Goal: Task Accomplishment & Management: Complete application form

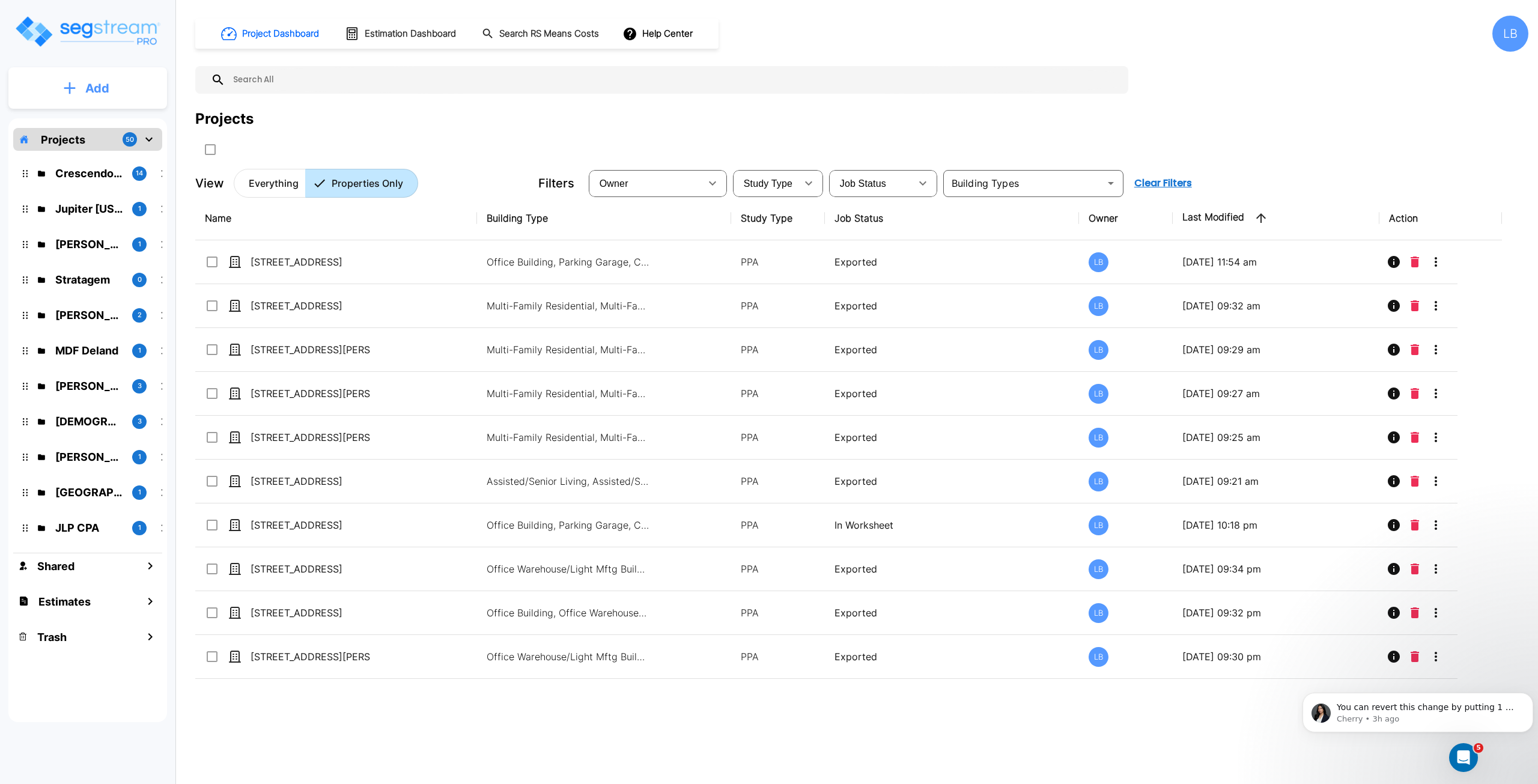
click at [91, 88] on p "Add" at bounding box center [97, 88] width 24 height 18
click at [102, 153] on p "Add Property" at bounding box center [95, 156] width 62 height 15
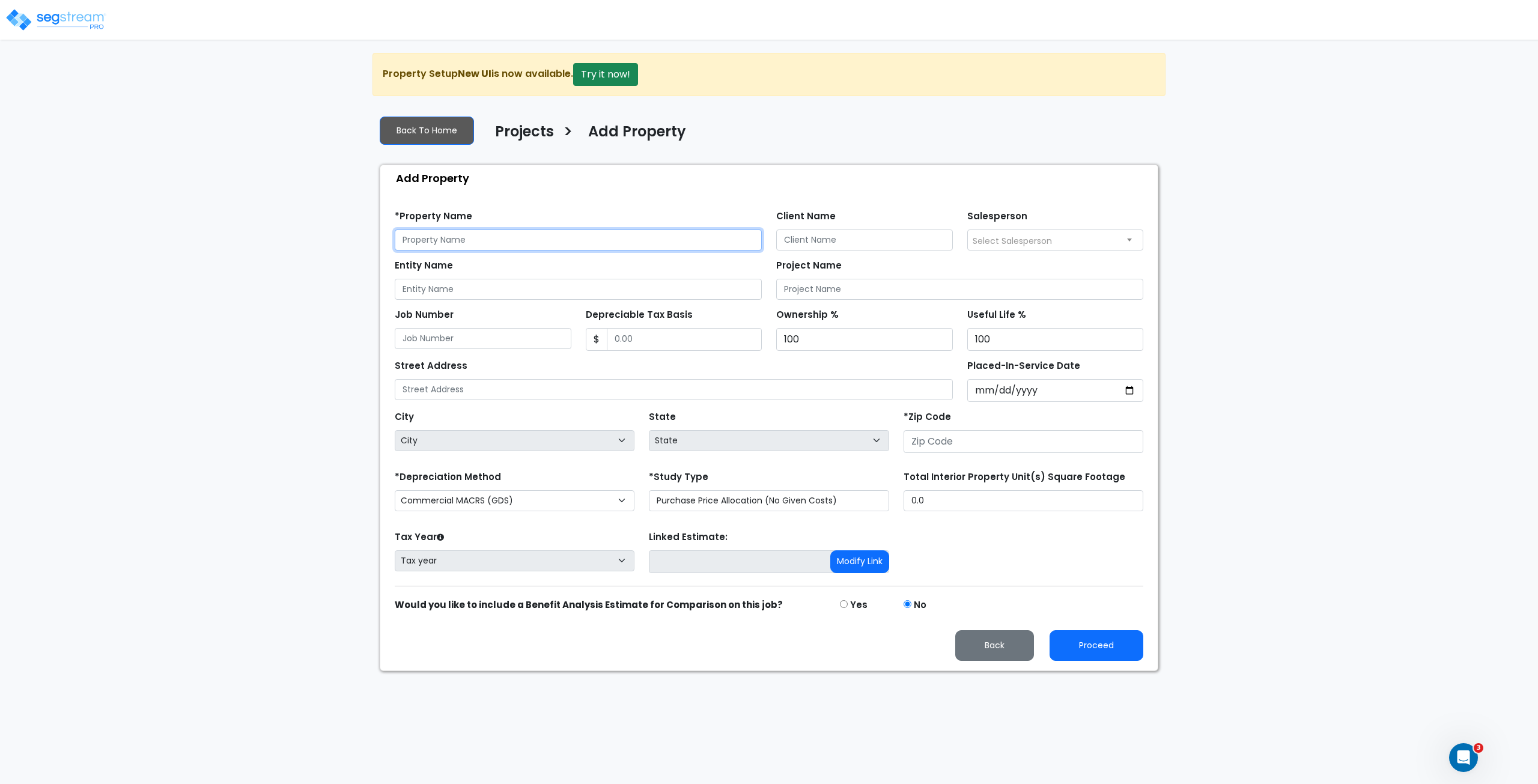
click at [441, 241] on input "text" at bounding box center [578, 239] width 367 height 21
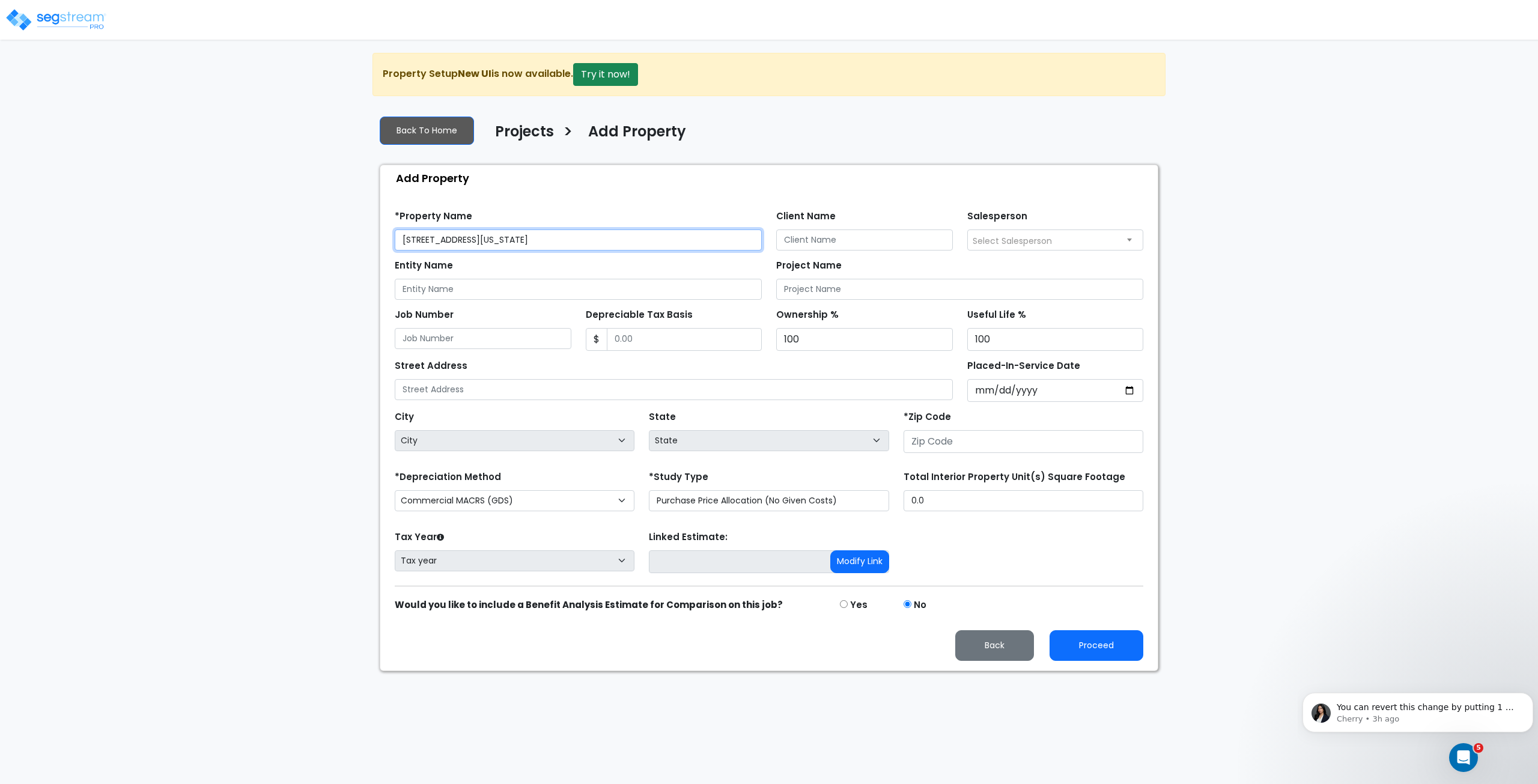
type input "[STREET_ADDRESS][US_STATE]"
click at [926, 435] on input "number" at bounding box center [1024, 441] width 240 height 23
type input "77"
select select "LA"
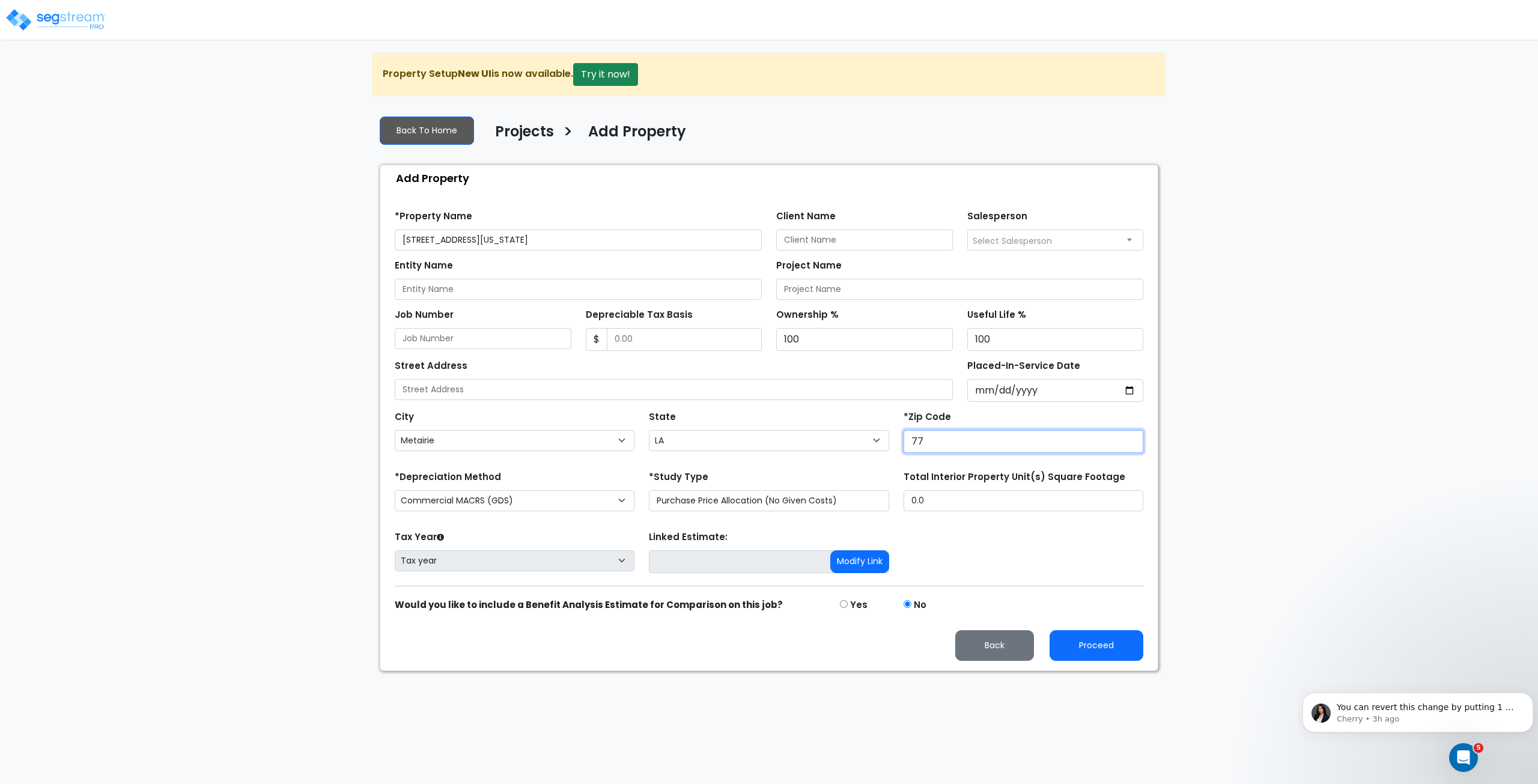
type input "770"
select select "TX"
type input "77027"
click at [643, 343] on input "Depreciable Tax Basis" at bounding box center [685, 340] width 156 height 23
type input "511,496"
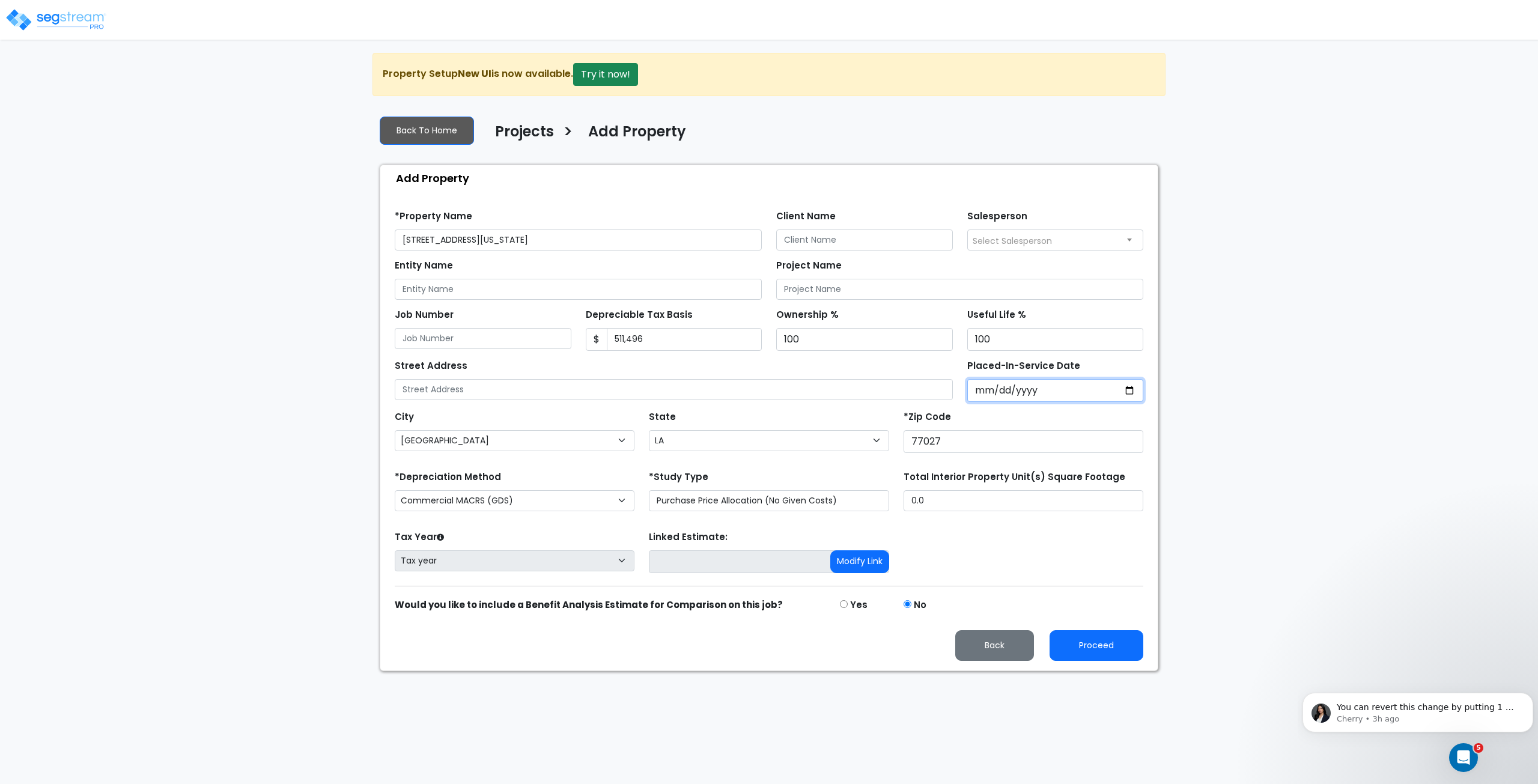
click at [979, 392] on input "Placed-In-Service Date" at bounding box center [1055, 390] width 177 height 23
type input "0002-09-02"
select select "2"
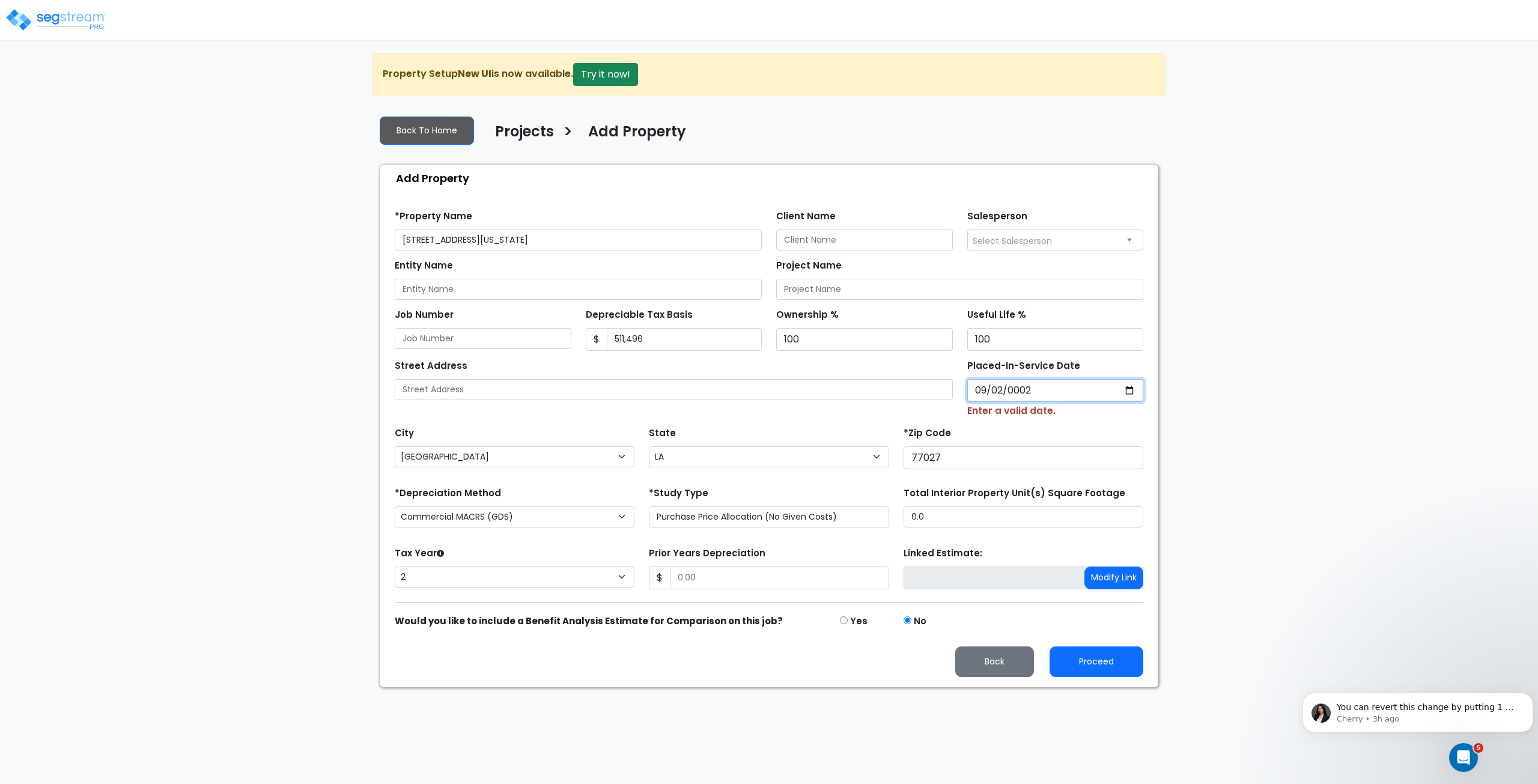
type input "0020-09-02"
select select "20"
type input "0201-09-02"
select select "201"
type input "2016-09-02"
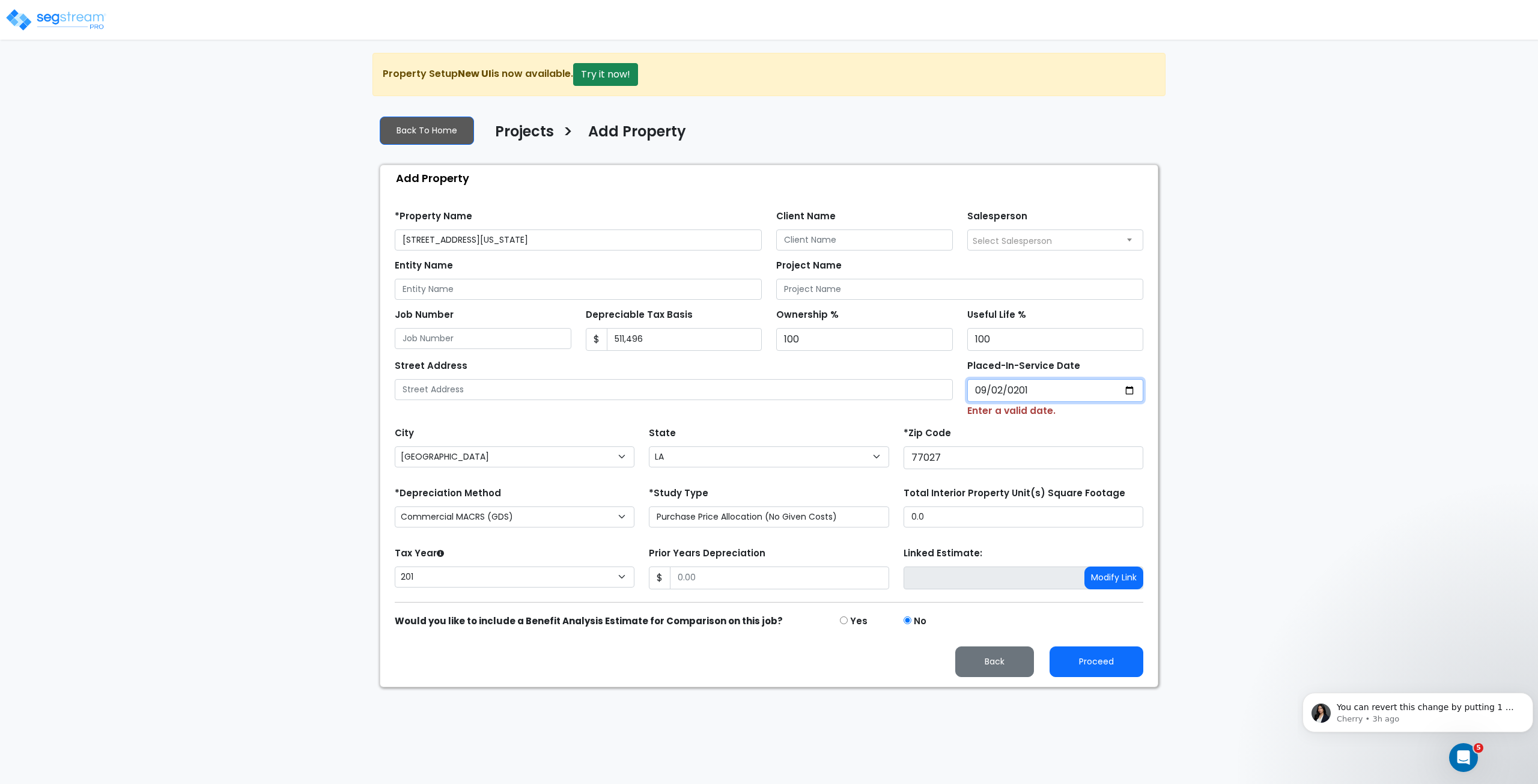
select select "2016"
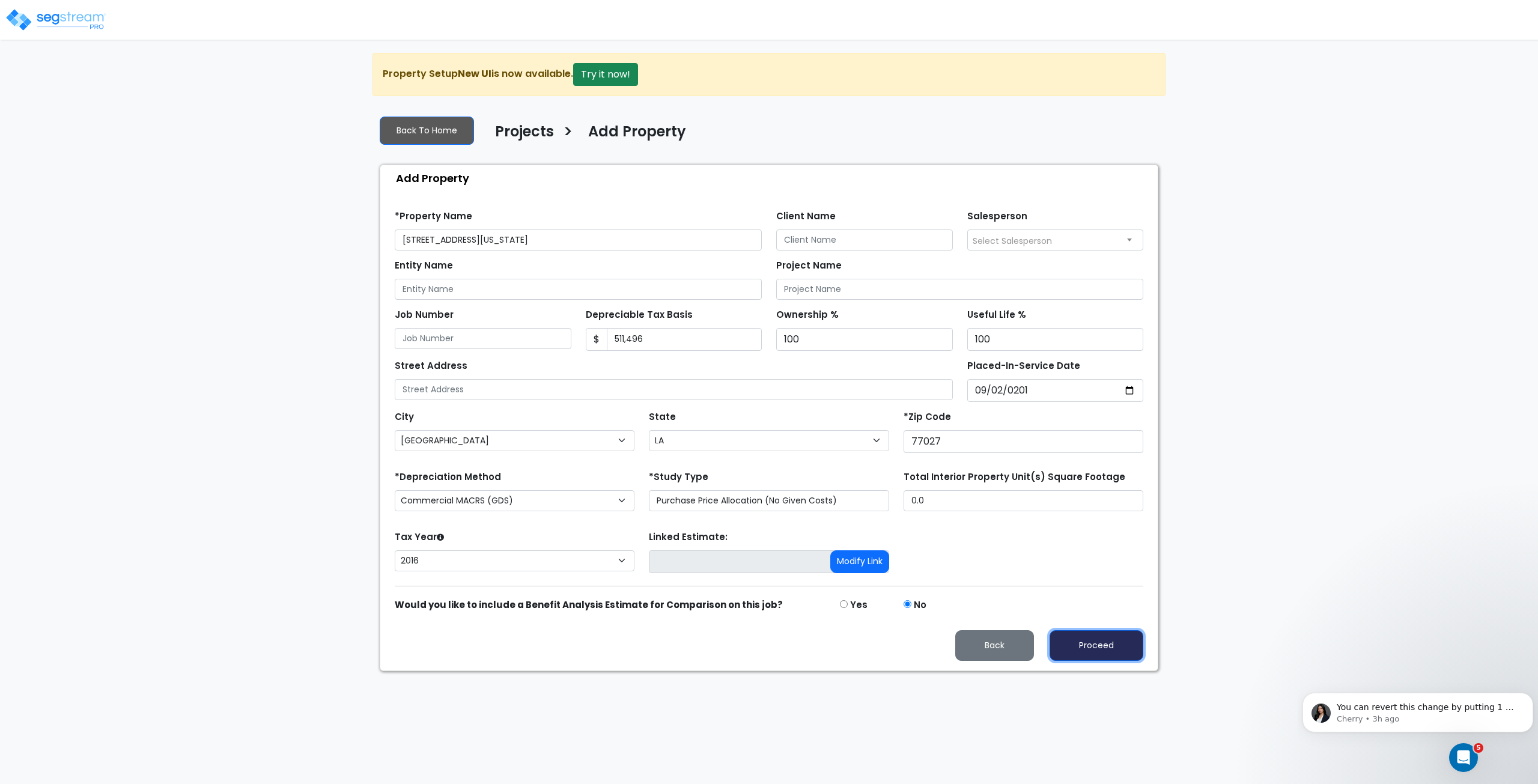
click at [1099, 633] on button "Proceed" at bounding box center [1097, 646] width 94 height 30
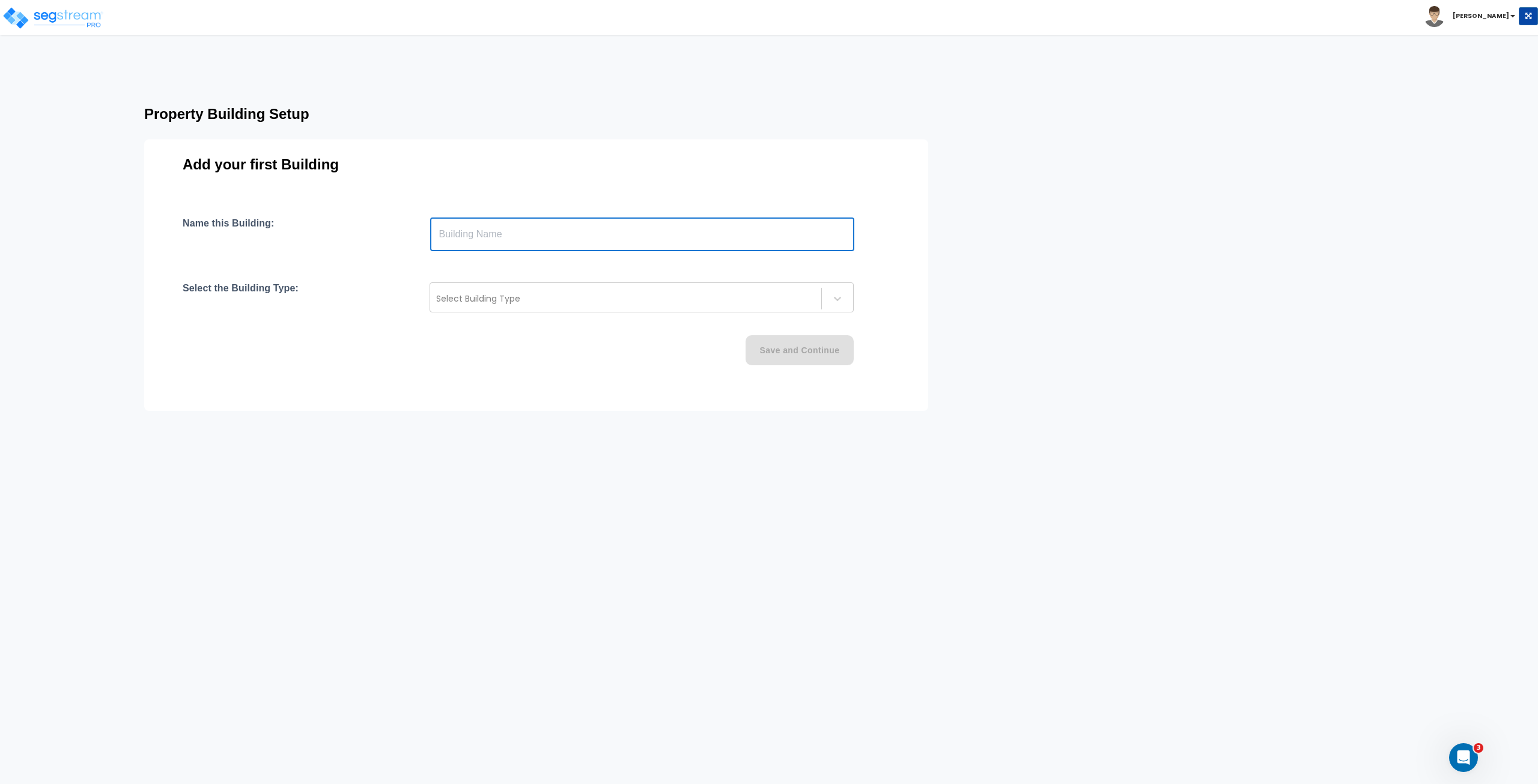
click at [508, 234] on input "text" at bounding box center [642, 234] width 424 height 34
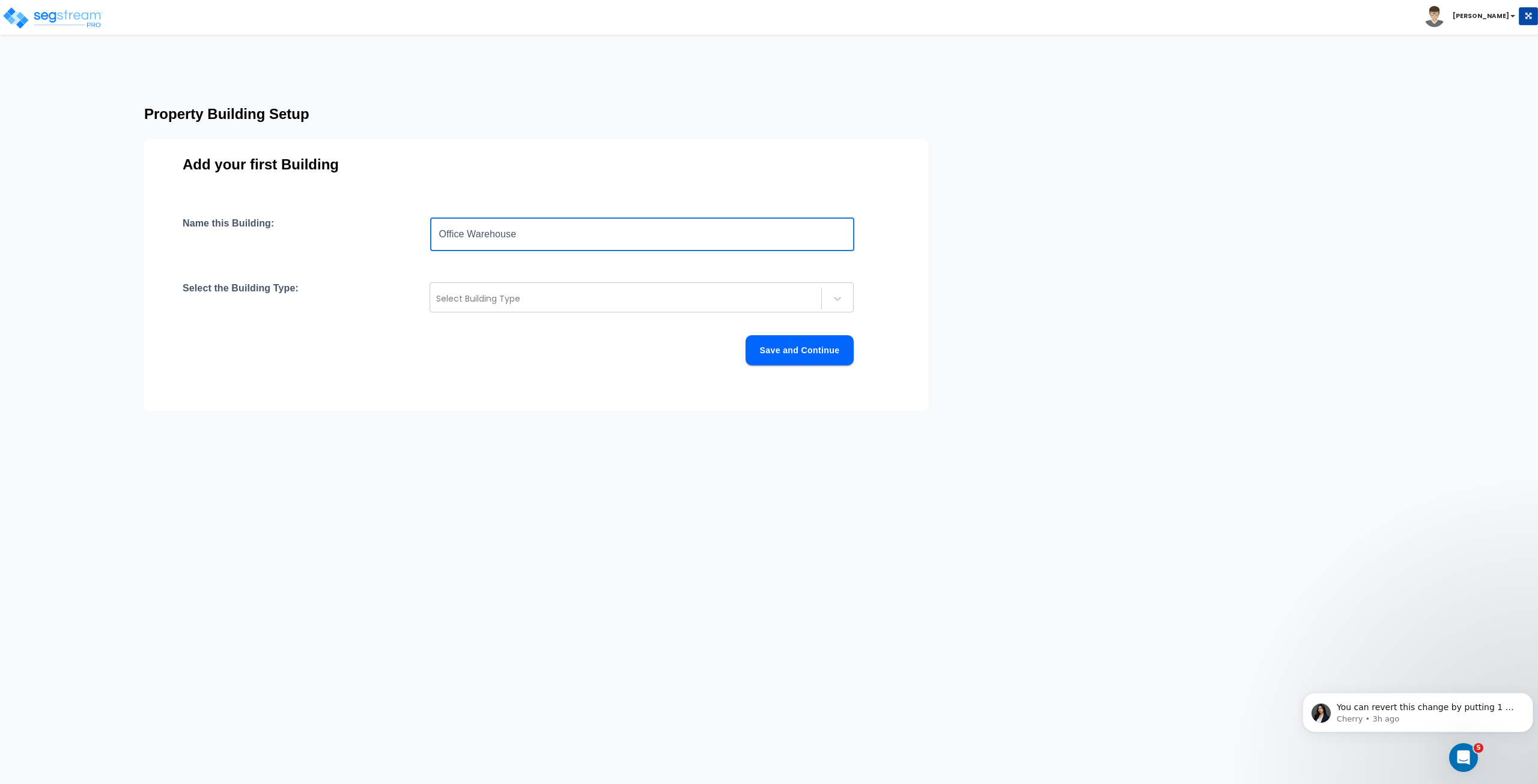
type input "Office [GEOGRAPHIC_DATA]"
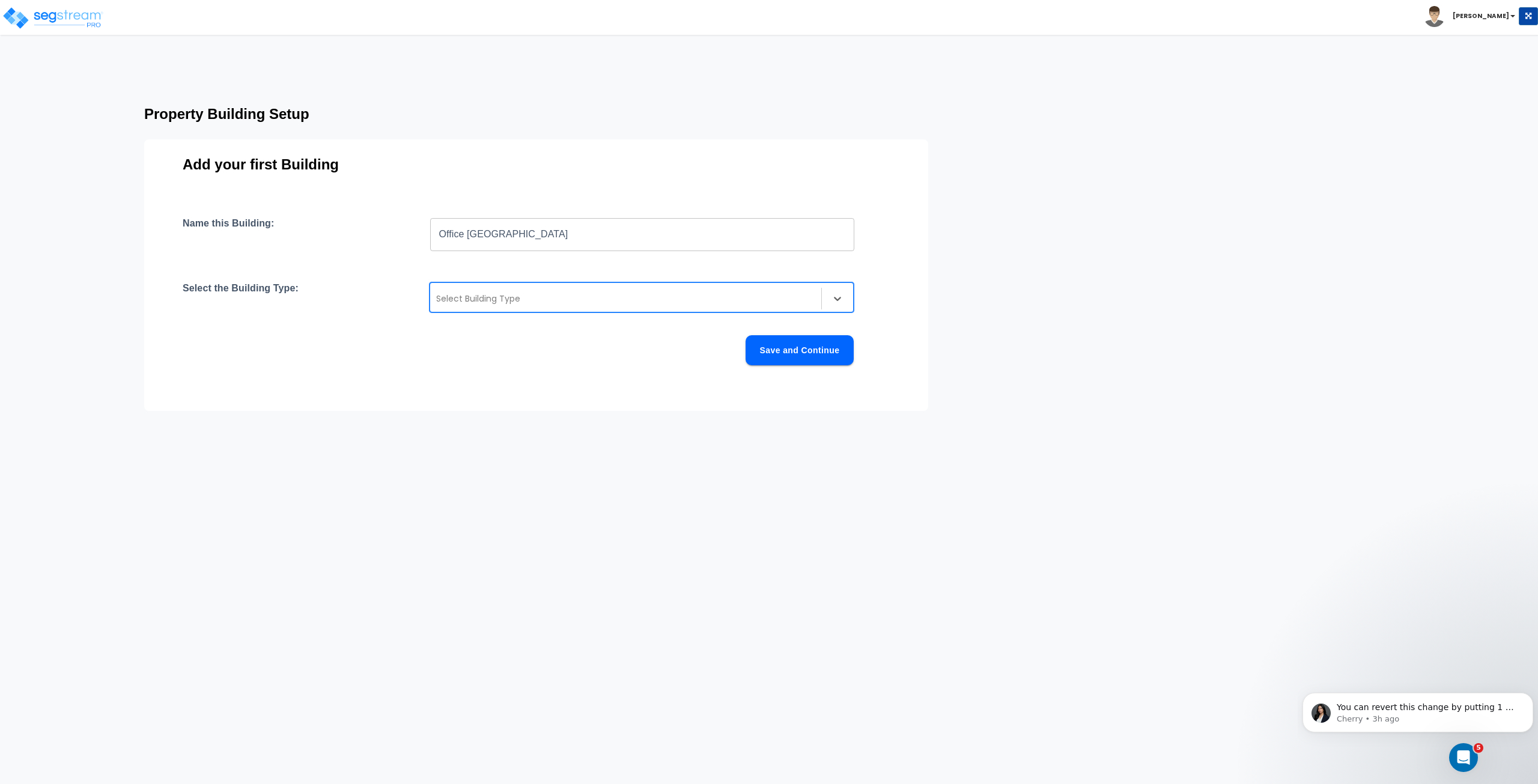
click at [547, 293] on div at bounding box center [625, 298] width 379 height 15
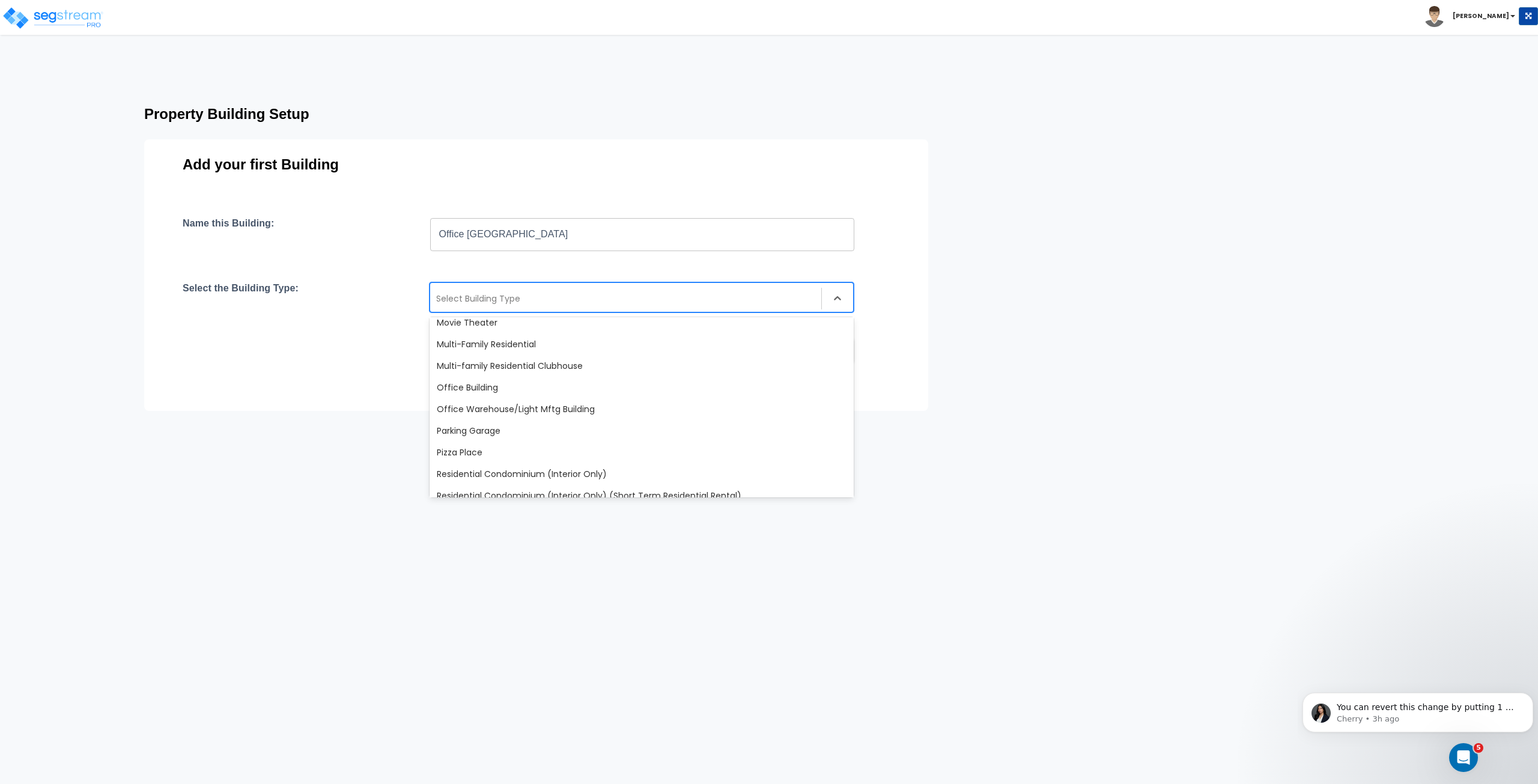
scroll to position [766, 0]
click at [519, 403] on div "Office Warehouse/Light Mftg Building" at bounding box center [642, 408] width 424 height 22
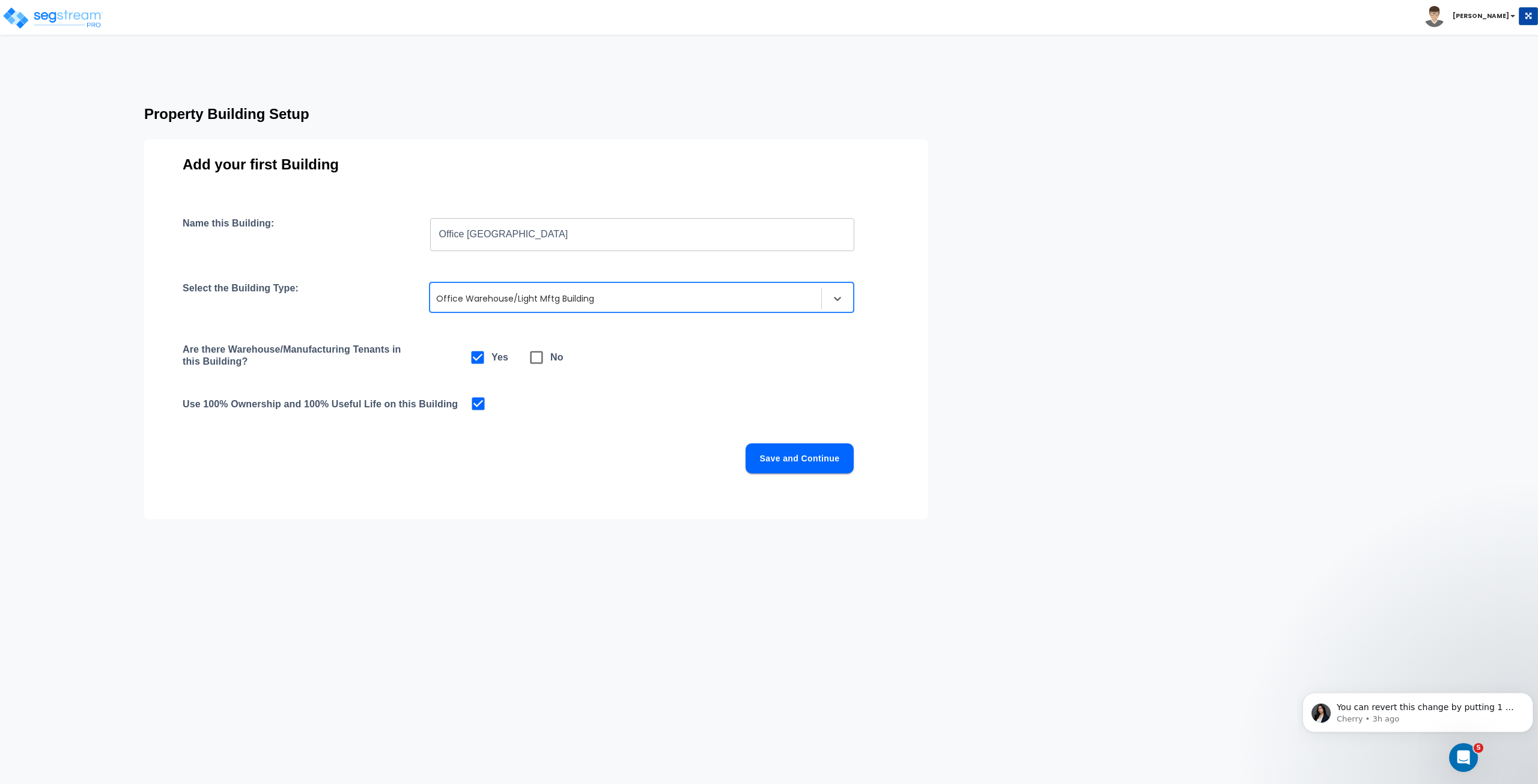
click at [767, 455] on button "Save and Continue" at bounding box center [799, 458] width 108 height 30
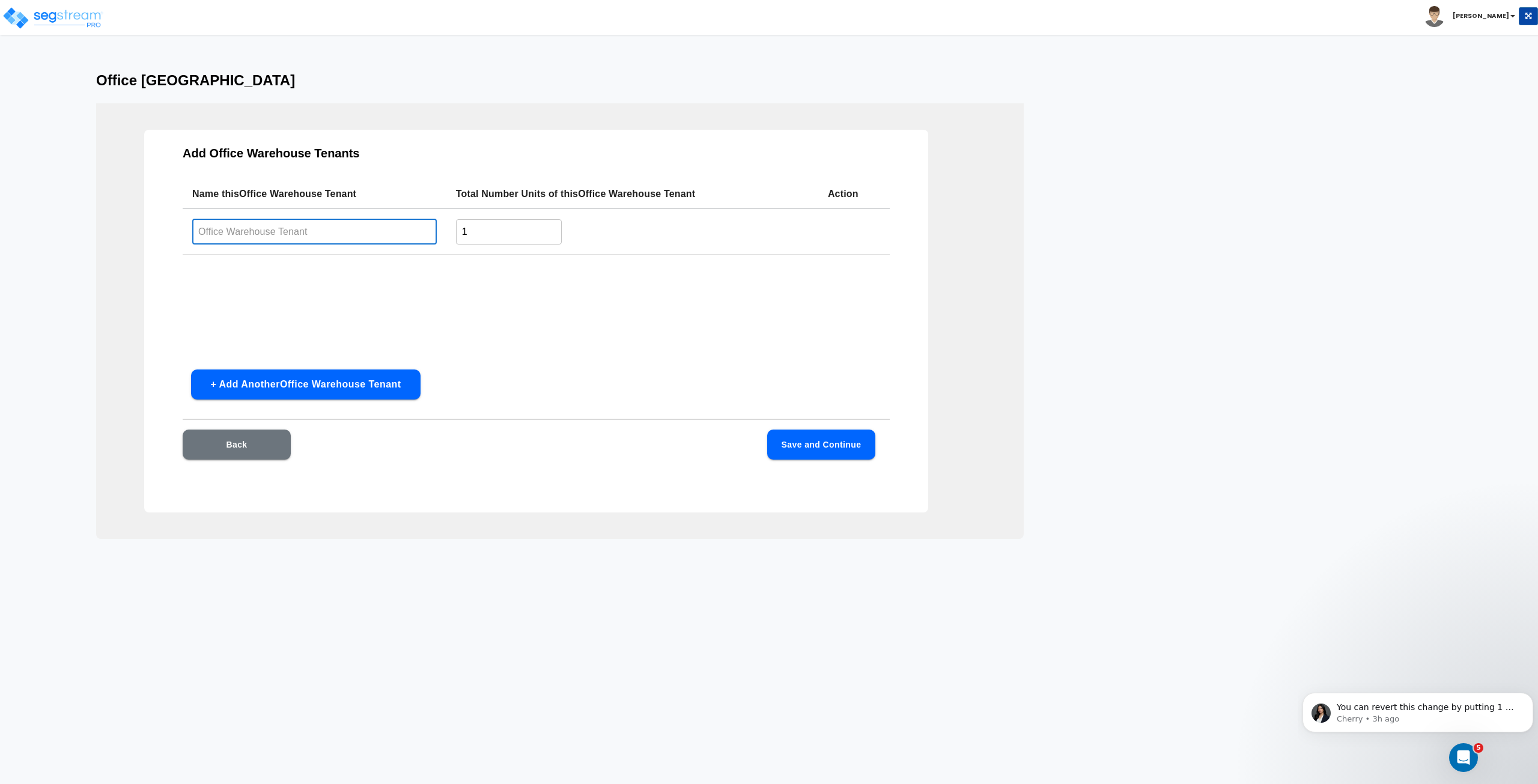
click at [338, 234] on input "text" at bounding box center [314, 231] width 244 height 26
type input "Office Warehouse Tenant"
click at [801, 442] on button "Save and Continue" at bounding box center [821, 444] width 108 height 30
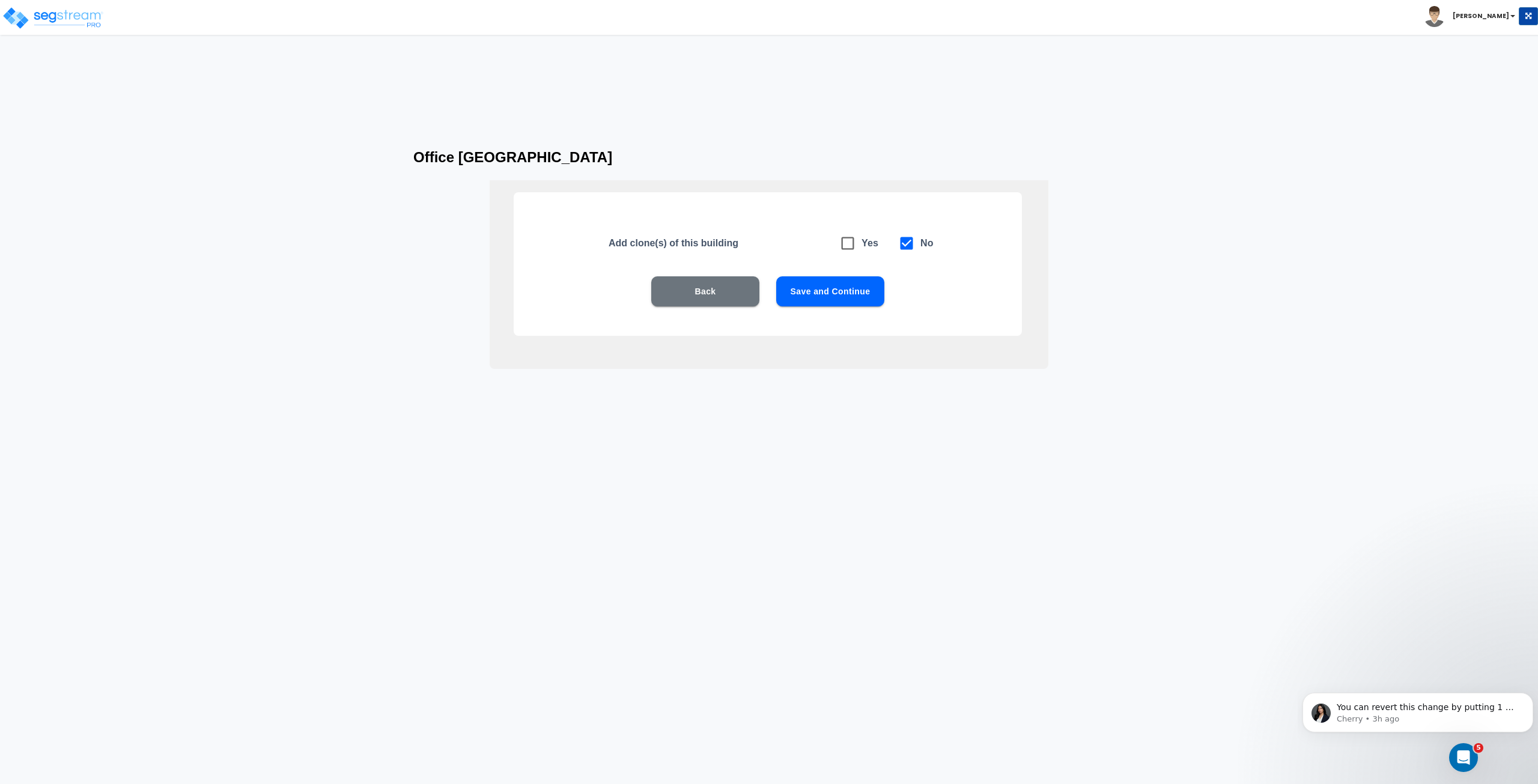
click at [823, 297] on button "Save and Continue" at bounding box center [830, 291] width 108 height 30
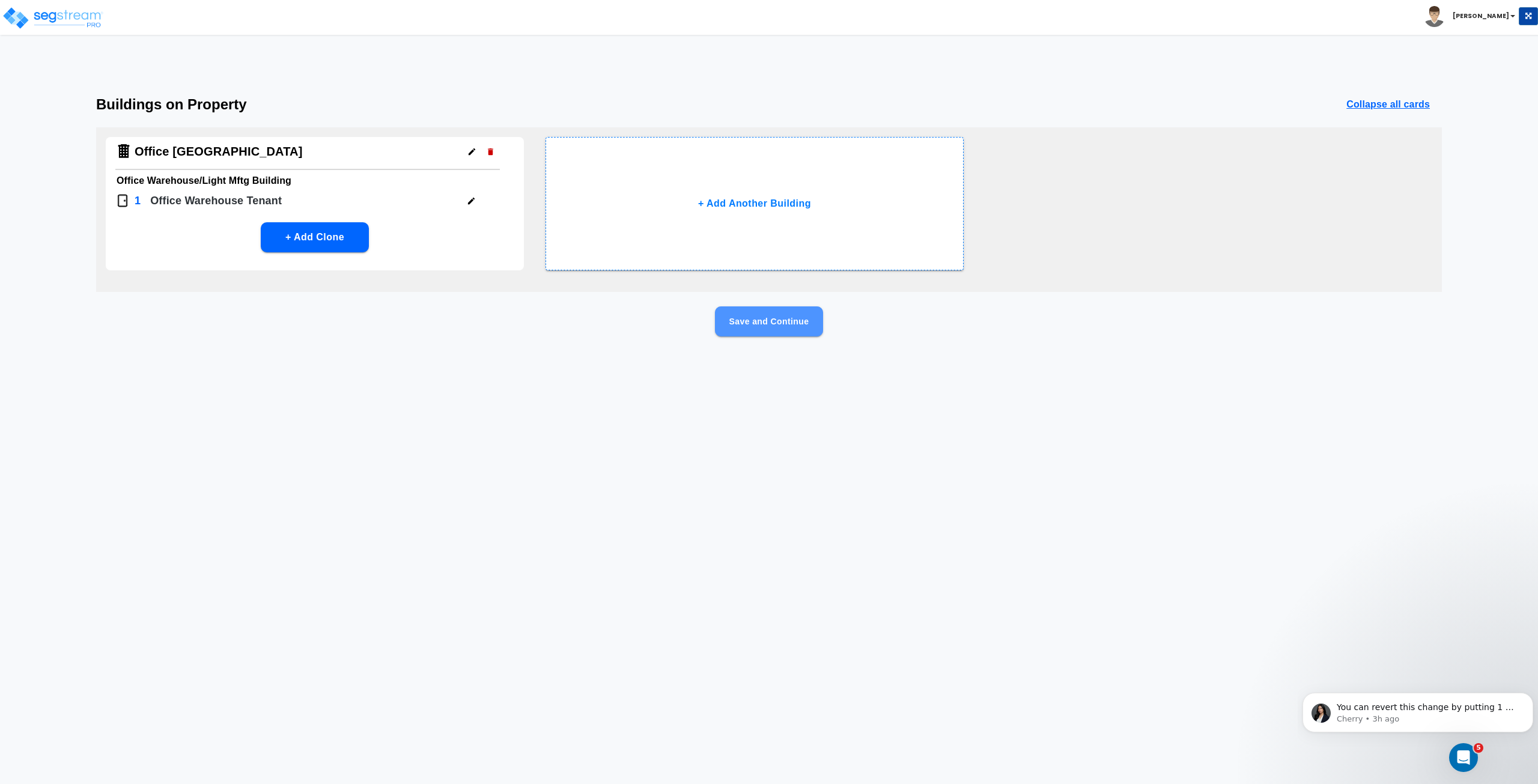
click at [745, 319] on button "Save and Continue" at bounding box center [769, 321] width 108 height 30
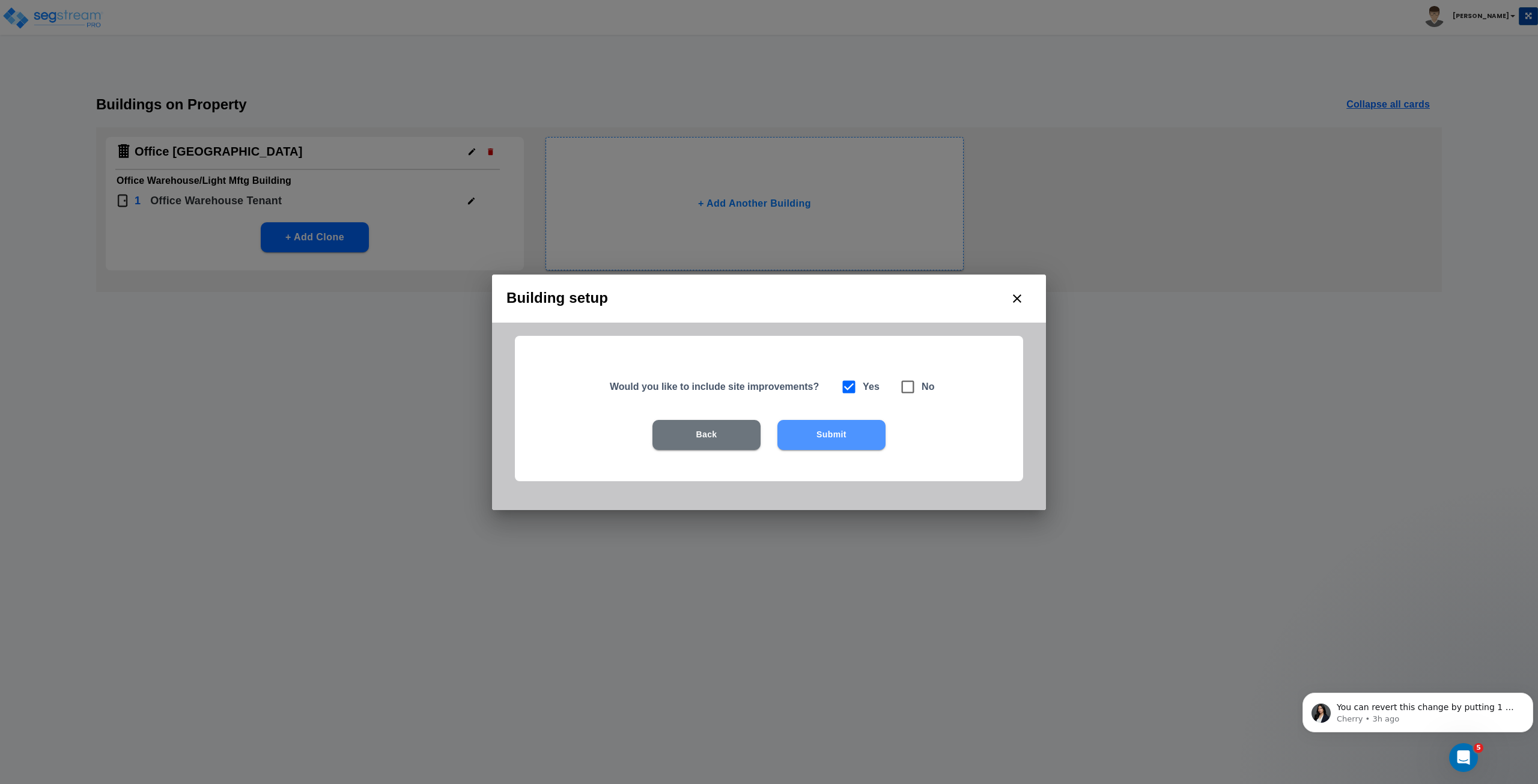
click at [826, 435] on button "Submit" at bounding box center [831, 434] width 108 height 30
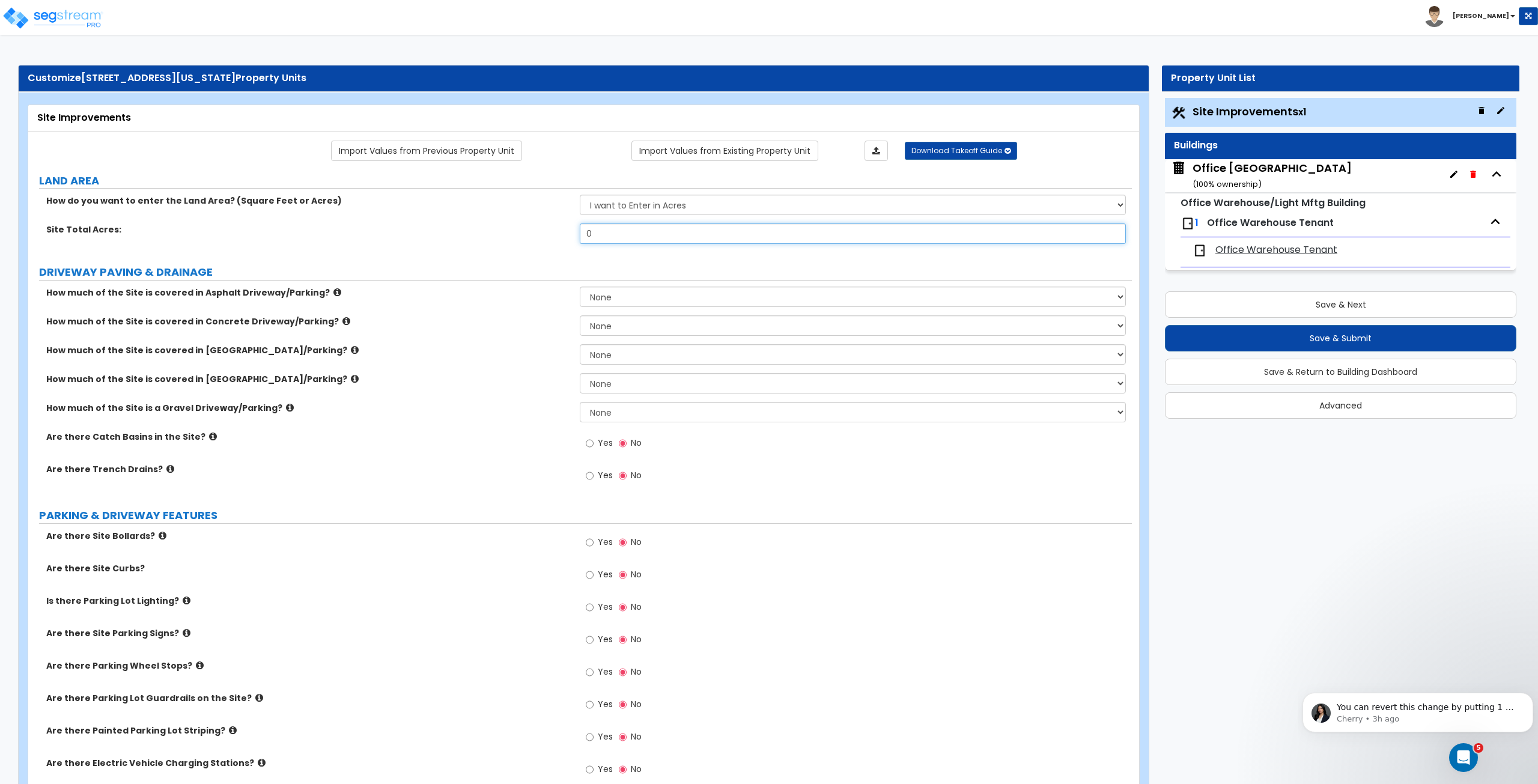
drag, startPoint x: 612, startPoint y: 230, endPoint x: 532, endPoint y: 233, distance: 80.1
click at [532, 233] on div "Site Total Acres: 0" at bounding box center [580, 237] width 1104 height 29
type input ".33"
click at [631, 322] on select "None I want to Enter an Approximate Percentage I want to Enter the Square Foota…" at bounding box center [852, 326] width 545 height 20
select select "2"
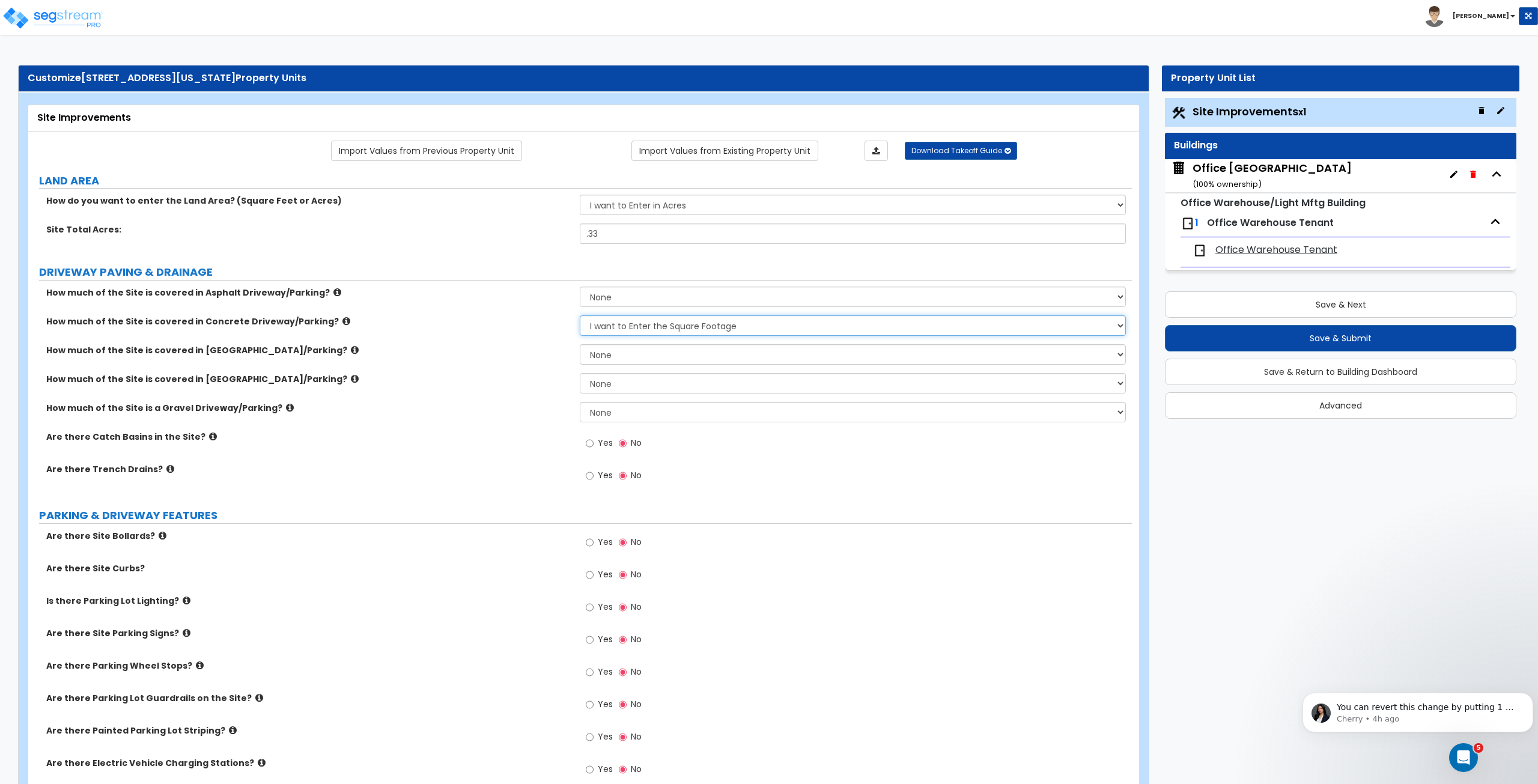
click at [580, 316] on select "None I want to Enter an Approximate Percentage I want to Enter the Square Foota…" at bounding box center [852, 326] width 545 height 20
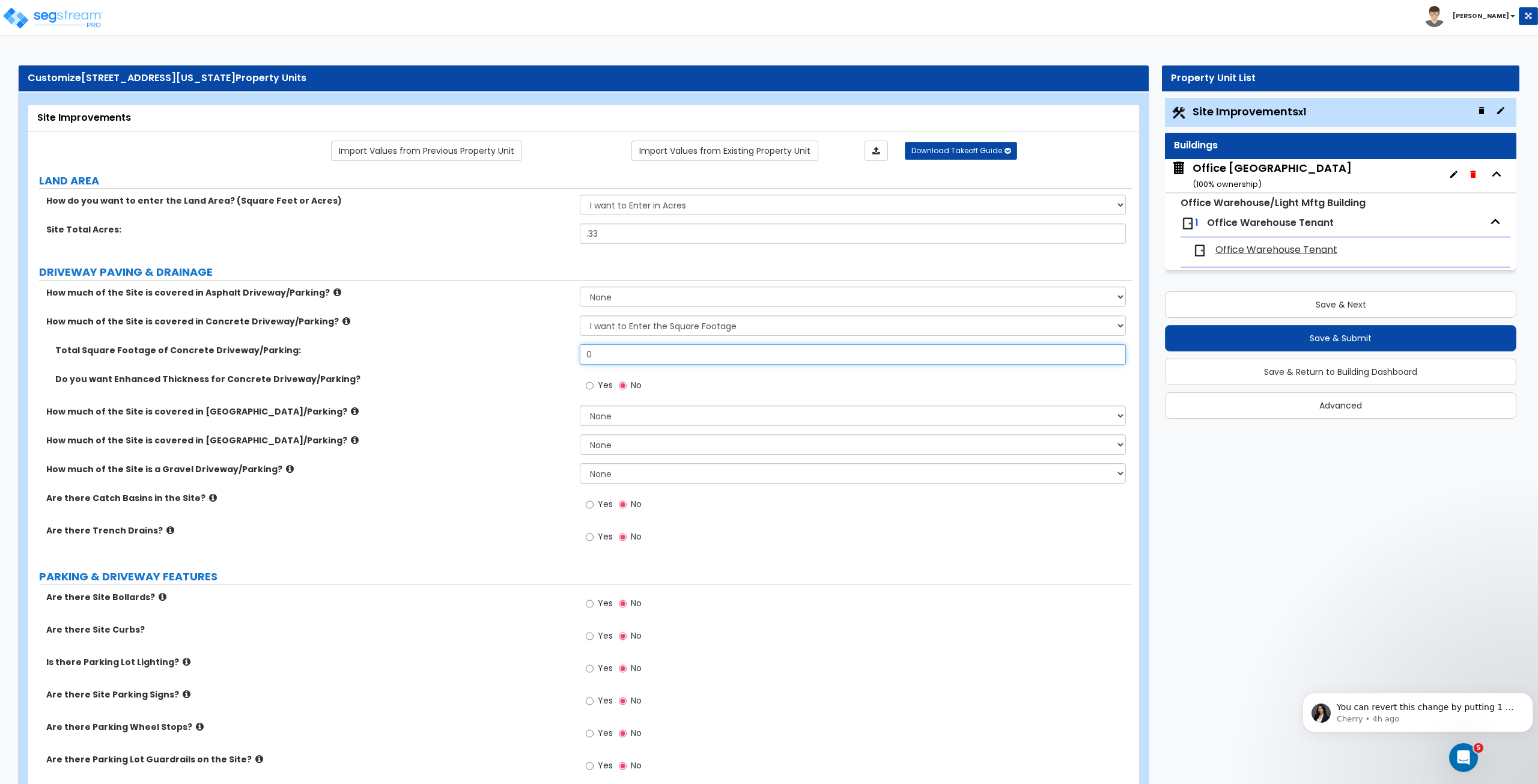
drag, startPoint x: 619, startPoint y: 347, endPoint x: 512, endPoint y: 366, distance: 108.7
click at [512, 366] on div "Total Square Footage of Concrete Driveway/Parking: 0" at bounding box center [580, 358] width 1104 height 29
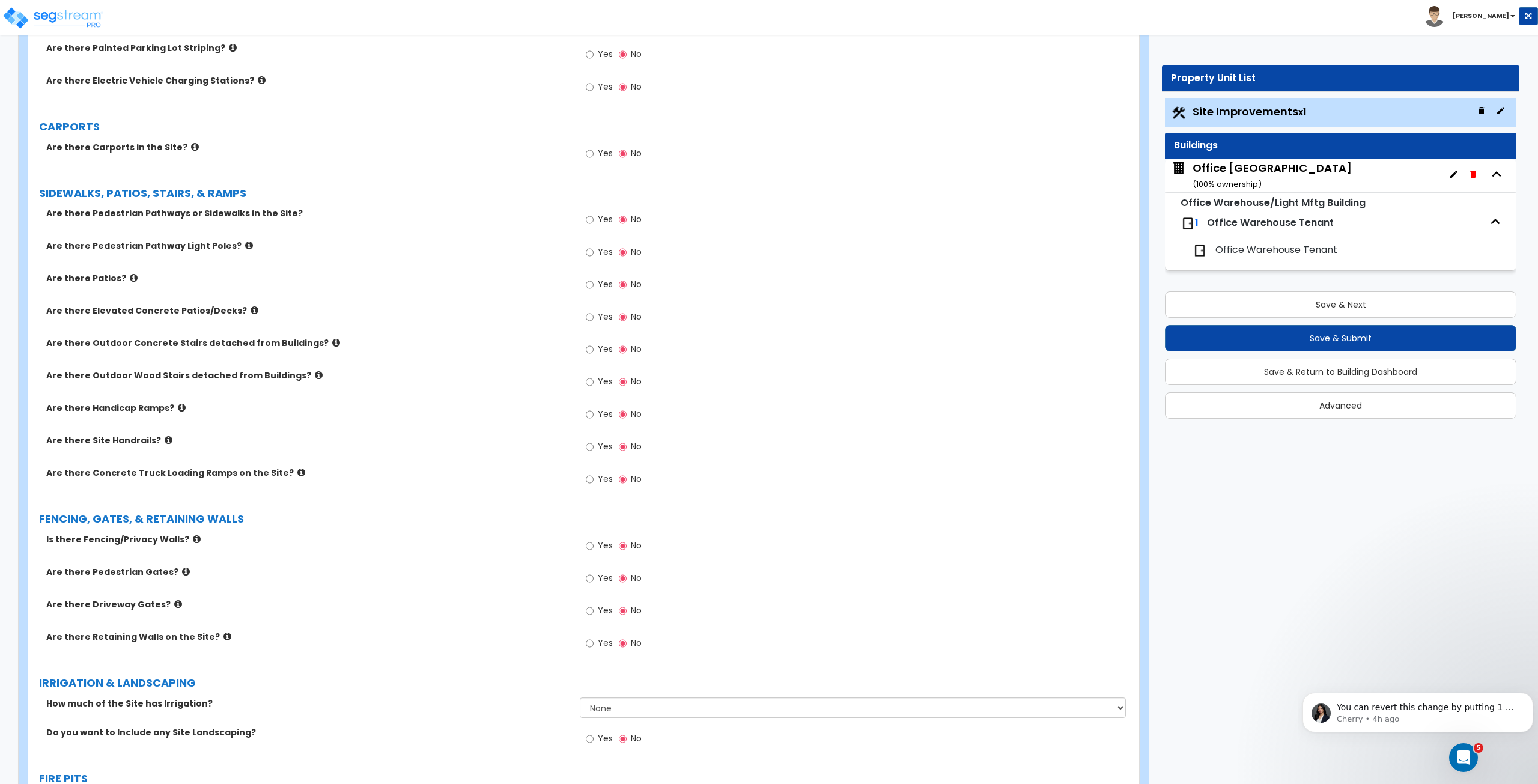
scroll to position [744, 0]
type input "9,875"
click at [587, 541] on input "Yes" at bounding box center [590, 545] width 8 height 13
radio input "true"
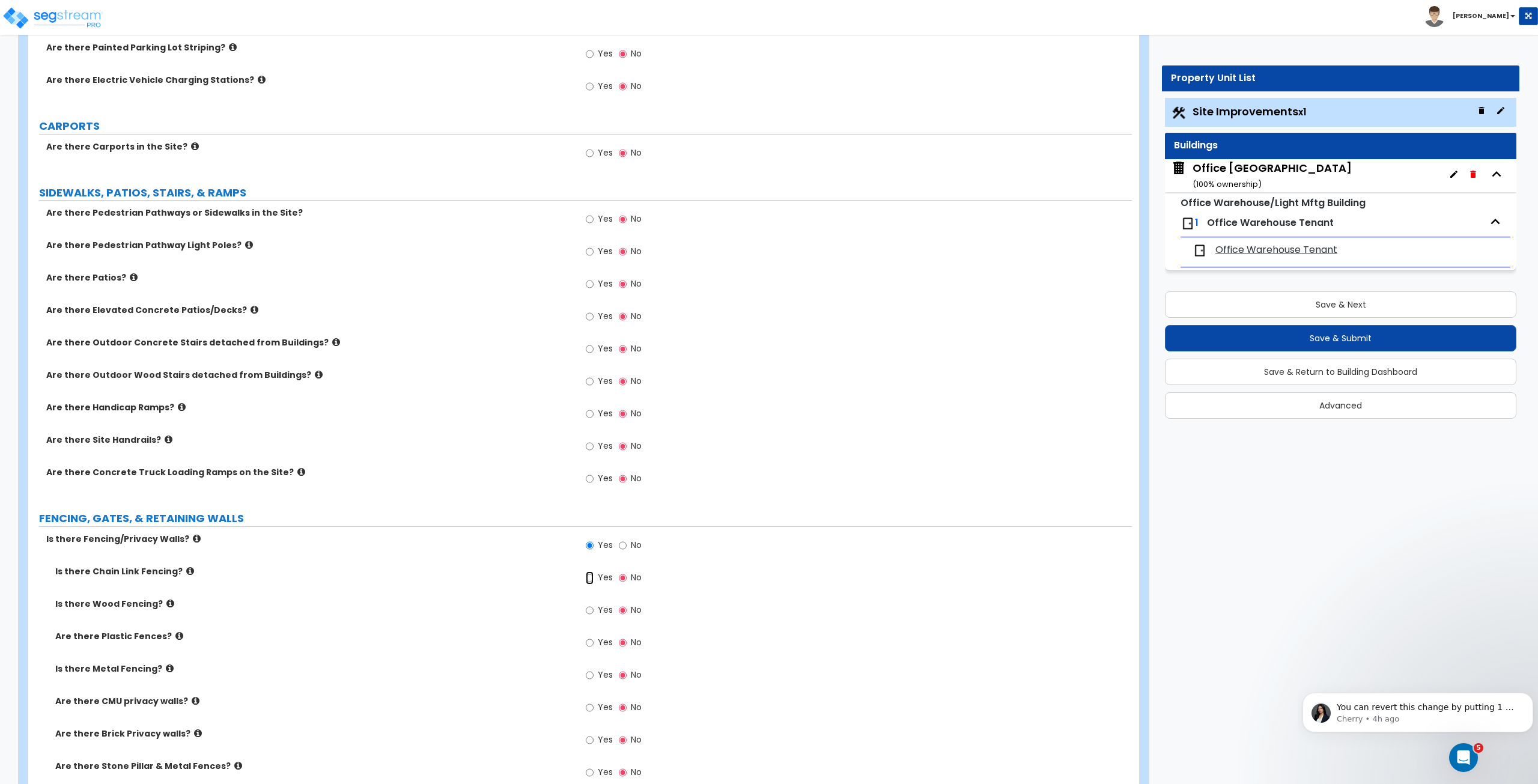
click at [588, 573] on input "Yes" at bounding box center [590, 578] width 8 height 13
radio input "true"
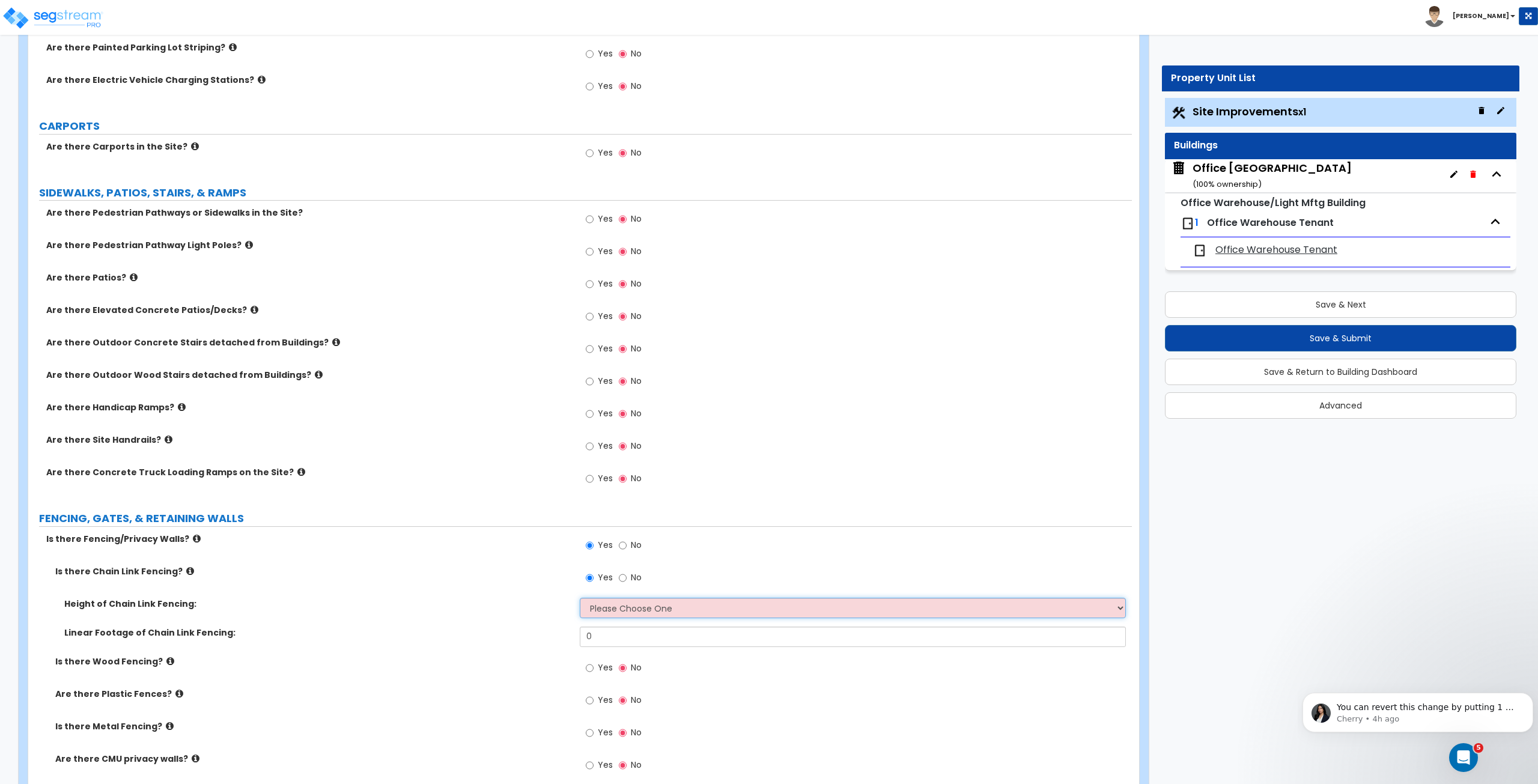
click at [614, 604] on select "Please Choose One 3 feet 4 feet 5 feet 6 feet 10 feet 12 feet" at bounding box center [852, 608] width 545 height 20
select select "4"
click at [580, 597] on select "Please Choose One 3 feet 4 feet 5 feet 6 feet 10 feet 12 feet" at bounding box center [852, 608] width 545 height 20
drag, startPoint x: 612, startPoint y: 637, endPoint x: 520, endPoint y: 628, distance: 92.4
click at [520, 628] on div "Linear Footage of Chain Link Fencing: 0" at bounding box center [580, 641] width 1104 height 29
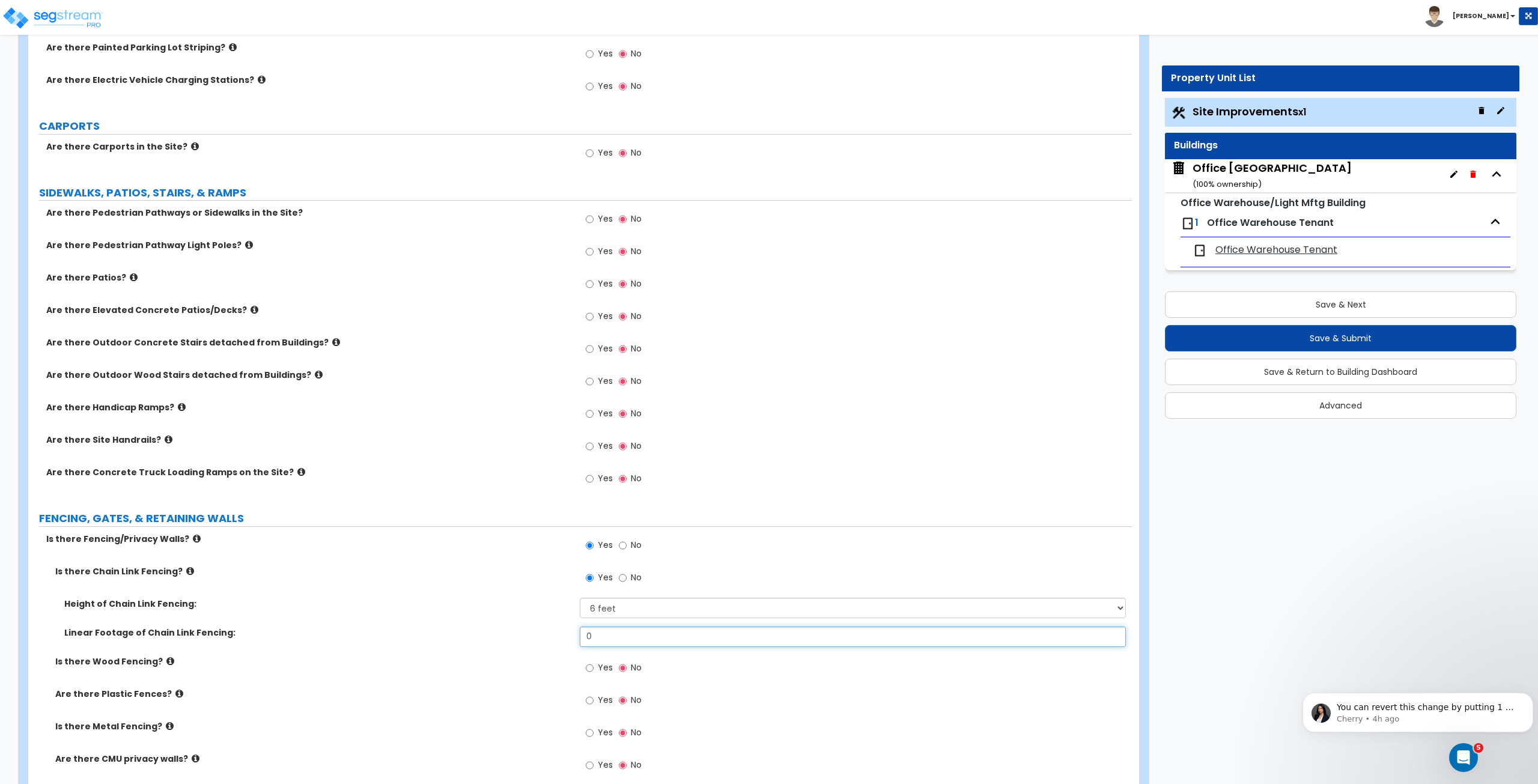
type input "3"
type input "240"
click at [520, 628] on label "Linear Footage of Chain Link Fencing:" at bounding box center [318, 632] width 507 height 12
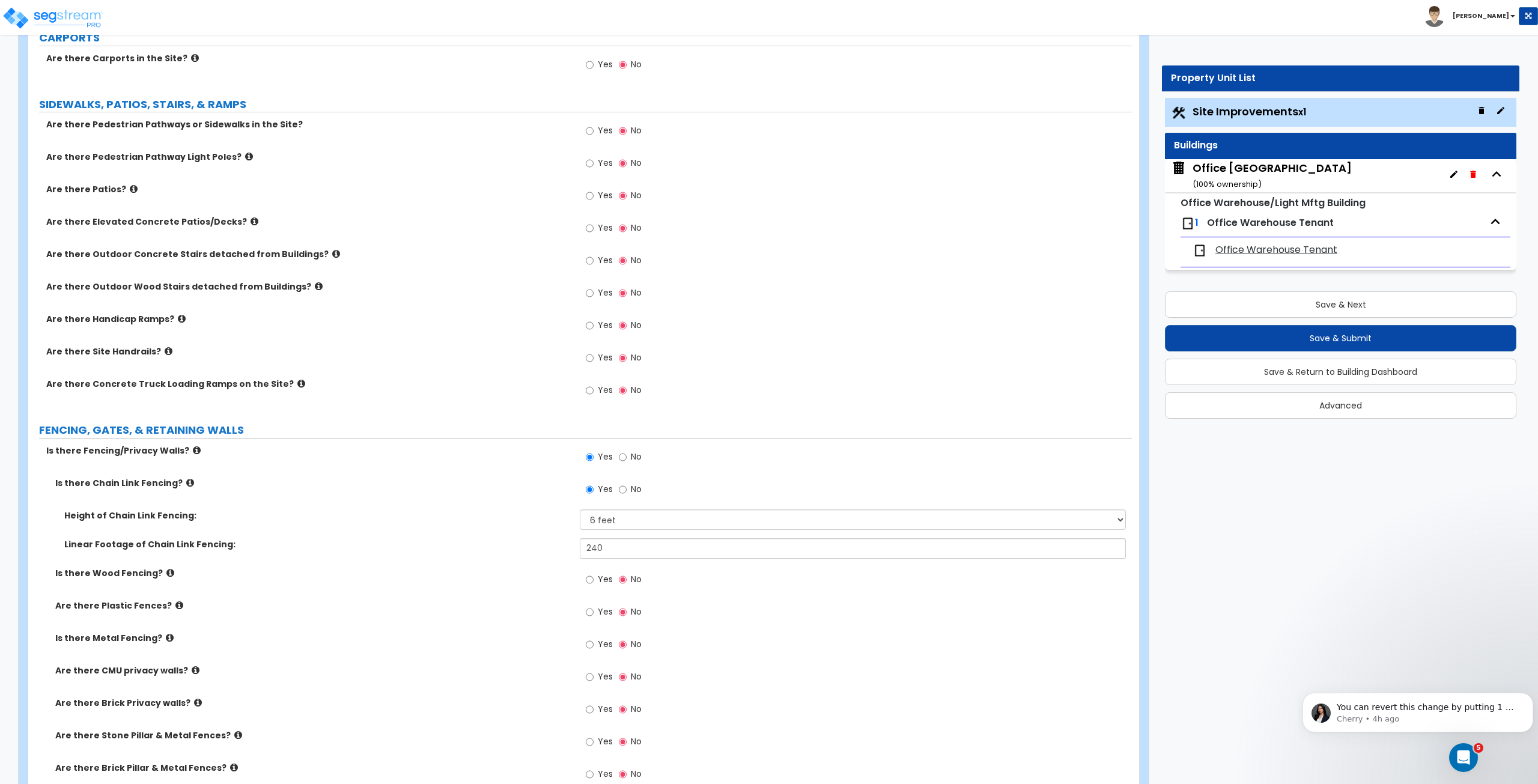
scroll to position [833, 0]
click at [589, 643] on input "Yes" at bounding box center [590, 644] width 8 height 13
radio input "true"
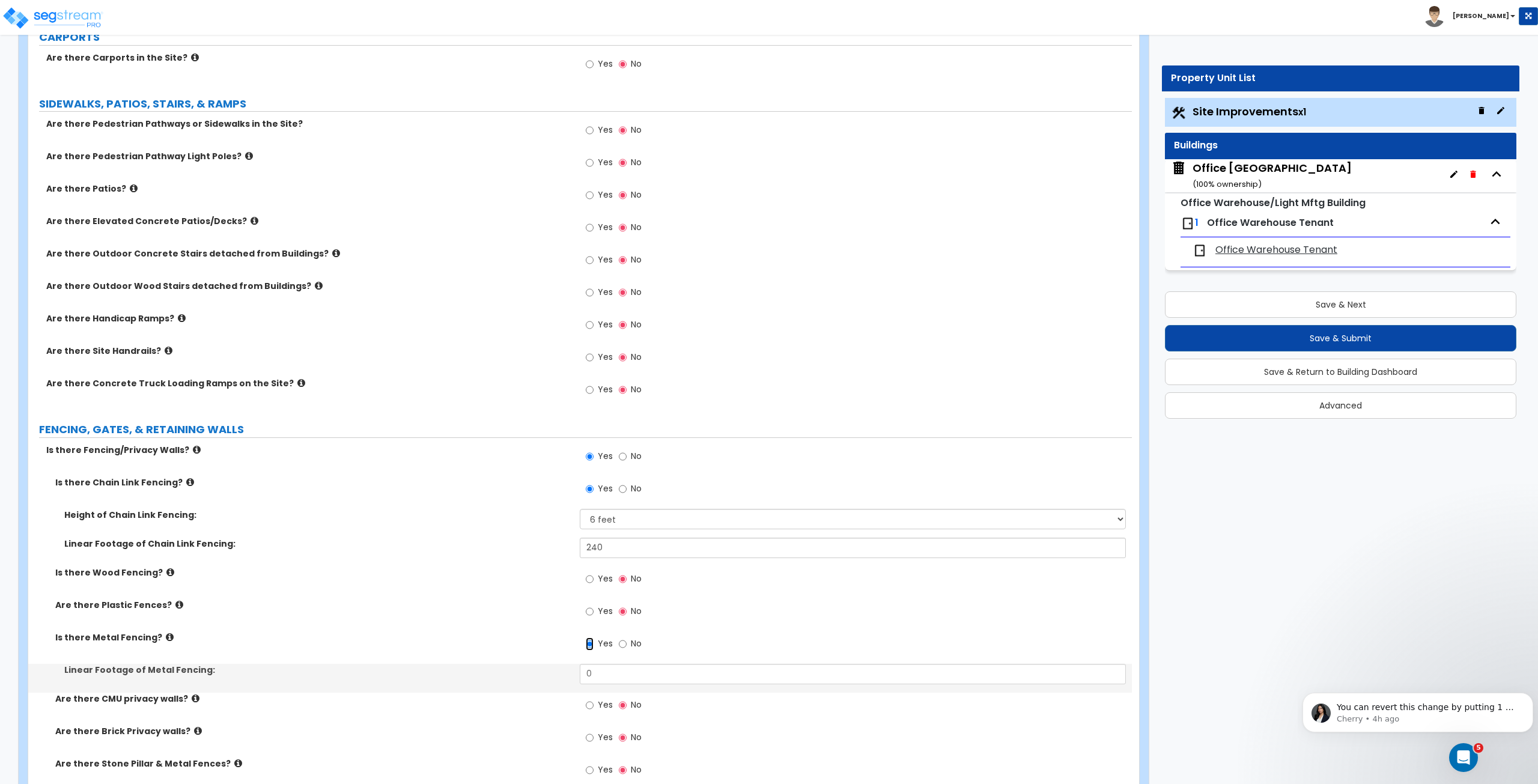
scroll to position [853, 0]
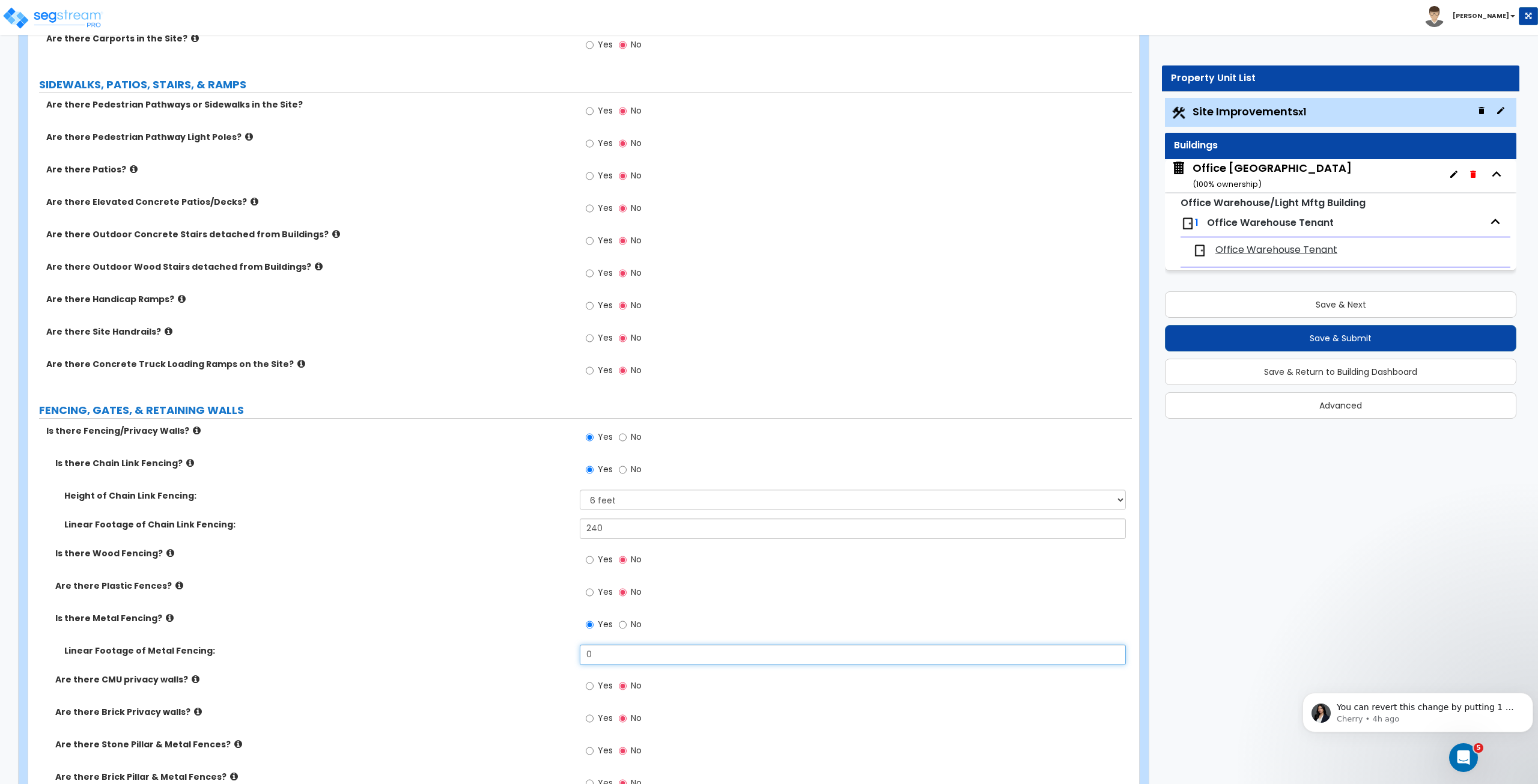
drag, startPoint x: 614, startPoint y: 652, endPoint x: 526, endPoint y: 631, distance: 90.5
click at [526, 631] on div "Is there Chain Link Fencing? Yes No Height of Chain Link Fencing: Please Choose…" at bounding box center [580, 662] width 1086 height 411
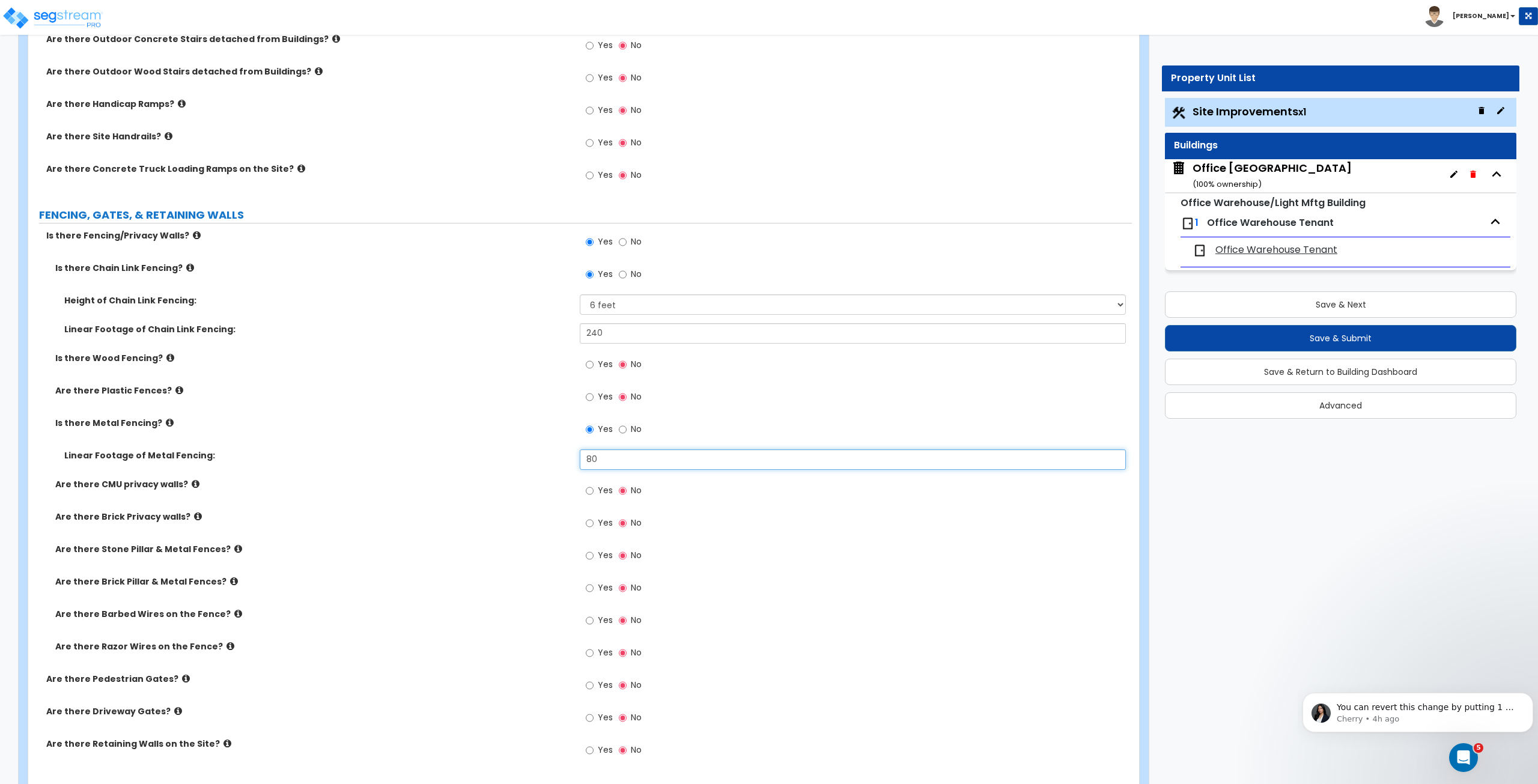
scroll to position [1055, 0]
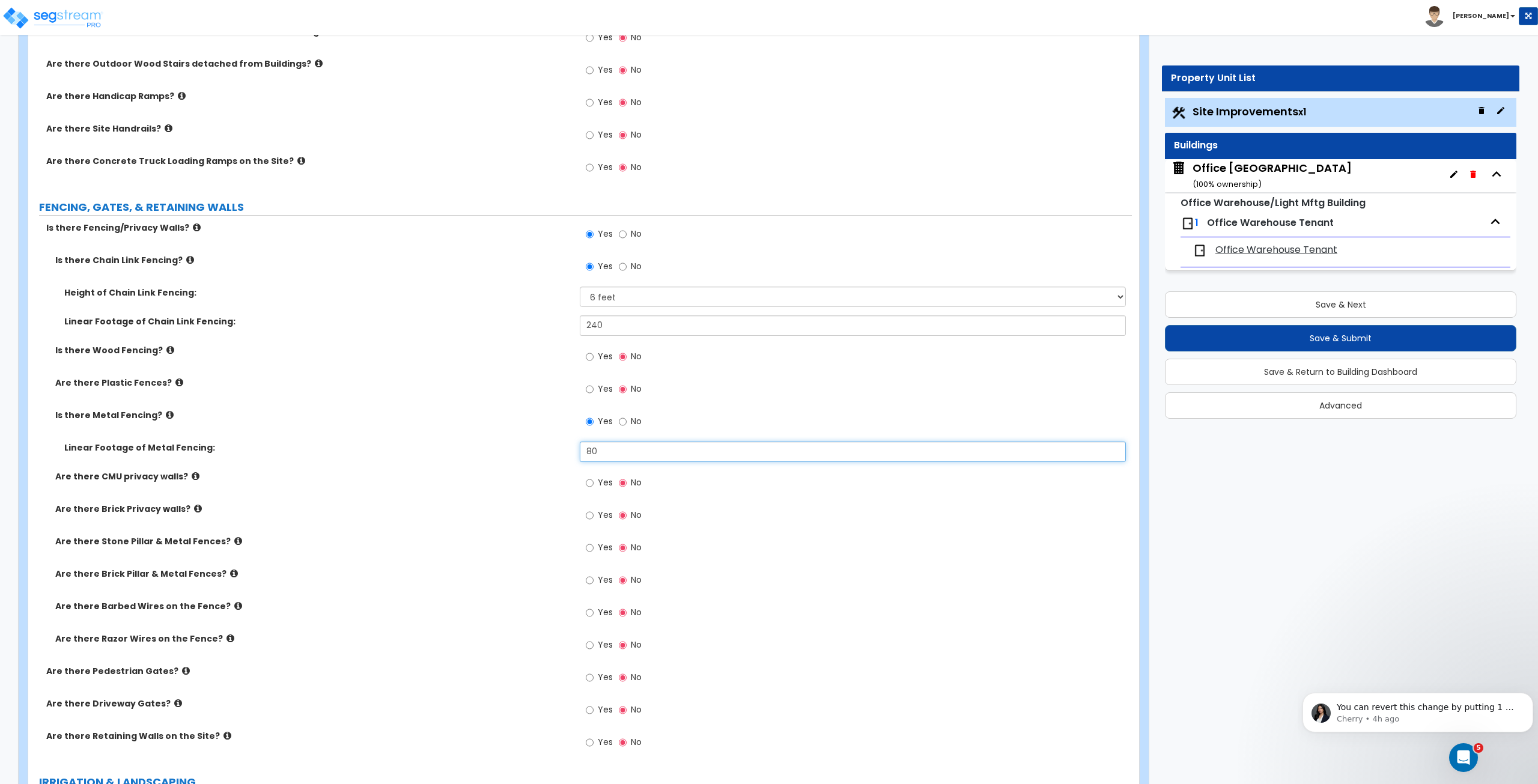
type input "80"
click at [589, 705] on input "Yes" at bounding box center [590, 710] width 8 height 13
radio input "true"
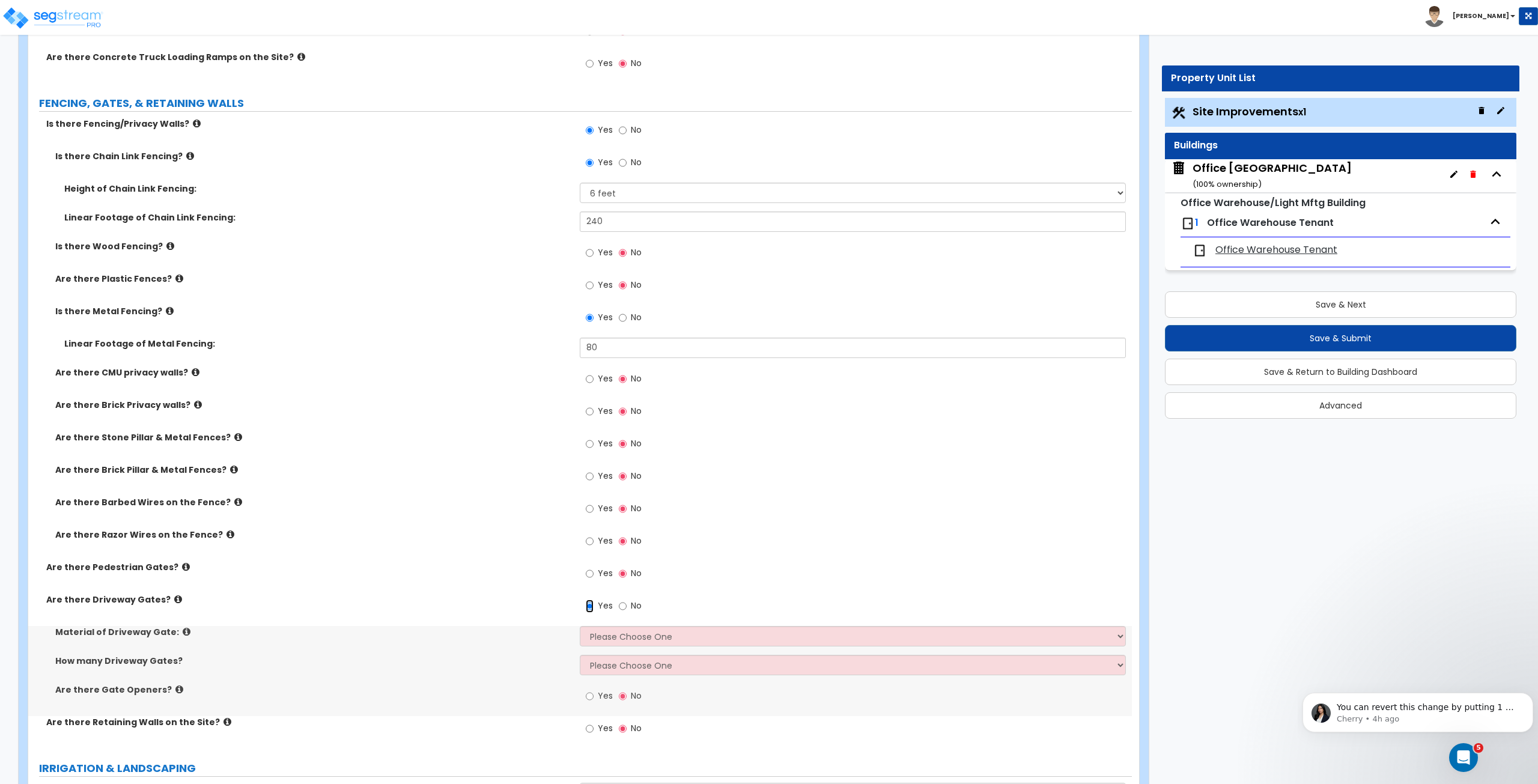
scroll to position [1168, 0]
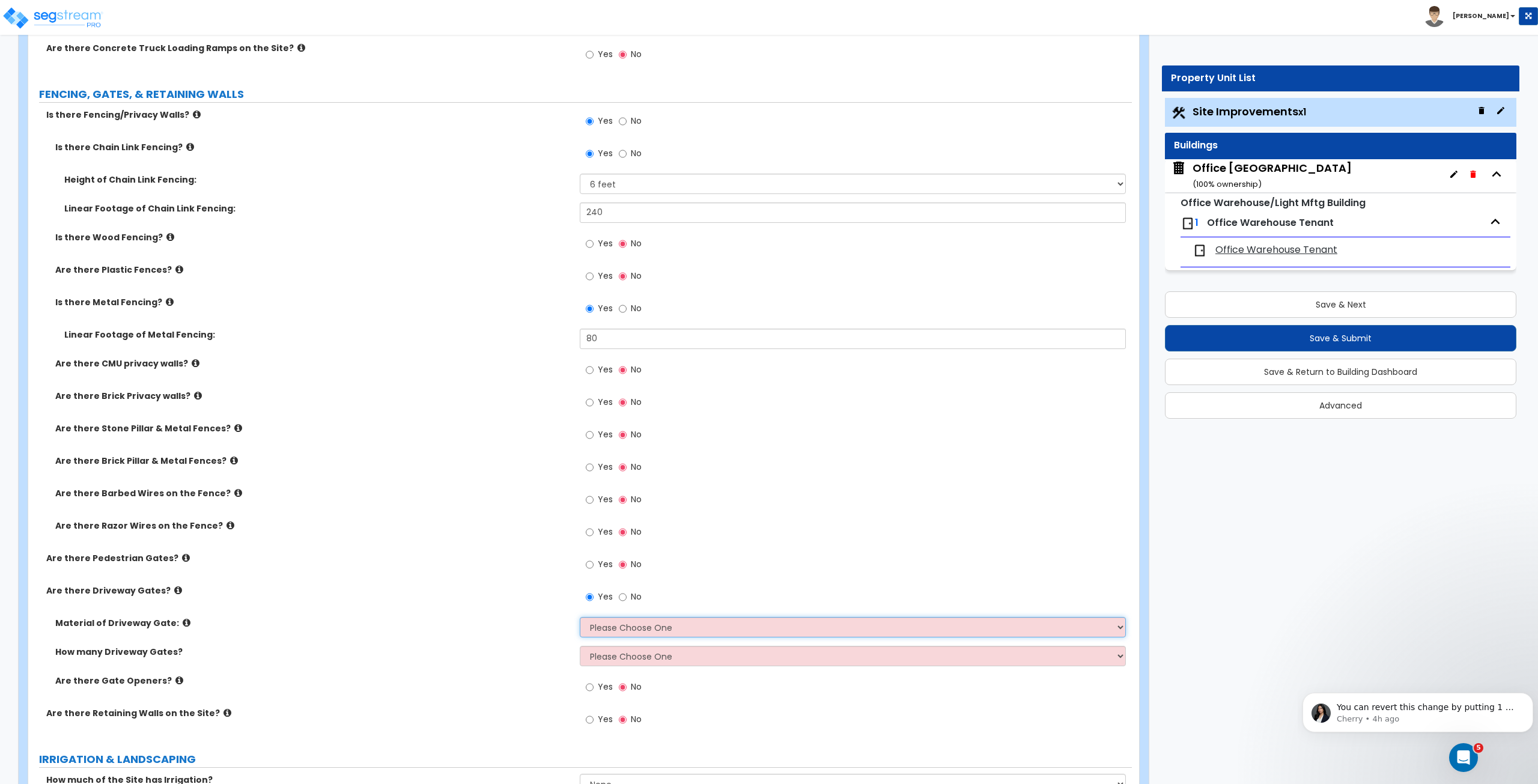
click at [608, 621] on select "Please Choose One Wood Steel" at bounding box center [852, 627] width 545 height 20
select select "2"
click at [580, 617] on select "Please Choose One Wood Steel" at bounding box center [852, 627] width 545 height 20
click at [620, 660] on select "Please Choose One 1 2 3" at bounding box center [852, 656] width 545 height 20
select select "2"
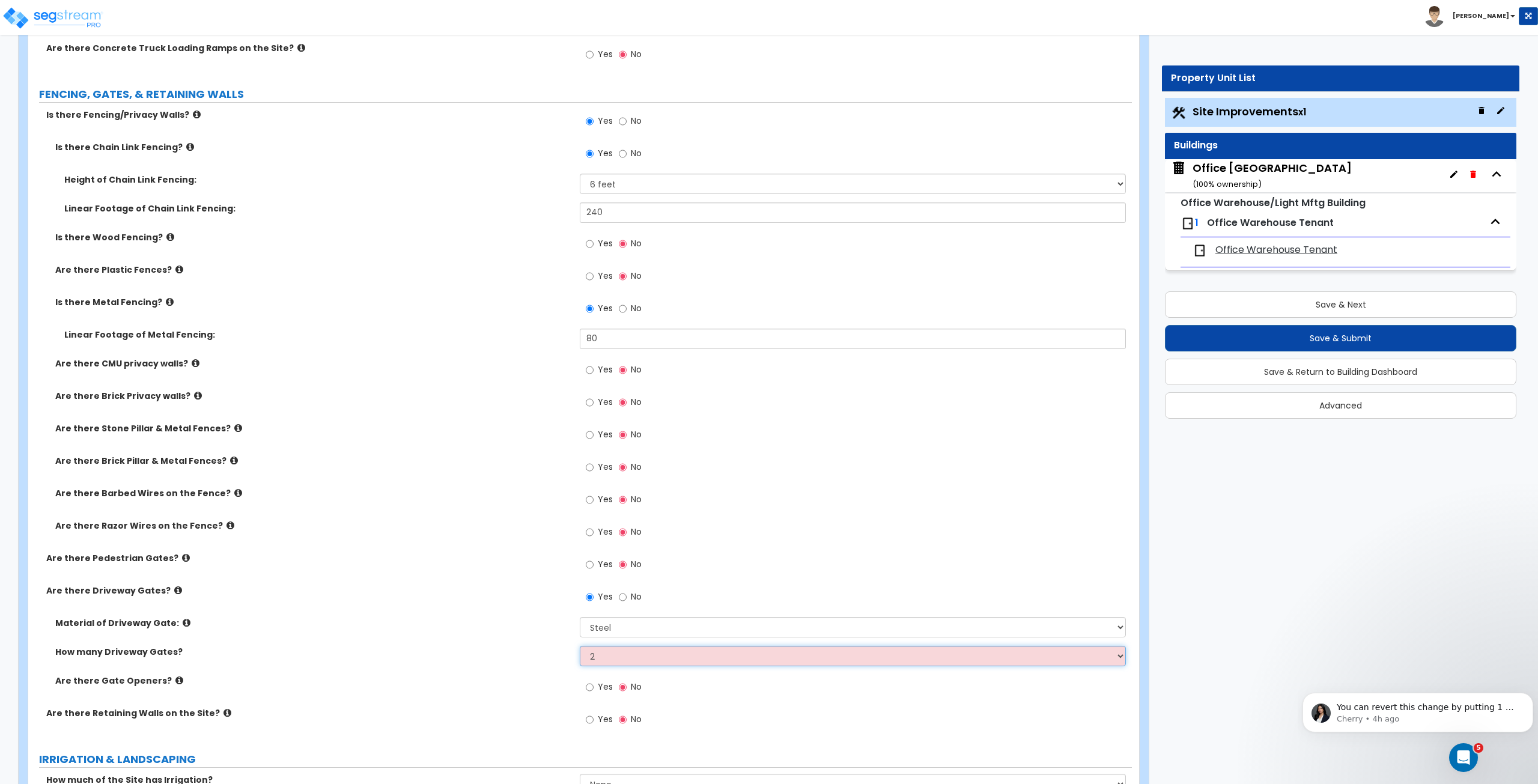
click at [580, 646] on select "Please Choose One 1 2 3" at bounding box center [852, 656] width 545 height 20
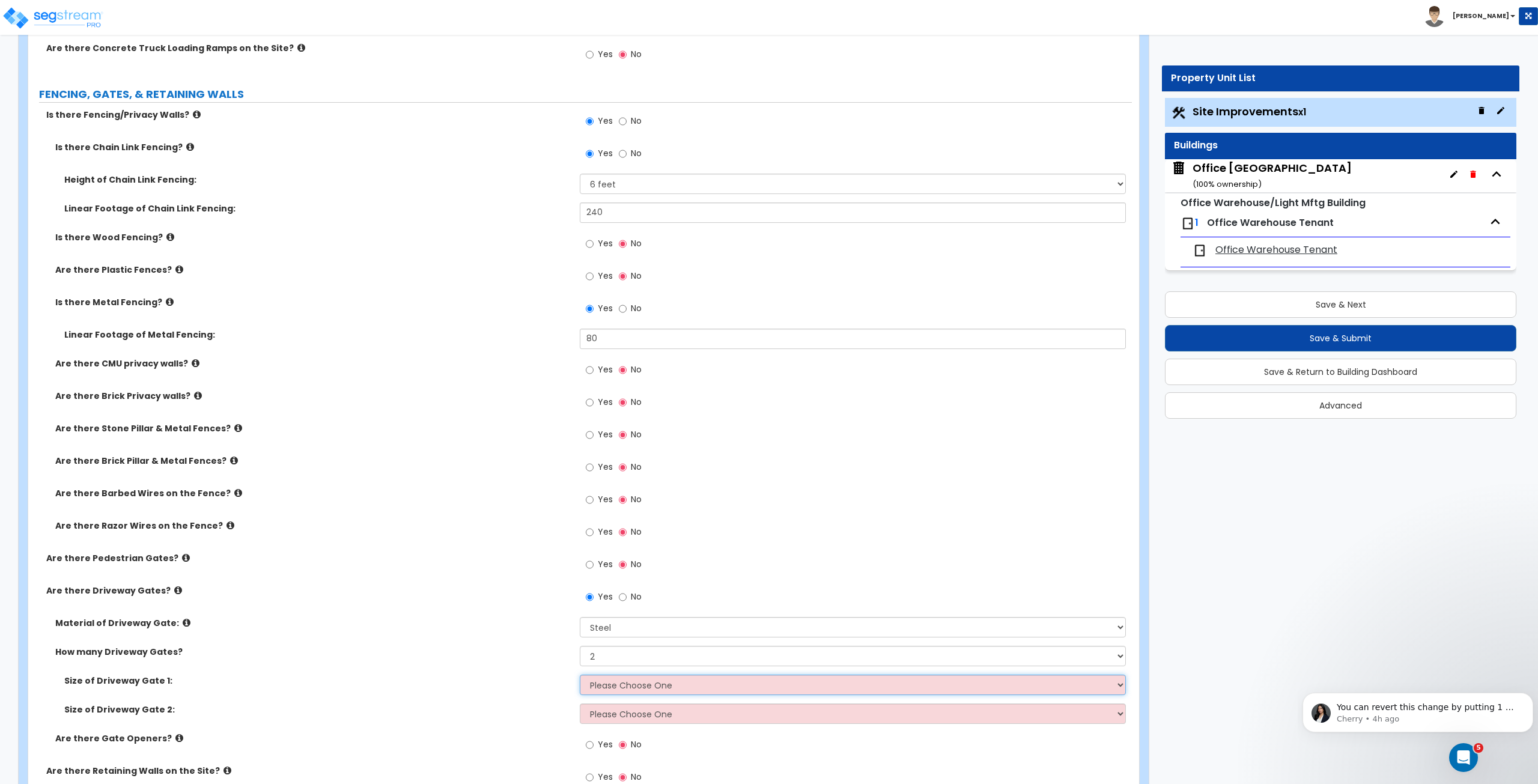
click at [612, 682] on select "Please Choose One 12 feet wide 14 feet wide 16 feet wide" at bounding box center [852, 685] width 545 height 20
select select "3"
click at [580, 675] on select "Please Choose One 12 feet wide 14 feet wide 16 feet wide" at bounding box center [852, 685] width 545 height 20
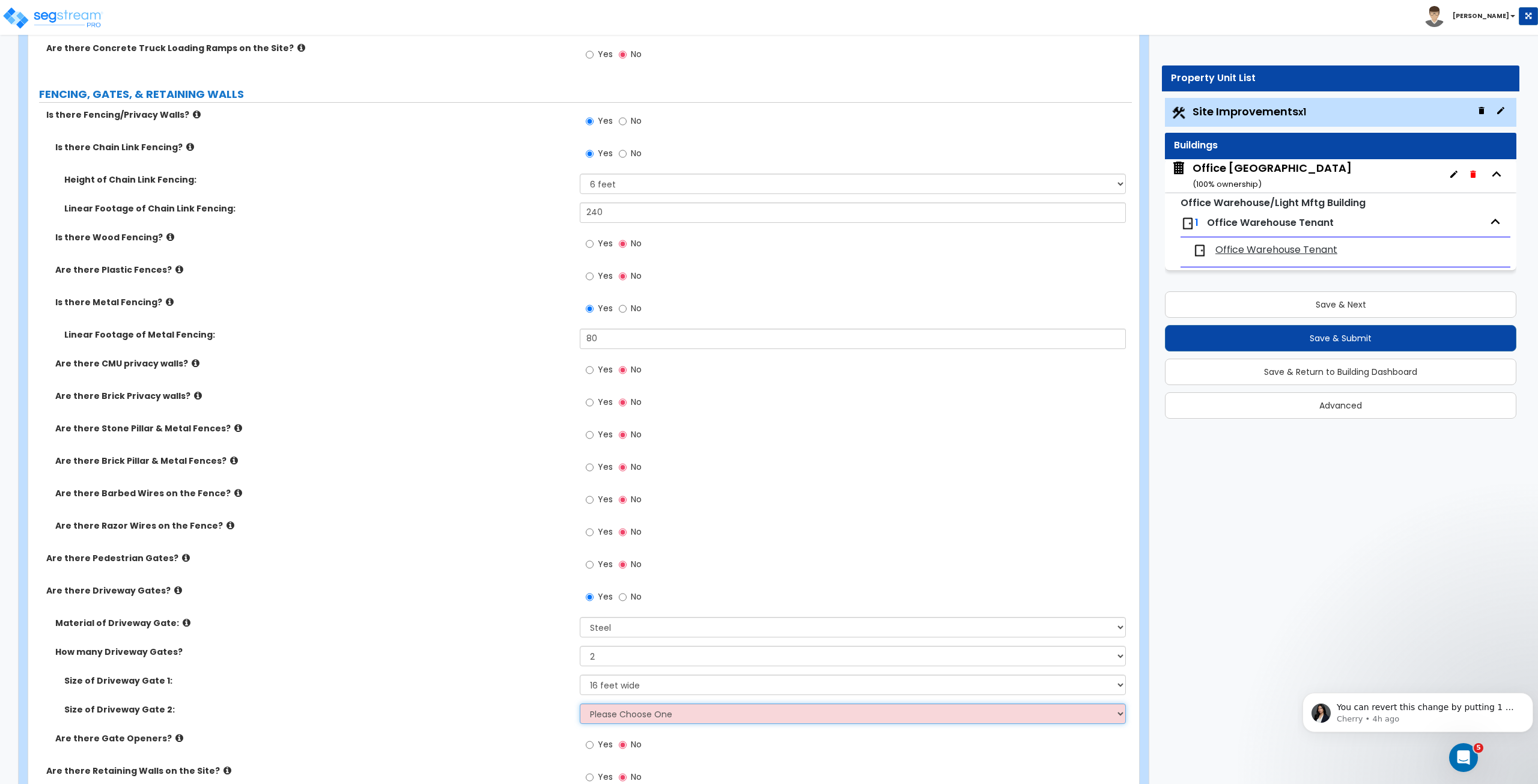
click at [625, 714] on select "Please Choose One 12 feet wide 14 feet wide 16 feet wide" at bounding box center [852, 714] width 545 height 20
select select "3"
click at [580, 703] on select "Please Choose One 12 feet wide 14 feet wide 16 feet wide" at bounding box center [852, 714] width 545 height 20
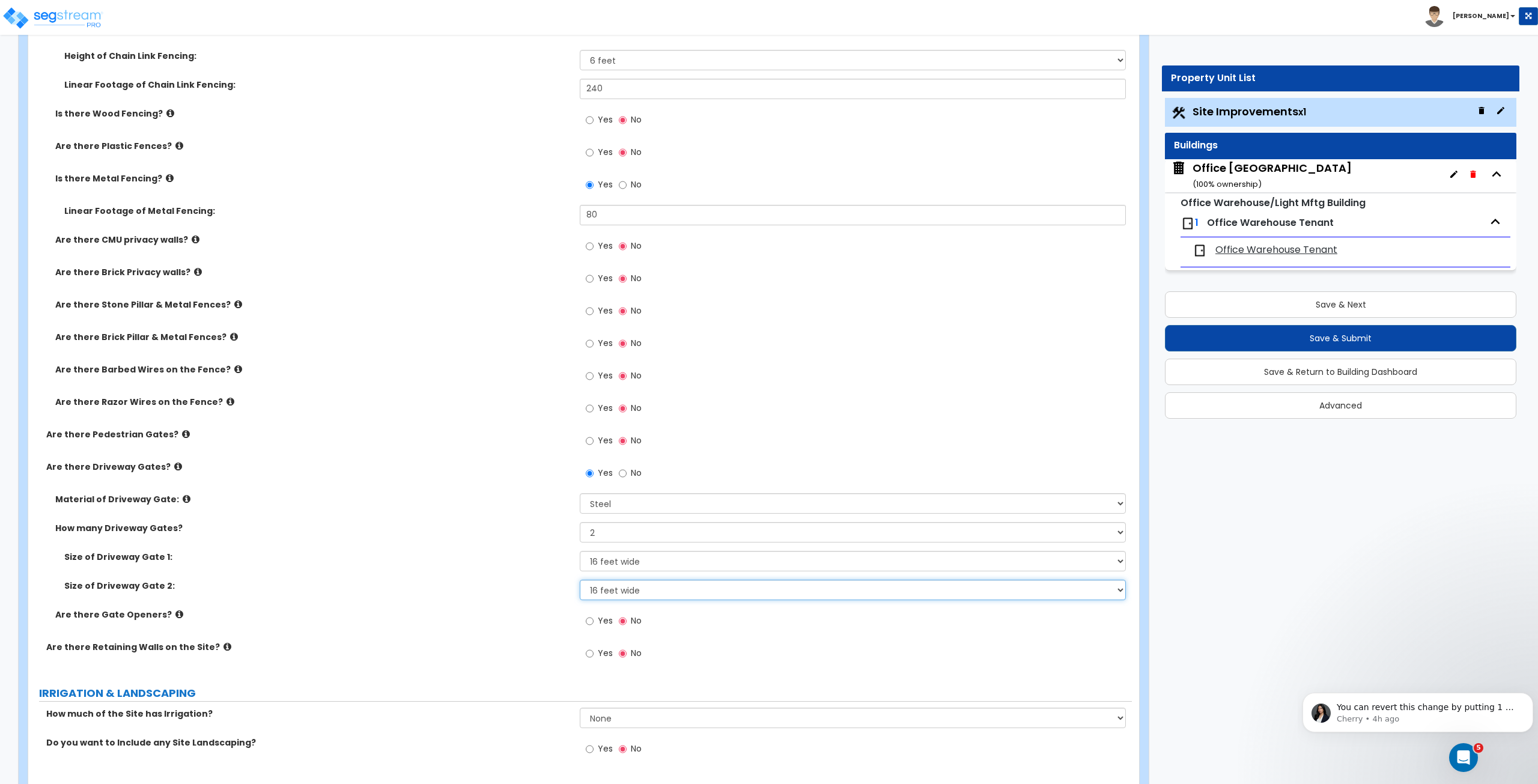
scroll to position [1296, 0]
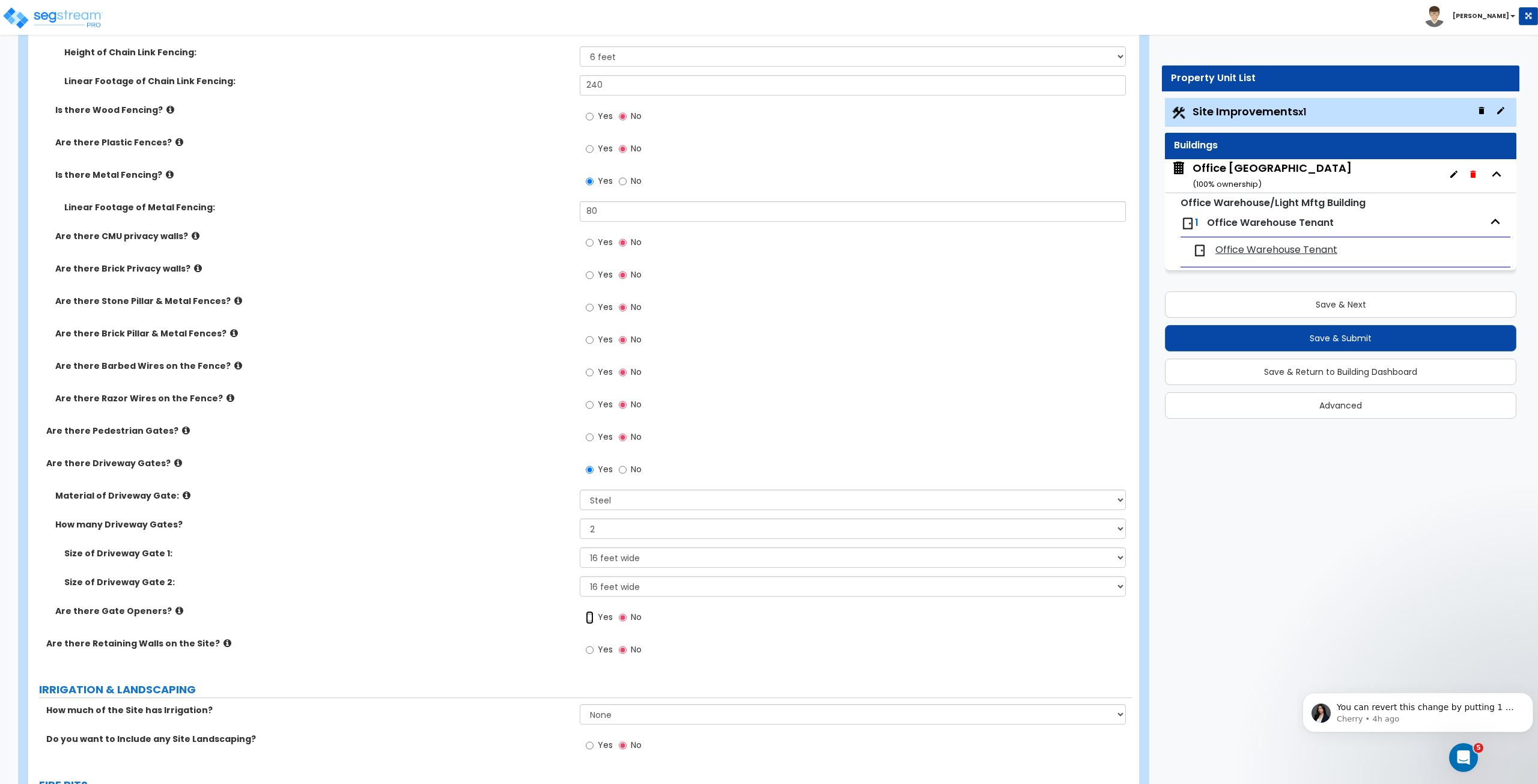
click at [590, 615] on input "Yes" at bounding box center [590, 617] width 8 height 13
radio input "true"
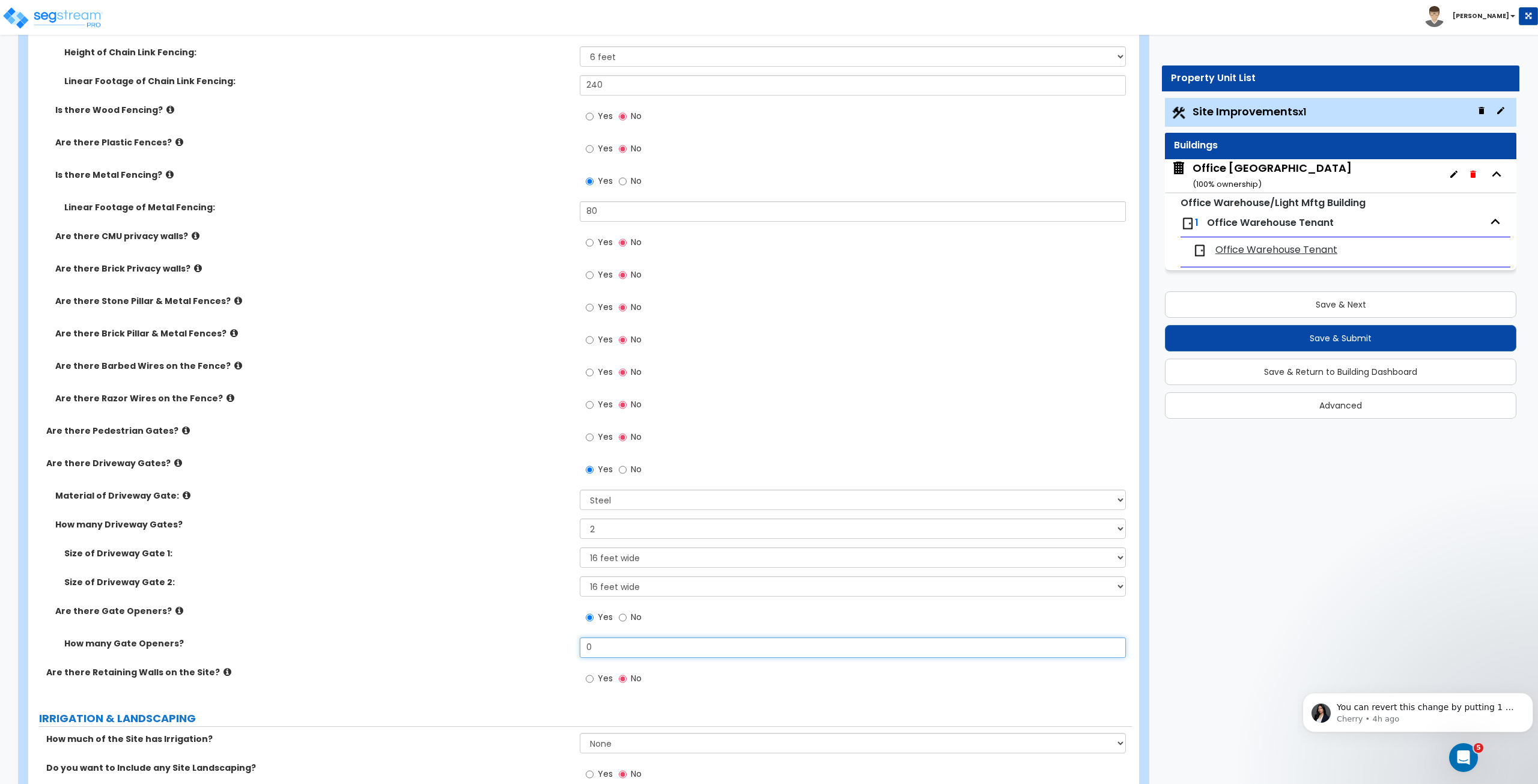
drag, startPoint x: 608, startPoint y: 642, endPoint x: 537, endPoint y: 642, distance: 71.0
click at [537, 642] on div "How many Gate Openers? 0" at bounding box center [580, 651] width 1104 height 29
type input "2"
click at [537, 642] on label "How many Gate Openers?" at bounding box center [318, 643] width 507 height 12
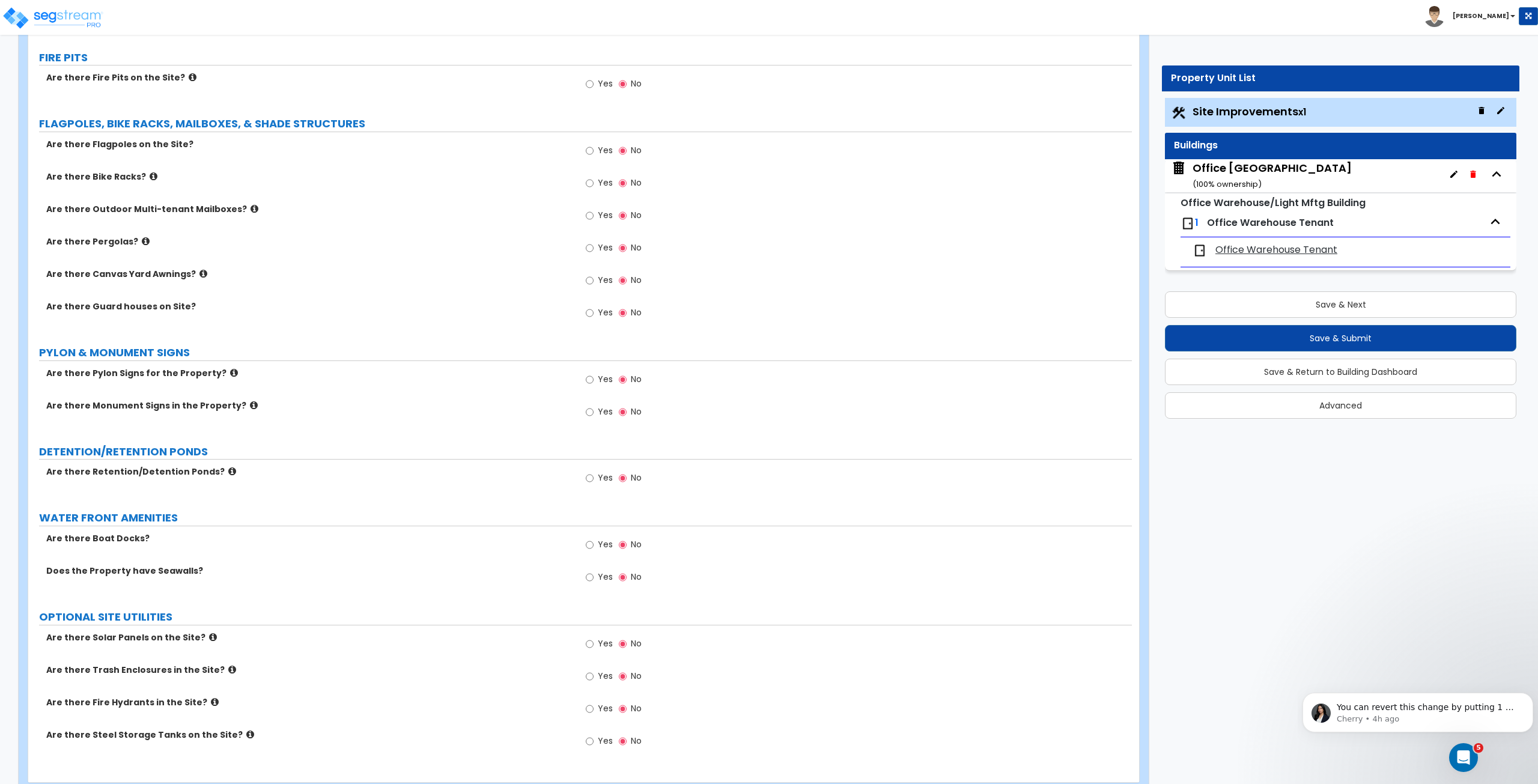
scroll to position [2080, 0]
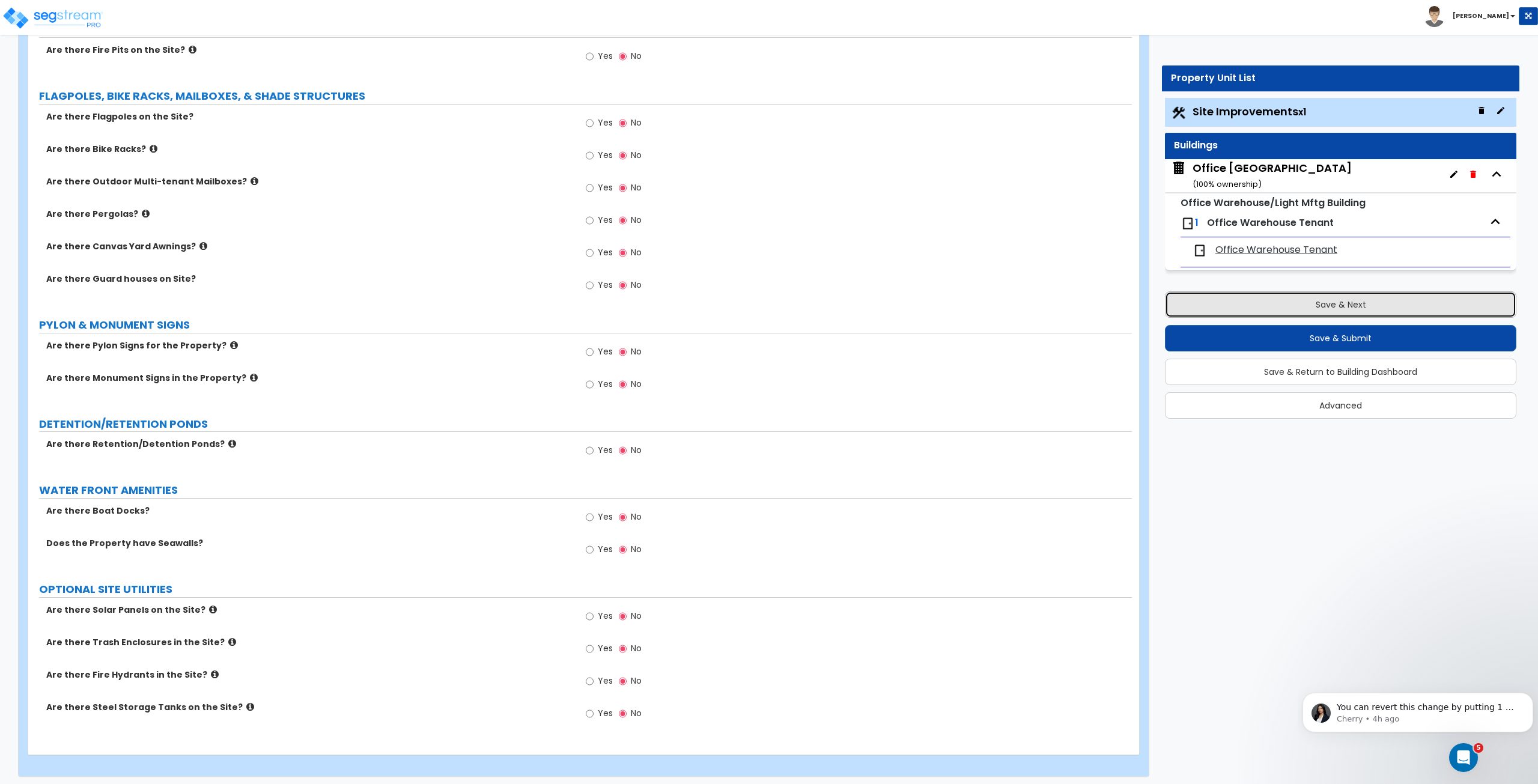
click at [1236, 302] on button "Save & Next" at bounding box center [1341, 305] width 352 height 27
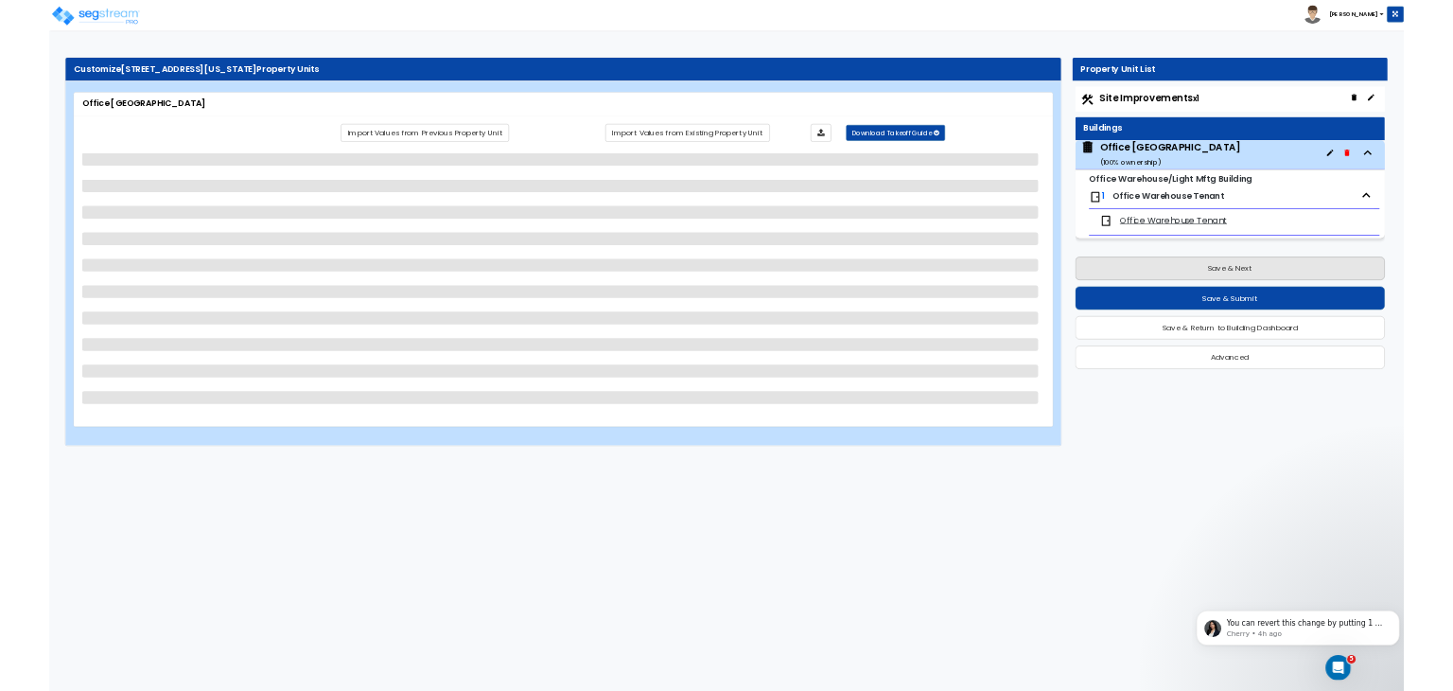
scroll to position [0, 0]
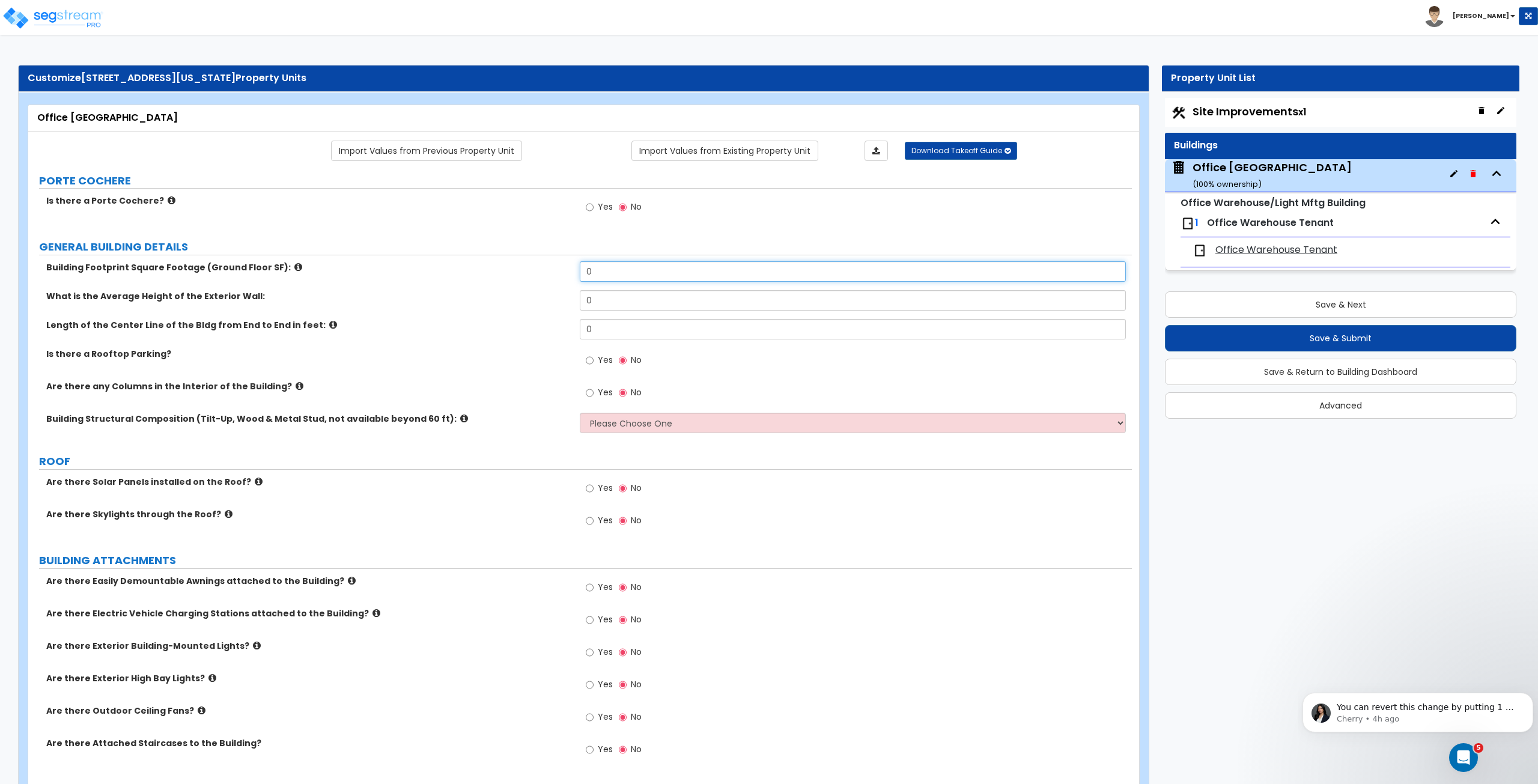
drag, startPoint x: 608, startPoint y: 266, endPoint x: 505, endPoint y: 277, distance: 103.6
click at [505, 277] on div "Building Footprint Square Footage (Ground Floor SF): 0" at bounding box center [580, 276] width 1104 height 29
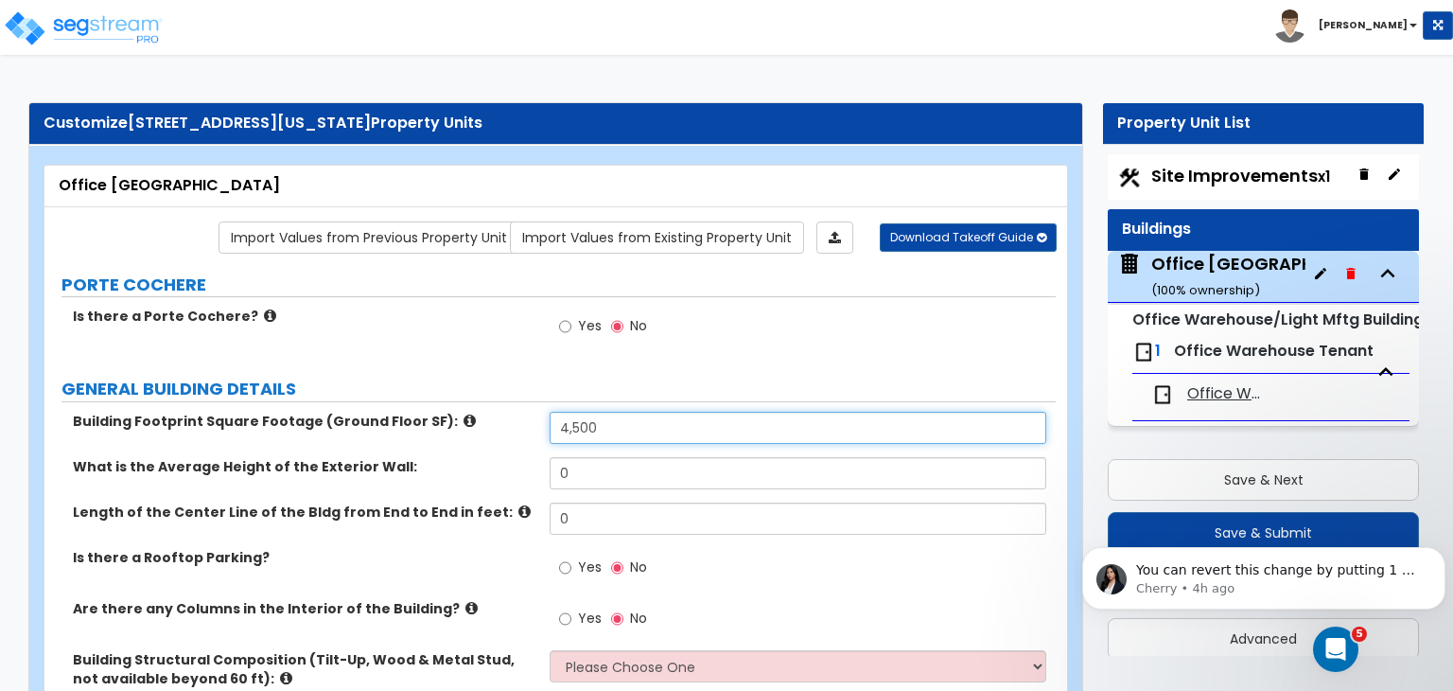
type input "4,500"
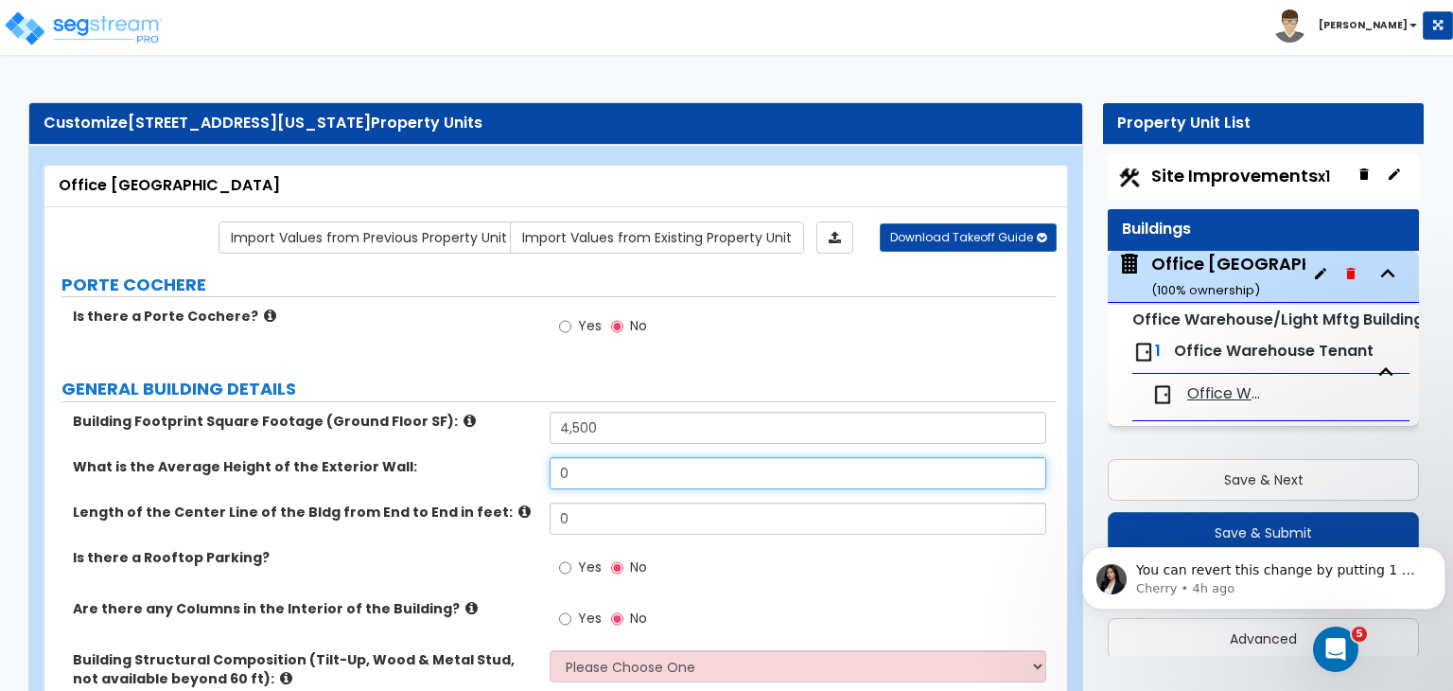
drag, startPoint x: 604, startPoint y: 466, endPoint x: 485, endPoint y: 472, distance: 118.4
click at [485, 472] on div "What is the Average Height of the Exterior Wall: 0" at bounding box center [549, 479] width 1011 height 45
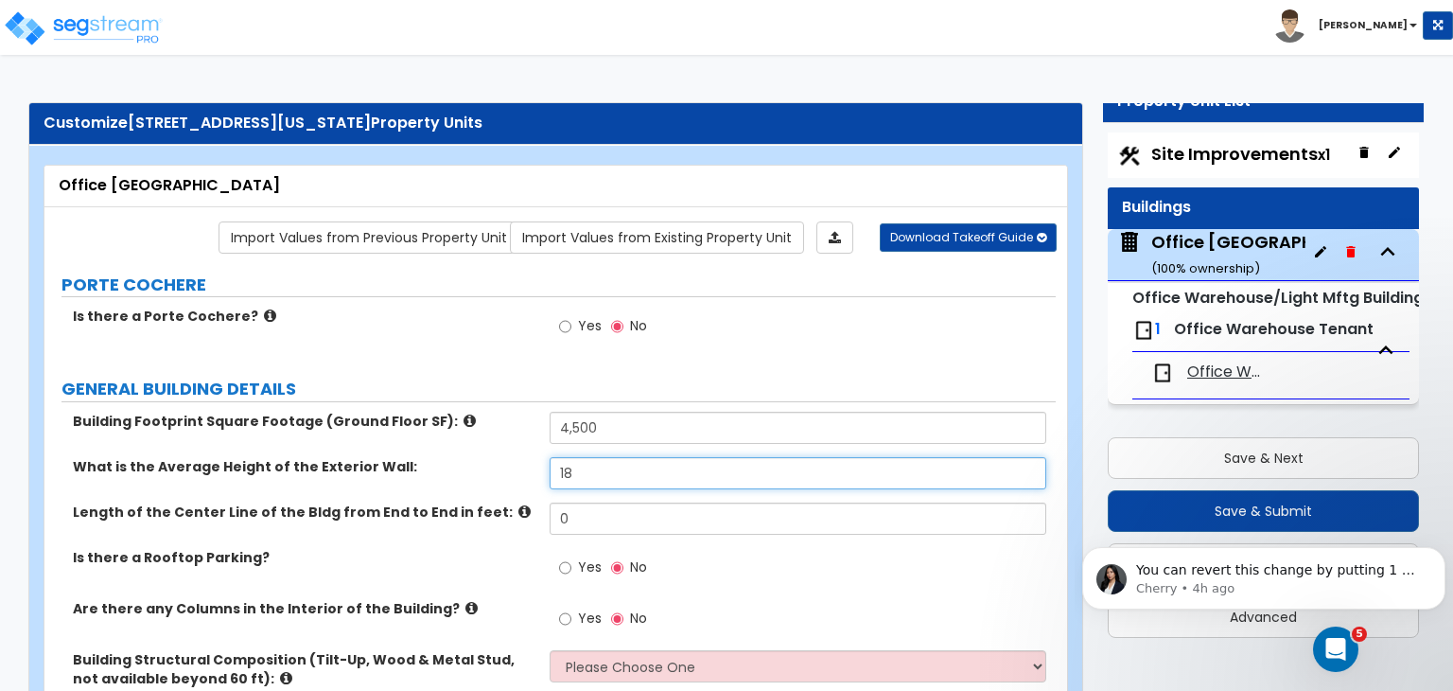
type input "18"
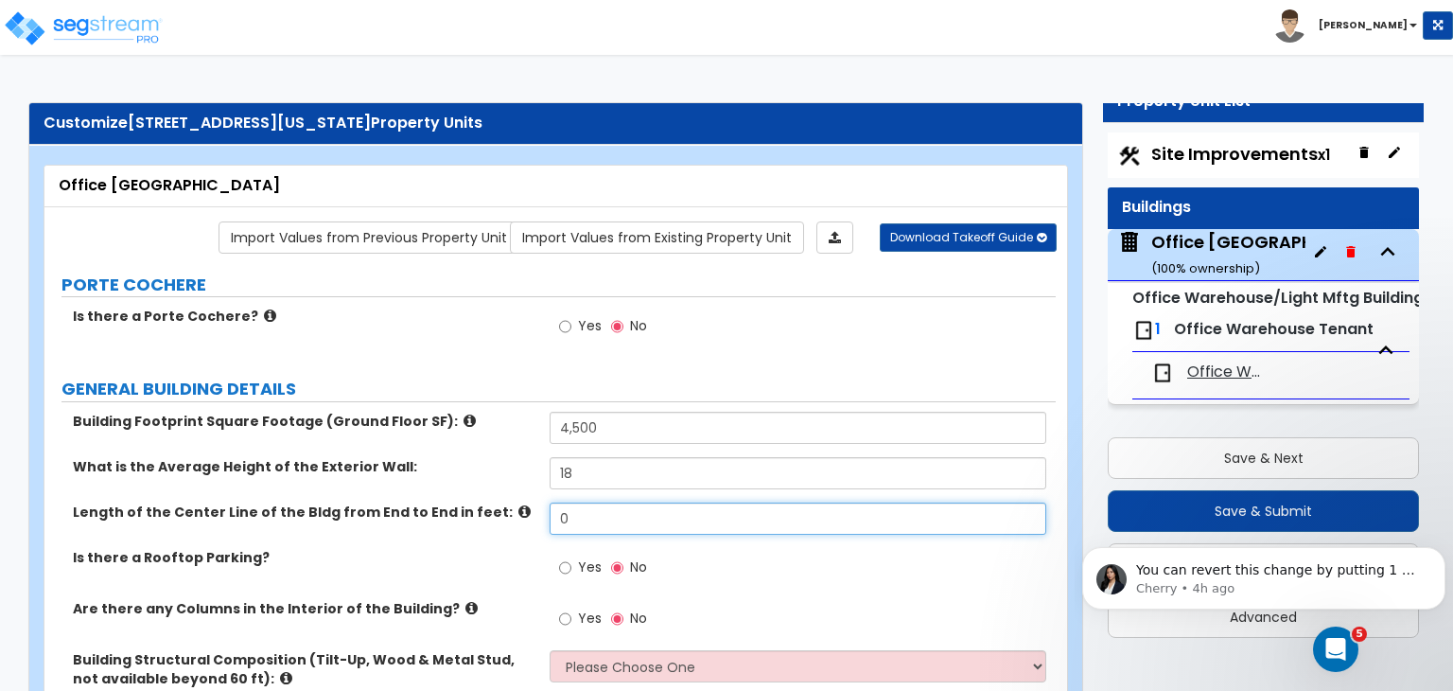
drag, startPoint x: 590, startPoint y: 519, endPoint x: 457, endPoint y: 505, distance: 134.2
click at [457, 505] on div "Length of the Center Line of the Bldg from End to End in feet: 0" at bounding box center [549, 524] width 1011 height 45
type input "80"
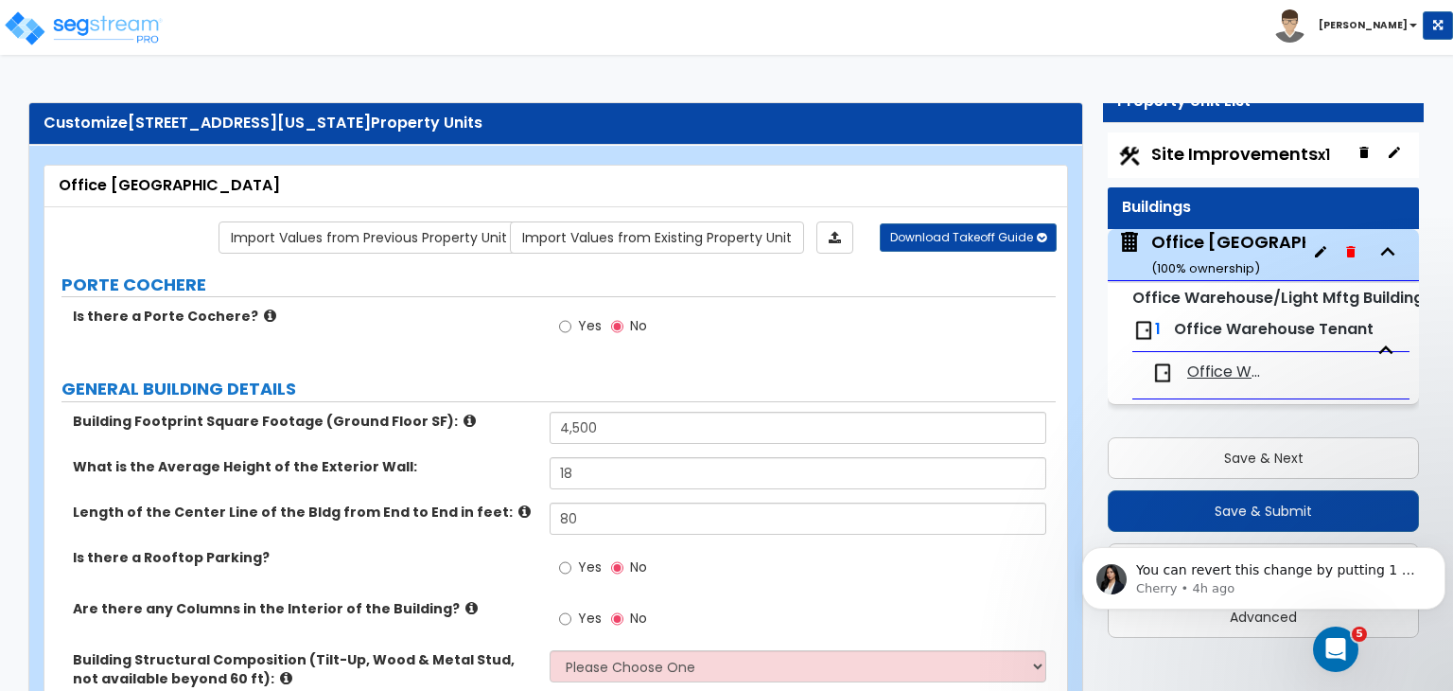
click at [494, 528] on div "Length of the Center Line of the Bldg from End to End in feet: 80" at bounding box center [549, 524] width 1011 height 45
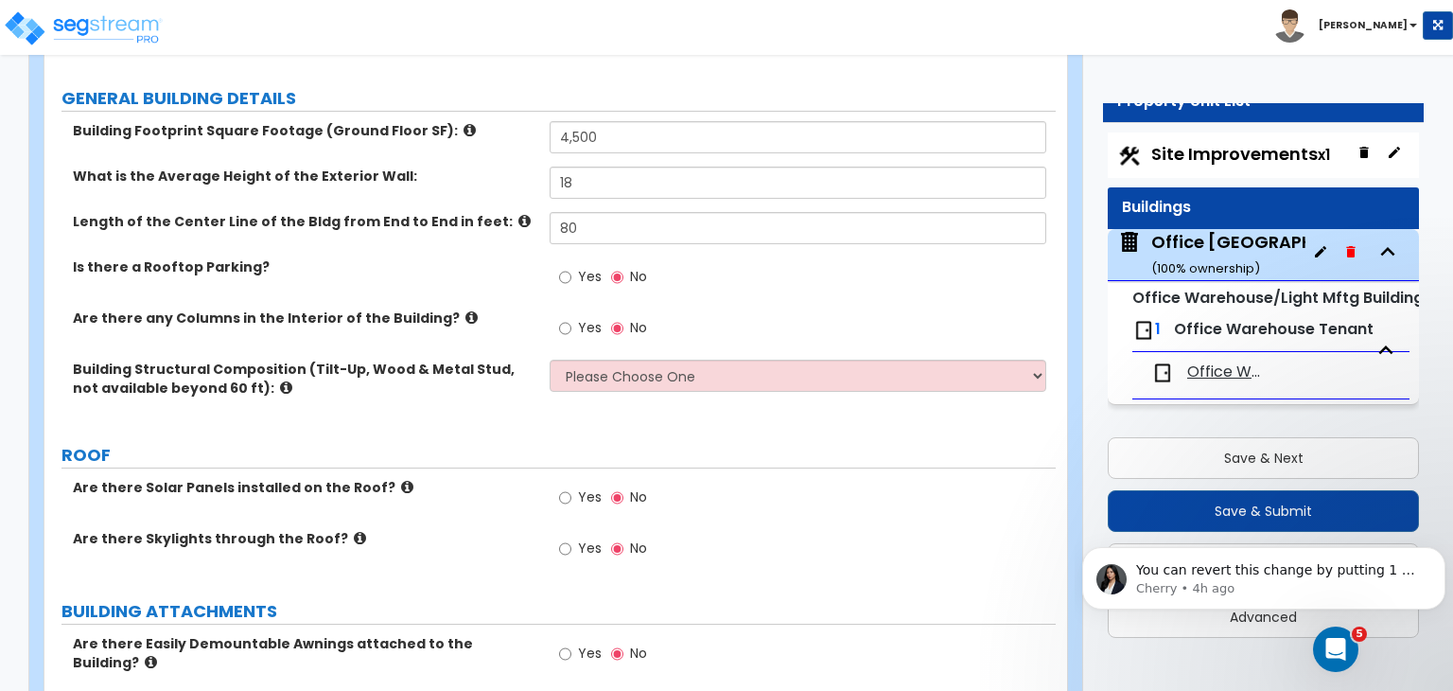
scroll to position [291, 0]
click at [631, 373] on select "Please Choose One Pre-Engineered Metal Building Tilt-up Wall Construction Reinf…" at bounding box center [798, 375] width 496 height 32
select select "6"
click at [550, 359] on select "Please Choose One Pre-Engineered Metal Building Tilt-up Wall Construction Reinf…" at bounding box center [798, 375] width 496 height 32
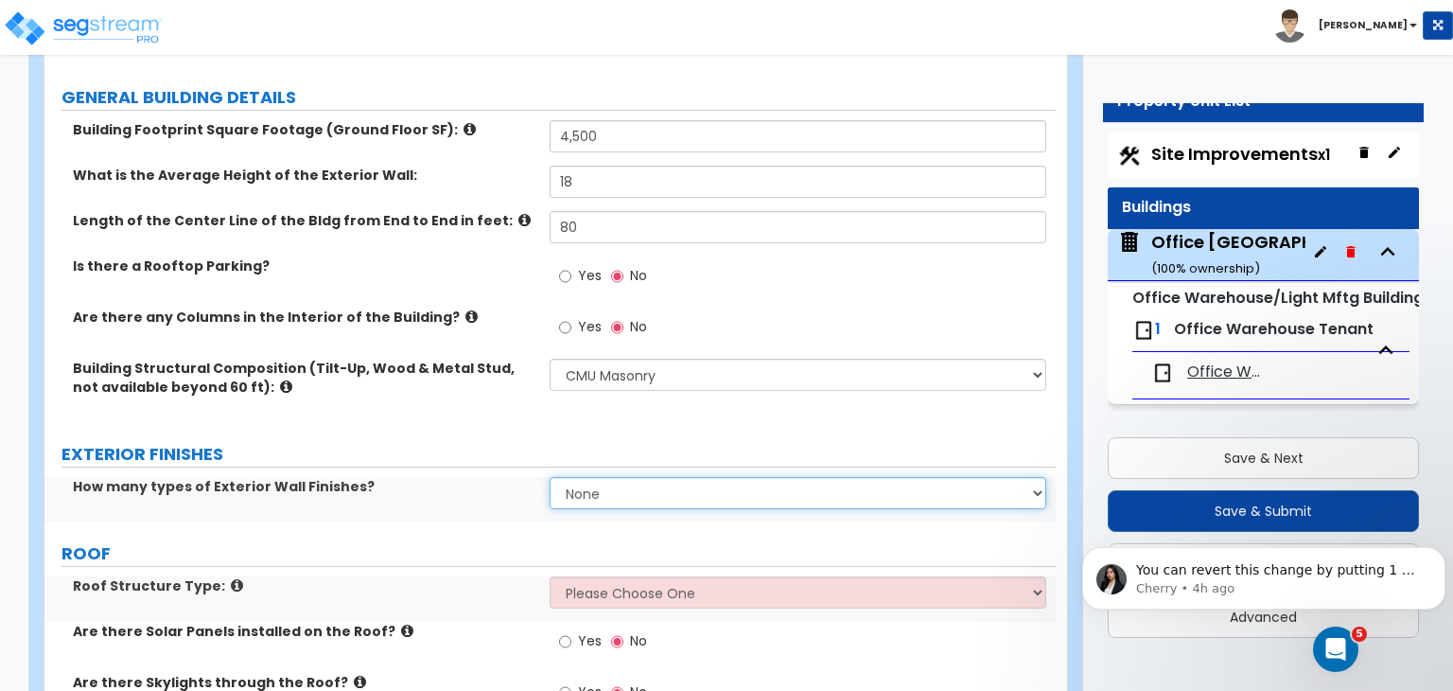
click at [636, 490] on select "None 1 2 3" at bounding box center [798, 493] width 496 height 32
click at [550, 477] on select "None 1 2 3" at bounding box center [798, 493] width 496 height 32
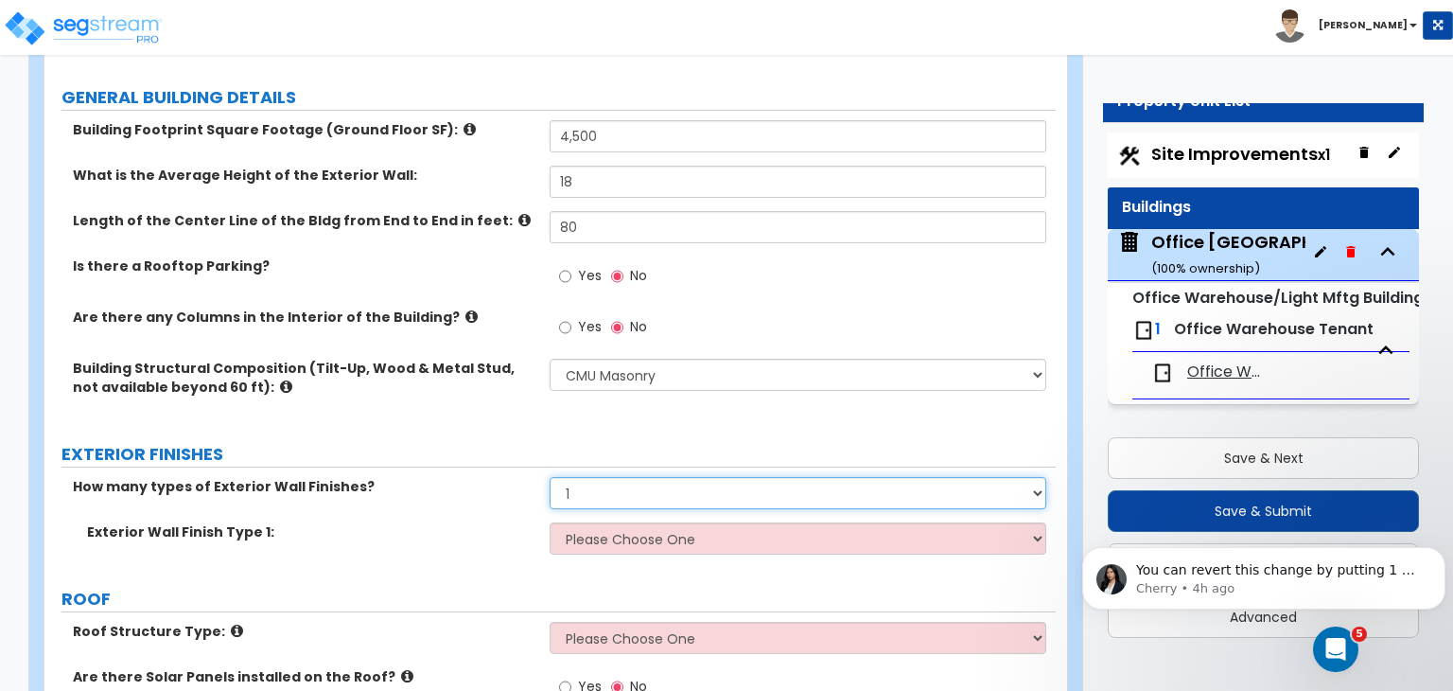
click at [598, 497] on select "None 1 2 3" at bounding box center [798, 493] width 496 height 32
select select "2"
click at [550, 477] on select "None 1 2 3" at bounding box center [798, 493] width 496 height 32
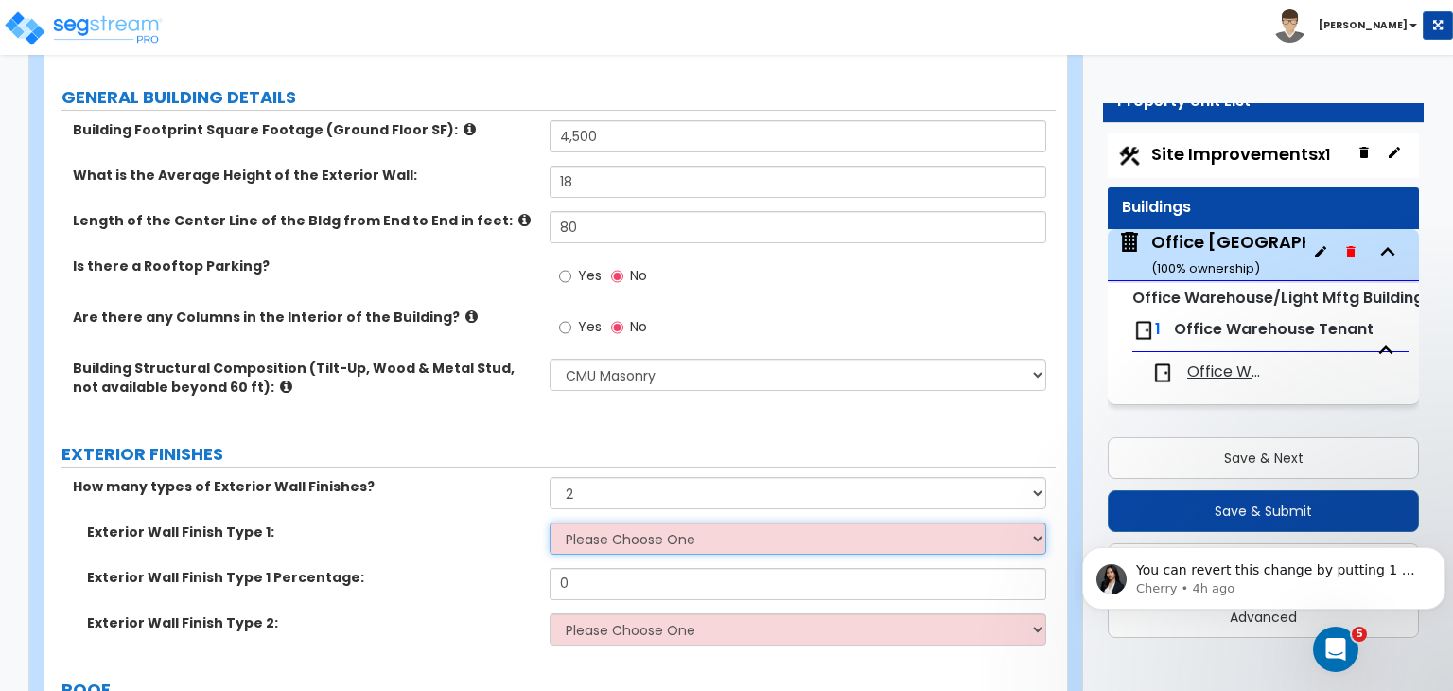
click at [613, 534] on select "Please Choose One No Finish/Shared Wall No Wall Brick Veneer Stone Veneer Wood …" at bounding box center [798, 538] width 496 height 32
select select "7"
click at [550, 522] on select "Please Choose One No Finish/Shared Wall No Wall Brick Veneer Stone Veneer Wood …" at bounding box center [798, 538] width 496 height 32
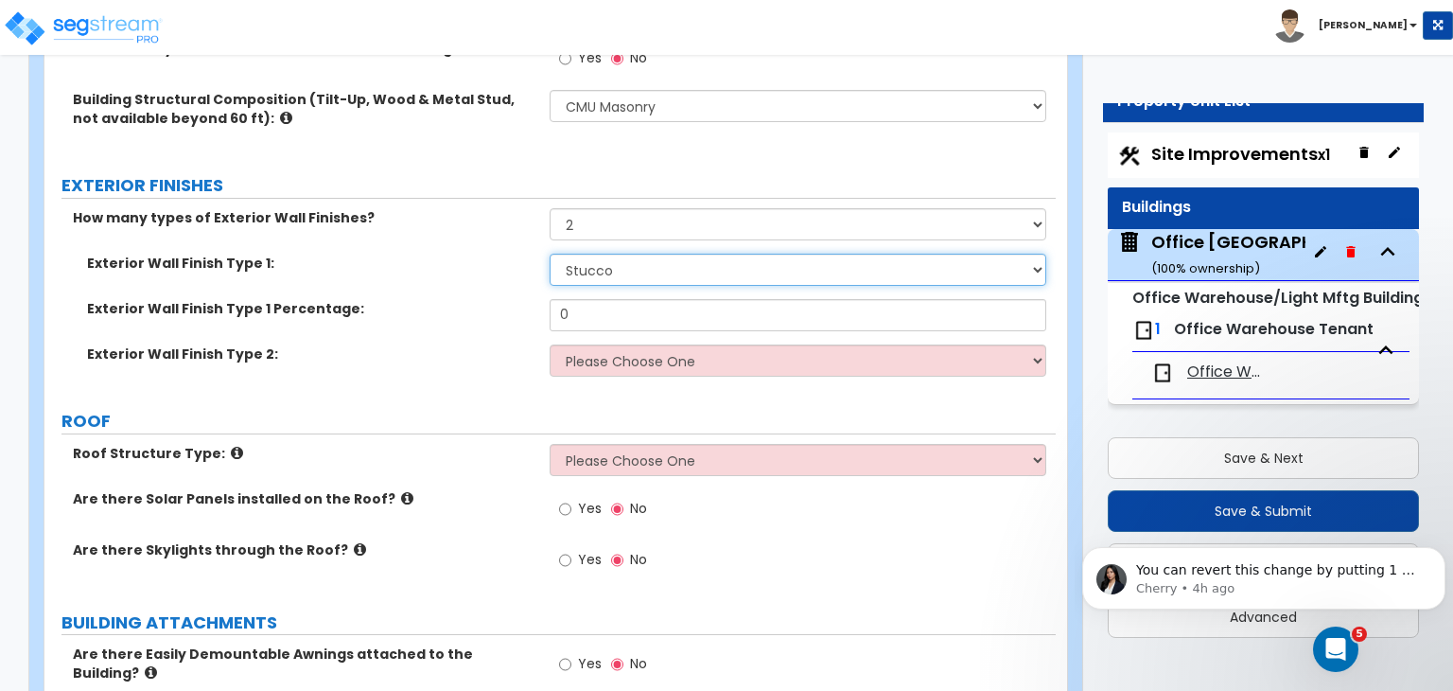
scroll to position [563, 0]
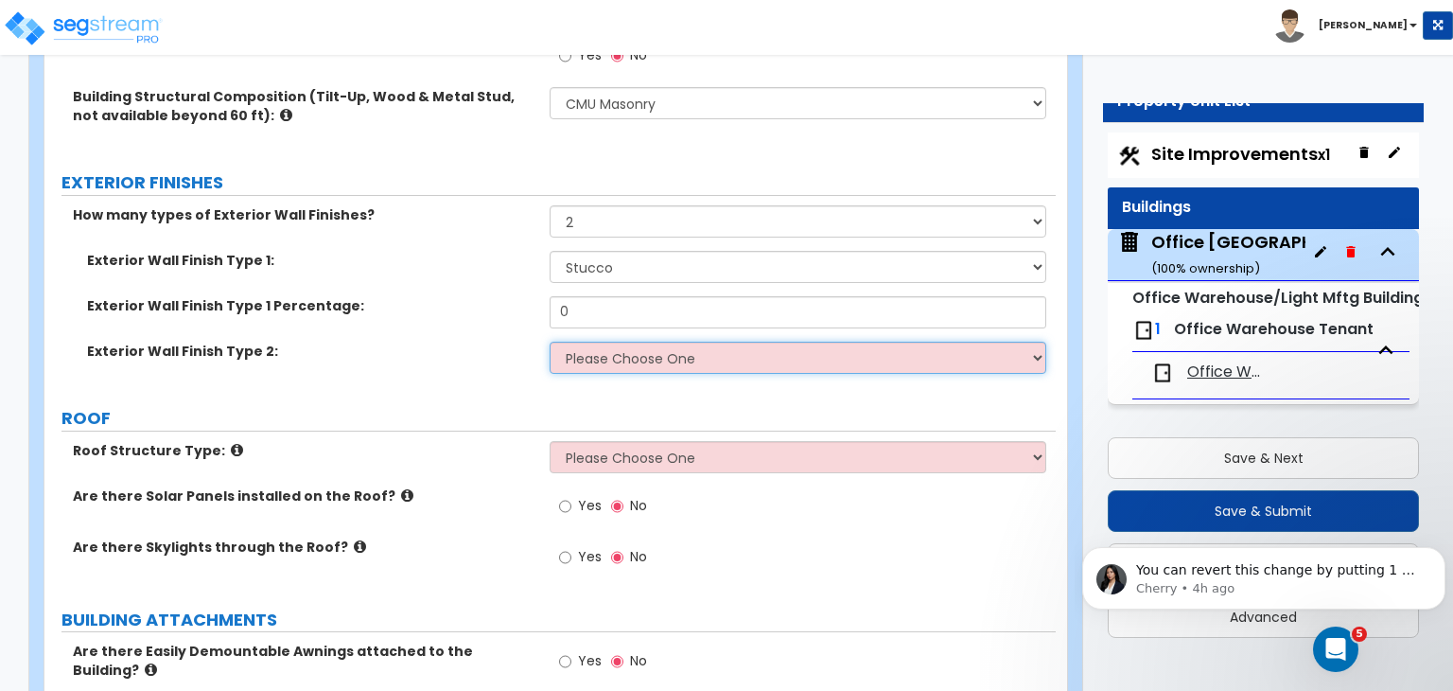
click at [638, 359] on select "Please Choose One No Finish/Shared Wall No Wall Brick Veneer Stone Veneer Wood …" at bounding box center [798, 358] width 496 height 32
select select "10"
click at [550, 342] on select "Please Choose One No Finish/Shared Wall No Wall Brick Veneer Stone Veneer Wood …" at bounding box center [798, 358] width 496 height 32
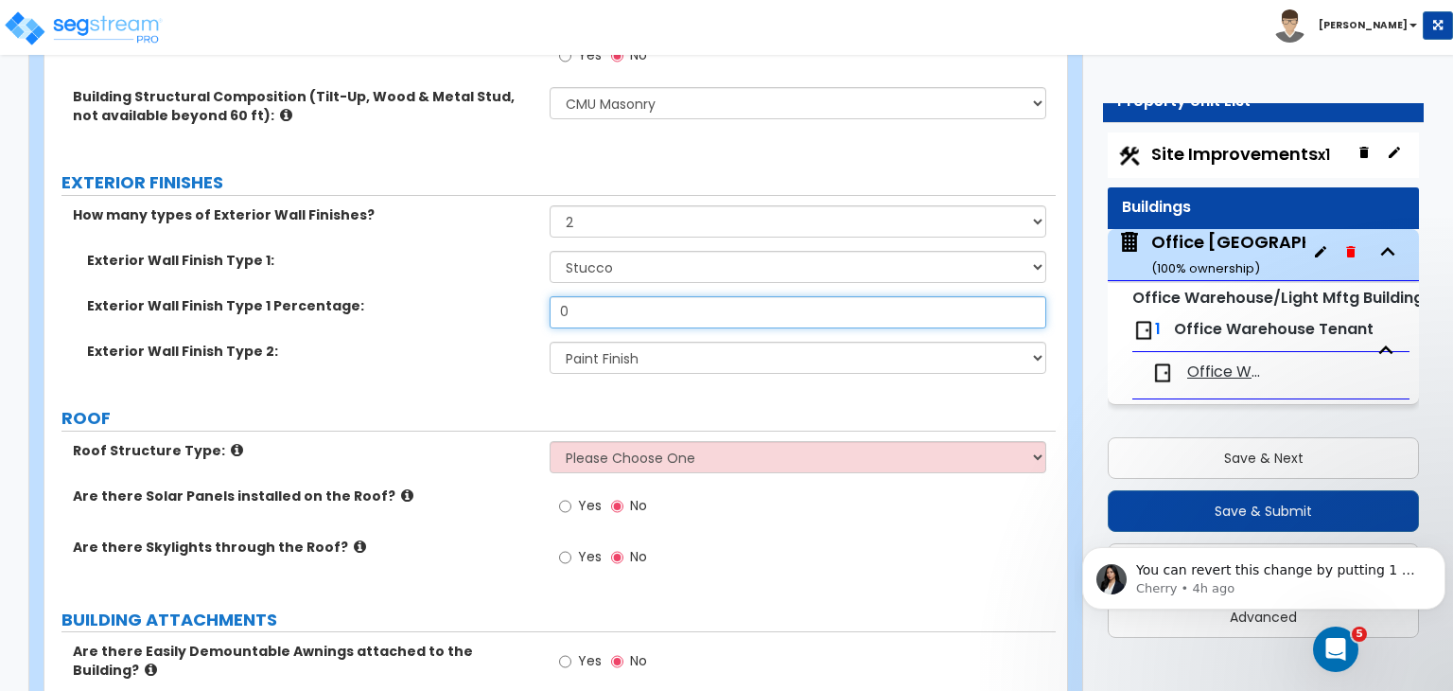
drag, startPoint x: 621, startPoint y: 308, endPoint x: 492, endPoint y: 301, distance: 128.9
click at [492, 301] on div "Exterior Wall Finish Type 1 Percentage: 0" at bounding box center [549, 318] width 1011 height 45
type input "40"
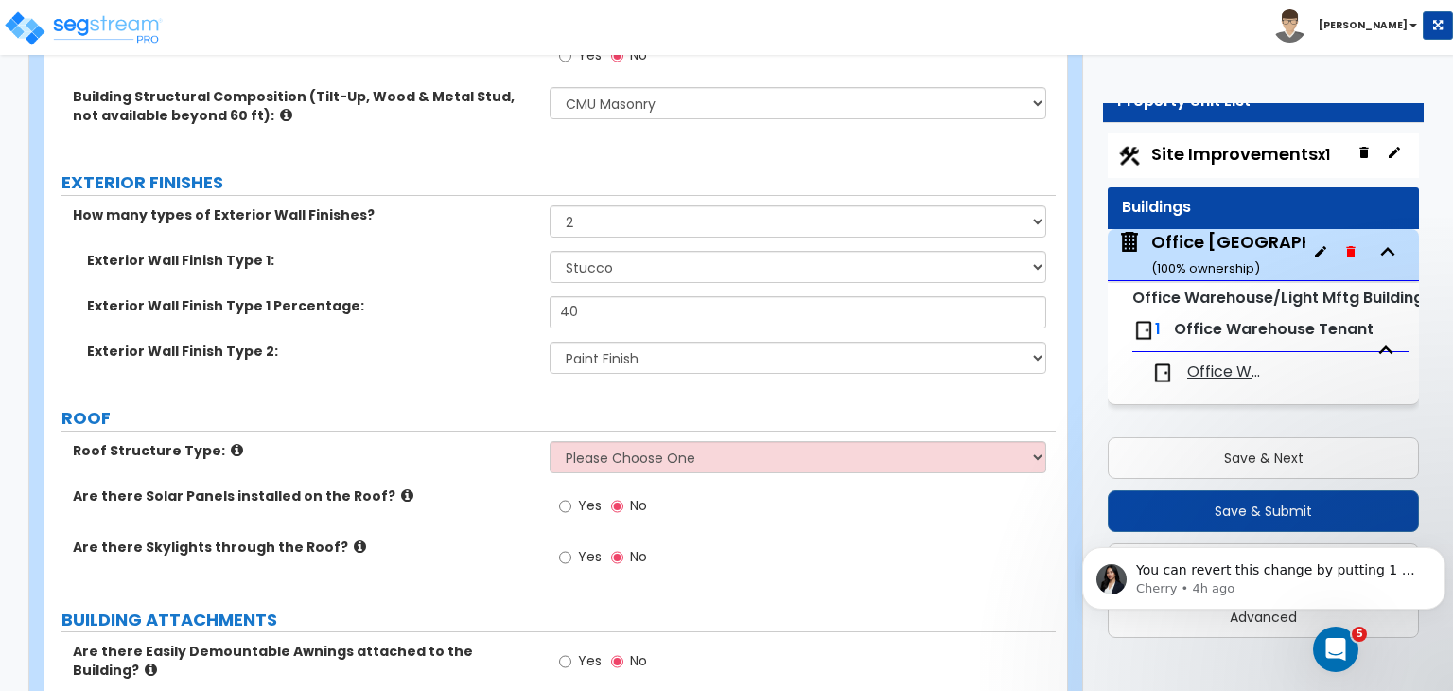
click at [492, 301] on label "Exterior Wall Finish Type 1 Percentage:" at bounding box center [311, 305] width 448 height 19
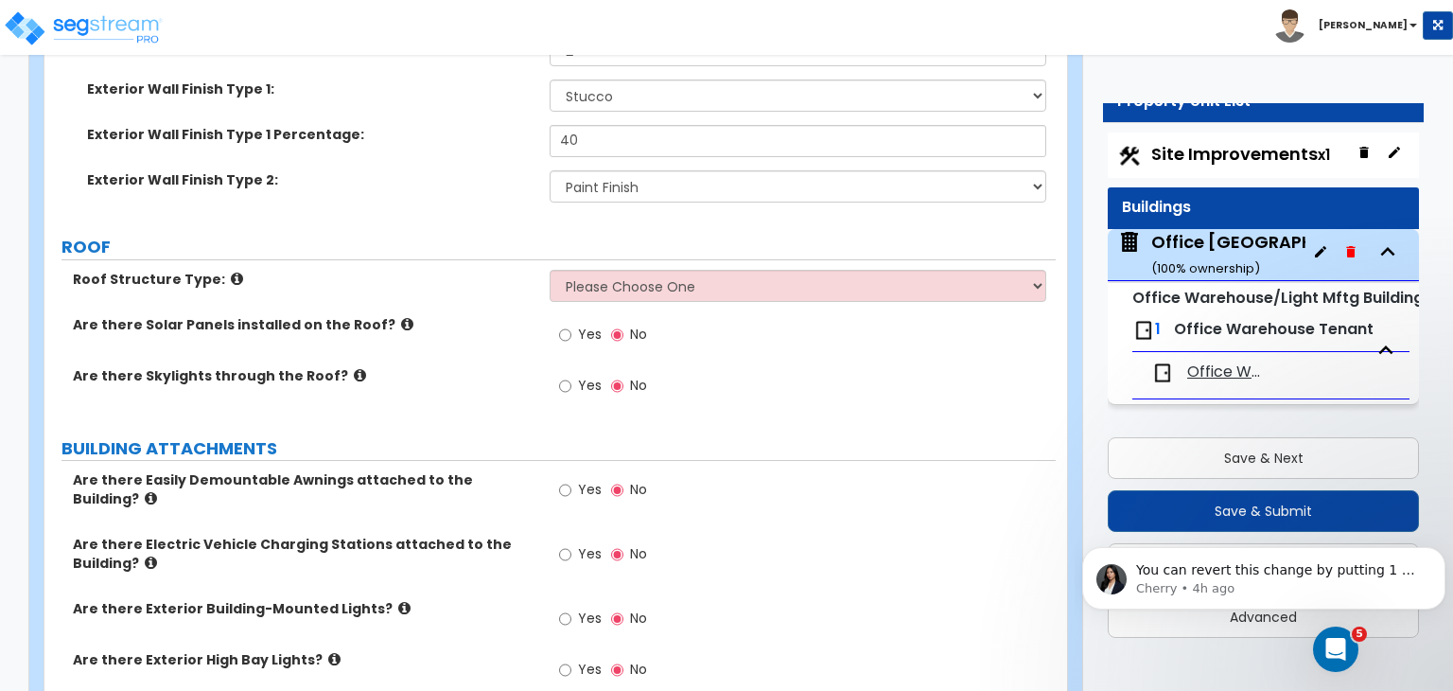
scroll to position [734, 0]
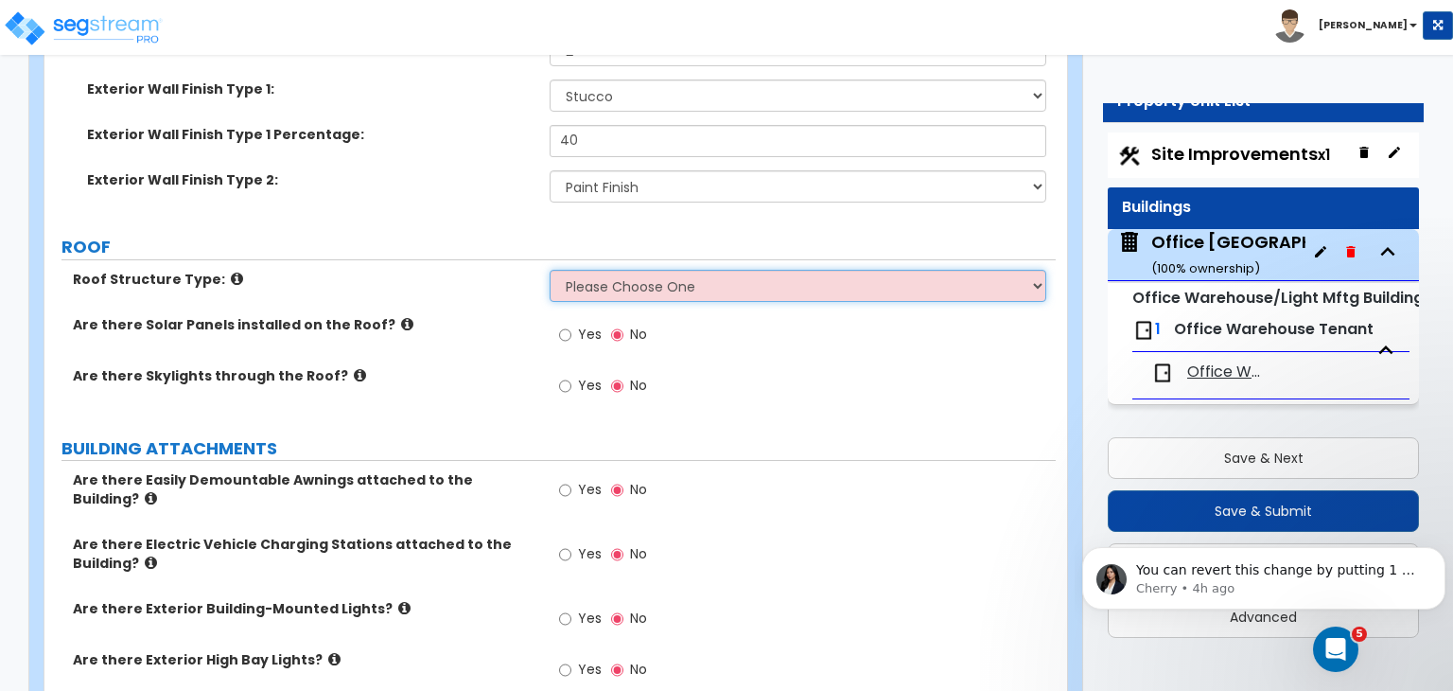
click at [598, 279] on select "Please Choose One Gable Roof Flat Roof Hybrid Gable & Flat Roof" at bounding box center [798, 286] width 496 height 32
select select "2"
click at [550, 270] on select "Please Choose One Gable Roof Flat Roof Hybrid Gable & Flat Roof" at bounding box center [798, 286] width 496 height 32
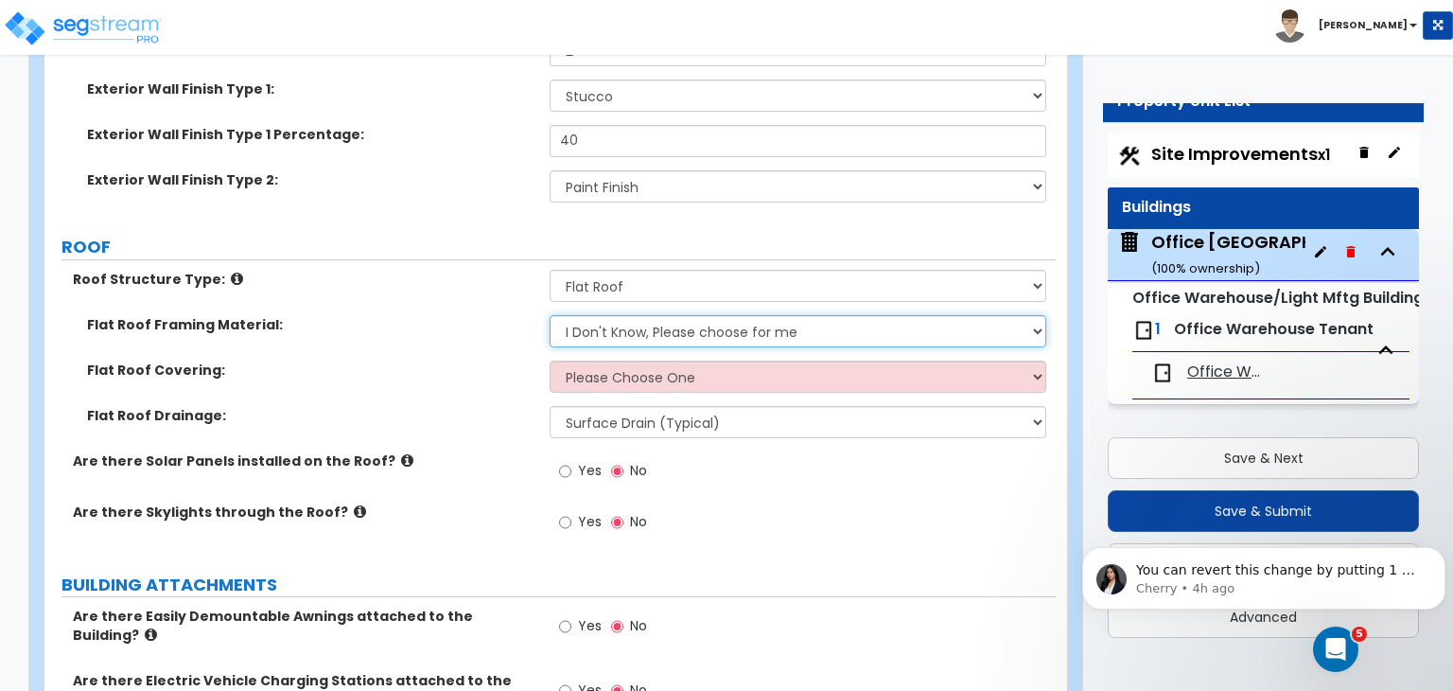
click at [612, 327] on select "I Don't Know, Please choose for me Metal Wood" at bounding box center [798, 331] width 496 height 32
select select "2"
click at [550, 315] on select "I Don't Know, Please choose for me Metal Wood" at bounding box center [798, 331] width 496 height 32
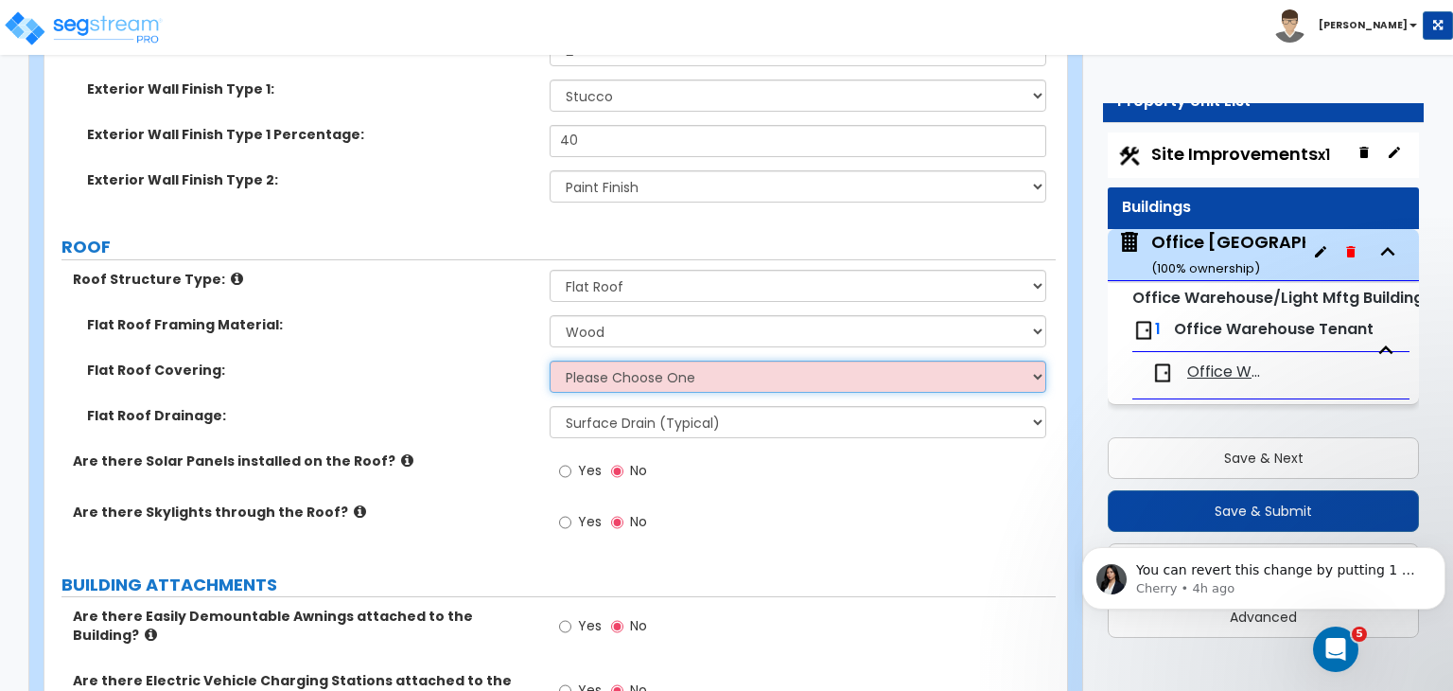
click at [605, 370] on select "Please Choose One Rolled Asphalt PVC Membrane Plastic (EPDM) Membrane Asphalt F…" at bounding box center [798, 377] width 496 height 32
select select "3"
click at [550, 361] on select "Please Choose One Rolled Asphalt PVC Membrane Plastic (EPDM) Membrane Asphalt F…" at bounding box center [798, 377] width 496 height 32
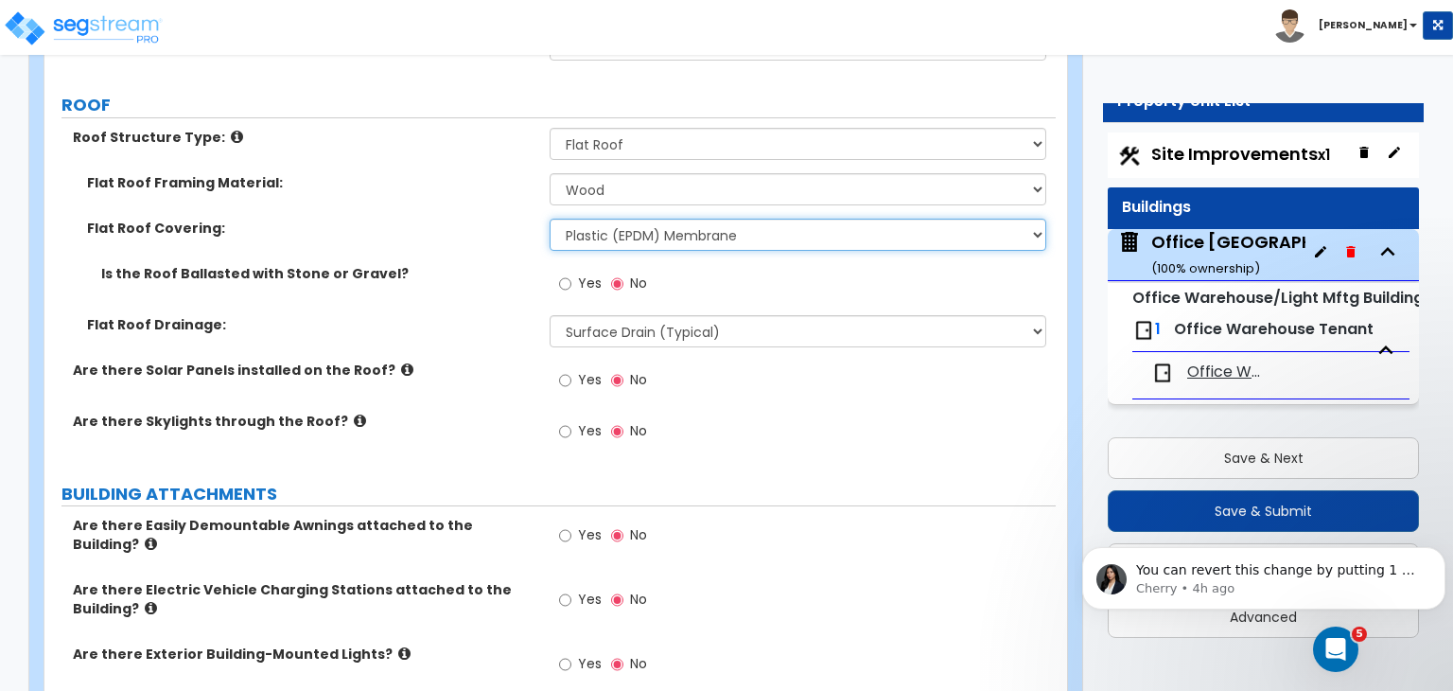
scroll to position [877, 0]
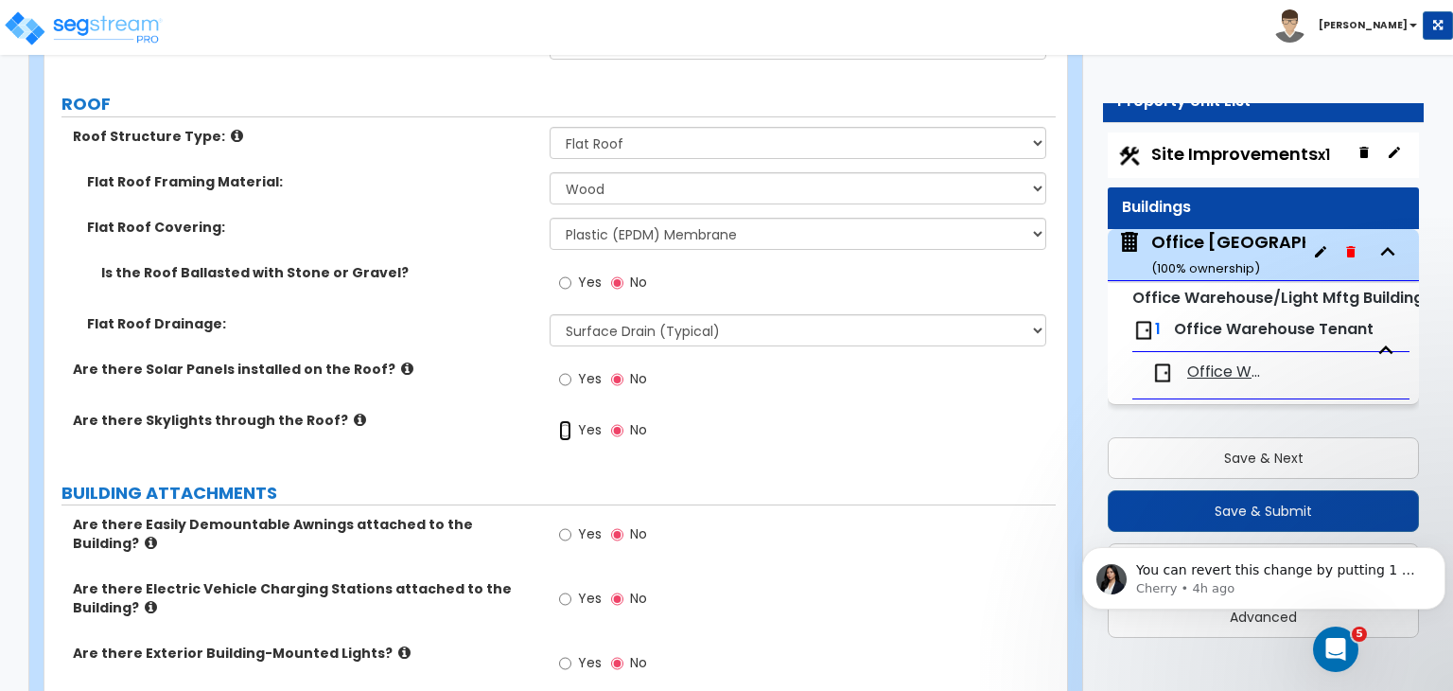
click at [564, 432] on input "Yes" at bounding box center [565, 430] width 12 height 21
radio input "true"
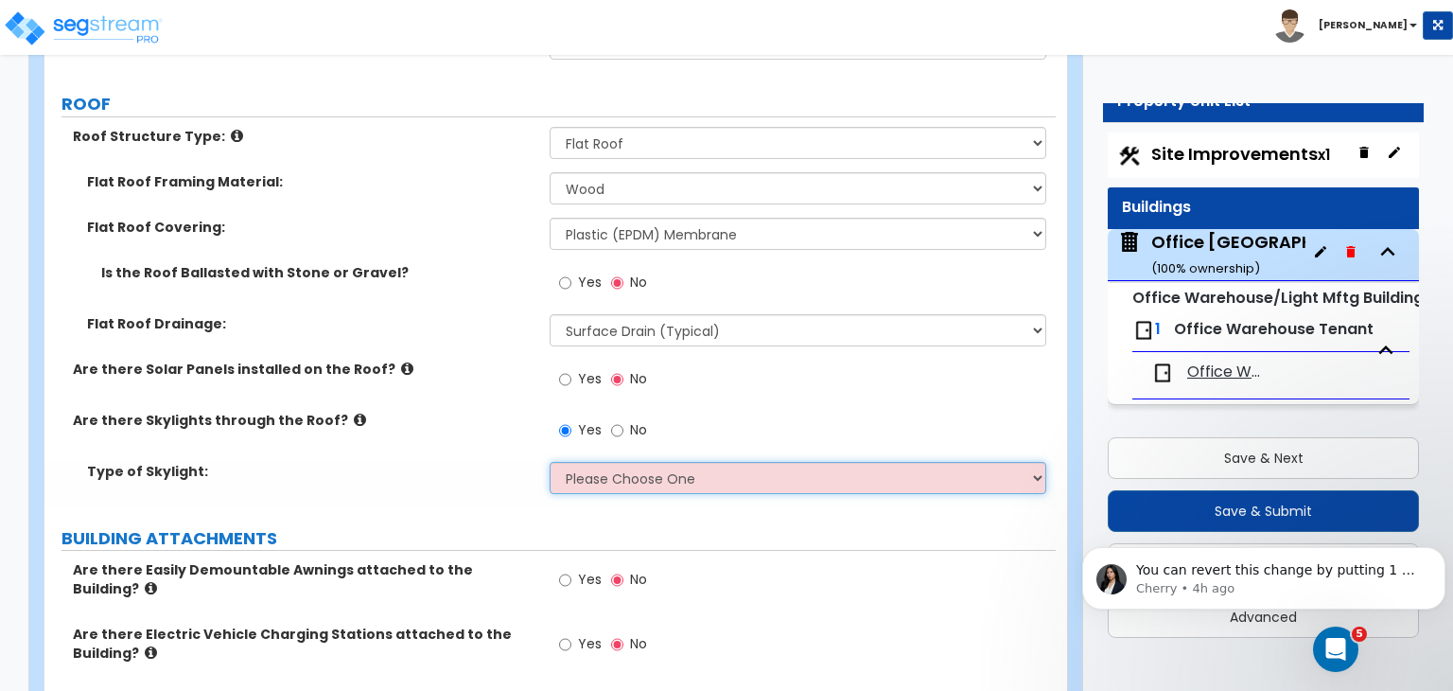
click at [585, 476] on select "Please Choose One Sandwich Panels Fixed Rectangular Glass Barrel Vault Dome Squ…" at bounding box center [798, 478] width 496 height 32
select select "4"
click at [550, 462] on select "Please Choose One Sandwich Panels Fixed Rectangular Glass Barrel Vault Dome Squ…" at bounding box center [798, 478] width 496 height 32
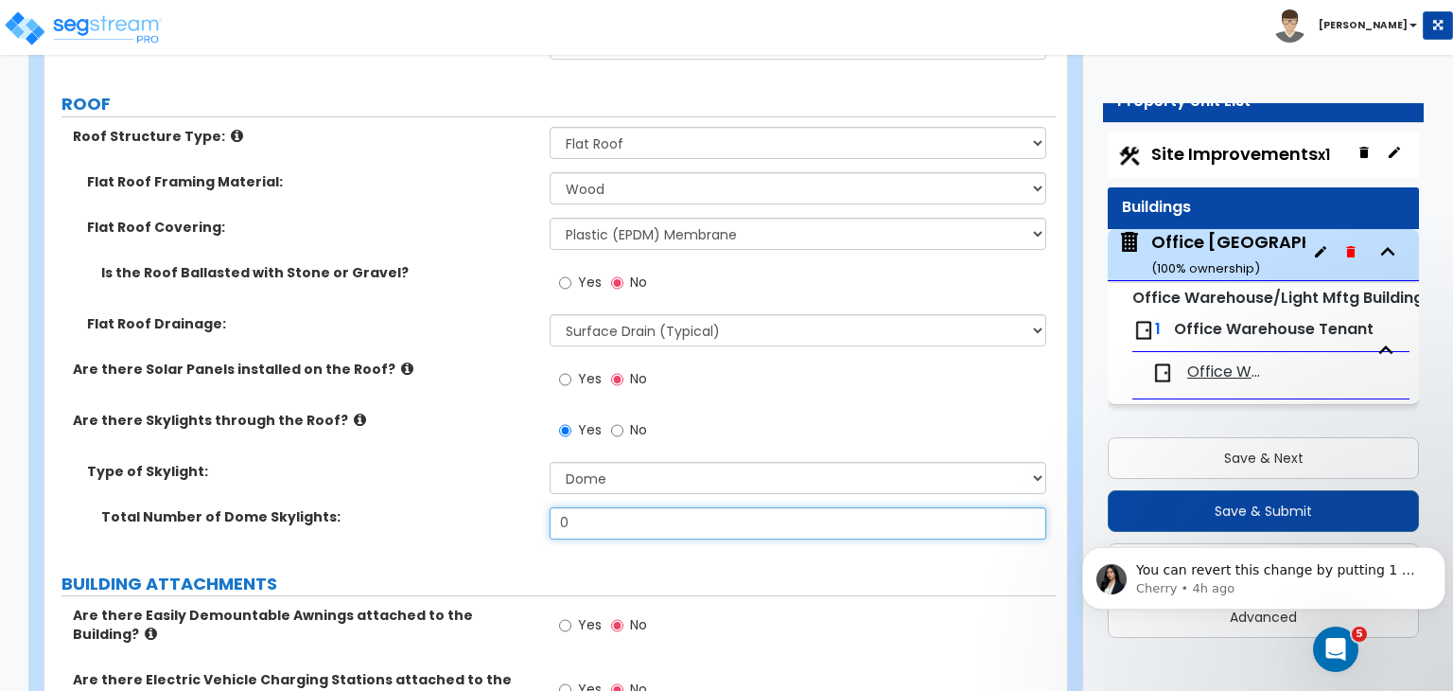
drag, startPoint x: 595, startPoint y: 525, endPoint x: 503, endPoint y: 500, distance: 95.3
click at [503, 500] on div "Type of Skylight: Please Choose One Sandwich Panels Fixed Rectangular Glass Bar…" at bounding box center [550, 507] width 983 height 91
type input "7"
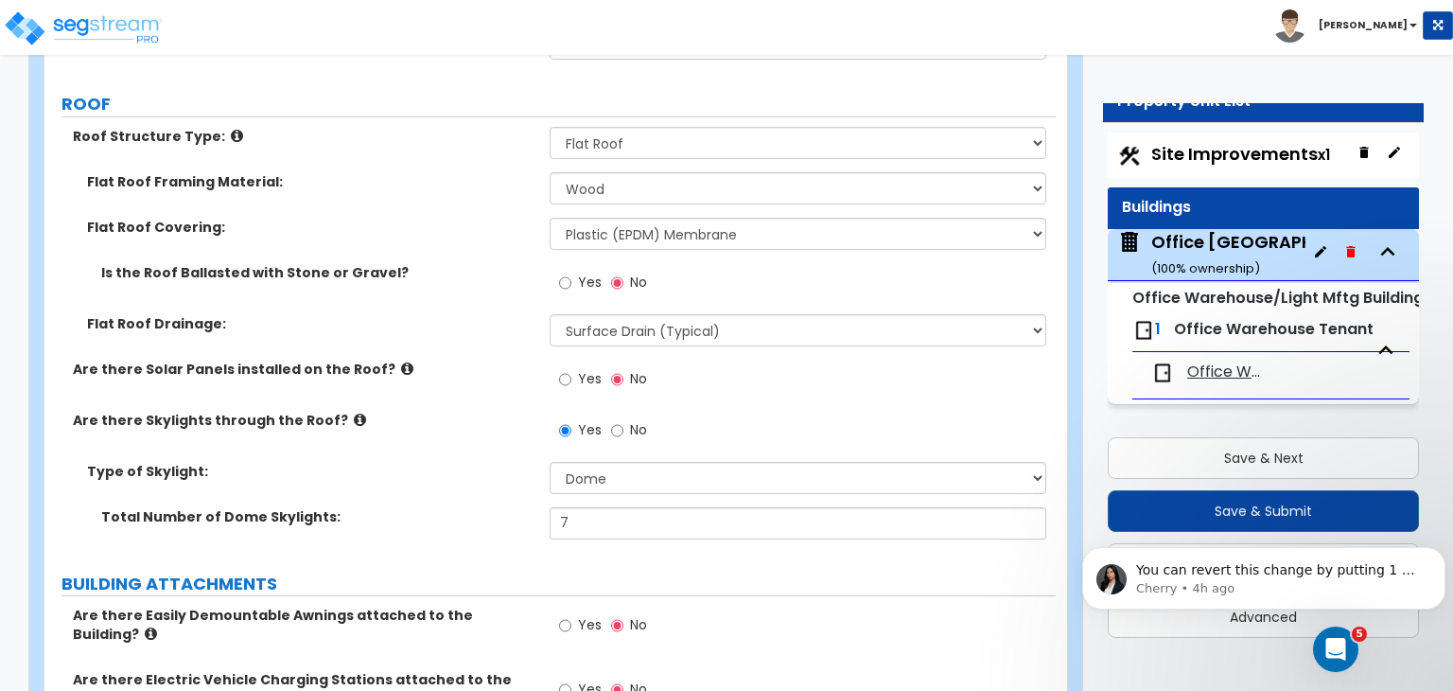
click at [503, 500] on div "Type of Skylight: Please Choose One Sandwich Panels Fixed Rectangular Glass Bar…" at bounding box center [549, 484] width 1011 height 45
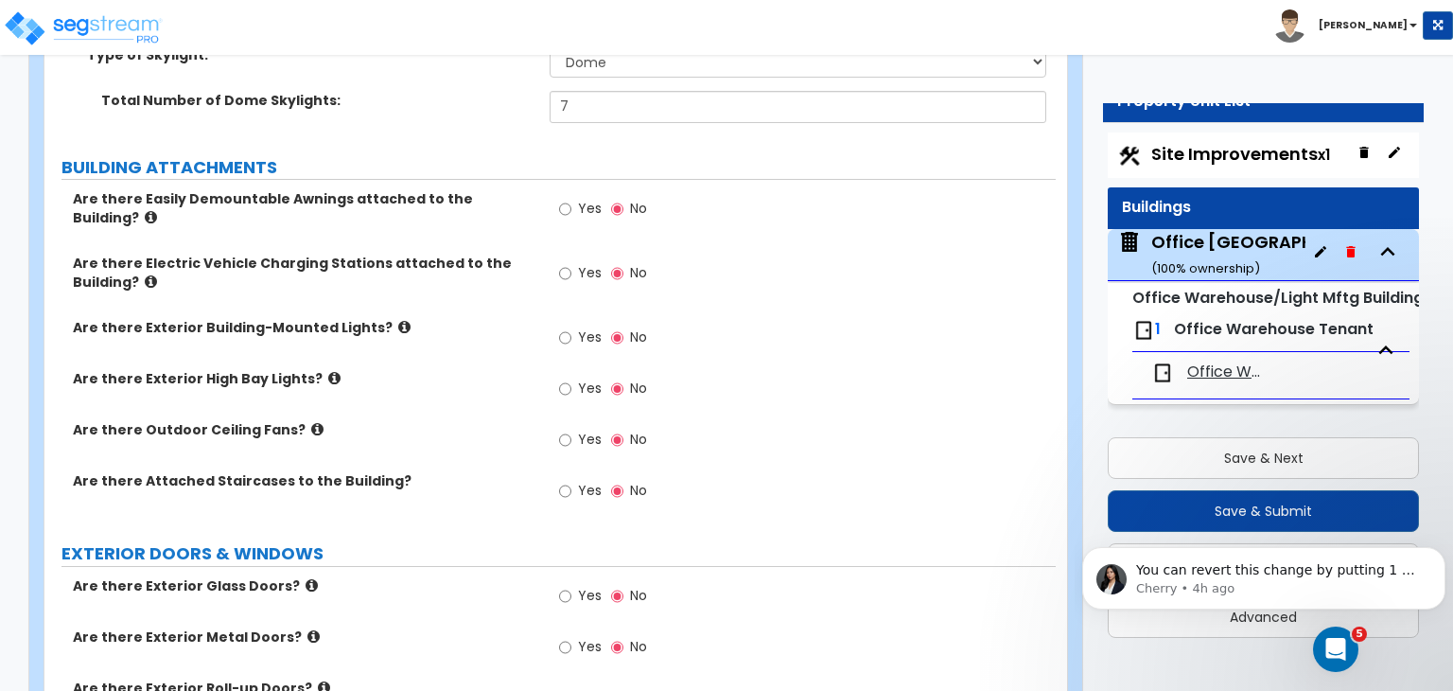
scroll to position [1350, 0]
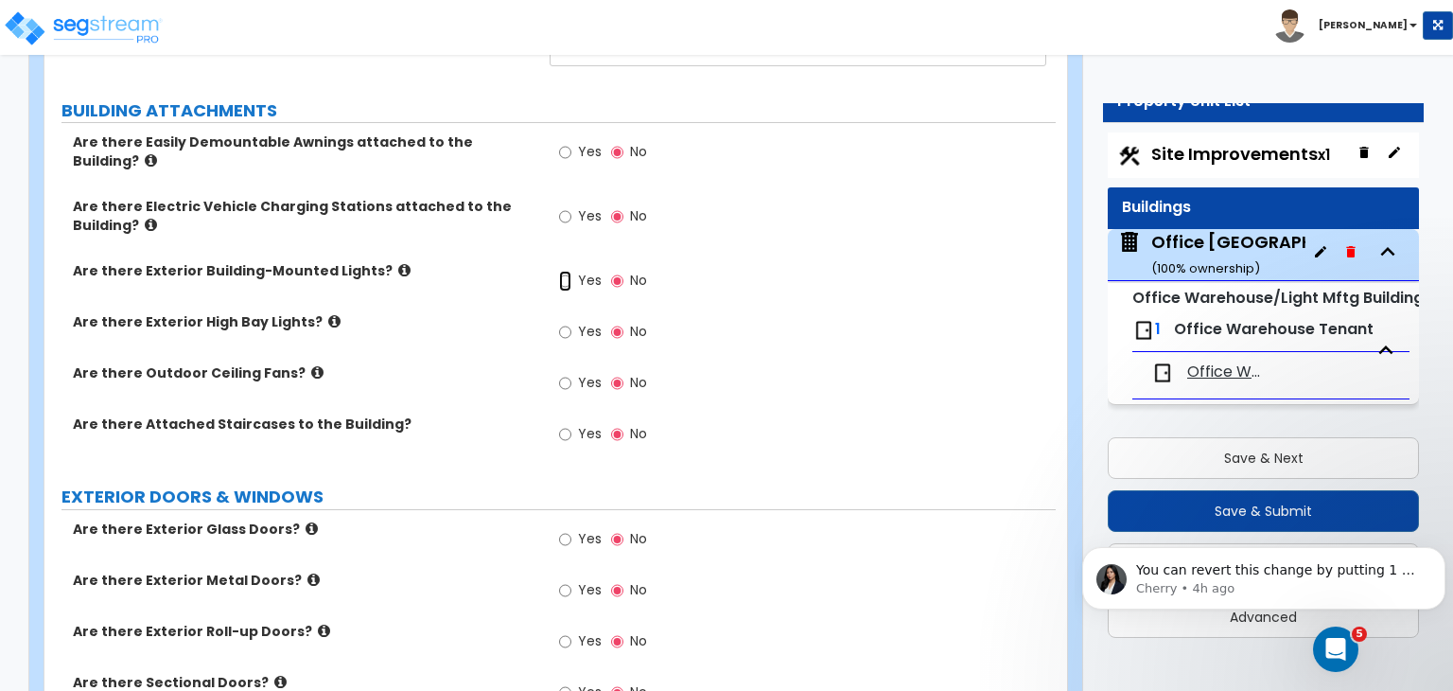
click at [568, 271] on input "Yes" at bounding box center [565, 281] width 12 height 21
radio input "true"
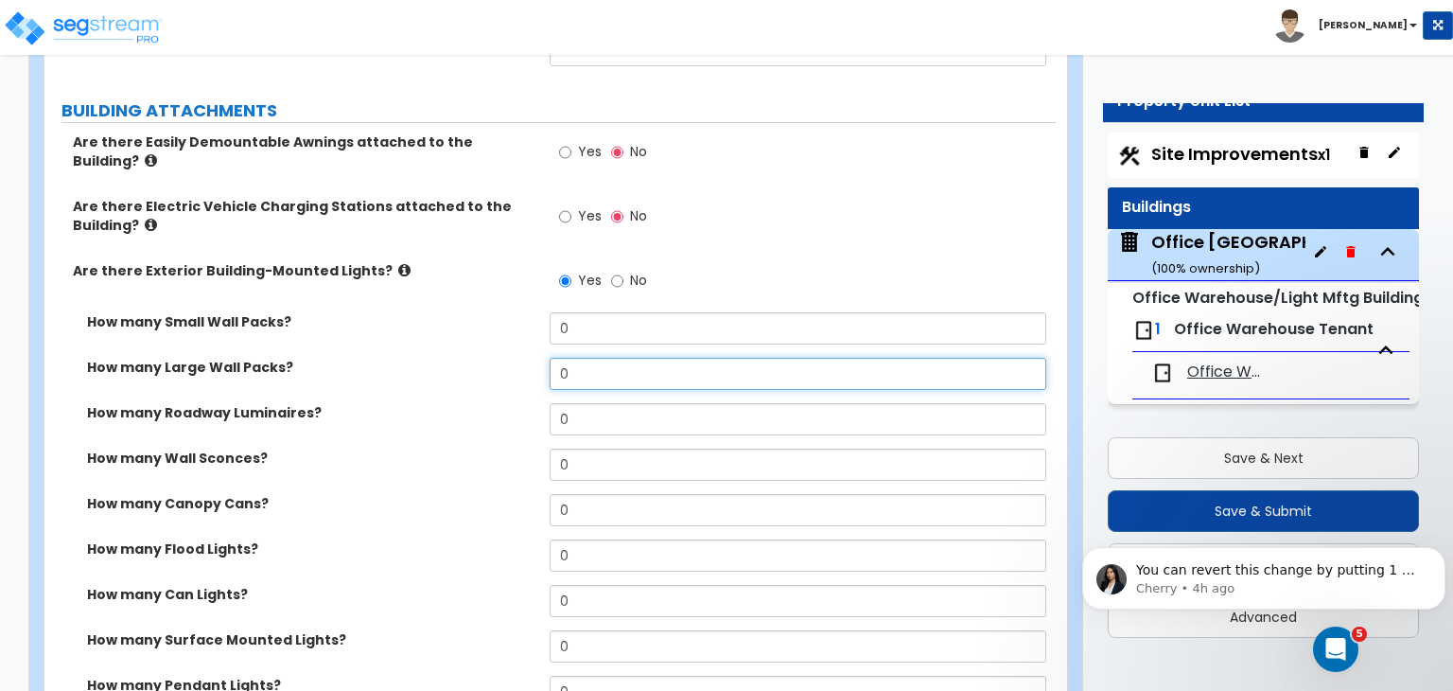
drag, startPoint x: 592, startPoint y: 353, endPoint x: 456, endPoint y: 356, distance: 136.3
click at [456, 358] on div "How many Large Wall Packs? 0" at bounding box center [549, 380] width 1011 height 45
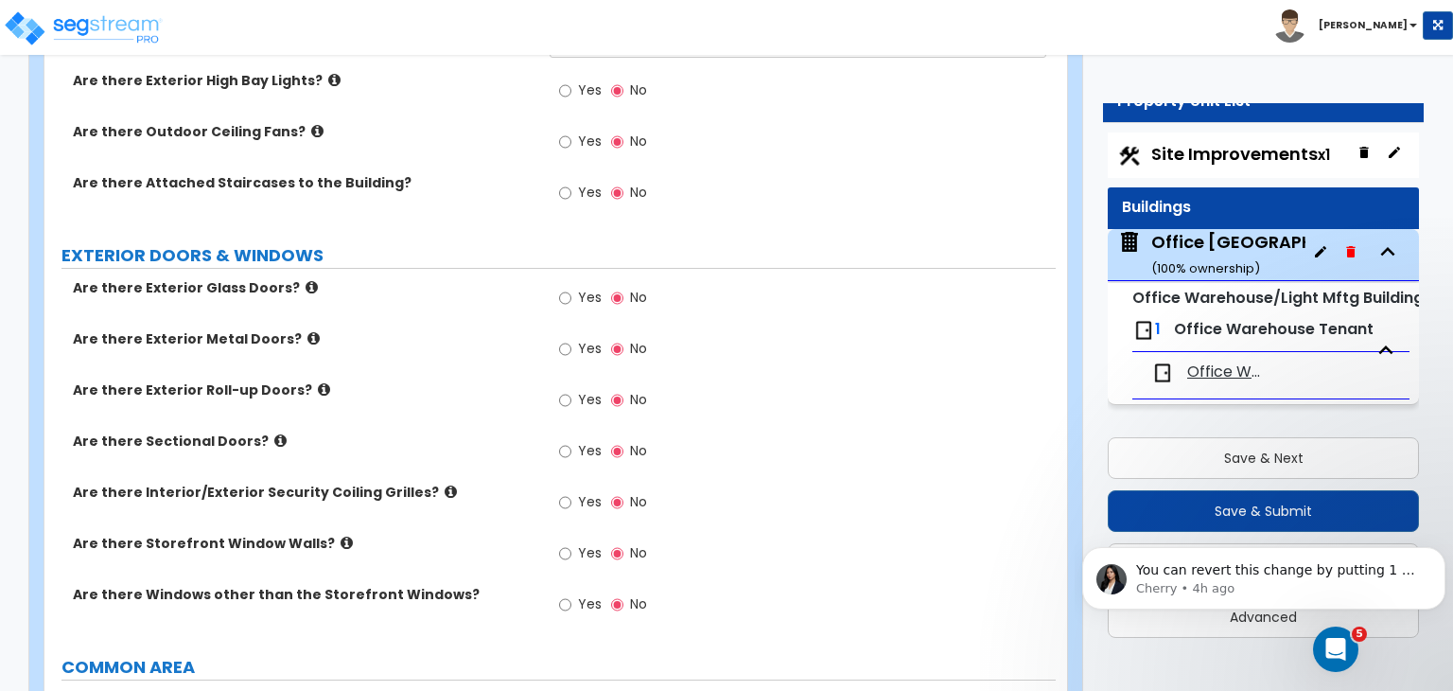
scroll to position [2001, 0]
type input "3"
click at [562, 338] on input "Yes" at bounding box center [565, 348] width 12 height 21
radio input "true"
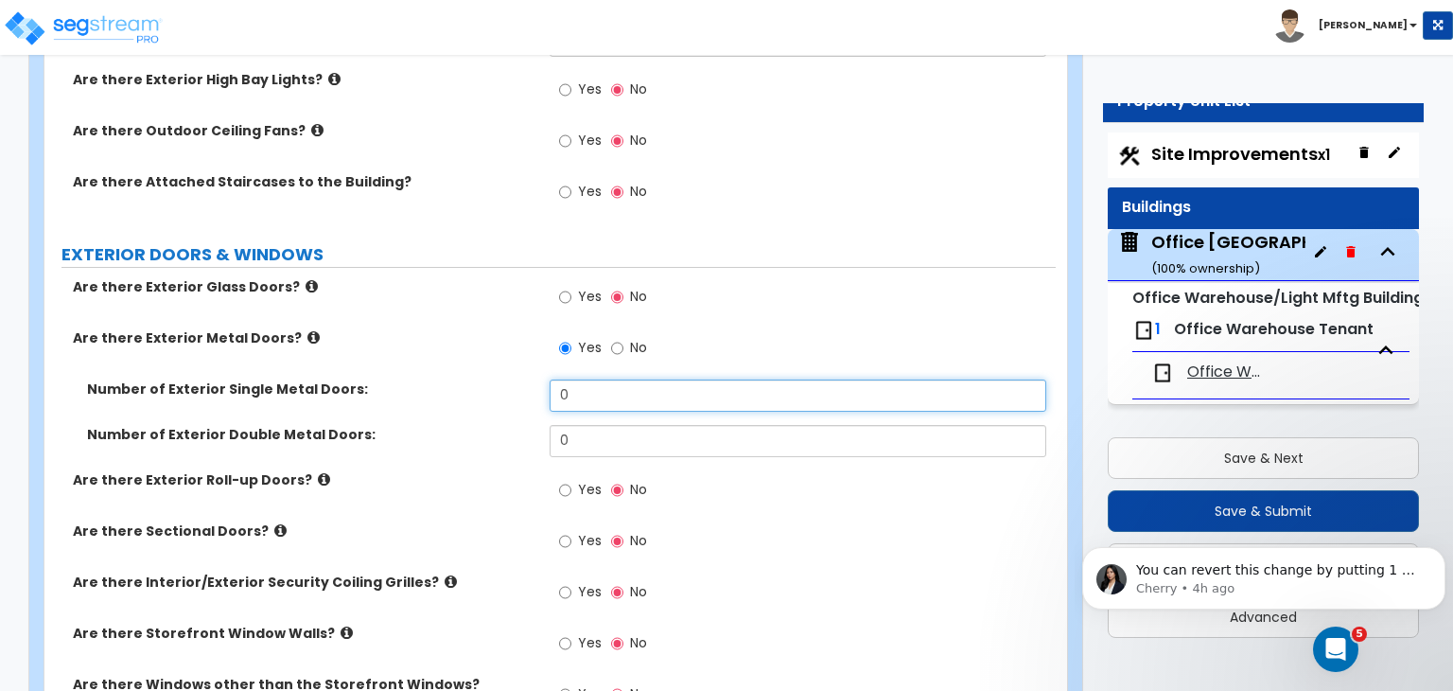
drag, startPoint x: 591, startPoint y: 371, endPoint x: 482, endPoint y: 381, distance: 110.3
click at [482, 381] on div "Number of Exterior Single Metal Doors: 0" at bounding box center [549, 401] width 1011 height 45
type input "3"
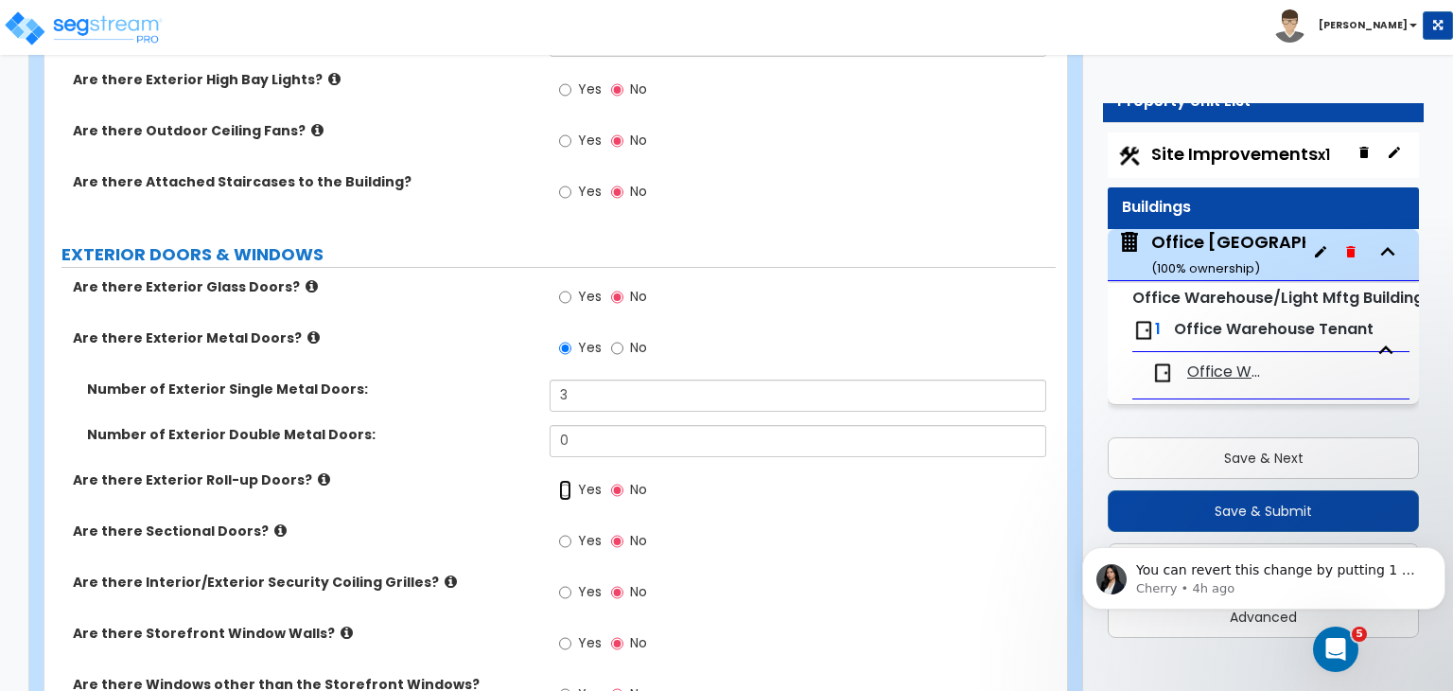
click at [562, 480] on input "Yes" at bounding box center [565, 490] width 12 height 21
radio input "true"
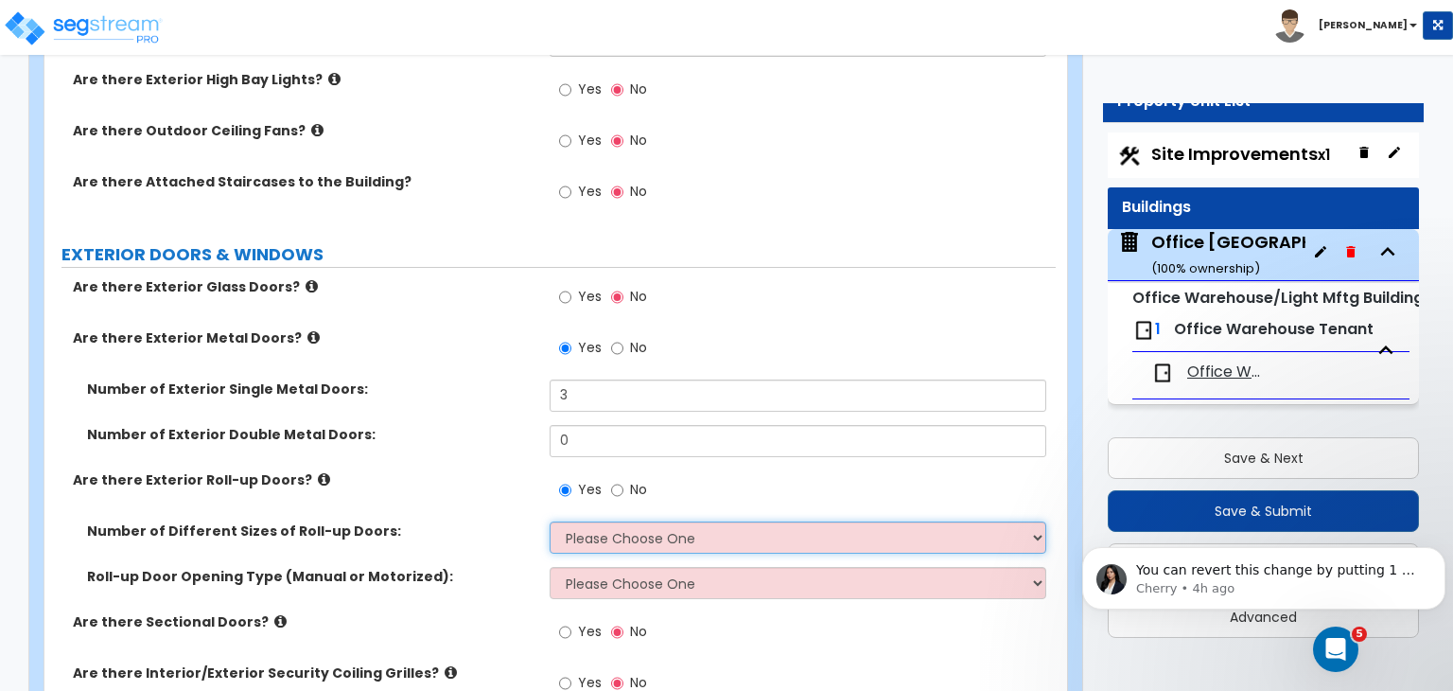
click at [584, 521] on select "Please Choose One 1 2 3" at bounding box center [798, 537] width 496 height 32
select select "1"
click at [550, 521] on select "Please Choose One 1 2 3" at bounding box center [798, 537] width 496 height 32
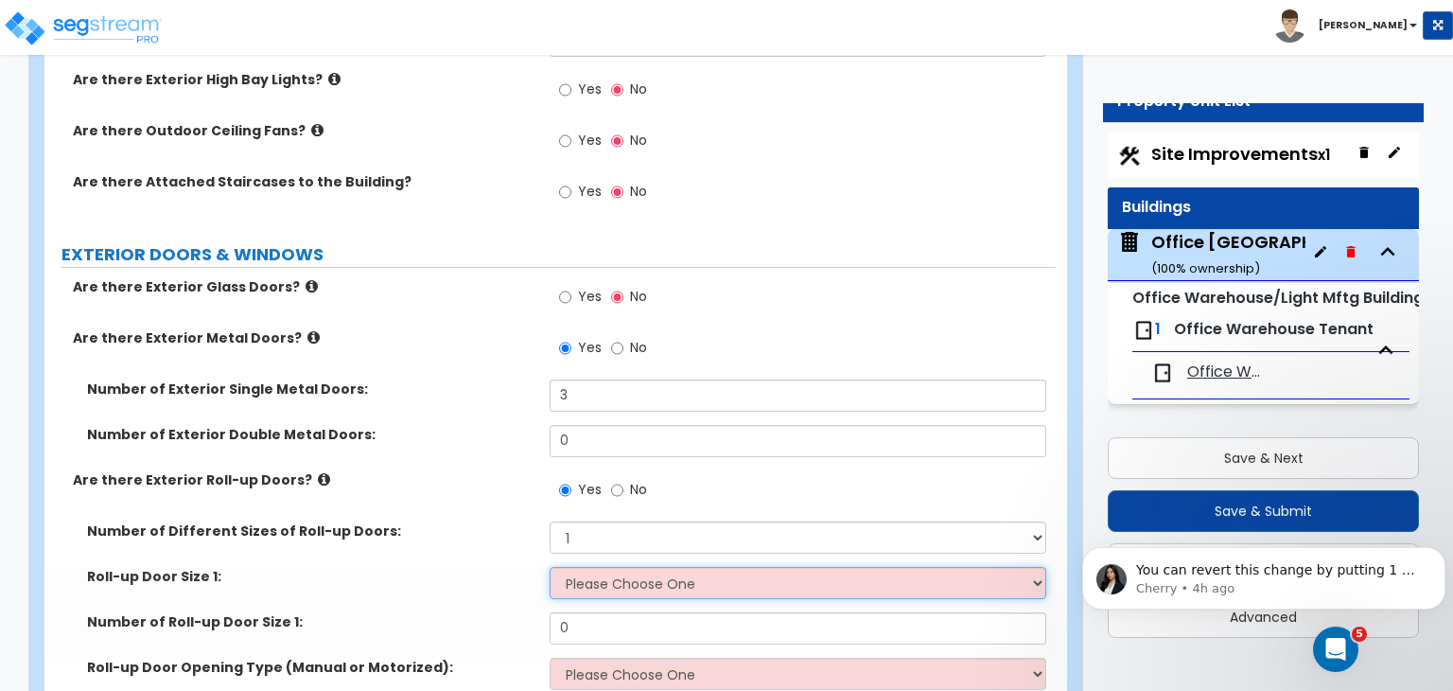
click at [603, 567] on select "Please Choose One 8' x 8' 10' x 10' 12' x 12' 14' x 14' 20' x 12' 20' x 16'" at bounding box center [798, 583] width 496 height 32
select select "5"
click at [550, 567] on select "Please Choose One 8' x 8' 10' x 10' 12' x 12' 14' x 14' 20' x 12' 20' x 16'" at bounding box center [798, 583] width 496 height 32
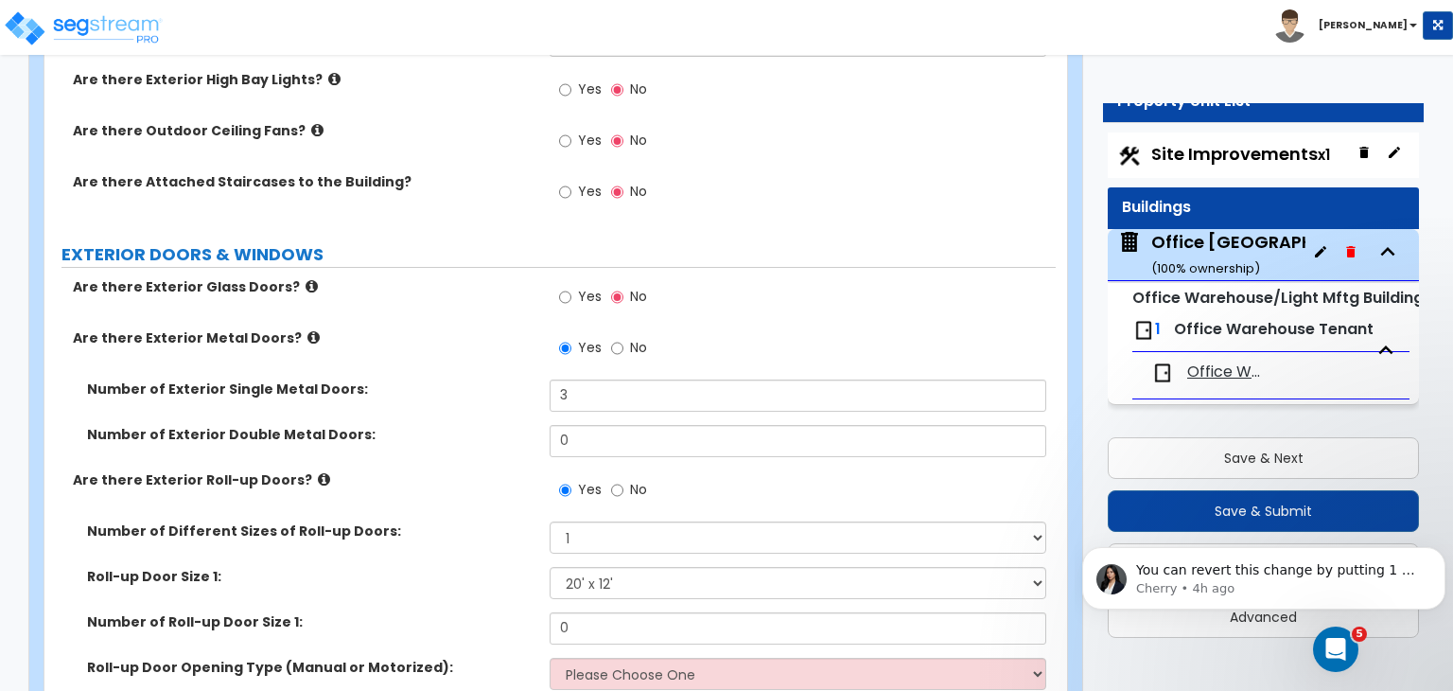
click at [487, 489] on div "Are there Exterior Roll-up Doors? Yes No" at bounding box center [549, 495] width 1011 height 51
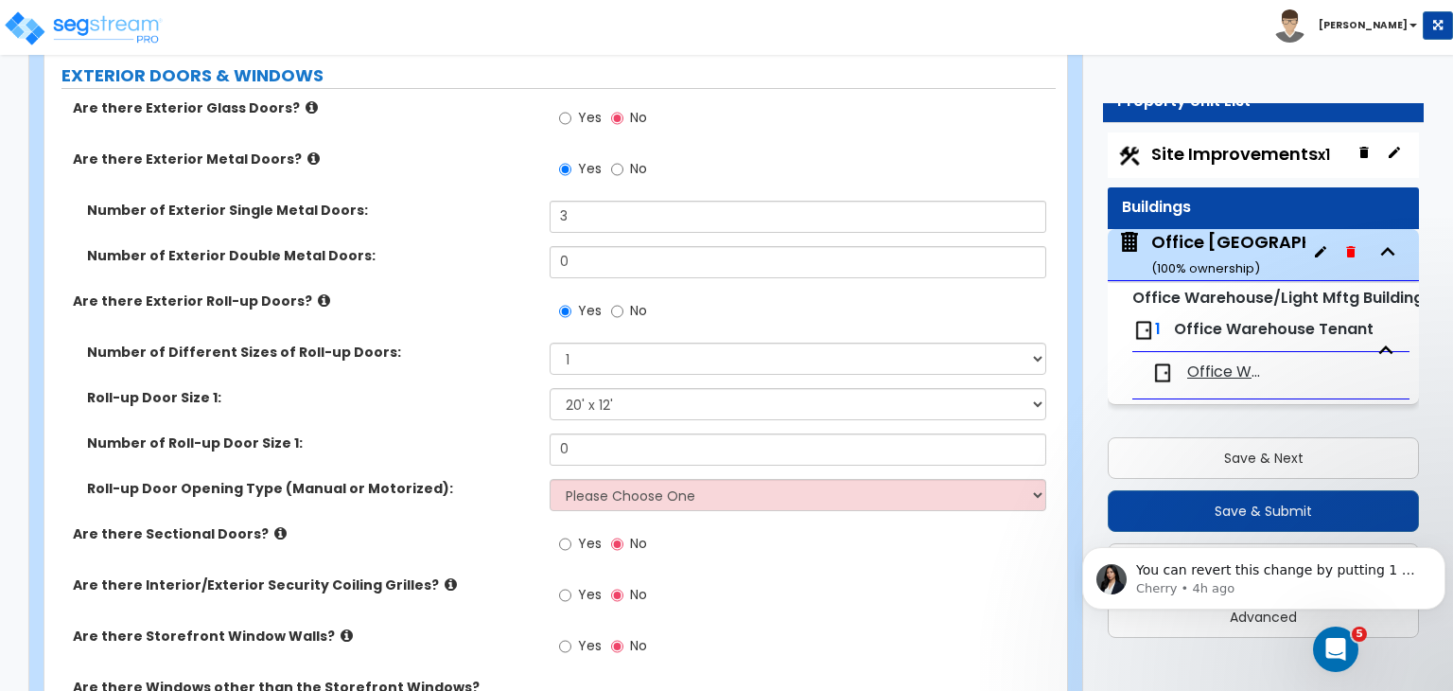
scroll to position [2184, 0]
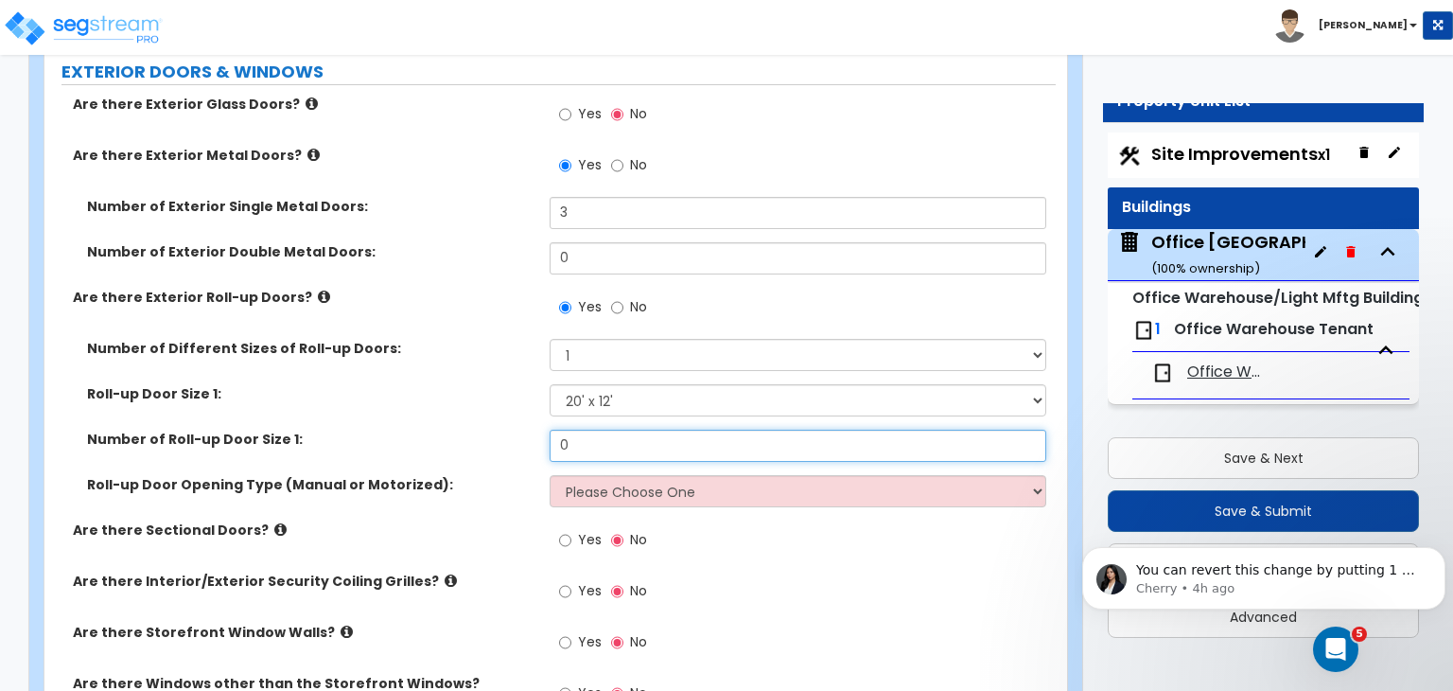
drag, startPoint x: 578, startPoint y: 431, endPoint x: 509, endPoint y: 423, distance: 69.6
click at [509, 430] on div "Number of Roll-up Door Size 1: 0" at bounding box center [549, 452] width 1011 height 45
type input "1"
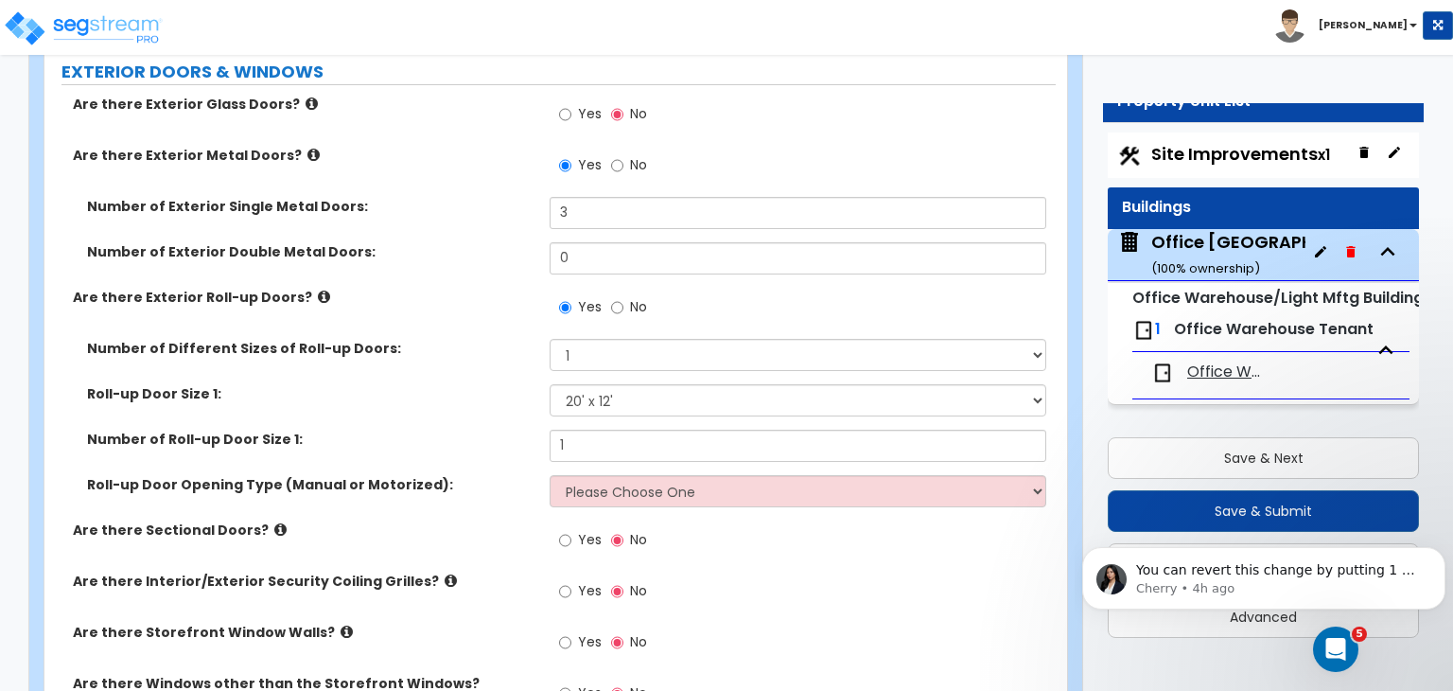
click at [509, 430] on label "Number of Roll-up Door Size 1:" at bounding box center [311, 439] width 448 height 19
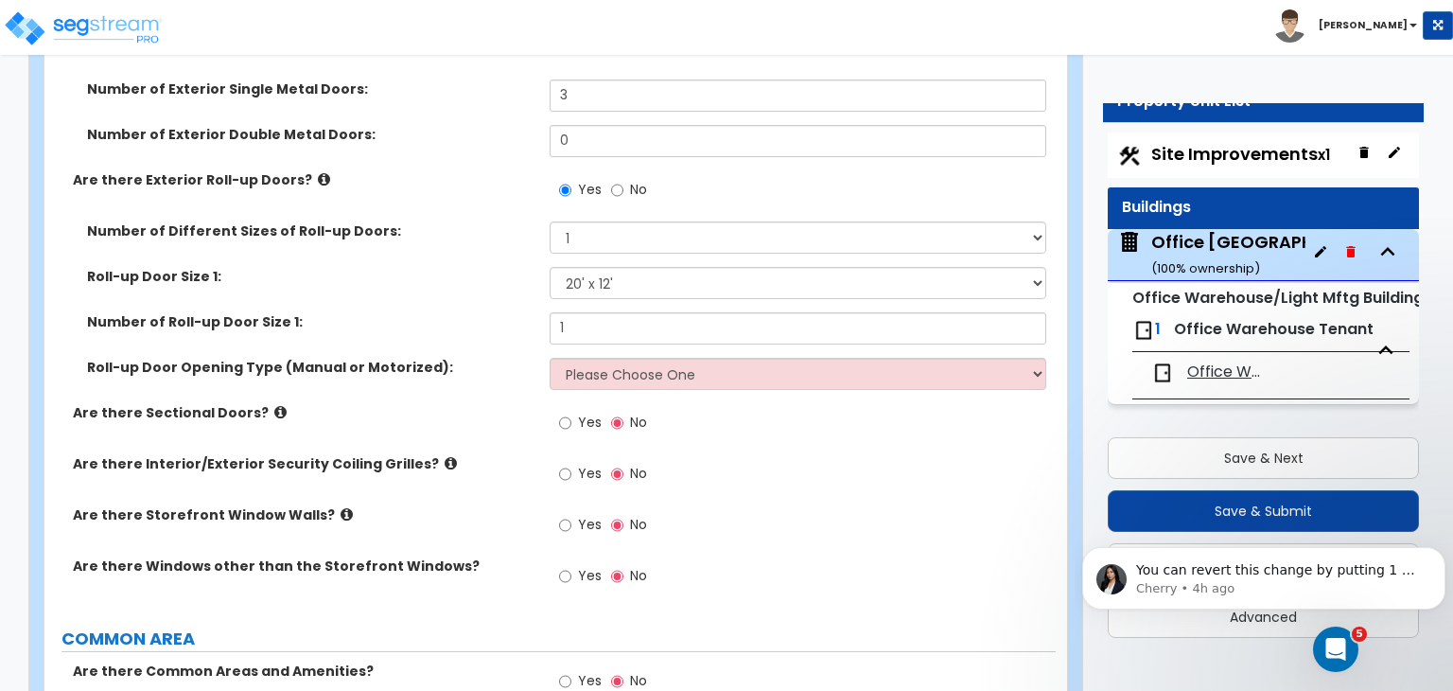
scroll to position [2316, 0]
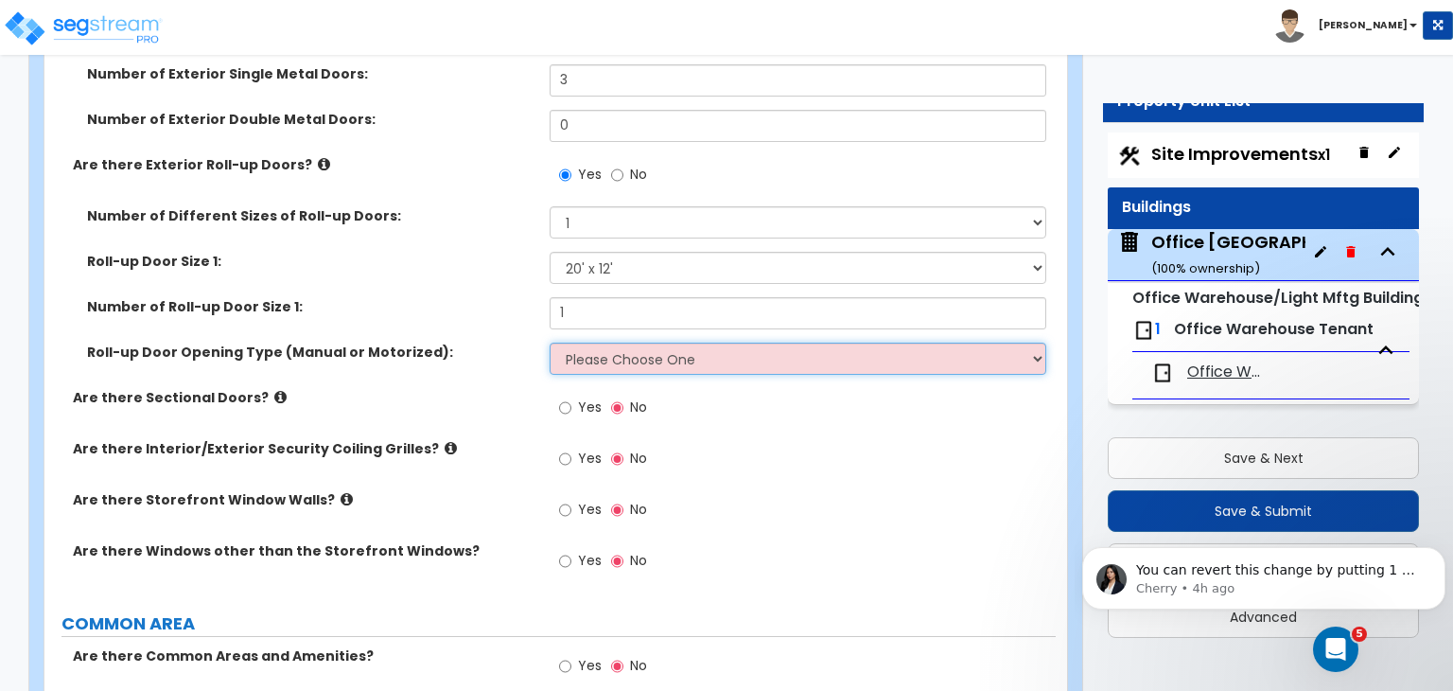
click at [604, 343] on select "Please Choose One All Manual All Motorized Some are Motorized" at bounding box center [798, 359] width 496 height 32
select select "2"
click at [550, 343] on select "Please Choose One All Manual All Motorized Some are Motorized" at bounding box center [798, 359] width 496 height 32
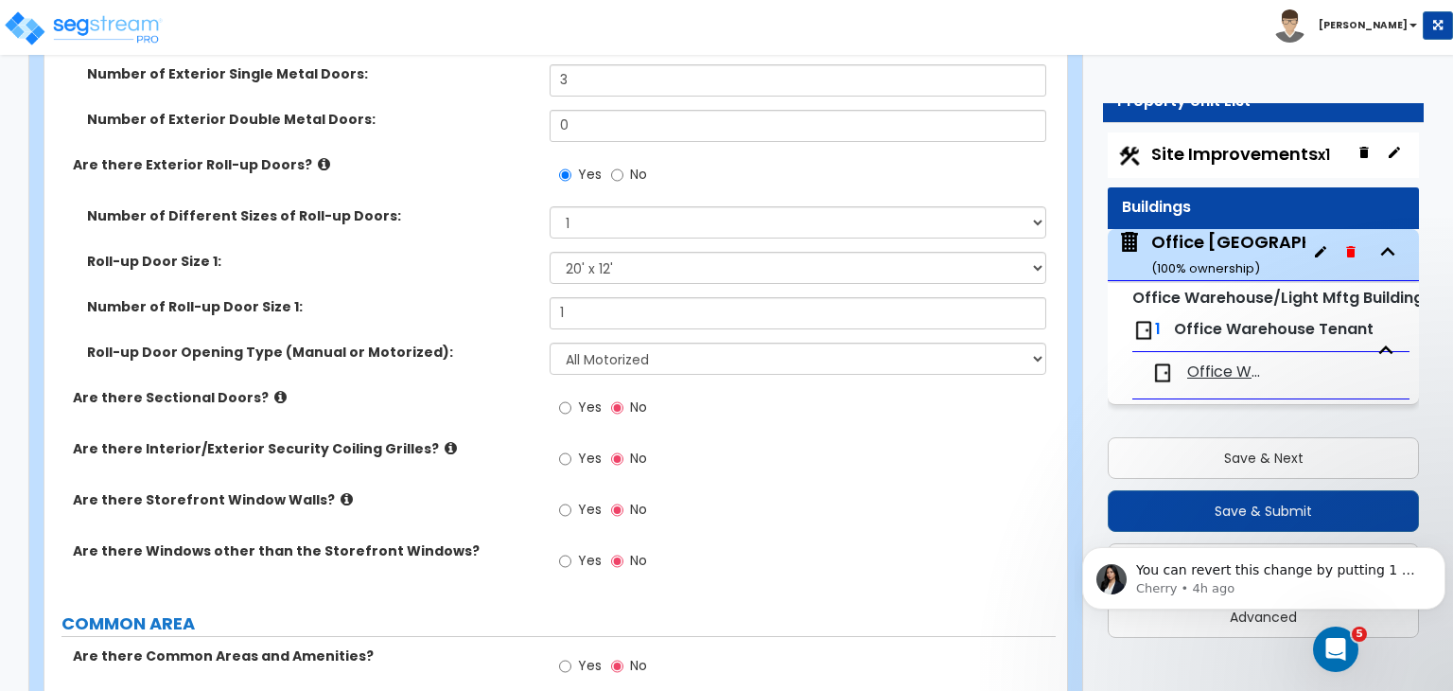
click at [495, 388] on label "Are there Sectional Doors?" at bounding box center [304, 397] width 463 height 19
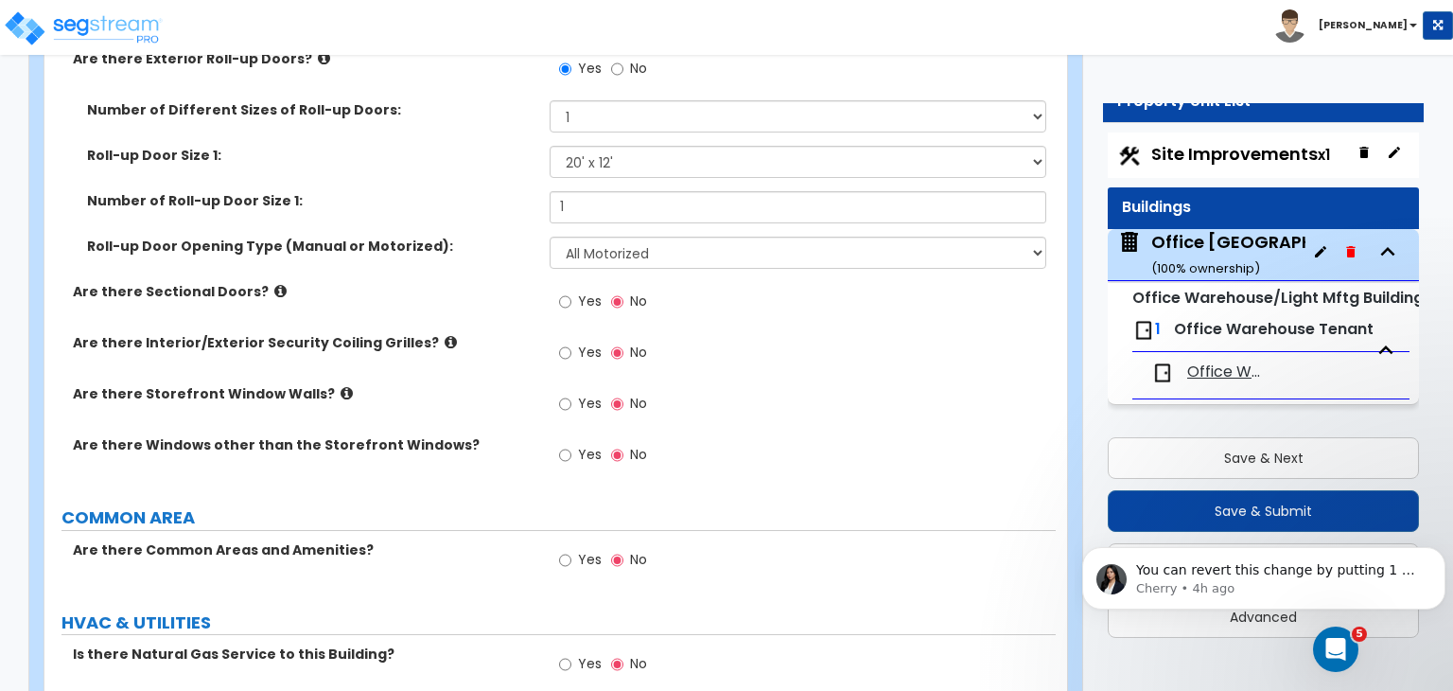
scroll to position [2506, 0]
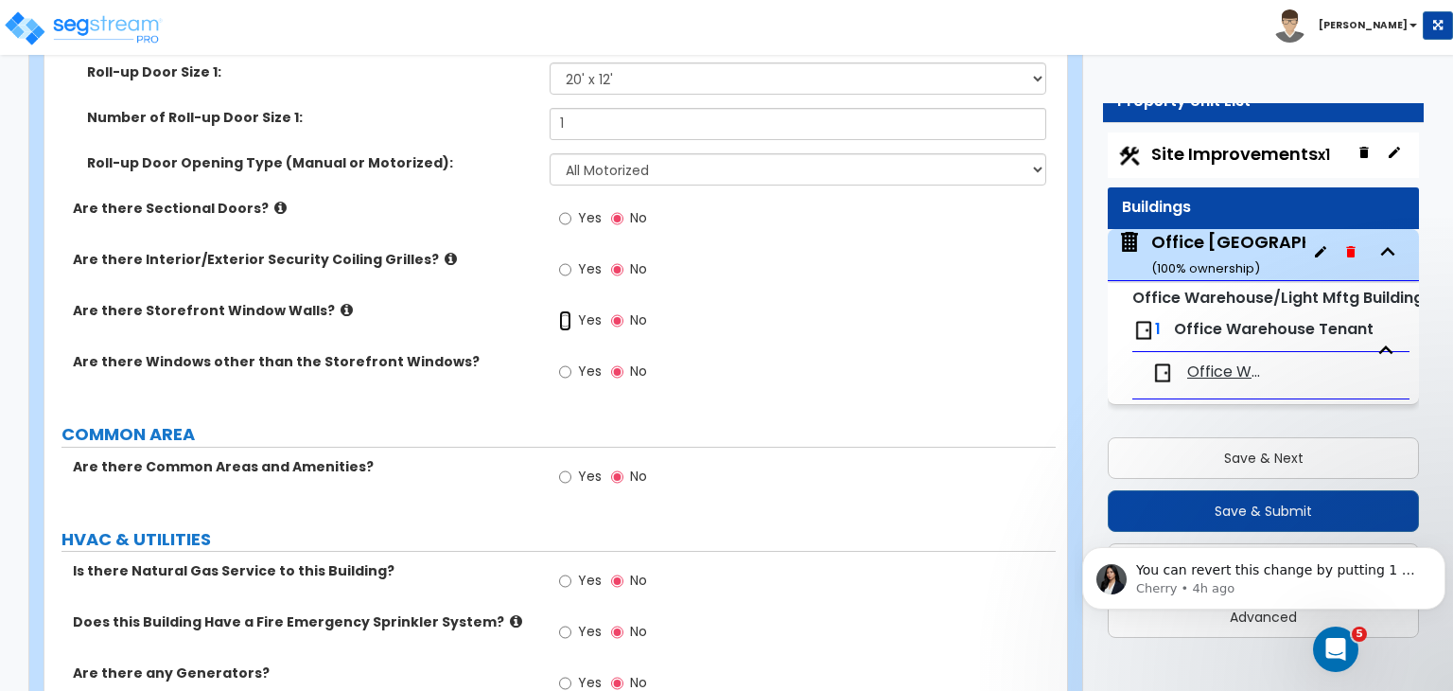
click at [564, 310] on input "Yes" at bounding box center [565, 320] width 12 height 21
radio input "true"
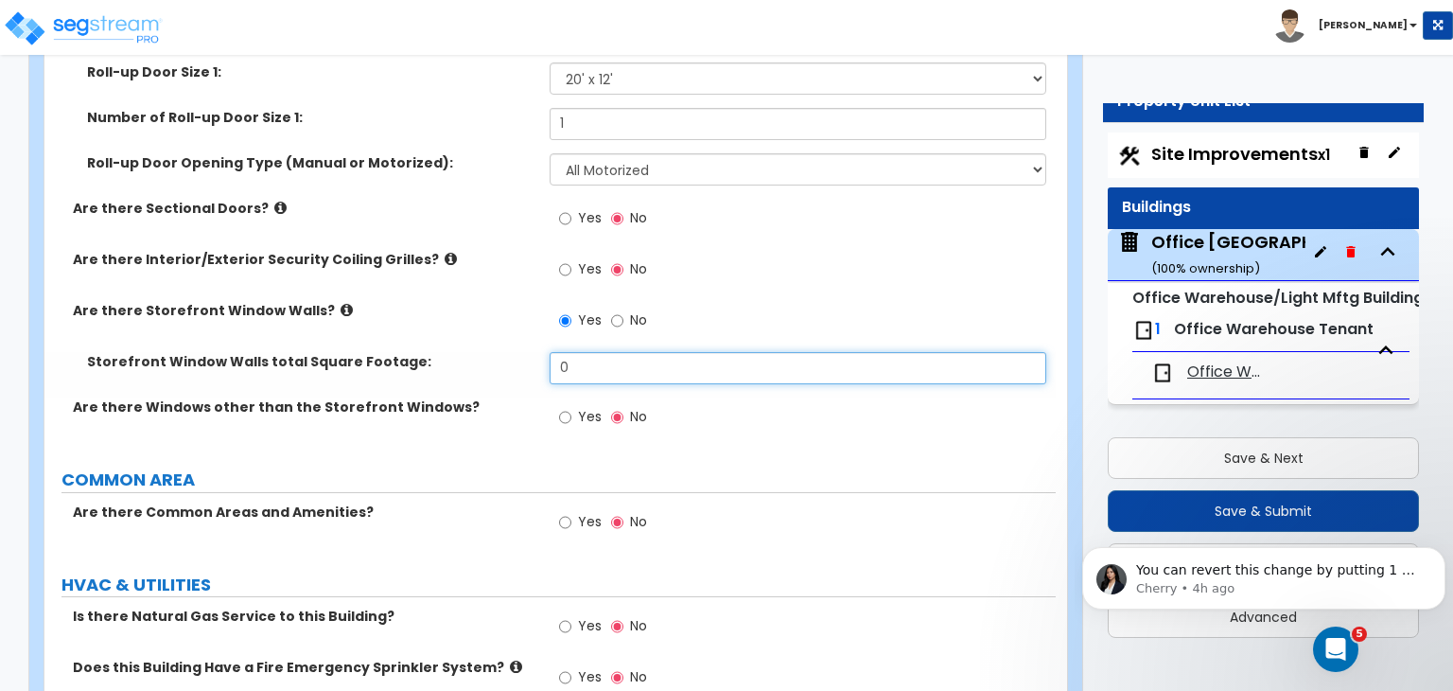
drag, startPoint x: 591, startPoint y: 356, endPoint x: 491, endPoint y: 343, distance: 101.2
click at [491, 352] on div "Storefront Window Walls total Square Footage: 0" at bounding box center [549, 374] width 1011 height 45
type input "156"
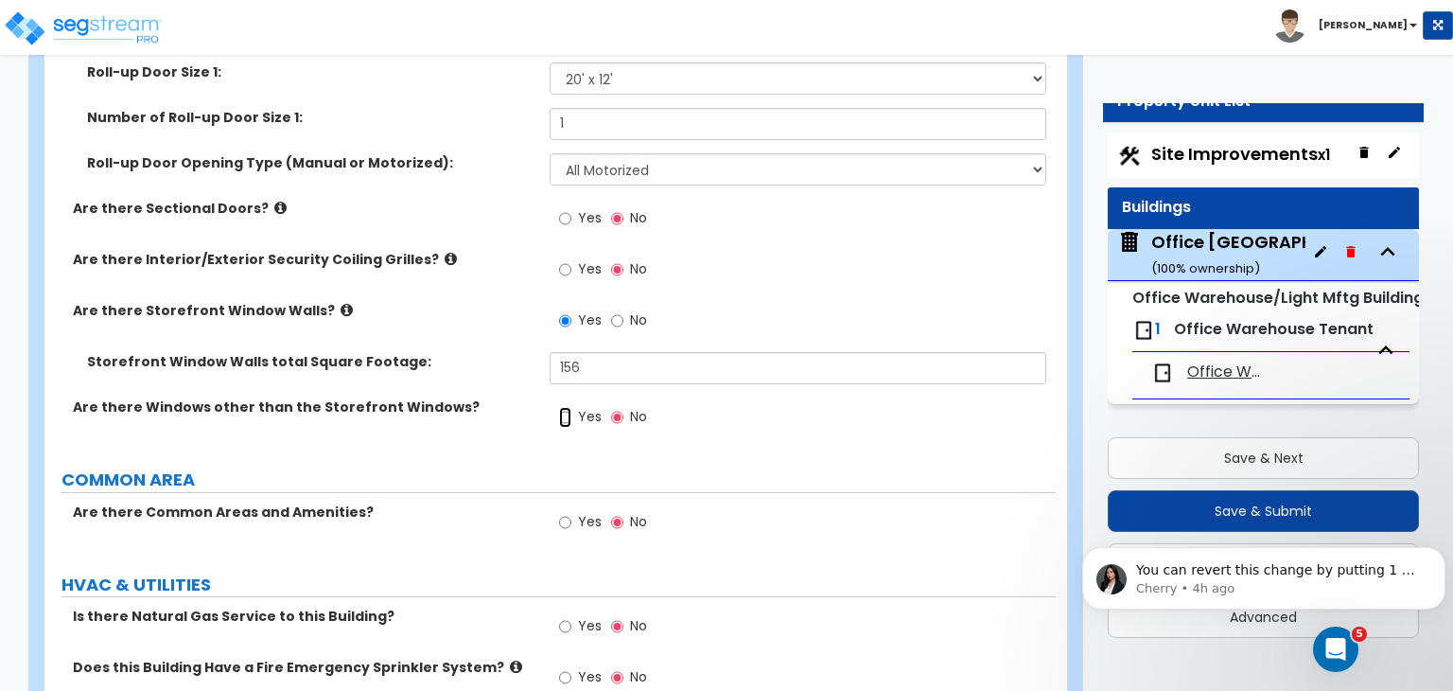
click at [564, 407] on input "Yes" at bounding box center [565, 417] width 12 height 21
radio input "true"
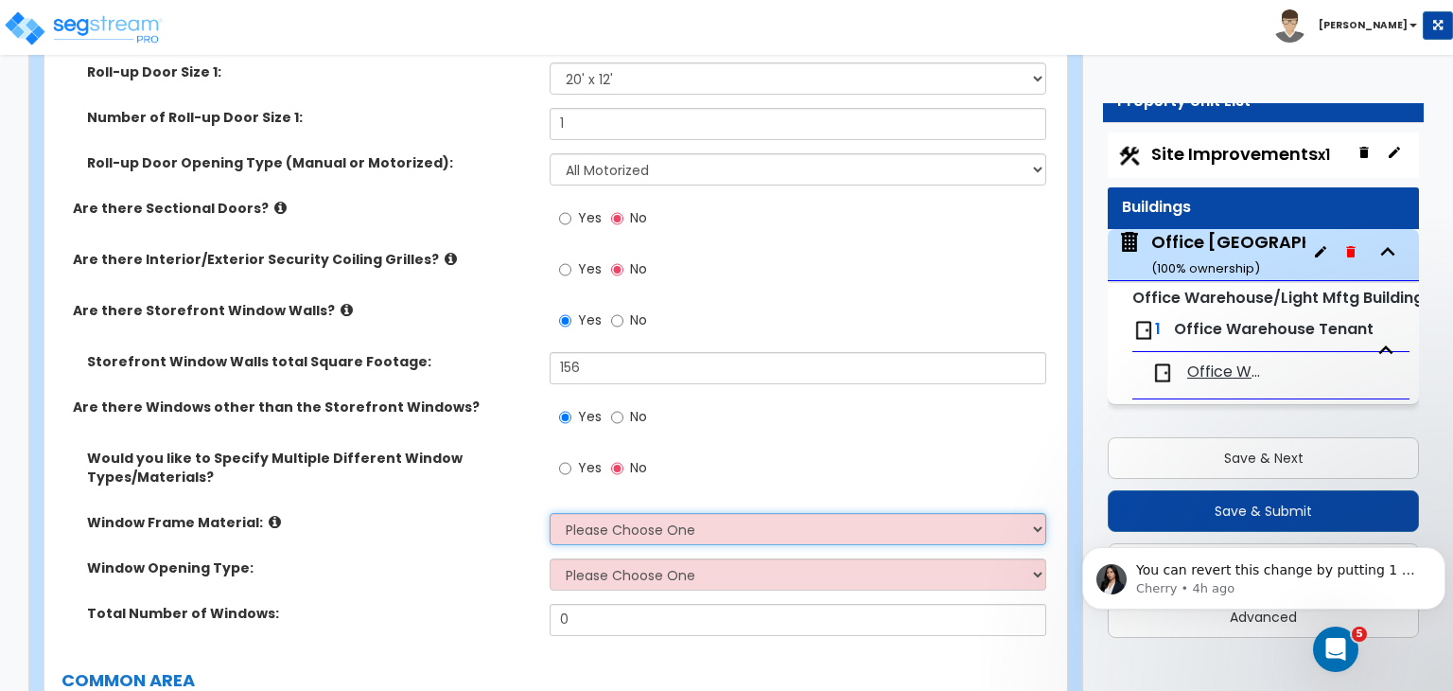
click at [589, 513] on select "Please Choose One Vinyl Aluminum Wood" at bounding box center [798, 529] width 496 height 32
select select "1"
click at [550, 513] on select "Please Choose One Vinyl Aluminum Wood" at bounding box center [798, 529] width 496 height 32
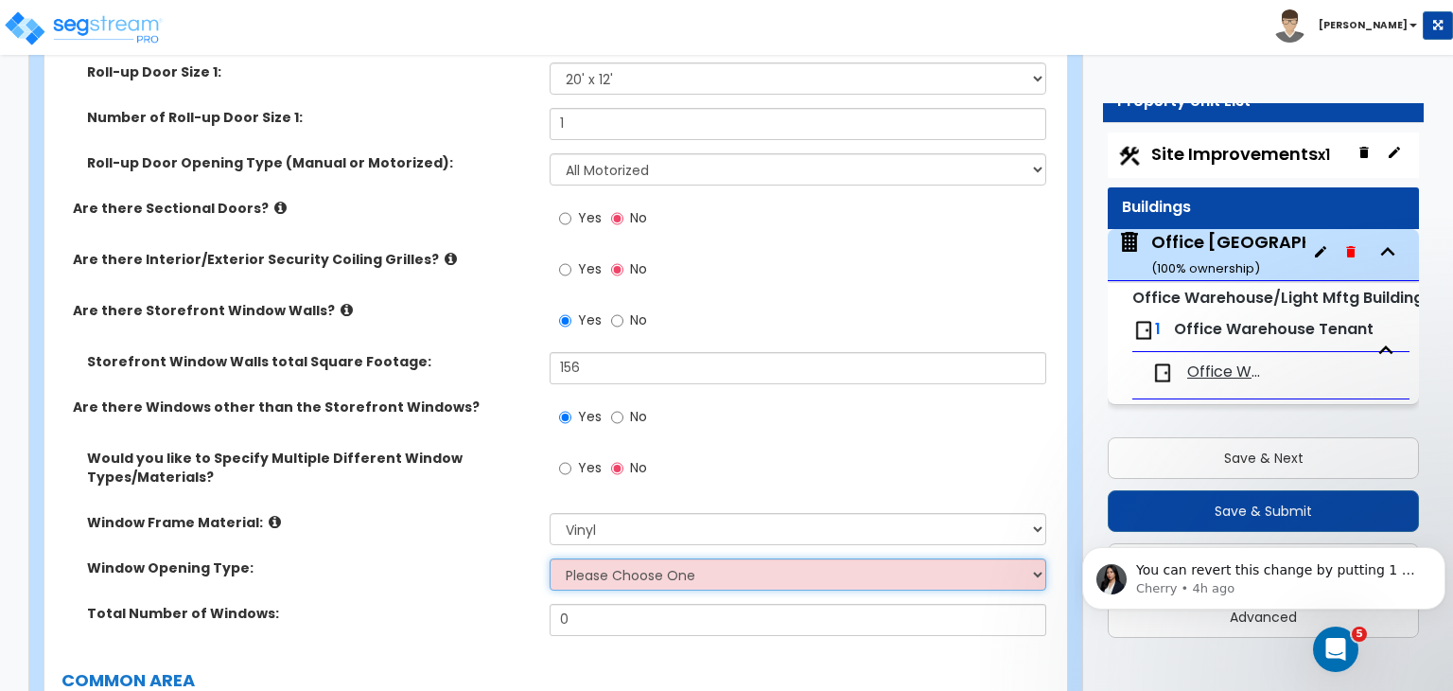
click at [612, 569] on select "Please Choose One Sliding Window Fixed/Picture Window Awning Window Swing/Casem…" at bounding box center [798, 574] width 496 height 32
select select "2"
click at [550, 558] on select "Please Choose One Sliding Window Fixed/Picture Window Awning Window Swing/Casem…" at bounding box center [798, 574] width 496 height 32
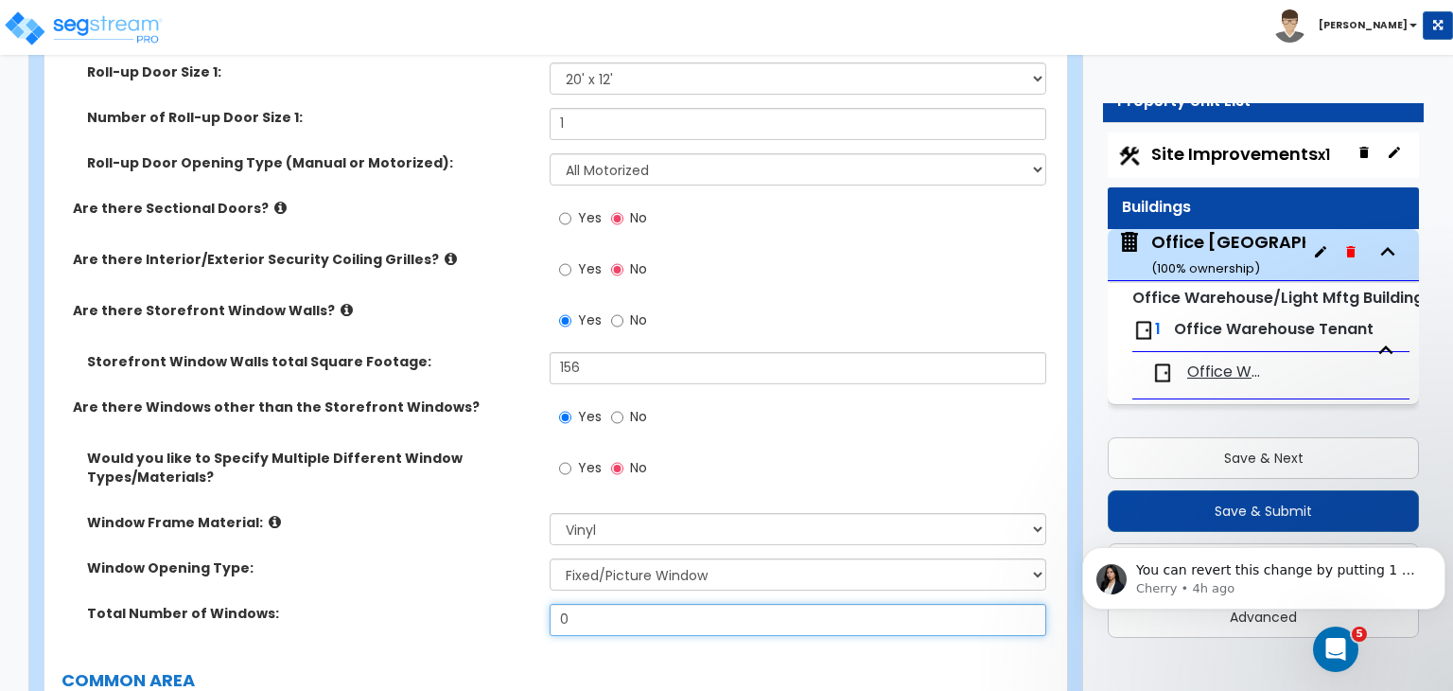
drag, startPoint x: 609, startPoint y: 599, endPoint x: 475, endPoint y: 600, distance: 134.4
click at [475, 604] on div "Total Number of Windows: 0" at bounding box center [549, 626] width 1011 height 45
type input "4"
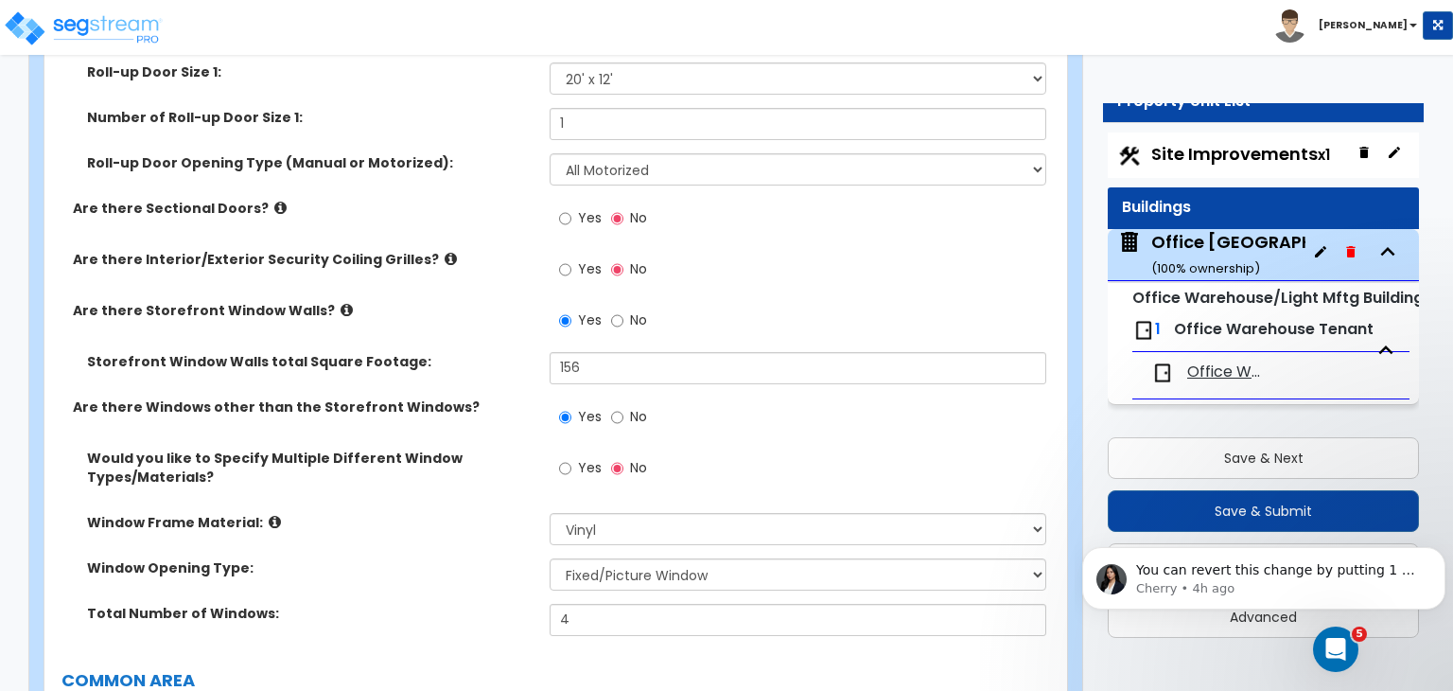
click at [475, 604] on label "Total Number of Windows:" at bounding box center [311, 613] width 448 height 19
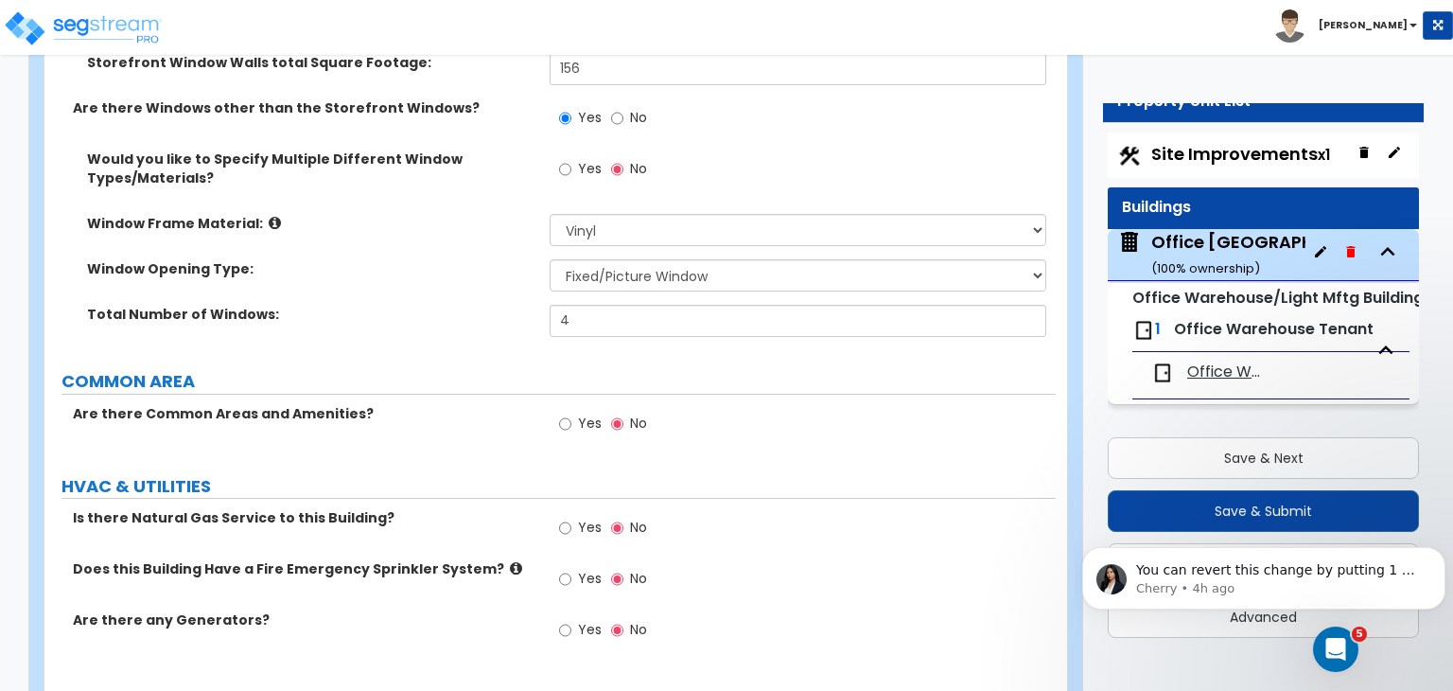
scroll to position [2846, 0]
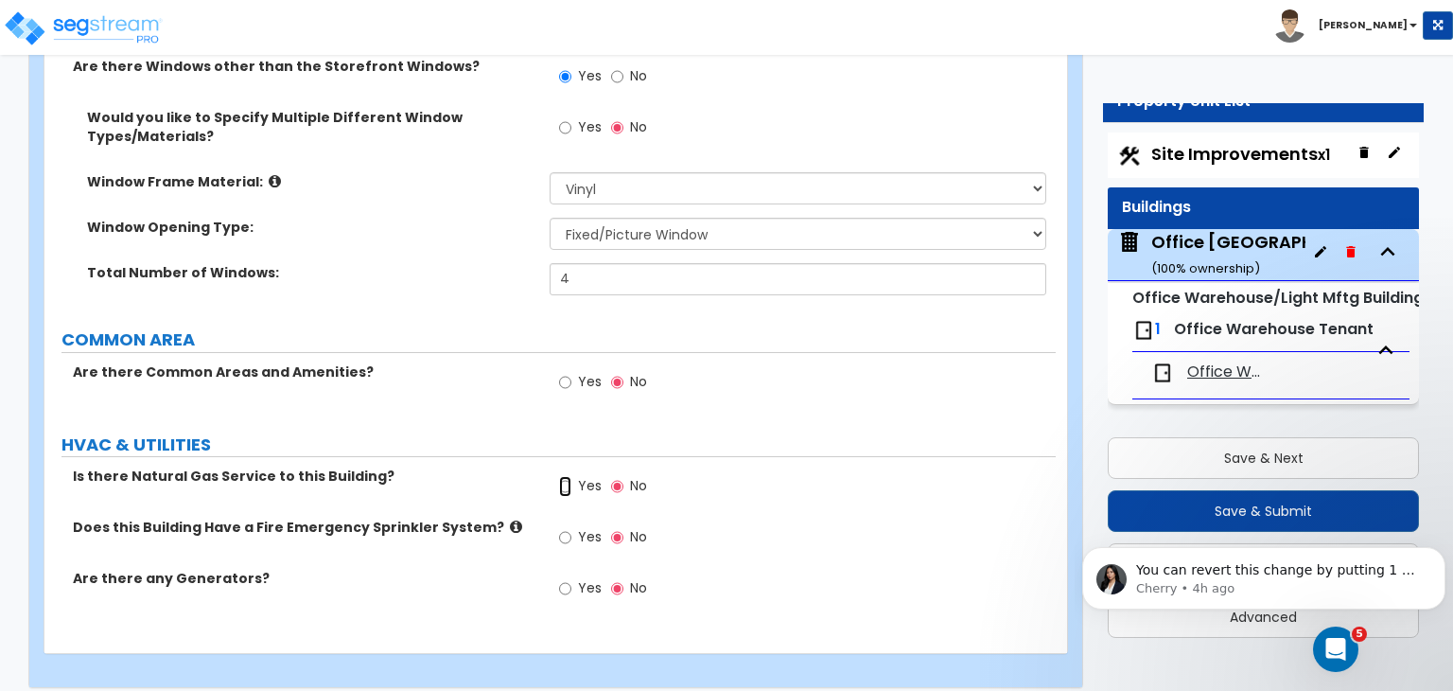
click at [565, 476] on input "Yes" at bounding box center [565, 486] width 12 height 21
radio input "true"
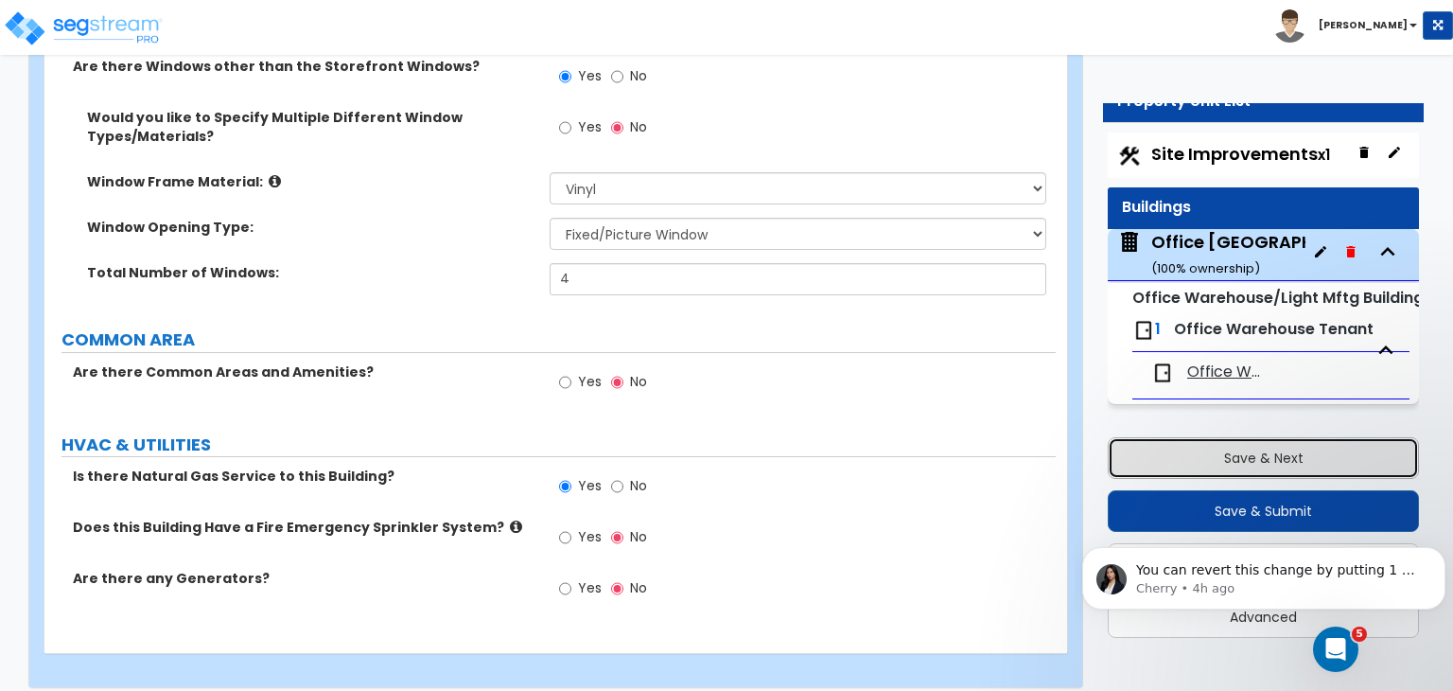
click at [1162, 450] on button "Save & Next" at bounding box center [1263, 458] width 311 height 42
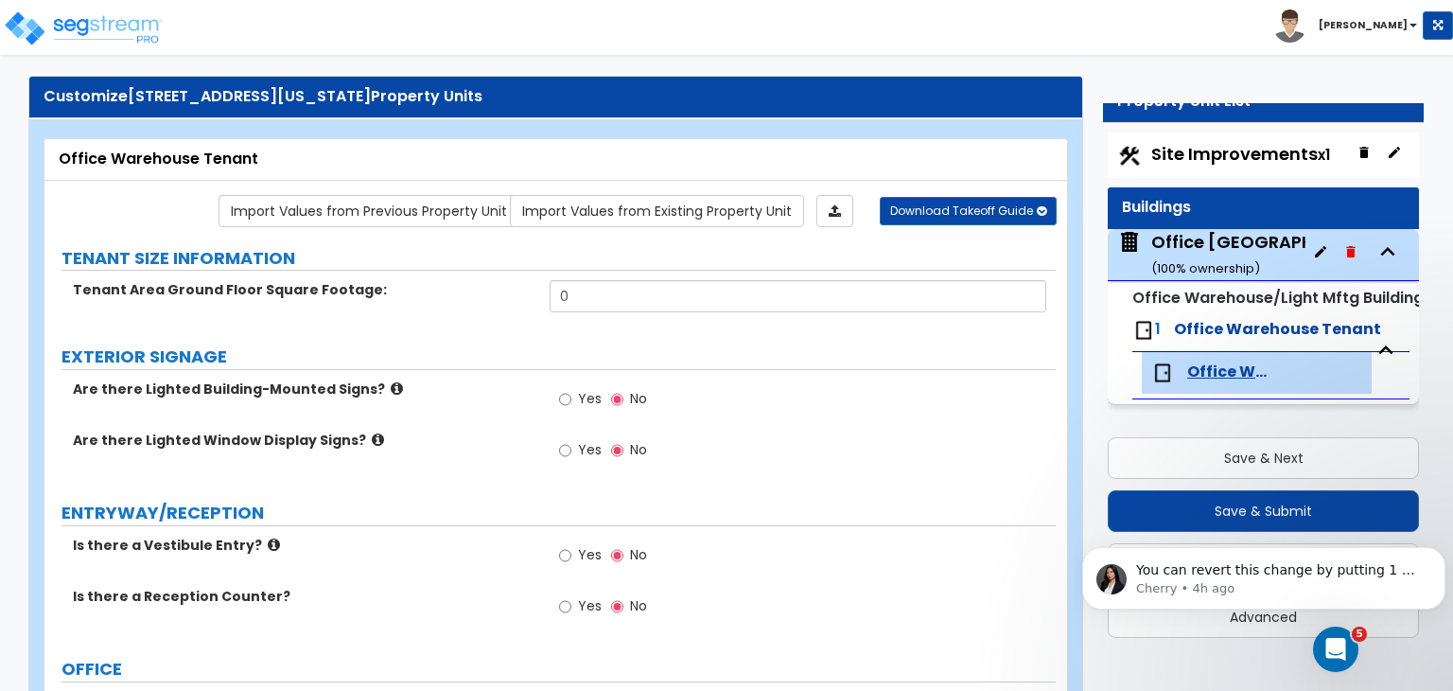
scroll to position [0, 0]
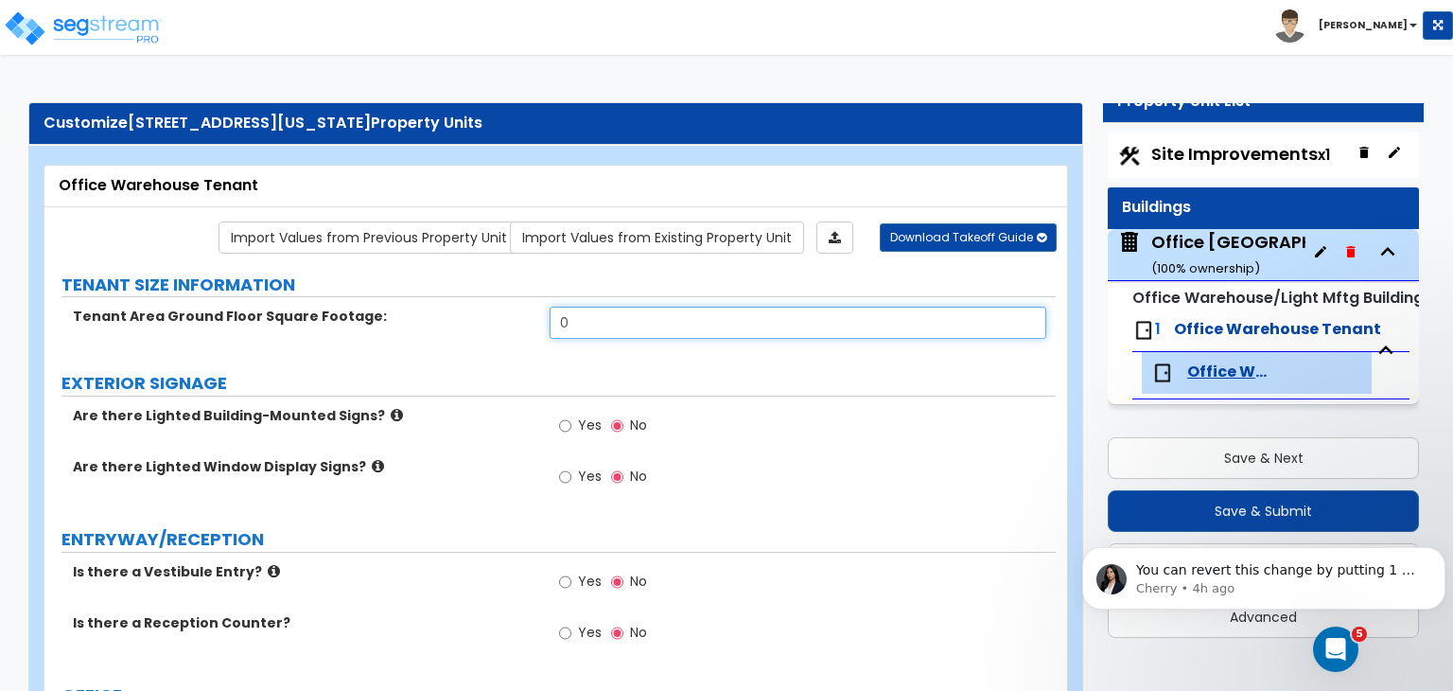
drag, startPoint x: 608, startPoint y: 325, endPoint x: 471, endPoint y: 290, distance: 141.4
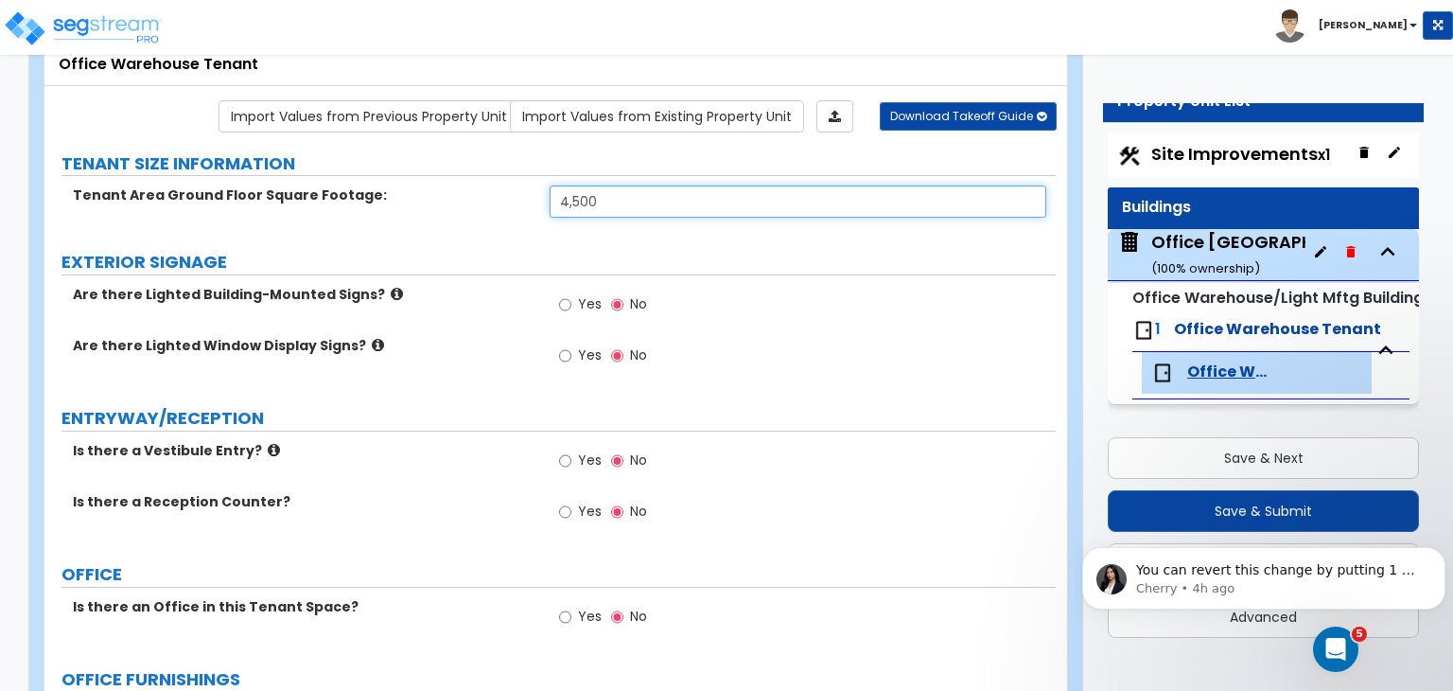
scroll to position [136, 0]
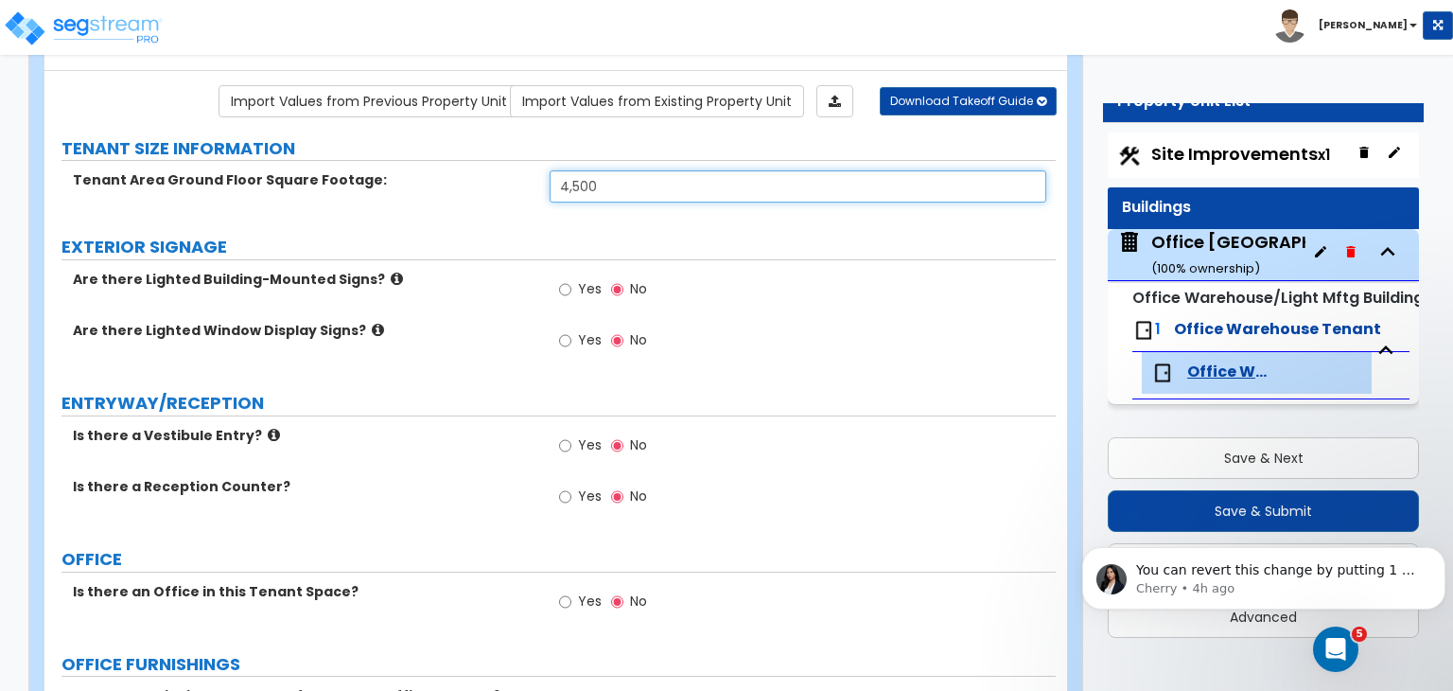
type input "4,500"
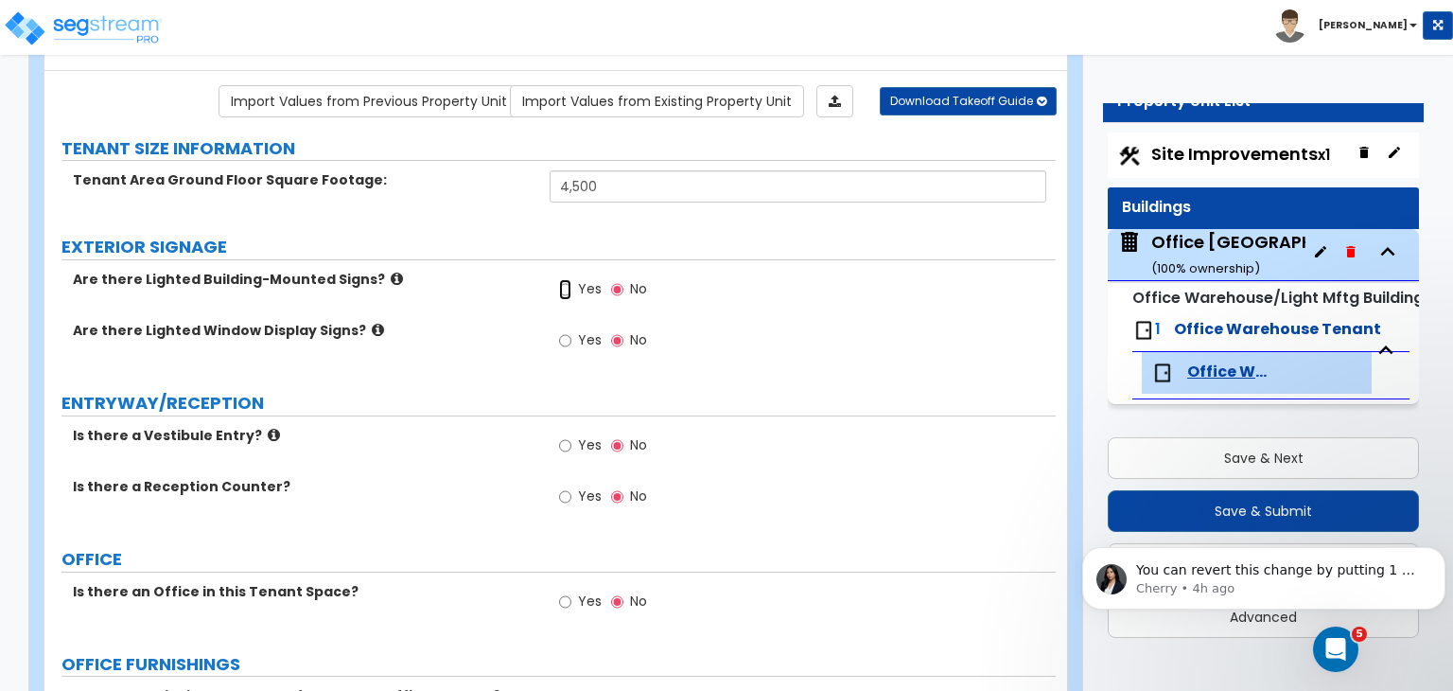
click at [564, 289] on input "Yes" at bounding box center [565, 289] width 12 height 21
radio input "true"
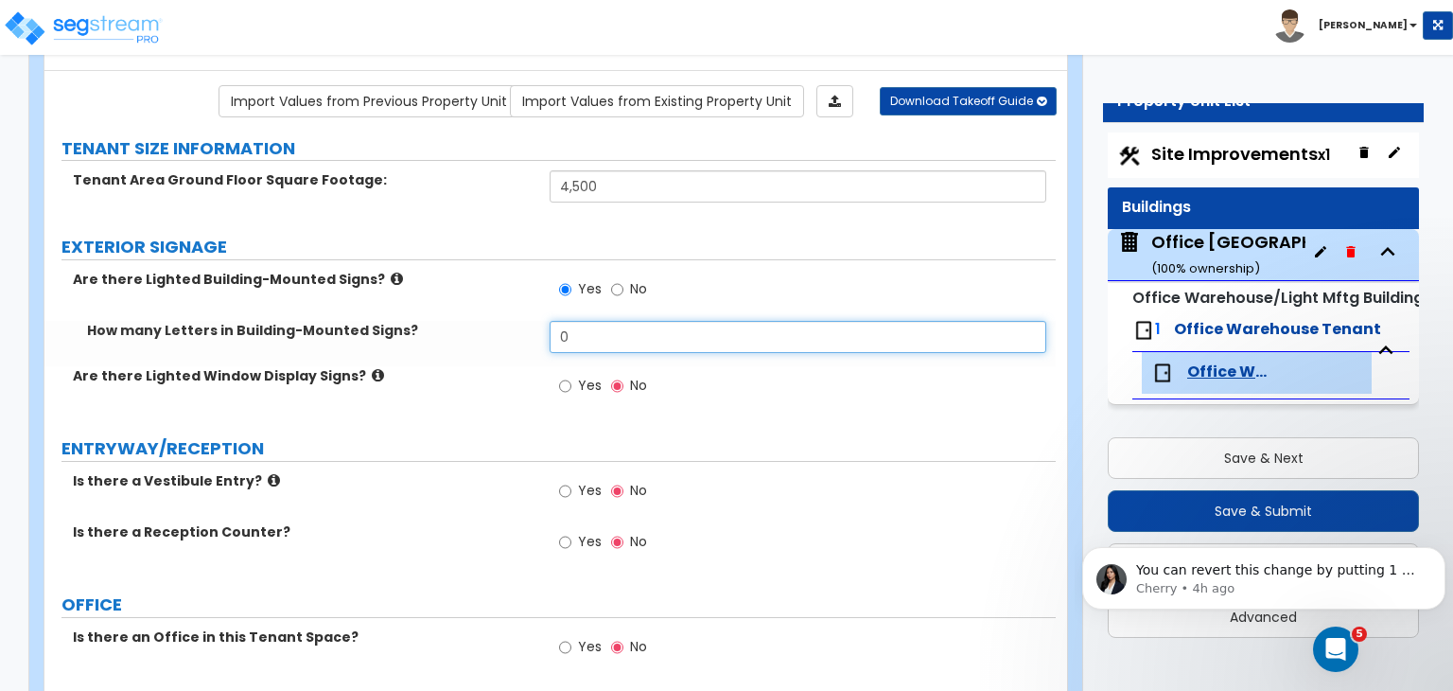
drag, startPoint x: 599, startPoint y: 334, endPoint x: 470, endPoint y: 330, distance: 128.7
click at [470, 330] on div "How many Letters in Building-Mounted Signs? 0" at bounding box center [549, 343] width 1011 height 45
type input "35"
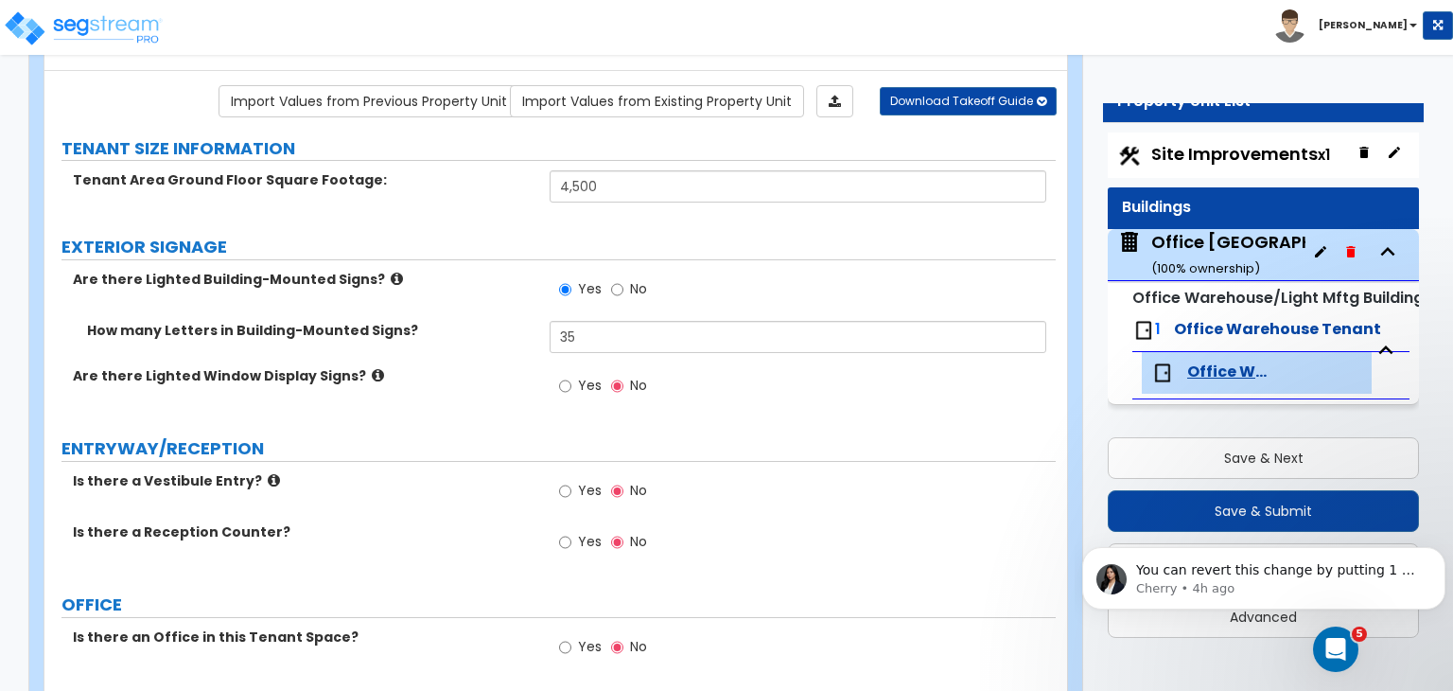
click at [476, 366] on label "Are there Lighted Window Display Signs?" at bounding box center [304, 375] width 463 height 19
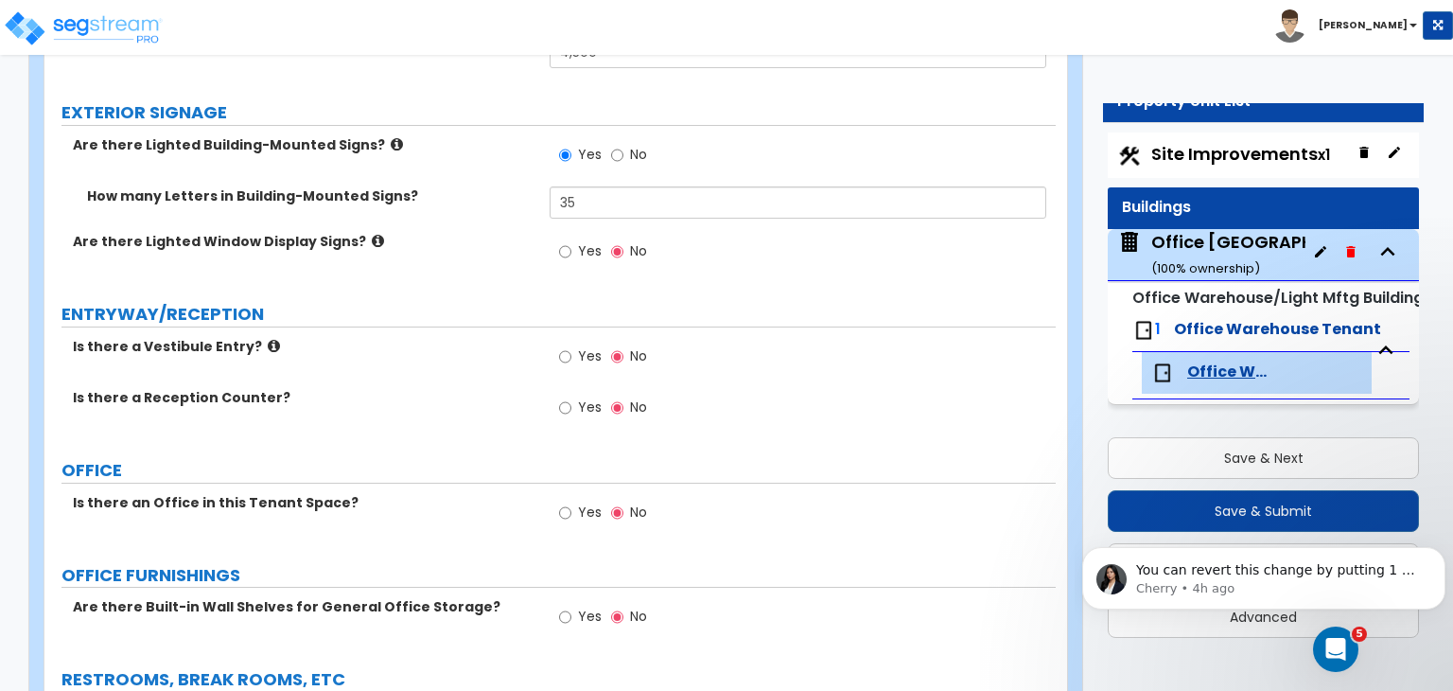
scroll to position [301, 0]
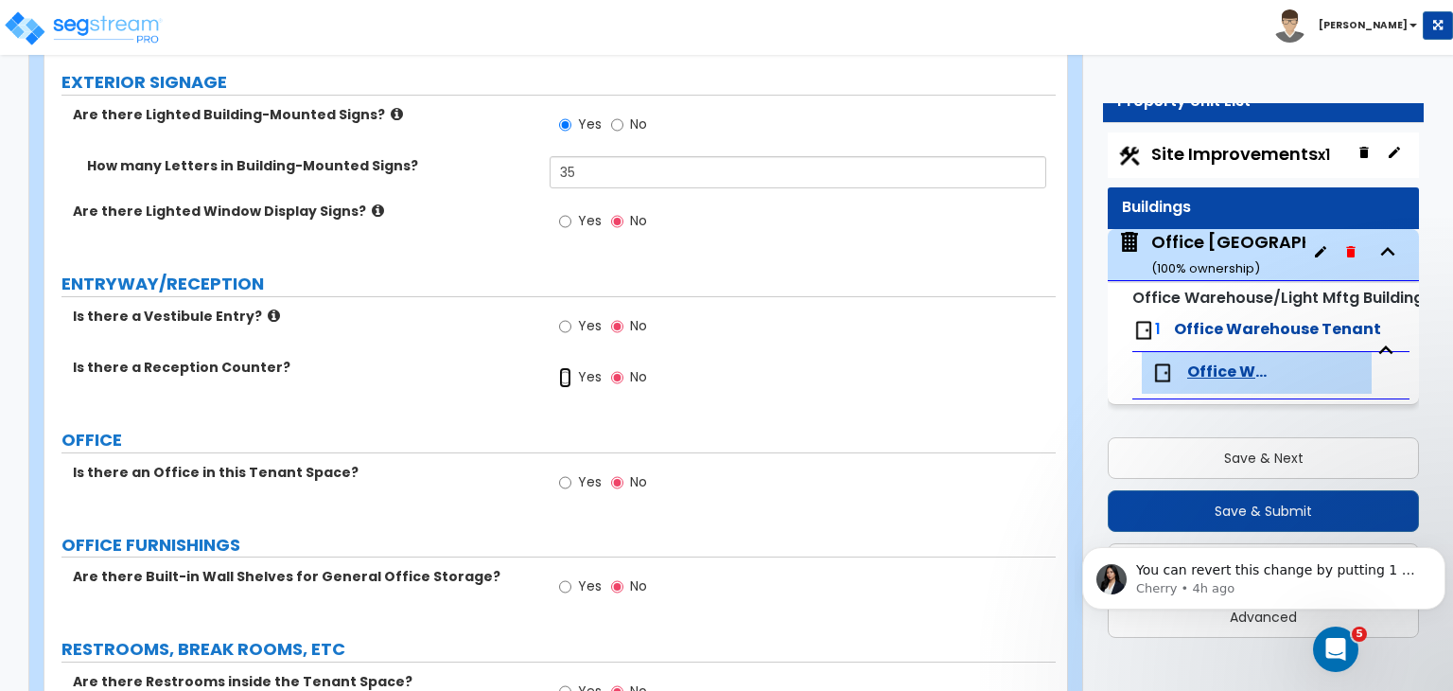
click at [567, 371] on input "Yes" at bounding box center [565, 377] width 12 height 21
radio input "true"
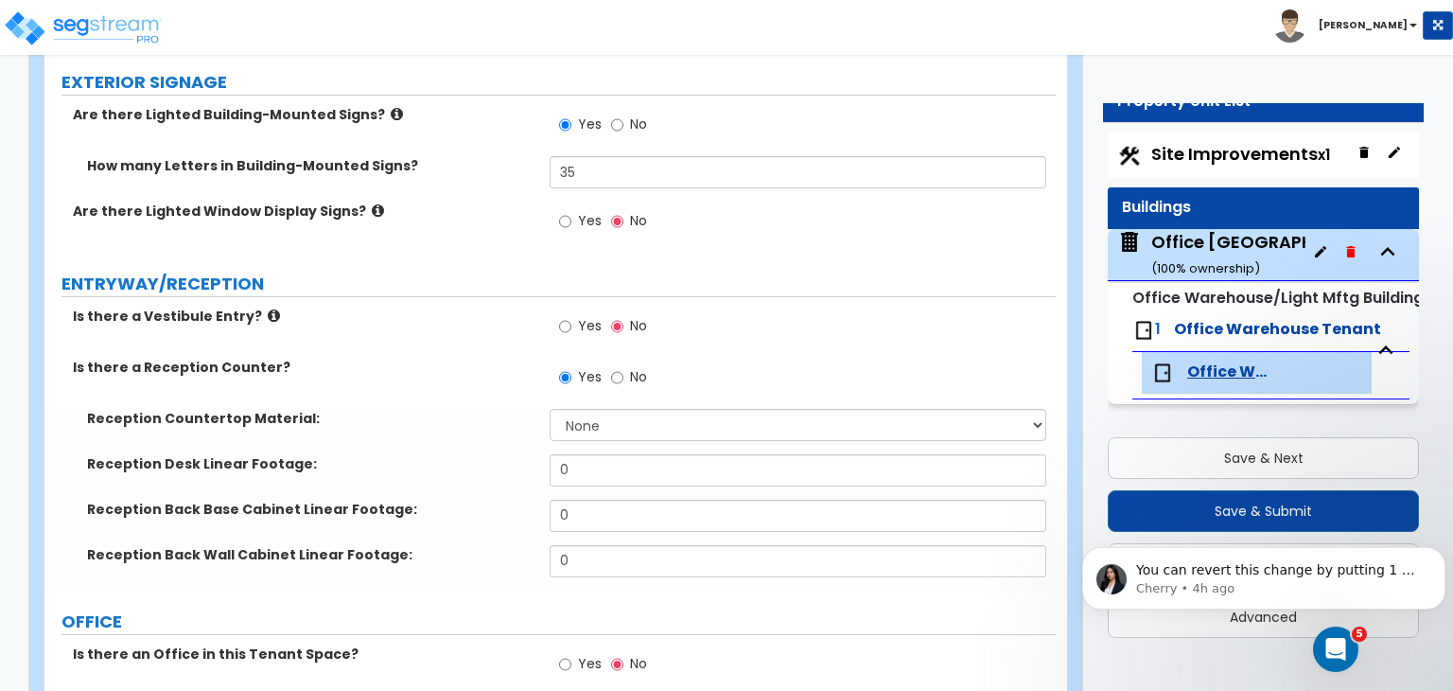
click at [595, 398] on div "Yes No" at bounding box center [603, 380] width 107 height 44
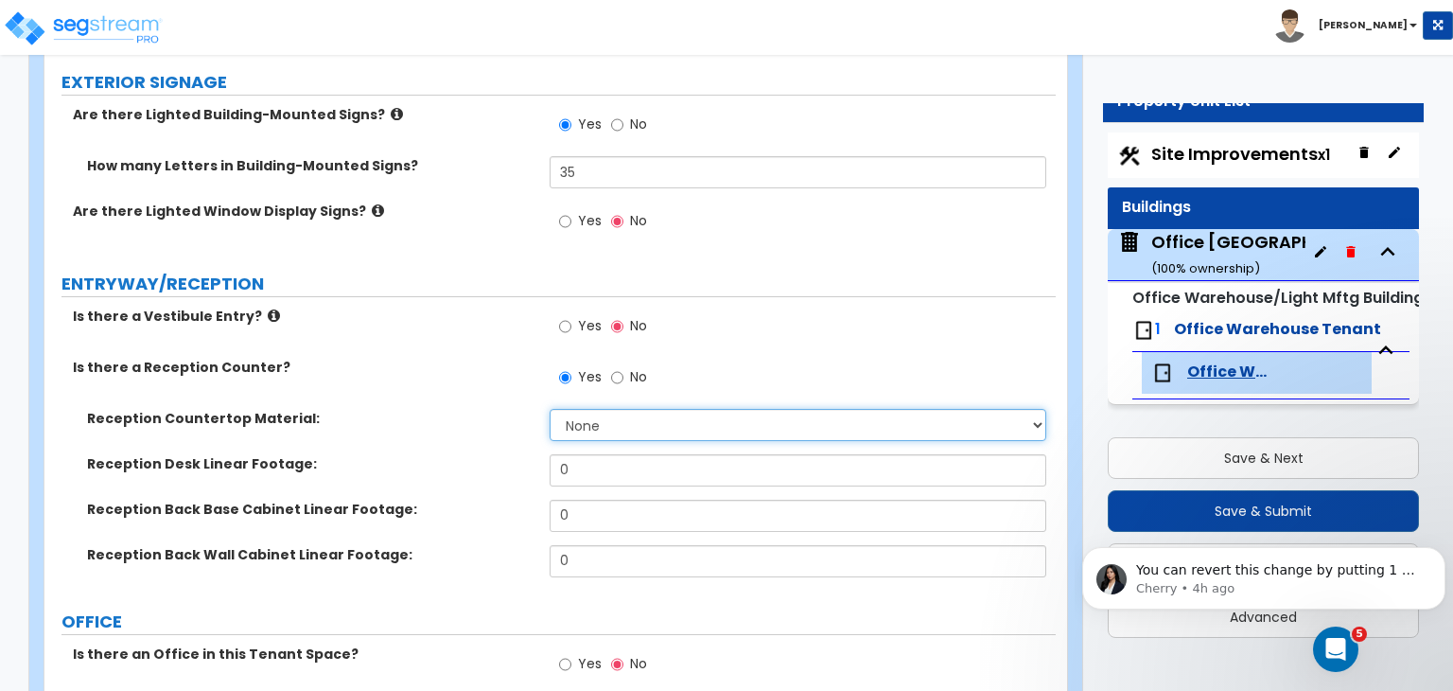
click at [598, 423] on select "None Plastic Laminate Solid Surface Stone Quartz Marble Tile Wood Stainless Ste…" at bounding box center [798, 425] width 496 height 32
click at [550, 409] on select "None Plastic Laminate Solid Surface Stone Quartz Marble Tile Wood Stainless Ste…" at bounding box center [798, 425] width 496 height 32
click at [590, 427] on select "None Plastic Laminate Solid Surface Stone Quartz Marble Tile Wood Stainless Ste…" at bounding box center [798, 425] width 496 height 32
select select "5"
click at [550, 409] on select "None Plastic Laminate Solid Surface Stone Quartz Marble Tile Wood Stainless Ste…" at bounding box center [798, 425] width 496 height 32
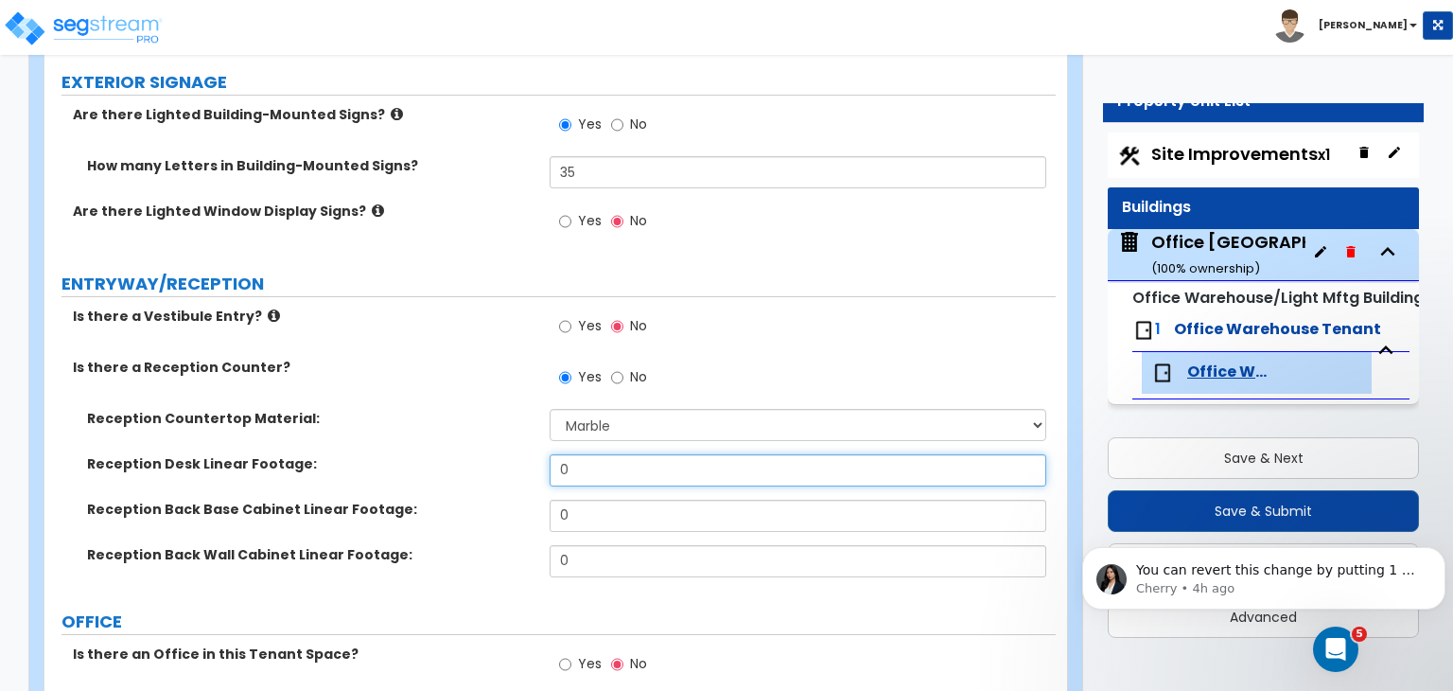
drag, startPoint x: 587, startPoint y: 463, endPoint x: 473, endPoint y: 450, distance: 114.2
click at [473, 450] on div "Reception Countertop Material: None Plastic Laminate Solid Surface Stone Quartz…" at bounding box center [550, 500] width 983 height 182
type input "18"
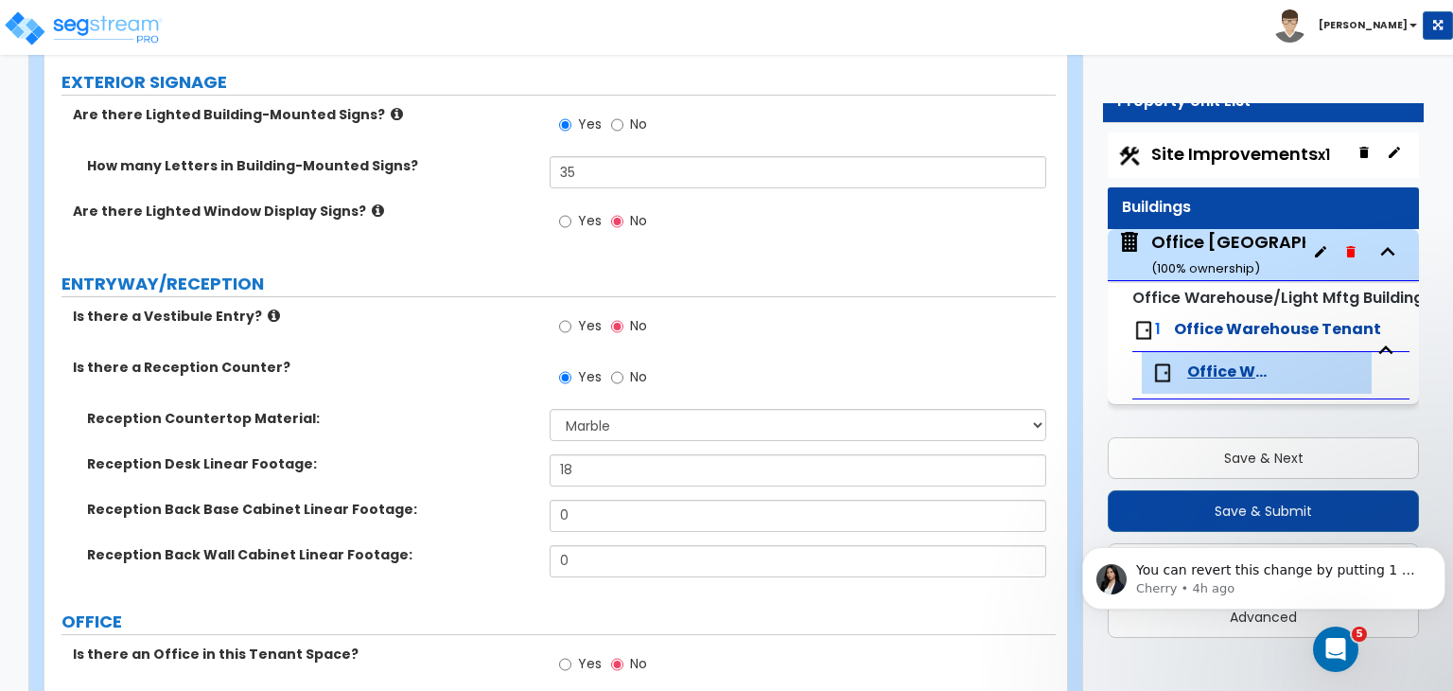
click at [463, 466] on label "Reception Desk Linear Footage:" at bounding box center [311, 463] width 448 height 19
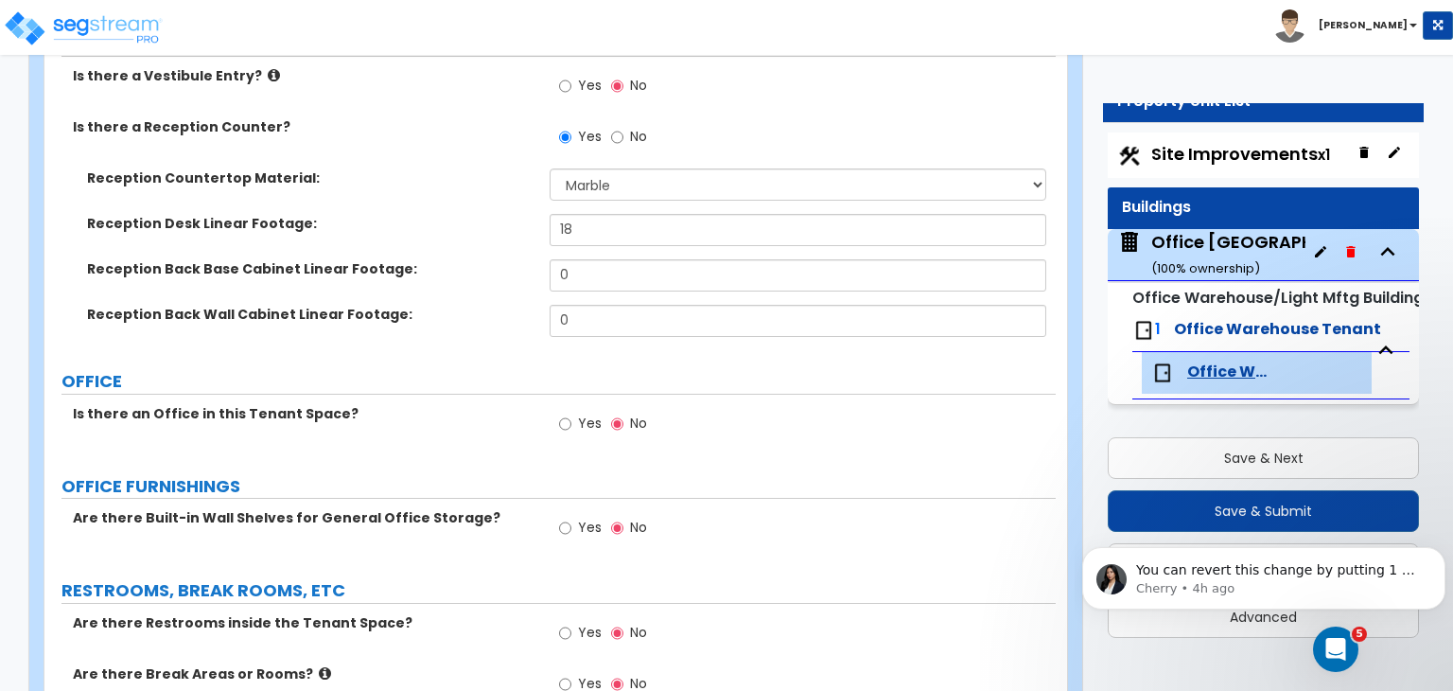
scroll to position [568, 0]
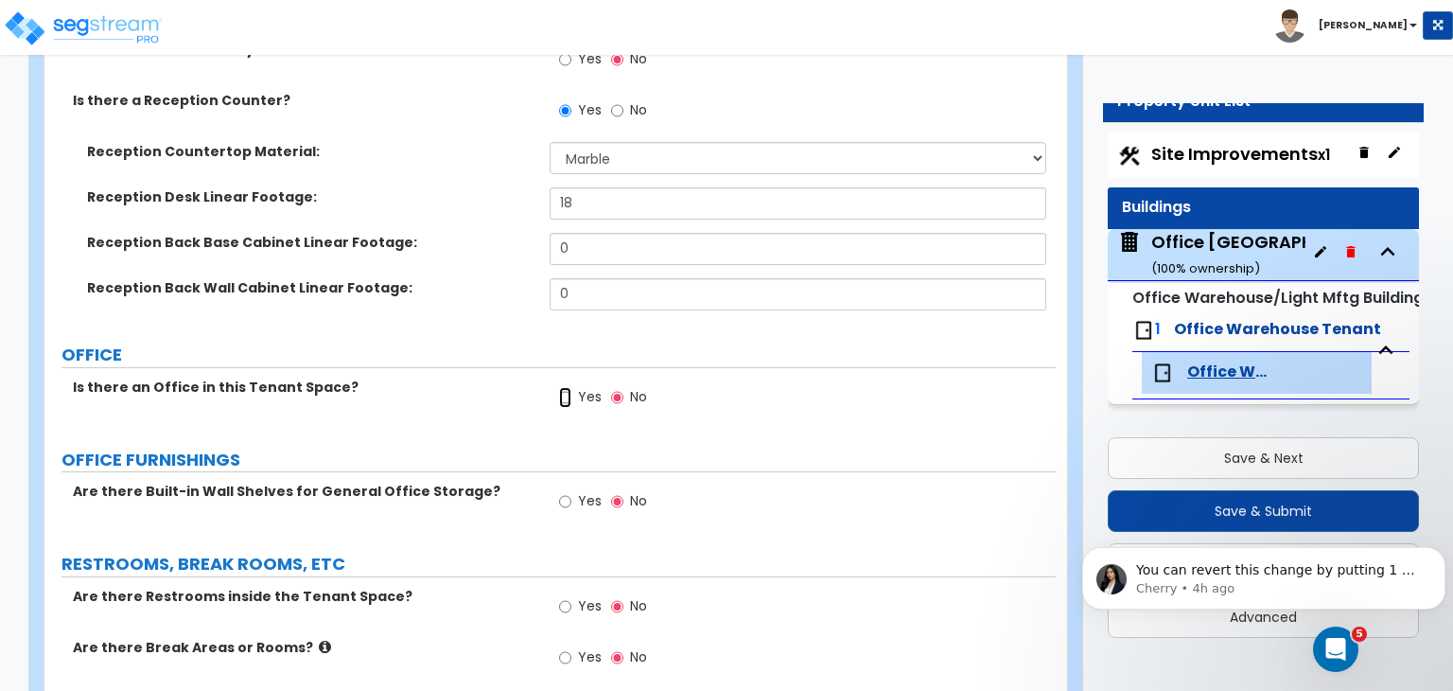
click at [564, 396] on input "Yes" at bounding box center [565, 397] width 12 height 21
radio input "true"
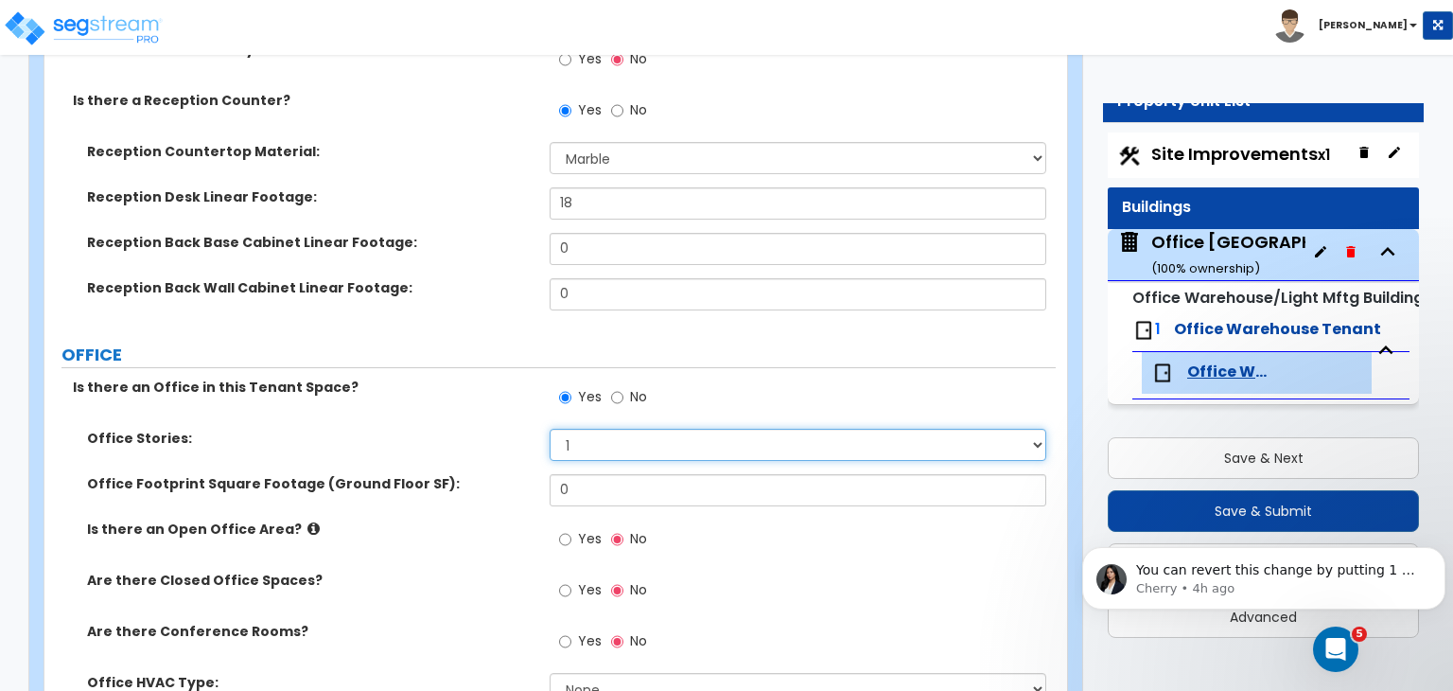
drag, startPoint x: 595, startPoint y: 432, endPoint x: 527, endPoint y: 441, distance: 68.7
click at [527, 441] on div "Office Stories: 1 2 3" at bounding box center [549, 451] width 1011 height 45
select select "2"
click at [550, 429] on select "1 2 3" at bounding box center [798, 445] width 496 height 32
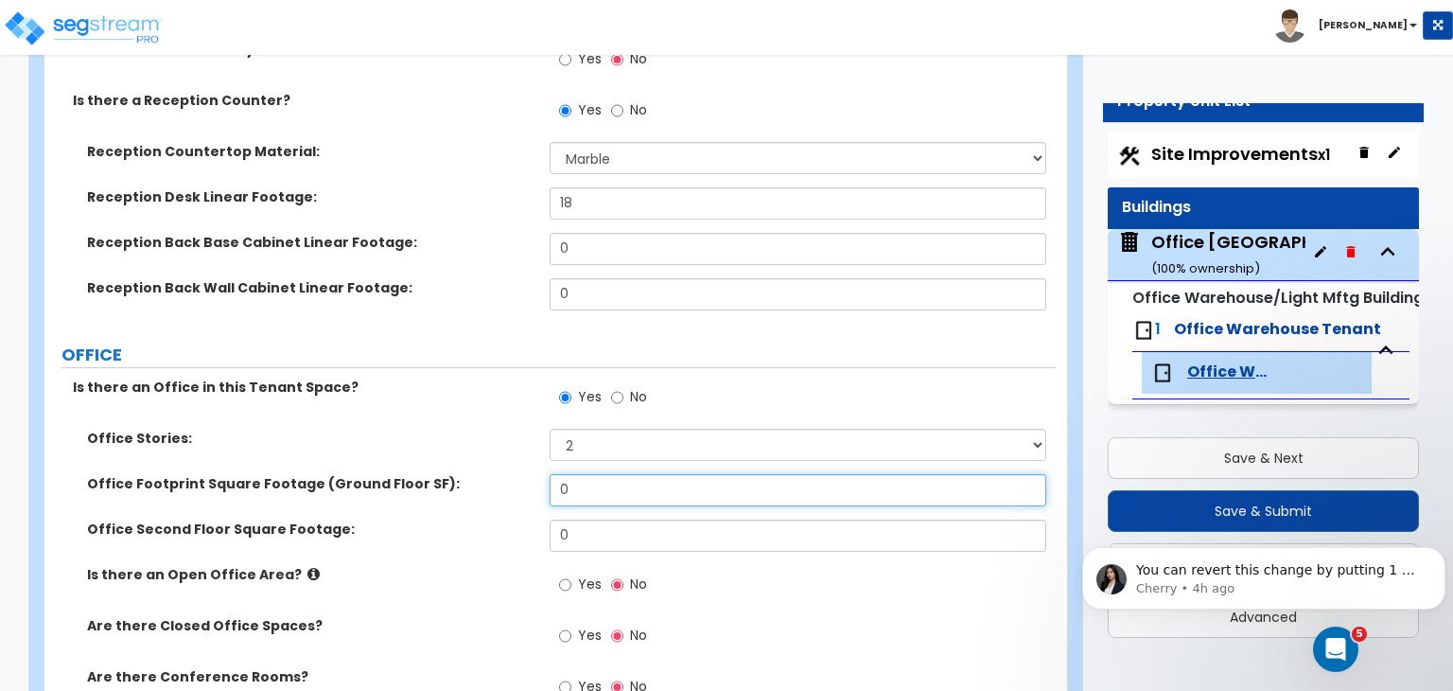
drag, startPoint x: 589, startPoint y: 491, endPoint x: 455, endPoint y: 482, distance: 134.7
click at [455, 482] on div "Office Footprint Square Footage (Ground Floor SF): 0" at bounding box center [549, 496] width 1011 height 45
type input "1,000"
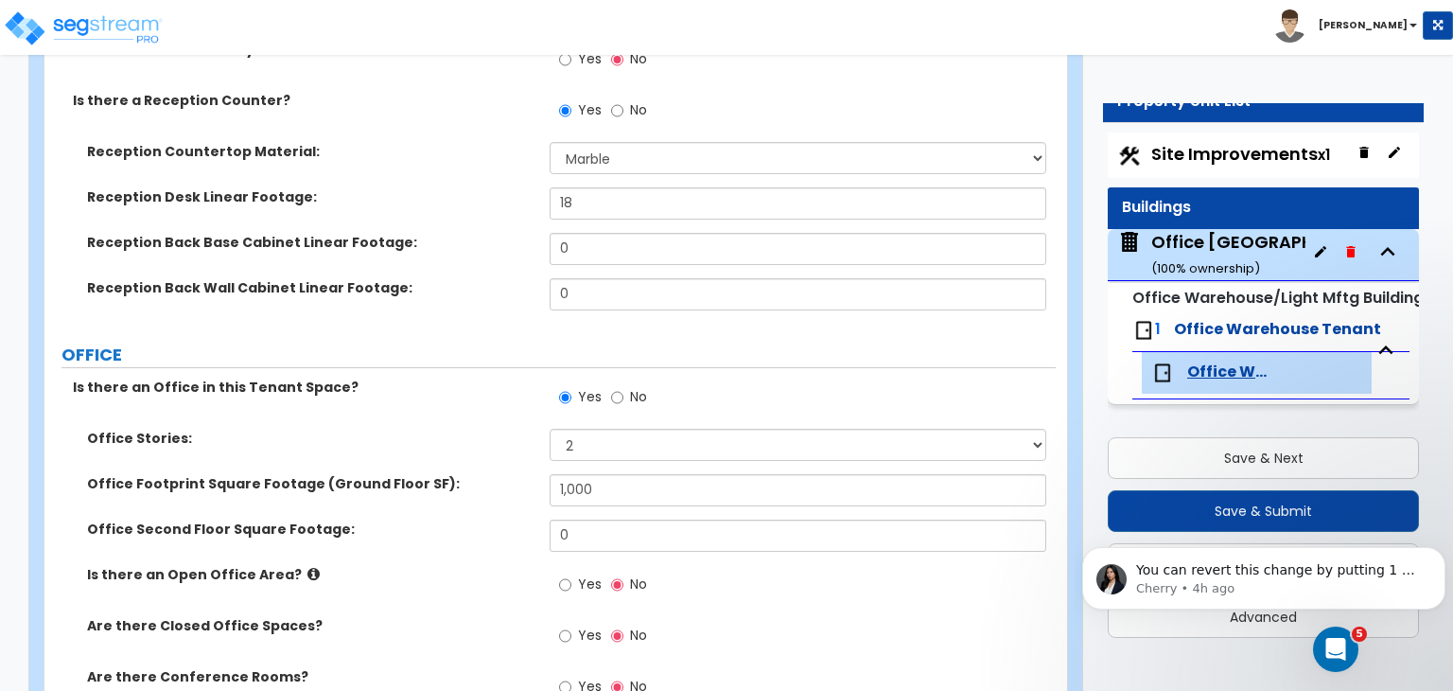
click at [492, 527] on label "Office Second Floor Square Footage:" at bounding box center [311, 528] width 448 height 19
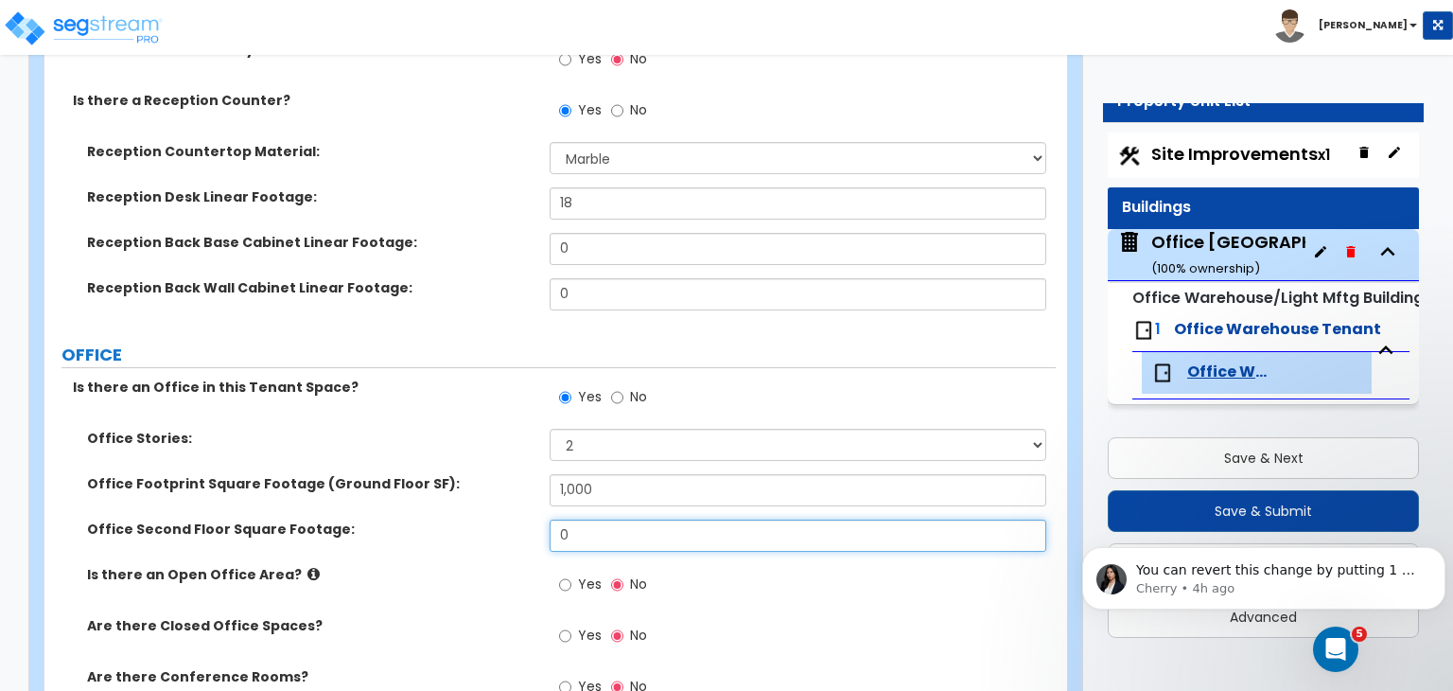
drag, startPoint x: 609, startPoint y: 530, endPoint x: 443, endPoint y: 512, distance: 167.5
click at [443, 512] on div "Office Stories: 1 2 3 Office Footprint Square Footage (Ground Floor SF): 1,000 …" at bounding box center [550, 596] width 983 height 335
type input "1,000"
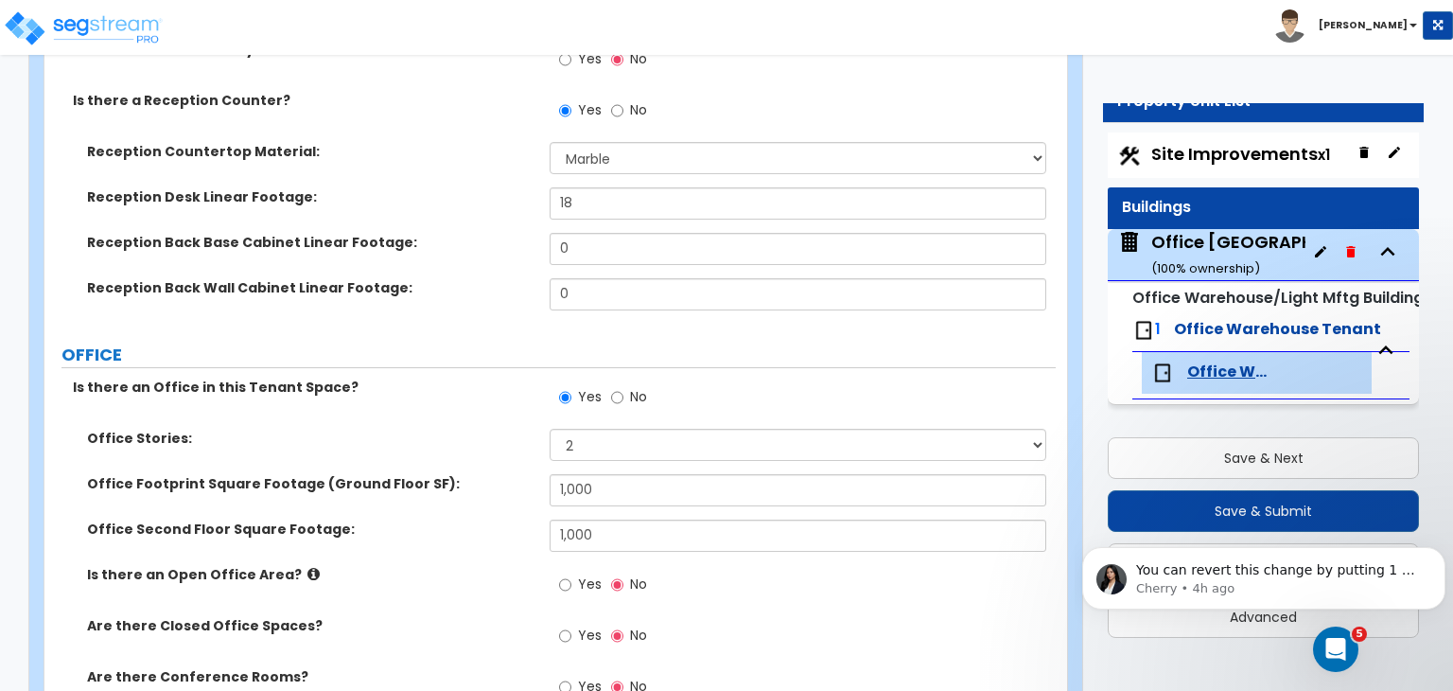
click at [477, 576] on label "Is there an Open Office Area?" at bounding box center [311, 574] width 448 height 19
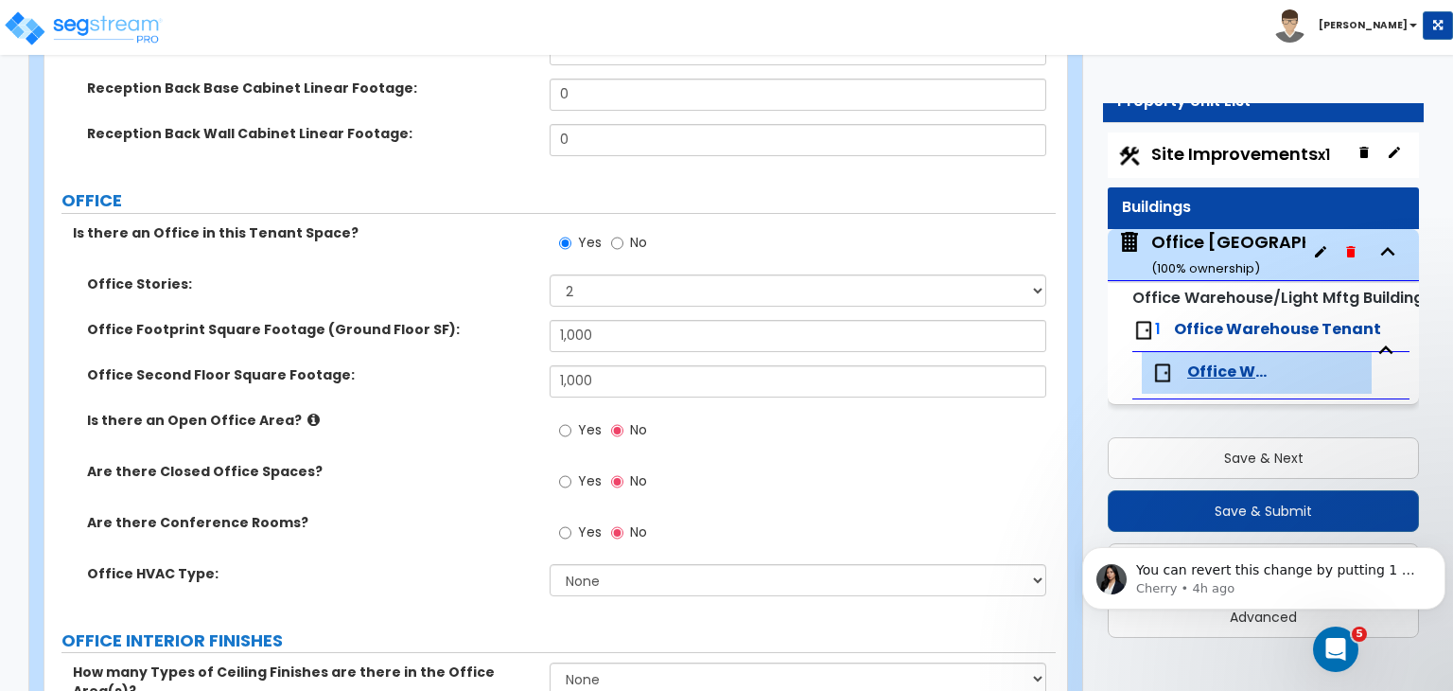
scroll to position [723, 0]
click at [561, 475] on input "Yes" at bounding box center [565, 480] width 12 height 21
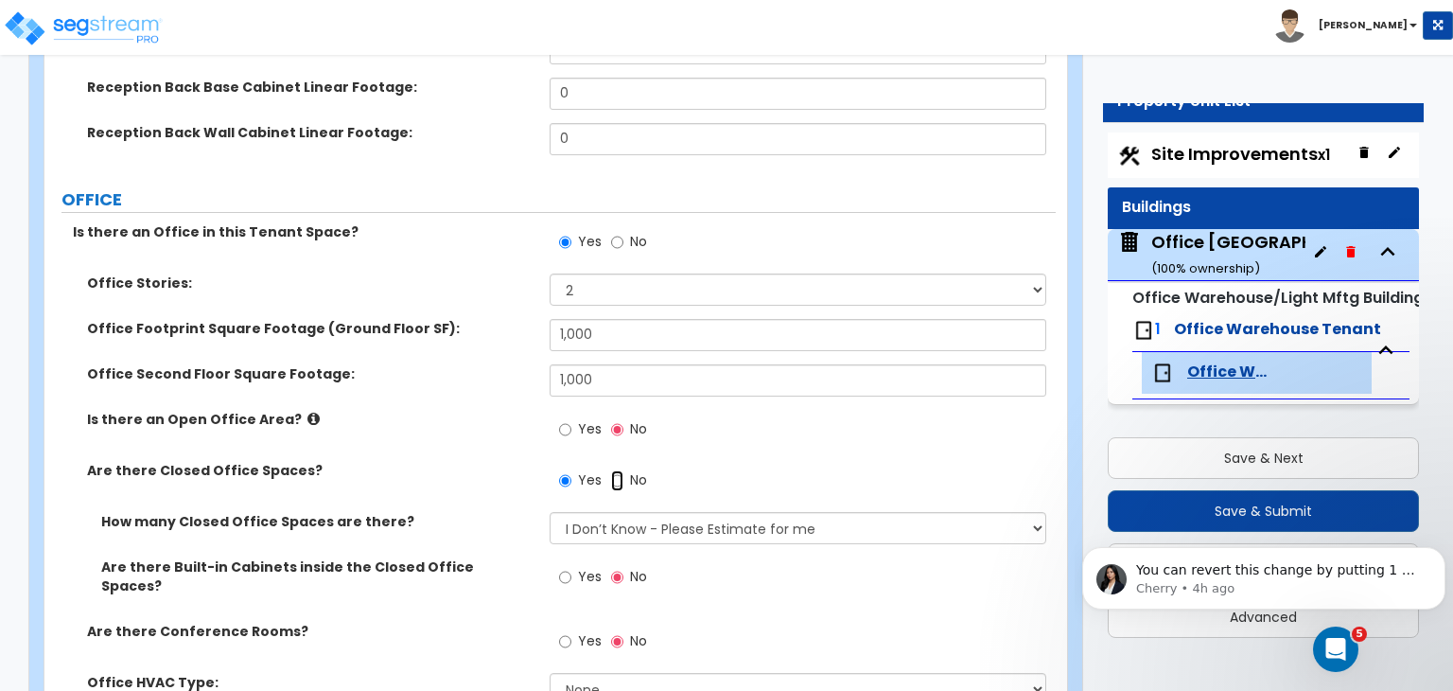
click at [617, 475] on input "No" at bounding box center [617, 480] width 12 height 21
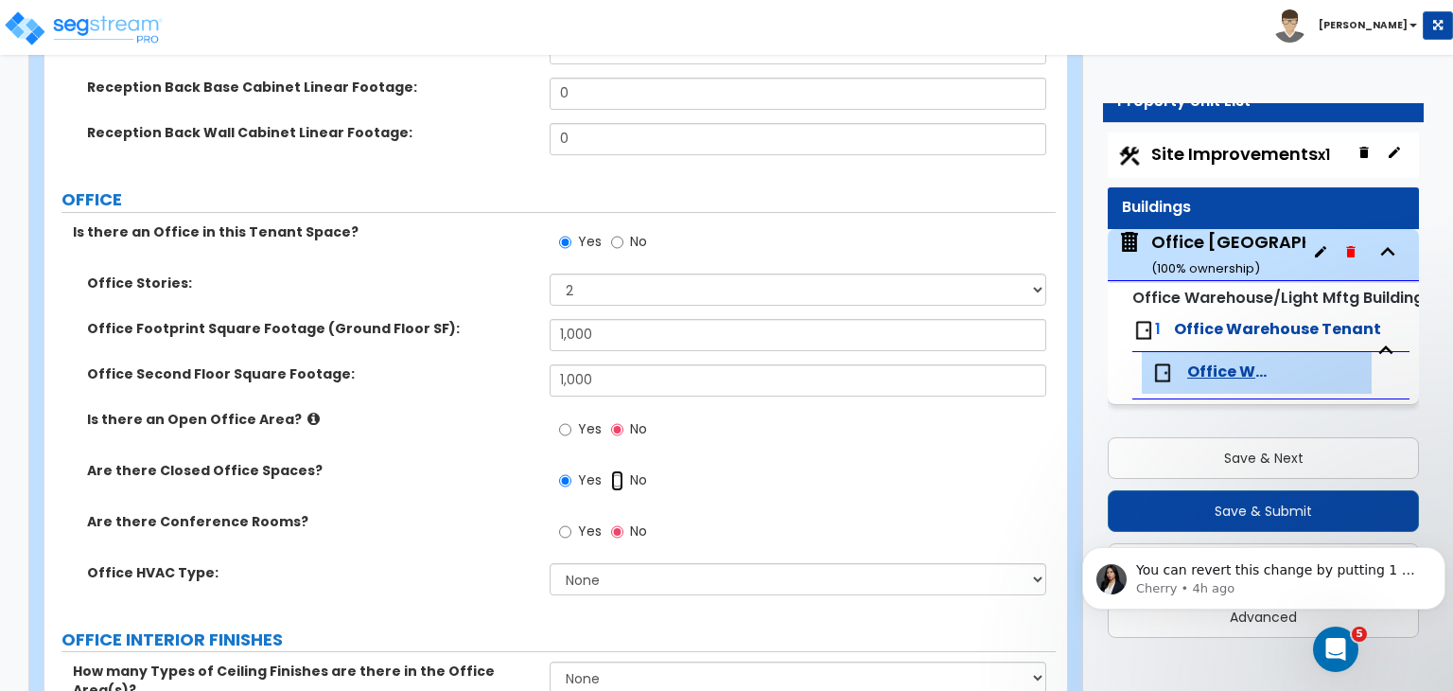
radio input "false"
radio input "true"
click at [483, 436] on div "Is there an Open Office Area? Yes No" at bounding box center [549, 435] width 1011 height 51
click at [565, 424] on input "Yes" at bounding box center [565, 429] width 12 height 21
radio input "true"
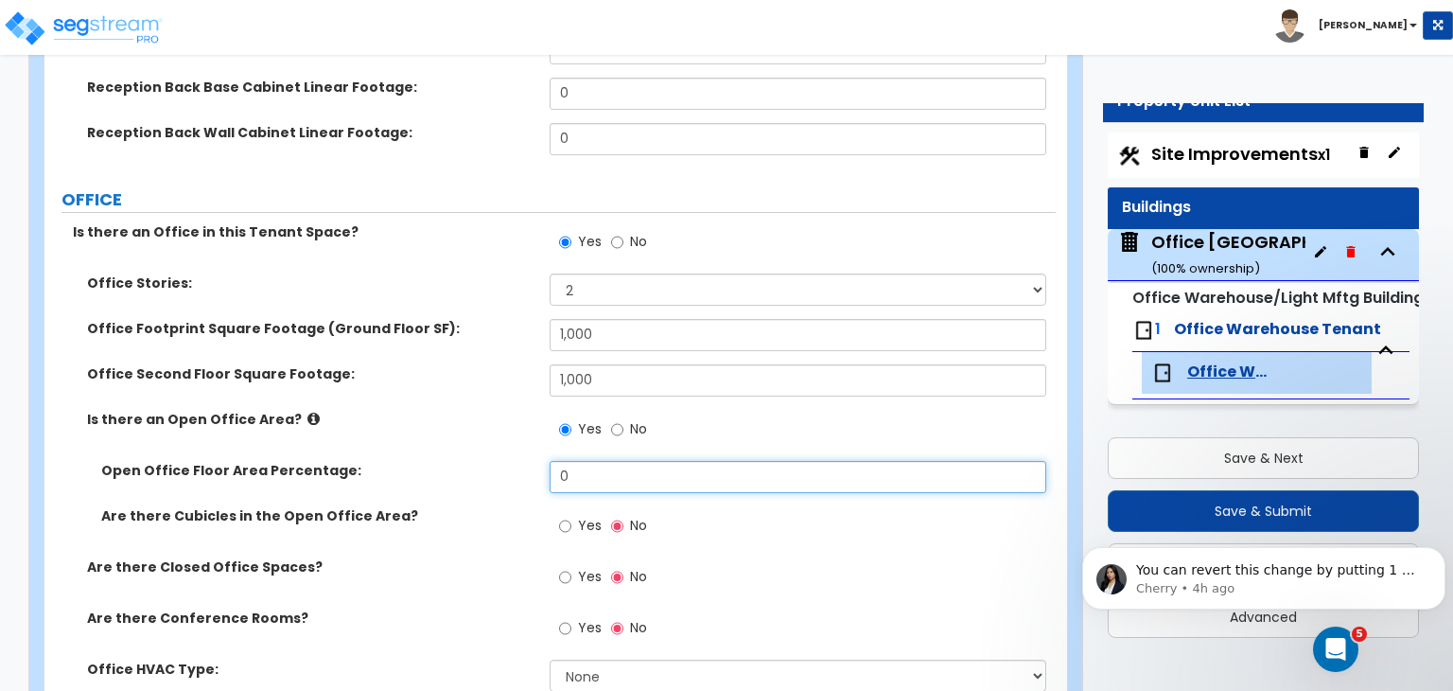
drag, startPoint x: 601, startPoint y: 478, endPoint x: 466, endPoint y: 476, distance: 134.4
click at [466, 476] on div "Open Office Floor Area Percentage: 0" at bounding box center [549, 483] width 1011 height 45
type input "70"
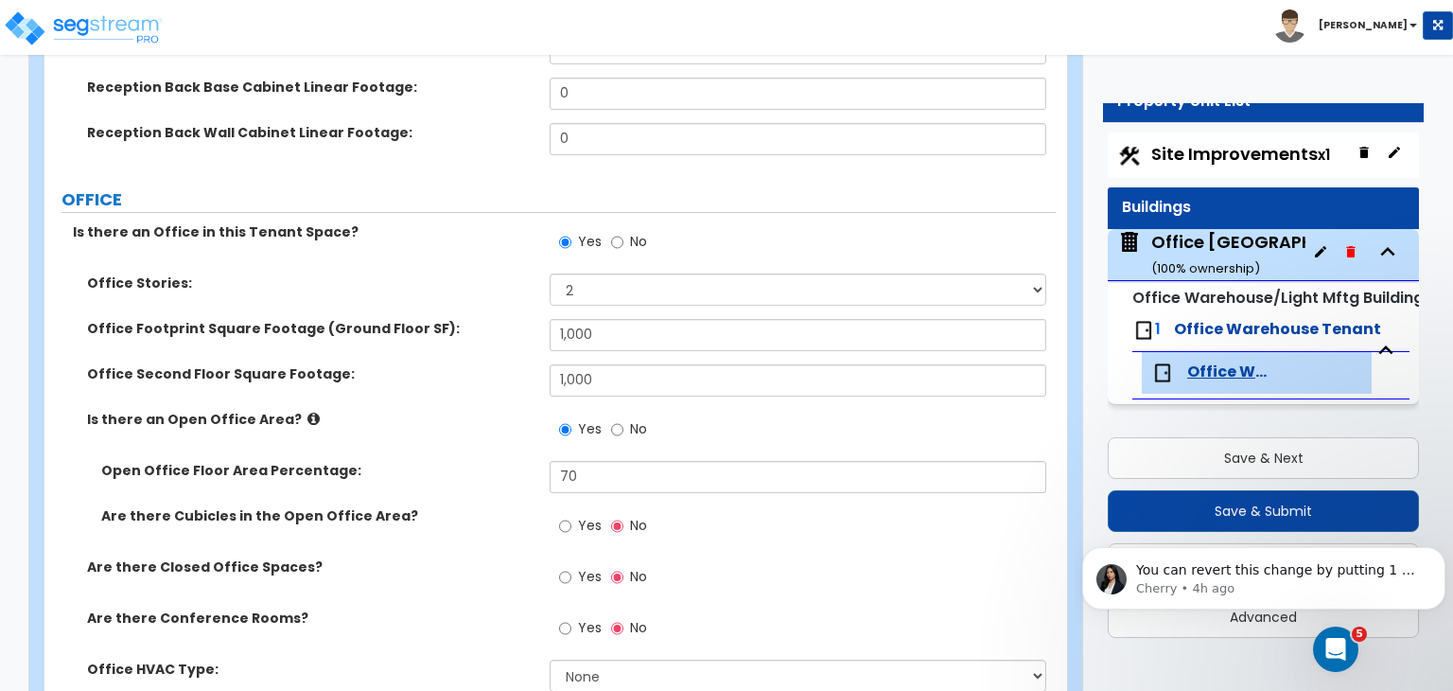
click at [466, 476] on label "Open Office Floor Area Percentage:" at bounding box center [318, 470] width 434 height 19
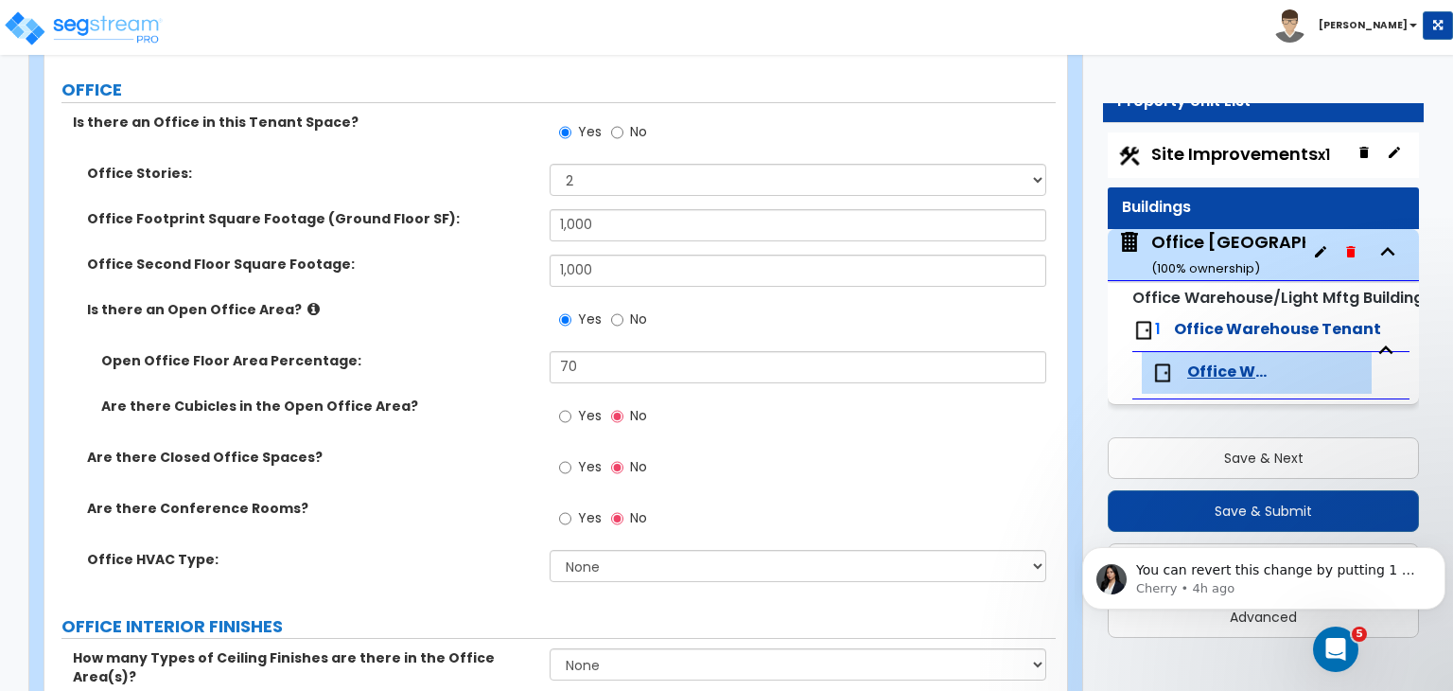
scroll to position [846, 0]
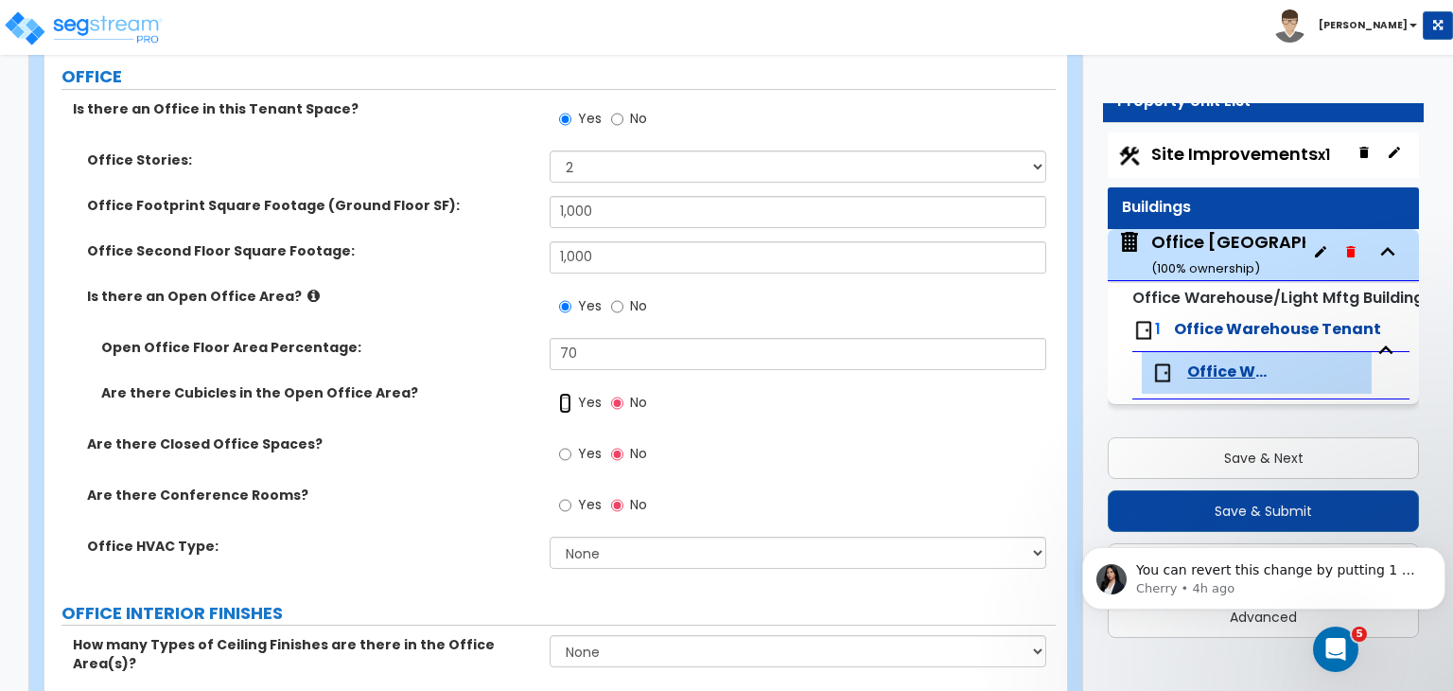
click at [564, 400] on input "Yes" at bounding box center [565, 403] width 12 height 21
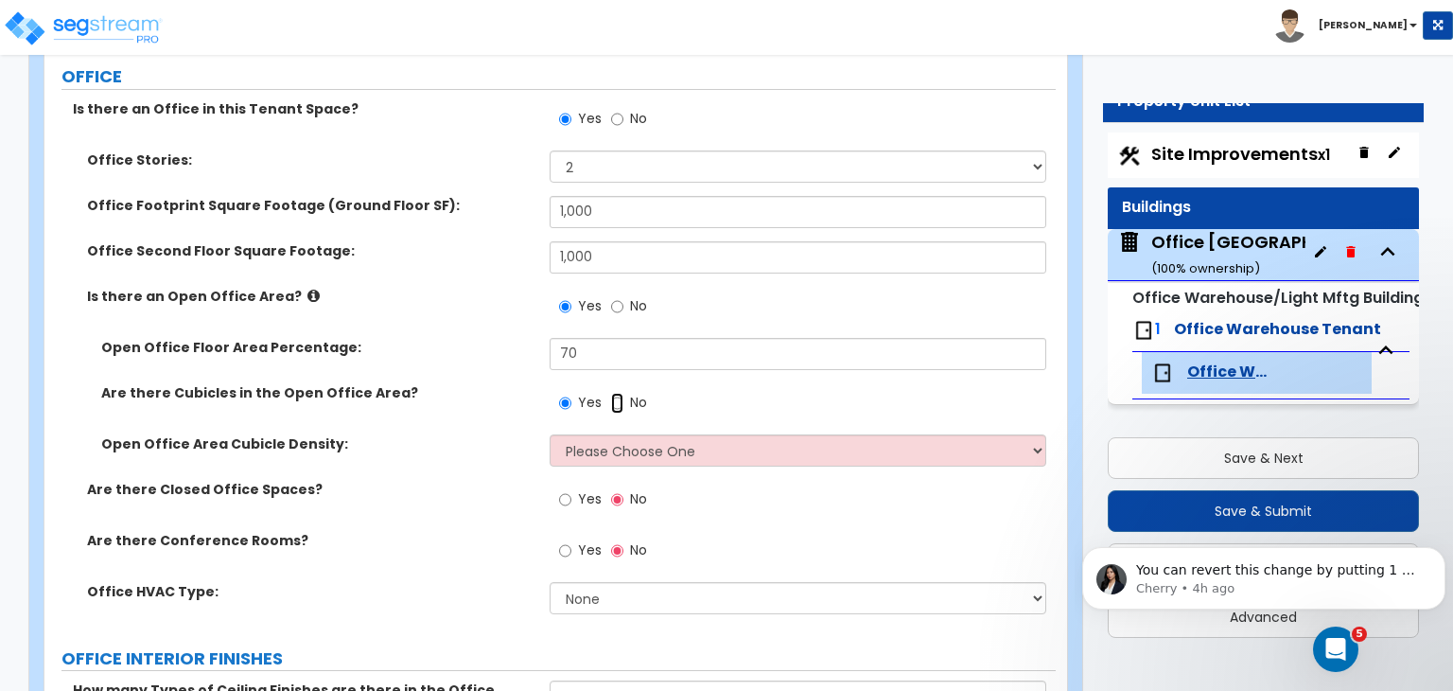
click at [612, 398] on input "No" at bounding box center [617, 403] width 12 height 21
radio input "false"
radio input "true"
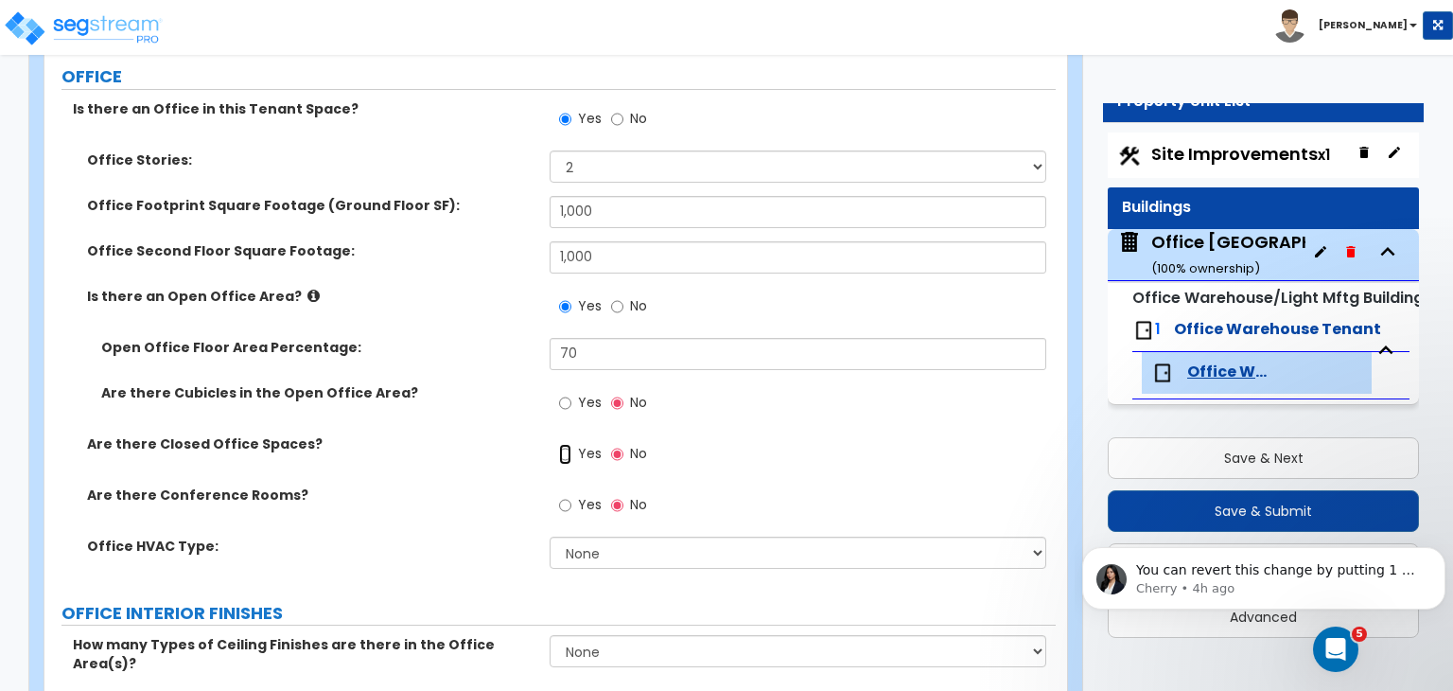
click at [561, 448] on input "Yes" at bounding box center [565, 454] width 12 height 21
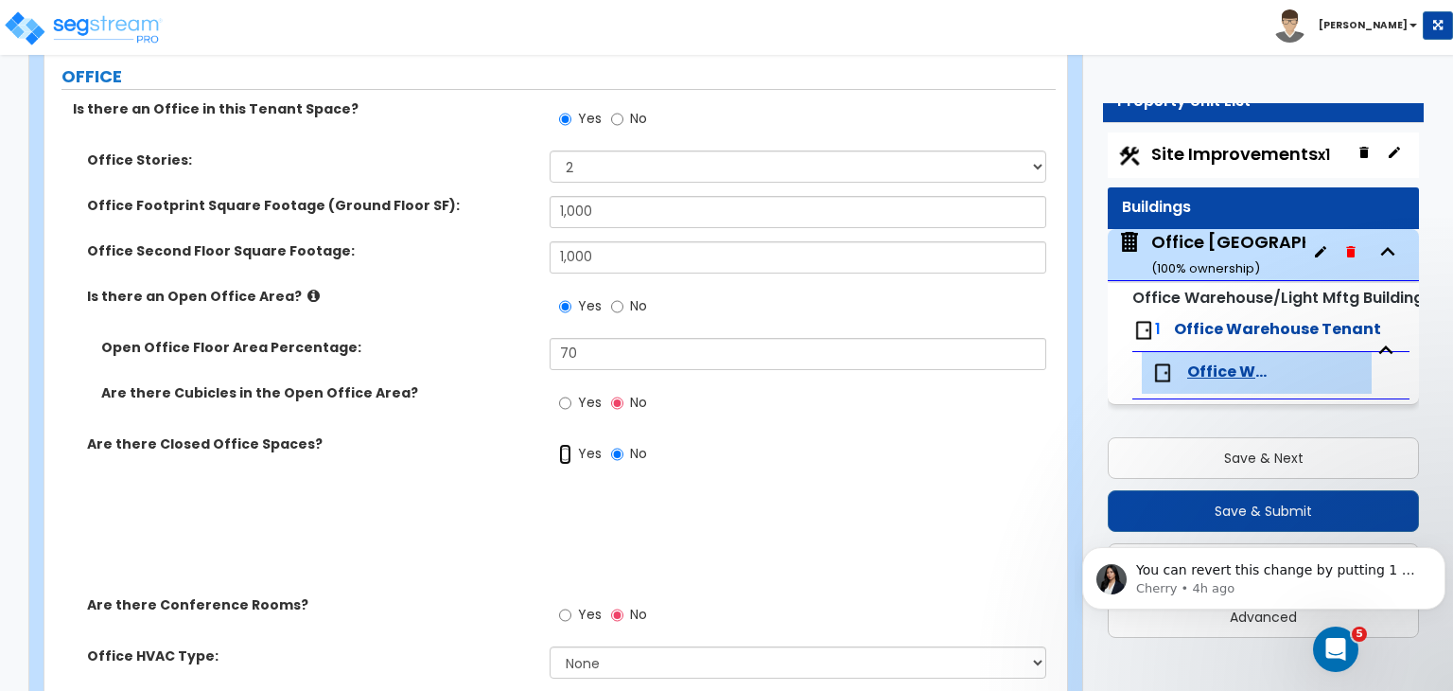
radio input "true"
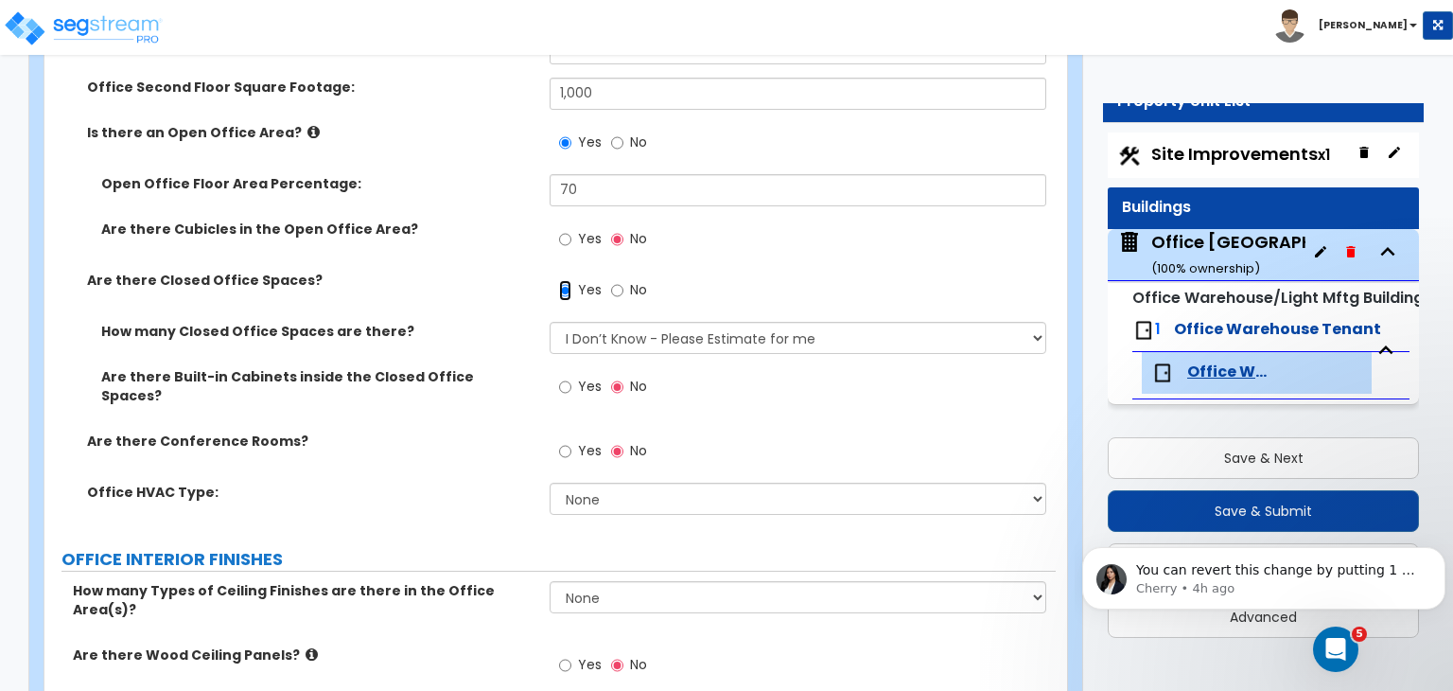
scroll to position [1064, 0]
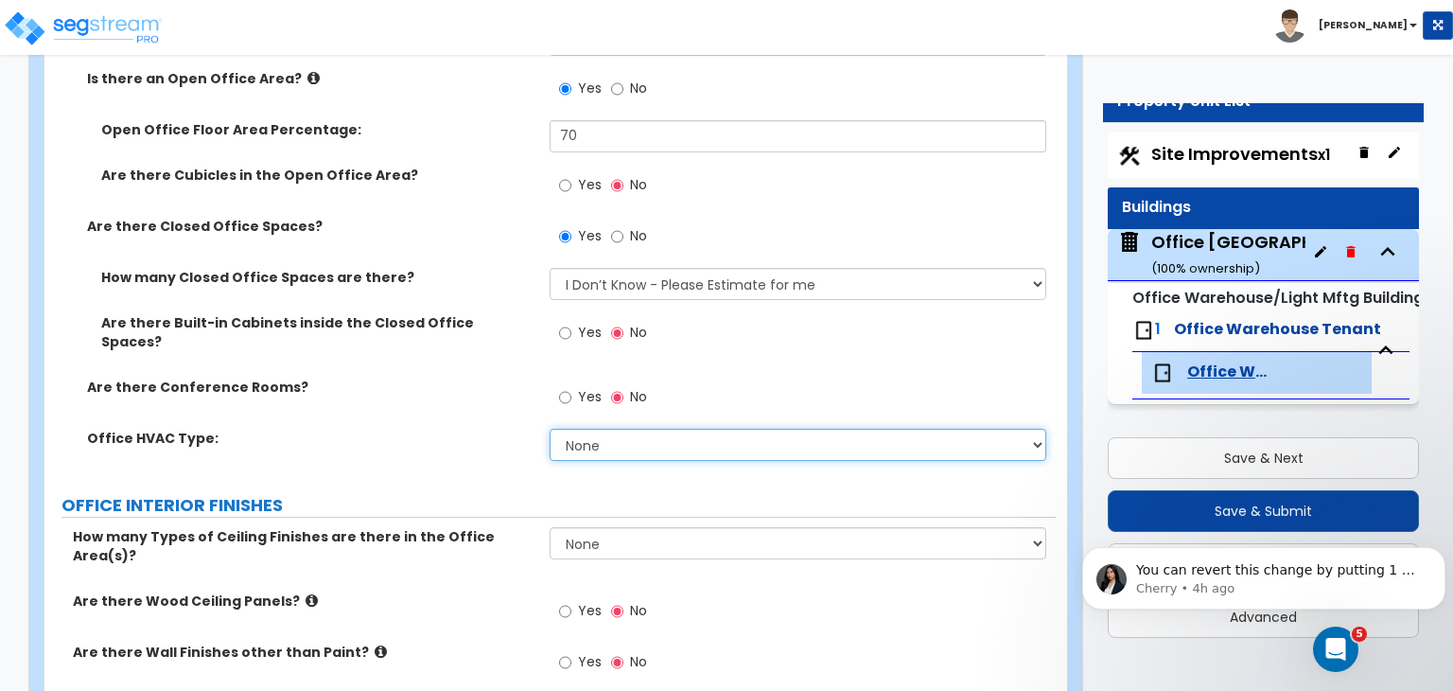
click at [583, 438] on select "None Rooftop Unit Furnace-Condenser Forced Air Split Heating/Cooling Systems He…" at bounding box center [798, 445] width 496 height 32
select select "1"
click at [550, 429] on select "None Rooftop Unit Furnace-Condenser Forced Air Split Heating/Cooling Systems He…" at bounding box center [798, 445] width 496 height 32
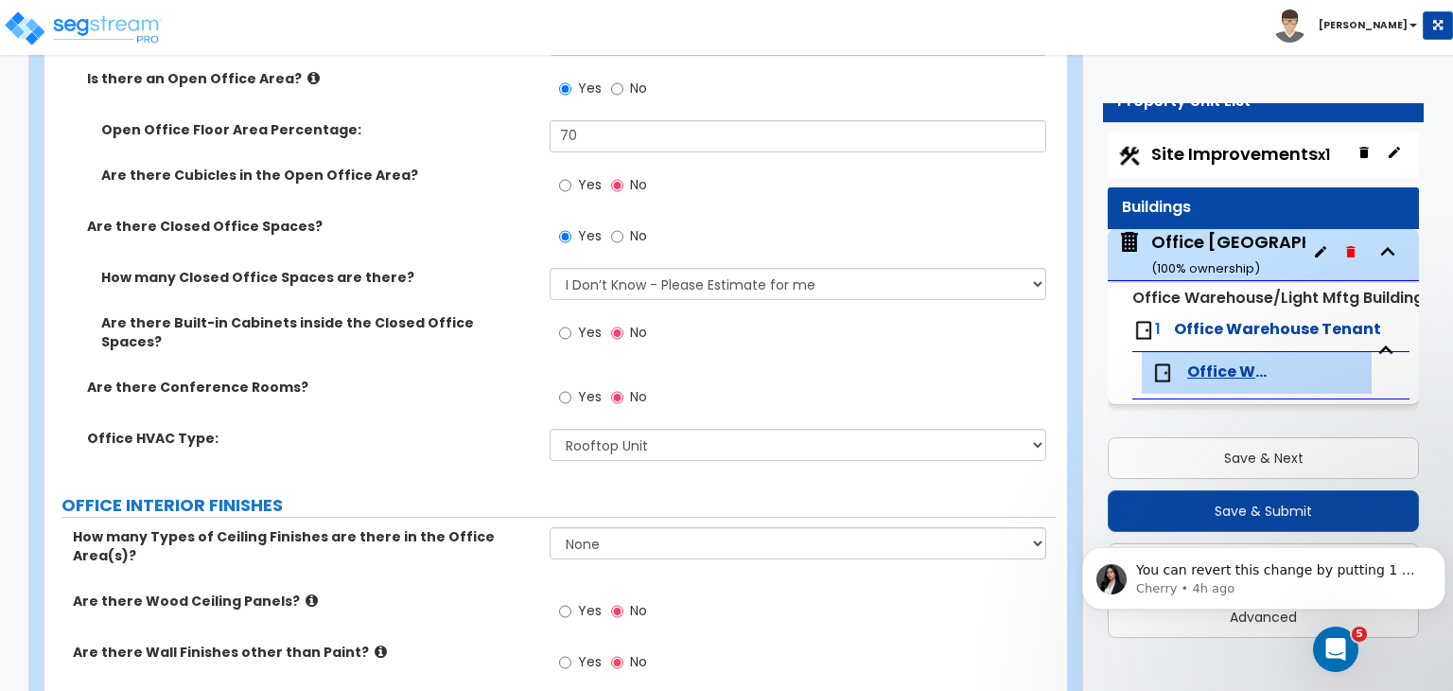
click at [461, 429] on label "Office HVAC Type:" at bounding box center [311, 438] width 448 height 19
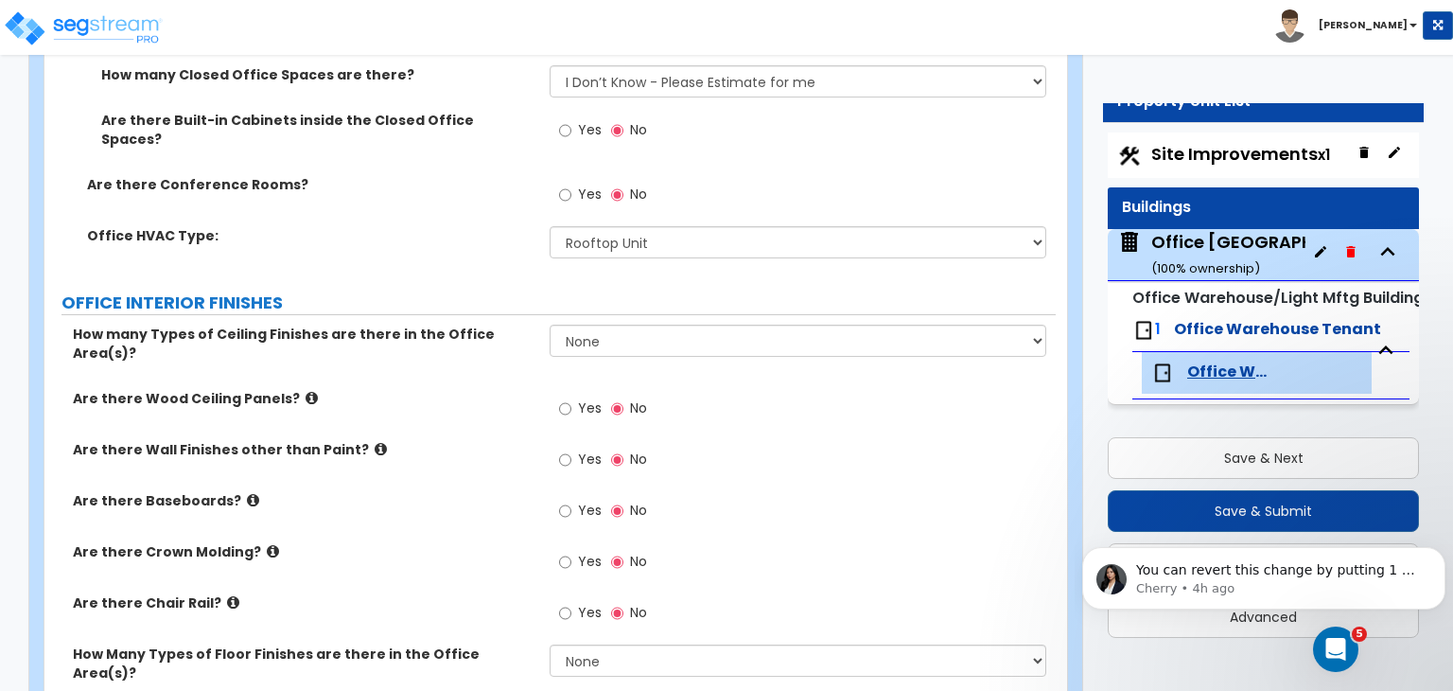
scroll to position [1282, 0]
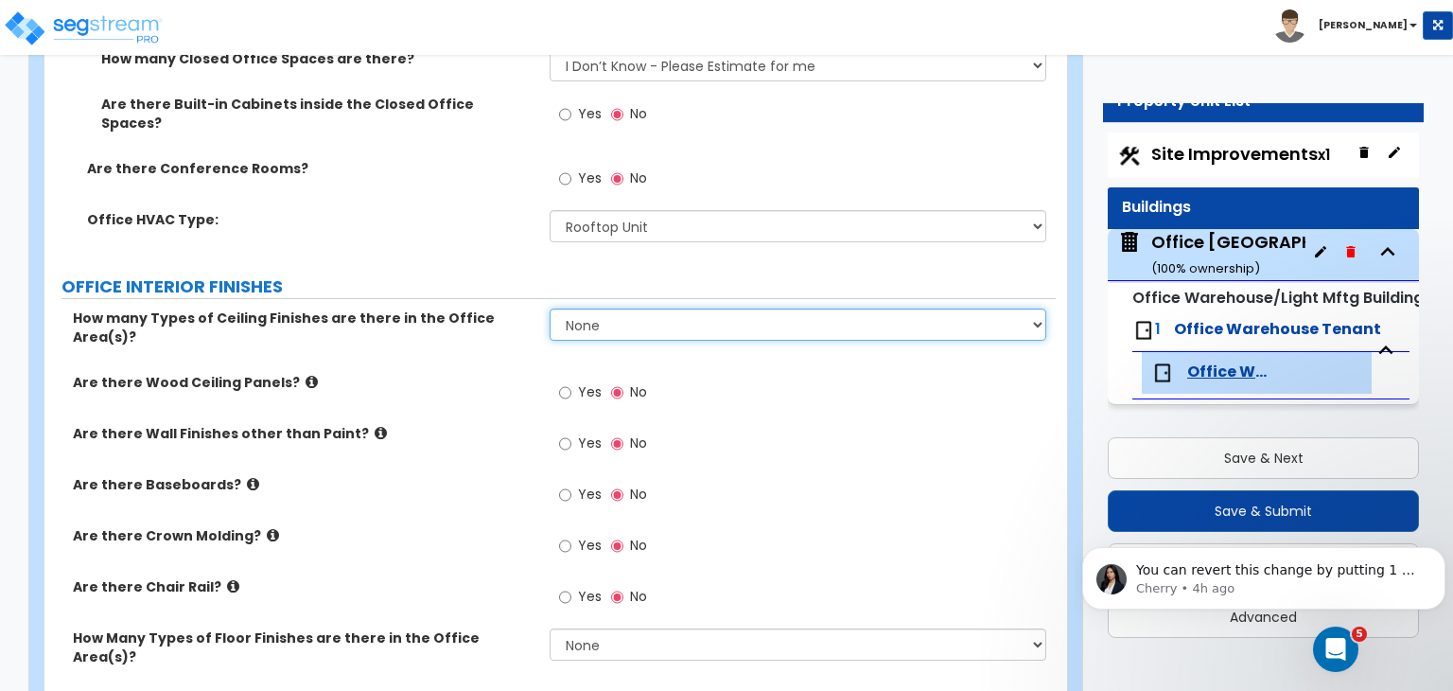
click at [591, 308] on select "None 1 2 3" at bounding box center [798, 324] width 496 height 32
select select "1"
click at [550, 308] on select "None 1 2 3" at bounding box center [798, 324] width 496 height 32
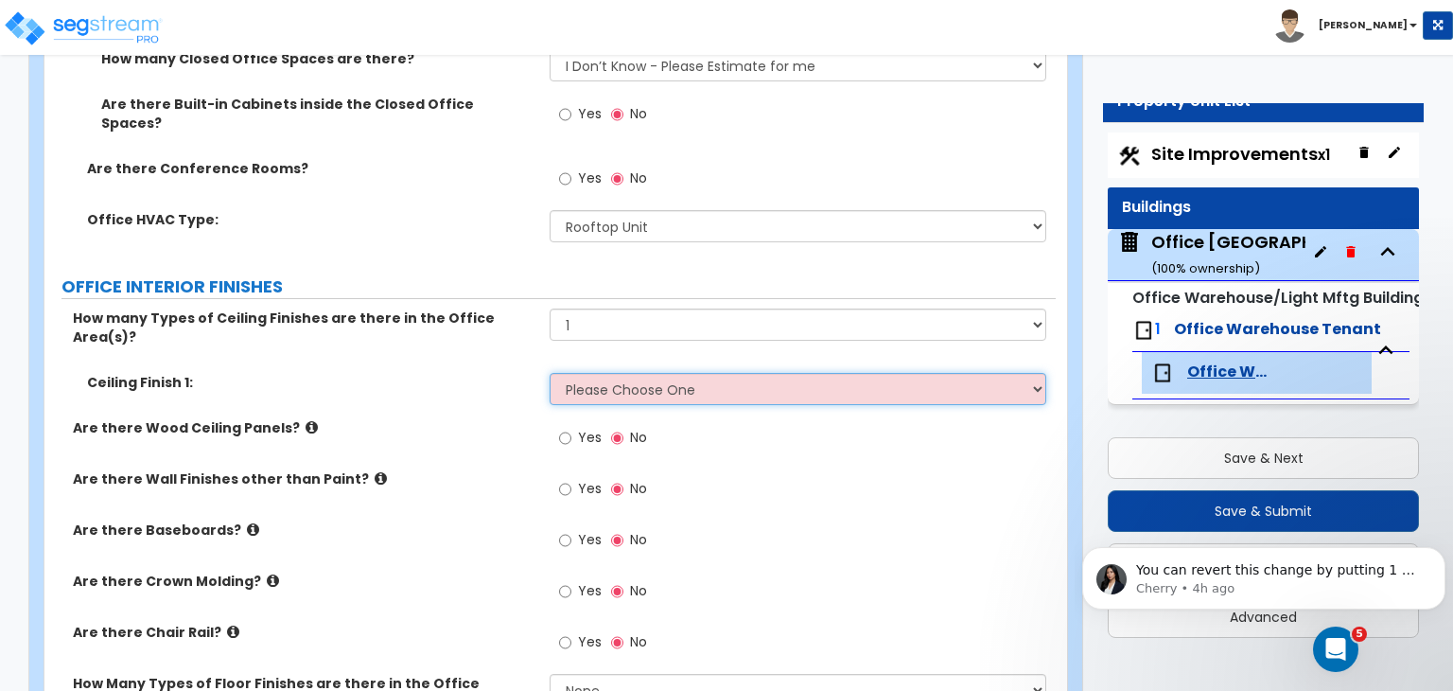
click at [606, 373] on select "Please Choose One Drop Ceiling Open Ceiling Drywall Ceiling" at bounding box center [798, 389] width 496 height 32
select select "3"
click at [550, 373] on select "Please Choose One Drop Ceiling Open Ceiling Drywall Ceiling" at bounding box center [798, 389] width 496 height 32
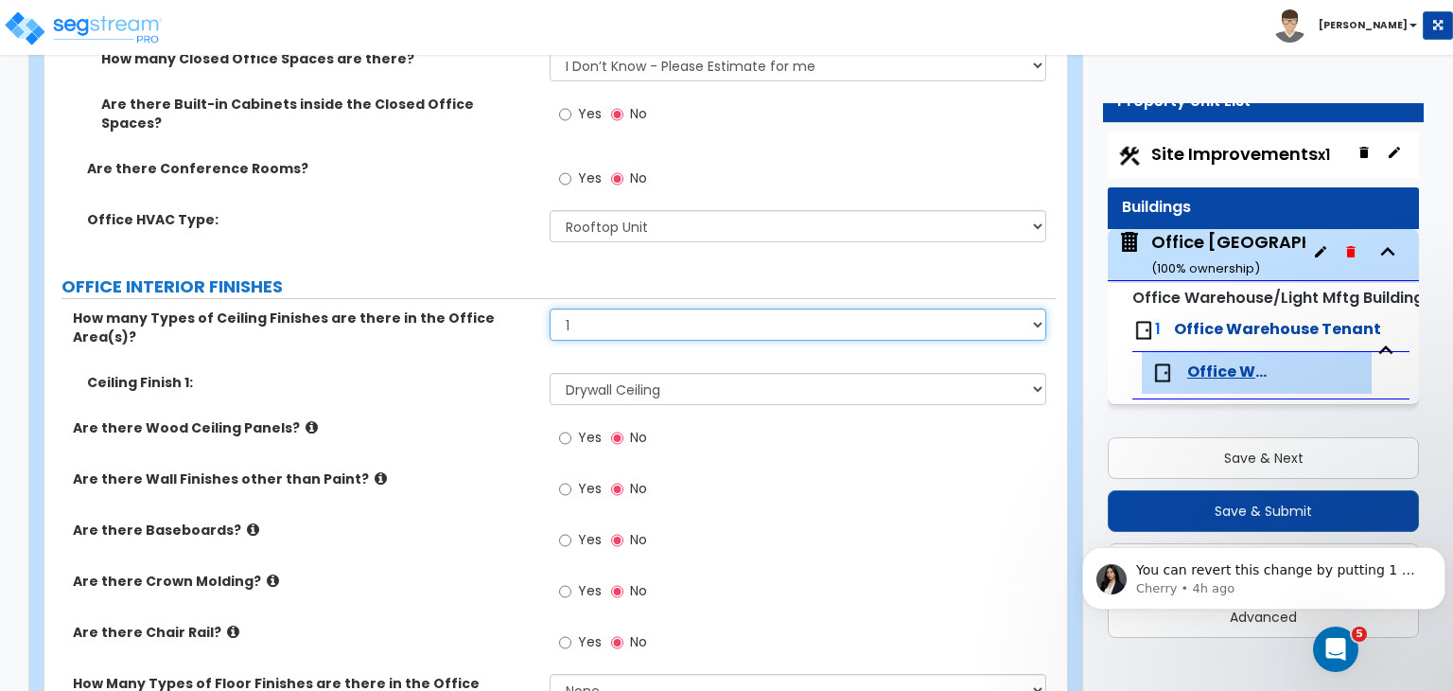
click at [592, 312] on select "None 1 2 3" at bounding box center [798, 324] width 496 height 32
select select "2"
click at [550, 308] on select "None 1 2 3" at bounding box center [798, 324] width 496 height 32
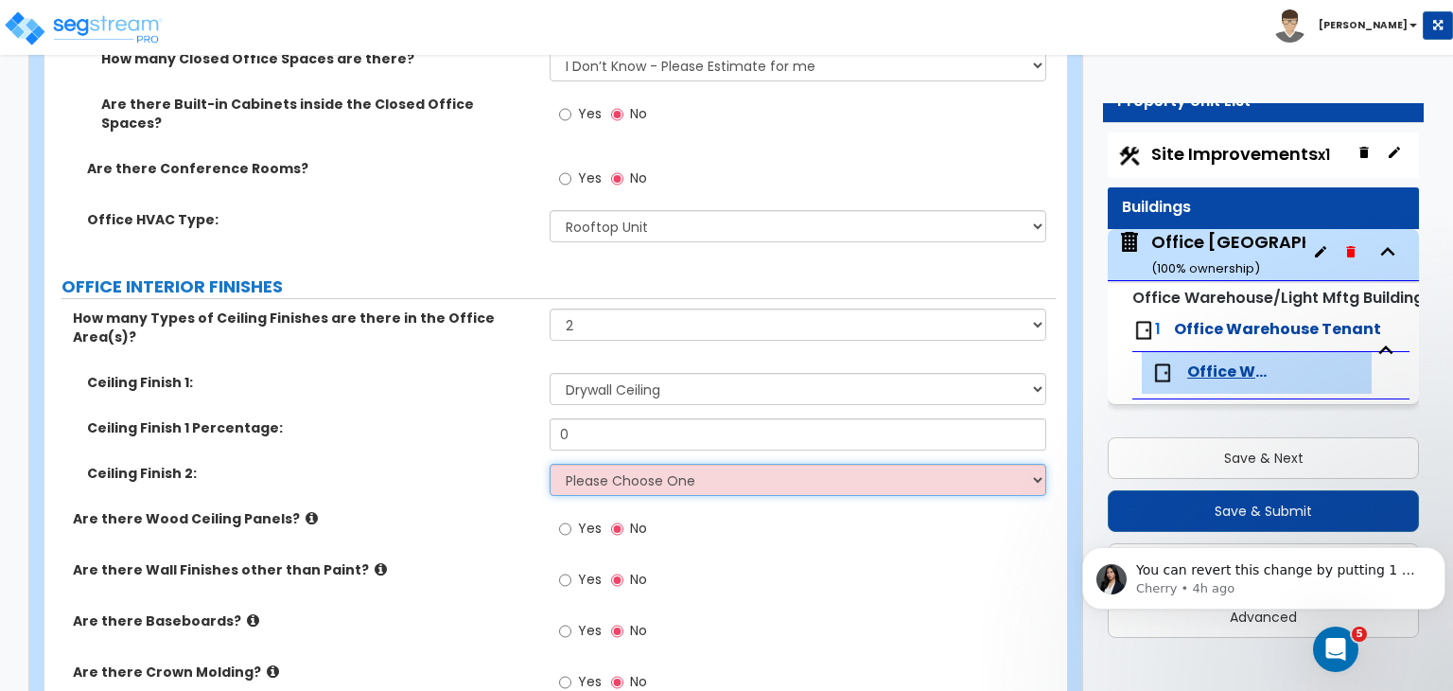
click at [618, 464] on select "Please Choose One Drop Ceiling Open Ceiling Drywall Ceiling" at bounding box center [798, 480] width 496 height 32
select select "1"
click at [550, 464] on select "Please Choose One Drop Ceiling Open Ceiling Drywall Ceiling" at bounding box center [798, 480] width 496 height 32
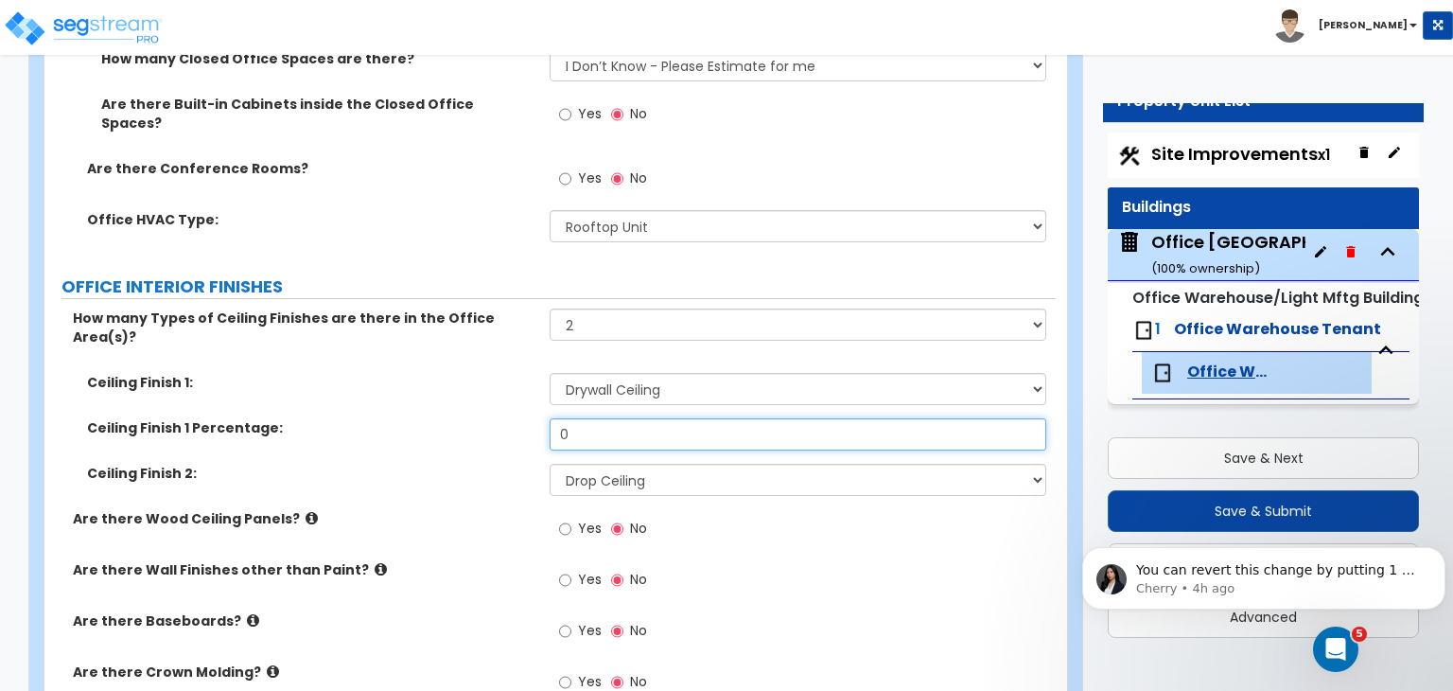
drag, startPoint x: 606, startPoint y: 400, endPoint x: 473, endPoint y: 384, distance: 133.4
click at [473, 418] on div "Ceiling Finish 1 Percentage: 0" at bounding box center [549, 440] width 1011 height 45
type input "50"
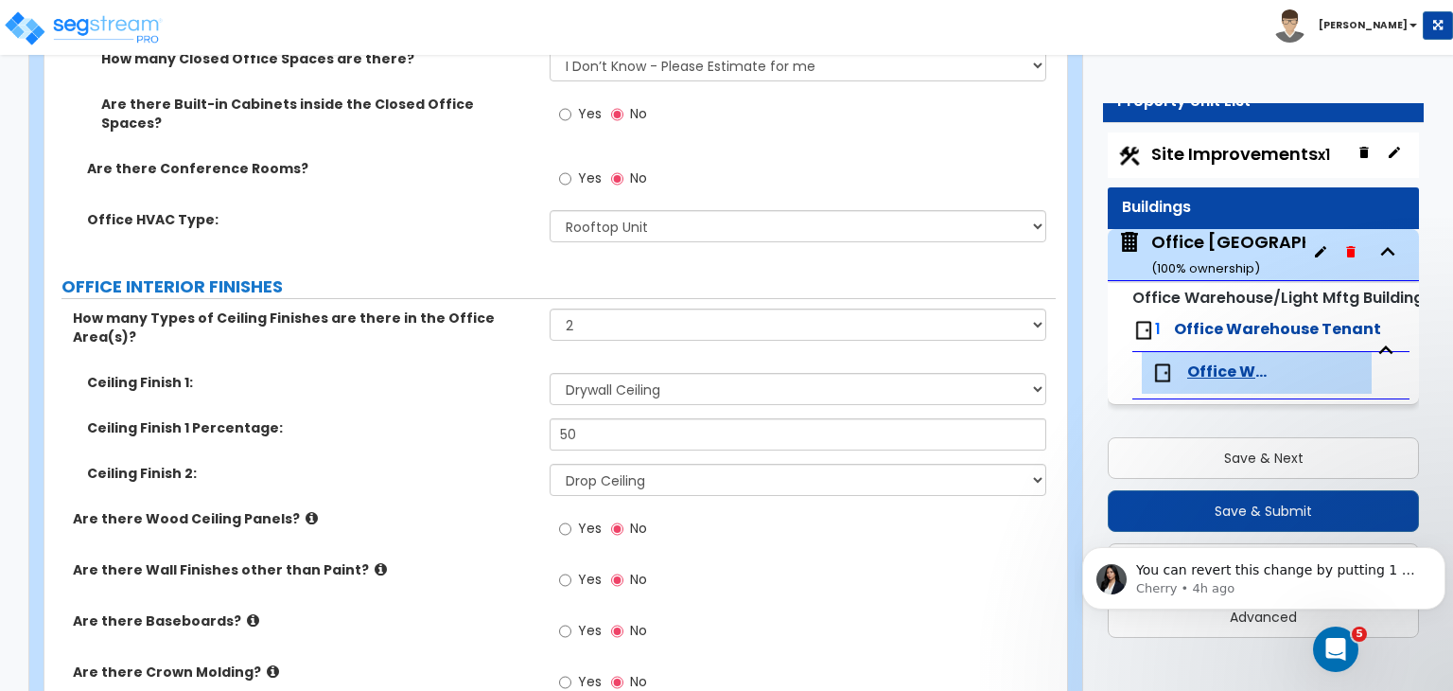
click at [473, 418] on label "Ceiling Finish 1 Percentage:" at bounding box center [311, 427] width 448 height 19
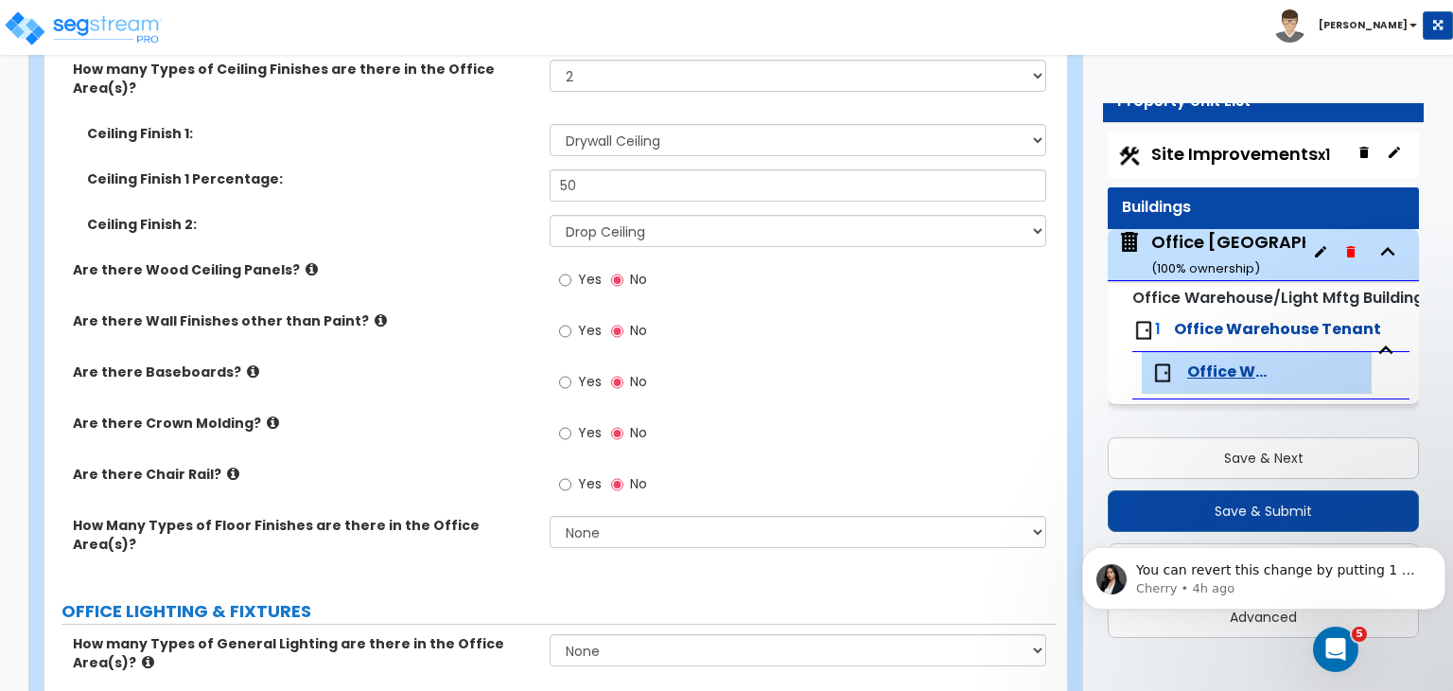
scroll to position [1532, 0]
click at [564, 371] on input "Yes" at bounding box center [565, 381] width 12 height 21
radio input "true"
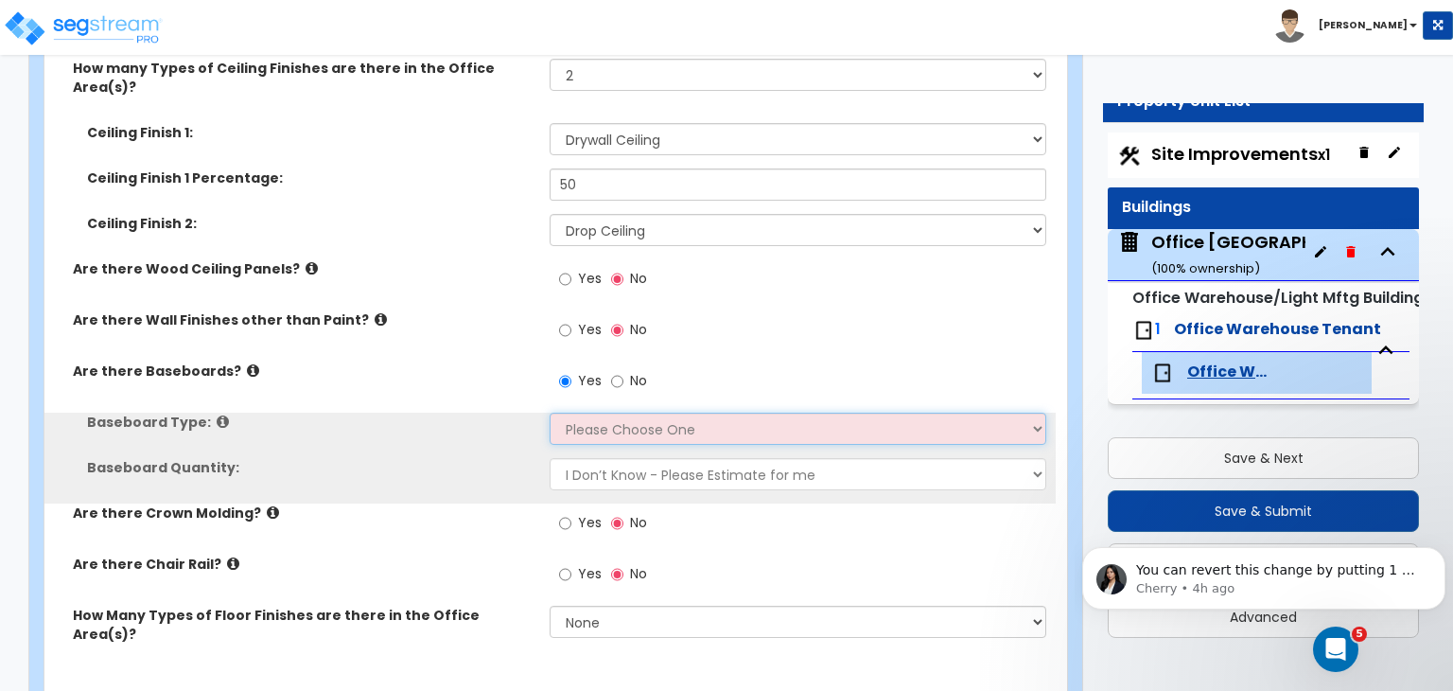
click at [583, 413] on select "Please Choose One Wood Vinyl Carpet Tile" at bounding box center [798, 429] width 496 height 32
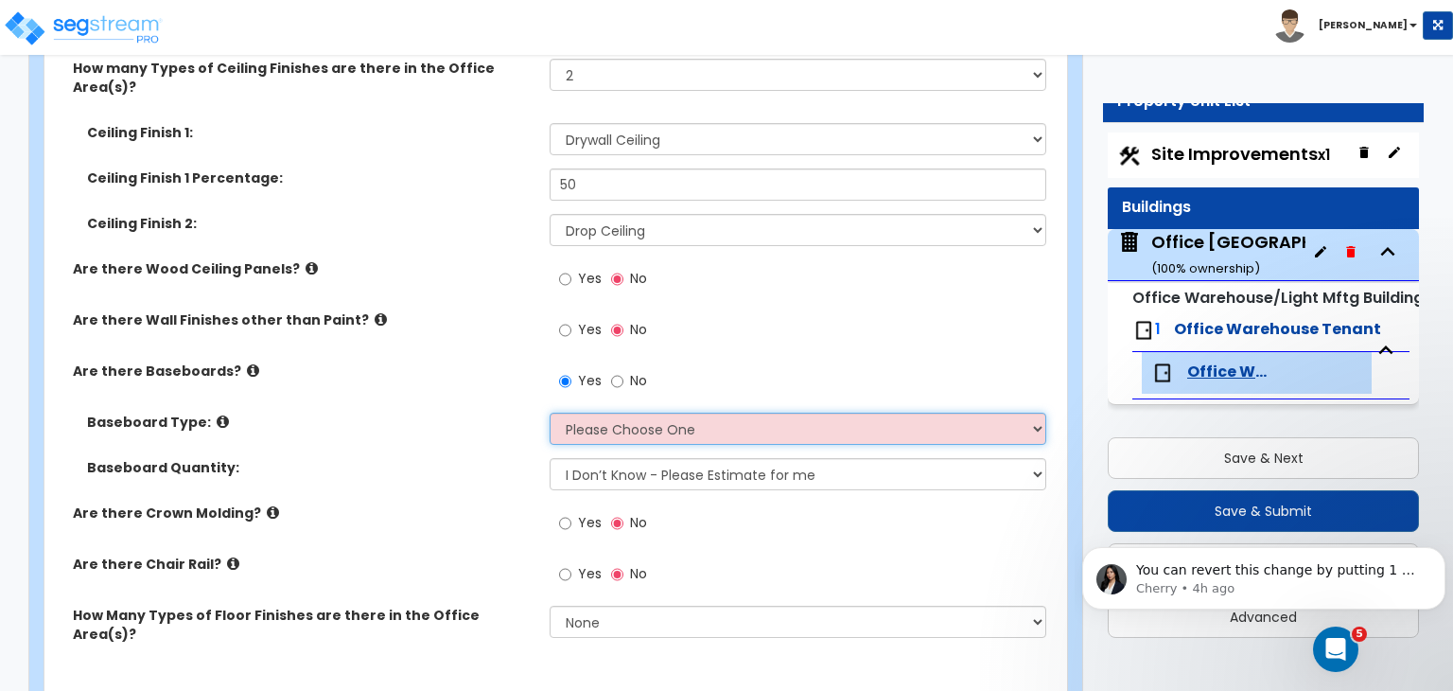
select select "1"
click at [550, 413] on select "Please Choose One Wood Vinyl Carpet Tile" at bounding box center [798, 429] width 496 height 32
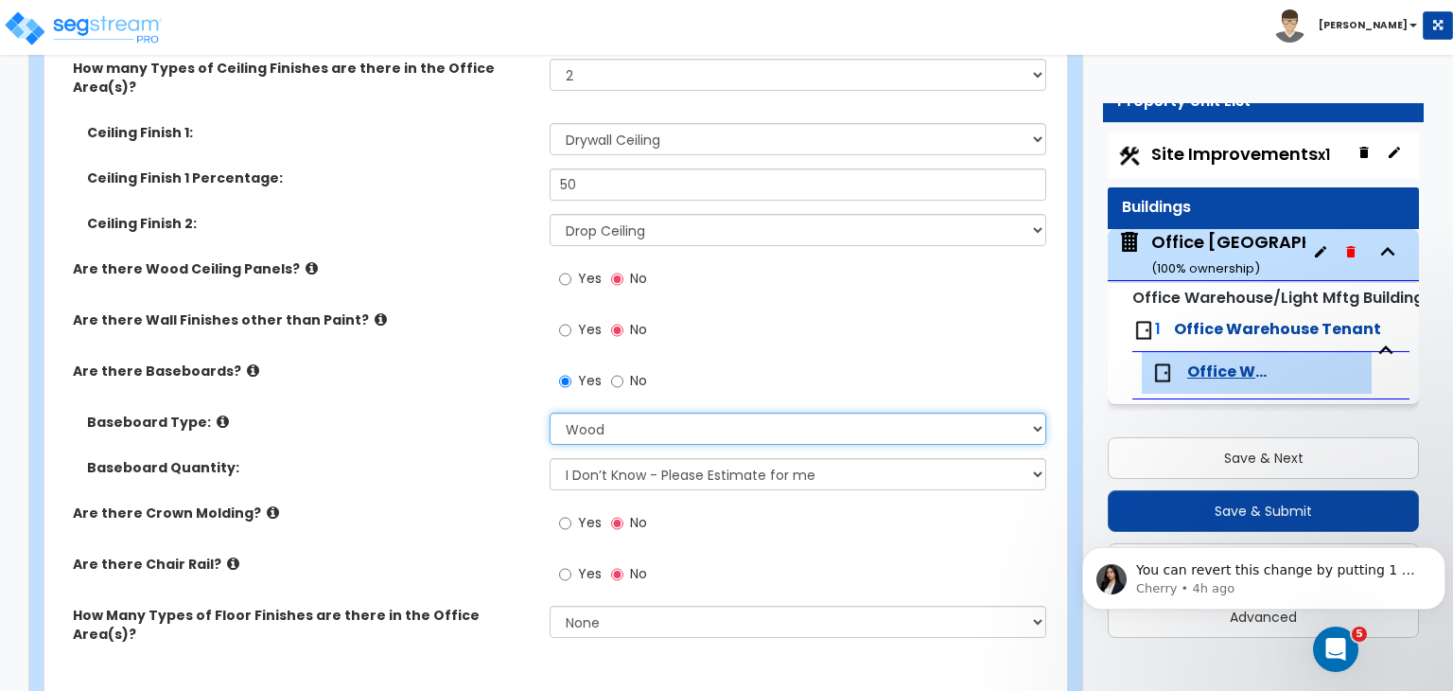
scroll to position [1630, 0]
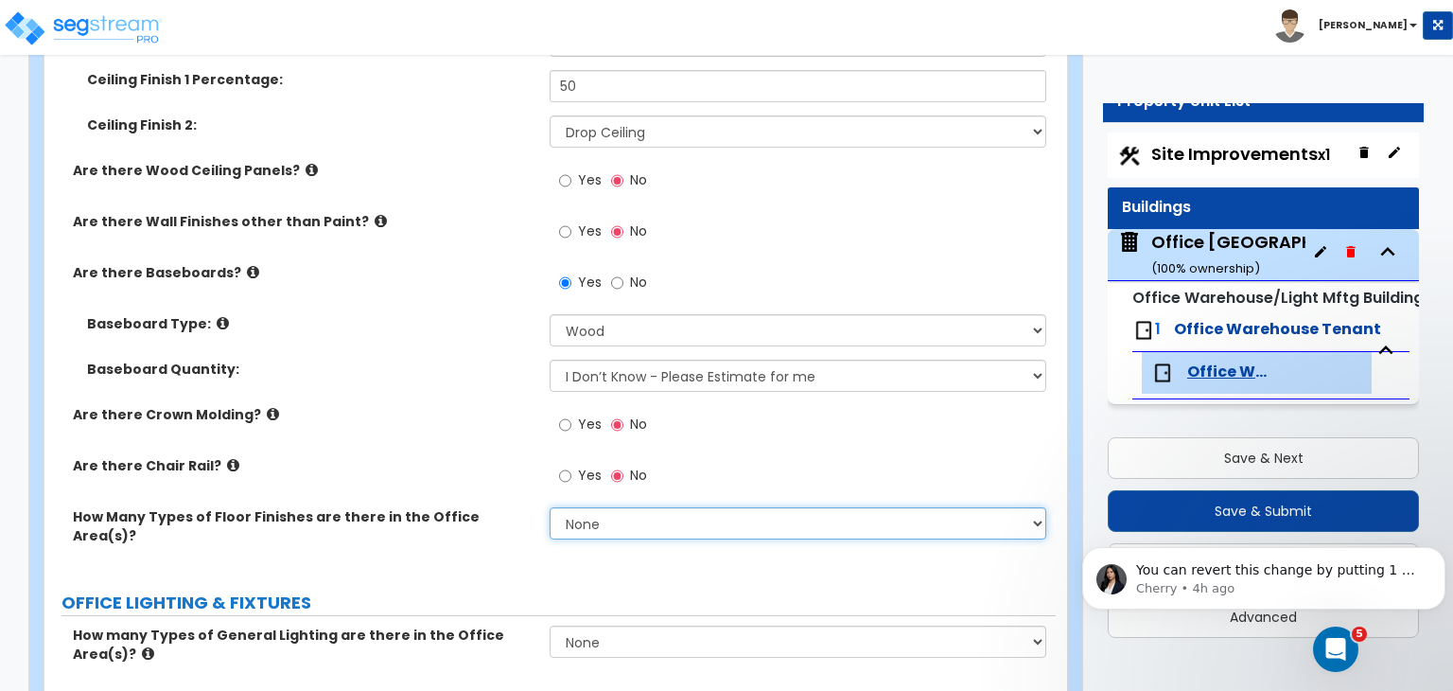
click at [587, 507] on select "None 1 2 3" at bounding box center [798, 523] width 496 height 32
select select "2"
click at [550, 507] on select "None 1 2 3" at bounding box center [798, 523] width 496 height 32
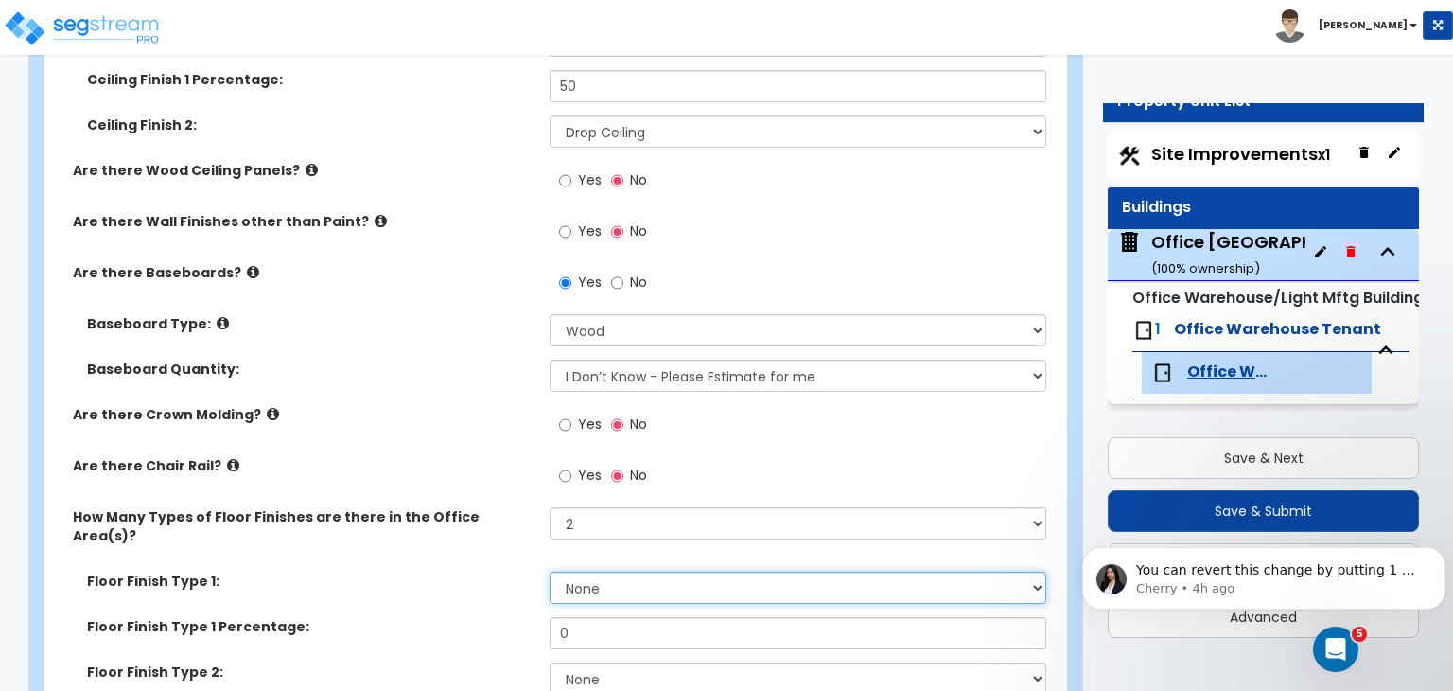
click at [604, 572] on select "None Tile Flooring Hardwood Flooring Resilient Laminate Flooring VCT Flooring S…" at bounding box center [798, 588] width 496 height 32
select select "3"
click at [550, 572] on select "None Tile Flooring Hardwood Flooring Resilient Laminate Flooring VCT Flooring S…" at bounding box center [798, 588] width 496 height 32
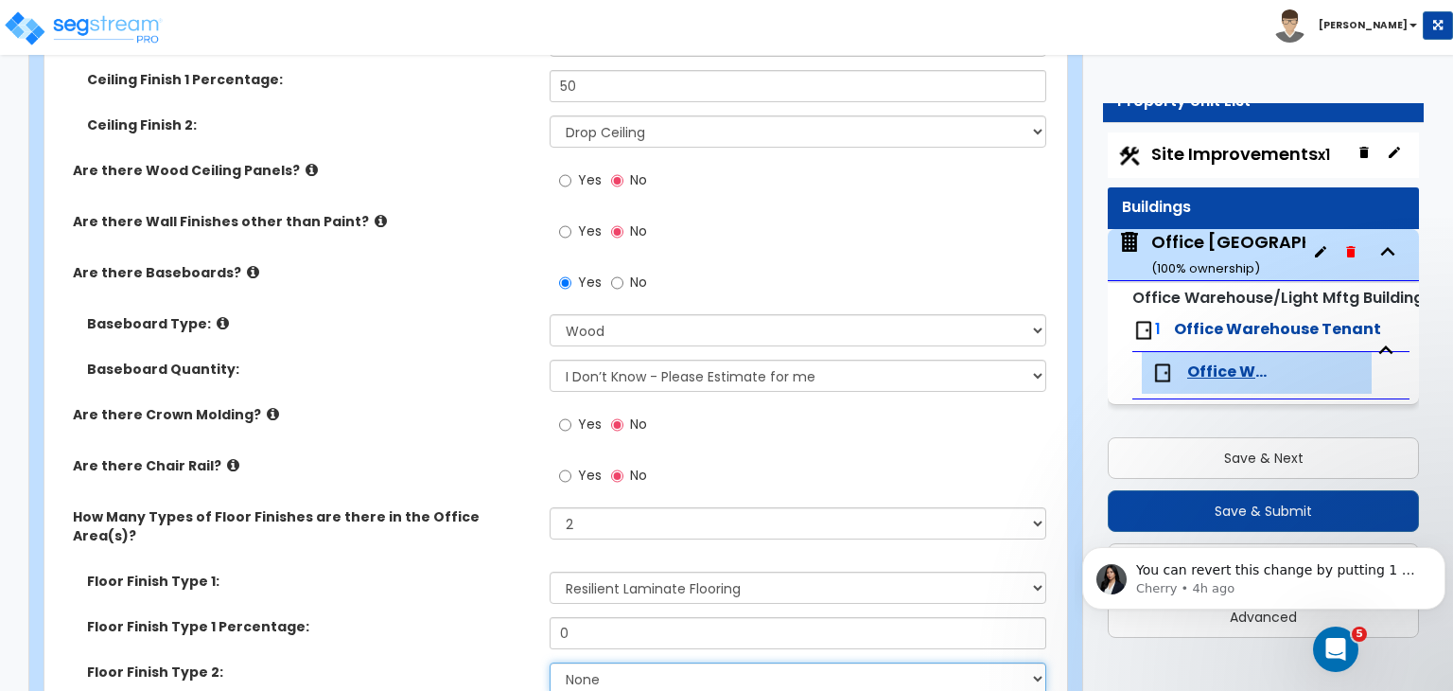
click at [617, 662] on select "None Tile Flooring Hardwood Flooring Resilient Laminate Flooring VCT Flooring S…" at bounding box center [798, 678] width 496 height 32
select select "5"
click at [550, 662] on select "None Tile Flooring Hardwood Flooring Resilient Laminate Flooring VCT Flooring S…" at bounding box center [798, 678] width 496 height 32
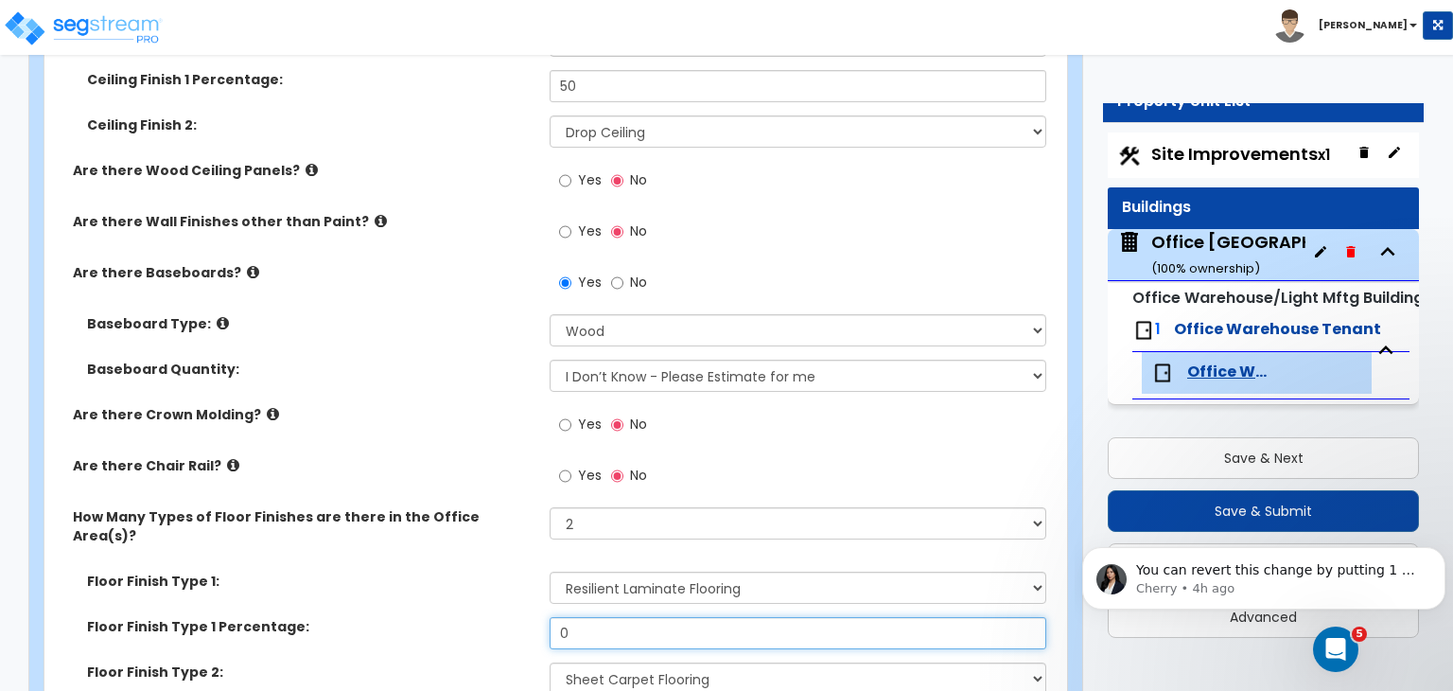
drag, startPoint x: 600, startPoint y: 569, endPoint x: 481, endPoint y: 581, distance: 119.9
click at [481, 617] on div "Floor Finish Type 1 Percentage: 0" at bounding box center [549, 639] width 1011 height 45
type input "50"
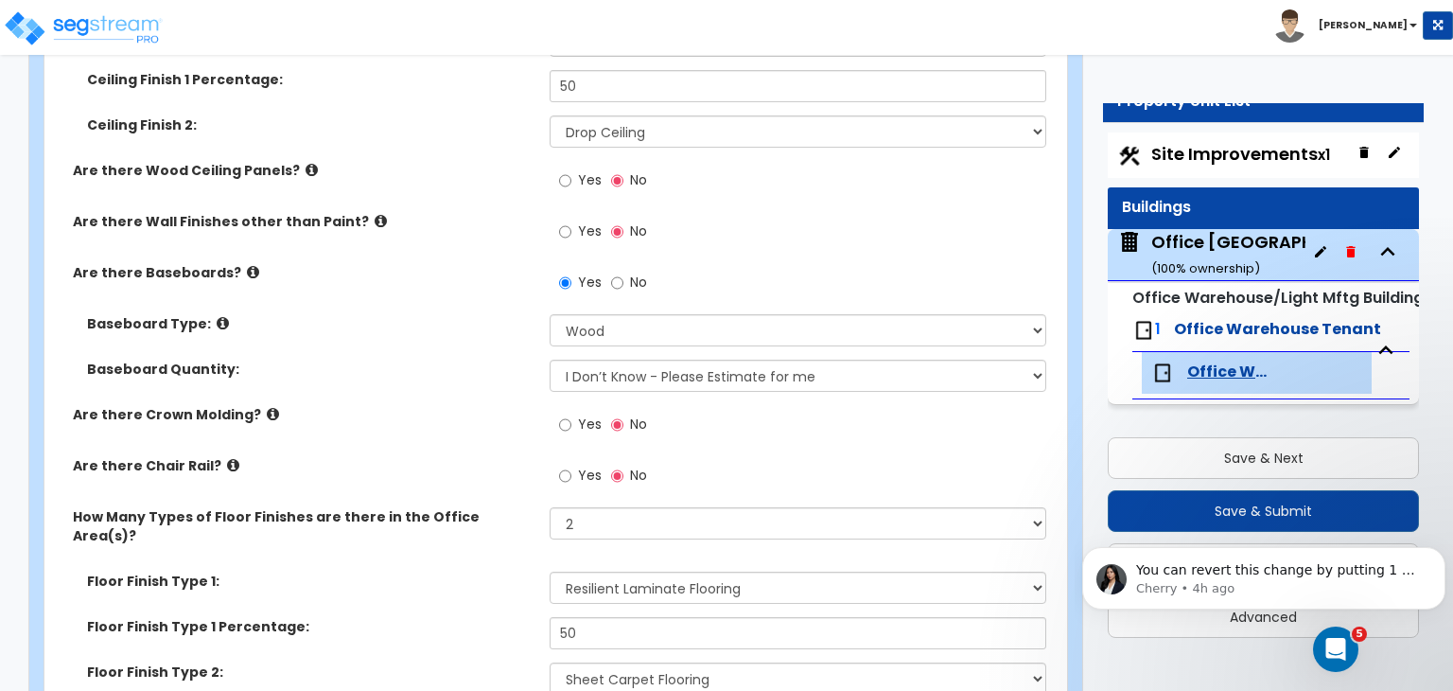
click at [481, 617] on label "Floor Finish Type 1 Percentage:" at bounding box center [311, 626] width 448 height 19
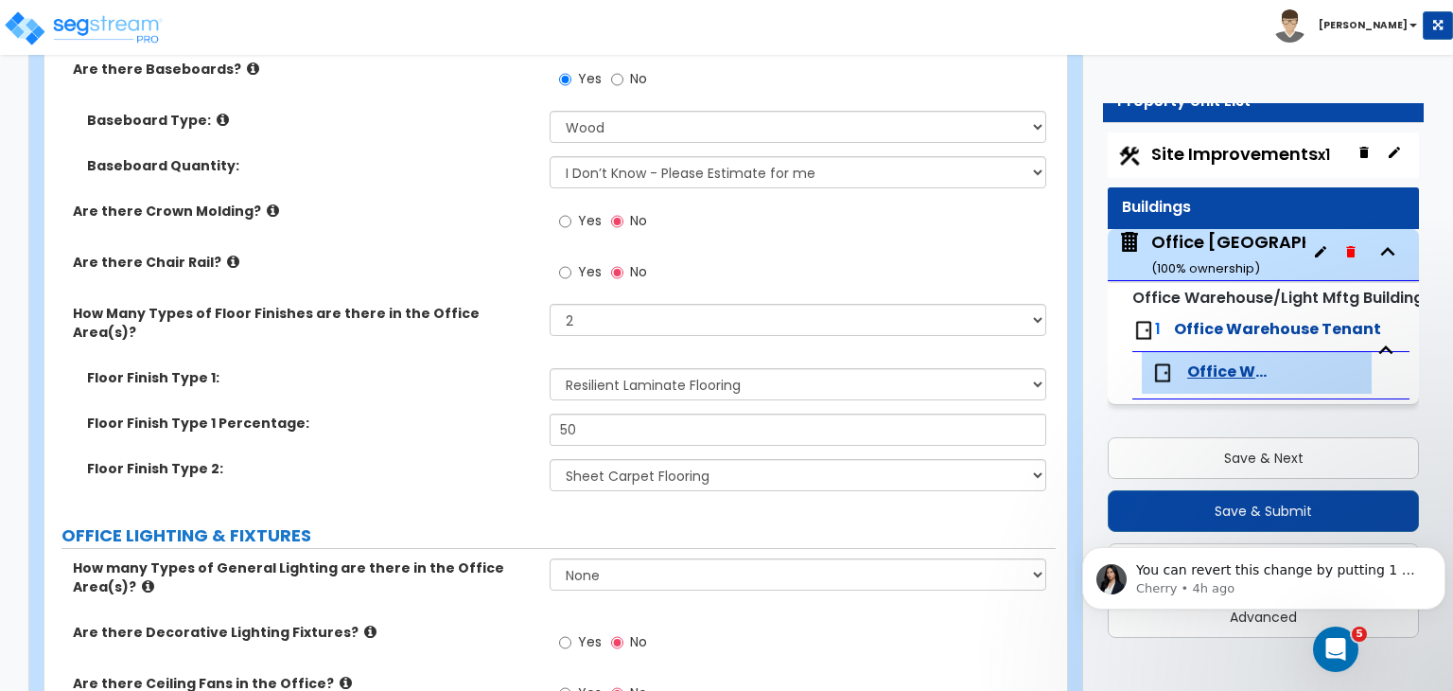
scroll to position [1835, 0]
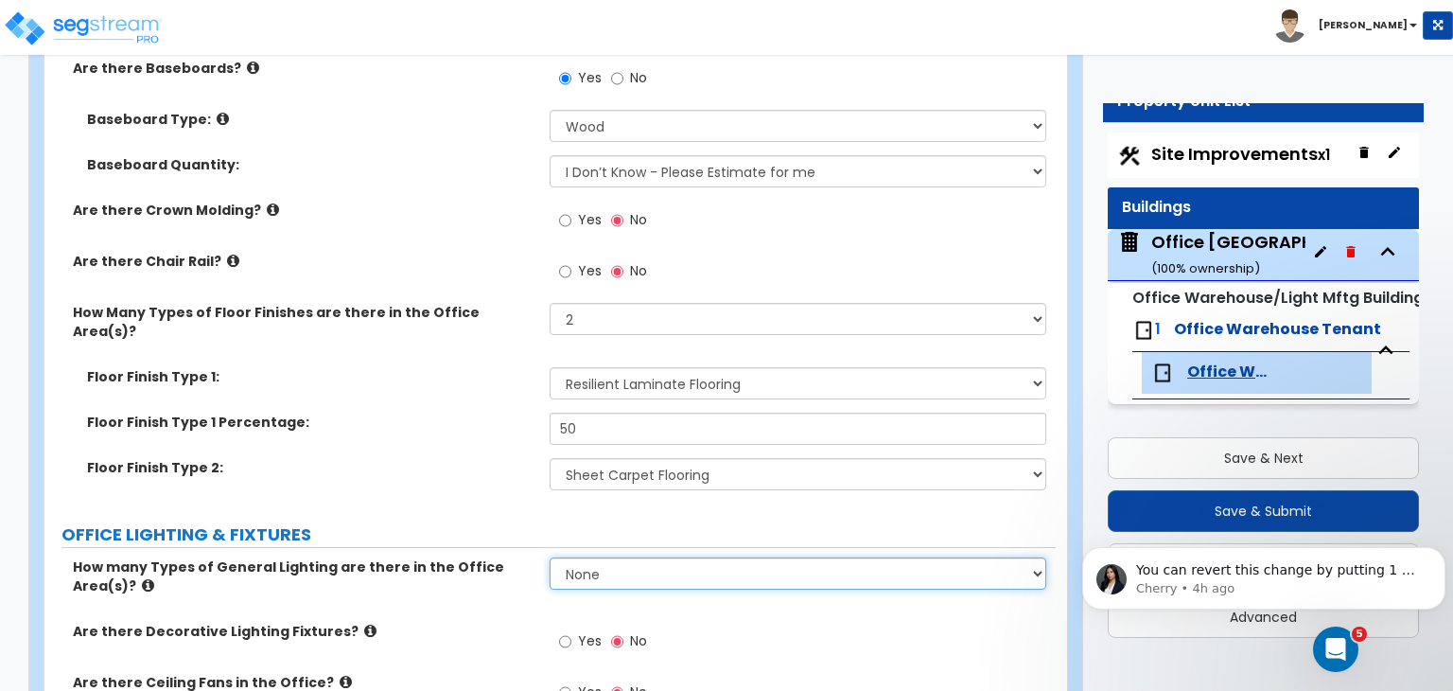
click at [599, 557] on select "None 1 2 3" at bounding box center [798, 573] width 496 height 32
select select "2"
click at [550, 557] on select "None 1 2 3" at bounding box center [798, 573] width 496 height 32
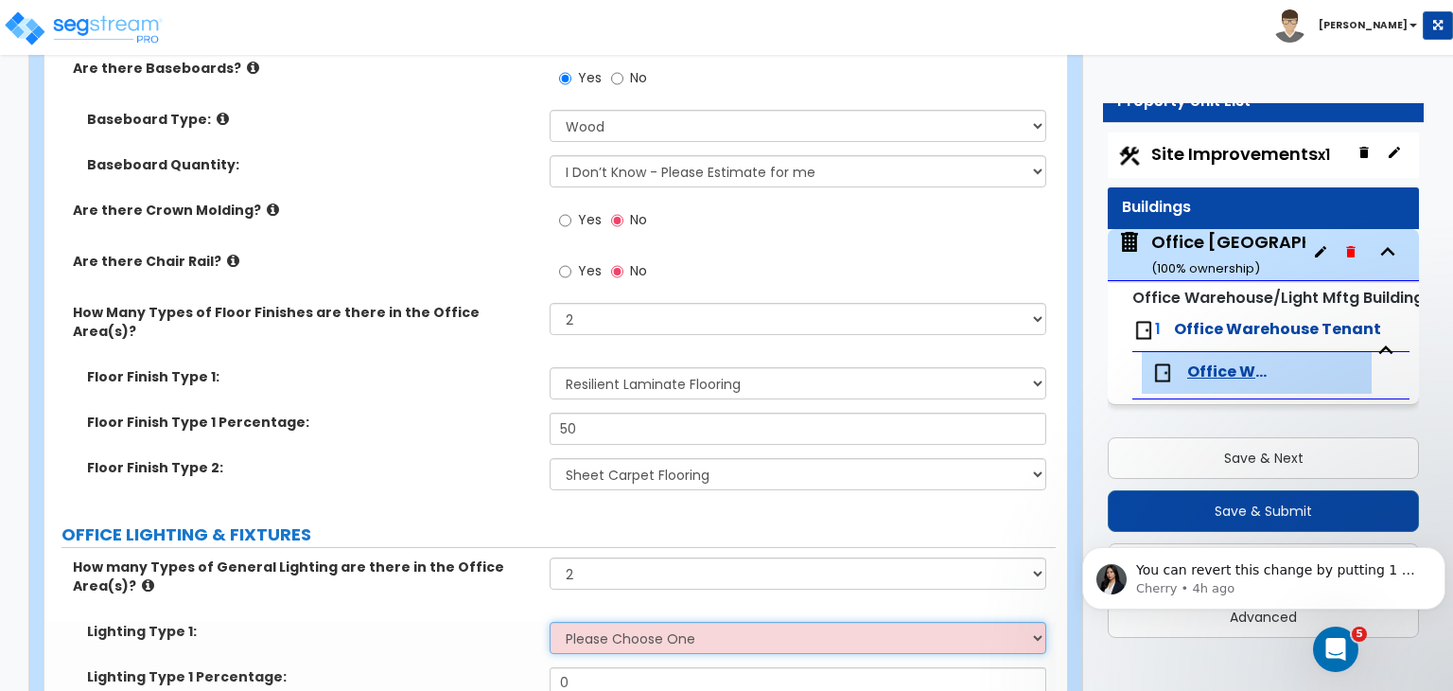
click at [617, 622] on select "Please Choose One LED Surface-Mounted LED Recessed Fluorescent Surface-Mounted …" at bounding box center [798, 638] width 496 height 32
select select "5"
click at [550, 622] on select "Please Choose One LED Surface-Mounted LED Recessed Fluorescent Surface-Mounted …" at bounding box center [798, 638] width 496 height 32
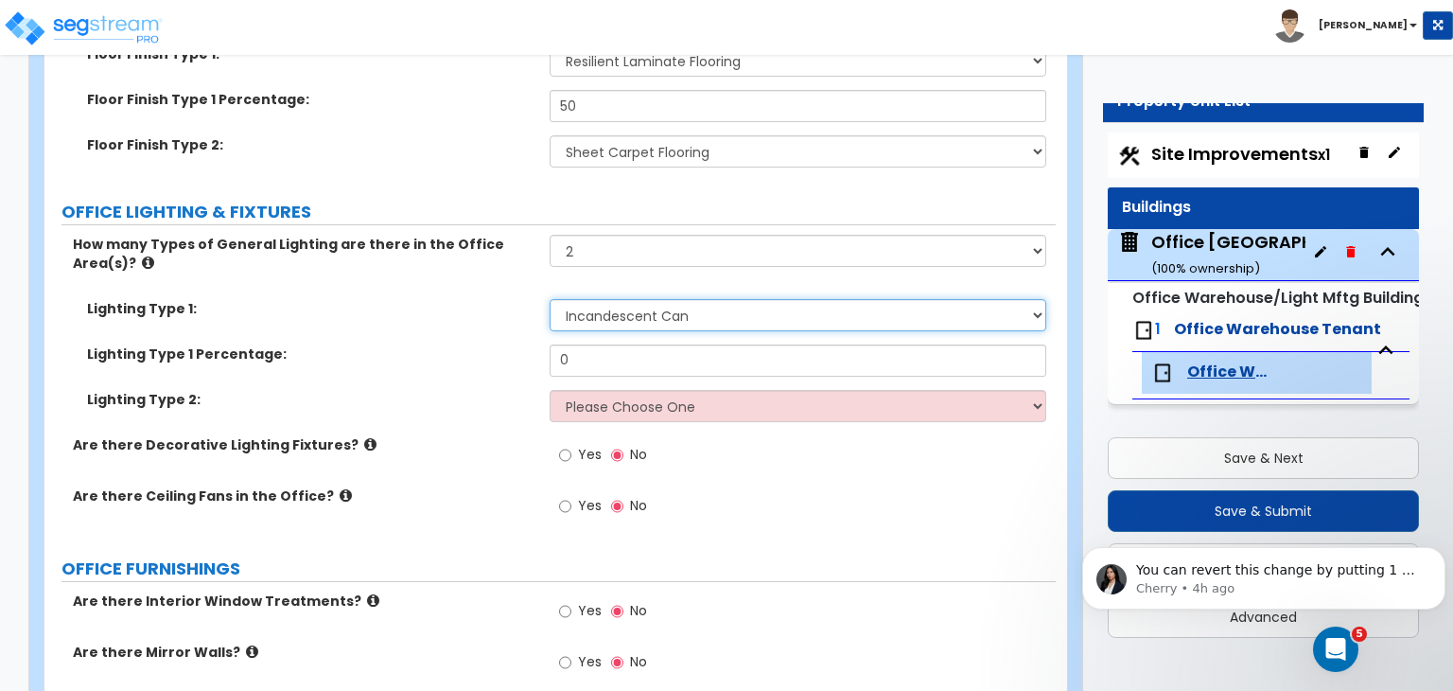
scroll to position [2157, 0]
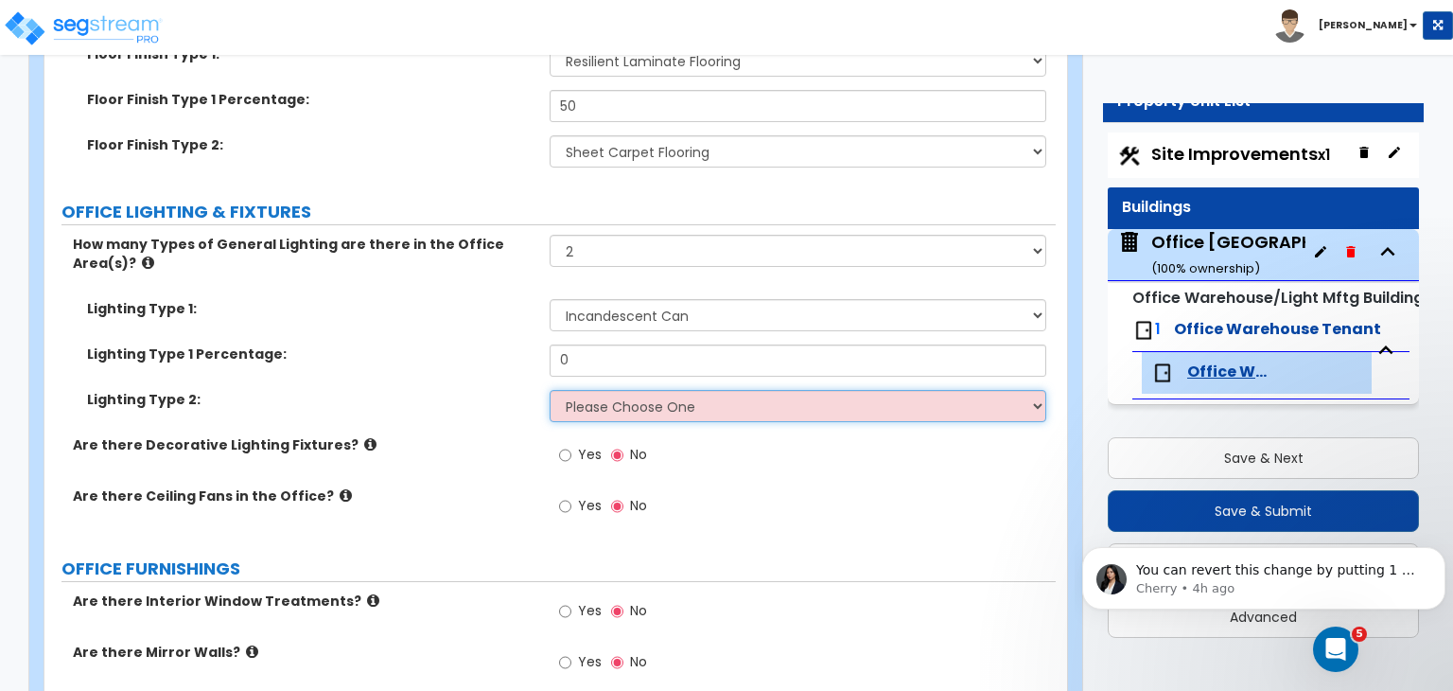
click at [606, 390] on select "Please Choose One LED Surface-Mounted LED Recessed Fluorescent Surface-Mounted …" at bounding box center [798, 406] width 496 height 32
select select "4"
click at [550, 390] on select "Please Choose One LED Surface-Mounted LED Recessed Fluorescent Surface-Mounted …" at bounding box center [798, 406] width 496 height 32
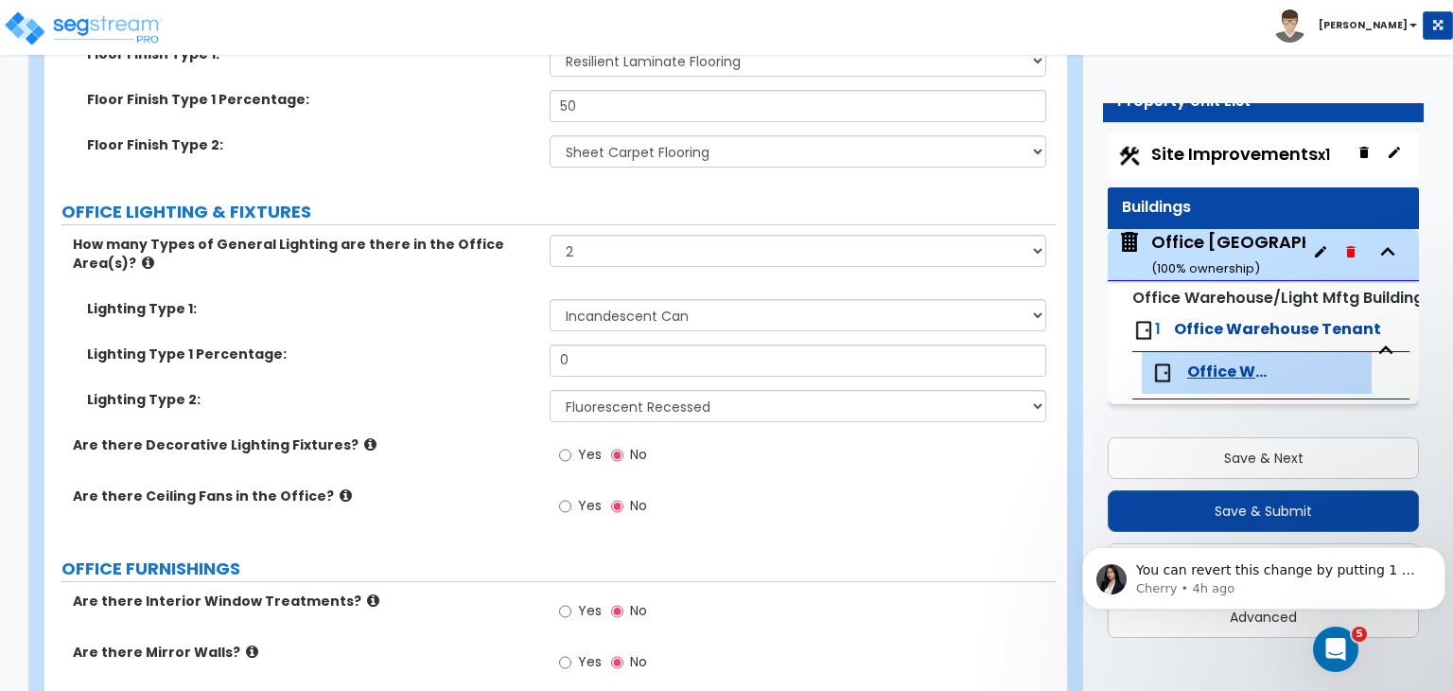
click at [484, 486] on label "Are there Ceiling Fans in the Office?" at bounding box center [304, 495] width 463 height 19
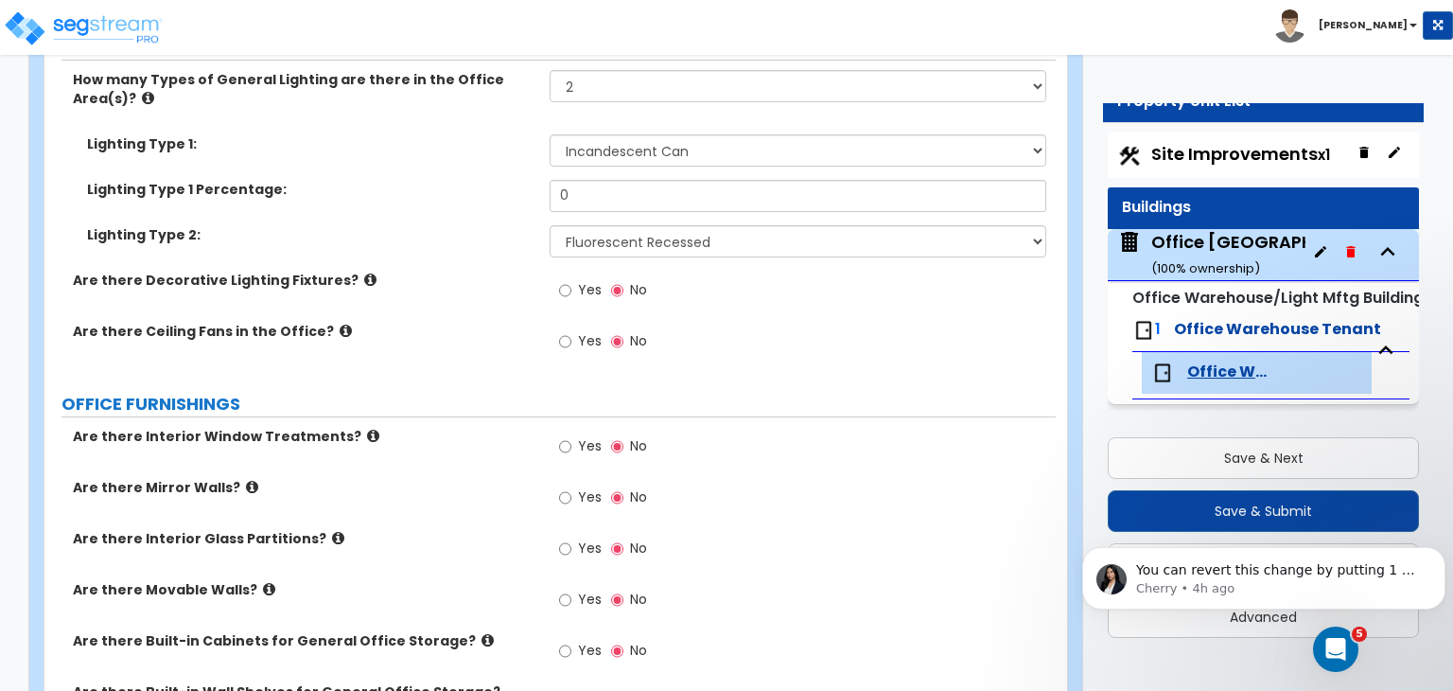
scroll to position [2334, 0]
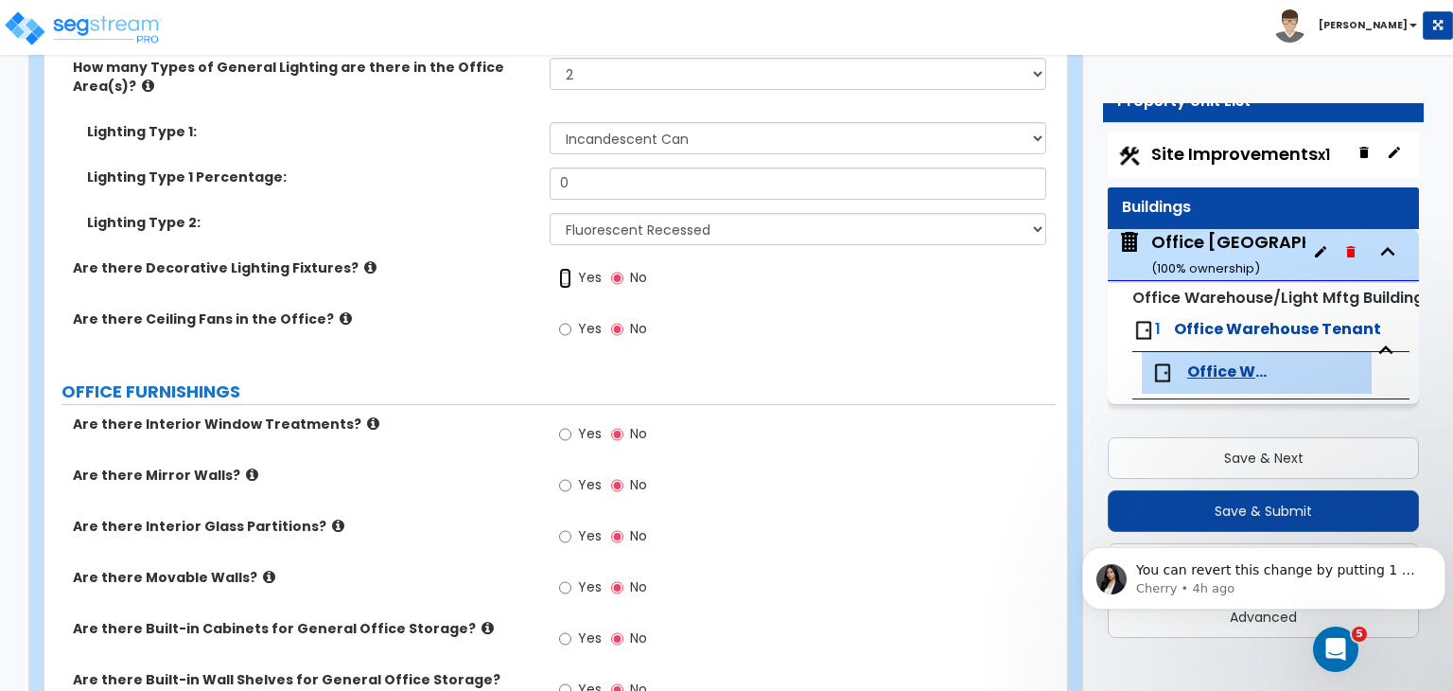
click at [564, 268] on input "Yes" at bounding box center [565, 278] width 12 height 21
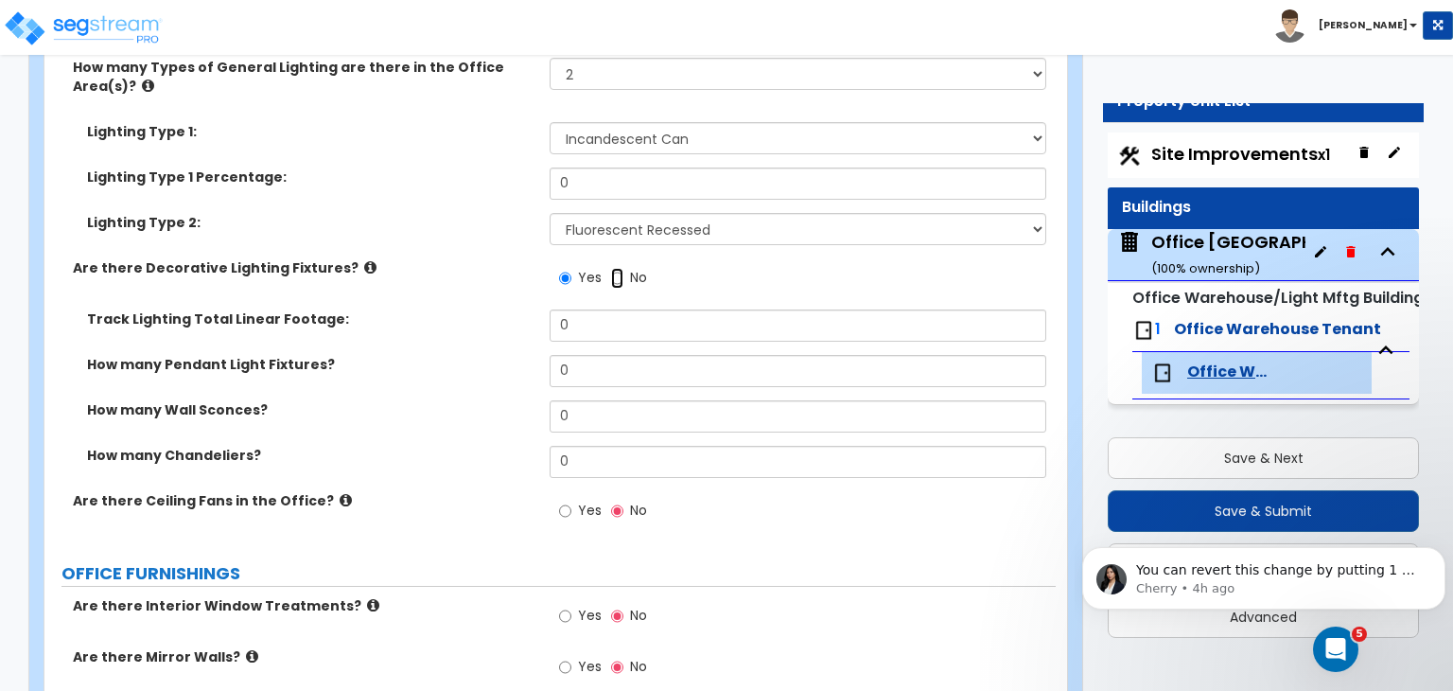
click at [616, 268] on input "No" at bounding box center [617, 278] width 12 height 21
radio input "false"
radio input "true"
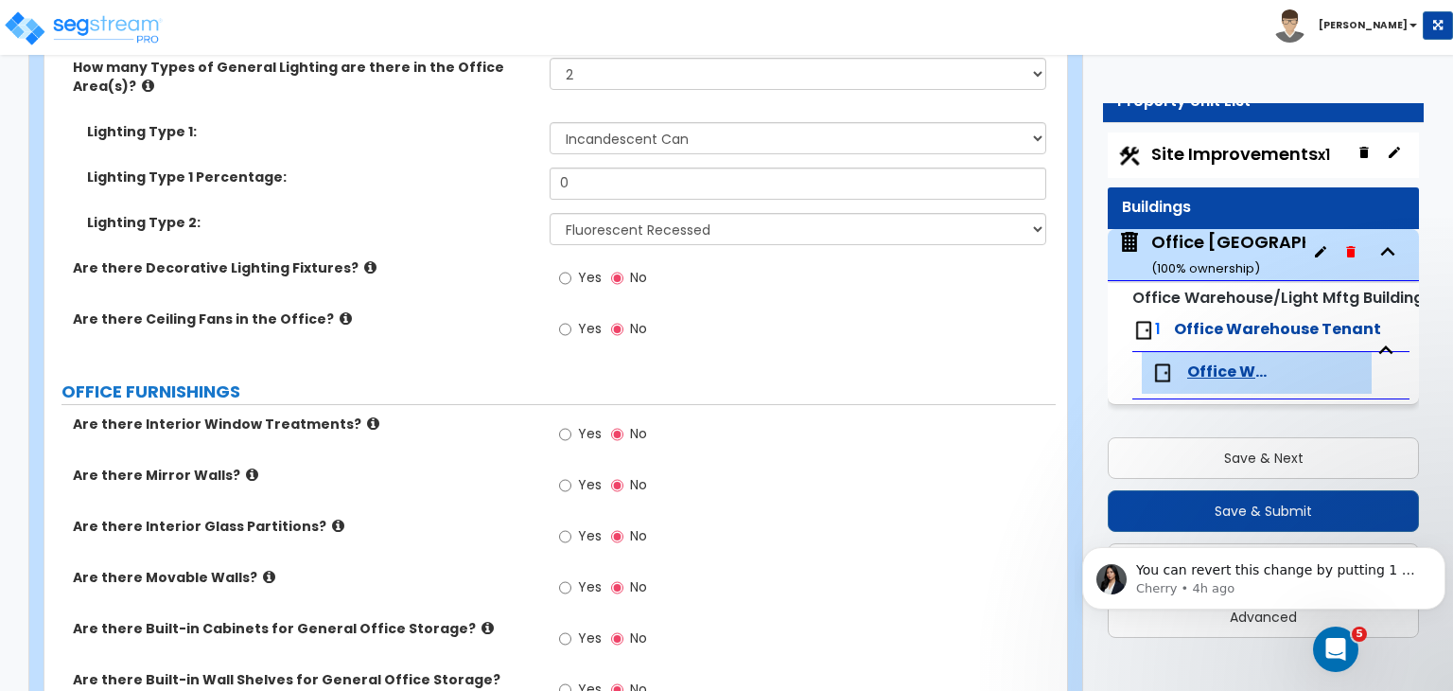
click at [513, 309] on div "Are there Ceiling Fans in the Office? Yes No" at bounding box center [549, 334] width 1011 height 51
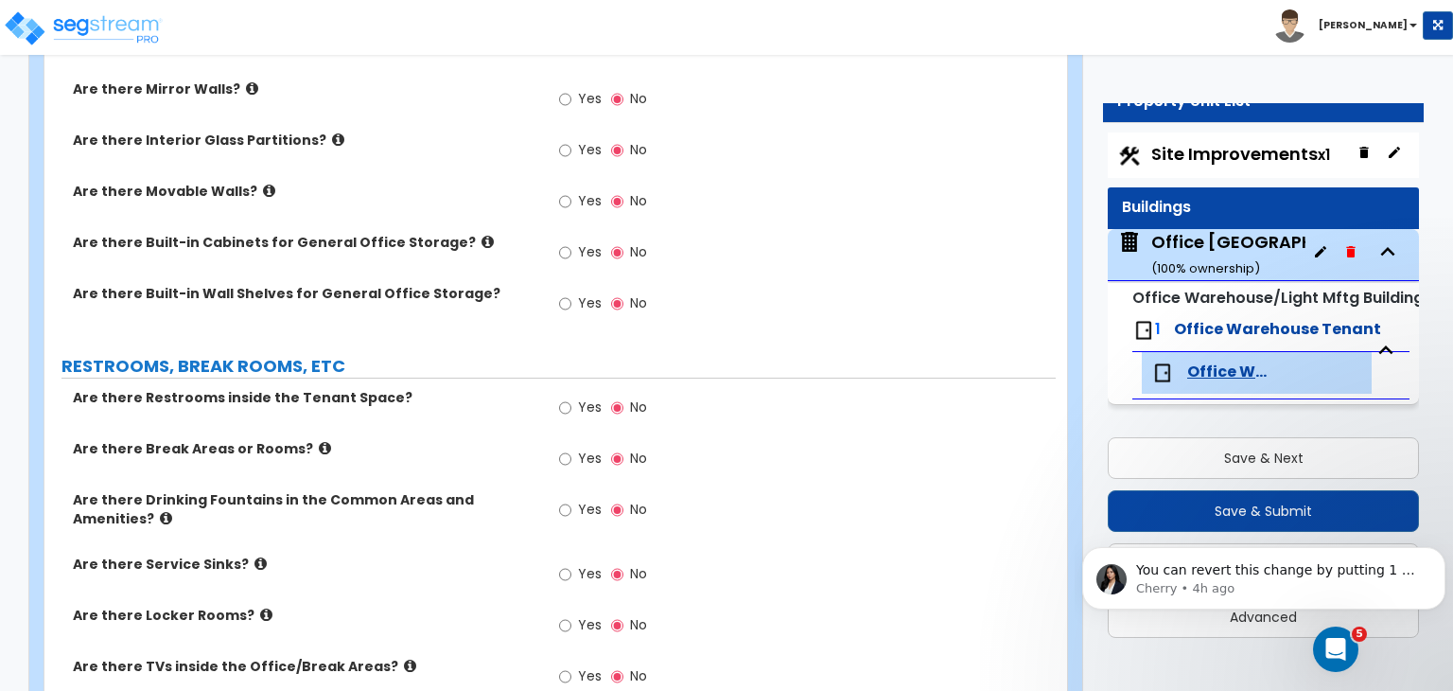
scroll to position [2721, 0]
click at [566, 396] on input "Yes" at bounding box center [565, 406] width 12 height 21
radio input "true"
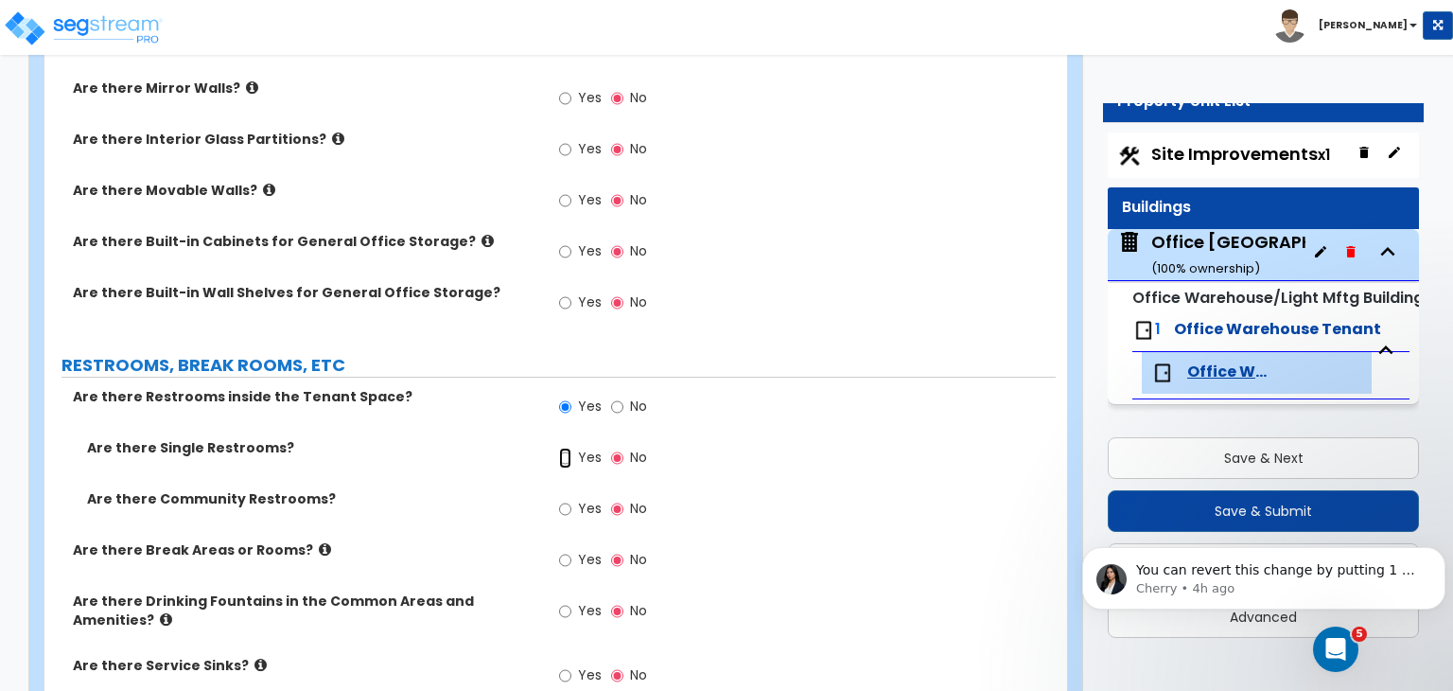
click at [568, 448] on input "Yes" at bounding box center [565, 458] width 12 height 21
radio input "true"
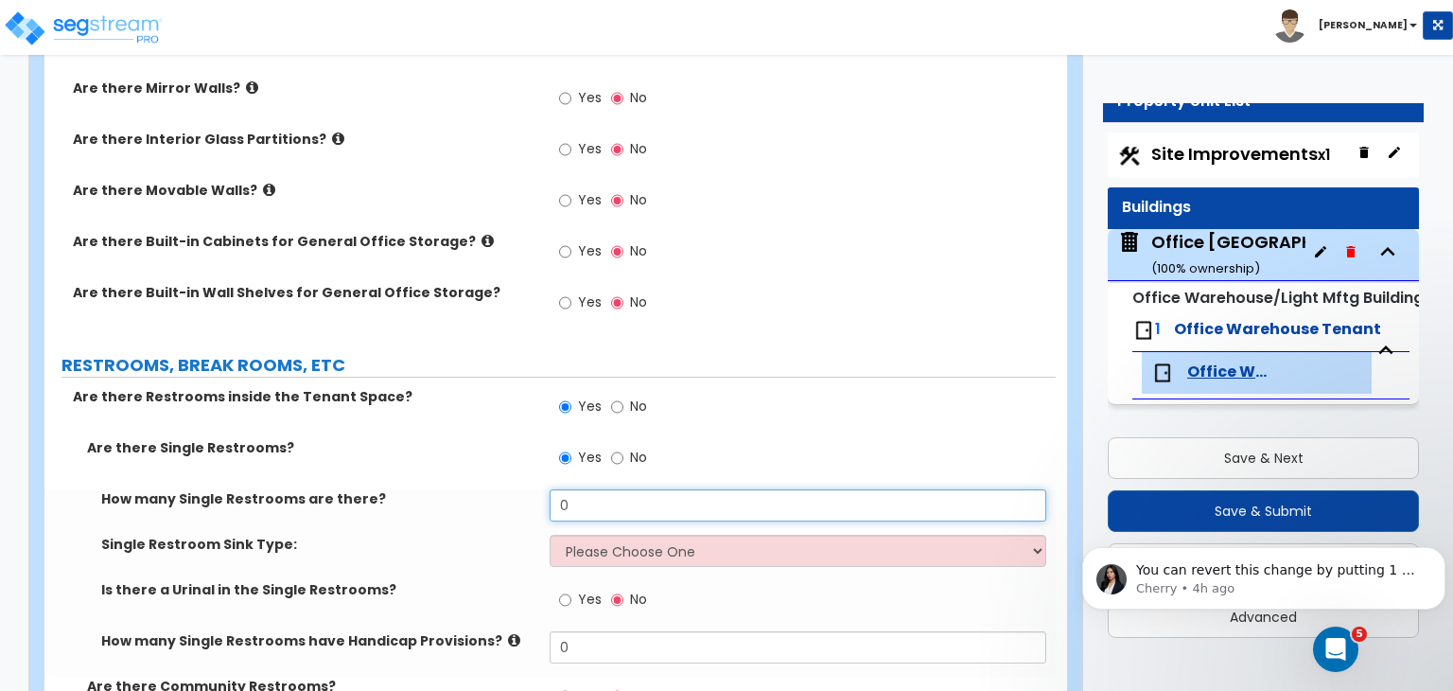
drag, startPoint x: 594, startPoint y: 451, endPoint x: 466, endPoint y: 448, distance: 128.7
click at [466, 489] on div "How many Single Restrooms are there? 0" at bounding box center [549, 511] width 1011 height 45
type input "3"
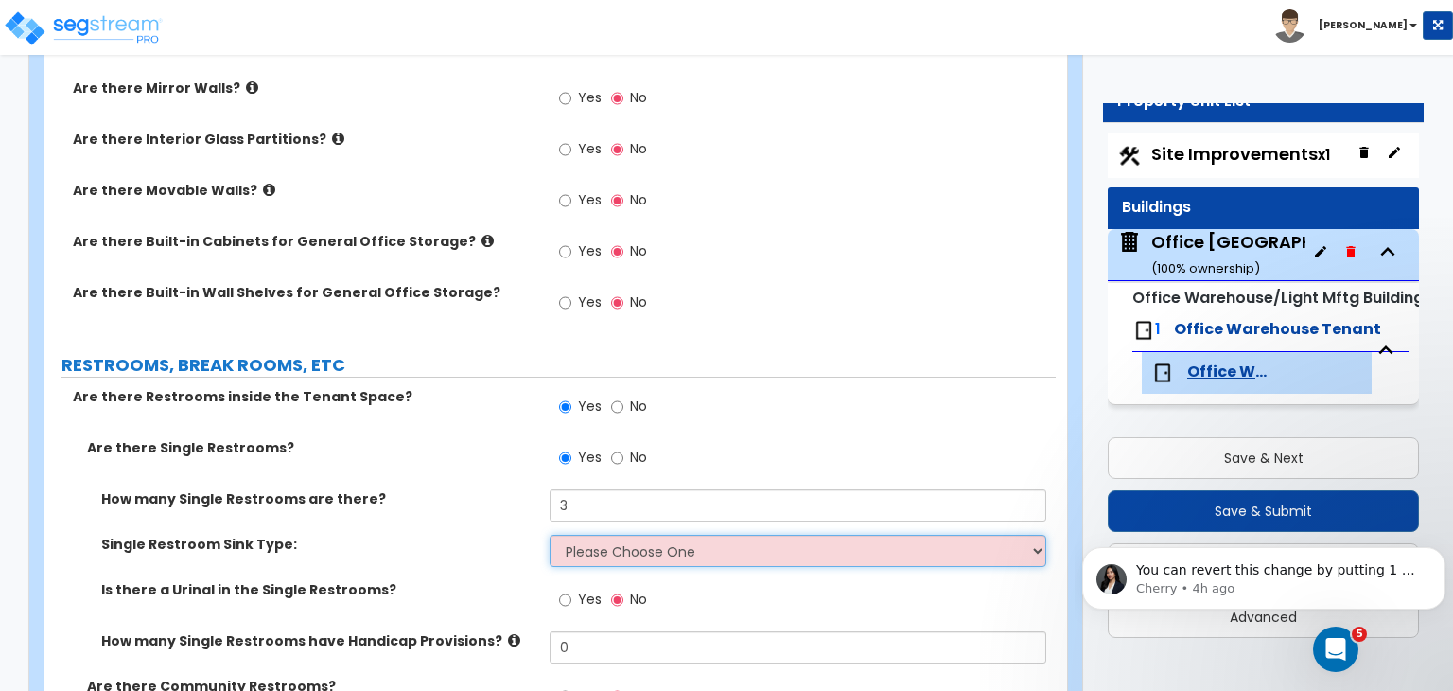
click at [616, 535] on select "Please Choose One Wall-mounted Vanity-mounted" at bounding box center [798, 551] width 496 height 32
select select "2"
click at [550, 535] on select "Please Choose One Wall-mounted Vanity-mounted" at bounding box center [798, 551] width 496 height 32
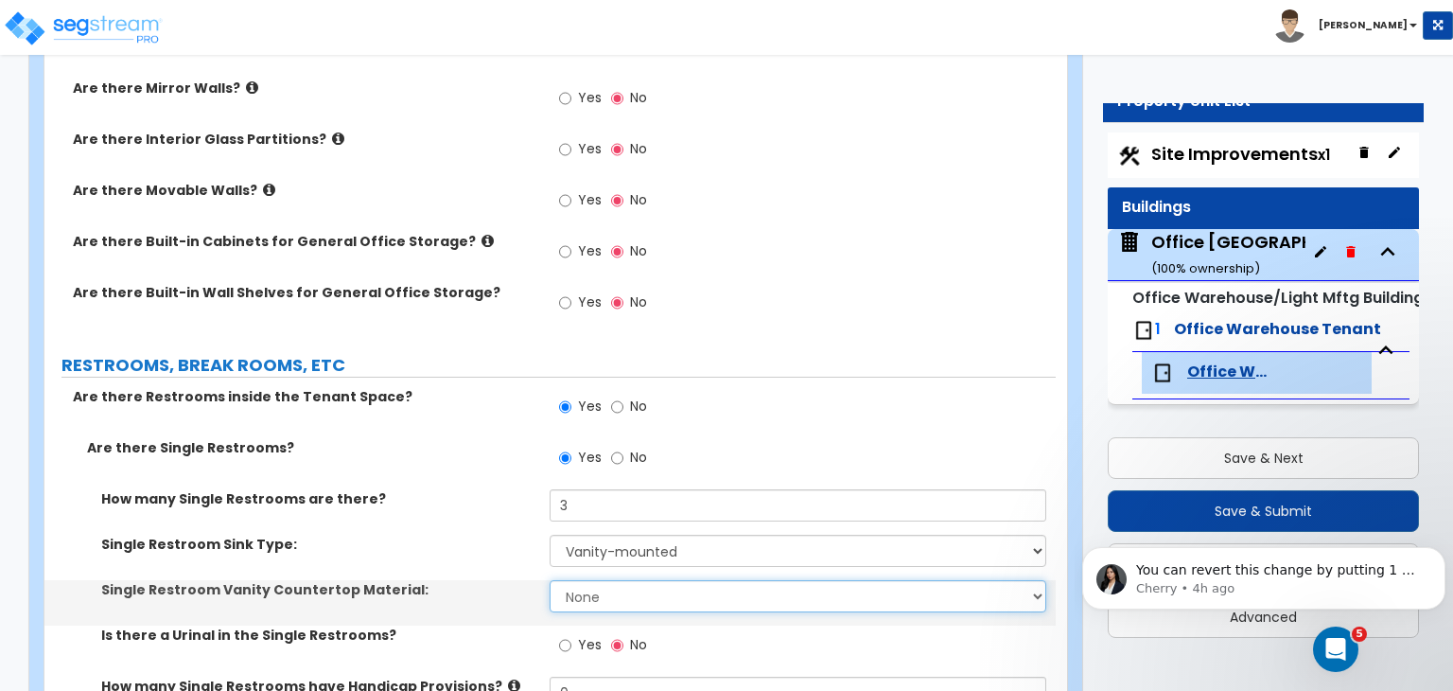
click at [640, 580] on select "None Plastic Laminate Solid Surface Stone Quartz Marble Tile Wood Stainless Ste…" at bounding box center [798, 596] width 496 height 32
select select "5"
click at [550, 580] on select "None Plastic Laminate Solid Surface Stone Quartz Marble Tile Wood Stainless Ste…" at bounding box center [798, 596] width 496 height 32
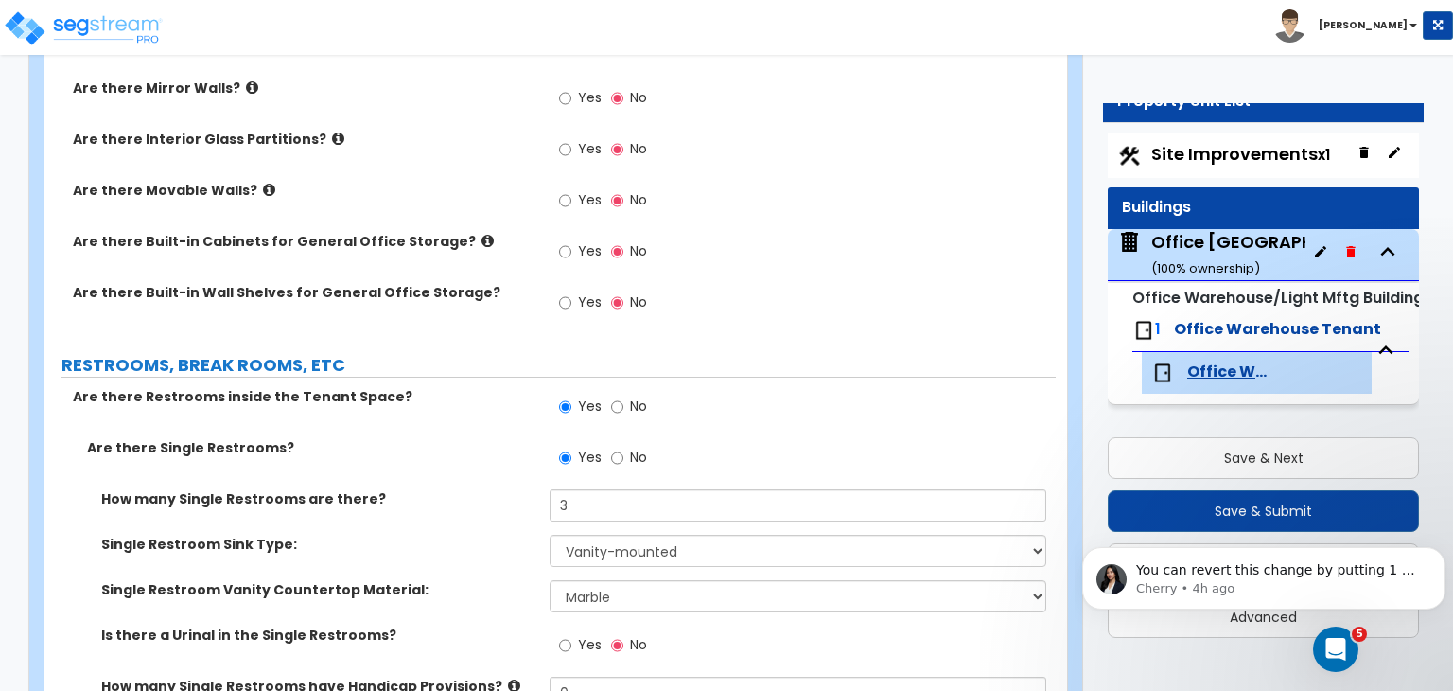
click at [457, 535] on label "Single Restroom Sink Type:" at bounding box center [318, 544] width 434 height 19
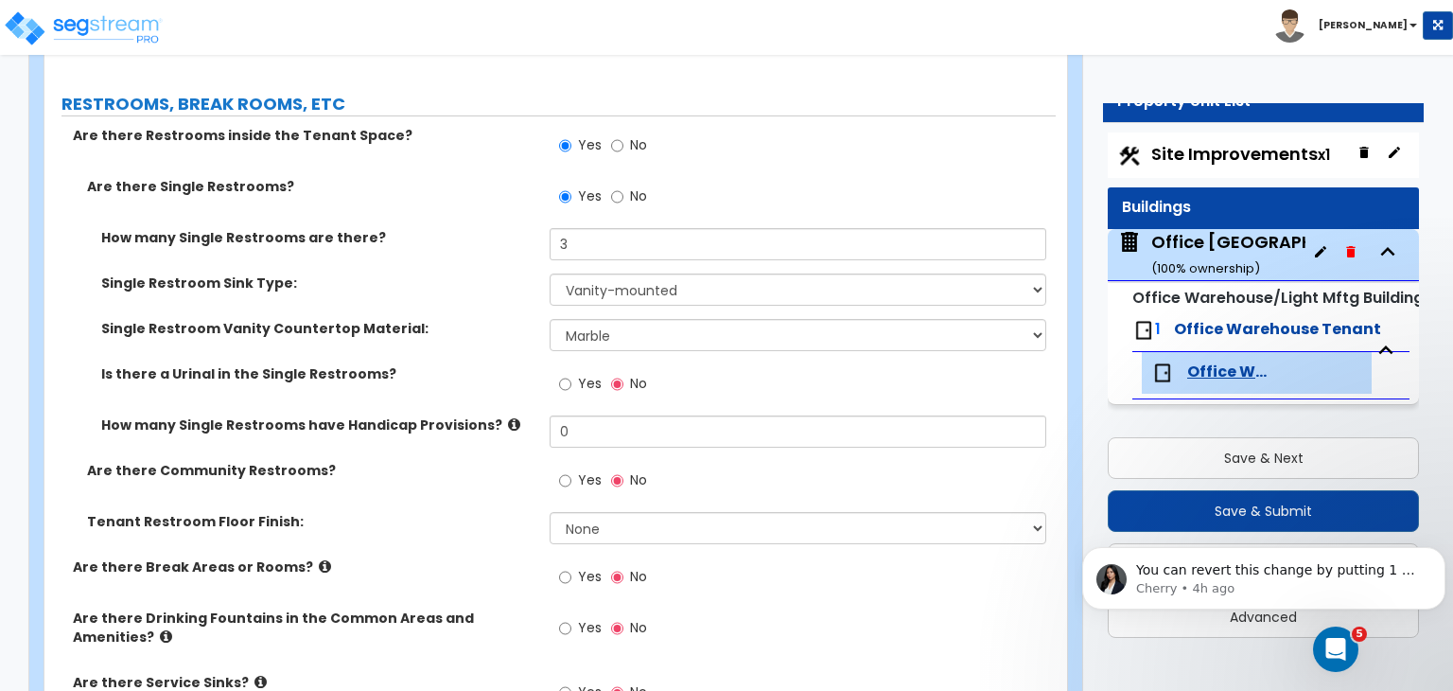
scroll to position [3003, 0]
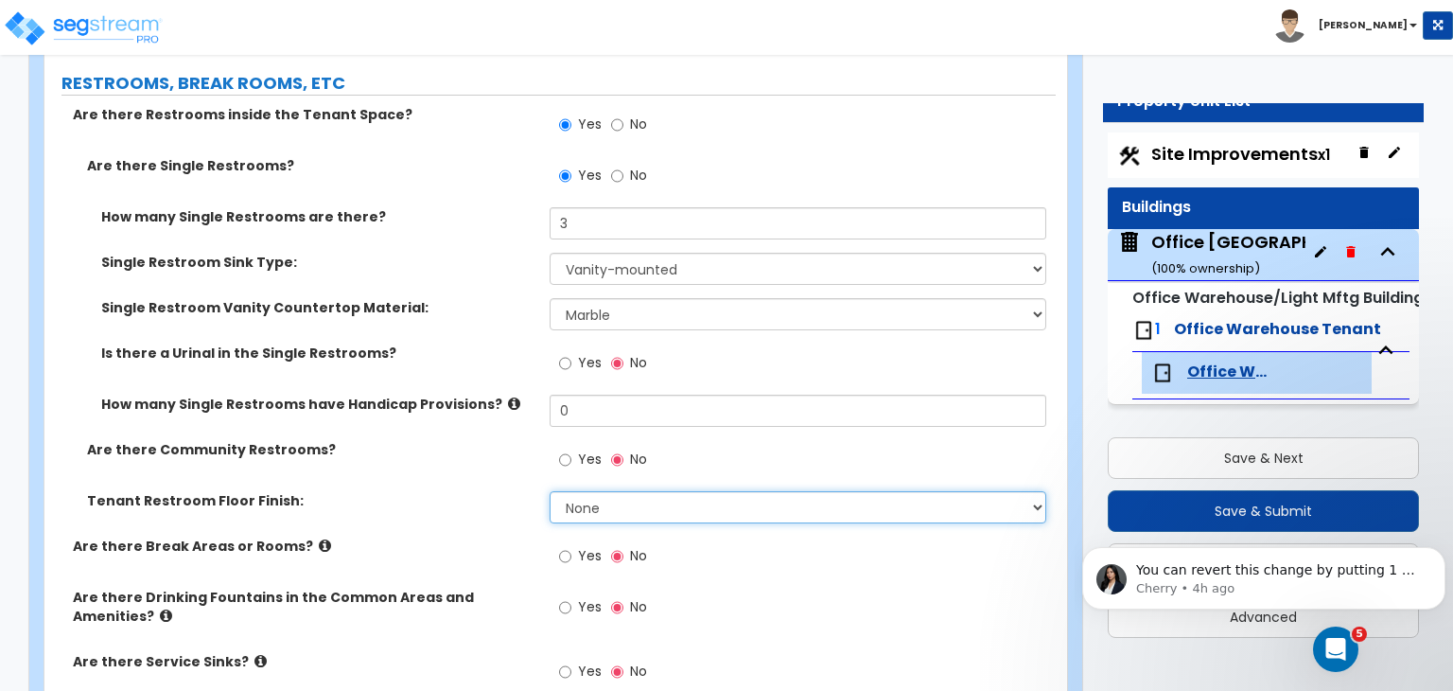
click at [604, 491] on select "None Tile Flooring Resilient Laminate Flooring VCT Flooring Sheet Vinyl Flooring" at bounding box center [798, 507] width 496 height 32
select select "1"
click at [550, 491] on select "None Tile Flooring Resilient Laminate Flooring VCT Flooring Sheet Vinyl Flooring" at bounding box center [798, 507] width 496 height 32
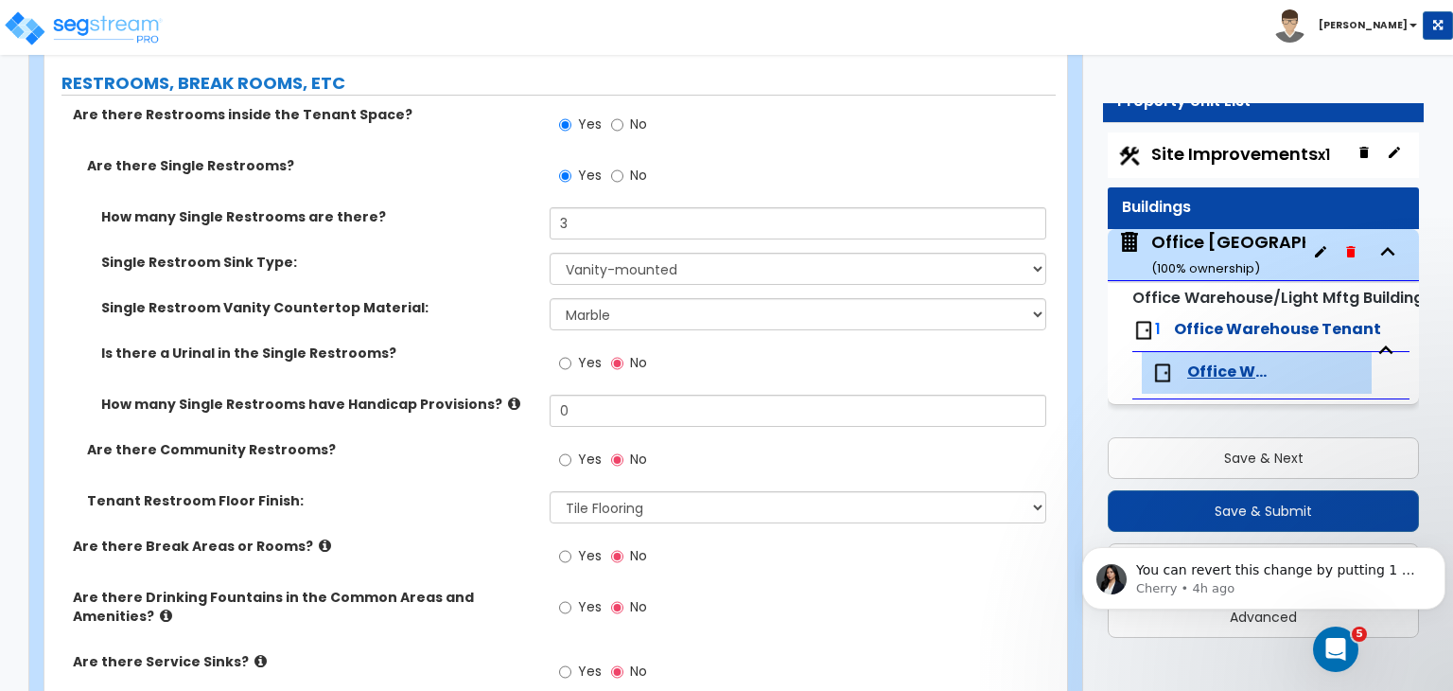
click at [474, 491] on label "Tenant Restroom Floor Finish:" at bounding box center [311, 500] width 448 height 19
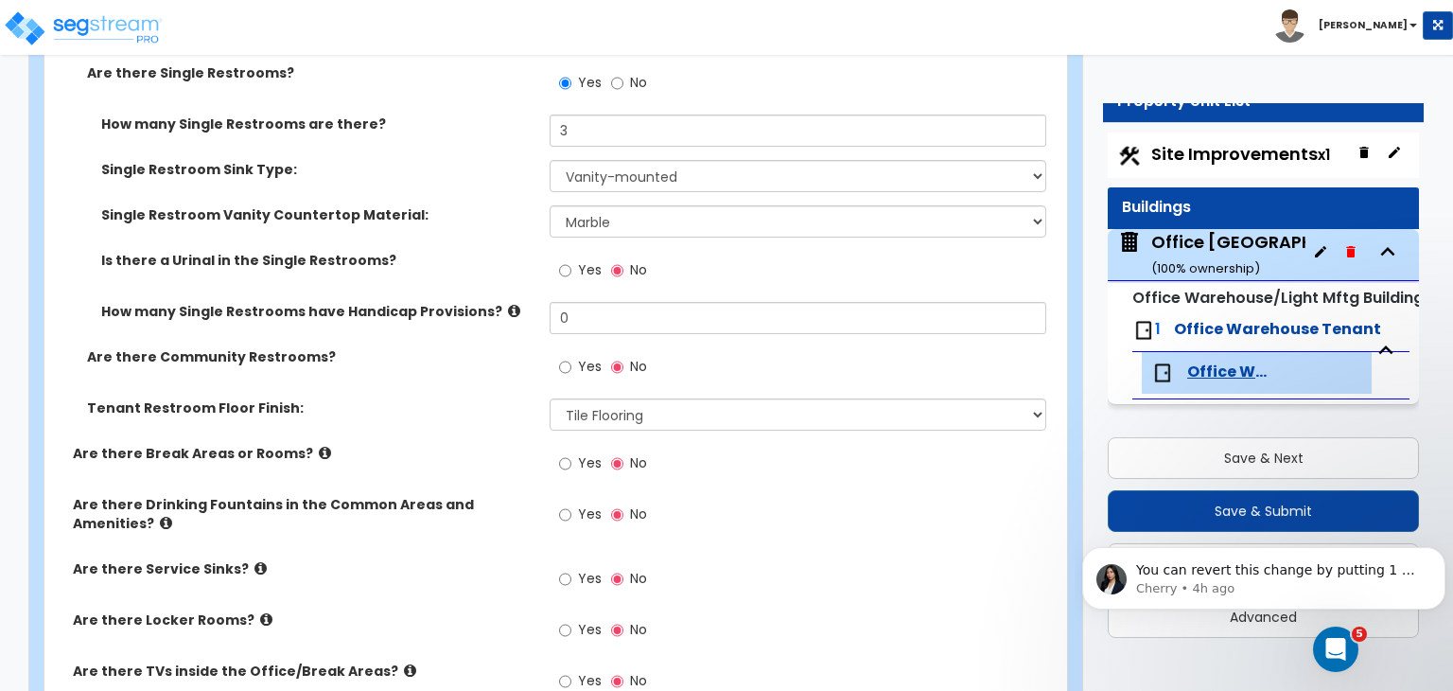
scroll to position [3109, 0]
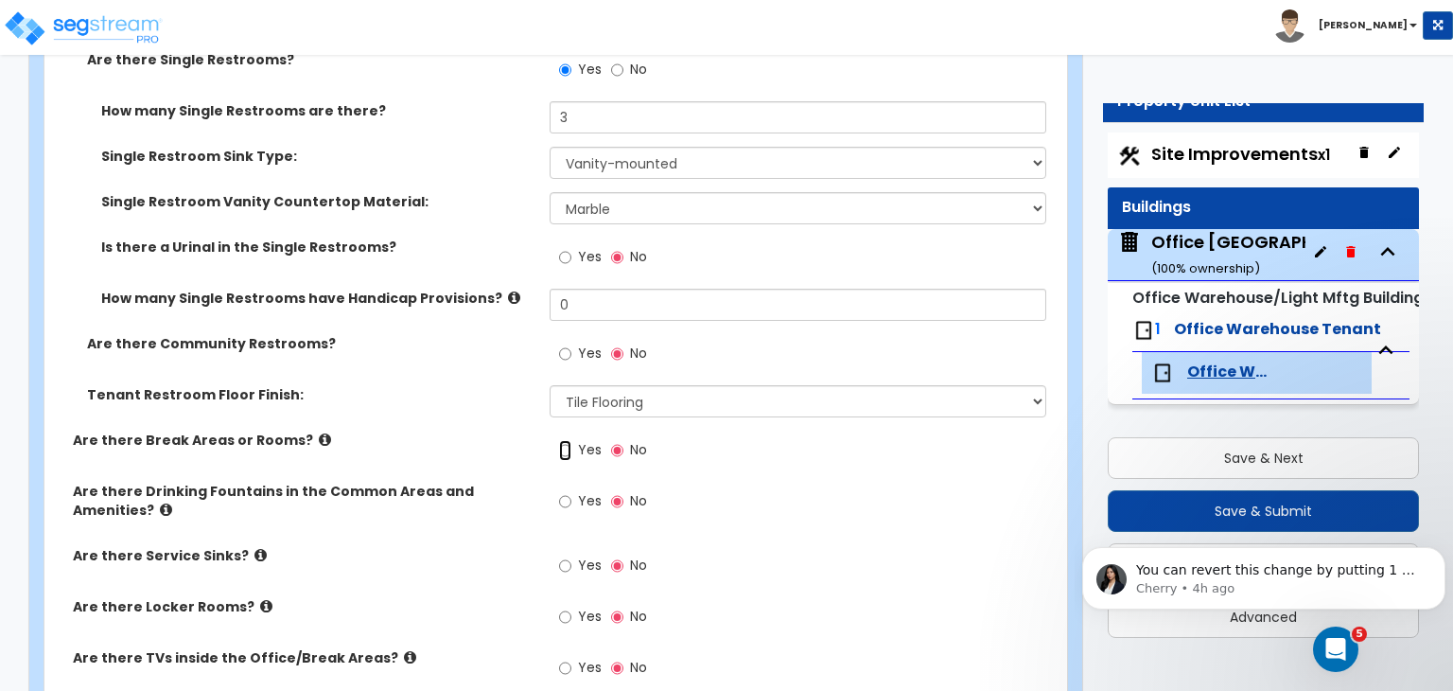
click at [568, 440] on input "Yes" at bounding box center [565, 450] width 12 height 21
radio input "true"
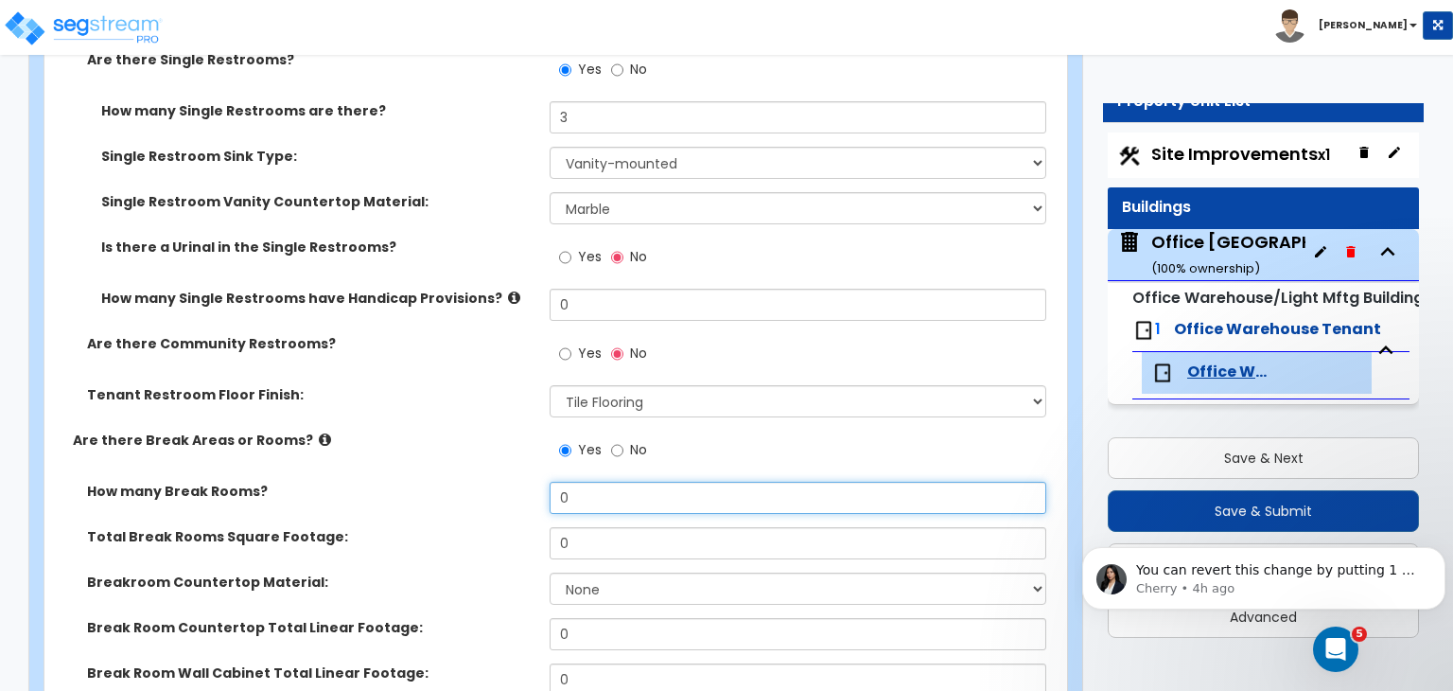
drag, startPoint x: 610, startPoint y: 445, endPoint x: 457, endPoint y: 454, distance: 153.6
click at [457, 482] on div "How many Break Rooms? 0" at bounding box center [549, 504] width 1011 height 45
type input "1"
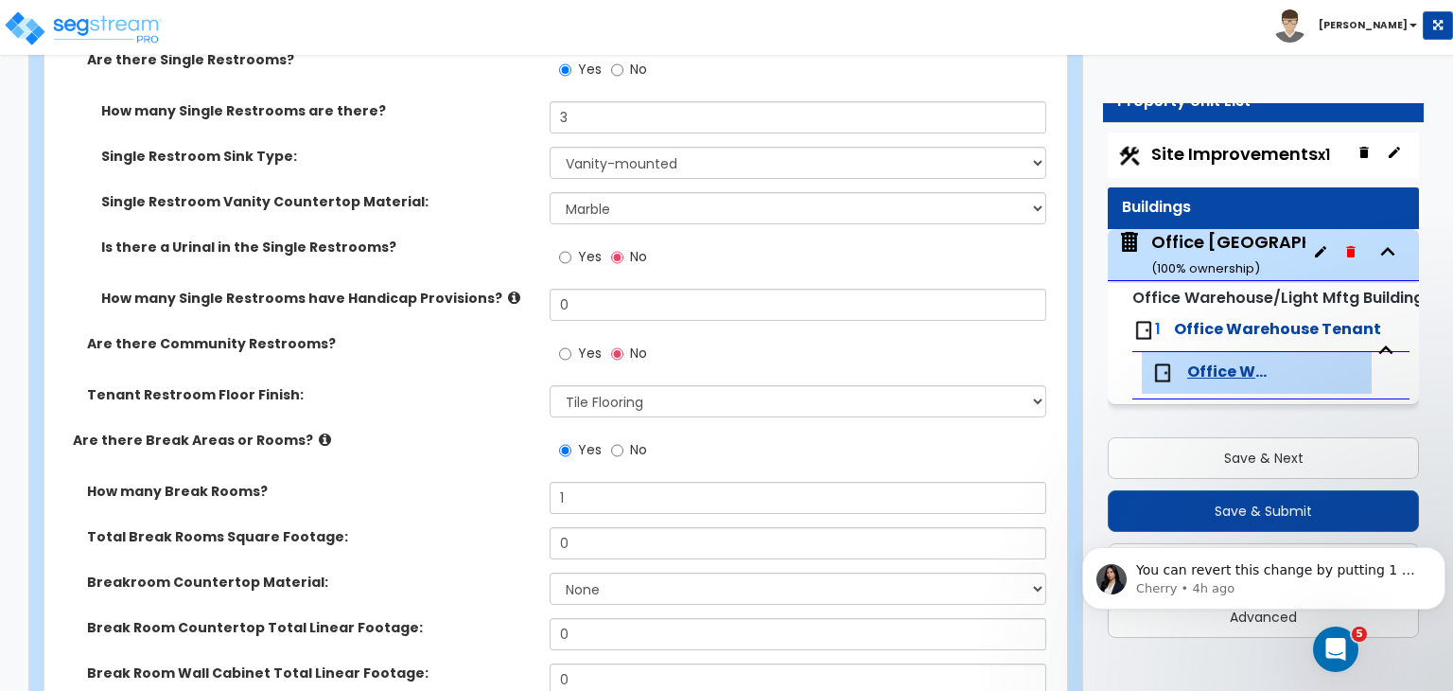
click at [457, 482] on div "How many Break Rooms? 1" at bounding box center [549, 504] width 1011 height 45
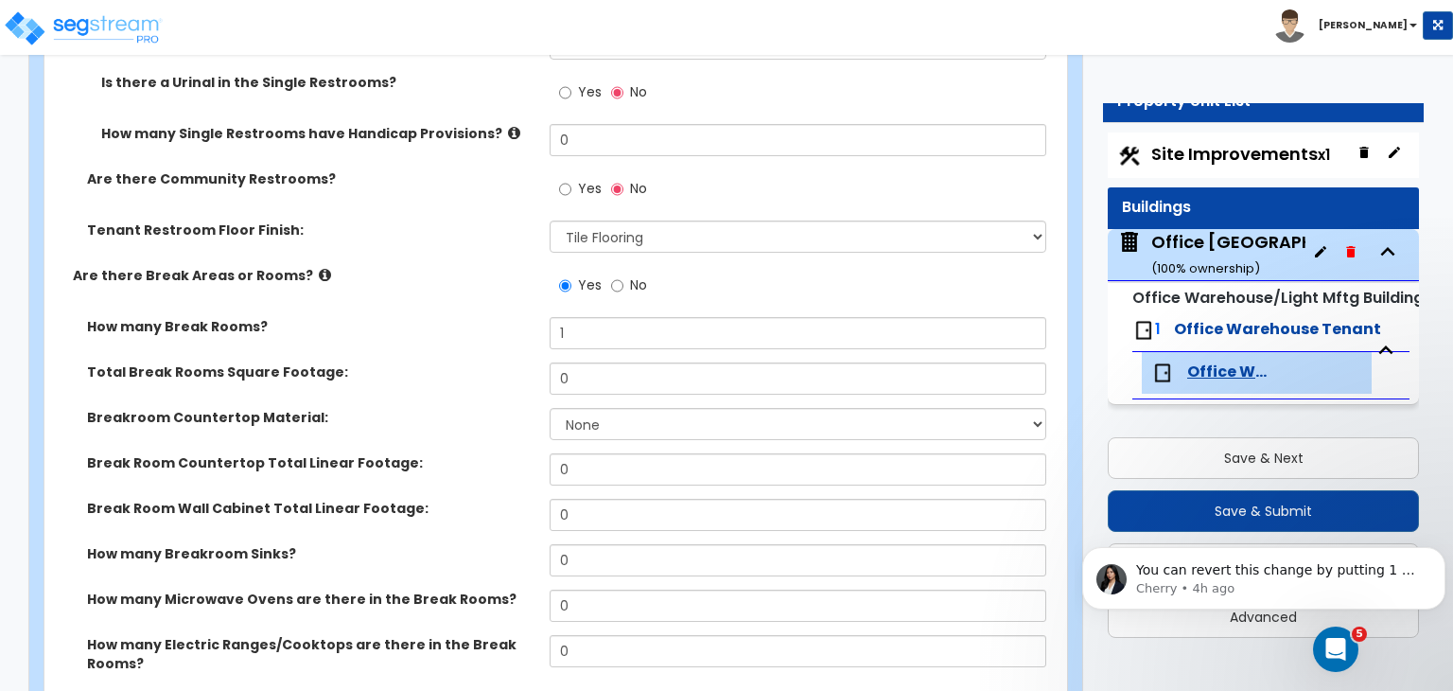
scroll to position [3276, 0]
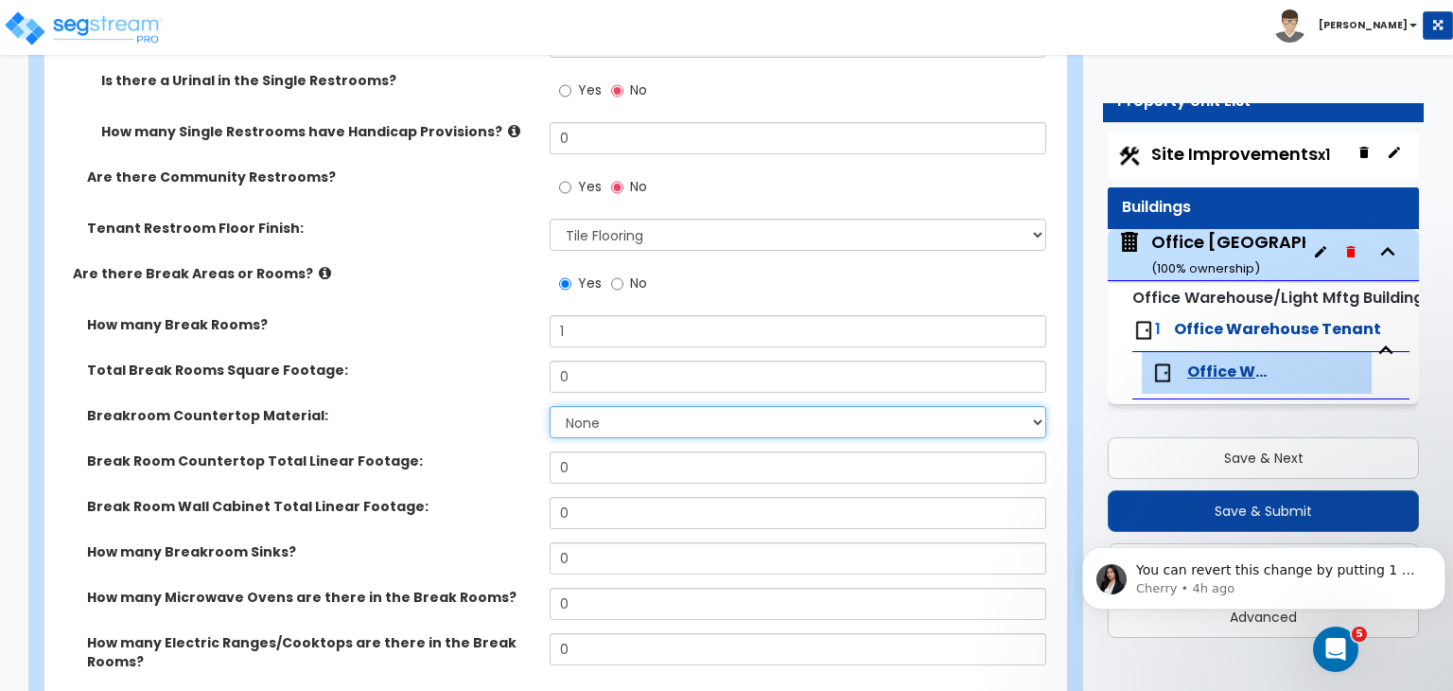
click at [608, 406] on select "None Plastic Laminate Solid Surface Stone Quartz Marble Tile Wood Stainless Ste…" at bounding box center [798, 422] width 496 height 32
select select "5"
click at [550, 406] on select "None Plastic Laminate Solid Surface Stone Quartz Marble Tile Wood Stainless Ste…" at bounding box center [798, 422] width 496 height 32
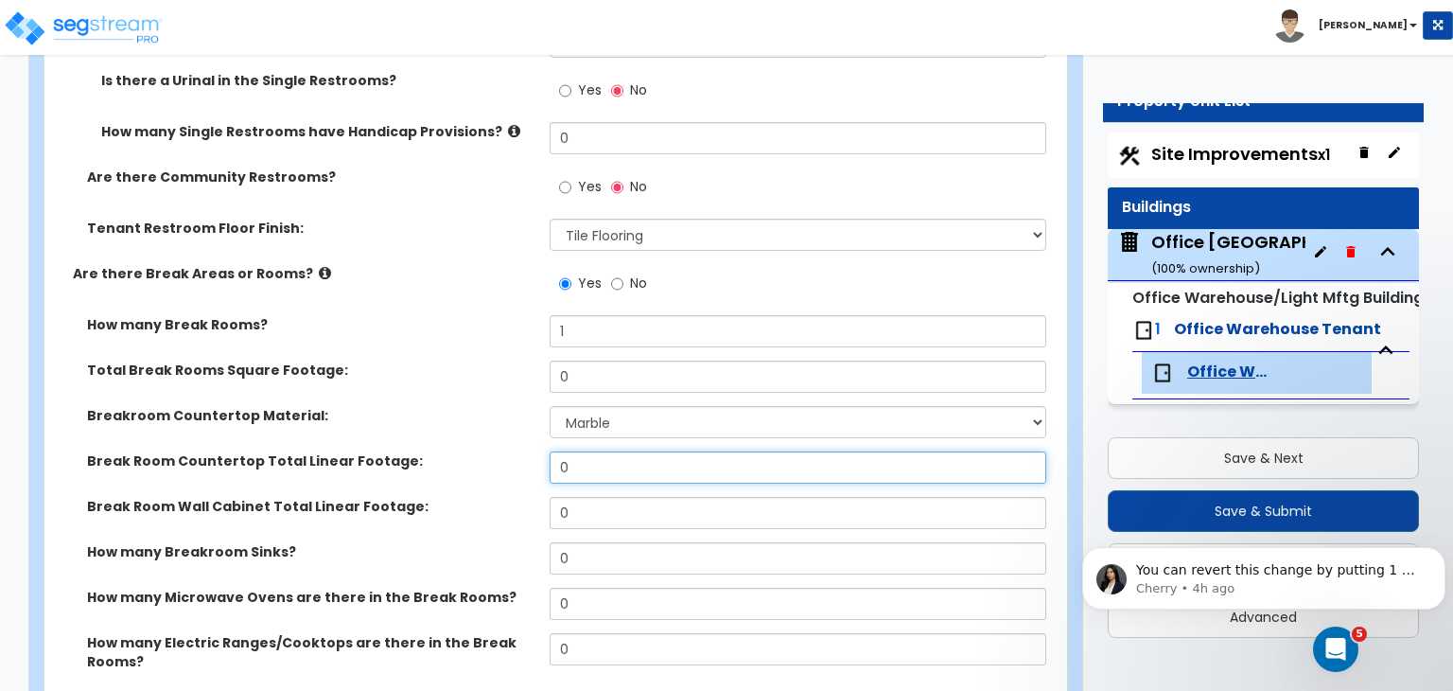
drag, startPoint x: 602, startPoint y: 410, endPoint x: 464, endPoint y: 413, distance: 138.2
click at [464, 451] on div "Break Room Countertop Total Linear Footage: 0" at bounding box center [549, 473] width 1011 height 45
type input "14"
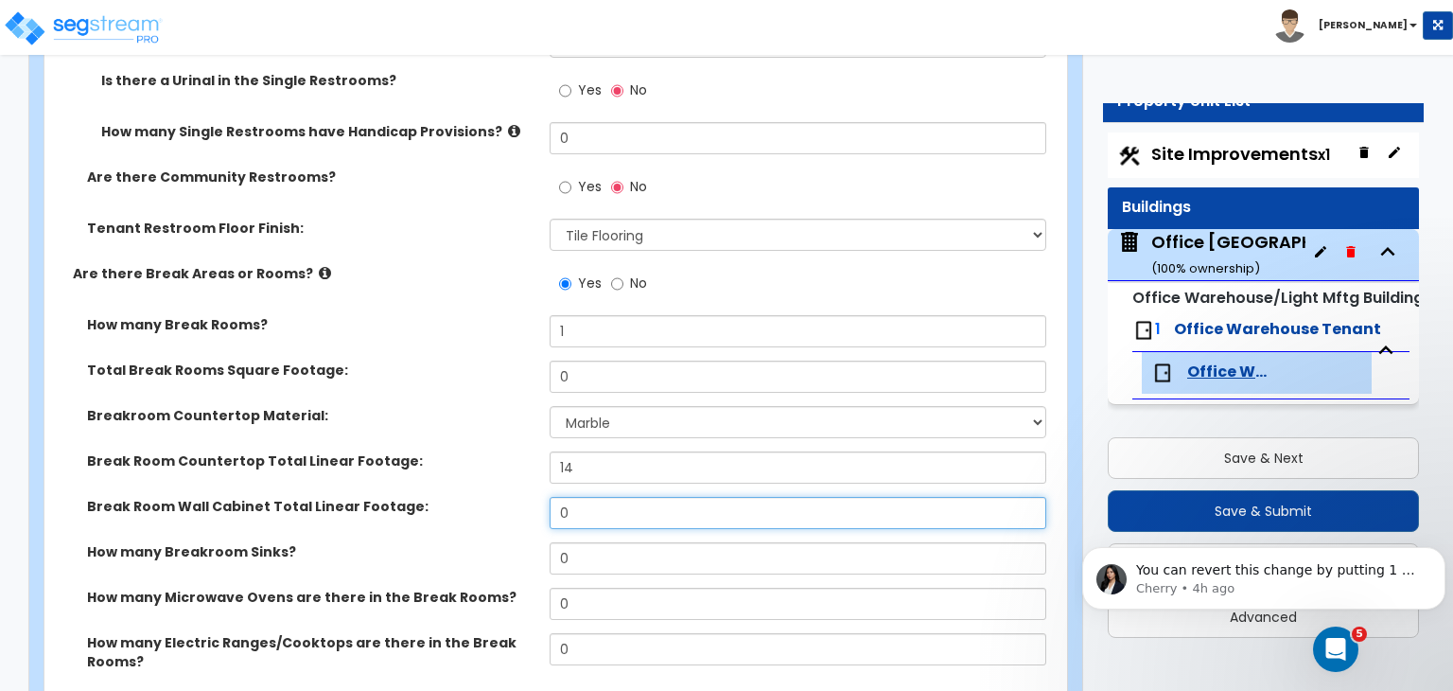
drag, startPoint x: 594, startPoint y: 455, endPoint x: 537, endPoint y: 453, distance: 56.8
click at [537, 497] on div "Break Room Wall Cabinet Total Linear Footage: 0" at bounding box center [549, 519] width 1011 height 45
type input "4"
drag, startPoint x: 597, startPoint y: 505, endPoint x: 415, endPoint y: 516, distance: 182.0
click at [415, 542] on div "How many Breakroom Sinks? 0" at bounding box center [549, 564] width 1011 height 45
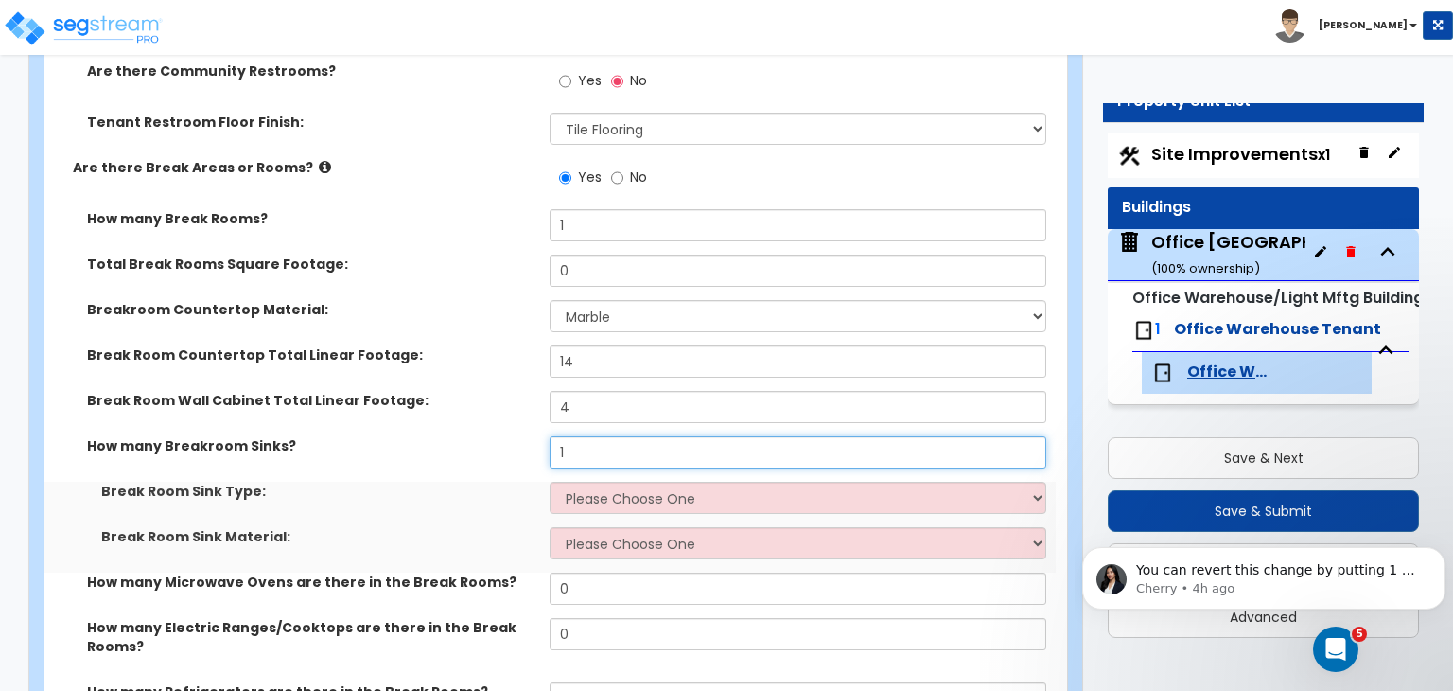
scroll to position [3384, 0]
type input "1"
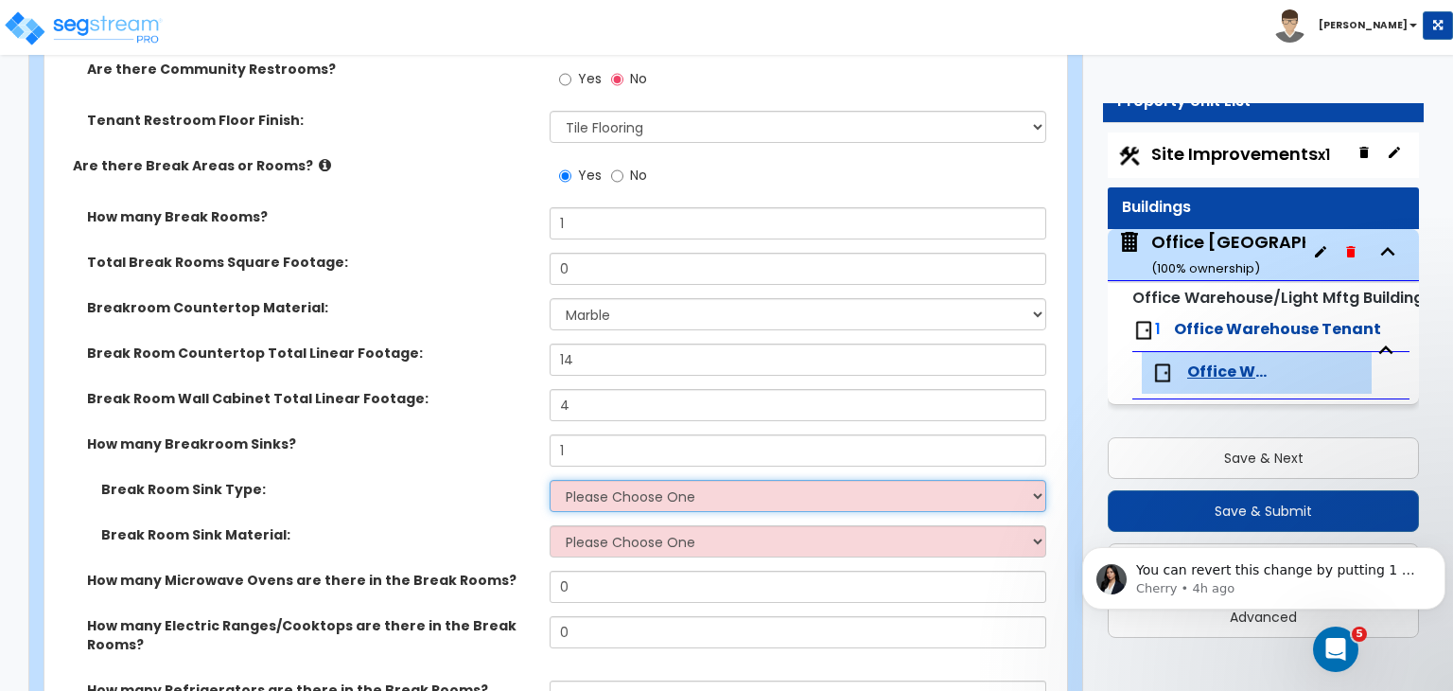
click at [575, 480] on select "Please Choose One Single Sink Double Sink" at bounding box center [798, 496] width 496 height 32
select select "2"
click at [550, 480] on select "Please Choose One Single Sink Double Sink" at bounding box center [798, 496] width 496 height 32
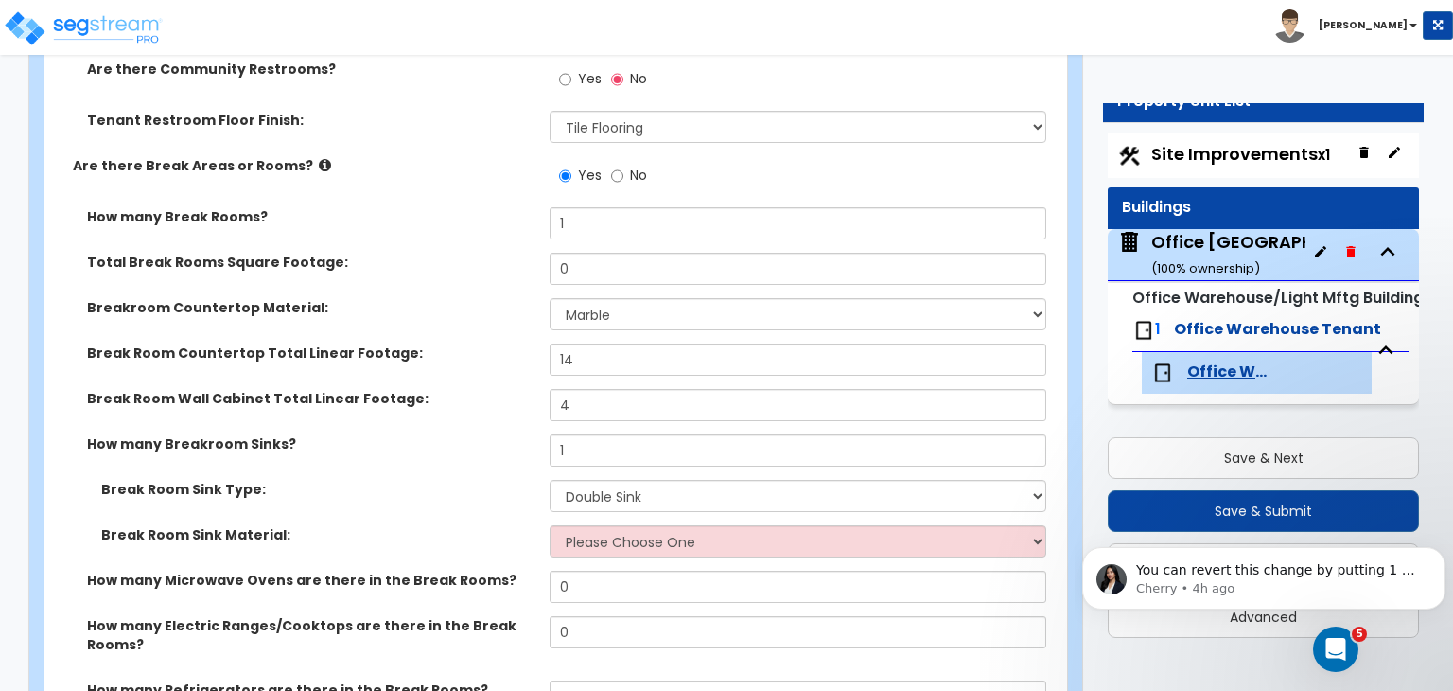
click at [624, 525] on div "Break Room Sink Material: Please Choose One Stainless Steel Porcelain Enamel Ca…" at bounding box center [549, 547] width 1011 height 45
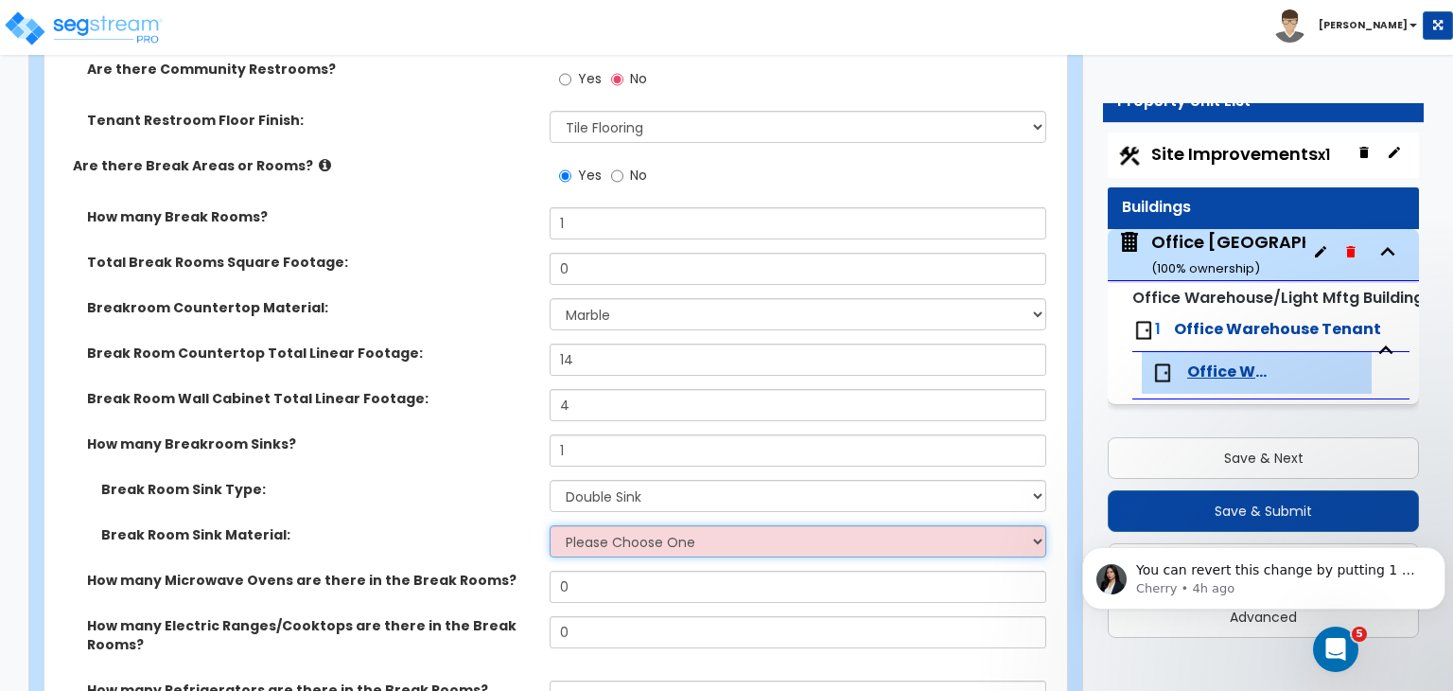
click at [622, 525] on select "Please Choose One Stainless Steel Porcelain Enamel Cast Iron" at bounding box center [798, 541] width 496 height 32
select select "1"
click at [550, 525] on select "Please Choose One Stainless Steel Porcelain Enamel Cast Iron" at bounding box center [798, 541] width 496 height 32
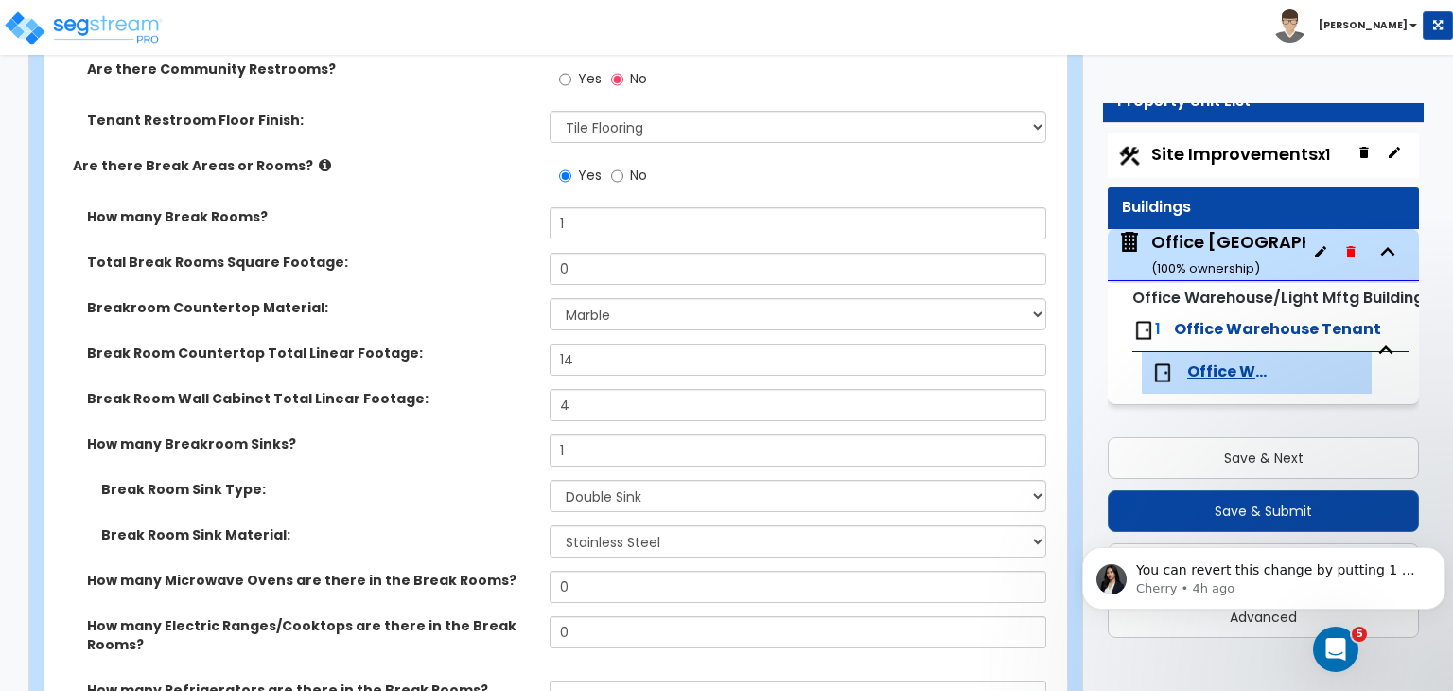
click at [466, 434] on div "How many Breakroom Sinks? 1" at bounding box center [549, 456] width 1011 height 45
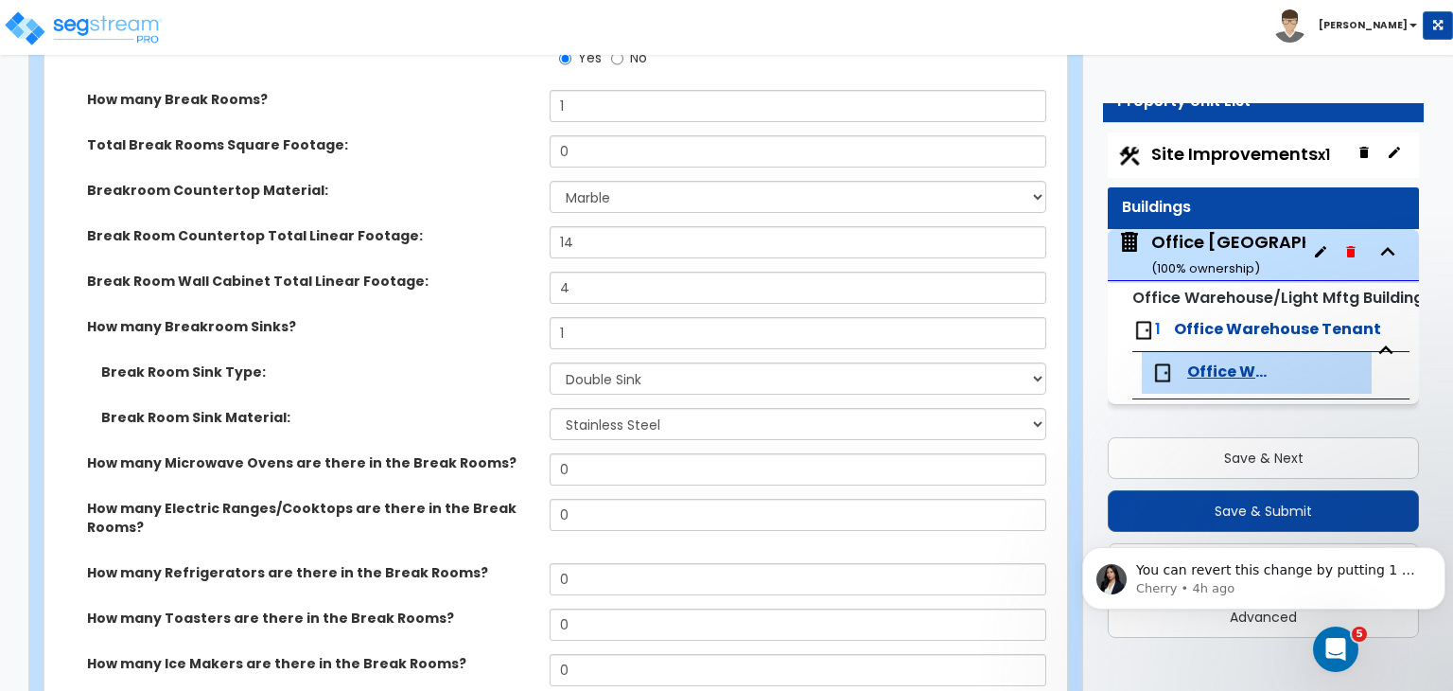
scroll to position [3516, 0]
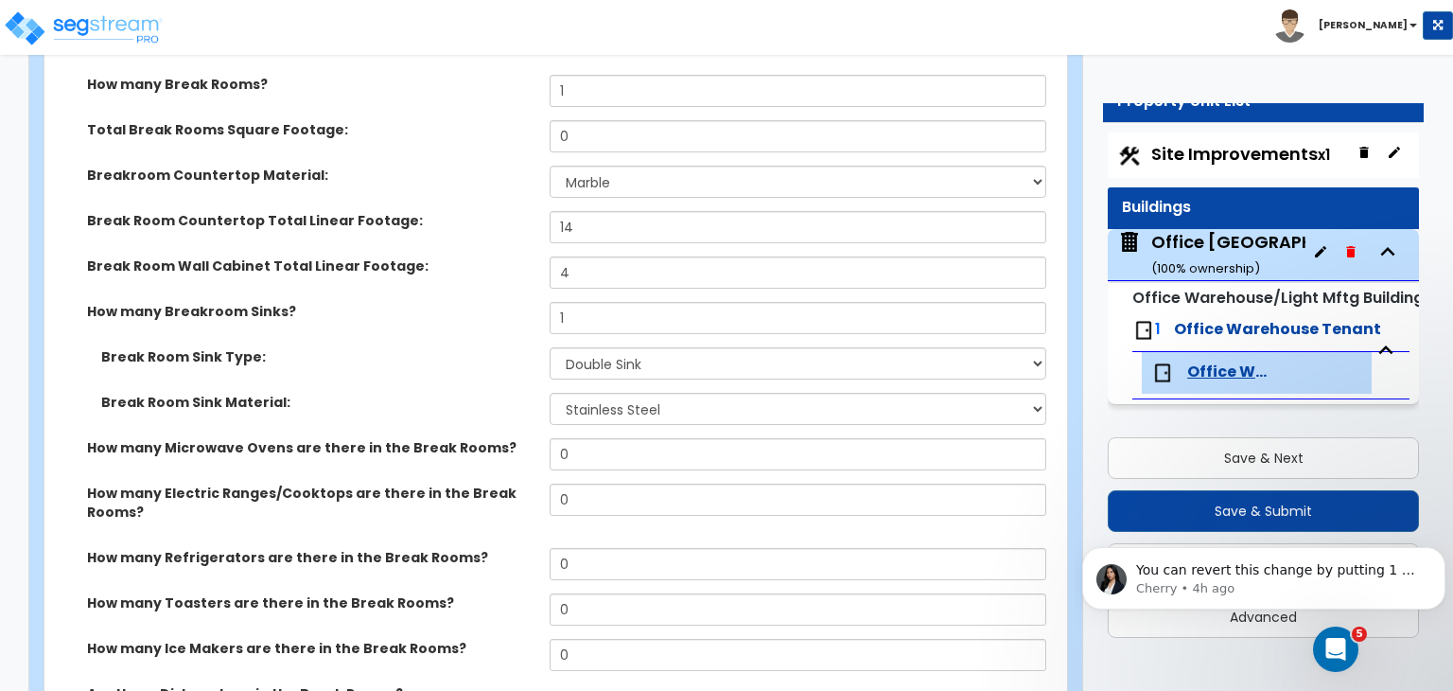
click at [562, 694] on input "Yes" at bounding box center [565, 704] width 12 height 21
radio input "true"
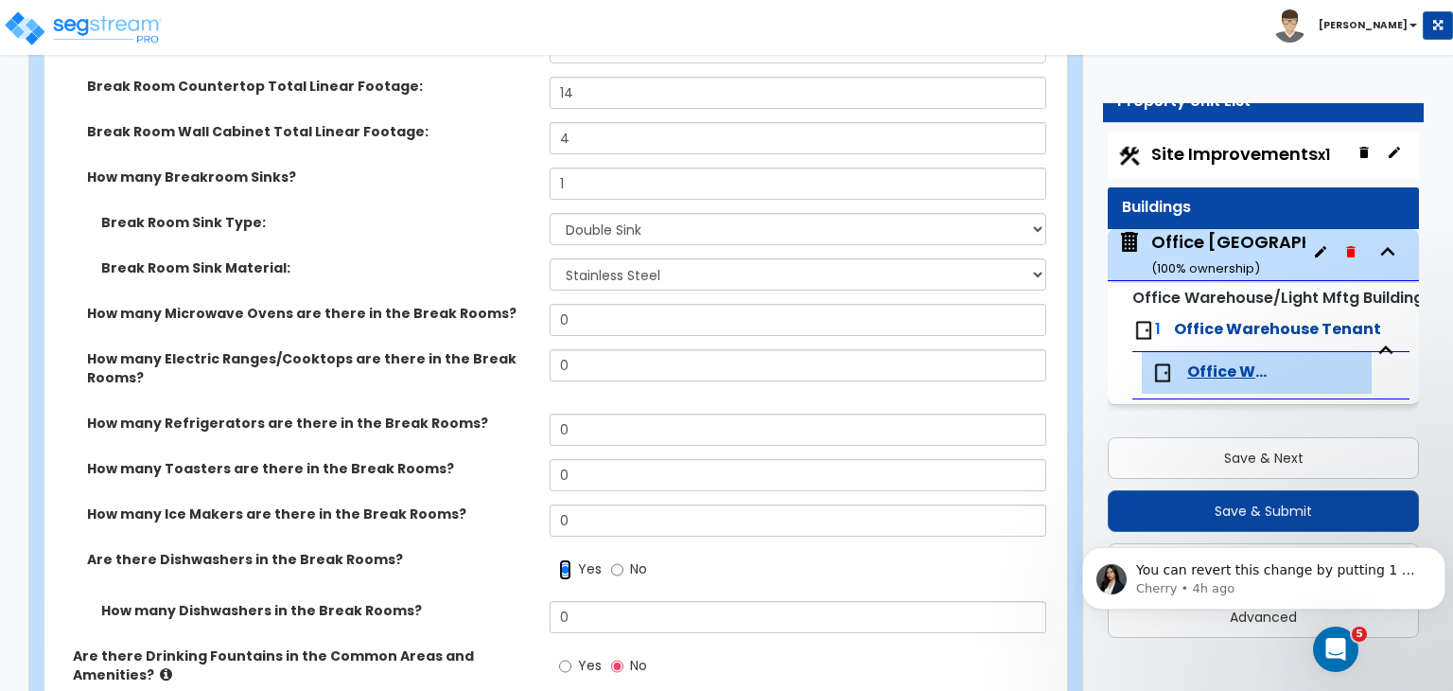
scroll to position [3651, 0]
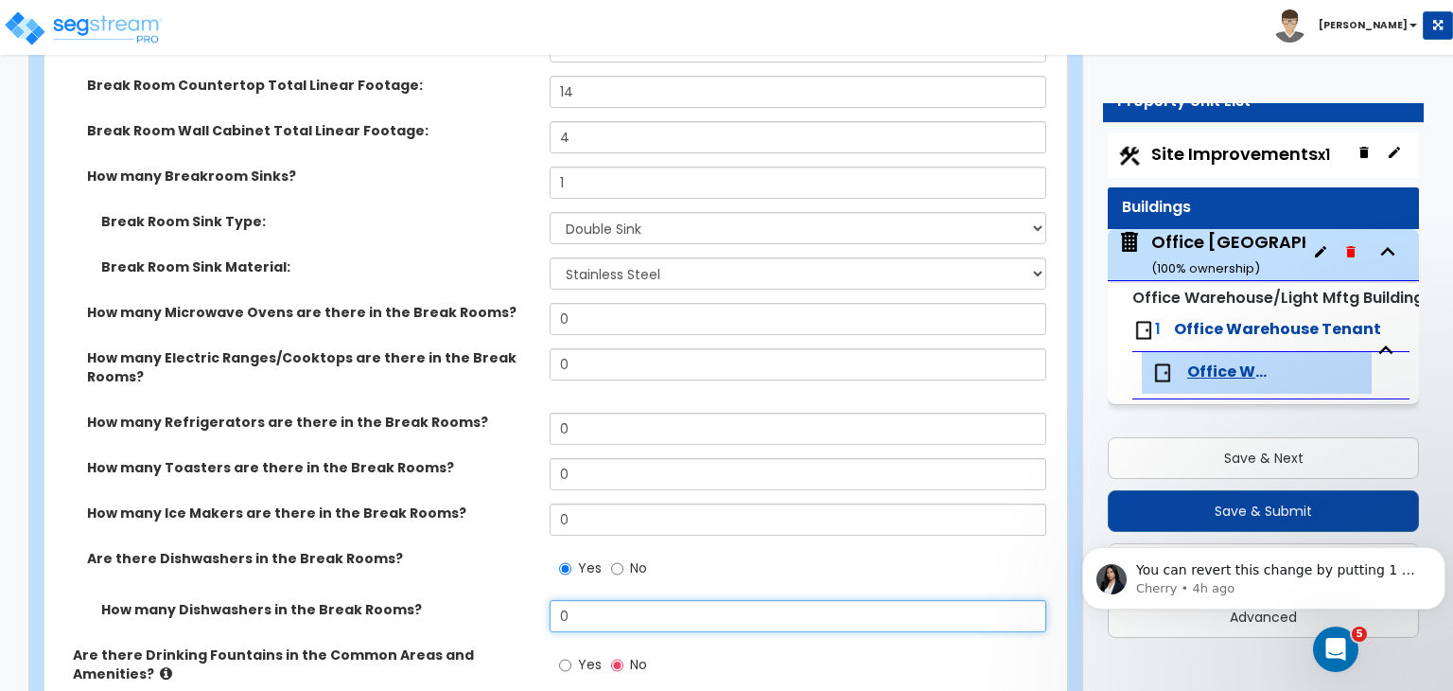
drag, startPoint x: 586, startPoint y: 565, endPoint x: 473, endPoint y: 547, distance: 114.0
click at [473, 600] on div "How many Dishwashers in the Break Rooms? 0" at bounding box center [549, 622] width 1011 height 45
type input "1"
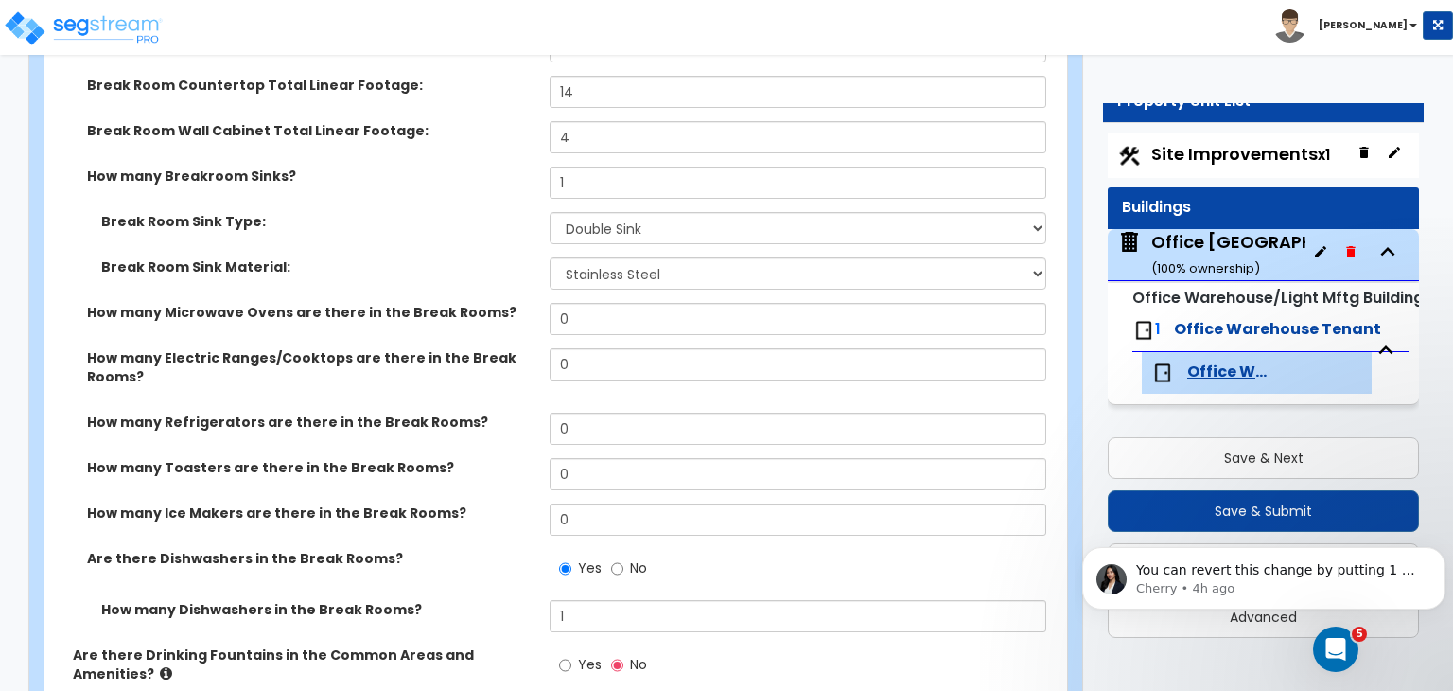
click at [482, 549] on label "Are there Dishwashers in the Break Rooms?" at bounding box center [311, 558] width 448 height 19
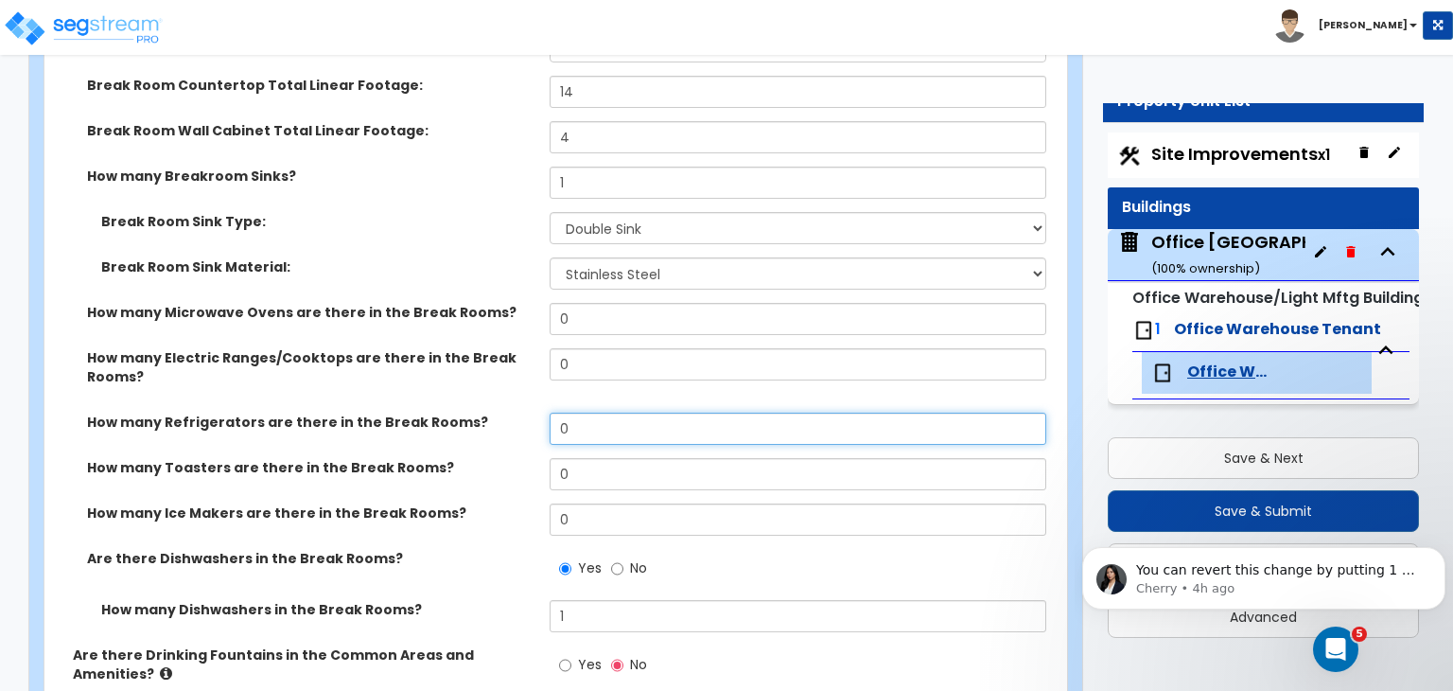
drag, startPoint x: 583, startPoint y: 376, endPoint x: 493, endPoint y: 361, distance: 91.0
click at [493, 413] on div "How many Refrigerators are there in the Break Rooms? 0" at bounding box center [549, 435] width 1011 height 45
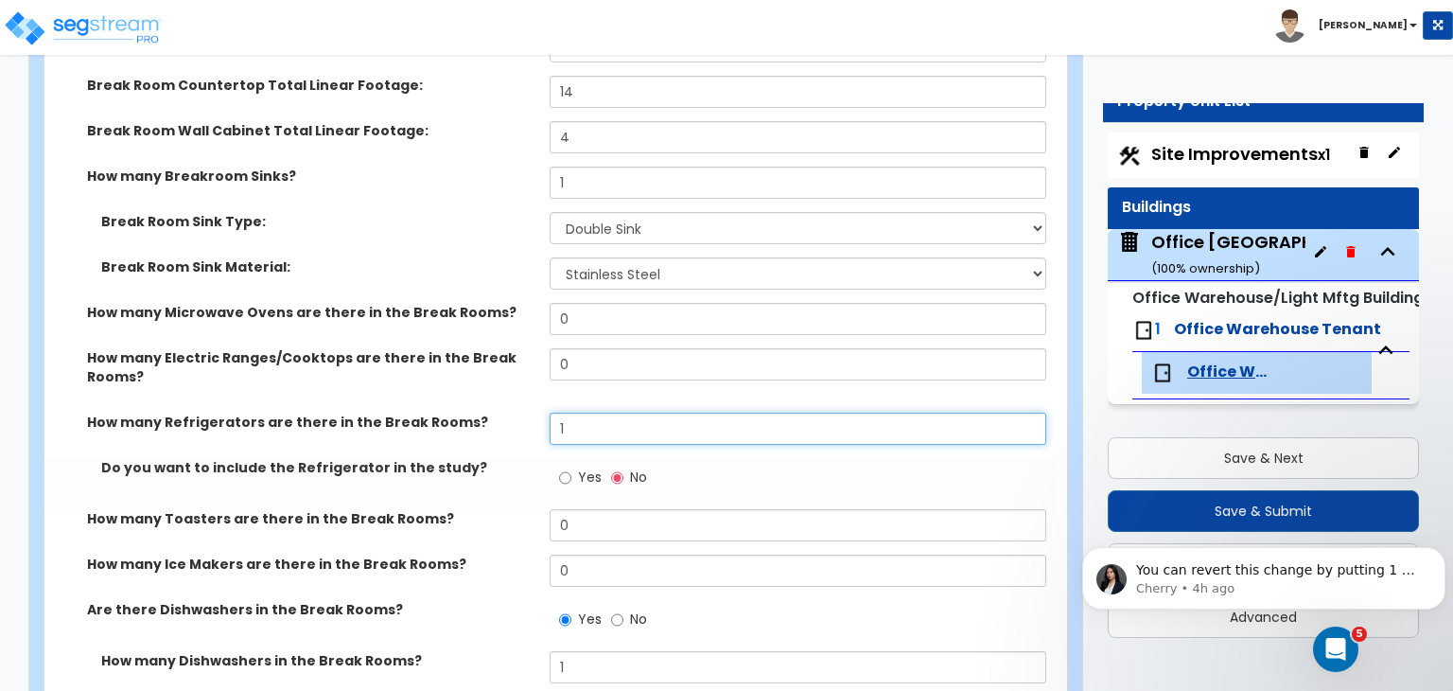
type input "1"
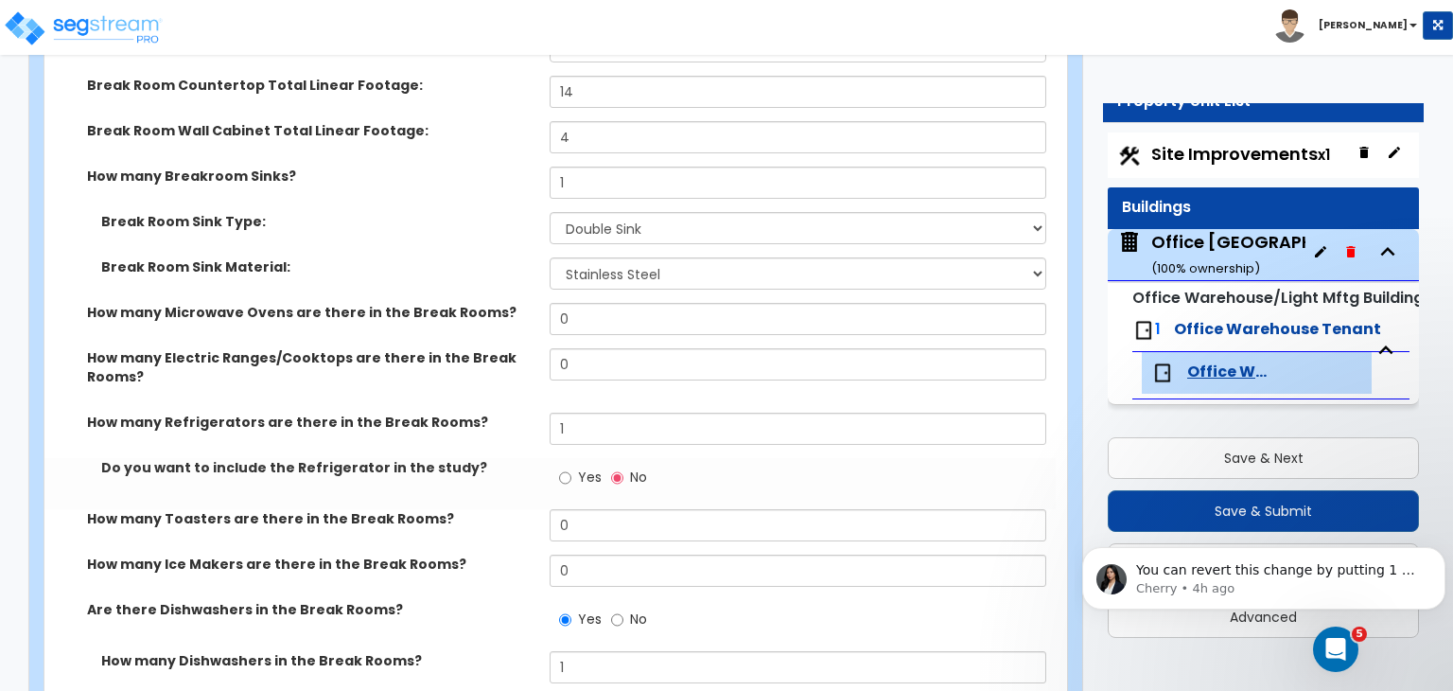
click at [494, 413] on label "How many Refrigerators are there in the Break Rooms?" at bounding box center [311, 422] width 448 height 19
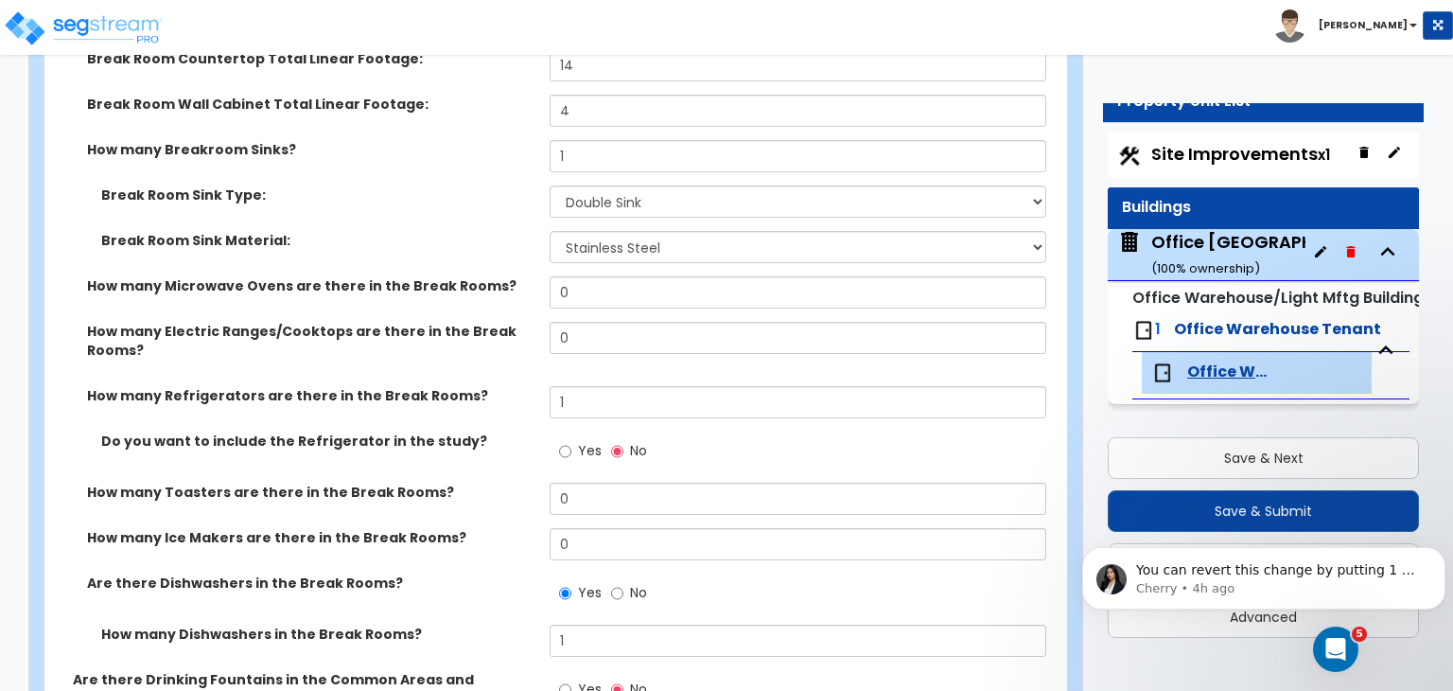
scroll to position [3675, 0]
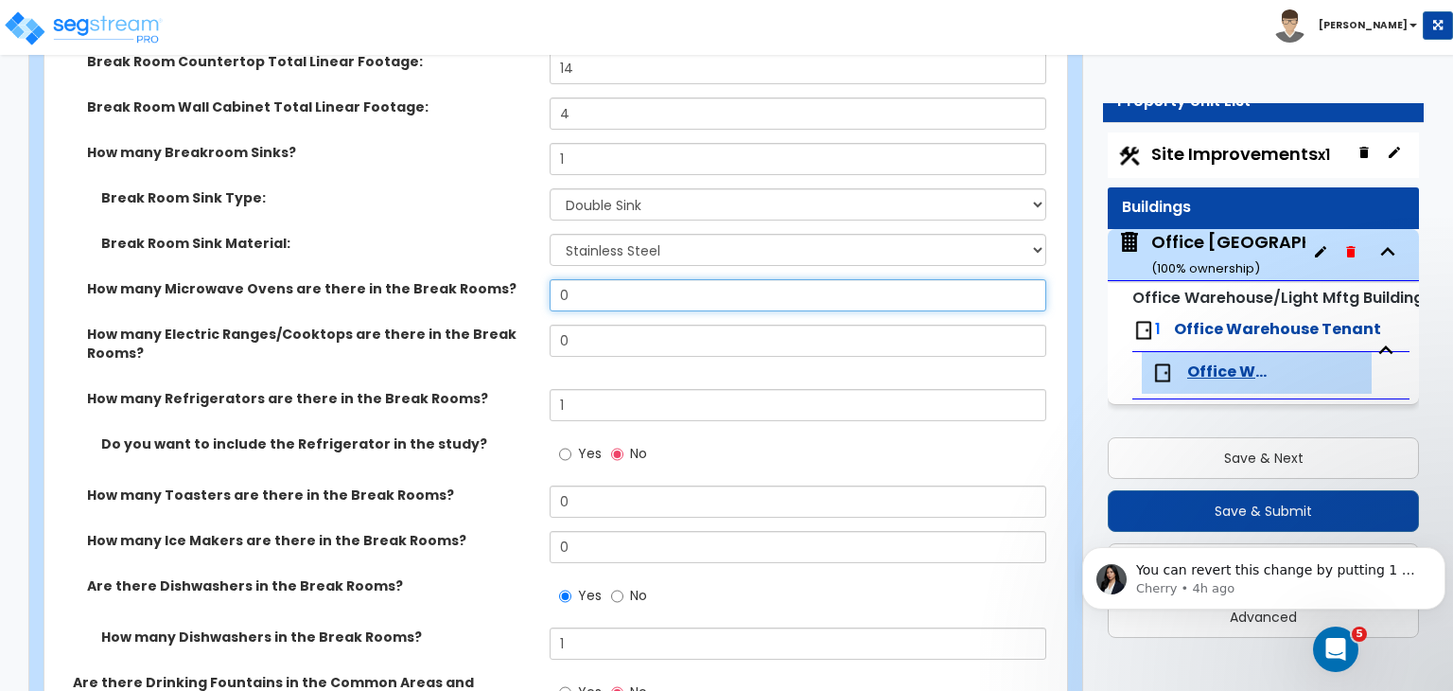
drag, startPoint x: 564, startPoint y: 229, endPoint x: 526, endPoint y: 221, distance: 38.6
click at [526, 221] on div "How many Break Rooms? 1 Total Break Rooms Square Footage: 0 Breakroom Counterto…" at bounding box center [550, 294] width 983 height 757
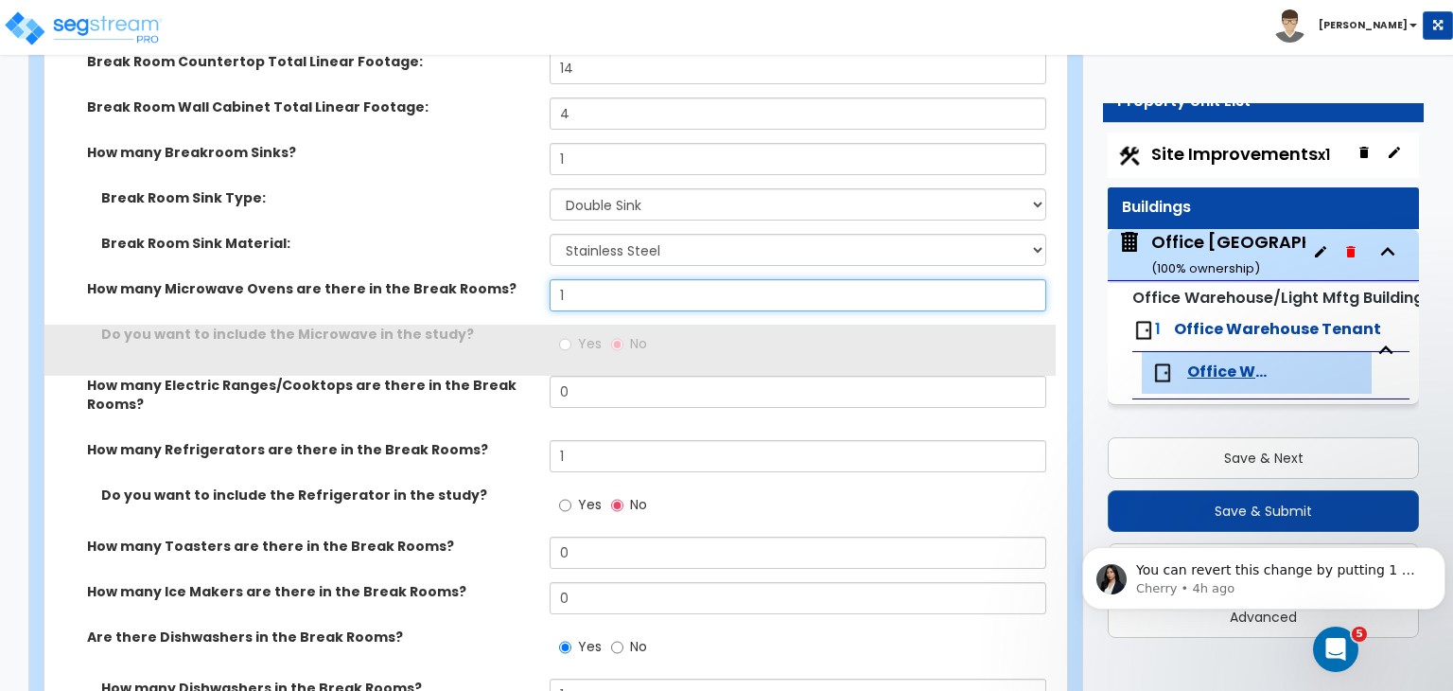
type input "1"
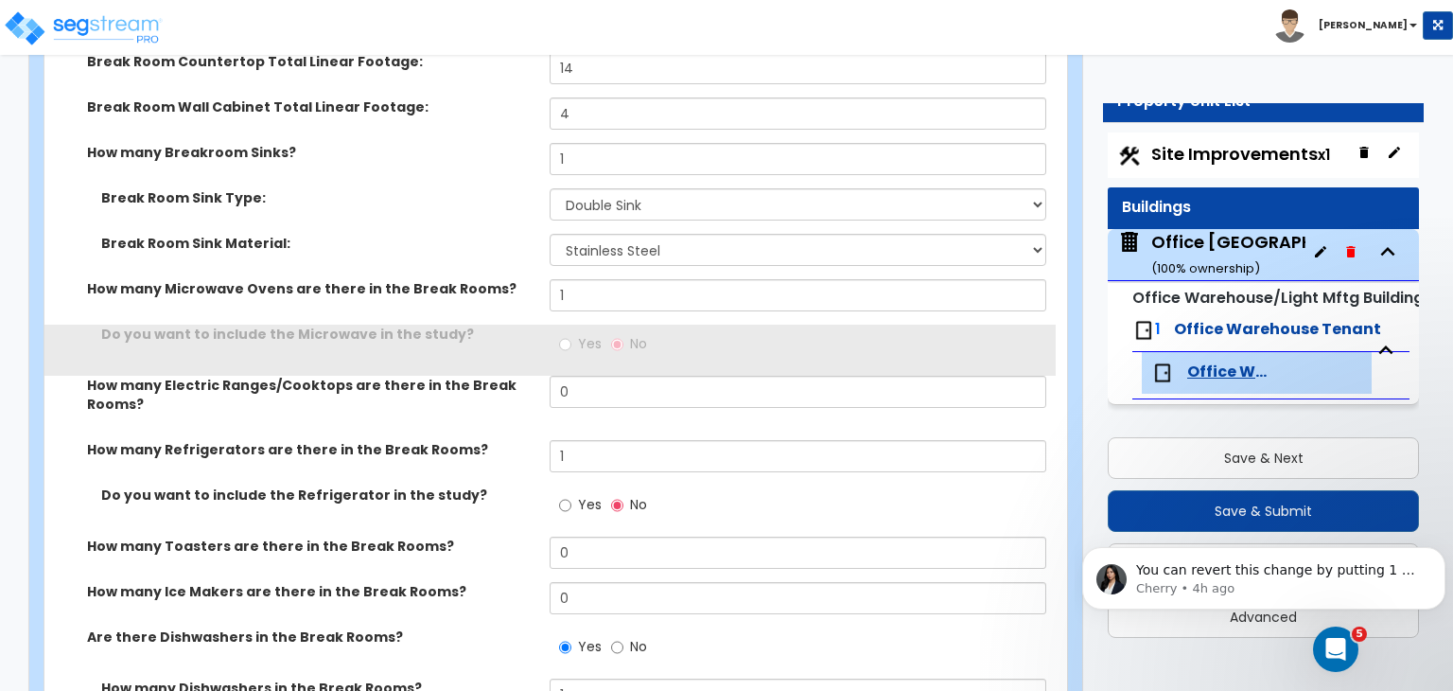
click at [526, 234] on div "Break Room Sink Material: Please Choose One Stainless Steel Porcelain Enamel Ca…" at bounding box center [549, 256] width 1011 height 45
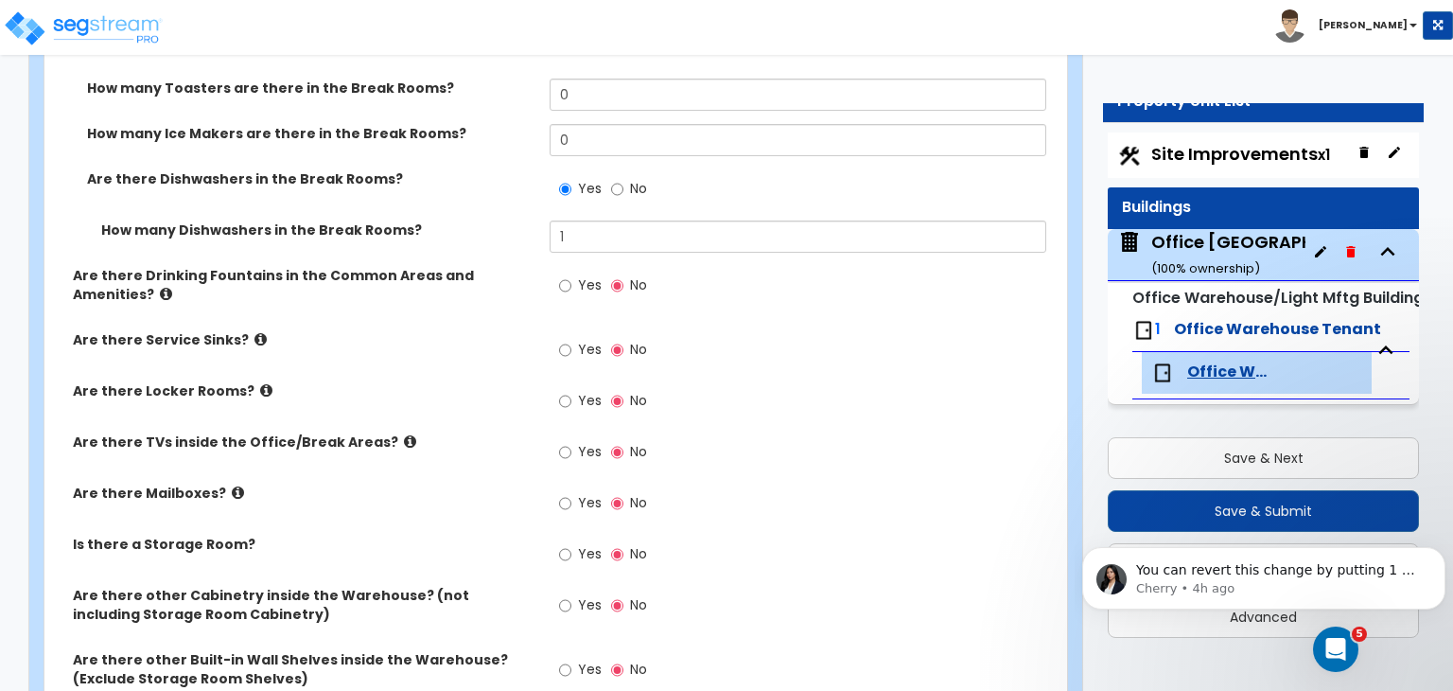
scroll to position [4133, 0]
click at [564, 340] on input "Yes" at bounding box center [565, 350] width 12 height 21
radio input "true"
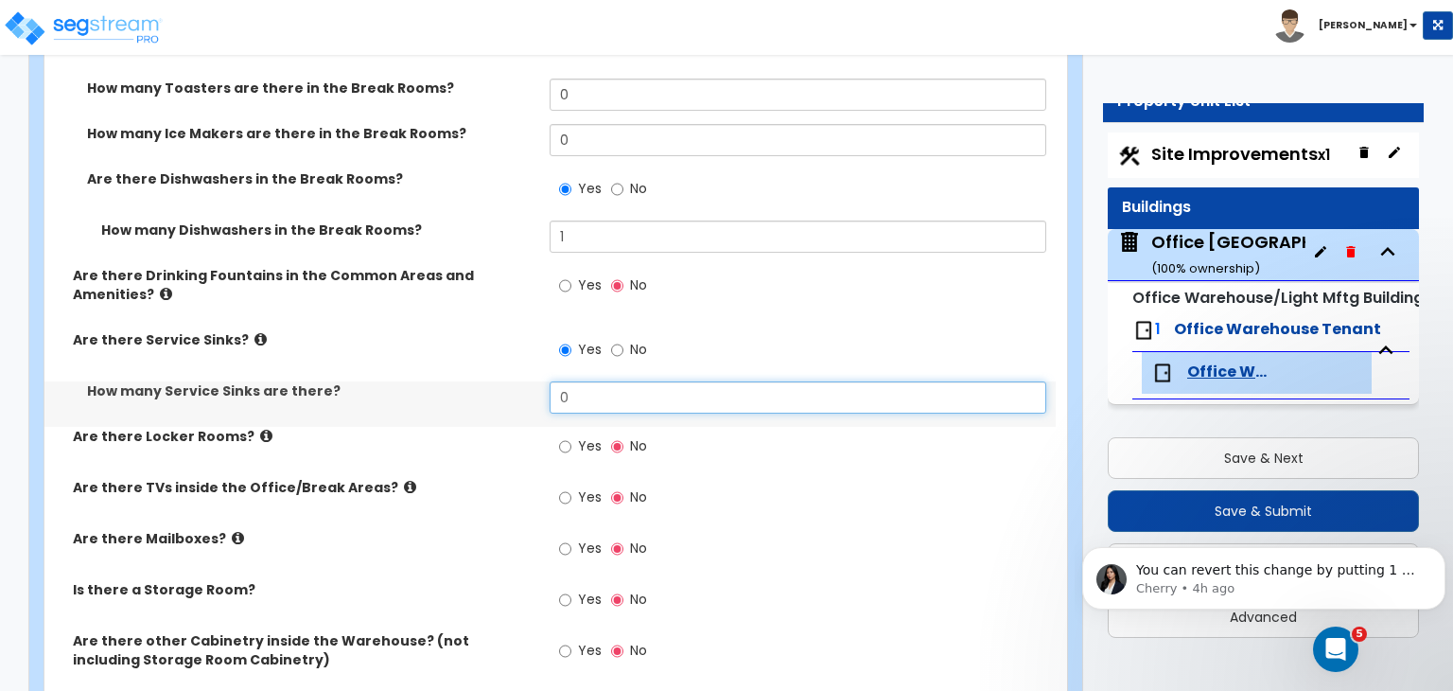
drag, startPoint x: 598, startPoint y: 347, endPoint x: 481, endPoint y: 337, distance: 117.8
click at [481, 381] on div "How many Service Sinks are there? 0" at bounding box center [549, 403] width 1011 height 45
type input "1"
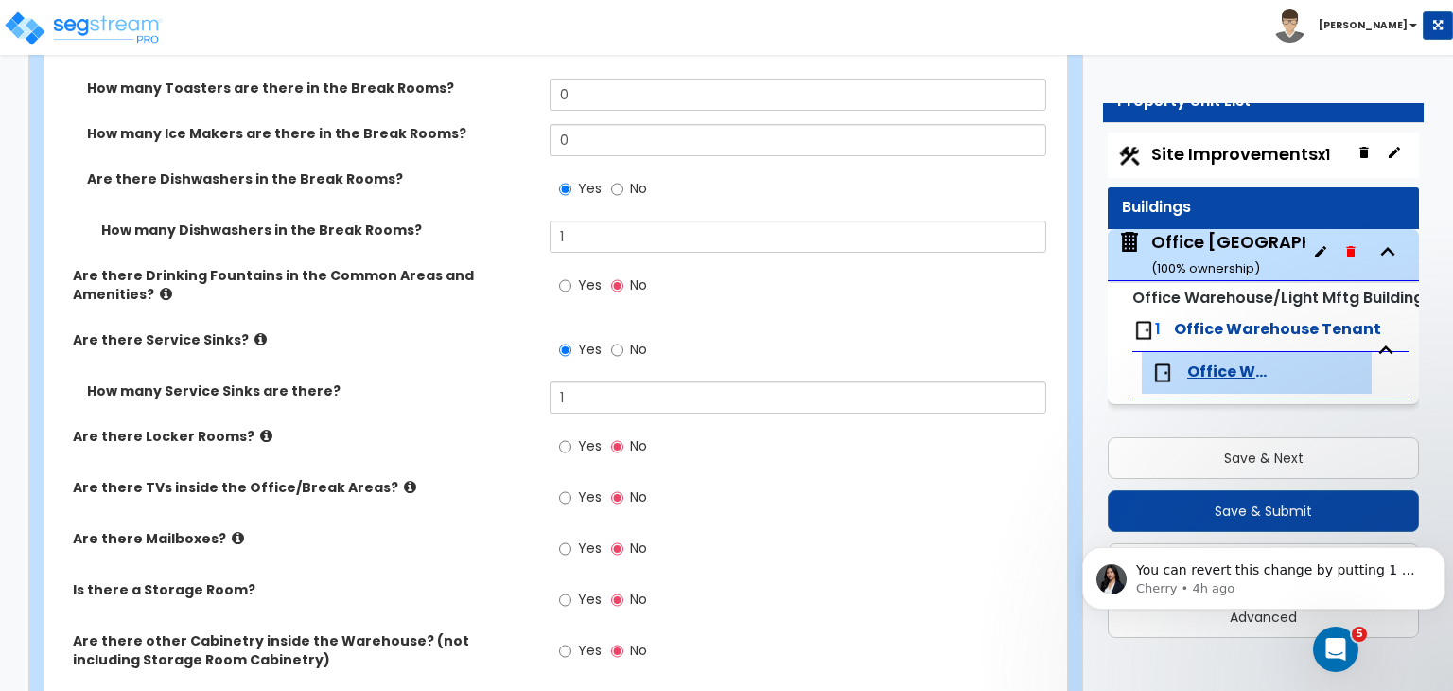
click at [481, 381] on label "How many Service Sinks are there?" at bounding box center [311, 390] width 448 height 19
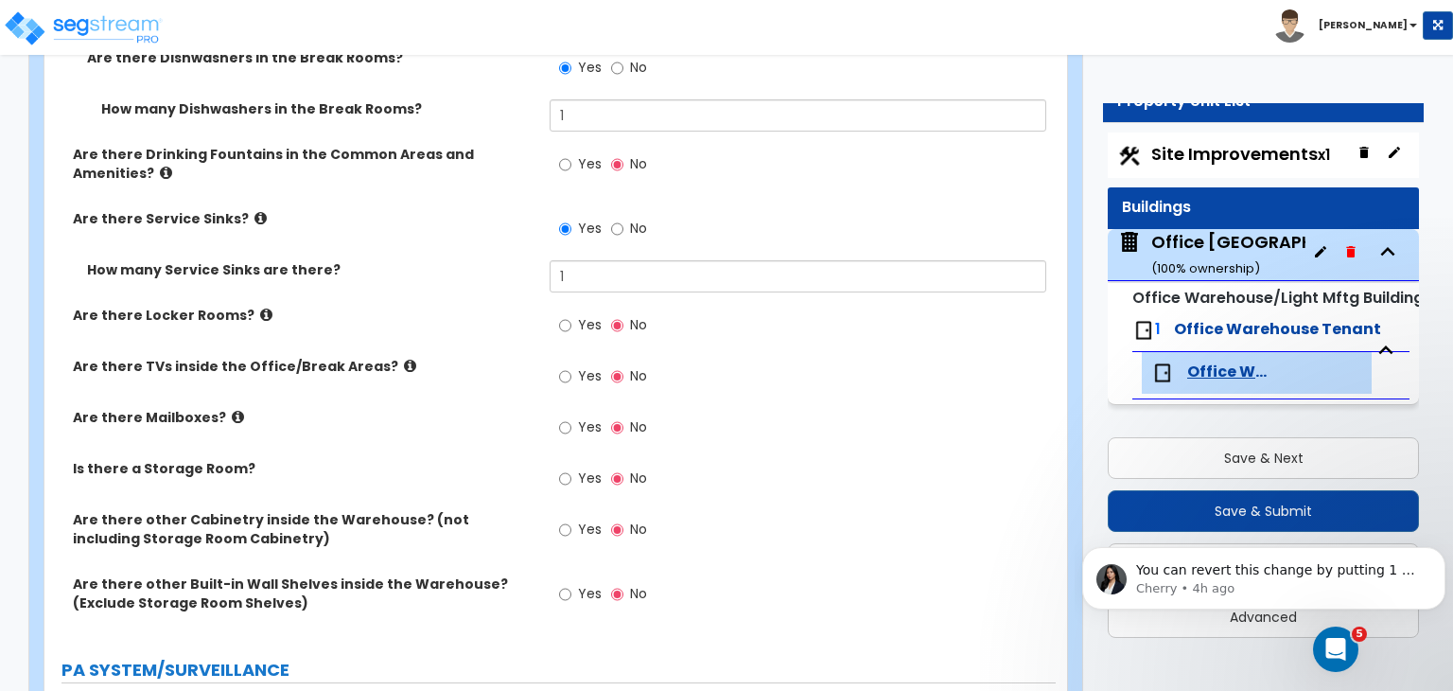
scroll to position [4256, 0]
click at [567, 364] on input "Yes" at bounding box center [565, 374] width 12 height 21
radio input "true"
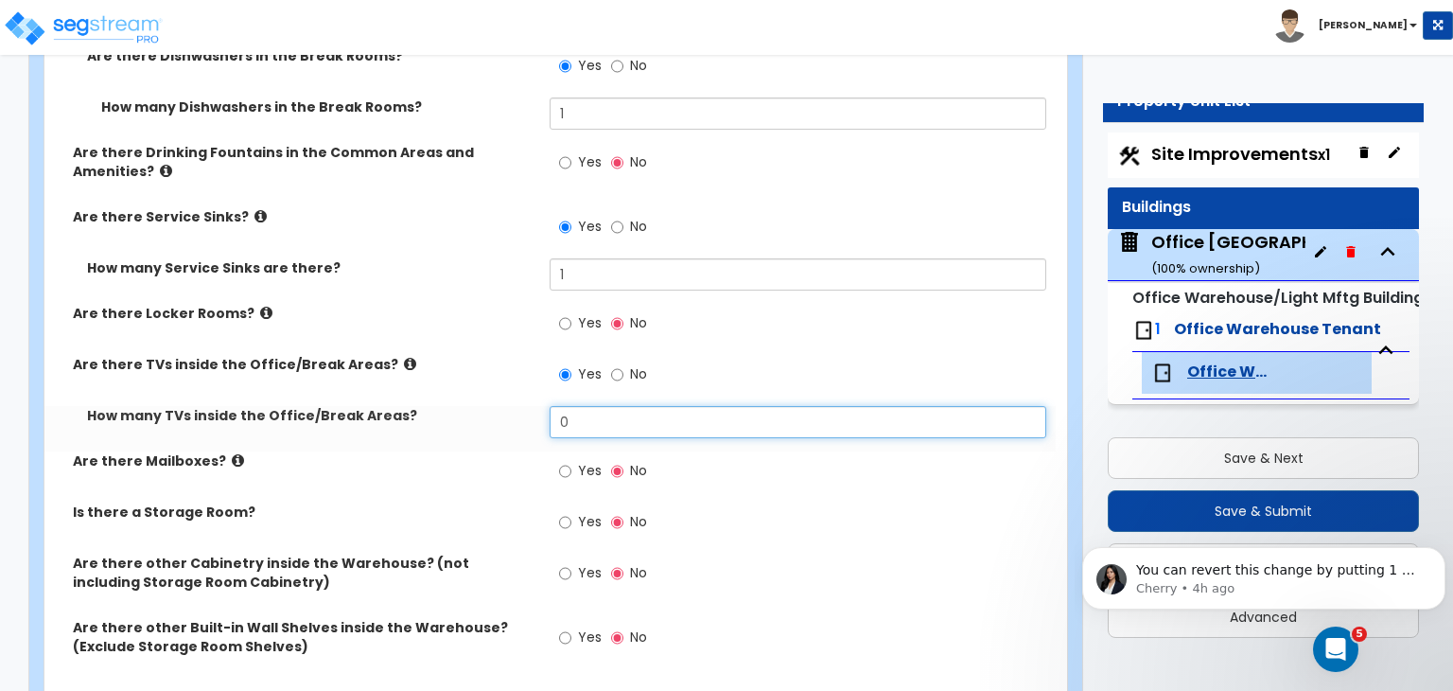
drag, startPoint x: 582, startPoint y: 369, endPoint x: 500, endPoint y: 360, distance: 82.9
click at [500, 406] on div "How many TVs inside the Office/Break Areas? 0" at bounding box center [549, 428] width 1011 height 45
type input "2"
click at [500, 406] on label "How many TVs inside the Office/Break Areas?" at bounding box center [311, 415] width 448 height 19
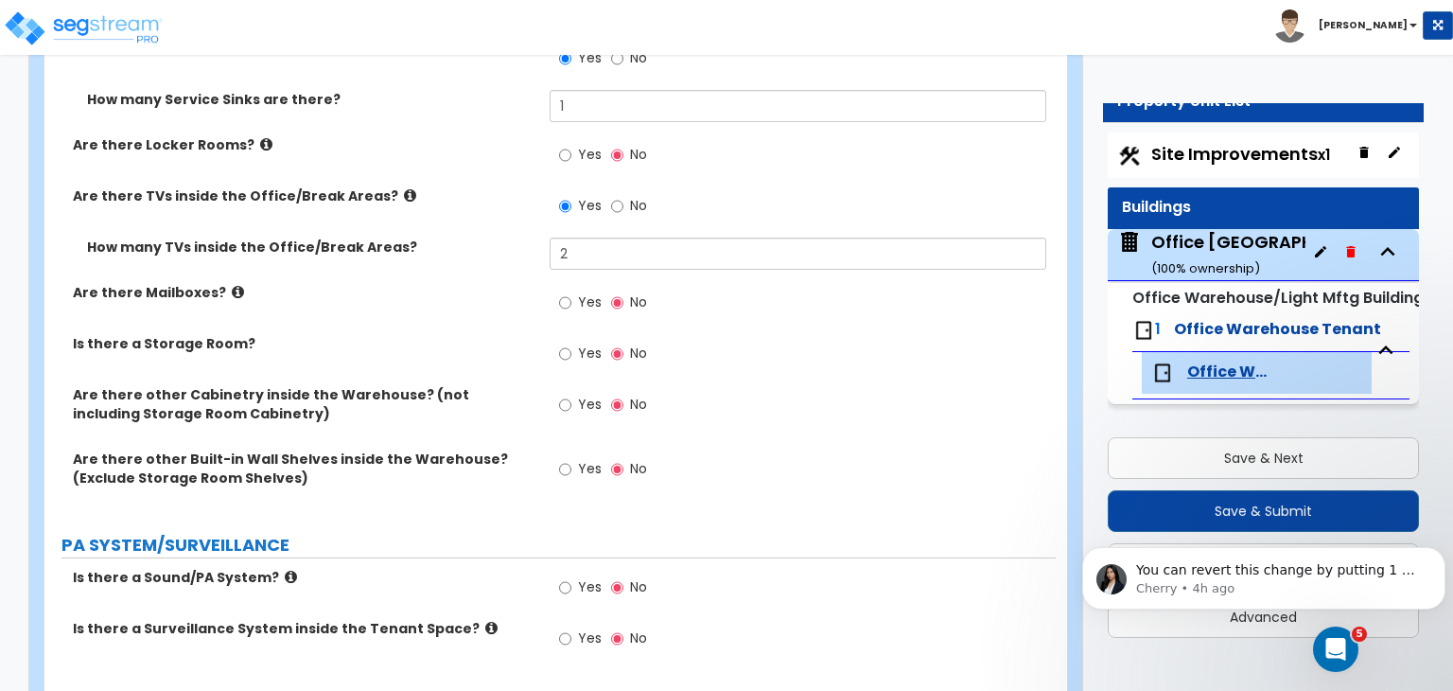
scroll to position [4428, 0]
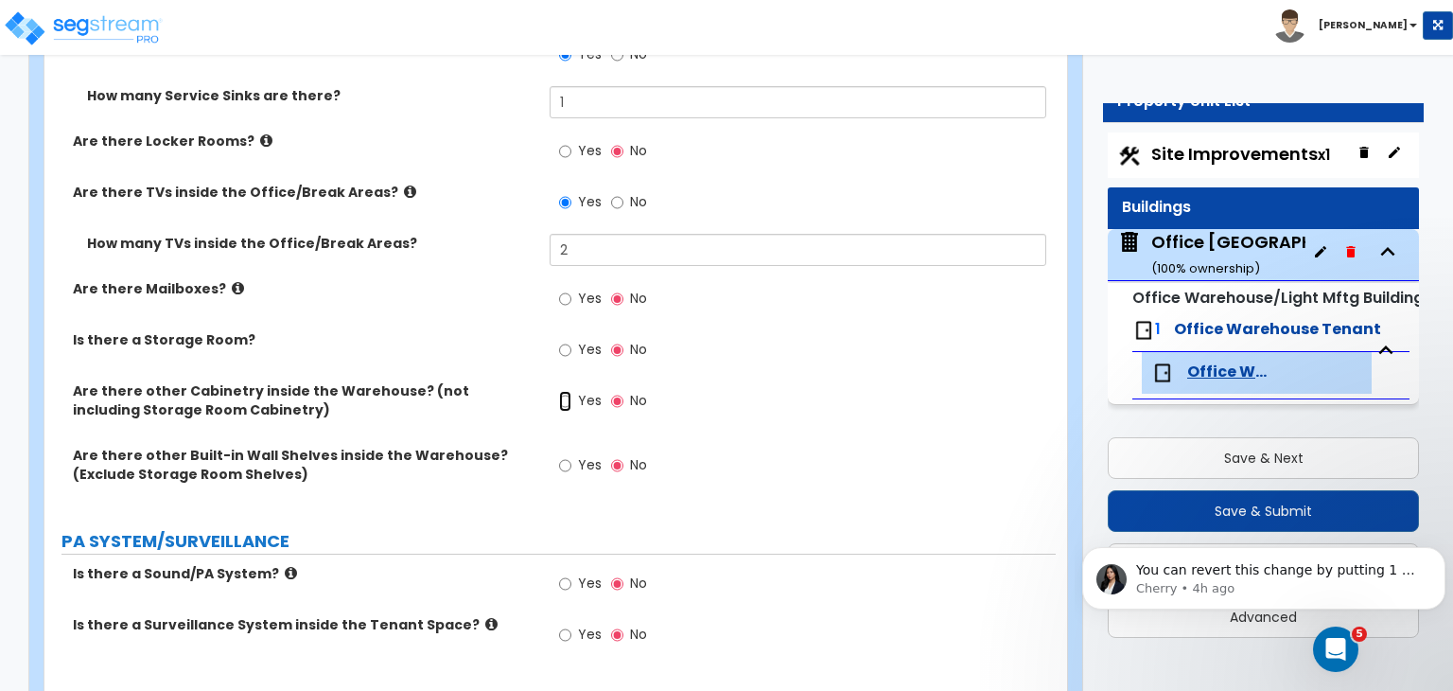
click at [560, 391] on input "Yes" at bounding box center [565, 401] width 12 height 21
radio input "true"
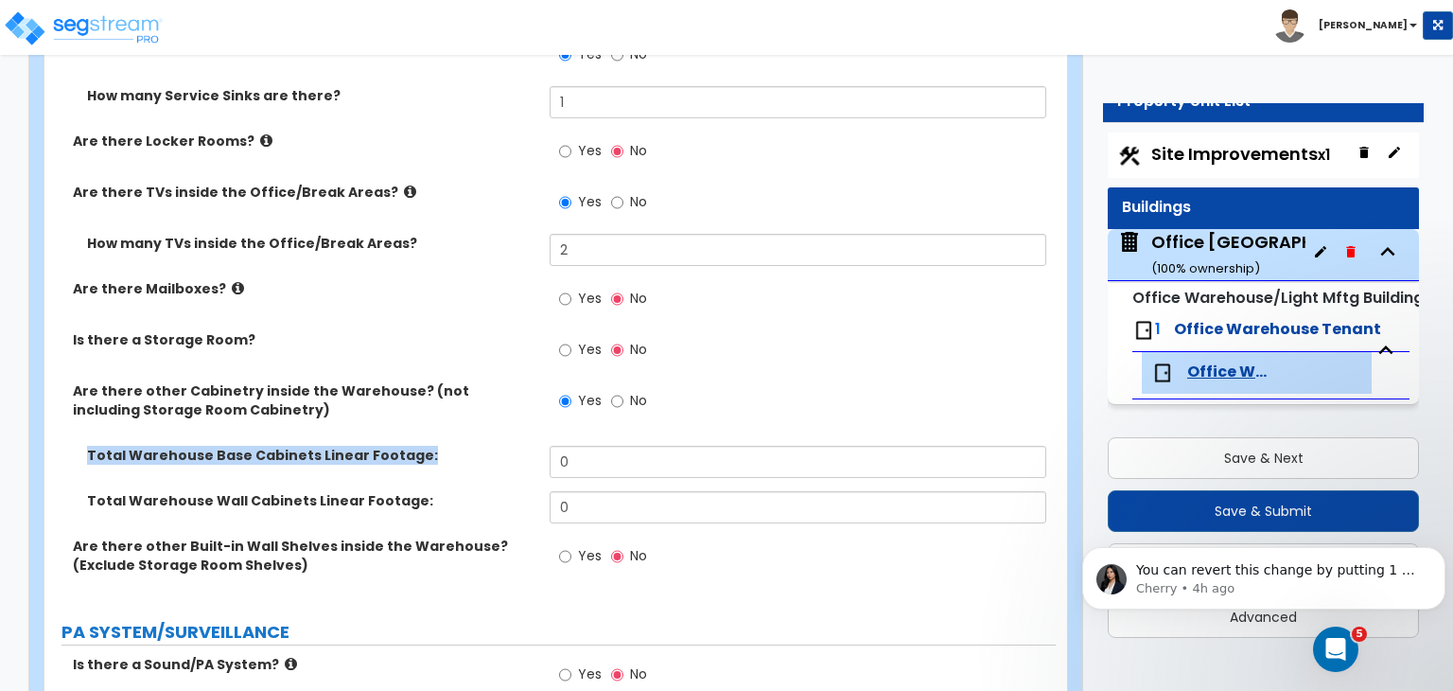
drag, startPoint x: 594, startPoint y: 387, endPoint x: 501, endPoint y: 398, distance: 94.4
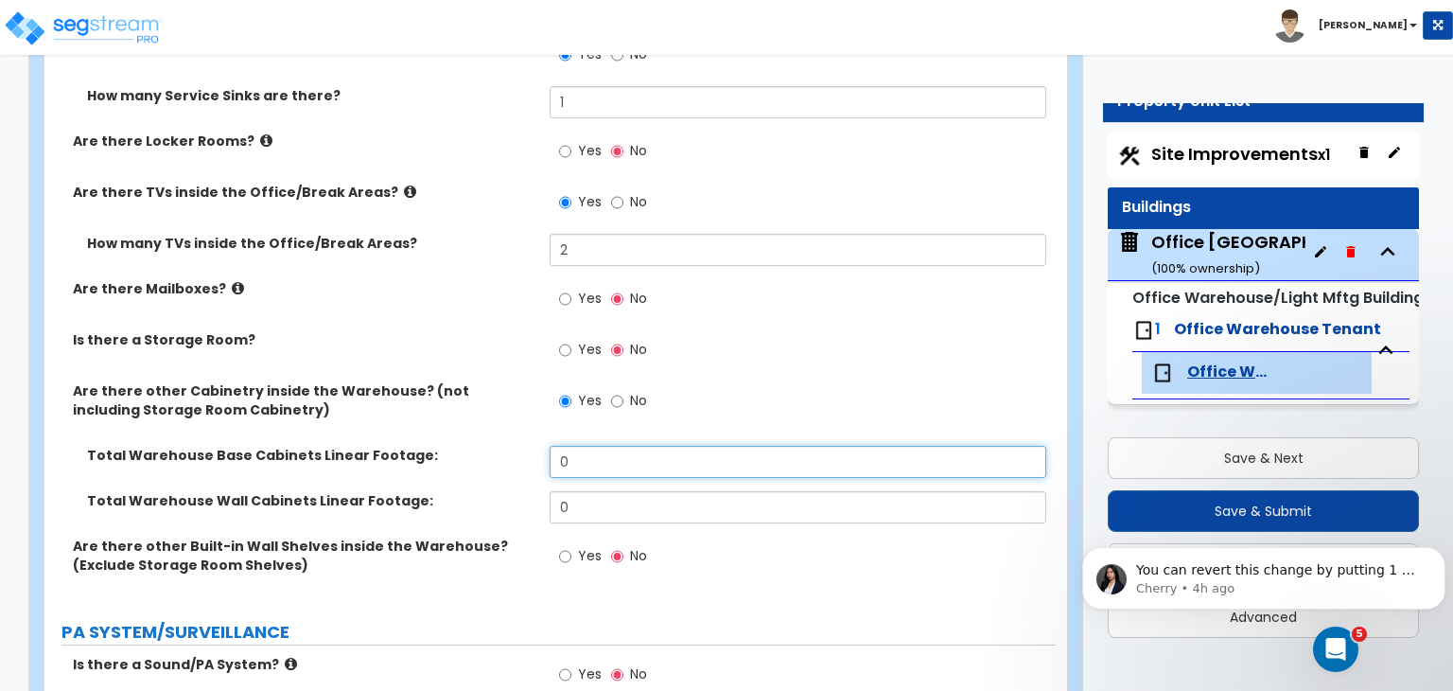
click at [595, 446] on input "0" at bounding box center [798, 462] width 496 height 32
drag, startPoint x: 612, startPoint y: 406, endPoint x: 469, endPoint y: 410, distance: 142.9
click at [469, 446] on div "Total Warehouse Base Cabinets Linear Footage: 0" at bounding box center [549, 468] width 1011 height 45
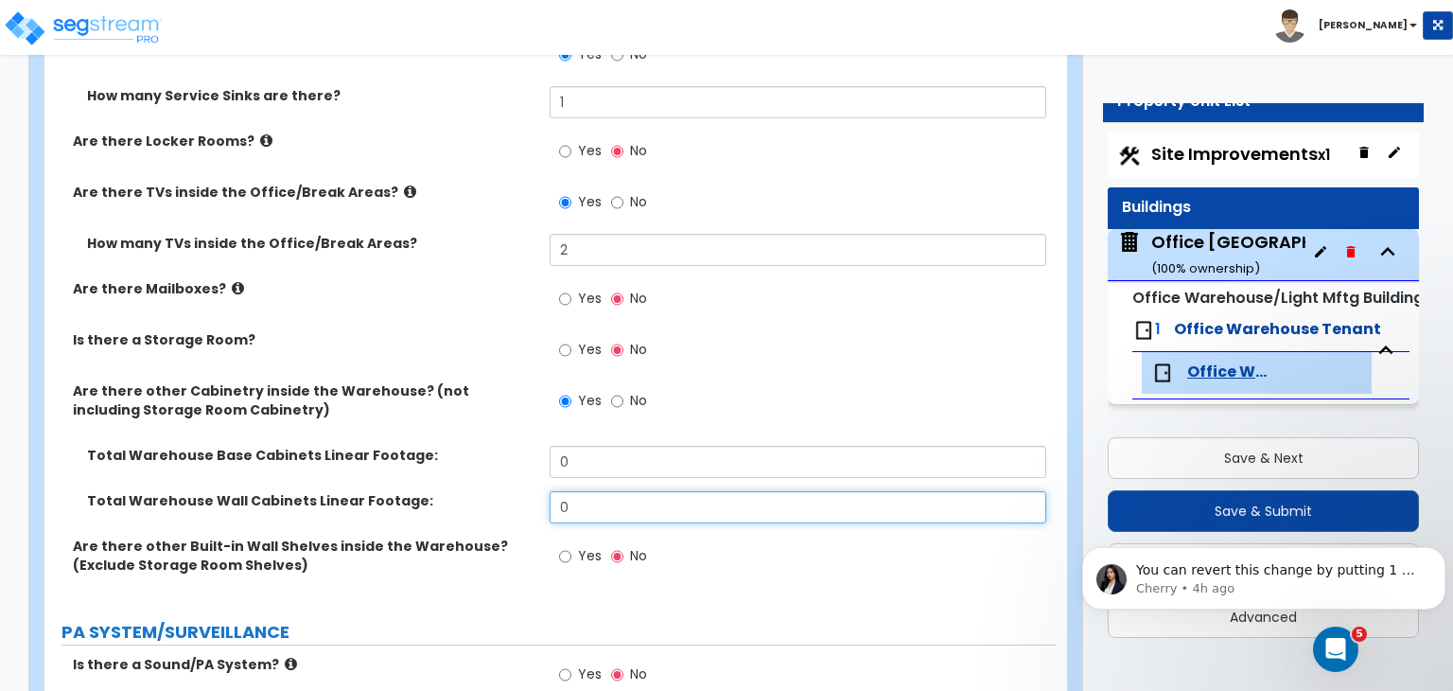
drag, startPoint x: 600, startPoint y: 448, endPoint x: 482, endPoint y: 448, distance: 118.3
click at [482, 491] on div "Total Warehouse Wall Cabinets Linear Footage: 0" at bounding box center [549, 513] width 1011 height 45
drag, startPoint x: 596, startPoint y: 441, endPoint x: 494, endPoint y: 465, distance: 104.9
click at [494, 491] on div "Total Warehouse Wall Cabinets Linear Footage: 54" at bounding box center [549, 513] width 1011 height 45
type input "26"
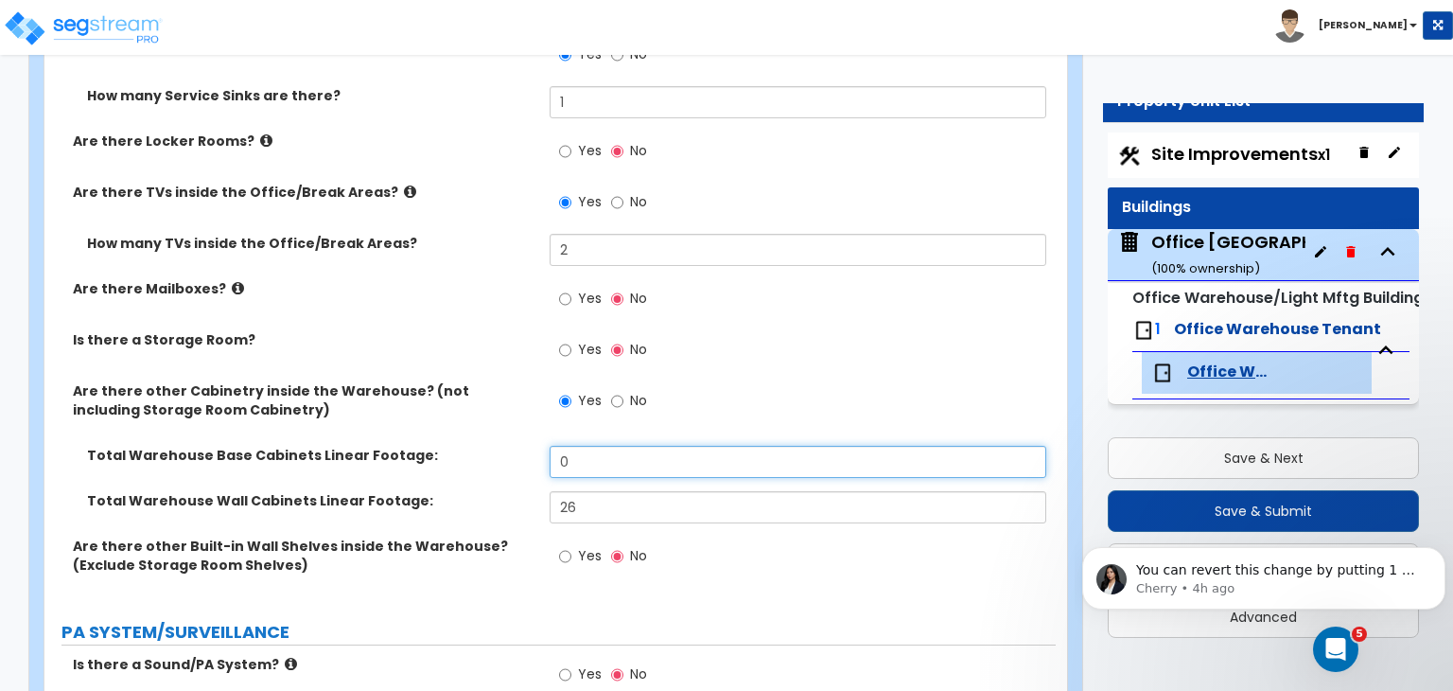
drag, startPoint x: 578, startPoint y: 406, endPoint x: 514, endPoint y: 401, distance: 64.5
click at [514, 446] on div "Total Warehouse Base Cabinets Linear Footage: 0" at bounding box center [549, 468] width 1011 height 45
type input "28"
click at [514, 446] on label "Total Warehouse Base Cabinets Linear Footage:" at bounding box center [311, 455] width 448 height 19
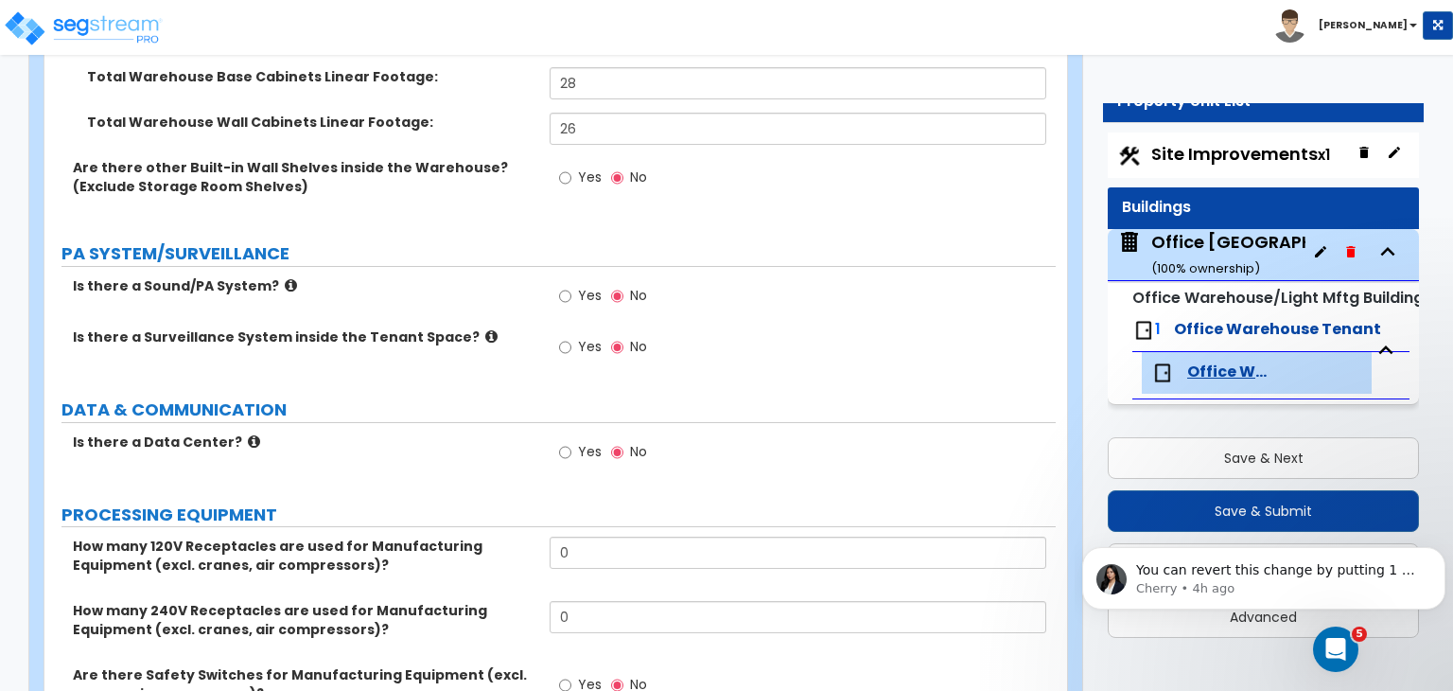
scroll to position [4809, 0]
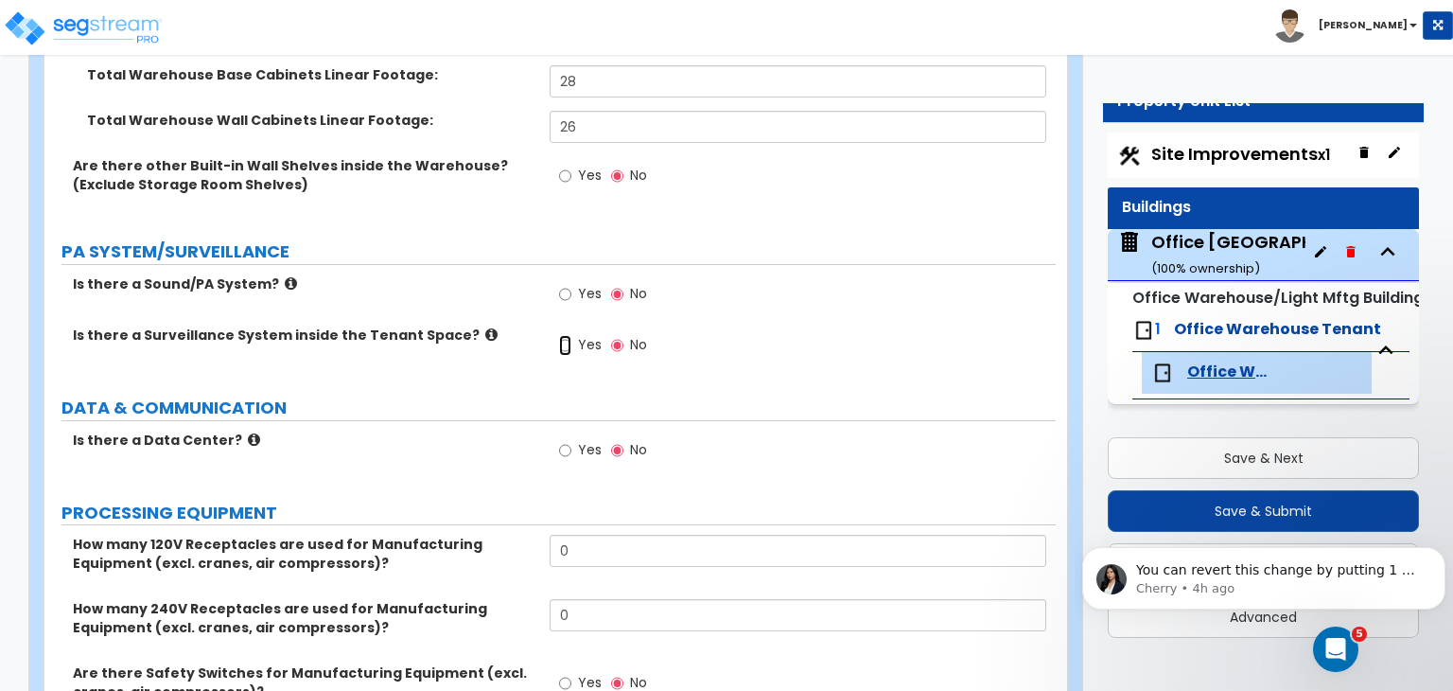
click at [565, 335] on input "Yes" at bounding box center [565, 345] width 12 height 21
radio input "true"
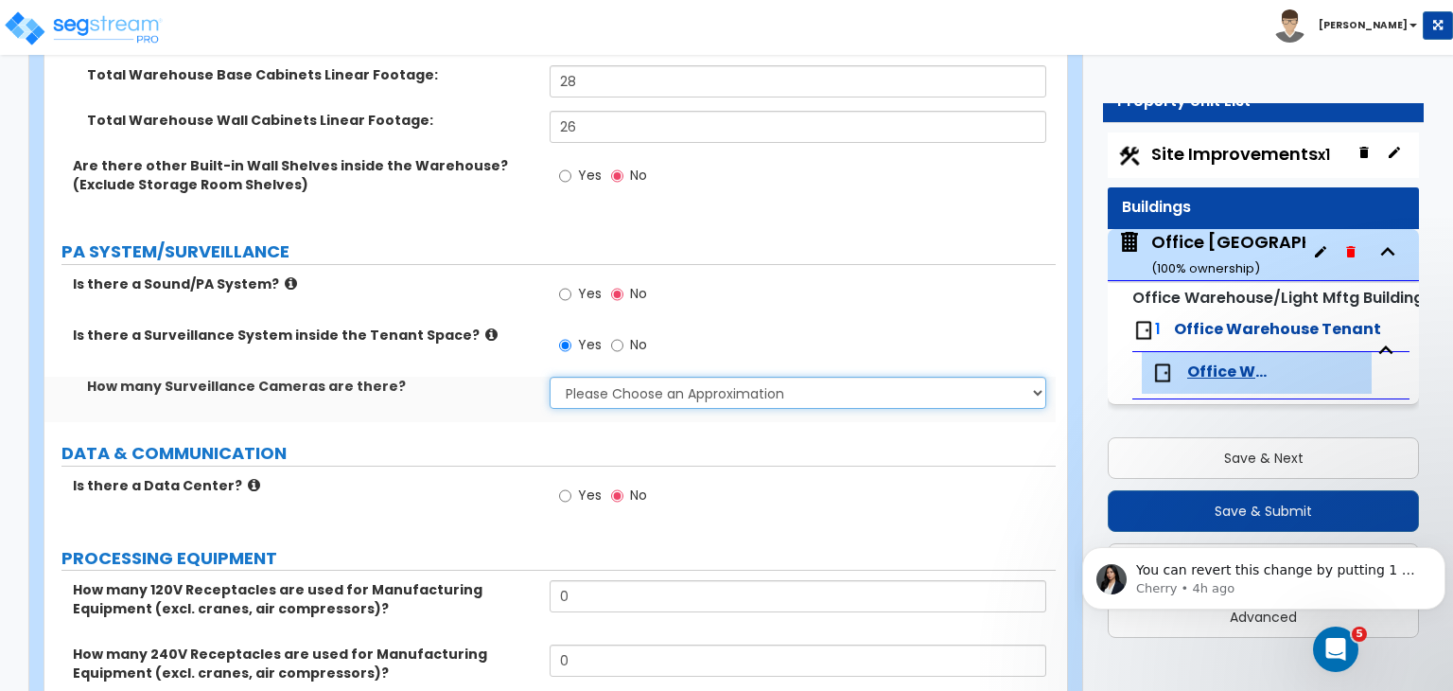
click at [575, 377] on select "Please Choose an Approximation Barely Noticed Any Noticed a Couple Frequently S…" at bounding box center [798, 393] width 496 height 32
select select "3"
click at [550, 377] on select "Please Choose an Approximation Barely Noticed Any Noticed a Couple Frequently S…" at bounding box center [798, 393] width 496 height 32
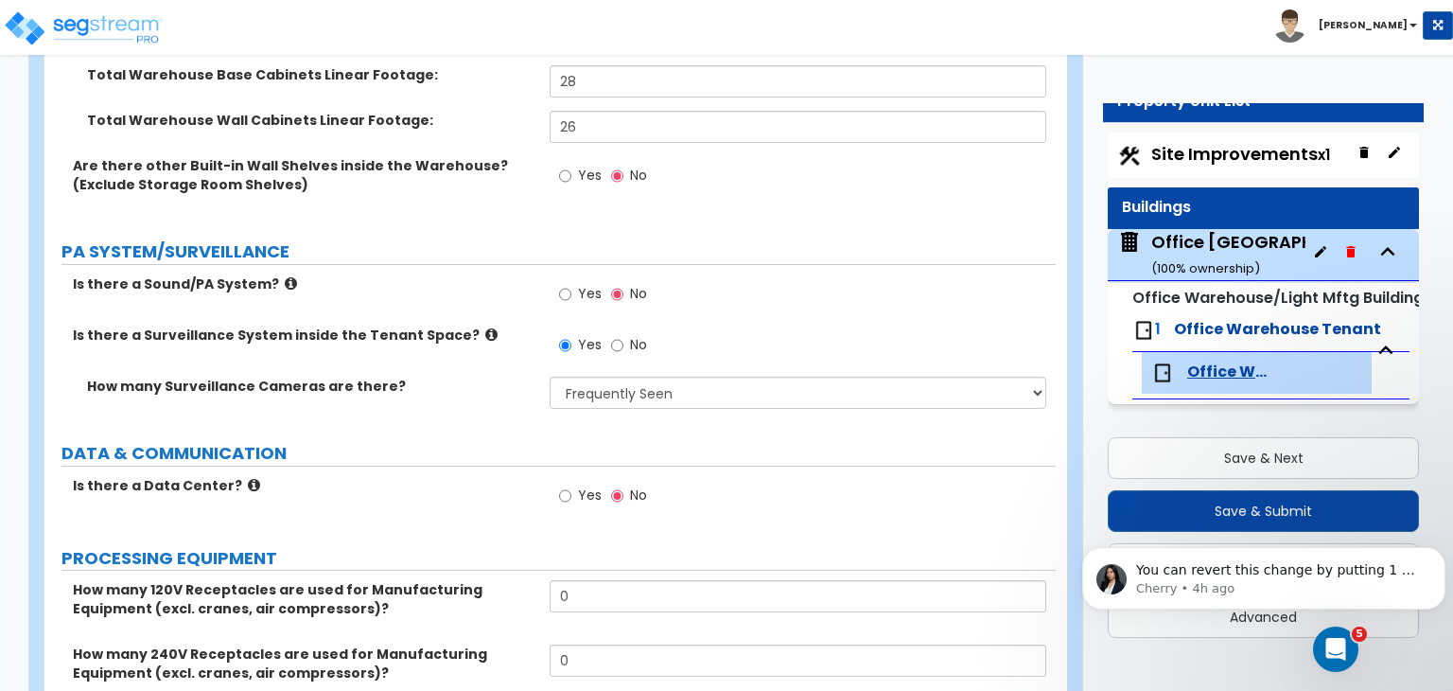
click at [478, 476] on label "Is there a Data Center?" at bounding box center [304, 485] width 463 height 19
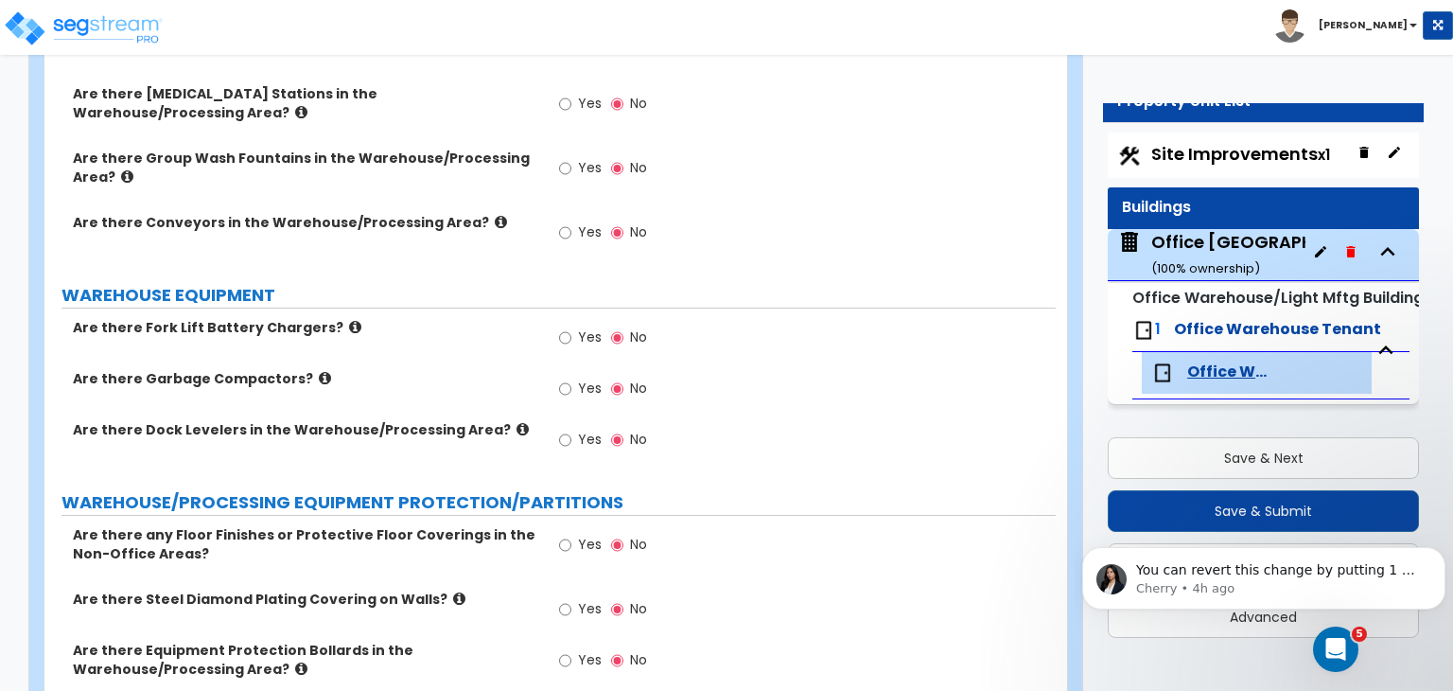
scroll to position [6069, 0]
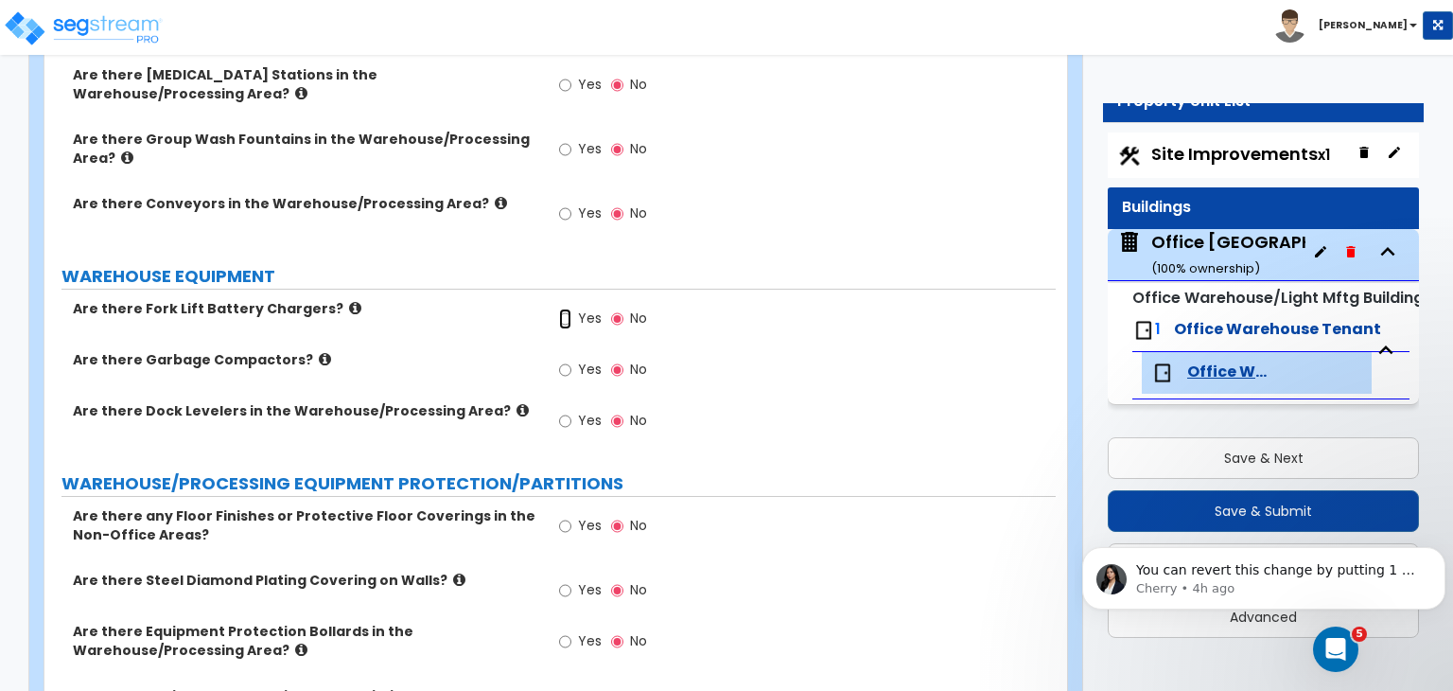
click at [564, 308] on input "Yes" at bounding box center [565, 318] width 12 height 21
radio input "true"
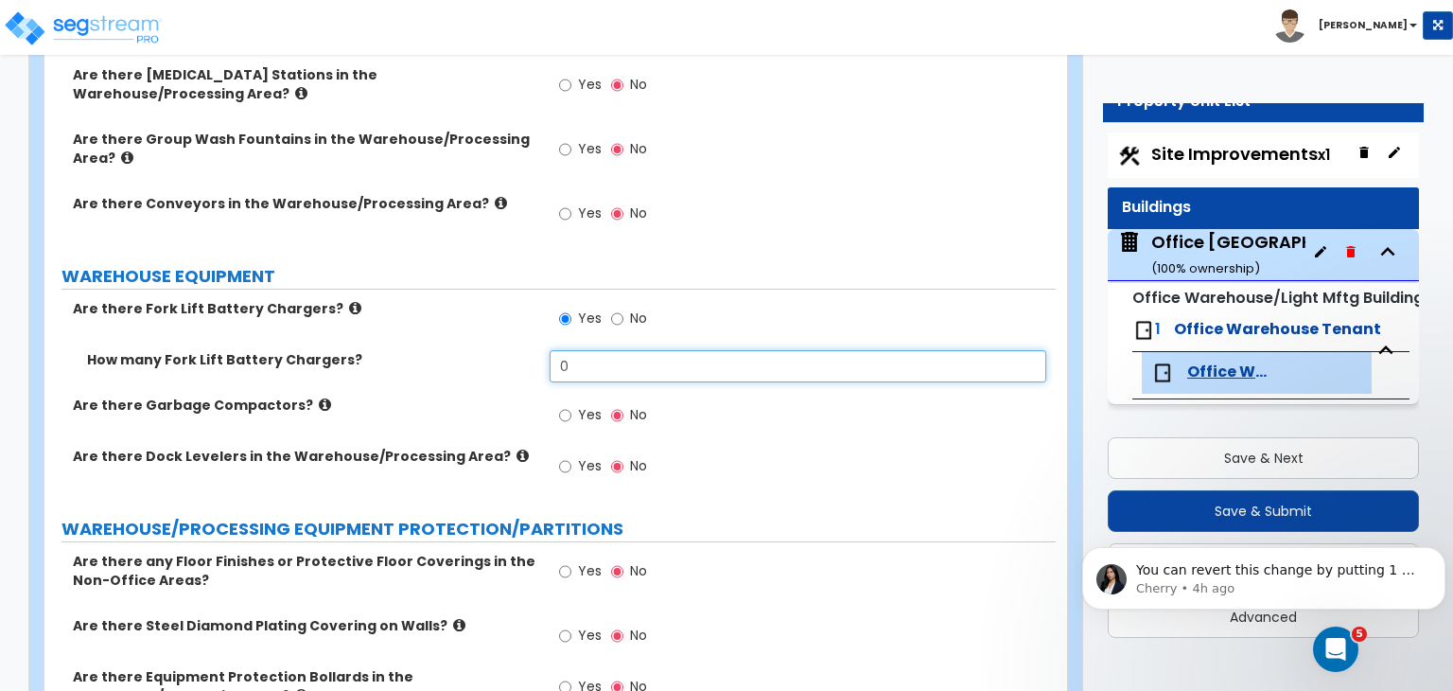
drag, startPoint x: 578, startPoint y: 284, endPoint x: 537, endPoint y: 285, distance: 40.7
click at [537, 350] on div "How many Fork Lift Battery Chargers? 0" at bounding box center [549, 372] width 1011 height 45
type input "1"
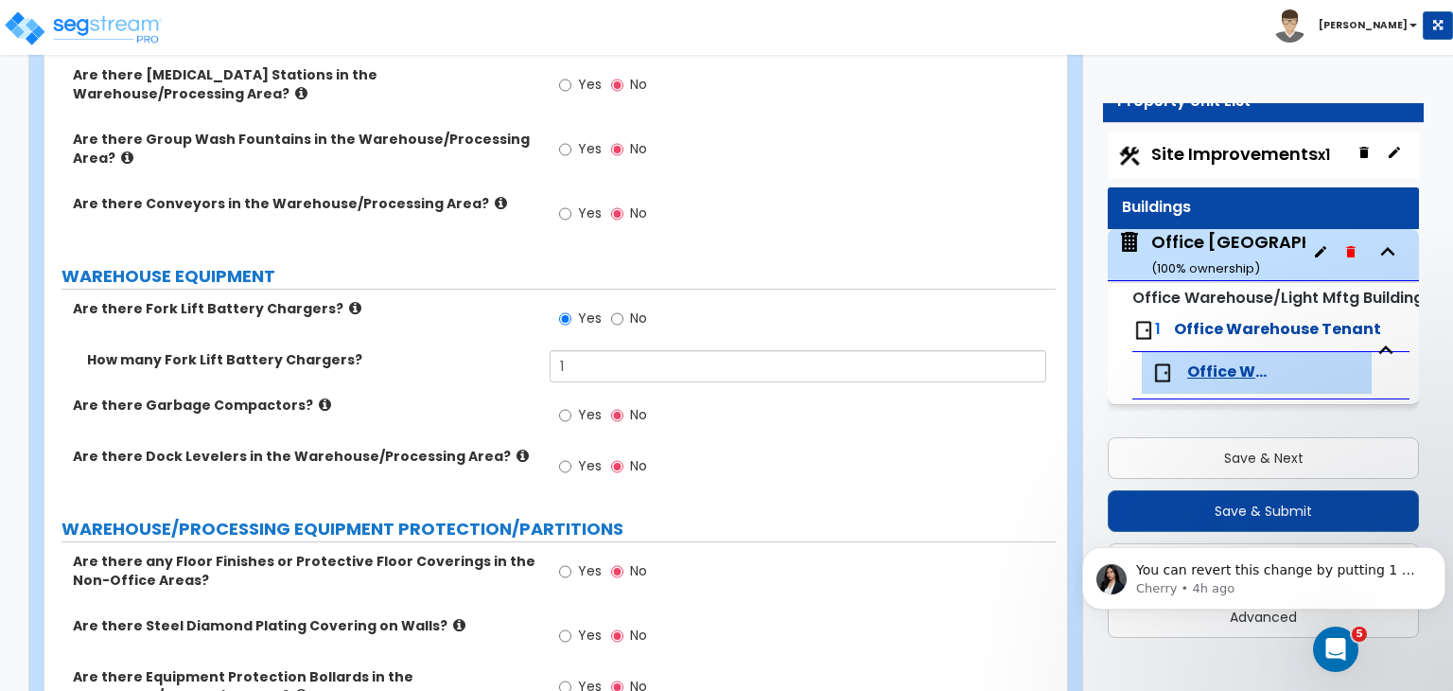
click at [537, 350] on div "How many Fork Lift Battery Chargers?" at bounding box center [296, 359] width 505 height 19
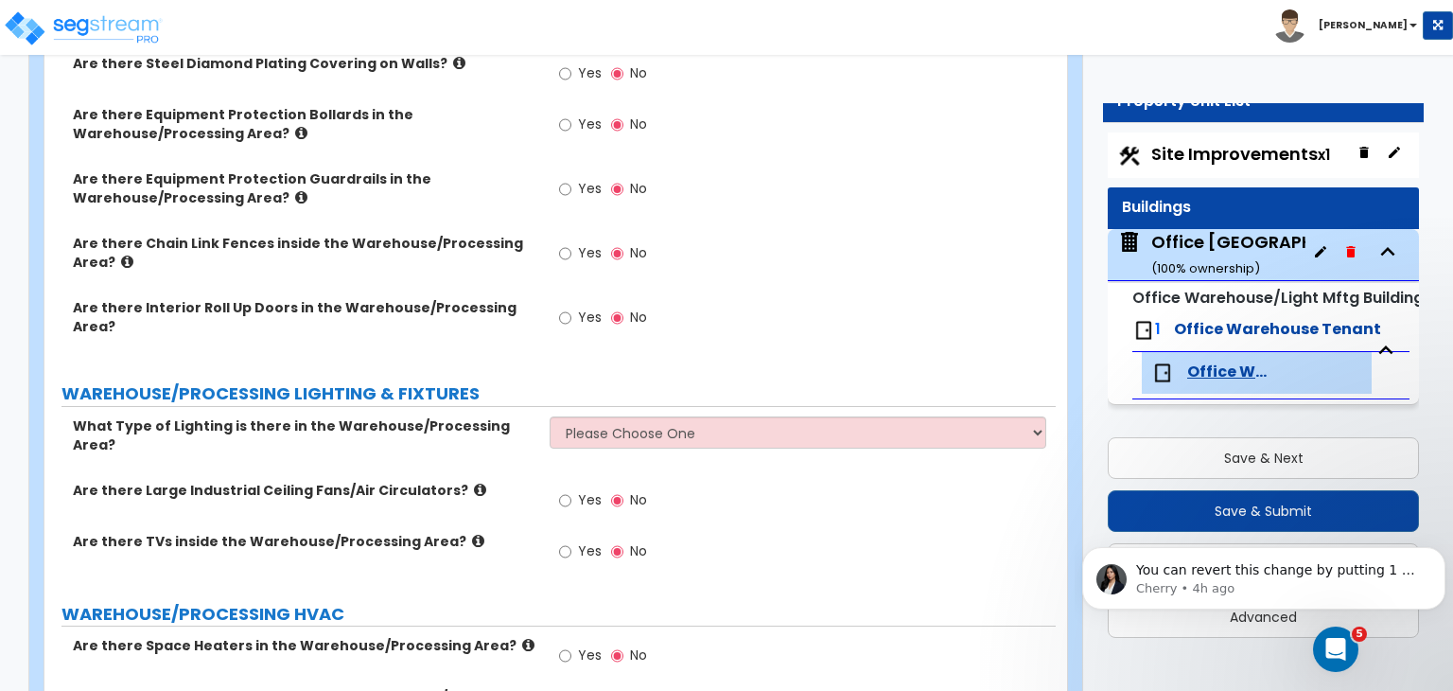
scroll to position [6673, 0]
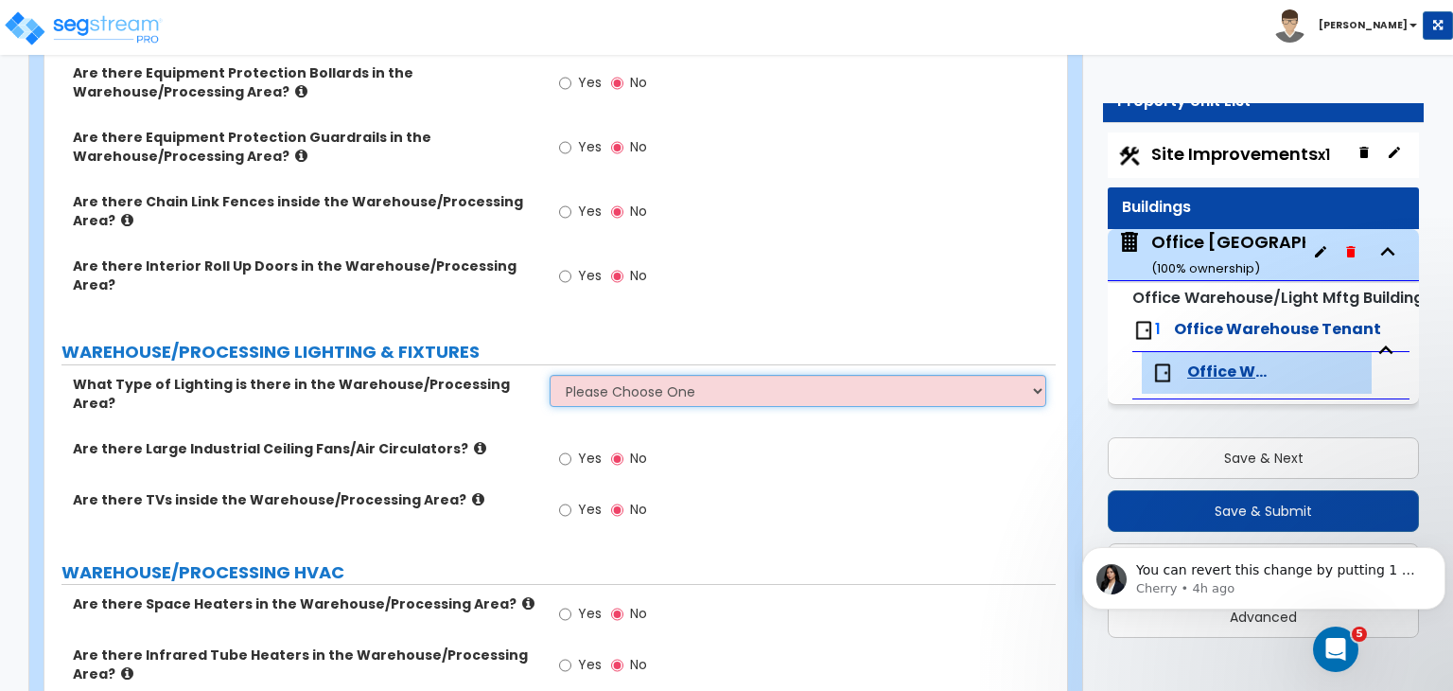
click at [598, 375] on select "Please Choose One High Bay Round Fixtures High Bay Fluorescent Tube Lighting Hi…" at bounding box center [798, 391] width 496 height 32
select select "2"
click at [550, 375] on select "Please Choose One High Bay Round Fixtures High Bay Fluorescent Tube Lighting Hi…" at bounding box center [798, 391] width 496 height 32
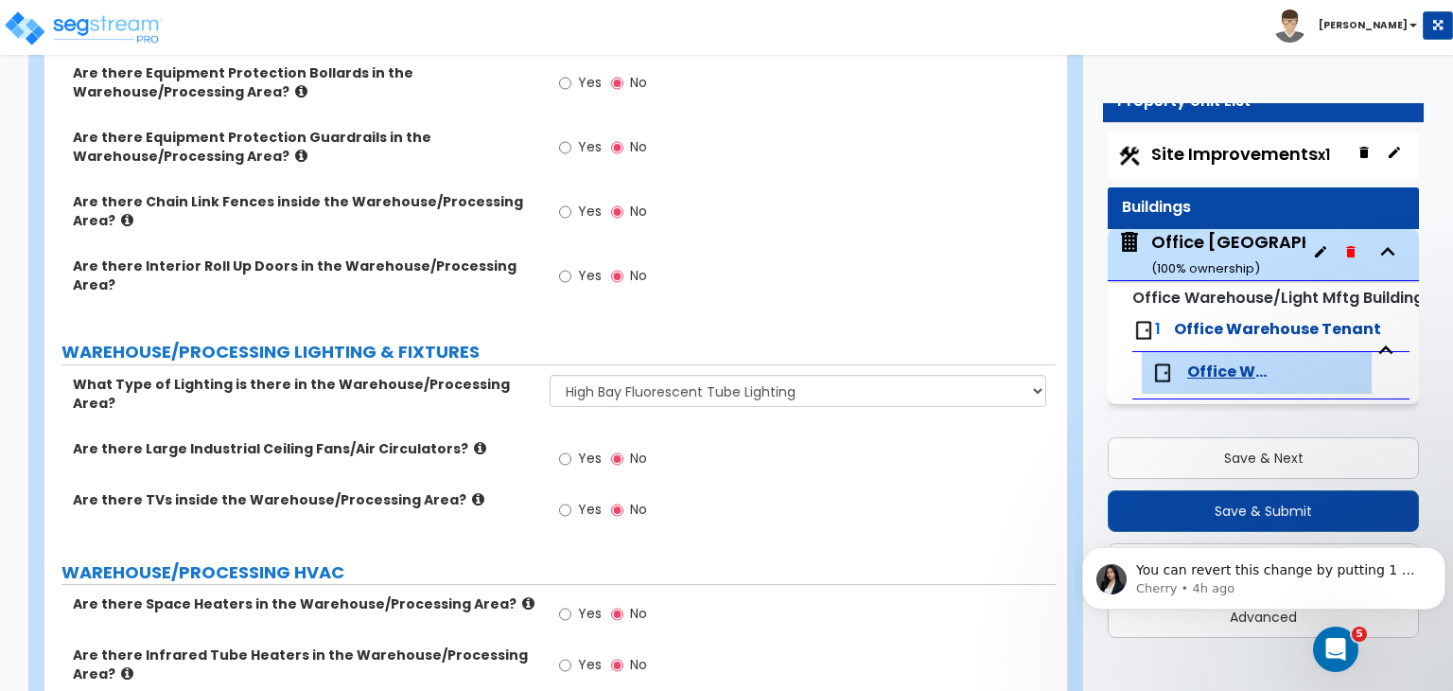
click at [530, 439] on div "Are there Large Industrial Ceiling Fans/Air Circulators? Yes No" at bounding box center [549, 464] width 1011 height 51
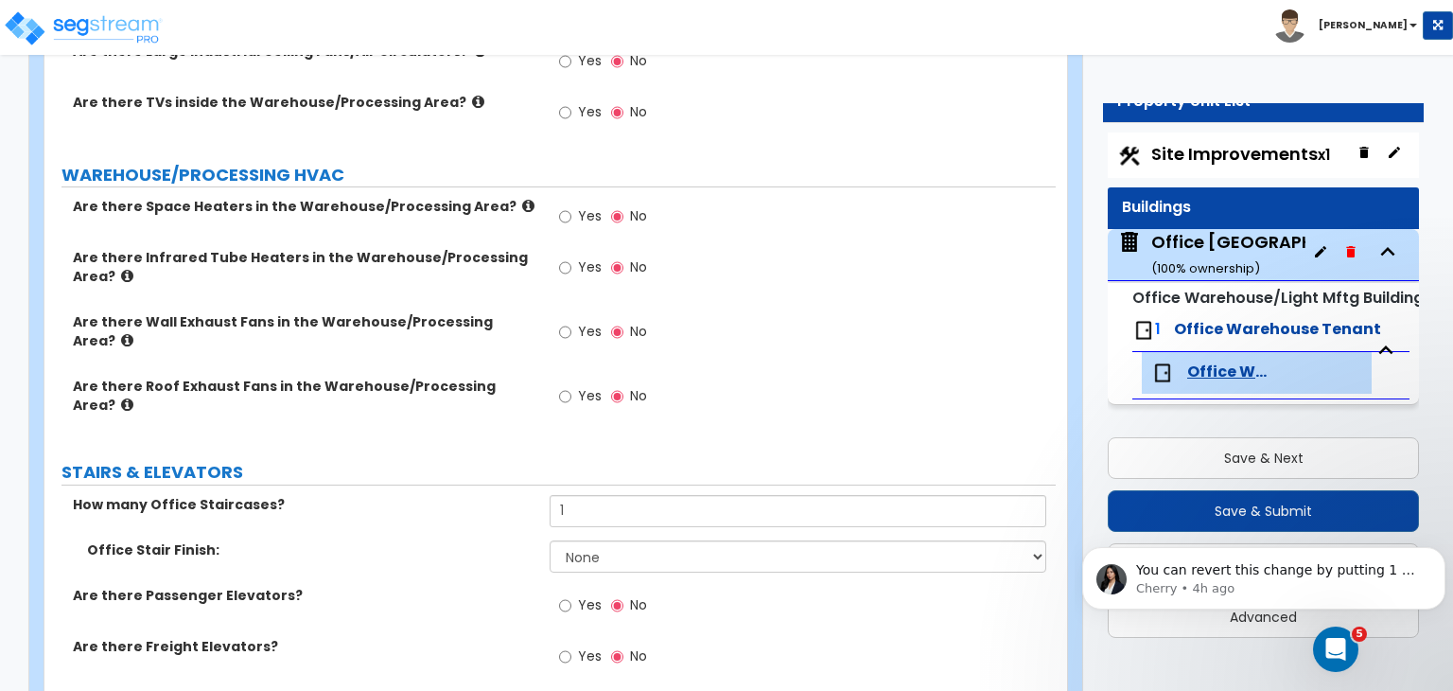
scroll to position [7083, 0]
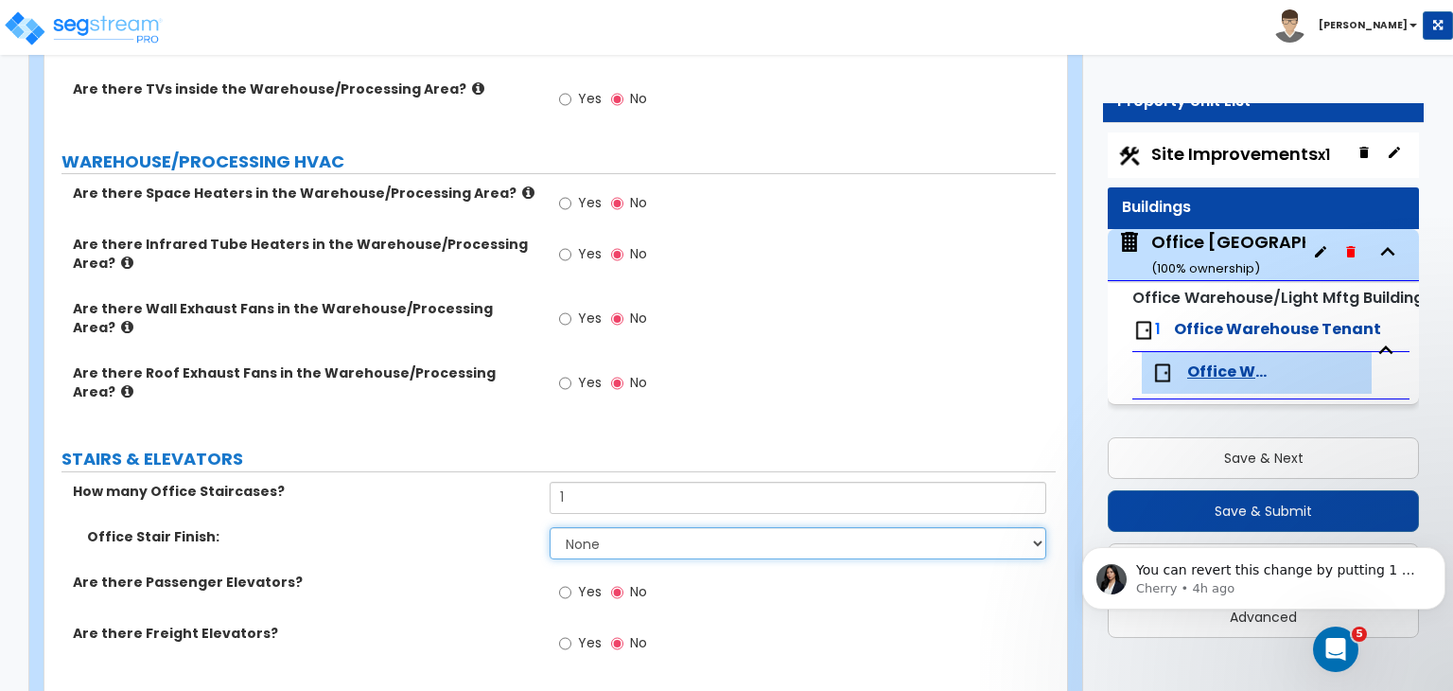
click at [589, 527] on select "None Tile Wood Laminate VCT Sheet Carpet Sheet Vinyl Carpet Tile" at bounding box center [798, 543] width 496 height 32
select select "2"
click at [550, 527] on select "None Tile Wood Laminate VCT Sheet Carpet Sheet Vinyl Carpet Tile" at bounding box center [798, 543] width 496 height 32
click at [535, 572] on label "Are there Passenger Elevators?" at bounding box center [304, 581] width 463 height 19
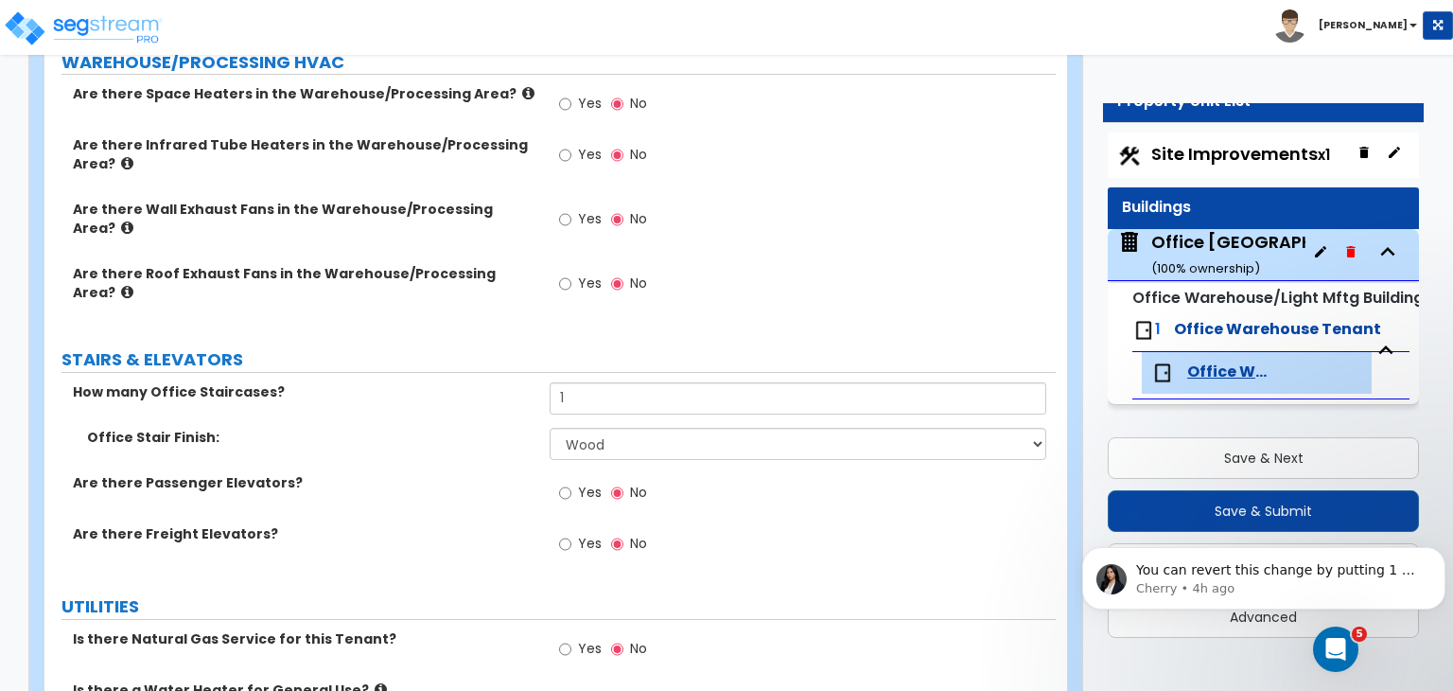
scroll to position [7220, 0]
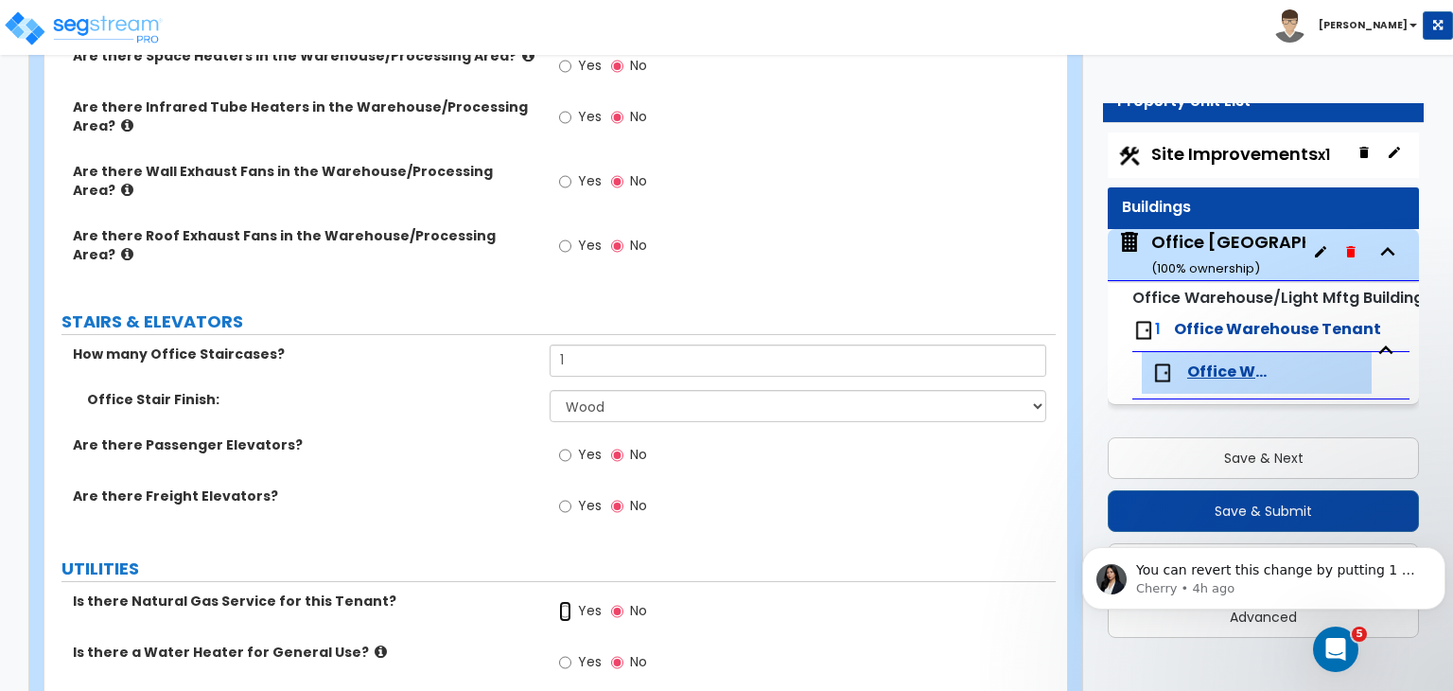
click at [564, 601] on input "Yes" at bounding box center [565, 611] width 12 height 21
radio input "true"
click at [564, 652] on input "Yes" at bounding box center [565, 662] width 12 height 21
radio input "true"
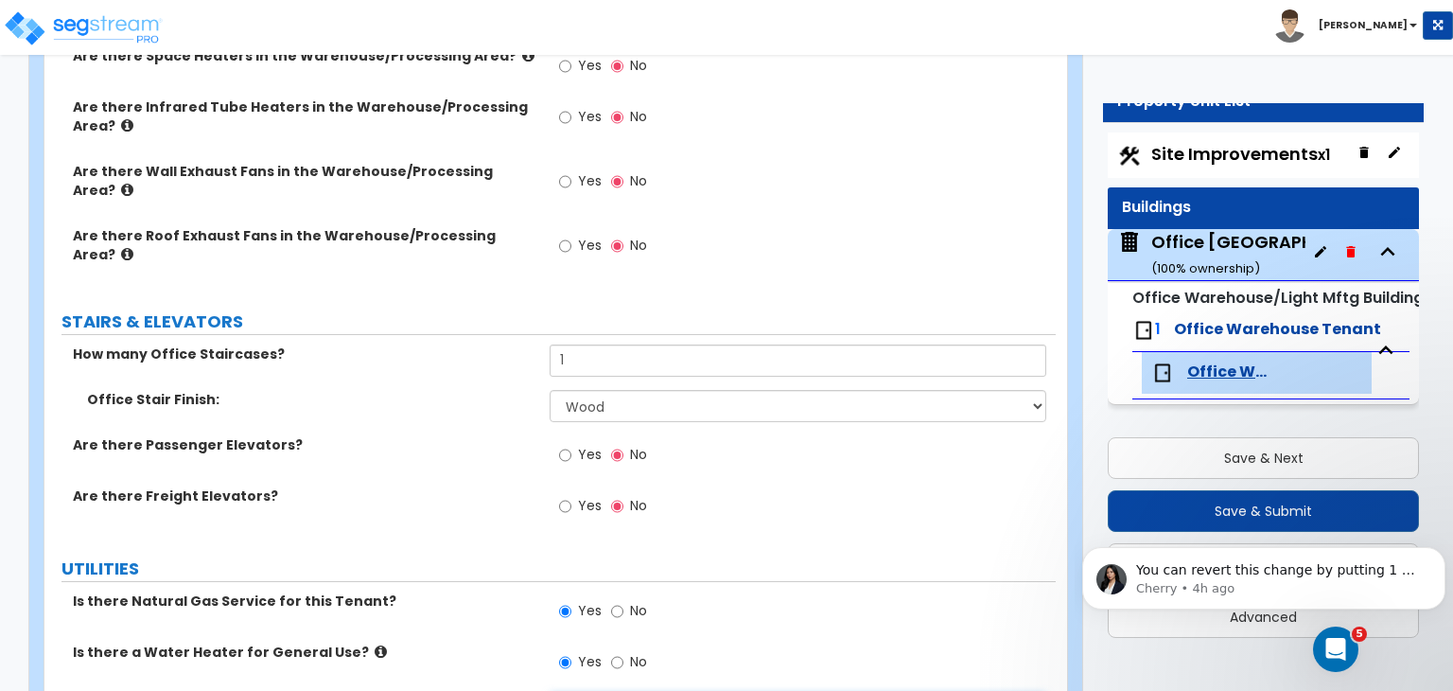
select select "1"
click at [496, 694] on label "Water Heater Fuel Type:" at bounding box center [311, 703] width 448 height 19
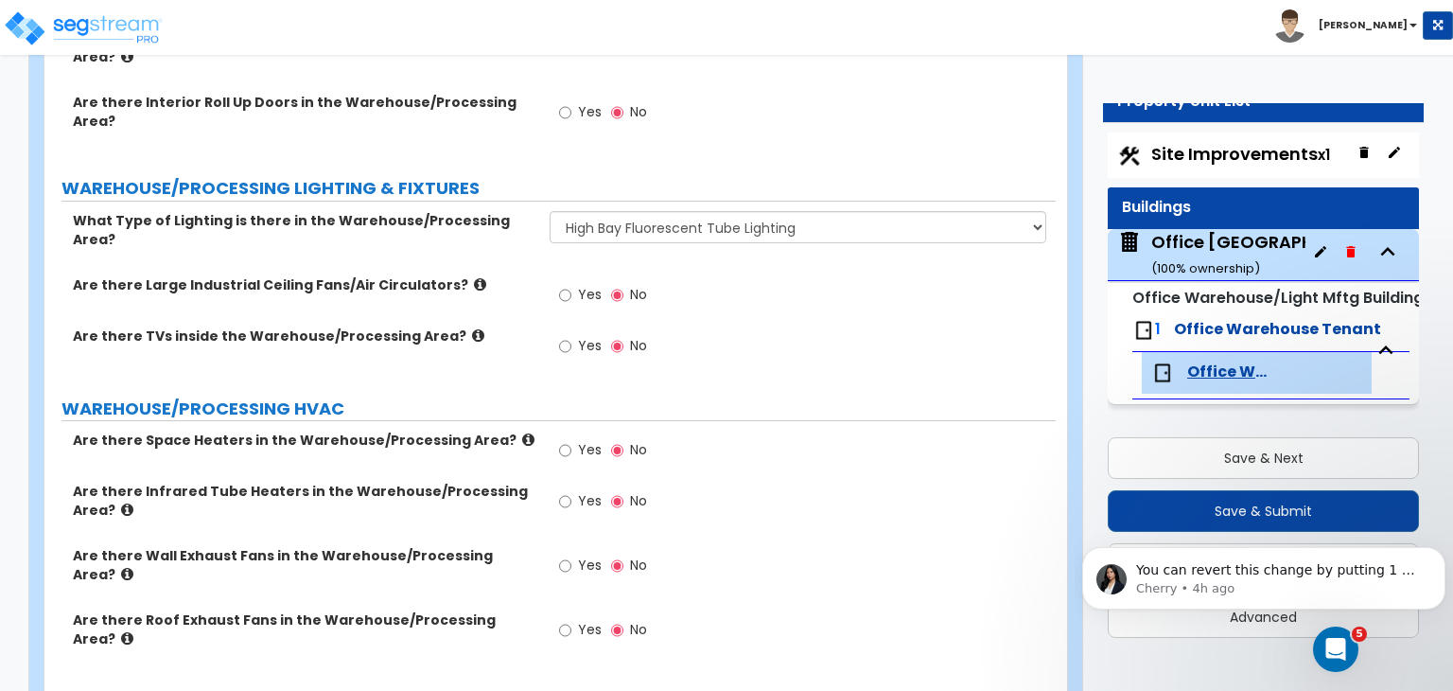
scroll to position [6806, 0]
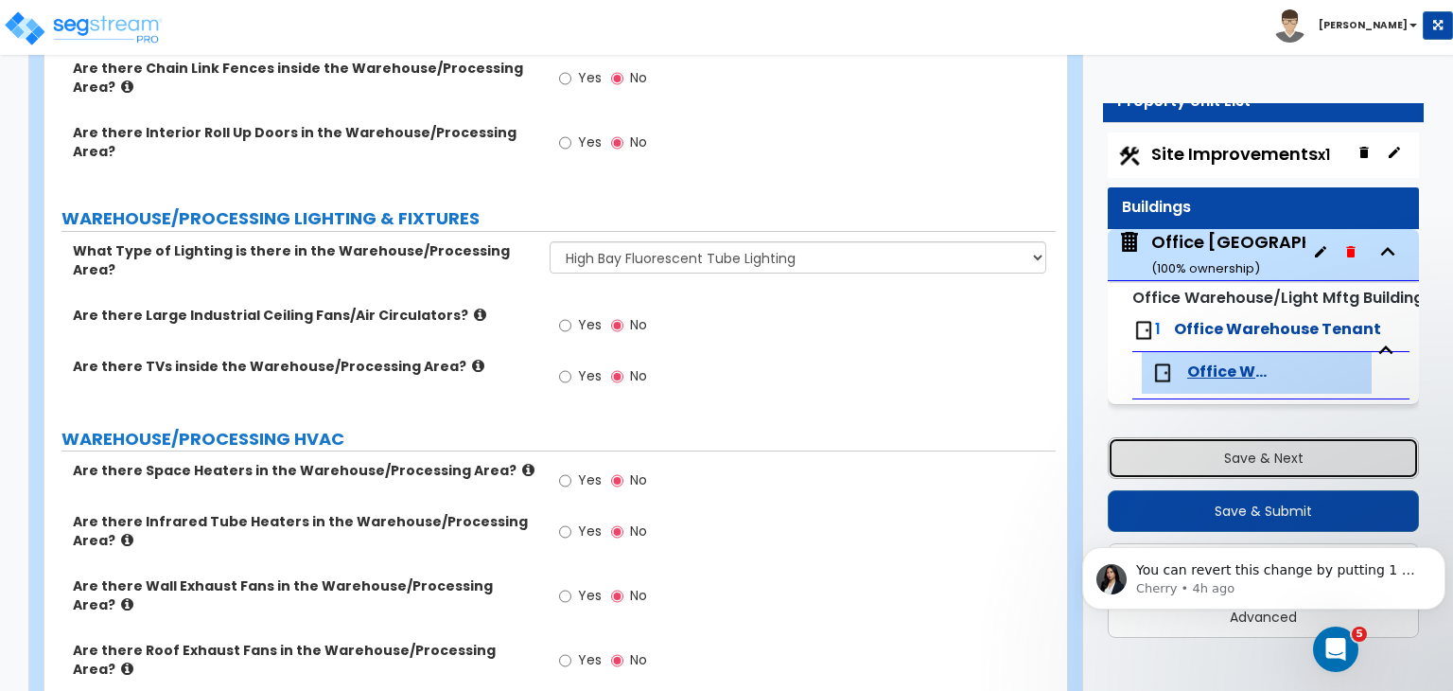
click at [1222, 450] on button "Save & Next" at bounding box center [1263, 458] width 311 height 42
select select "2"
select select "4"
select select "2"
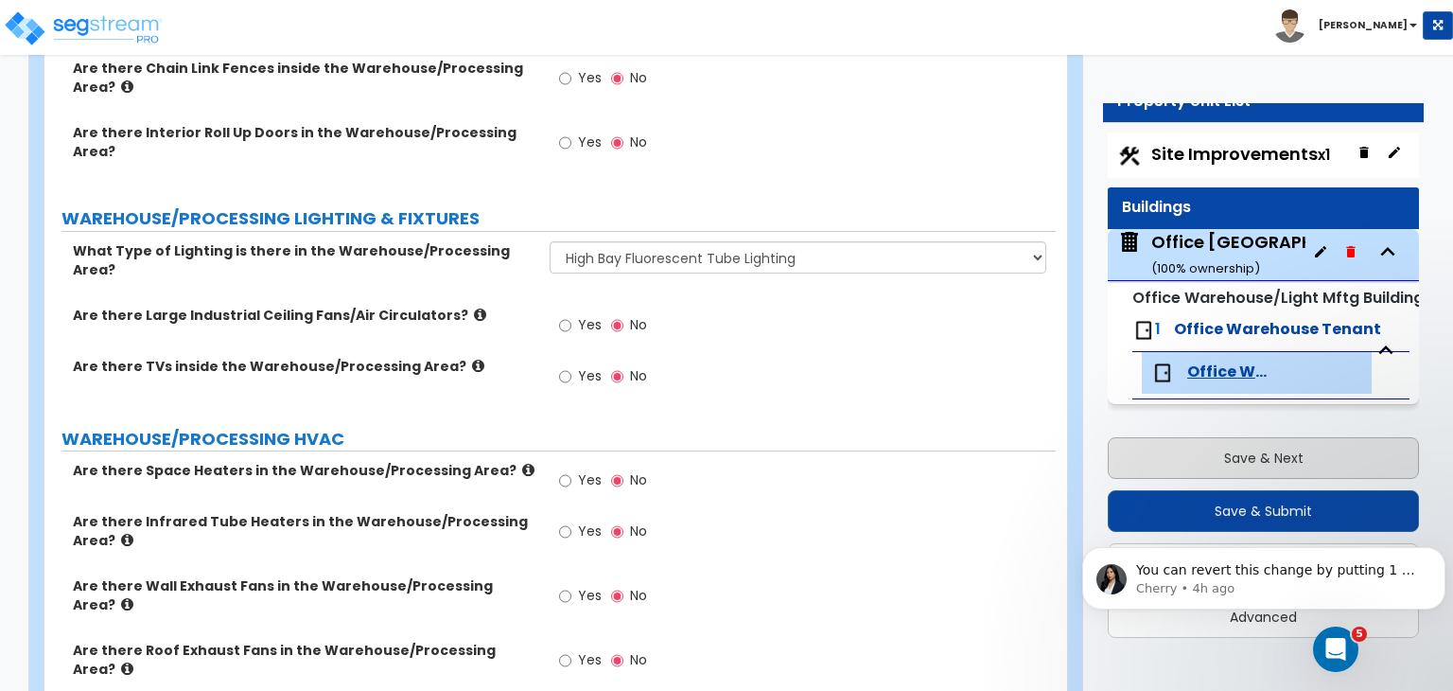
select select "3"
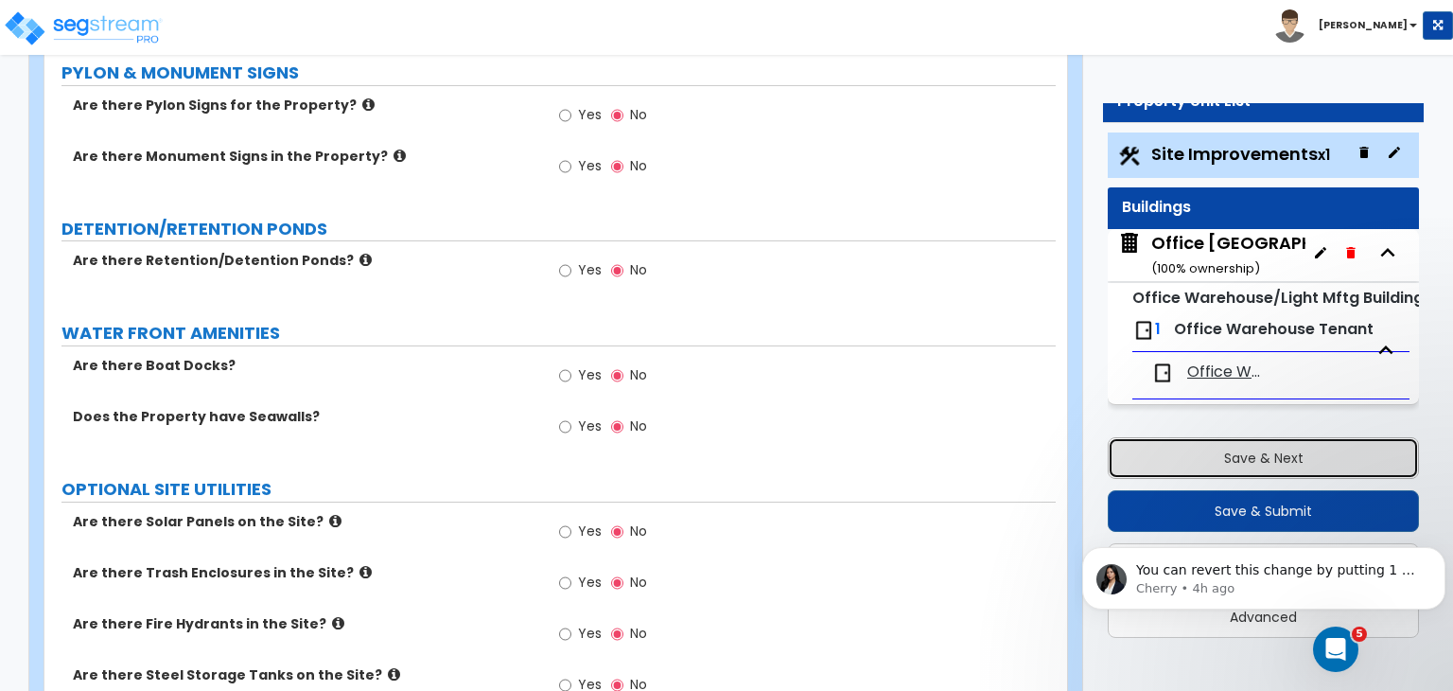
click at [1222, 450] on button "Save & Next" at bounding box center [1263, 458] width 311 height 42
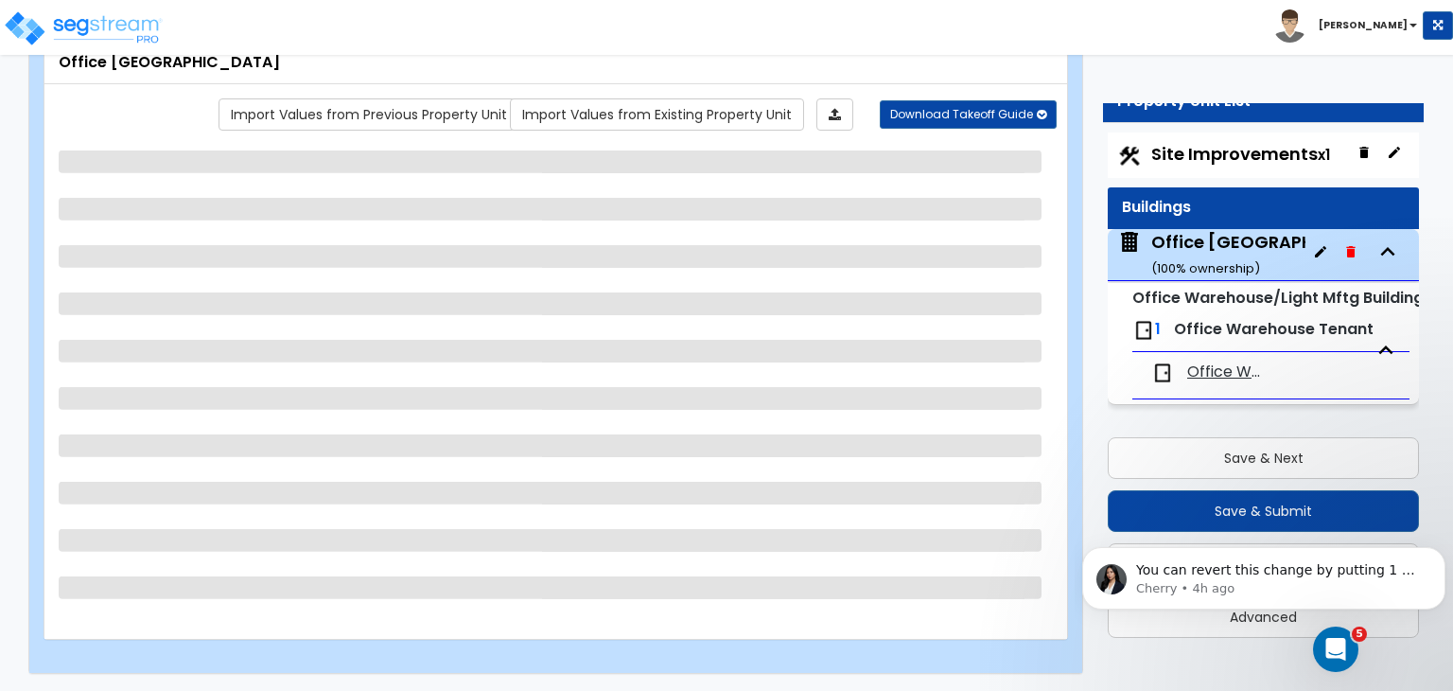
select select "2"
select select "4"
select select "2"
select select "3"
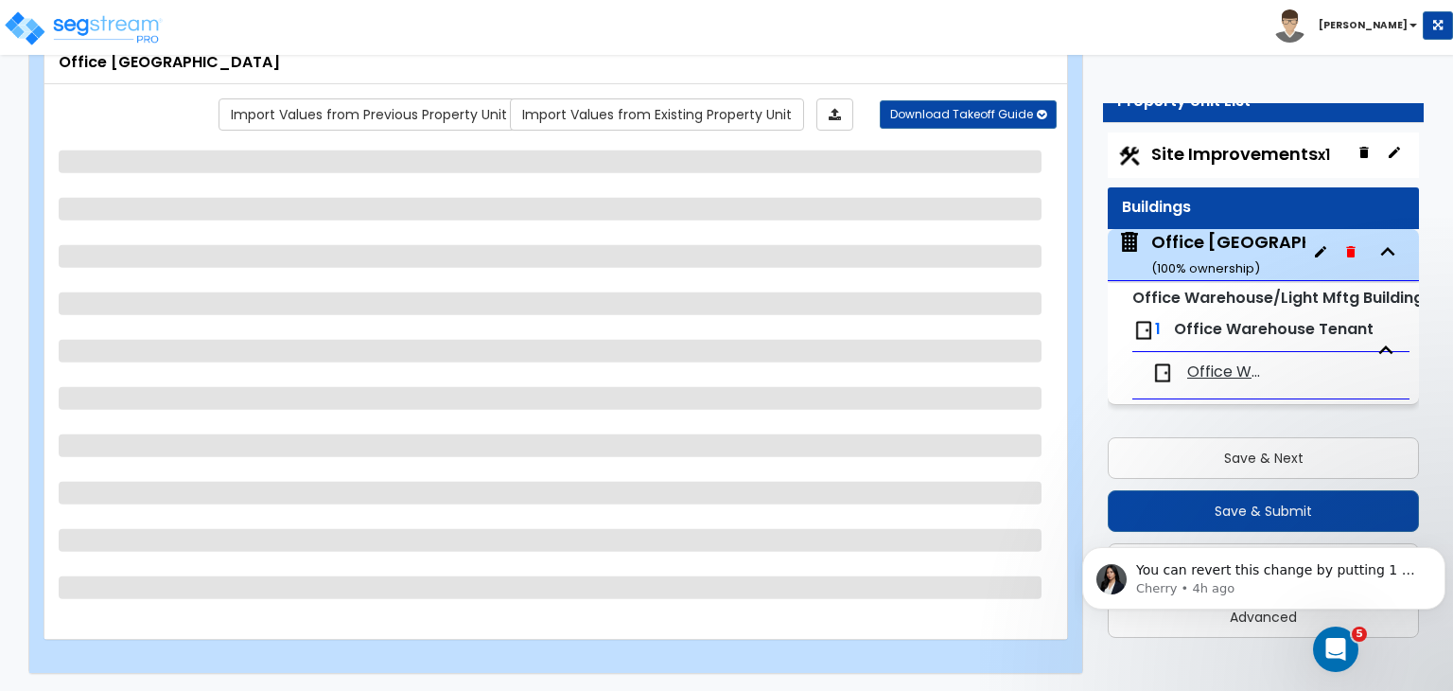
select select "3"
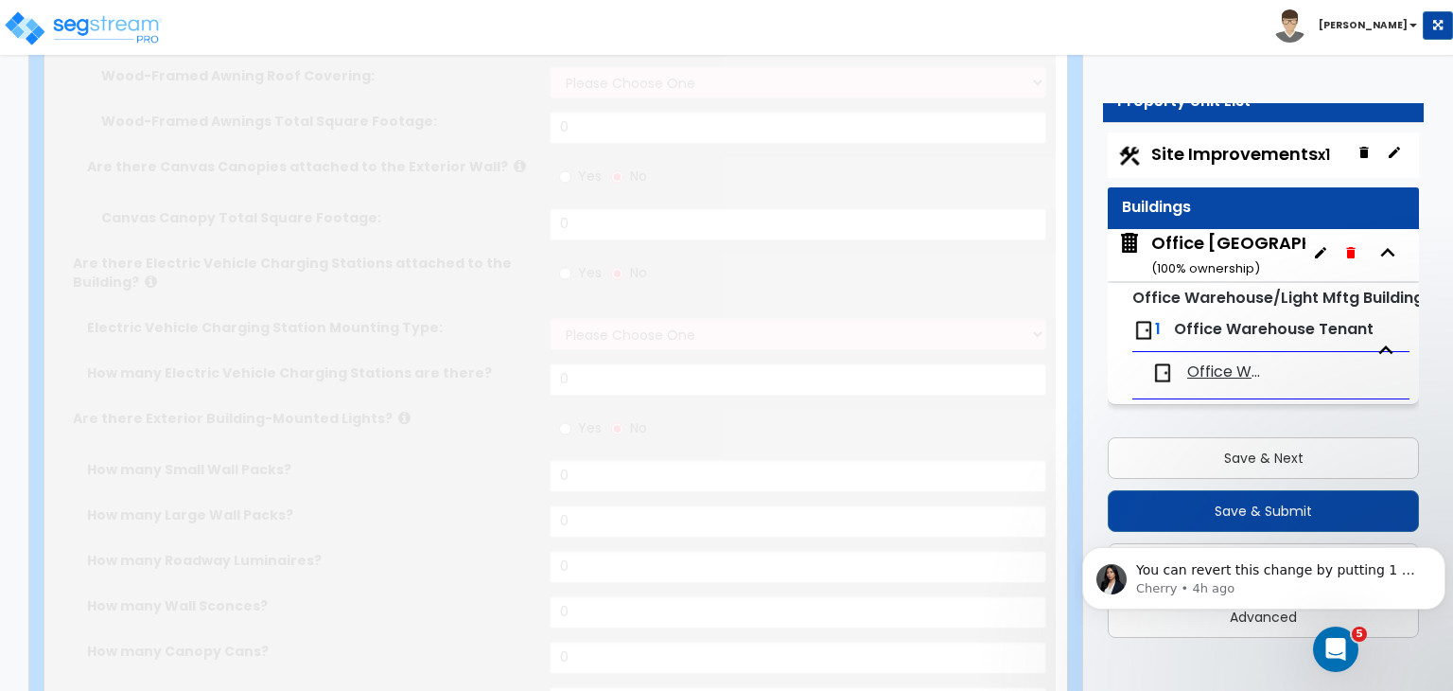
type input "4500"
type input "18"
type input "80"
select select "6"
select select "2"
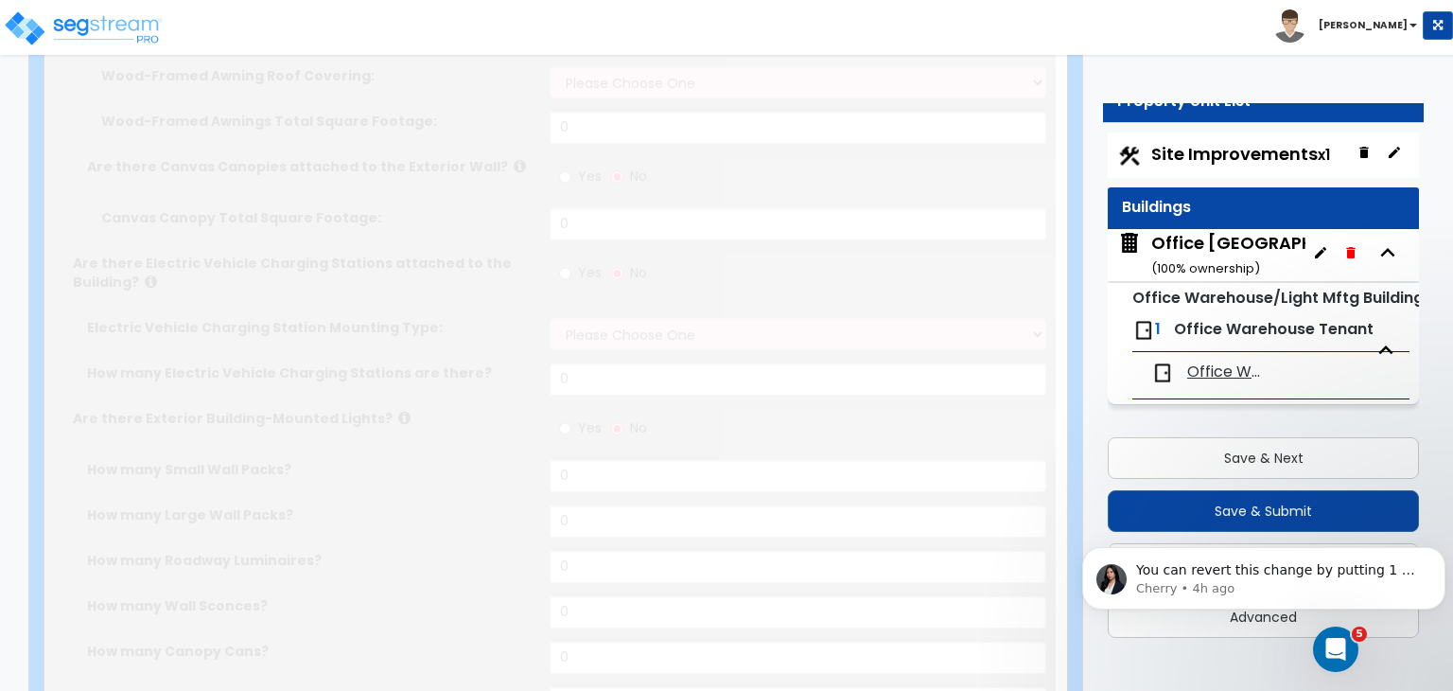
select select "7"
type input "40"
select select "10"
select select "2"
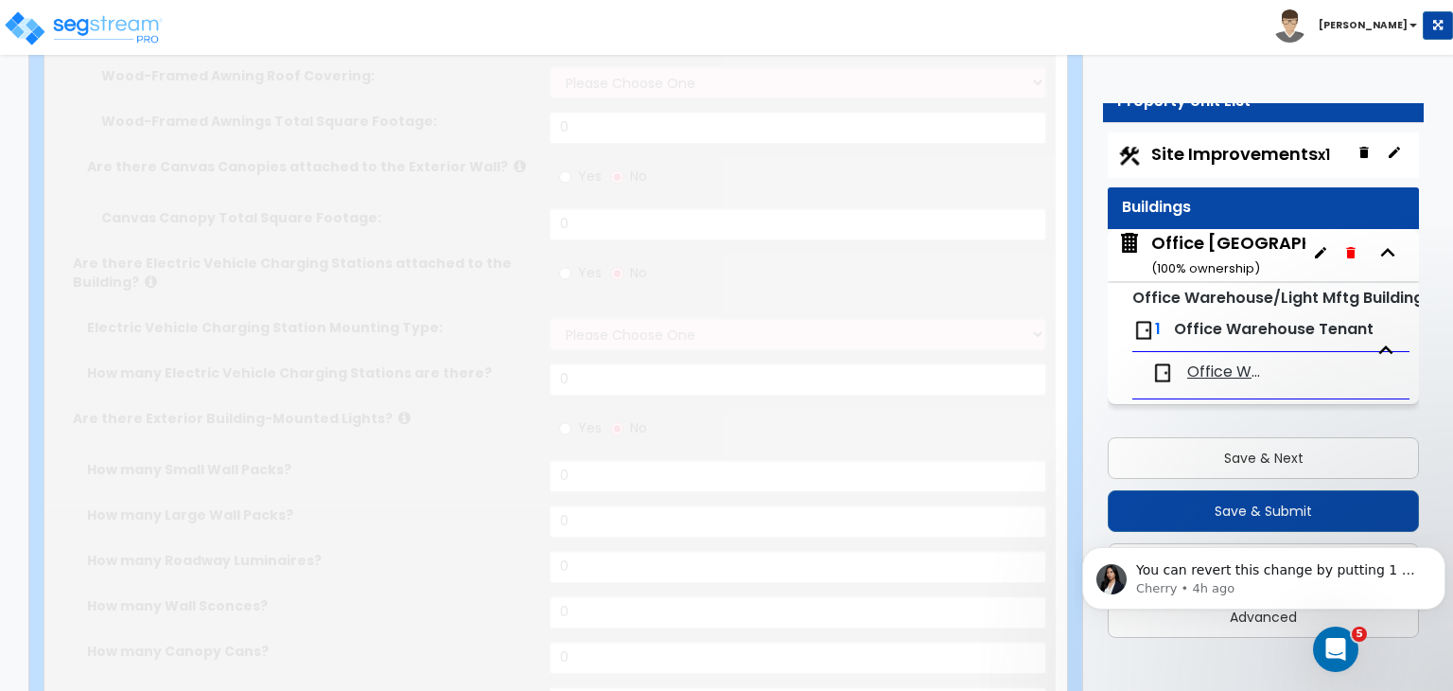
select select "3"
radio input "true"
select select "4"
type input "7"
radio input "true"
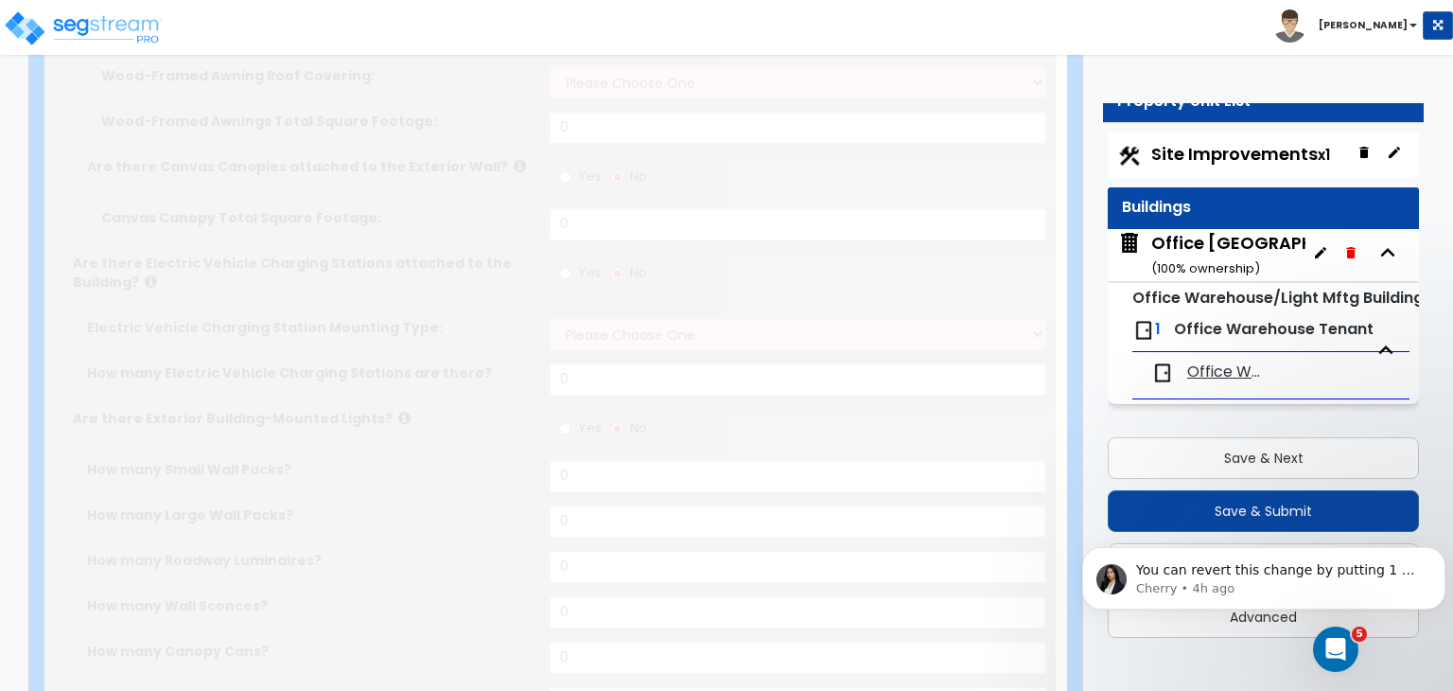
type input "3"
radio input "true"
type input "3"
radio input "true"
select select "1"
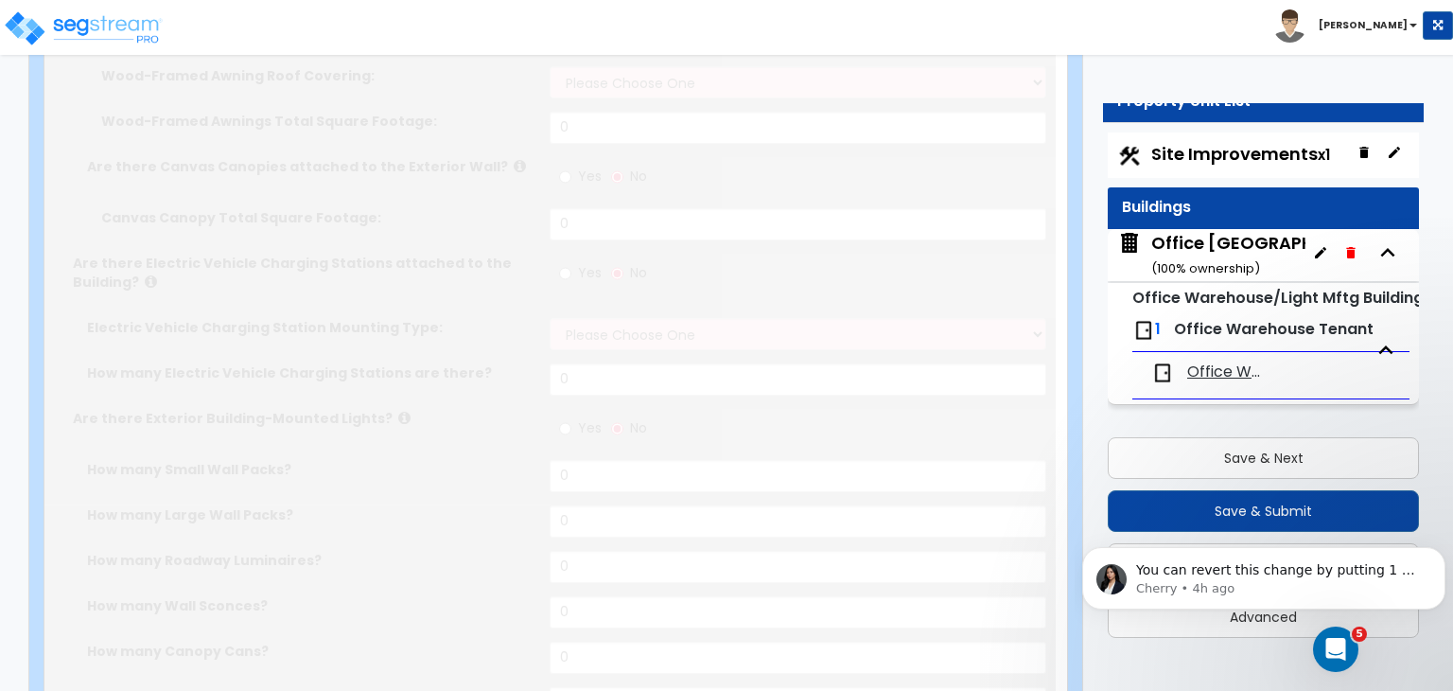
select select "5"
type input "1"
select select "2"
radio input "true"
type input "156"
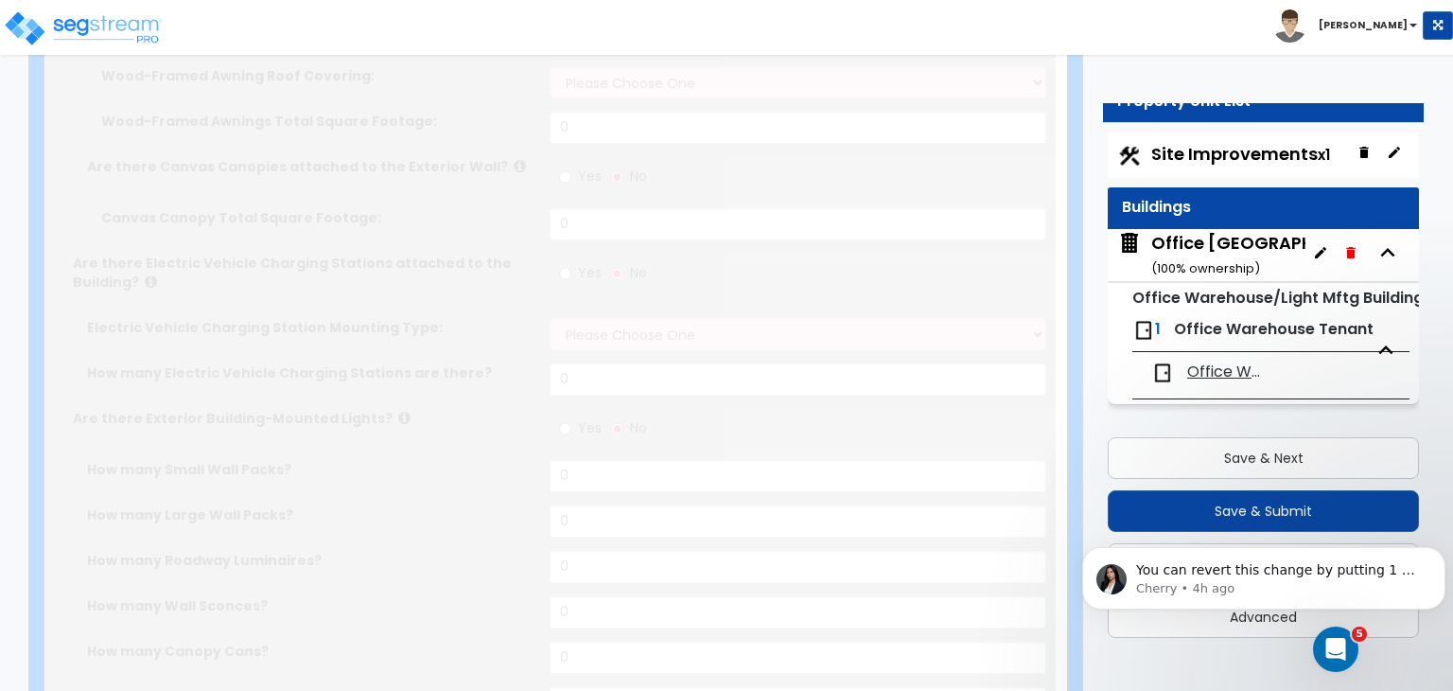
select select "2"
type input "4"
radio input "true"
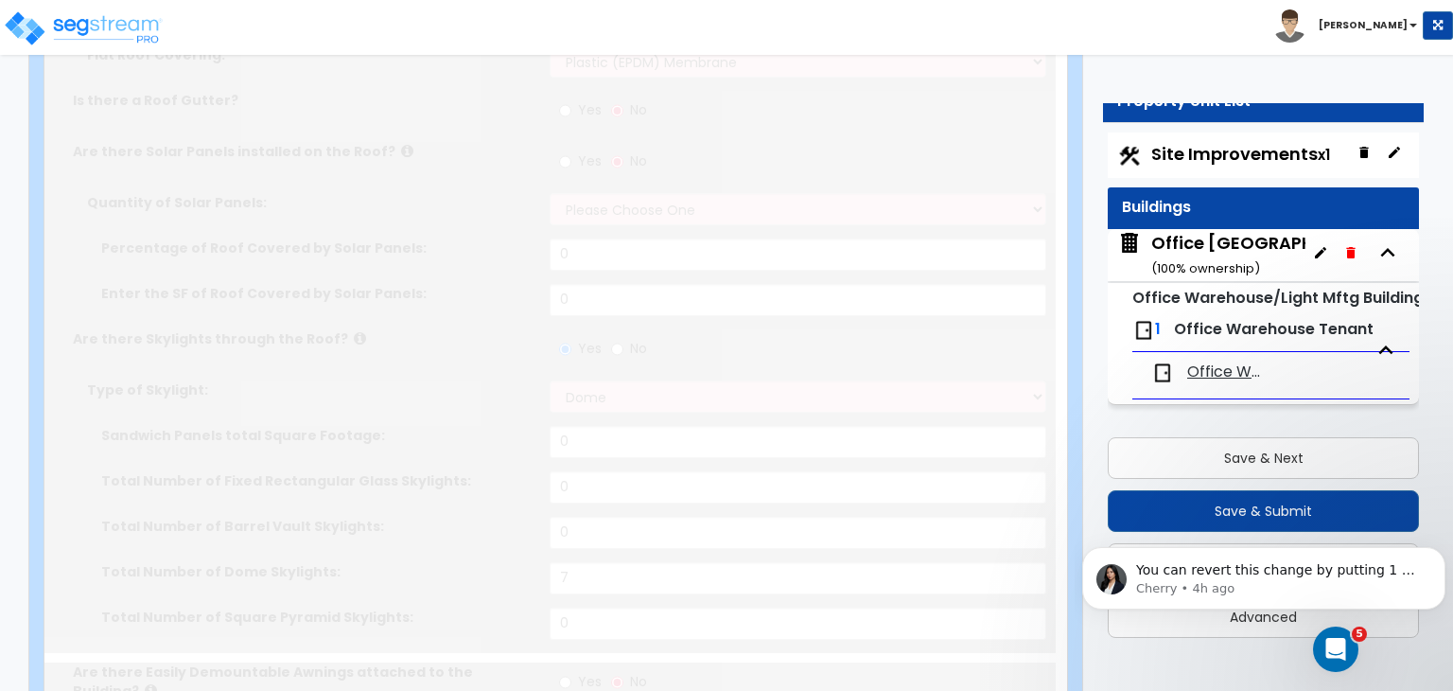
select select "1"
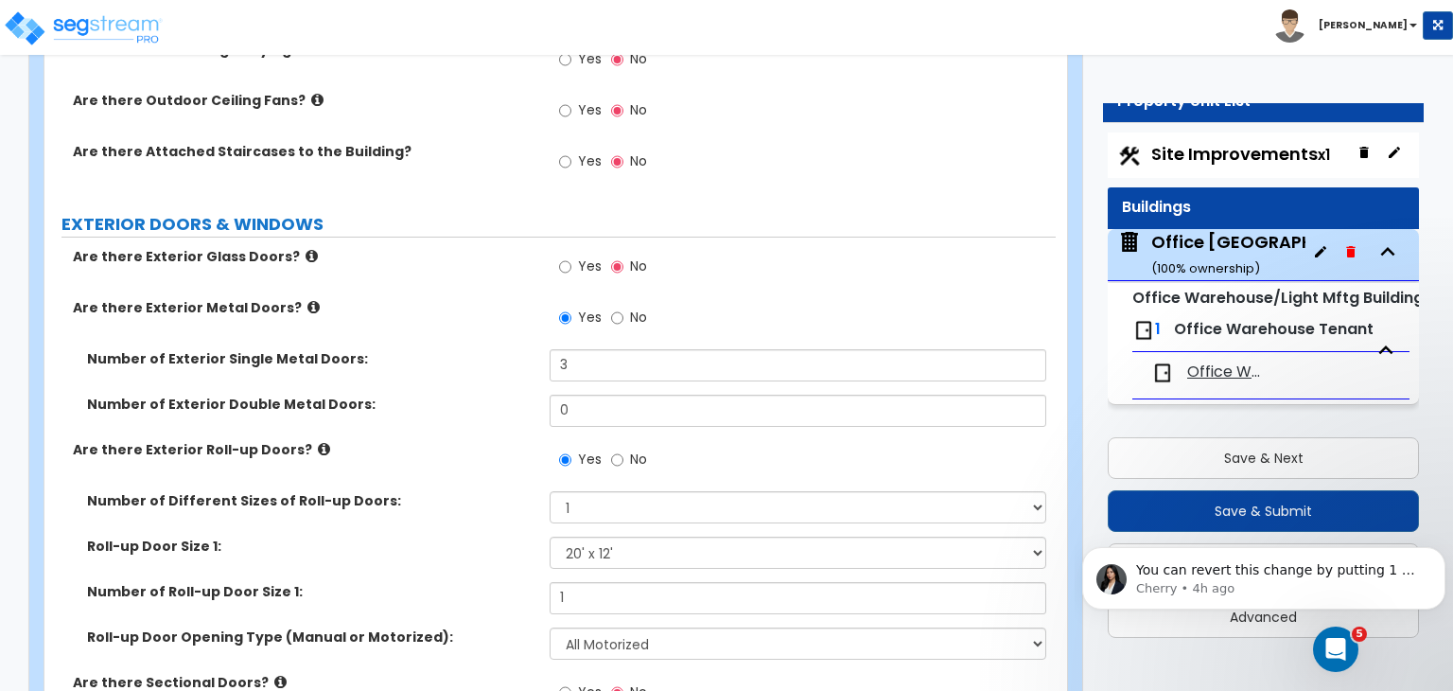
scroll to position [2032, 0]
click at [567, 255] on input "Yes" at bounding box center [565, 265] width 12 height 21
radio input "true"
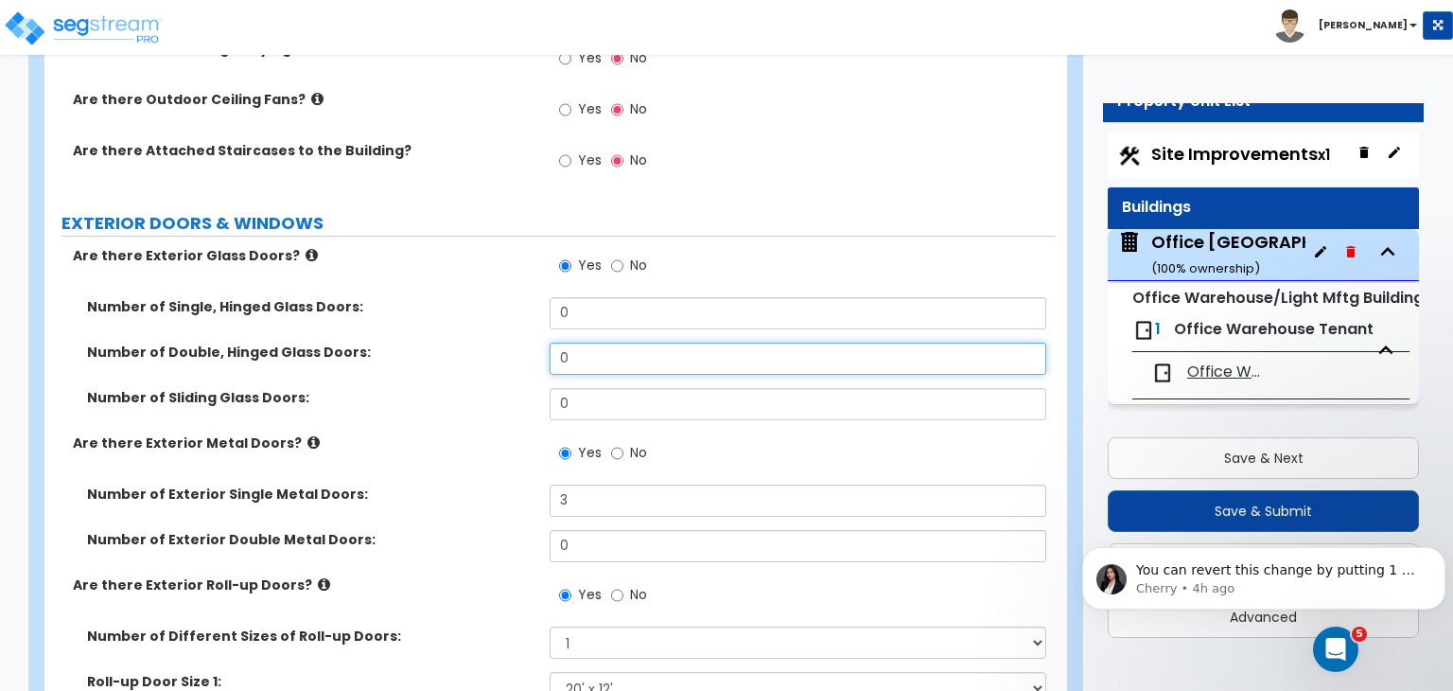
drag, startPoint x: 579, startPoint y: 343, endPoint x: 507, endPoint y: 341, distance: 71.9
click at [507, 343] on div "Number of Double, Hinged Glass Doors: 0" at bounding box center [549, 365] width 1011 height 45
type input "1"
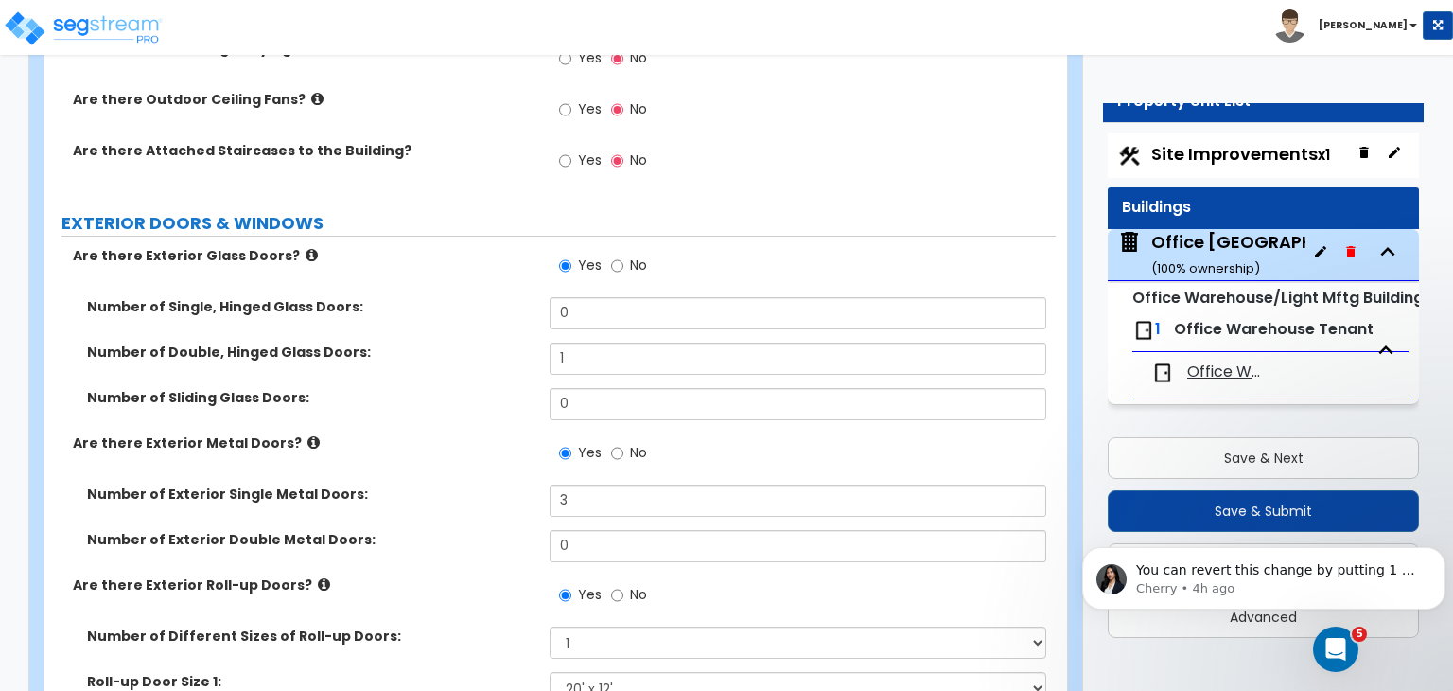
click at [507, 343] on label "Number of Double, Hinged Glass Doors:" at bounding box center [311, 352] width 448 height 19
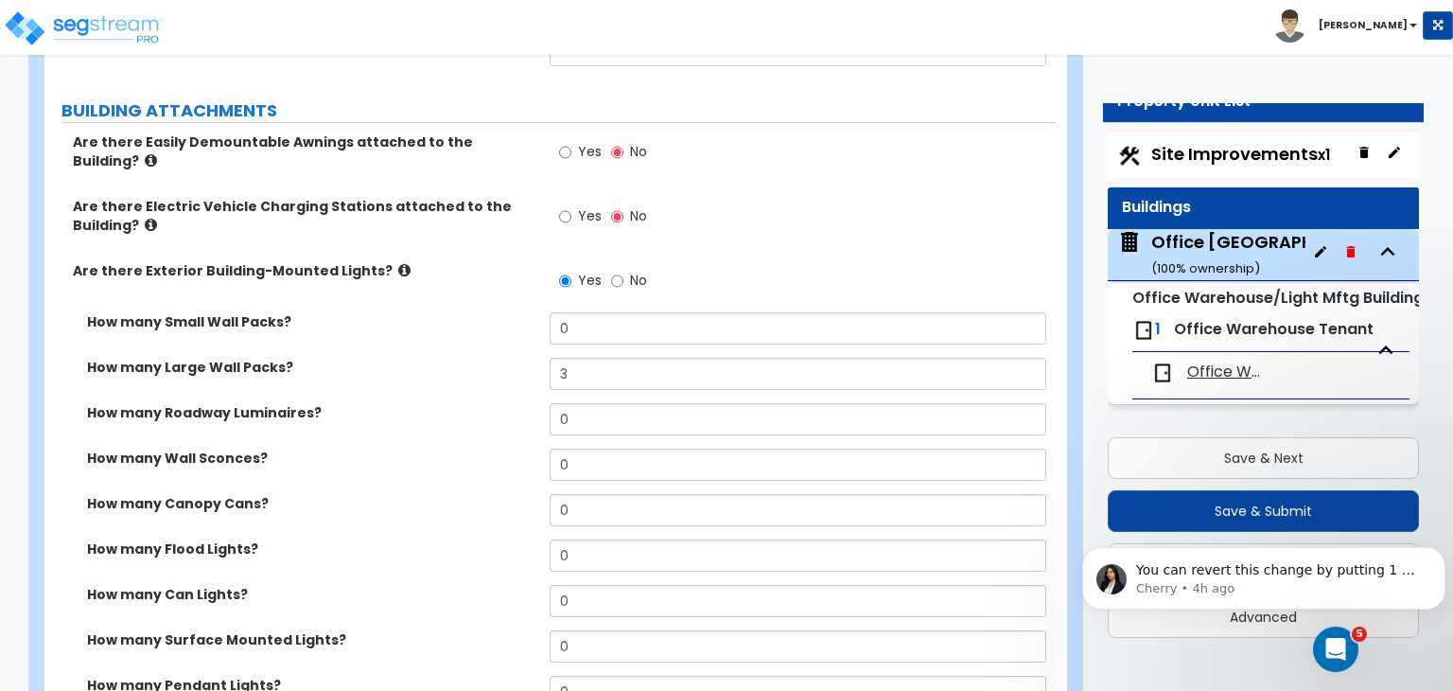
scroll to position [1348, 0]
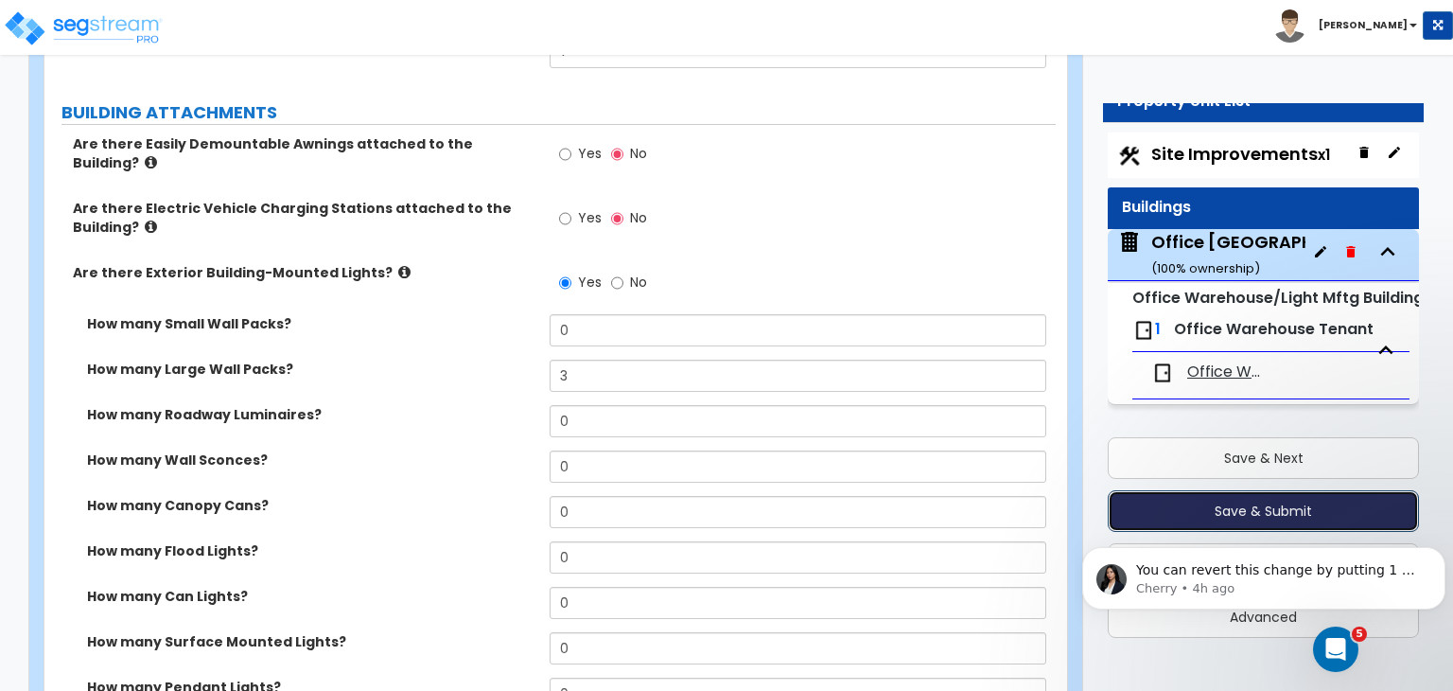
click at [1188, 502] on button "Save & Submit" at bounding box center [1263, 511] width 311 height 42
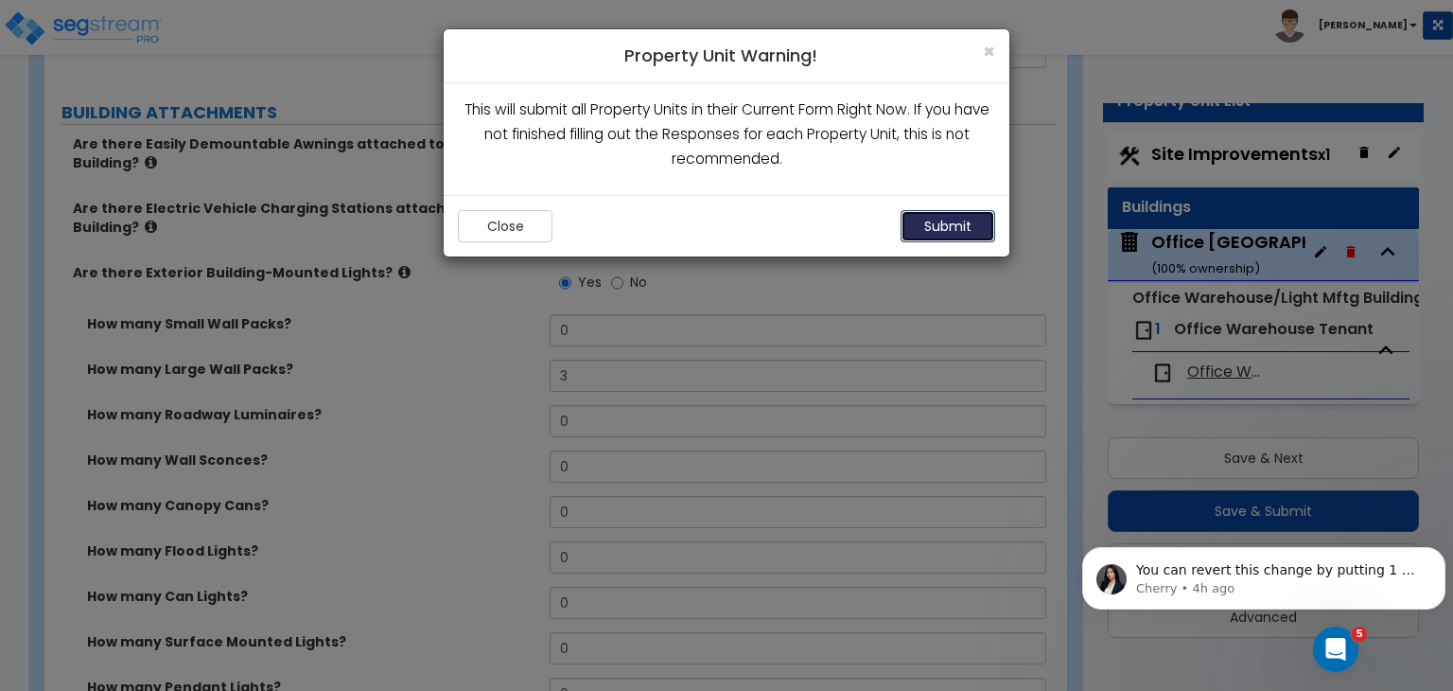
click at [980, 232] on button "Submit" at bounding box center [948, 226] width 95 height 32
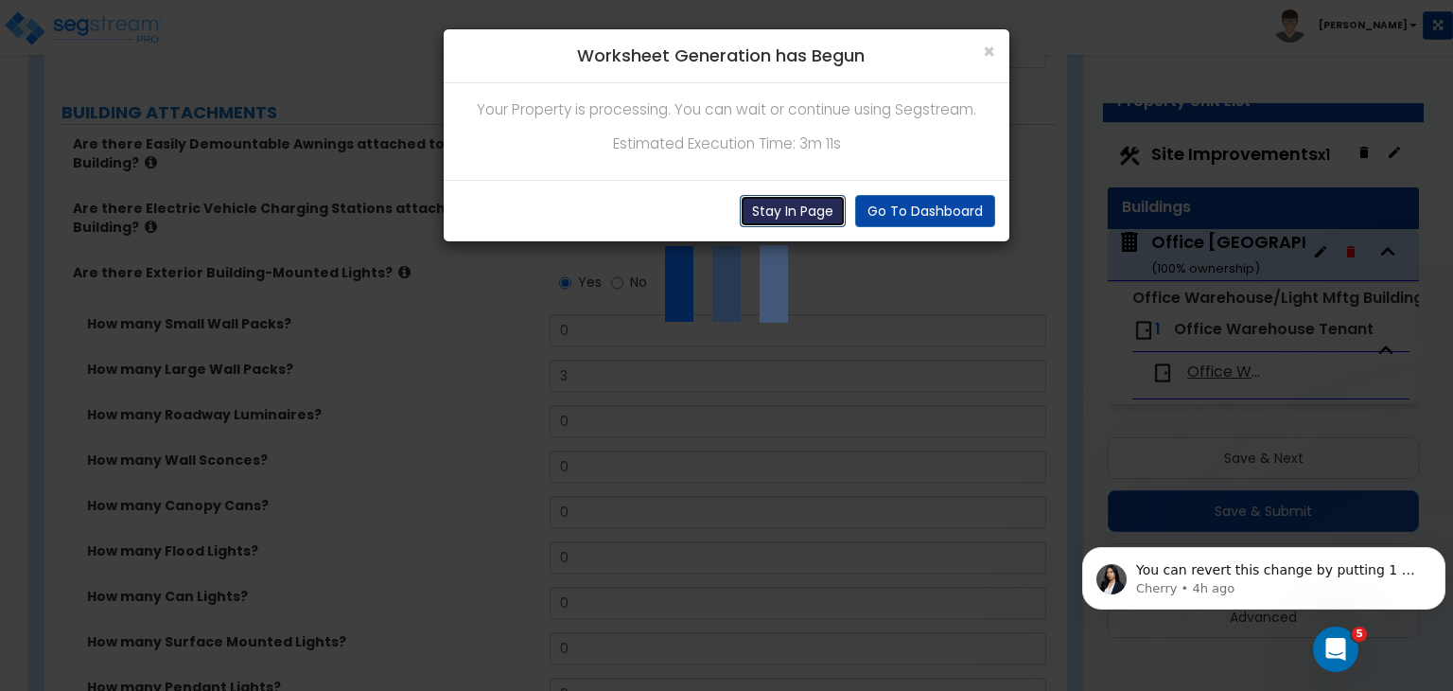
click at [828, 210] on button "Stay In Page" at bounding box center [793, 211] width 106 height 32
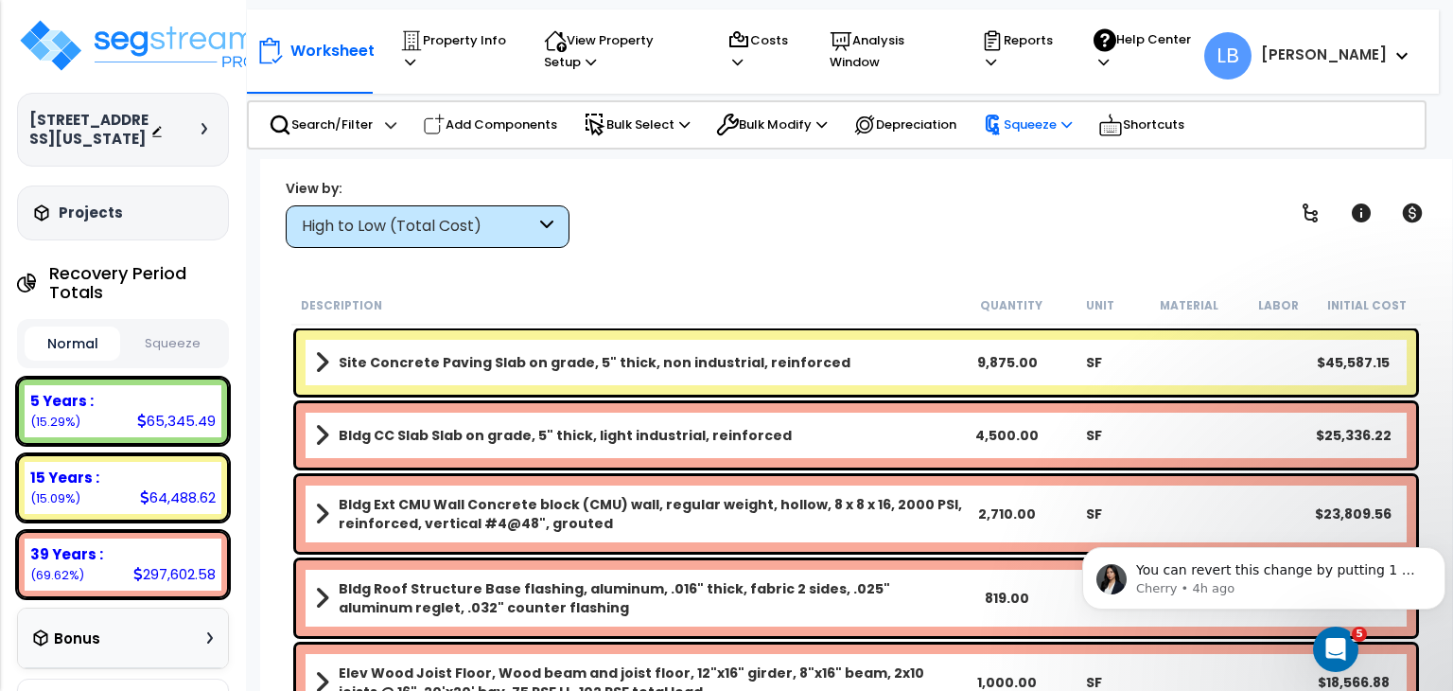
click at [1043, 125] on p "Squeeze" at bounding box center [1027, 124] width 89 height 21
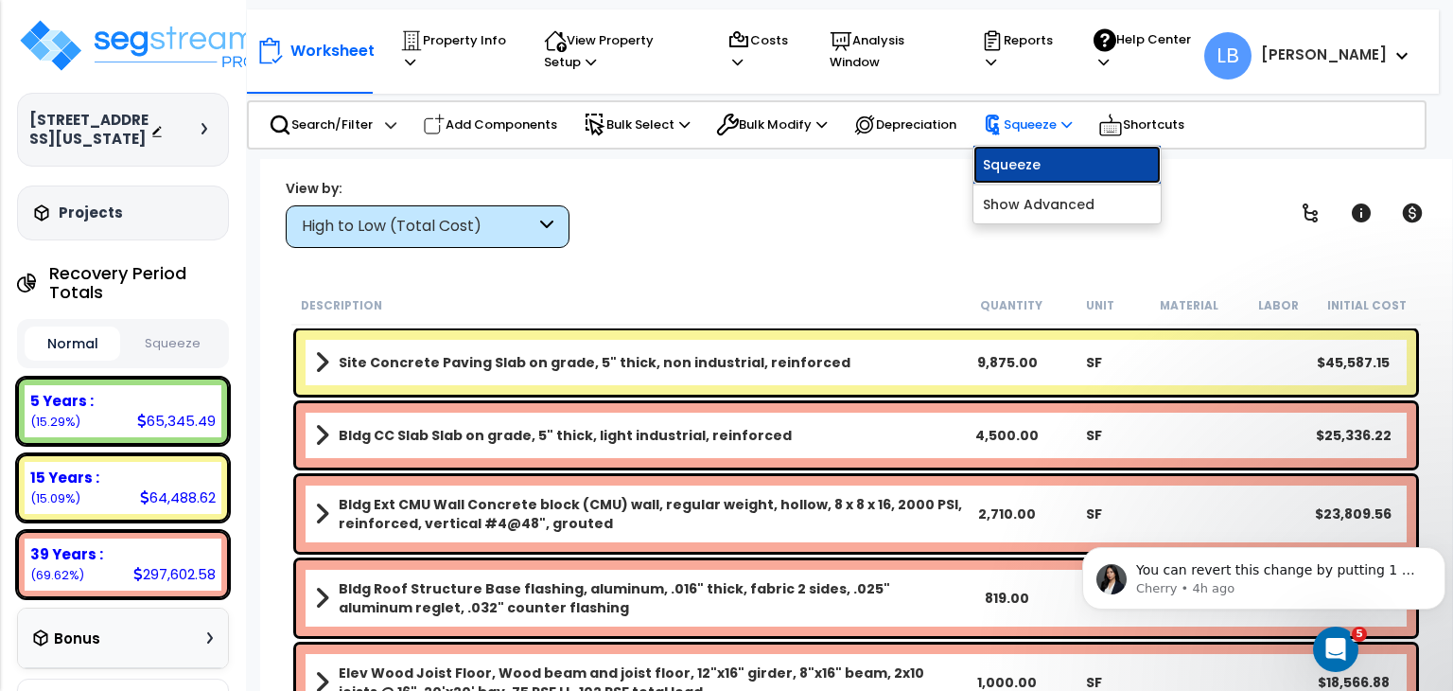
click at [1020, 164] on link "Squeeze" at bounding box center [1067, 165] width 187 height 38
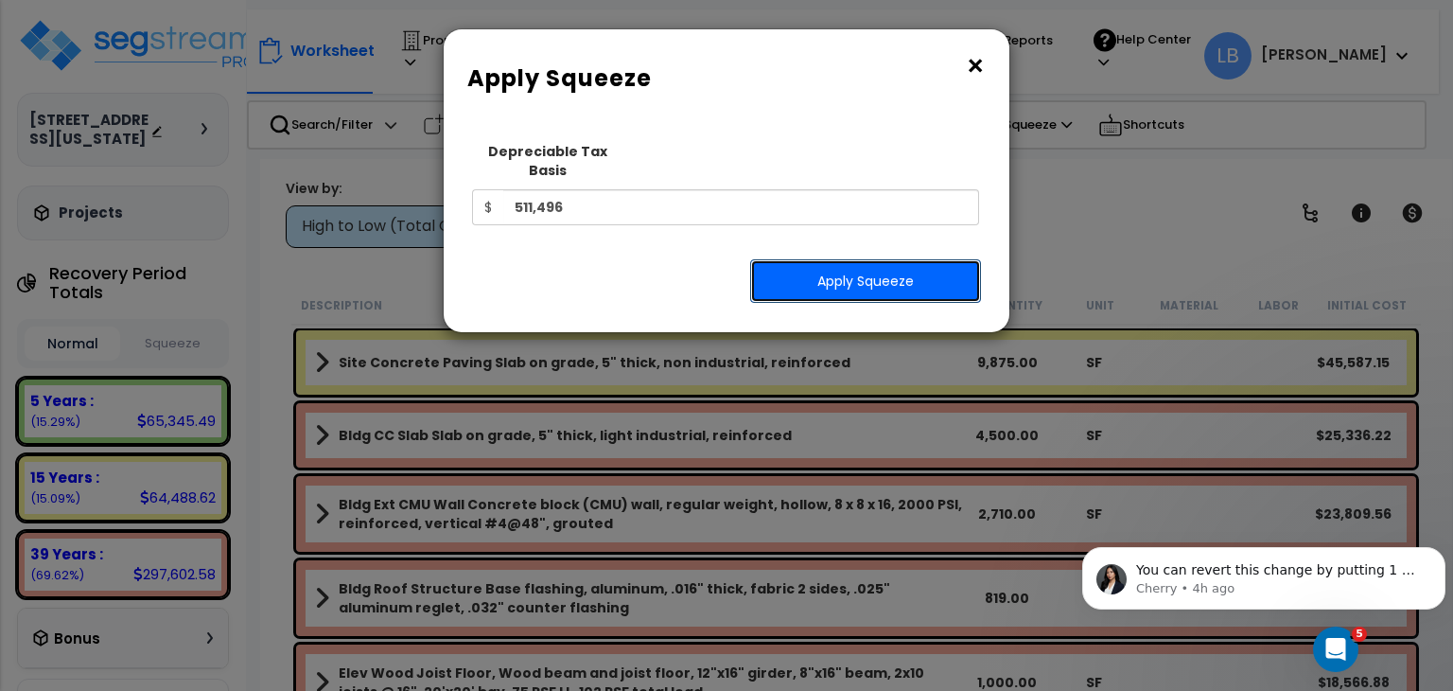
click at [871, 260] on button "Apply Squeeze" at bounding box center [865, 281] width 231 height 44
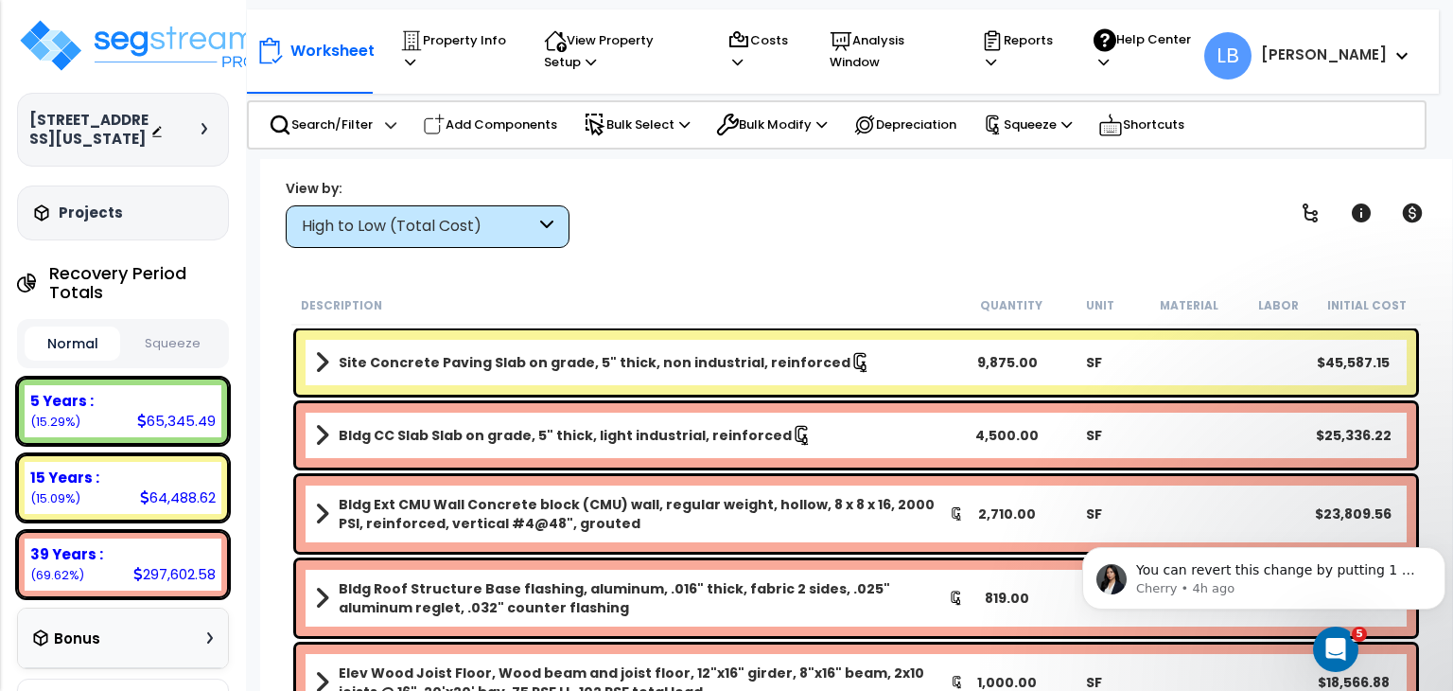
click at [516, 220] on div "High to Low (Total Cost)" at bounding box center [419, 227] width 234 height 22
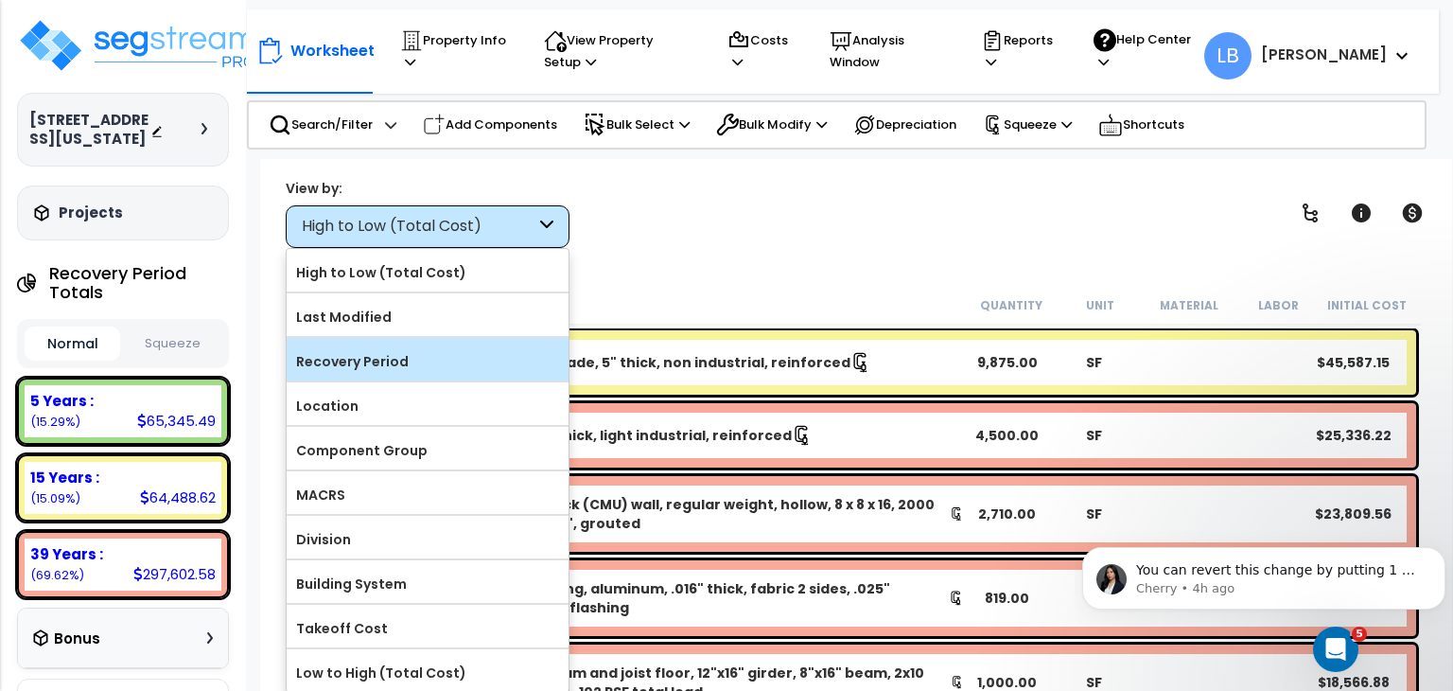
click at [481, 358] on label "Recovery Period" at bounding box center [428, 361] width 282 height 28
click at [0, 0] on input "Recovery Period" at bounding box center [0, 0] width 0 height 0
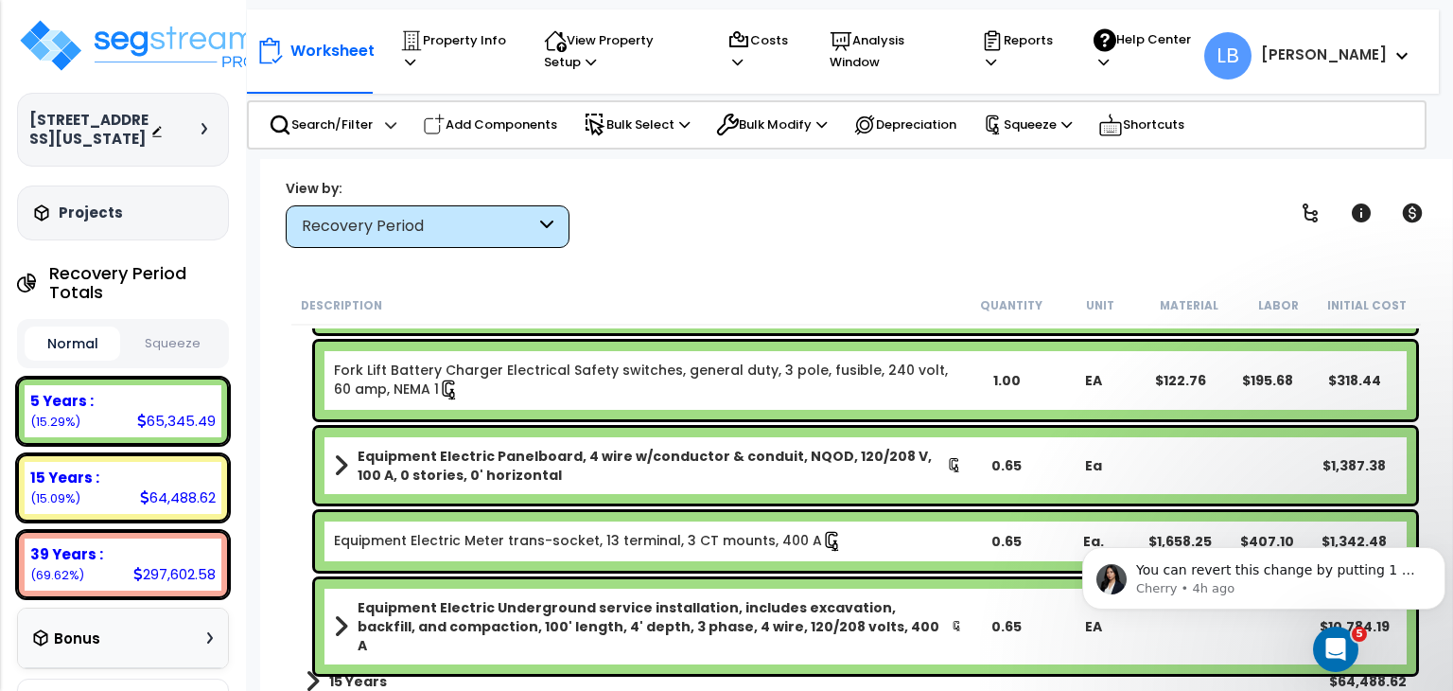
scroll to position [83, 0]
click at [168, 327] on button "Squeeze" at bounding box center [173, 343] width 96 height 33
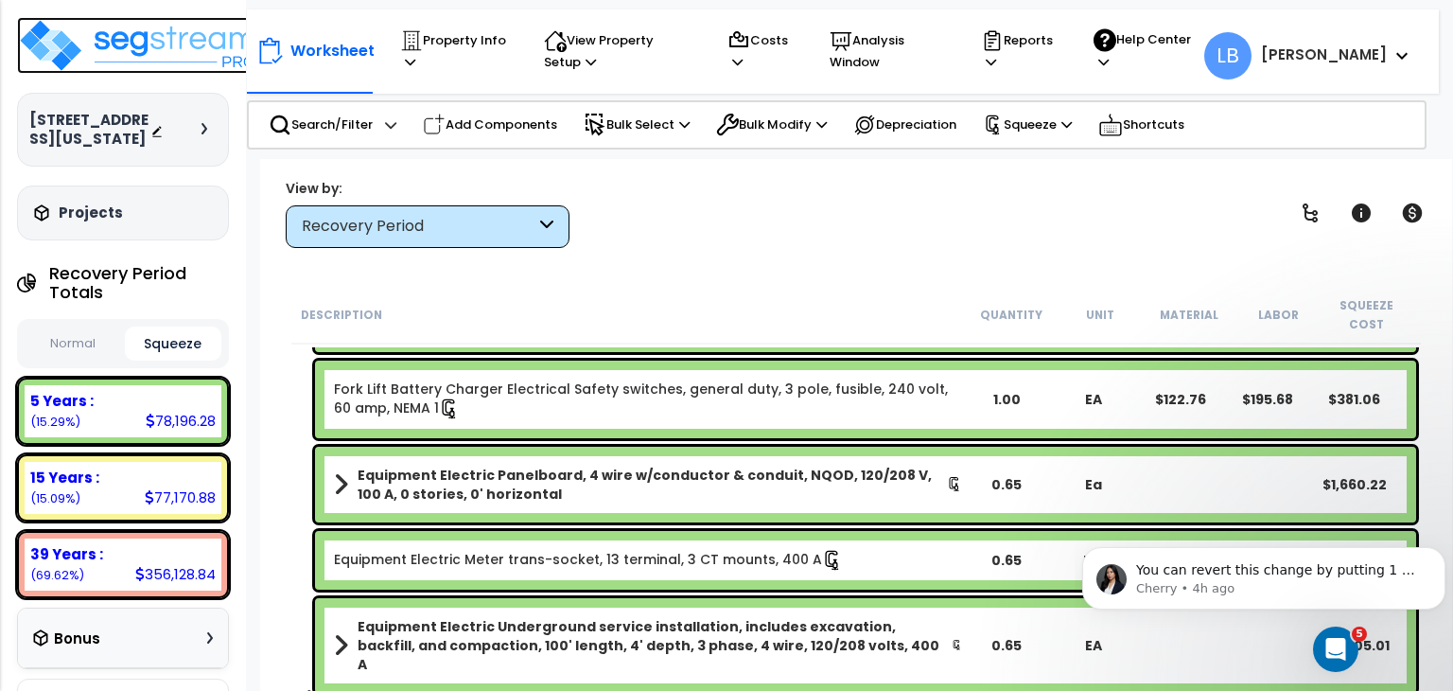
click at [159, 49] on img at bounding box center [140, 45] width 246 height 57
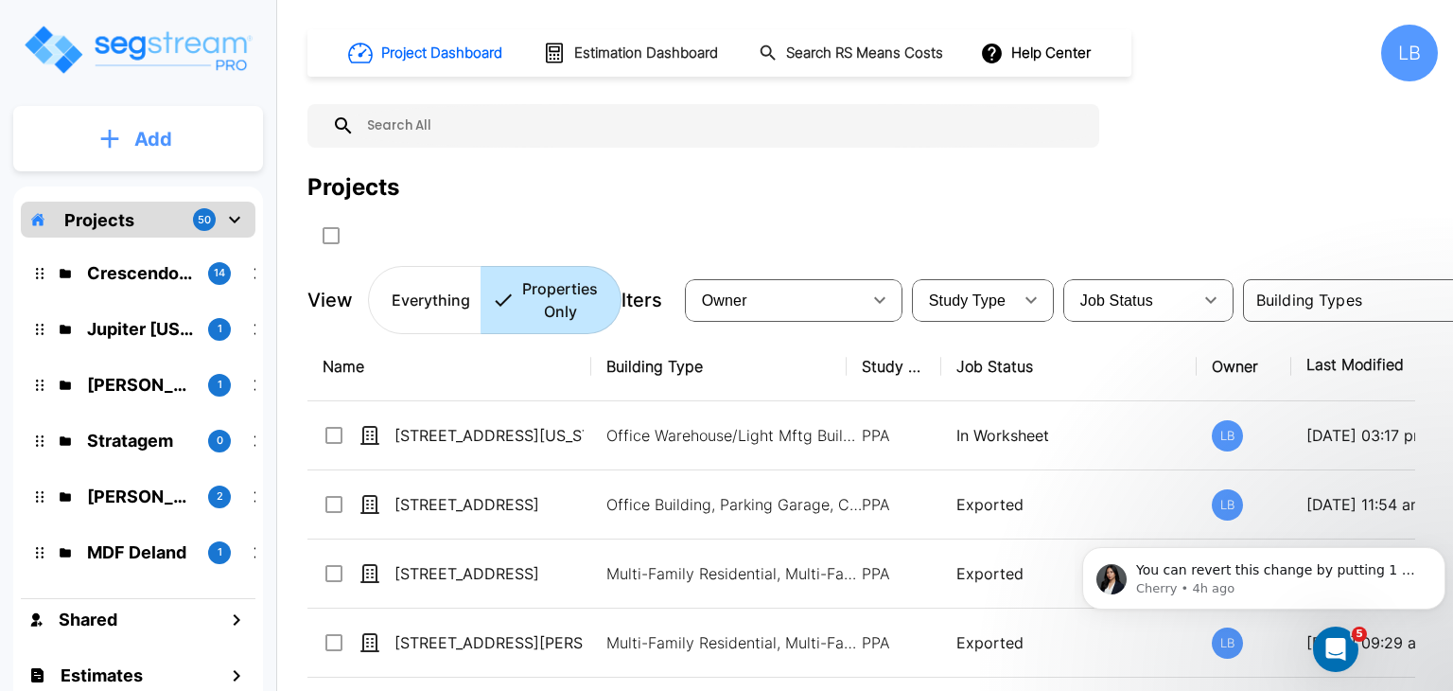
click at [159, 128] on p "Add" at bounding box center [153, 139] width 38 height 28
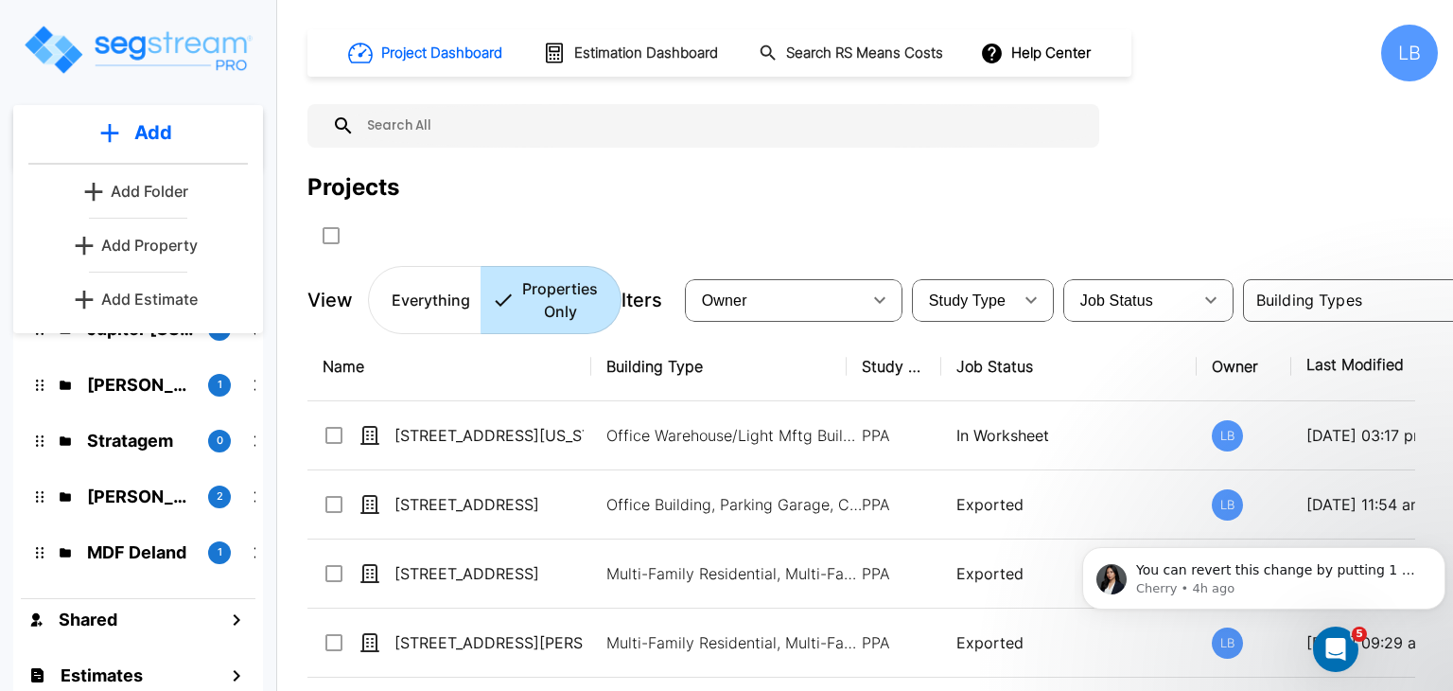
click at [171, 240] on p "Add Property" at bounding box center [149, 245] width 97 height 23
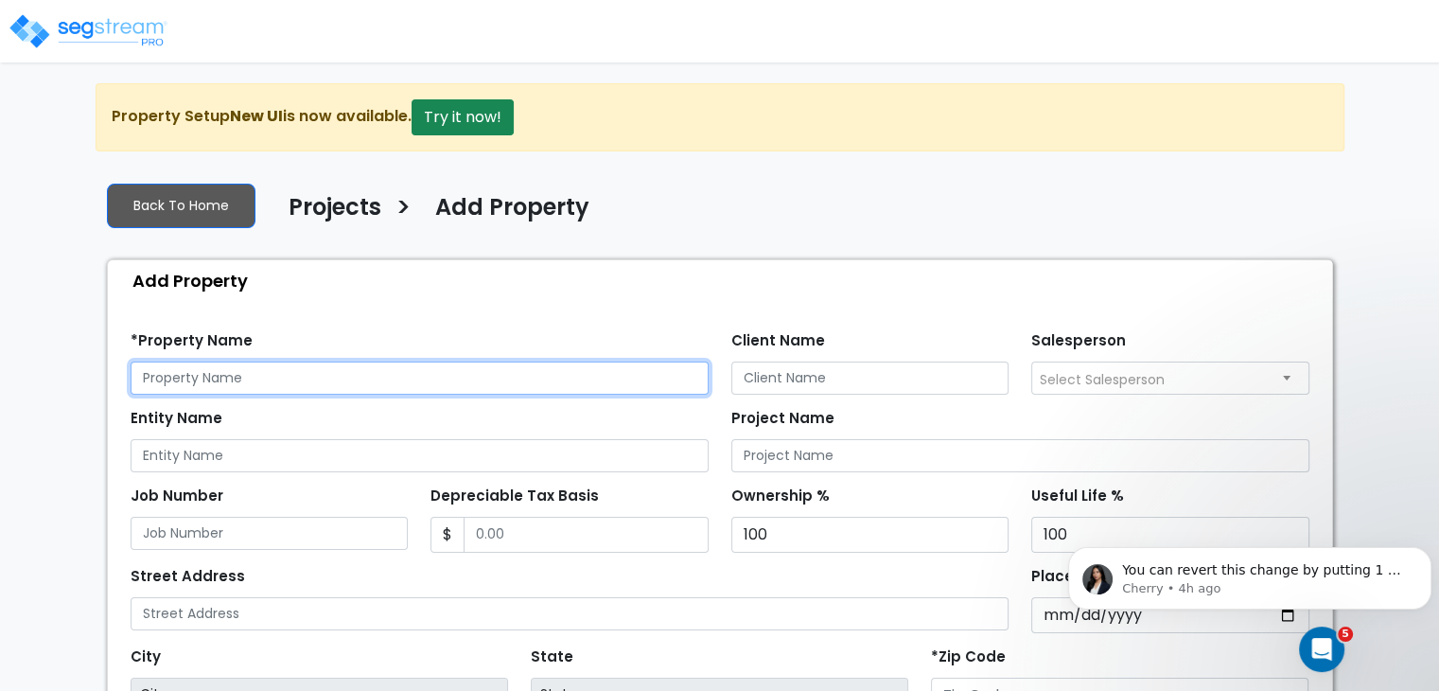
click at [248, 377] on input "text" at bounding box center [420, 377] width 578 height 33
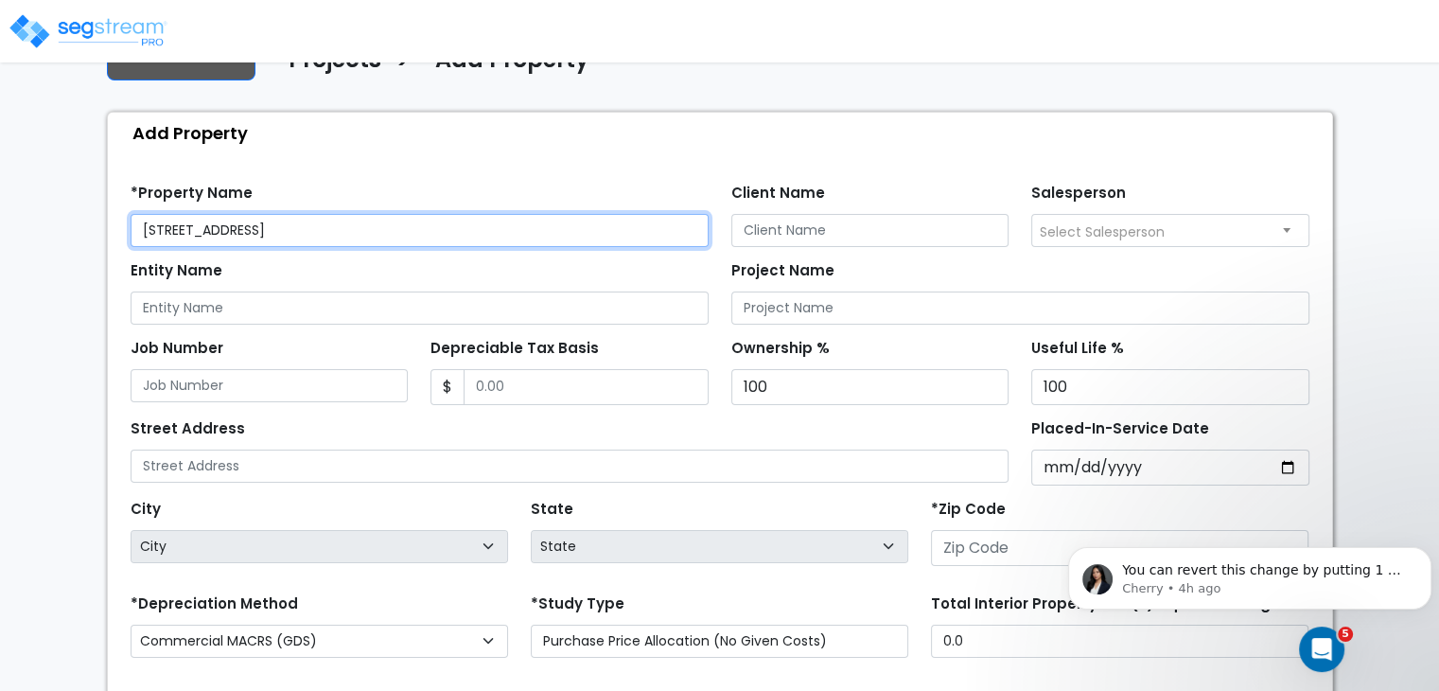
scroll to position [149, 0]
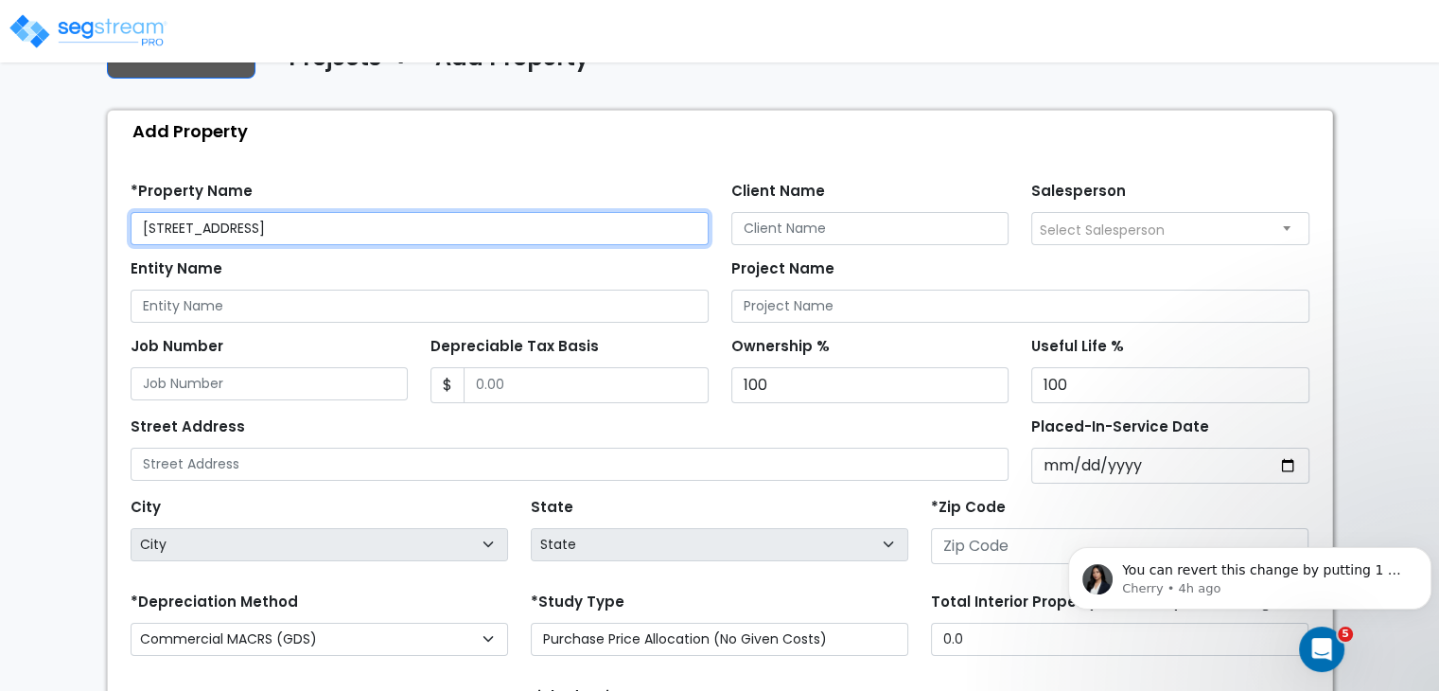
type input "[STREET_ADDRESS]"
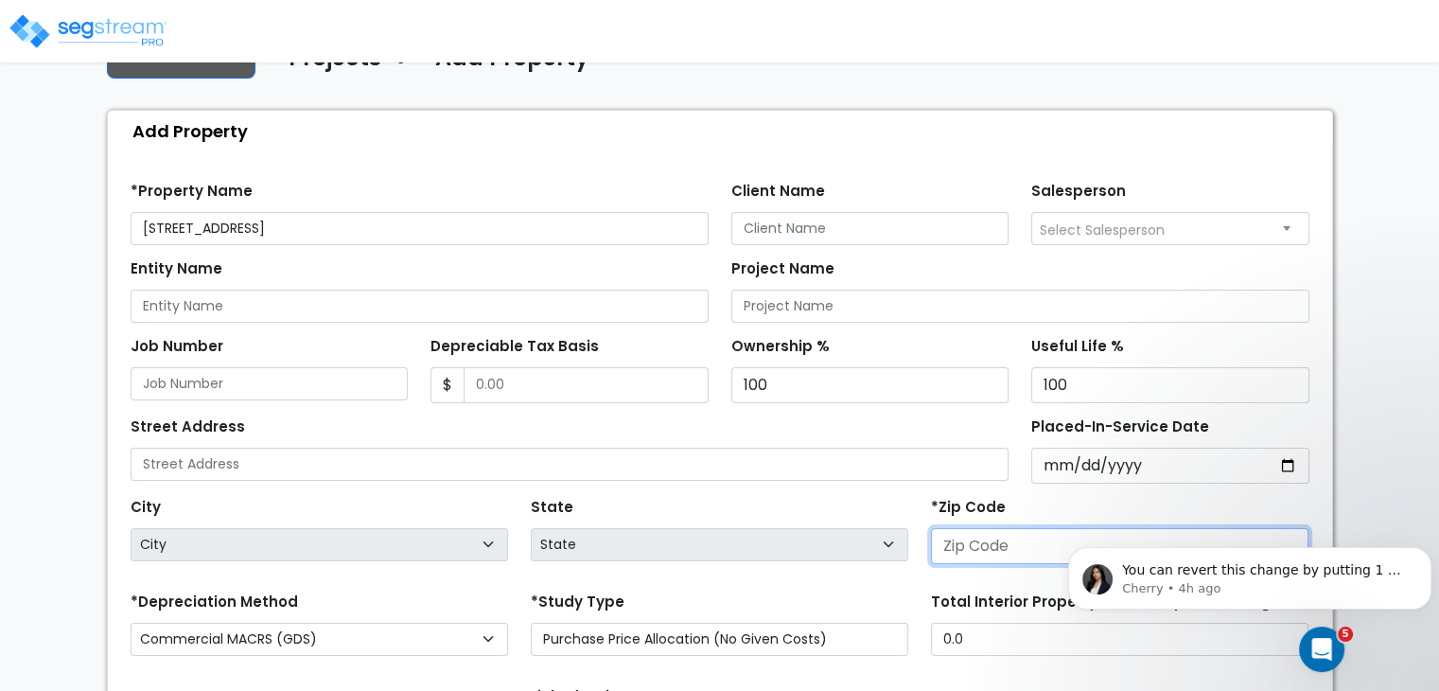
click at [958, 541] on input "number" at bounding box center [1120, 546] width 378 height 36
type input "9"
select select "CA"
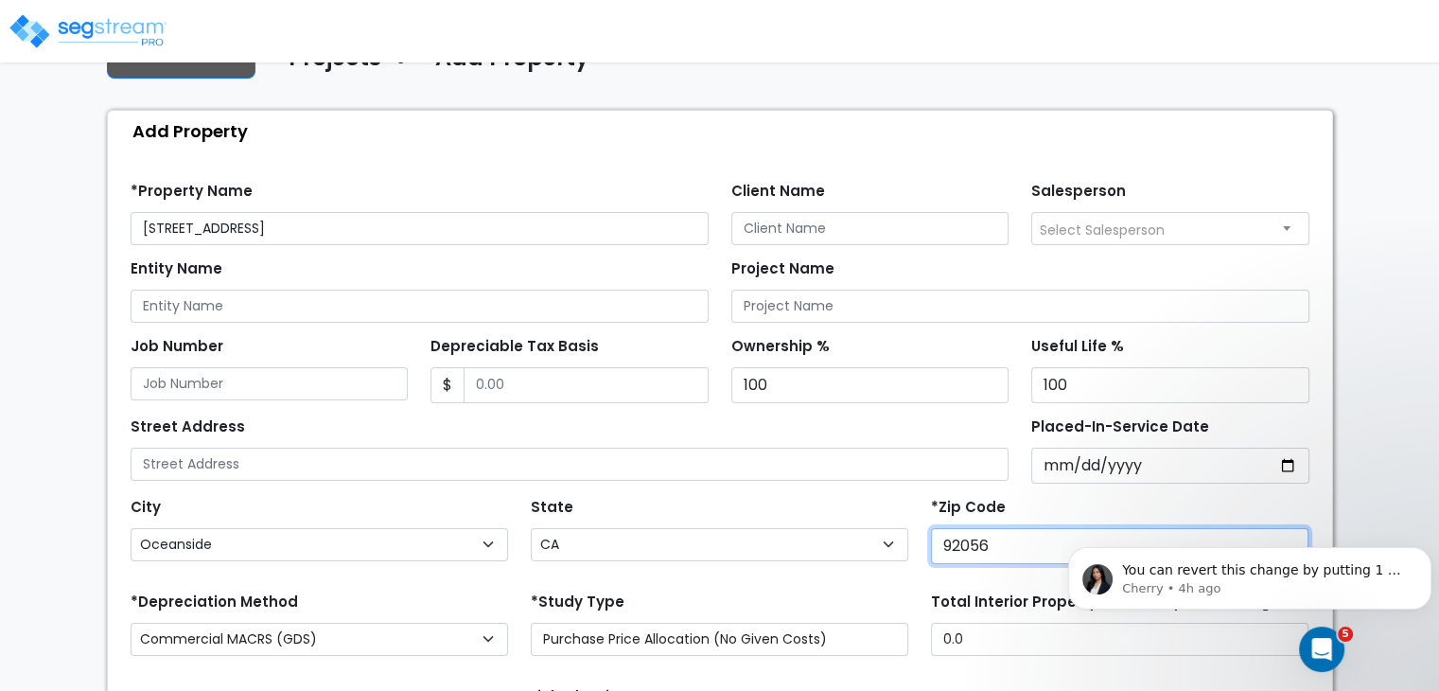
type input "92056"
click at [892, 494] on div "State State National Average AB AK AL AR AZ BC CA CO CT DC DE FL GA HI" at bounding box center [719, 531] width 400 height 76
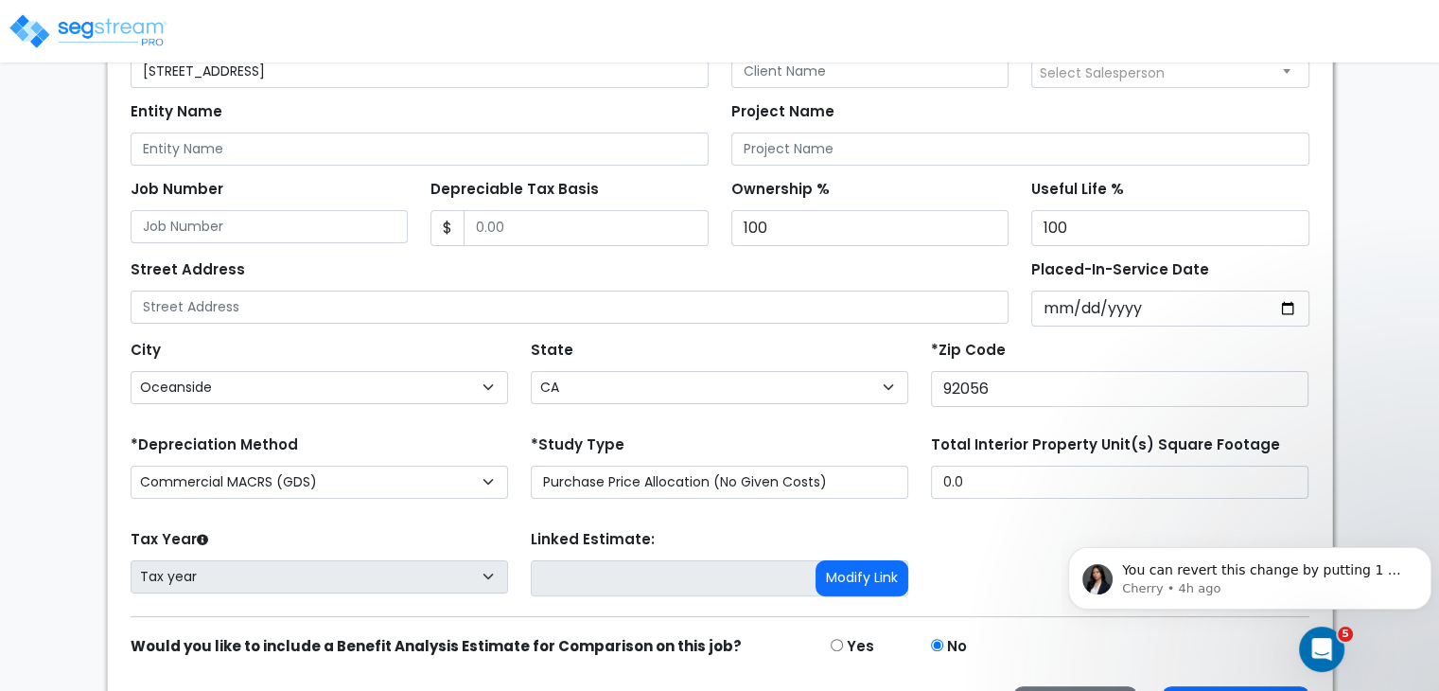
scroll to position [307, 0]
click at [1110, 577] on img "message notification from Cherry, 4h ago. You can revert this change by putting…" at bounding box center [1097, 579] width 30 height 30
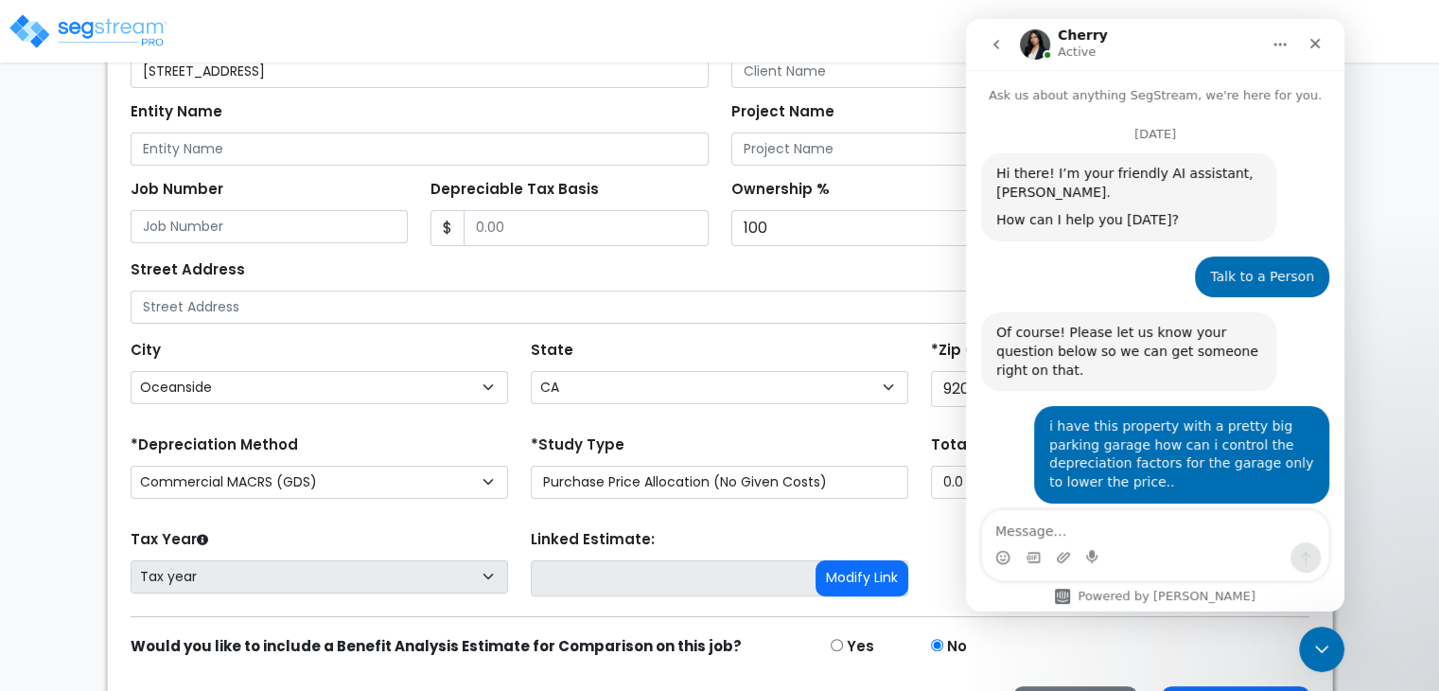
scroll to position [82, 0]
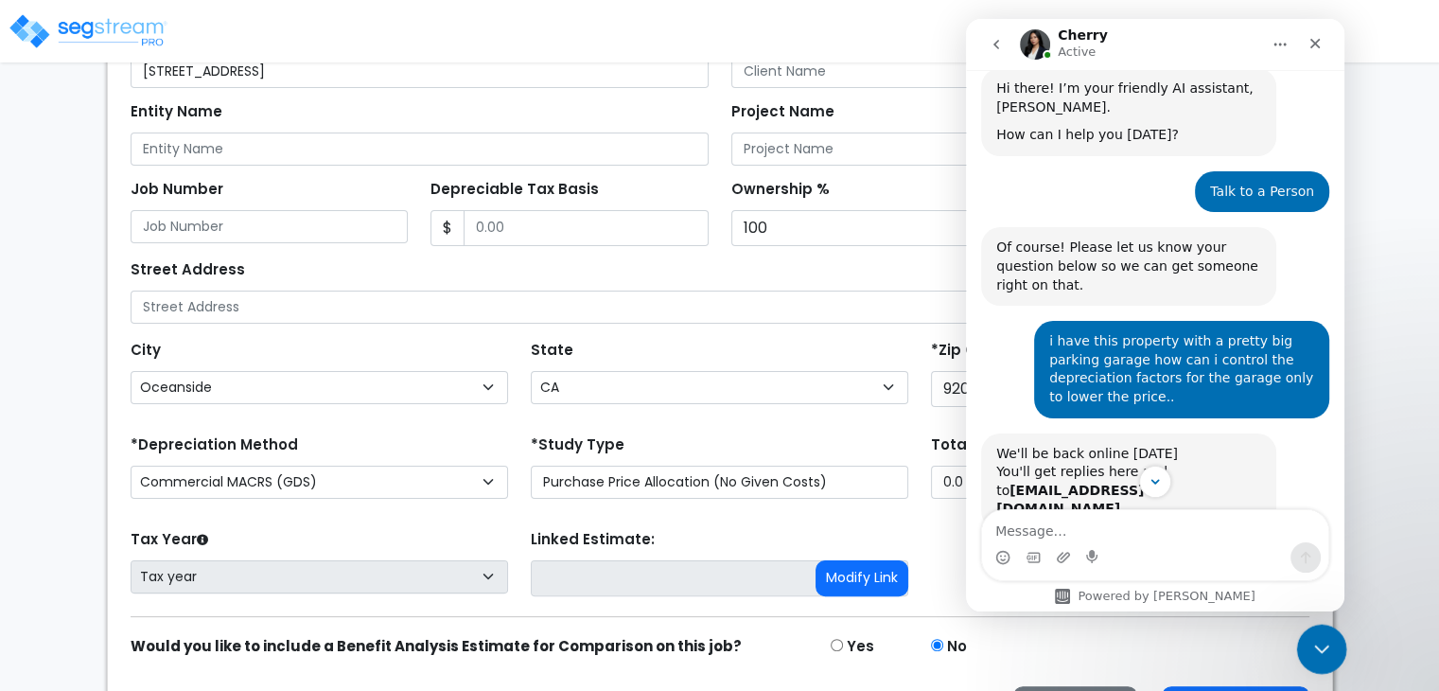
click at [1320, 635] on icon "Close Intercom Messenger" at bounding box center [1319, 646] width 23 height 23
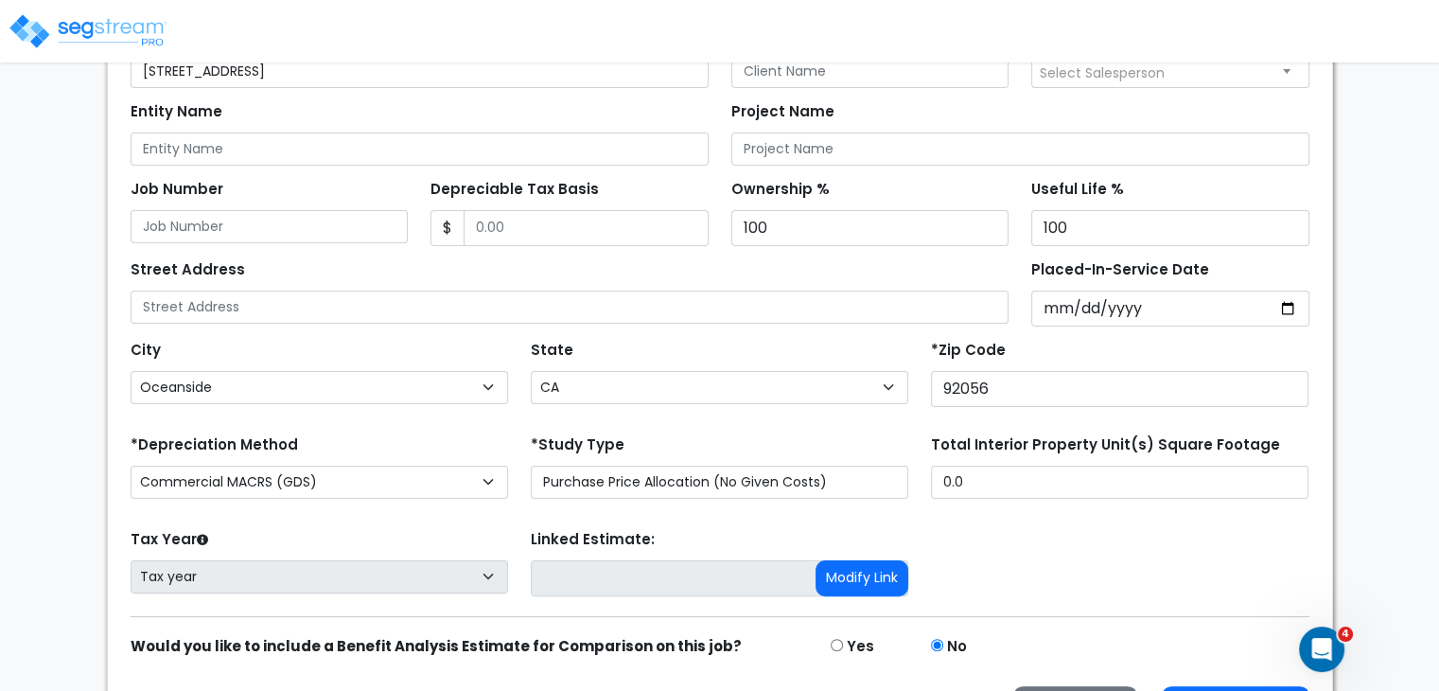
scroll to position [2566, 0]
click at [530, 222] on input "Depreciable Tax Basis" at bounding box center [586, 228] width 245 height 36
type input "495,242"
click at [1056, 309] on input "Placed-In-Service Date" at bounding box center [1170, 308] width 278 height 36
type input "0002-05-04"
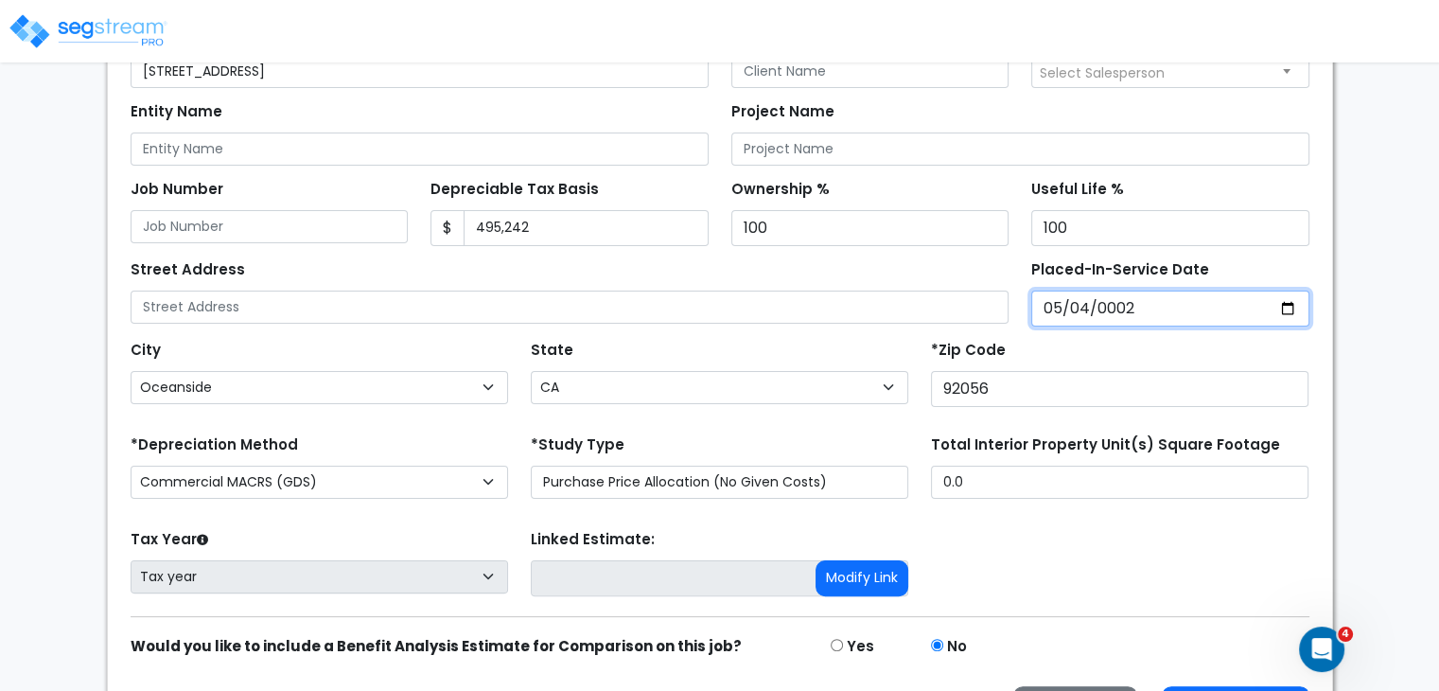
select select "2"
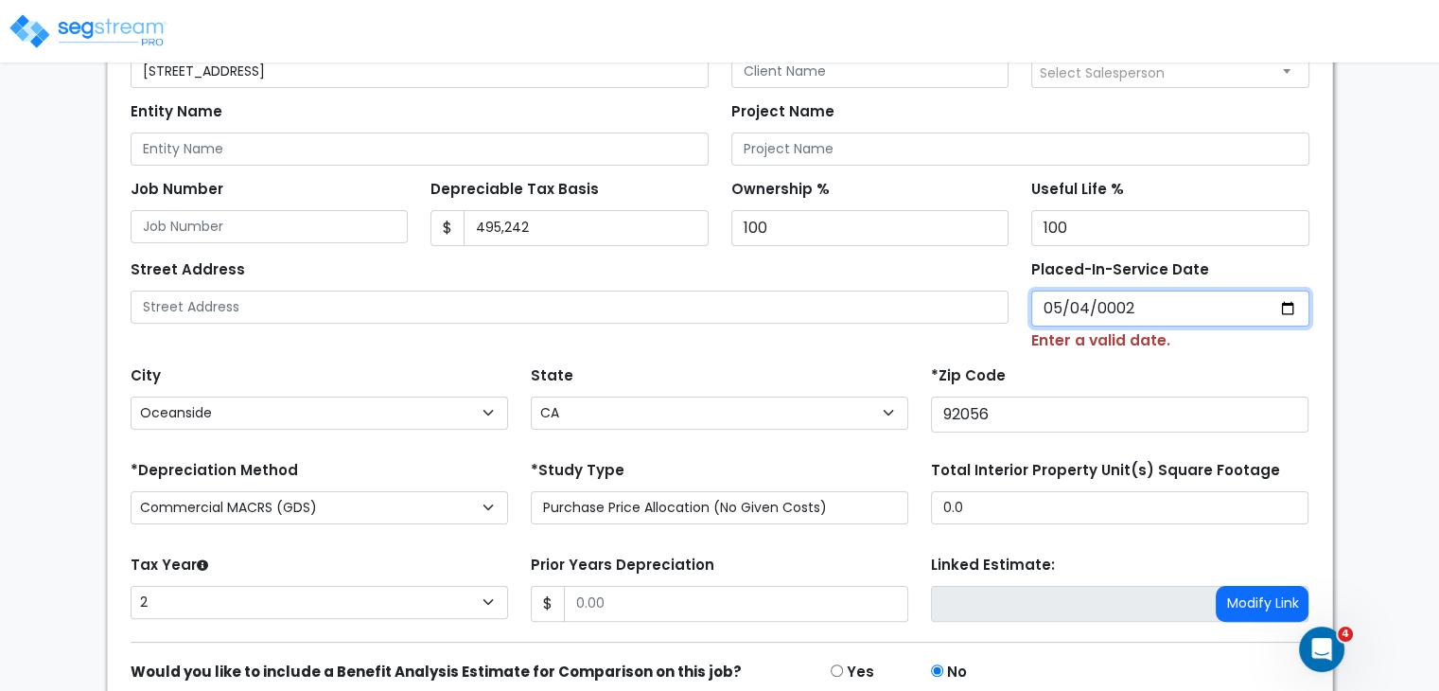
type input "0020-05-04"
select select "20"
type input "0202-05-04"
select select "202"
type input "2020-05-04"
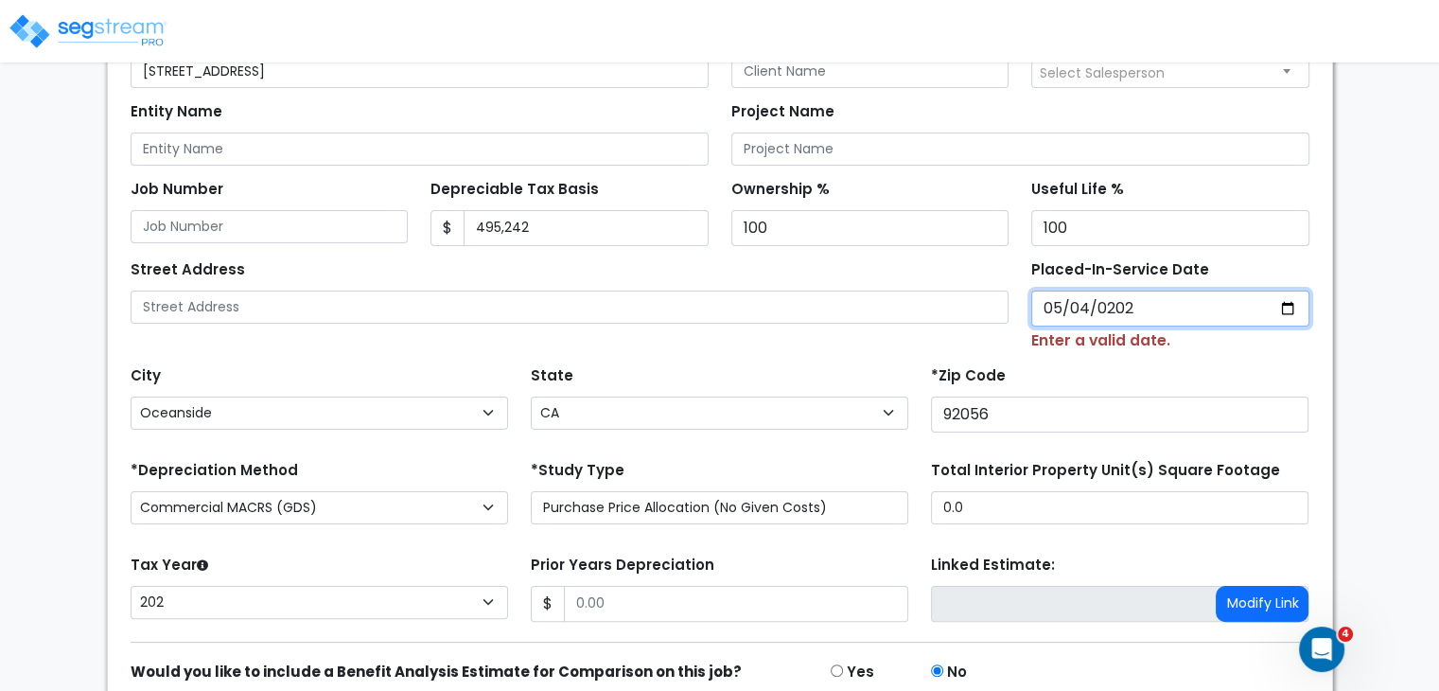
select select "2020"
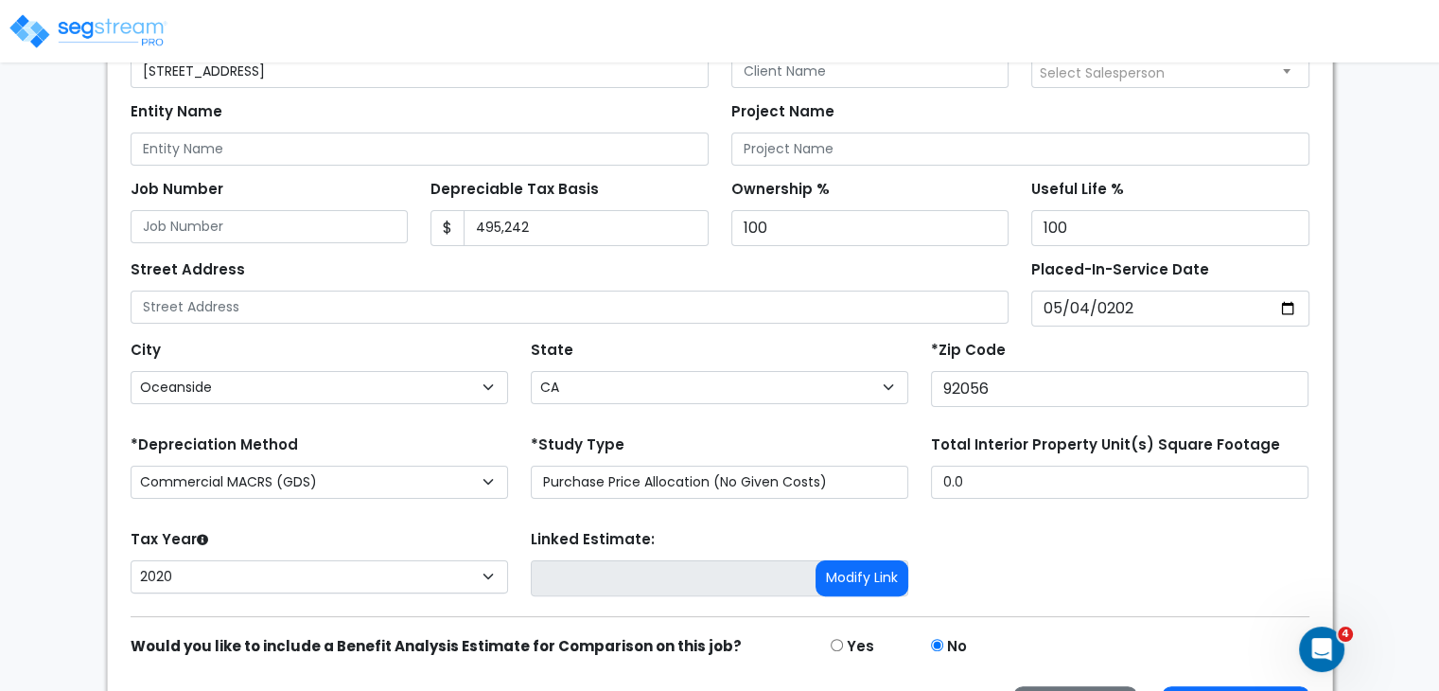
click at [782, 330] on div "City City Acampo Acton Adelanto Adin Agoura Hills Aguanga Ahwahnee Alameda Alam…" at bounding box center [720, 368] width 1202 height 85
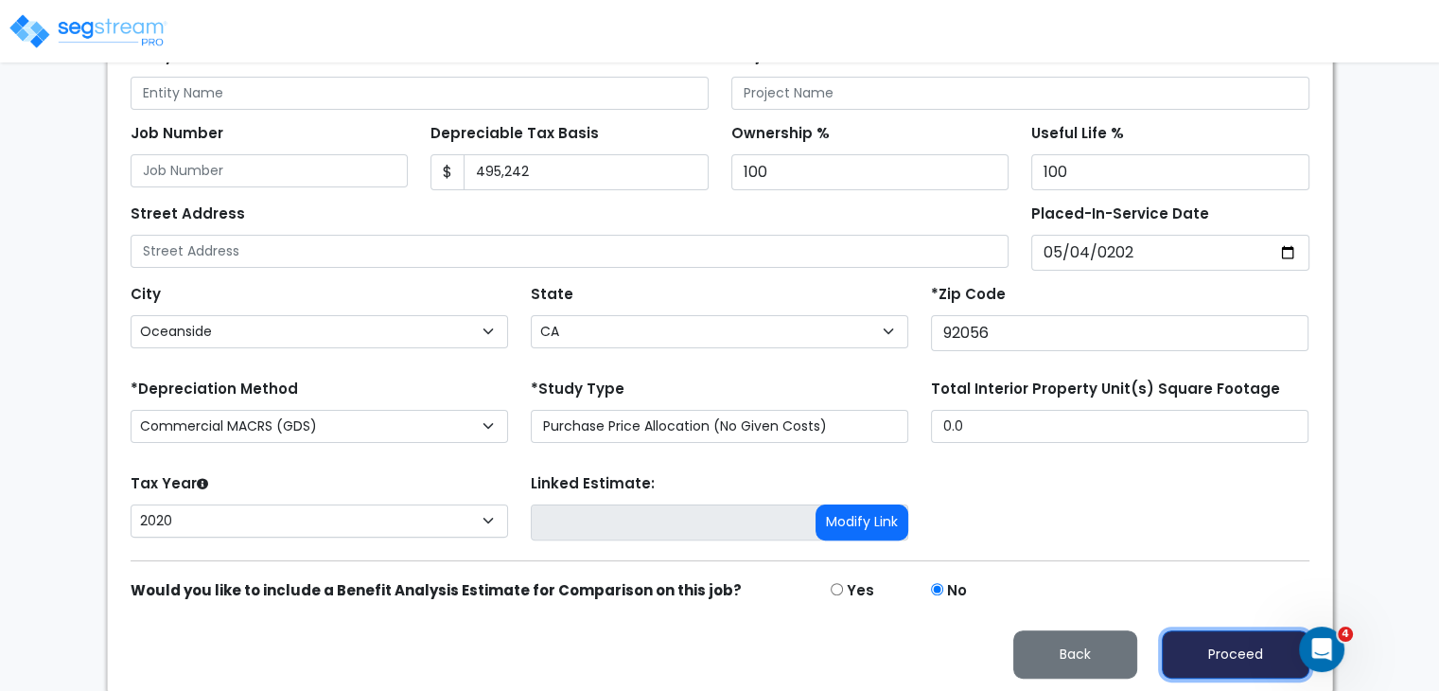
click at [1210, 637] on button "Proceed" at bounding box center [1236, 654] width 148 height 48
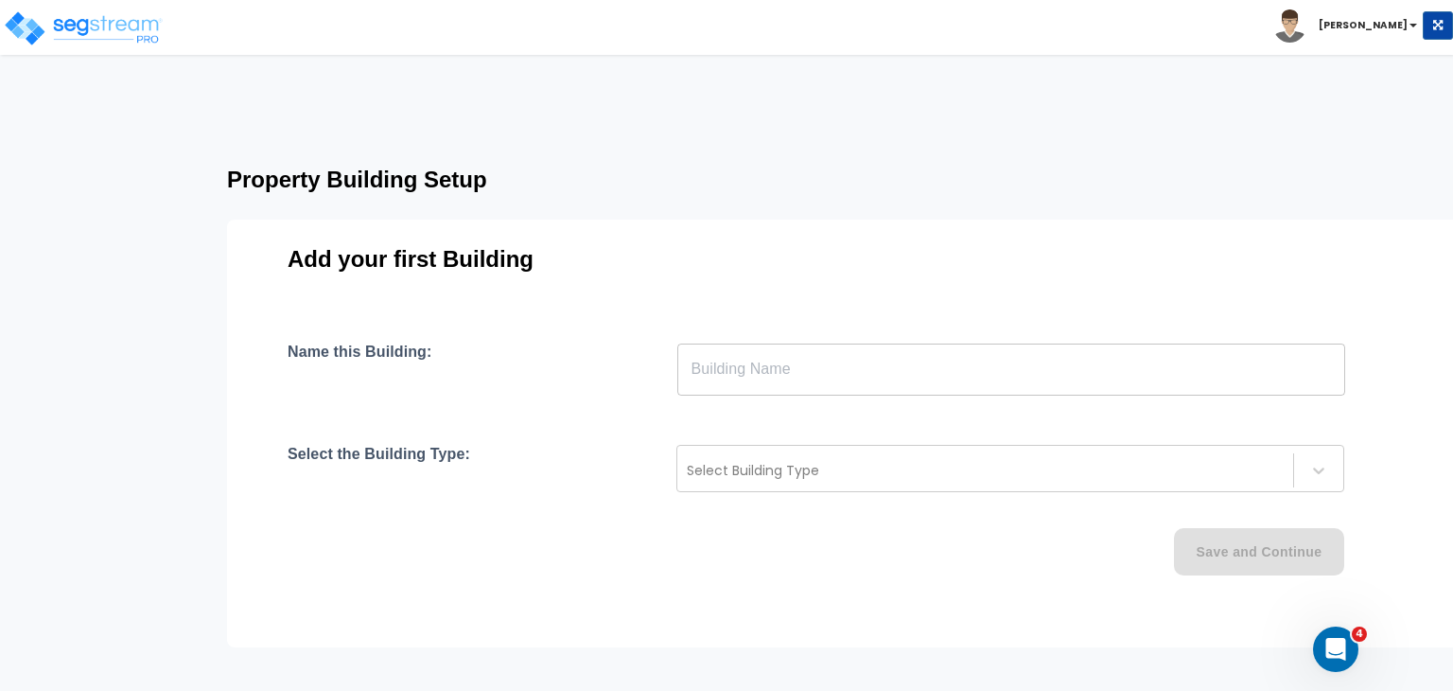
click at [835, 323] on div "Add your first Building Name this Building: ​ Select the Building Type: Select …" at bounding box center [844, 434] width 1235 height 428
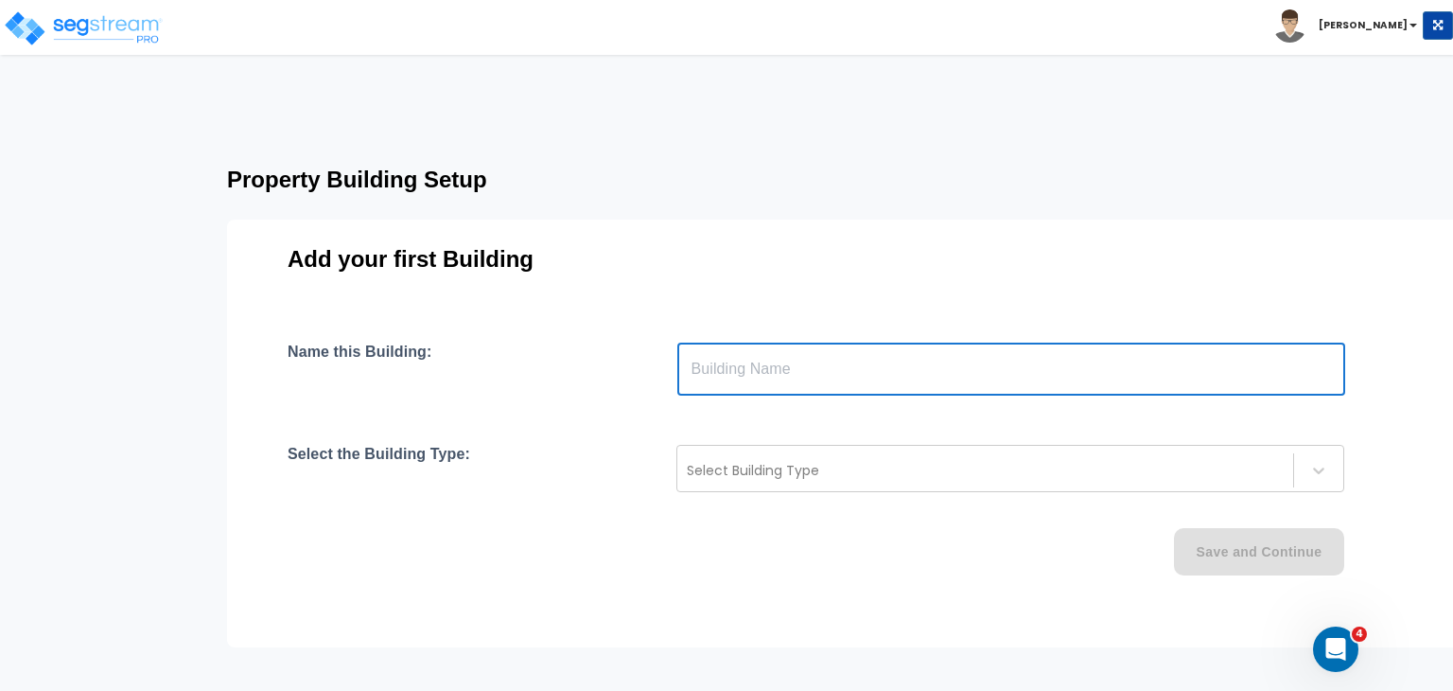
click at [812, 364] on input "text" at bounding box center [1011, 369] width 668 height 53
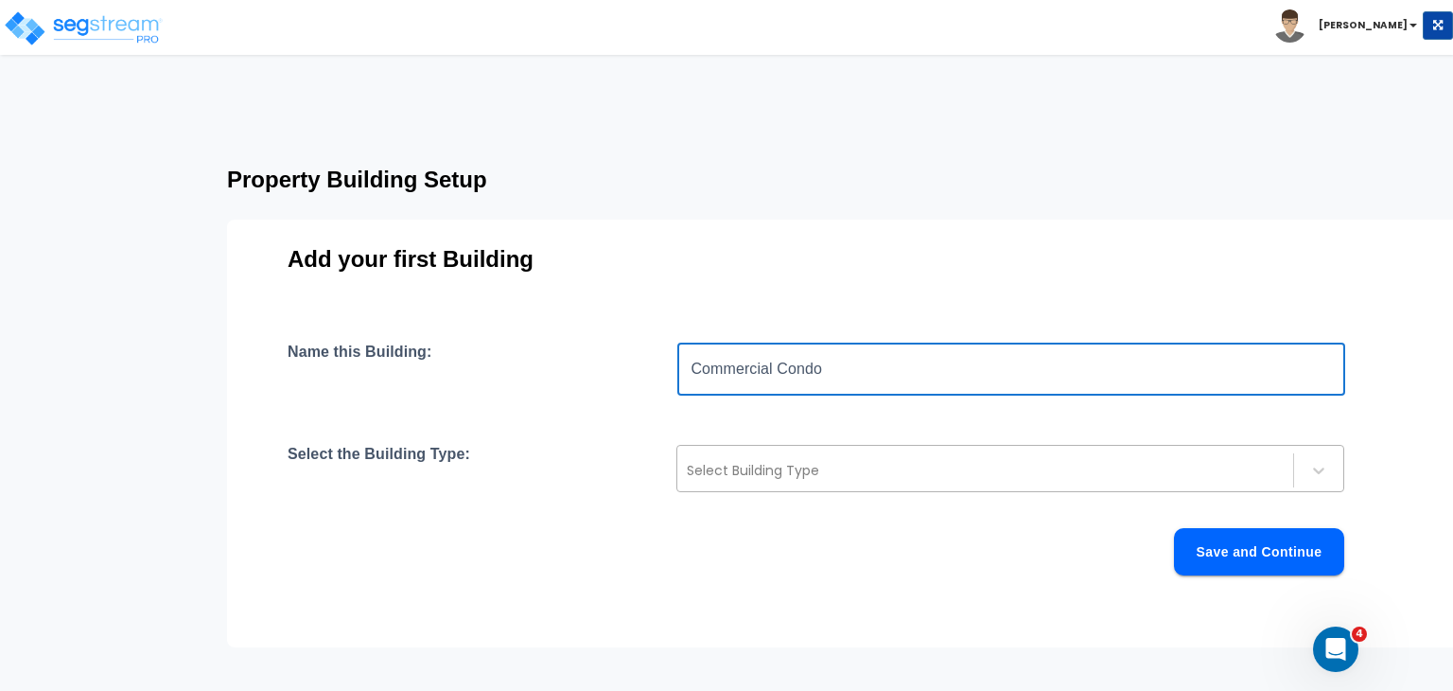
type input "Commercial Condo"
click at [763, 466] on div at bounding box center [985, 470] width 597 height 23
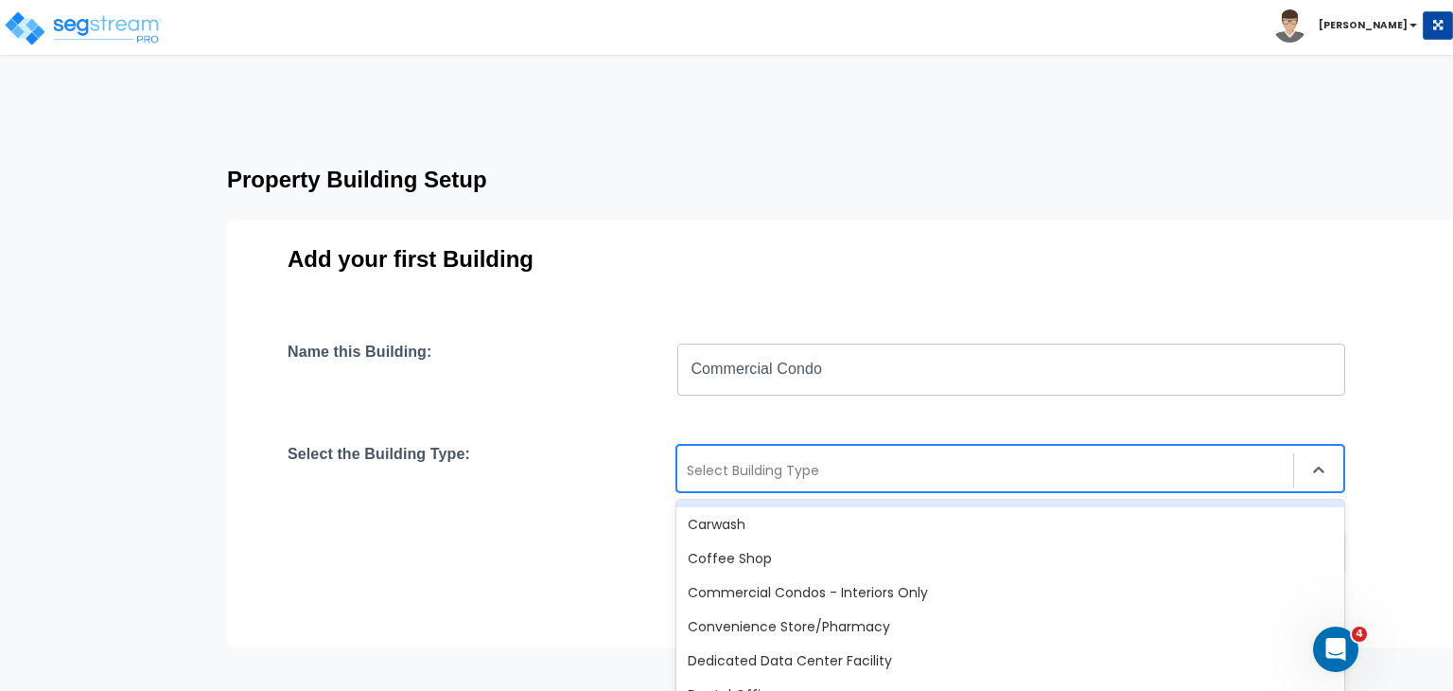
scroll to position [305, 0]
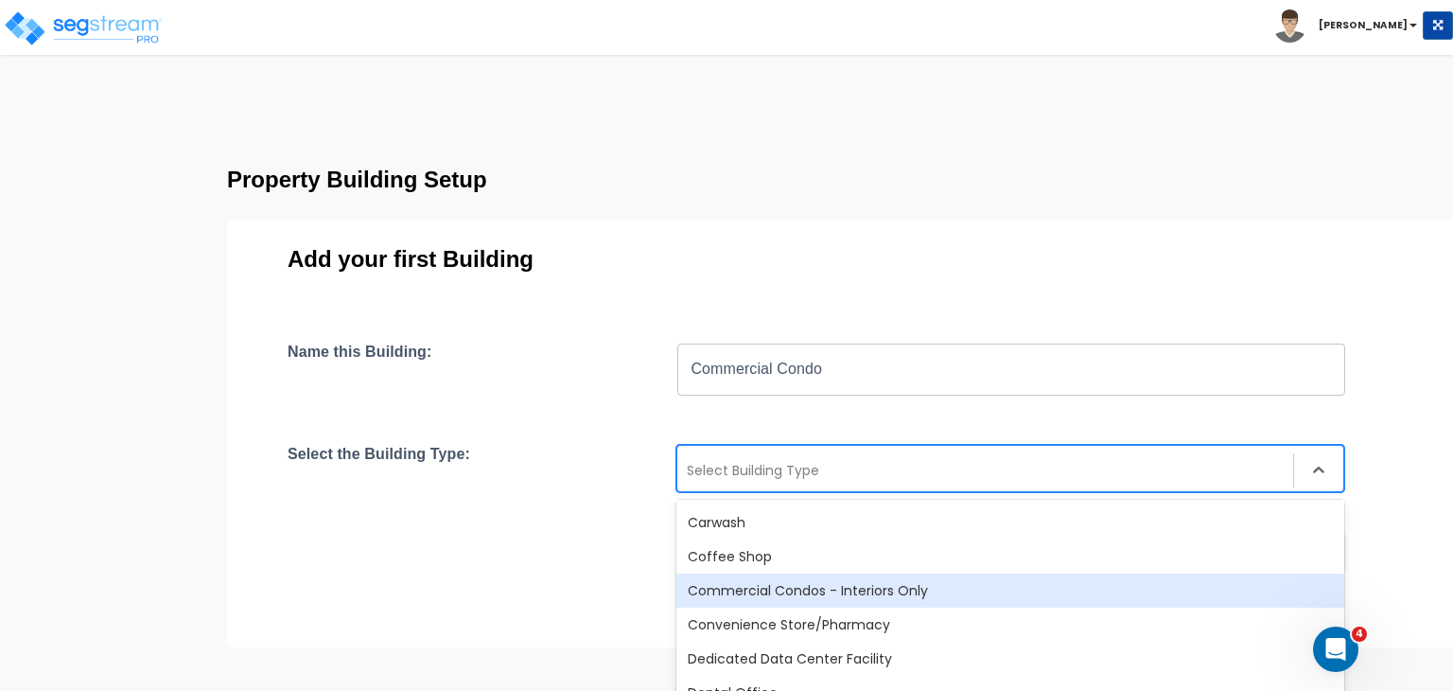
click at [799, 580] on div "Commercial Condos - Interiors Only" at bounding box center [1011, 590] width 668 height 34
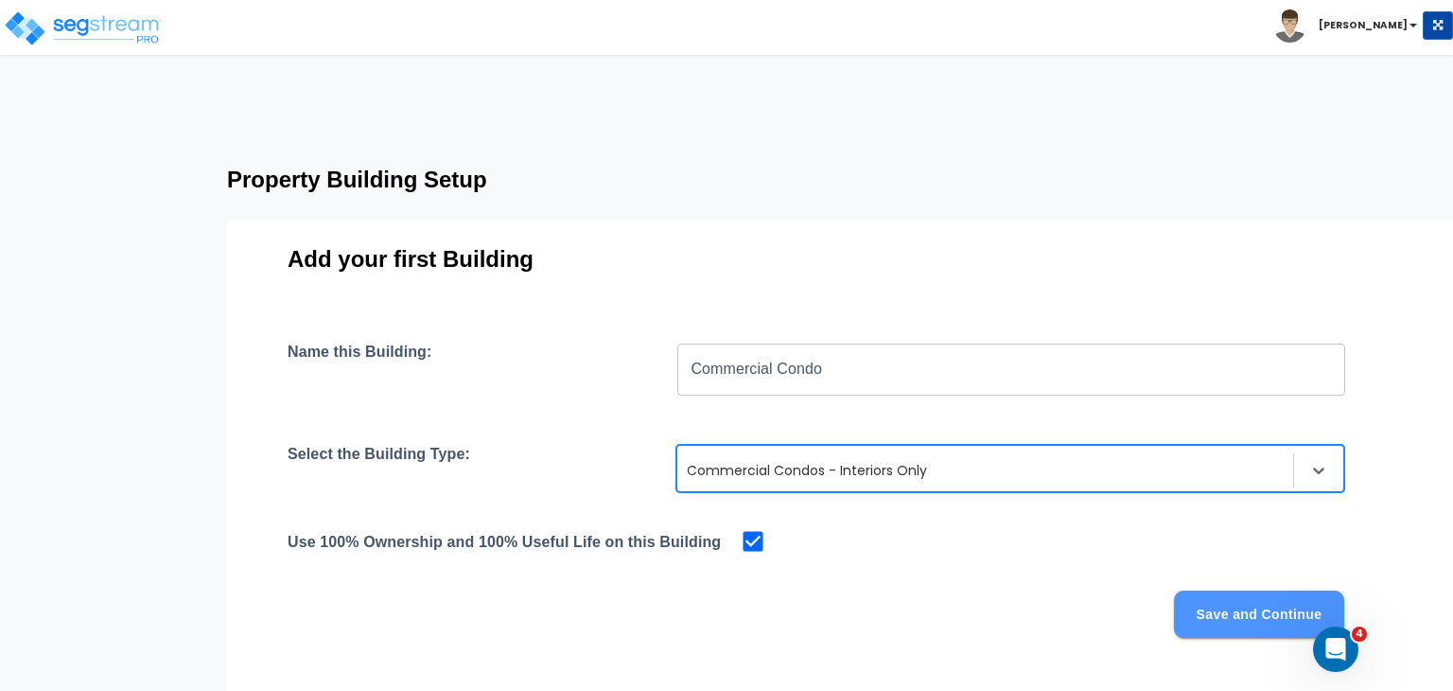
click at [1237, 610] on button "Save and Continue" at bounding box center [1259, 613] width 170 height 47
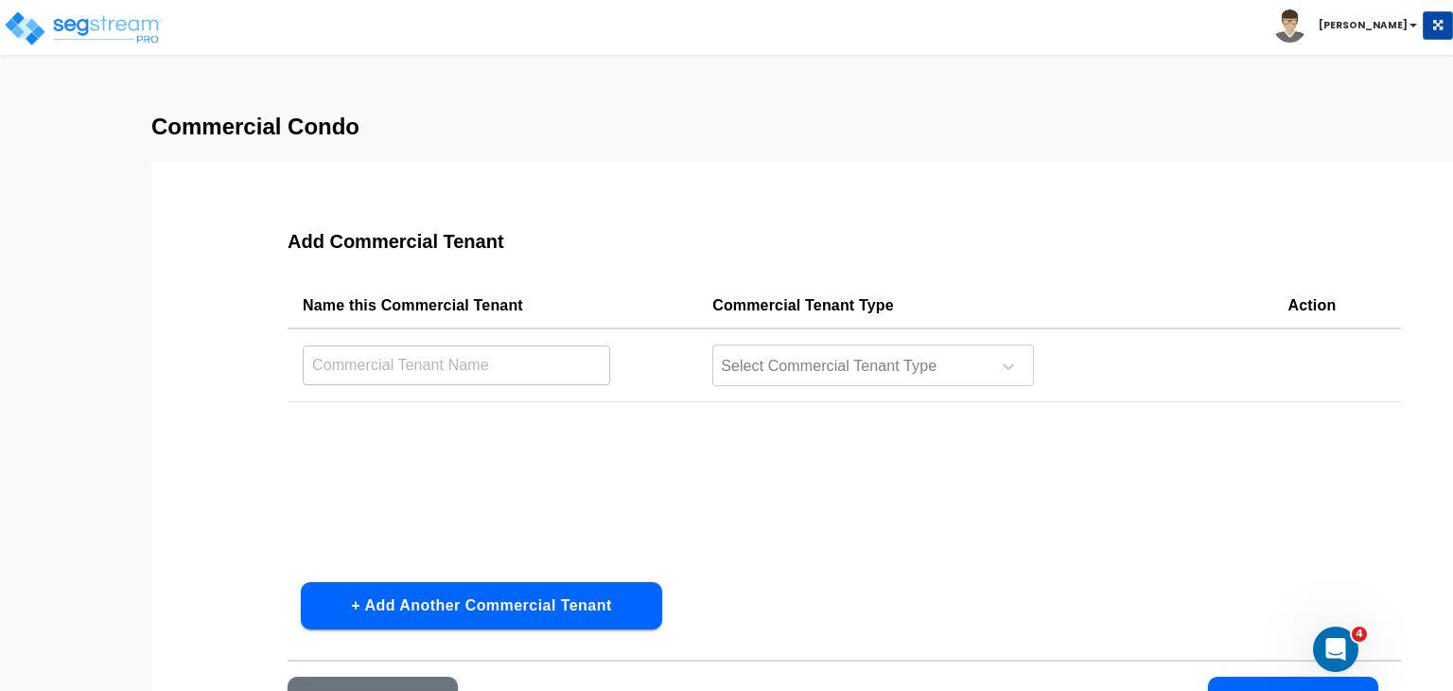
click at [537, 364] on input "text" at bounding box center [457, 364] width 308 height 41
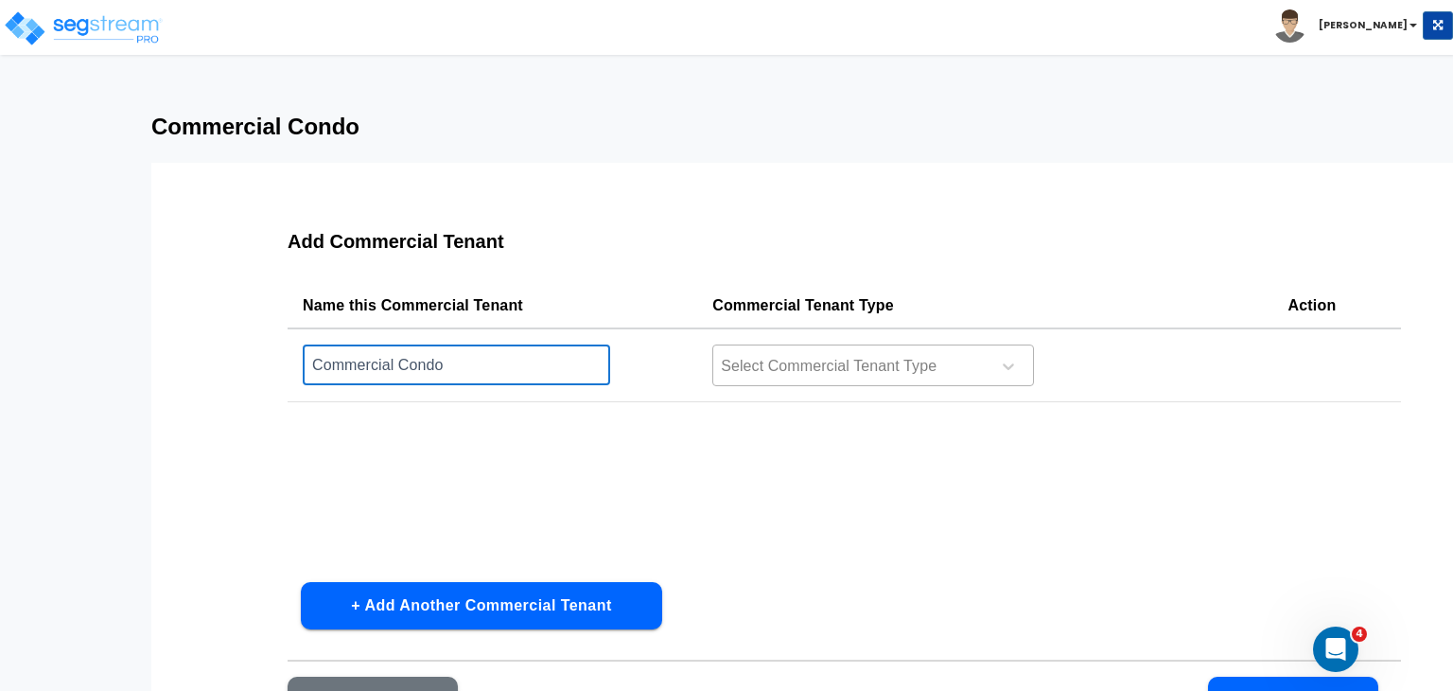
type input "Commercial Condo"
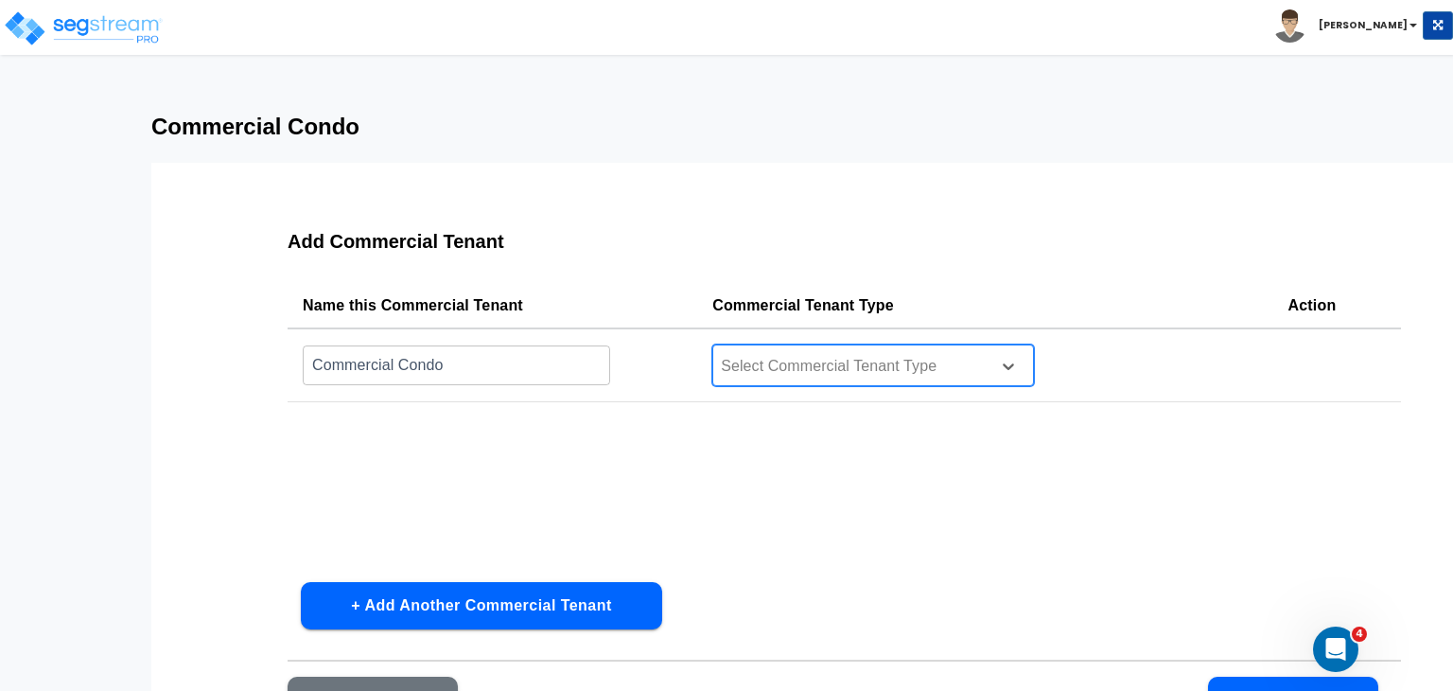
click at [750, 358] on div at bounding box center [848, 367] width 259 height 26
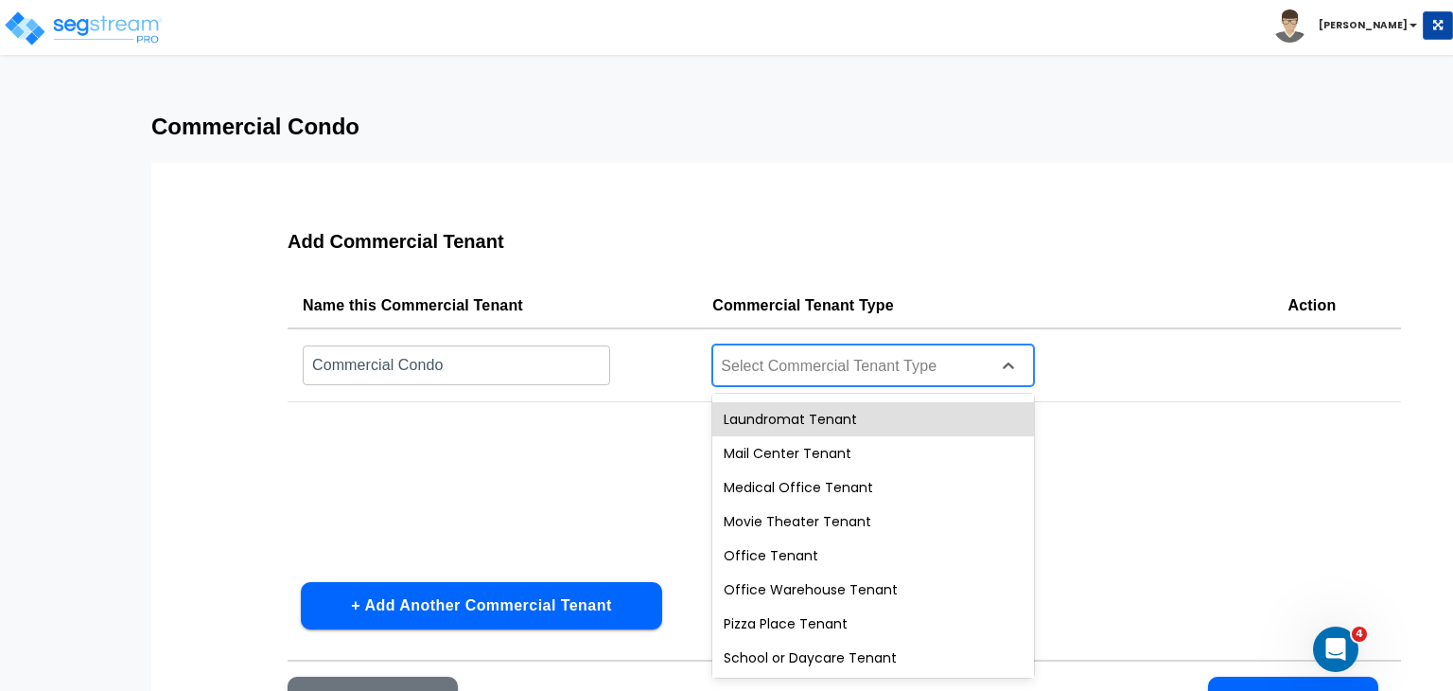
scroll to position [664, 0]
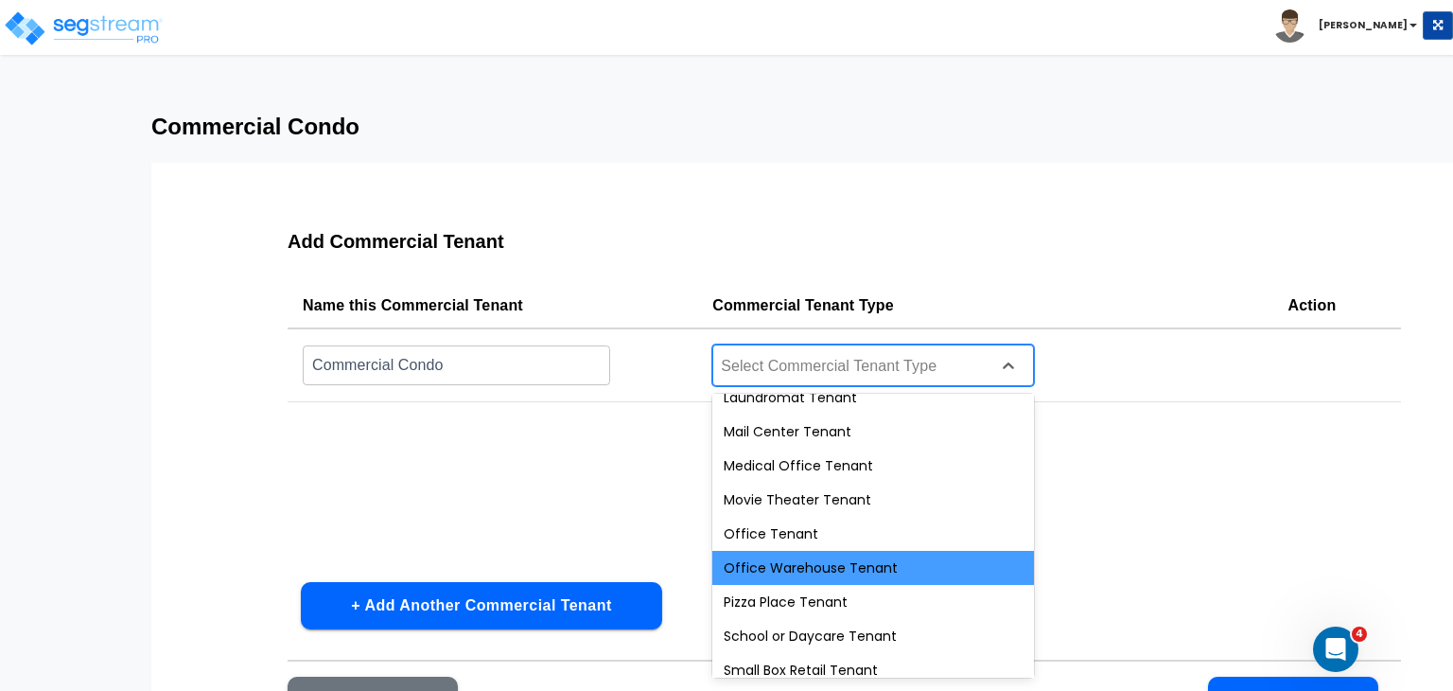
click at [819, 568] on div "Office Warehouse Tenant" at bounding box center [873, 568] width 322 height 34
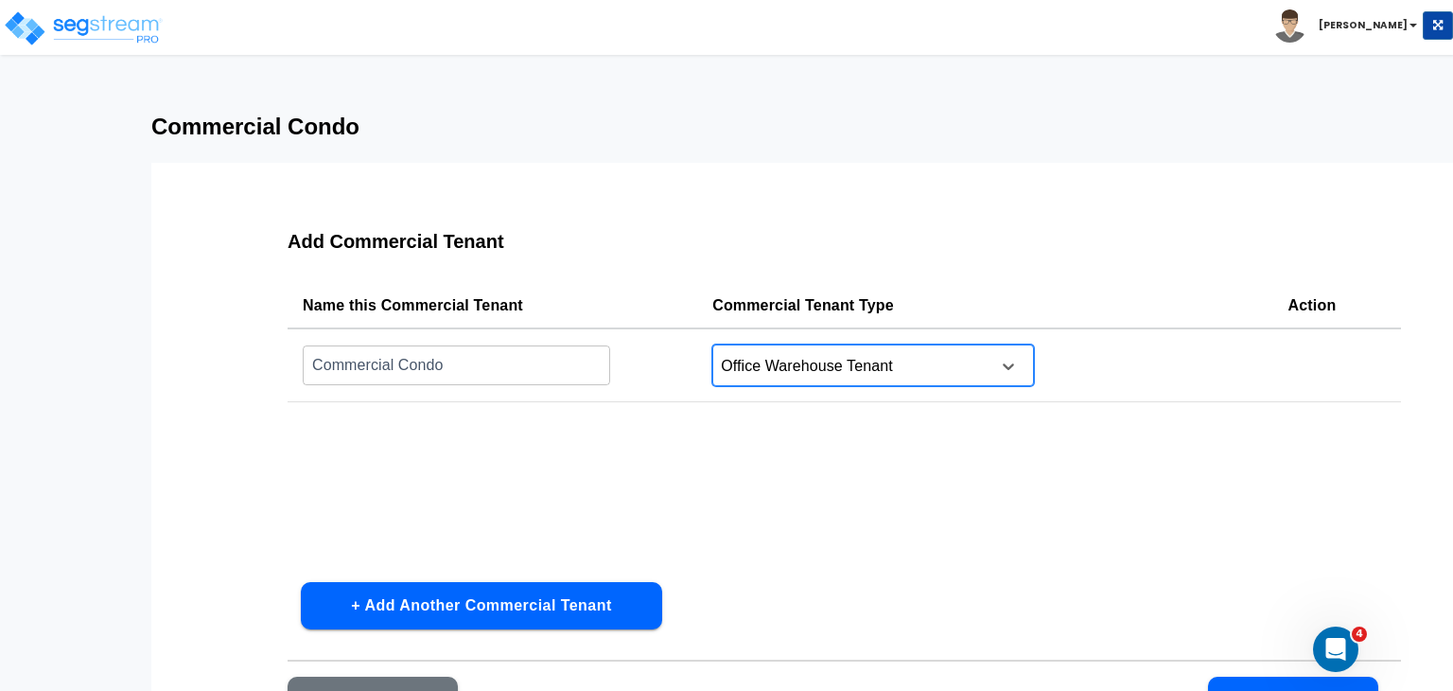
scroll to position [134, 0]
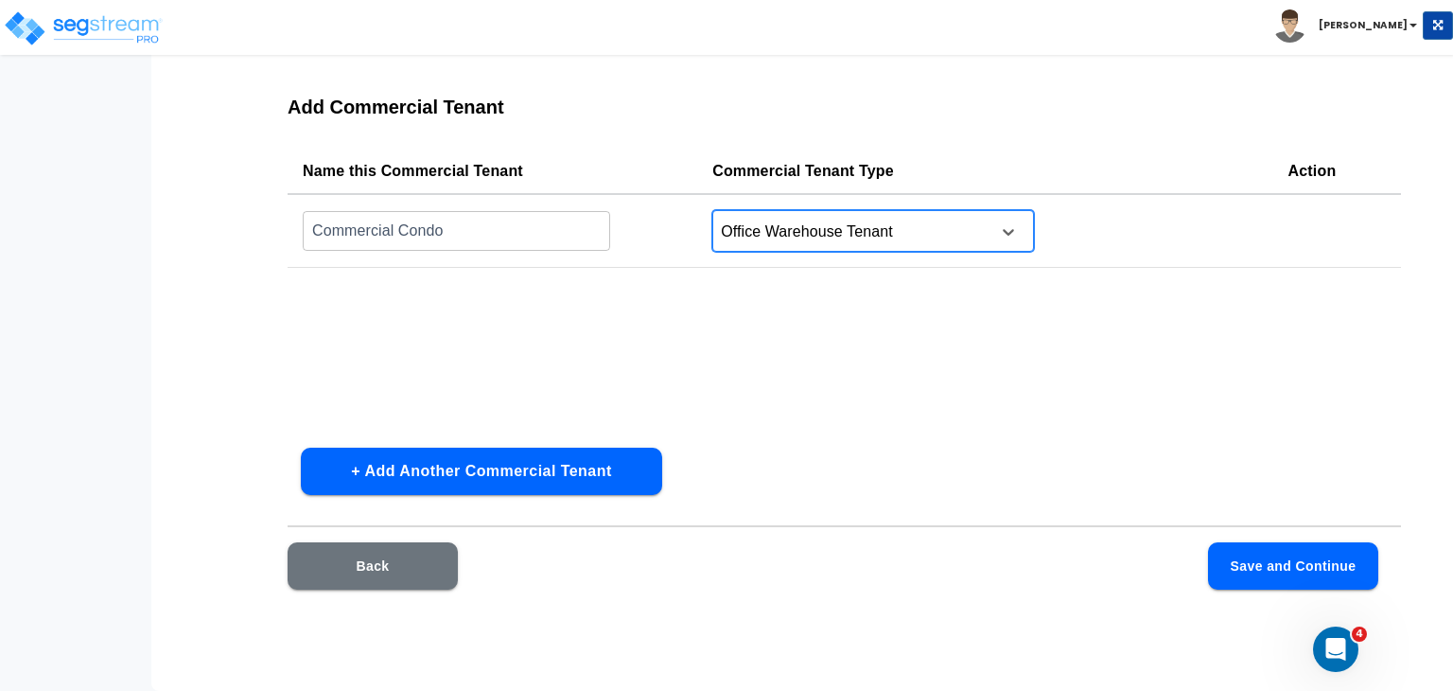
click at [1230, 565] on button "Save and Continue" at bounding box center [1293, 565] width 170 height 47
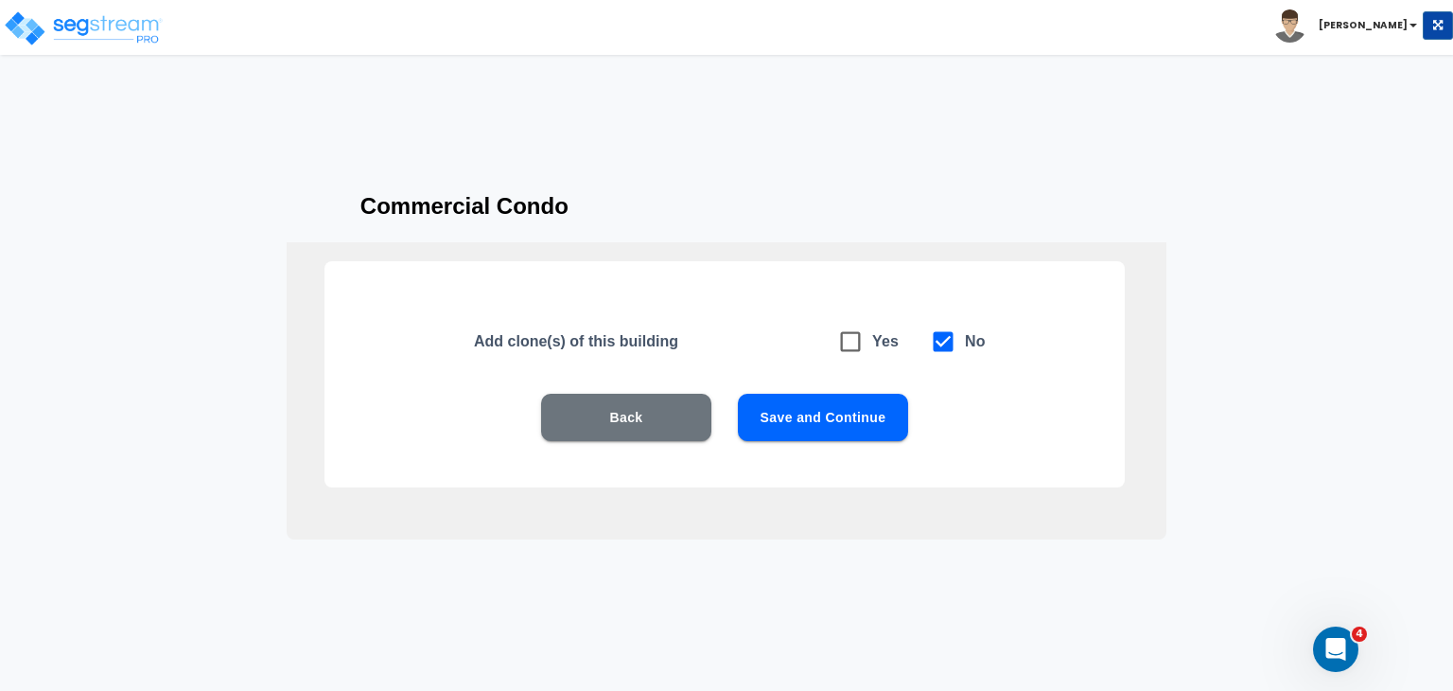
scroll to position [42, 0]
click at [834, 417] on button "Save and Continue" at bounding box center [823, 417] width 170 height 47
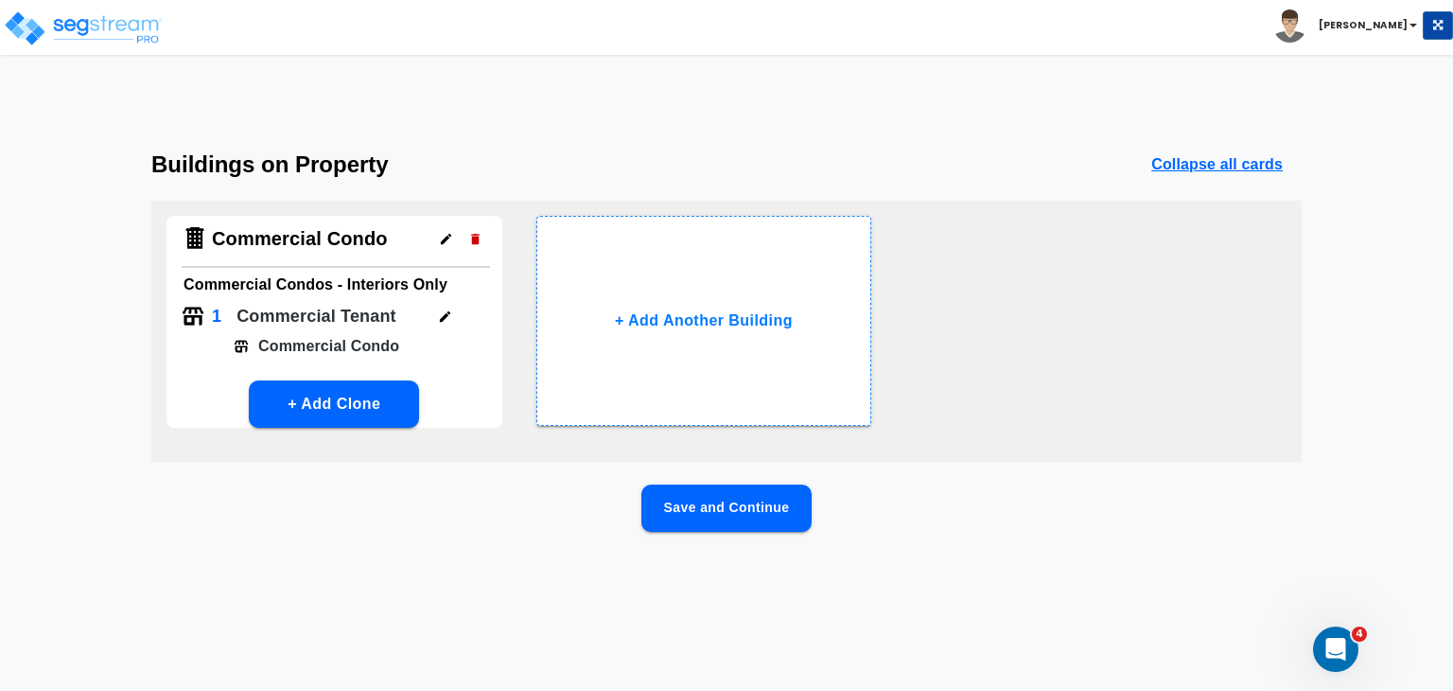
scroll to position [0, 0]
click at [725, 490] on button "Save and Continue" at bounding box center [727, 507] width 170 height 47
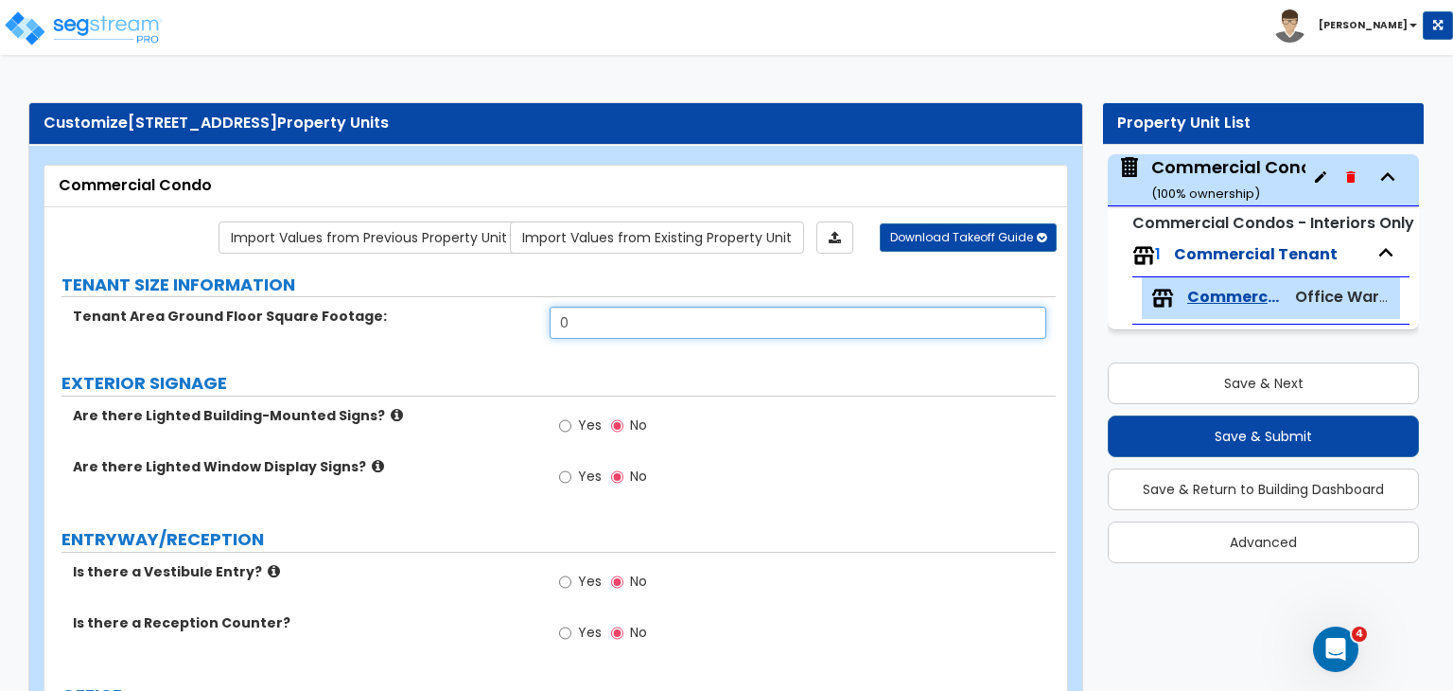
drag, startPoint x: 609, startPoint y: 326, endPoint x: 492, endPoint y: 300, distance: 120.3
type input "1,450"
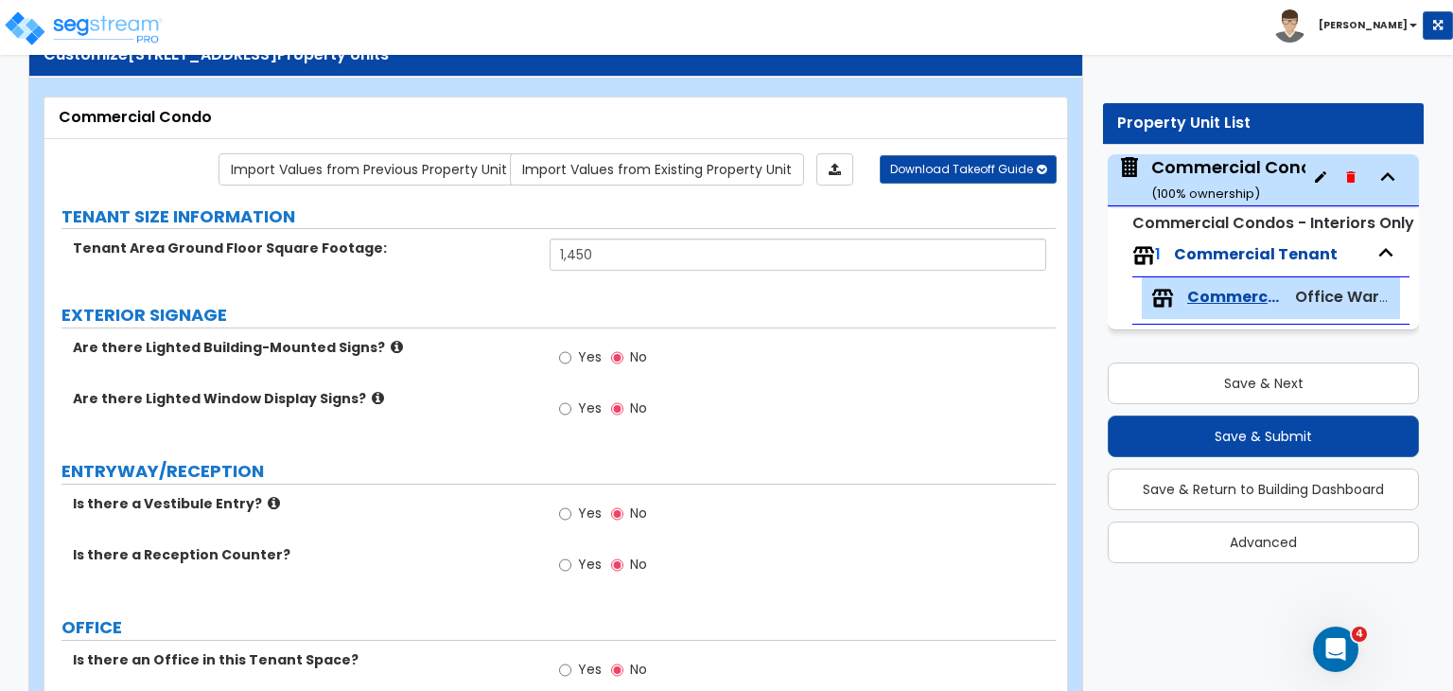
scroll to position [74, 0]
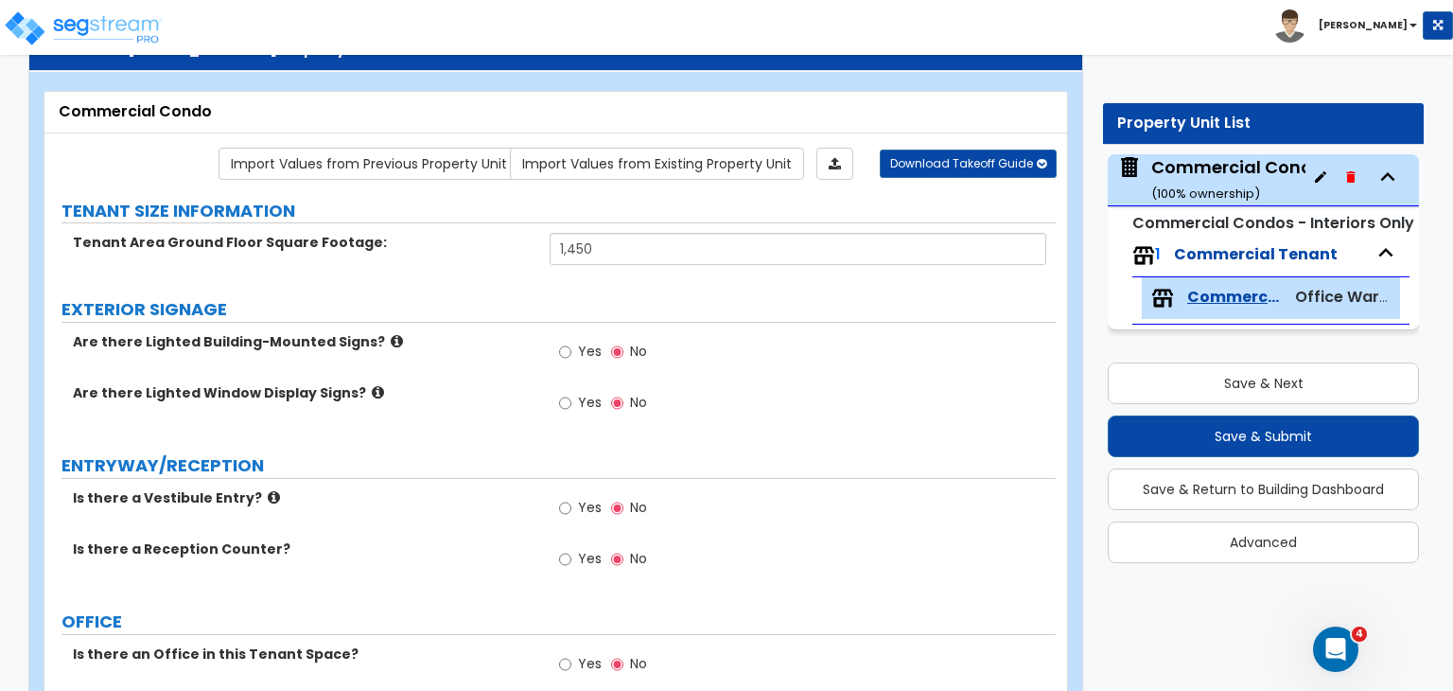
click at [485, 374] on div "Are there Lighted Building-Mounted Signs? Yes No" at bounding box center [549, 357] width 1011 height 51
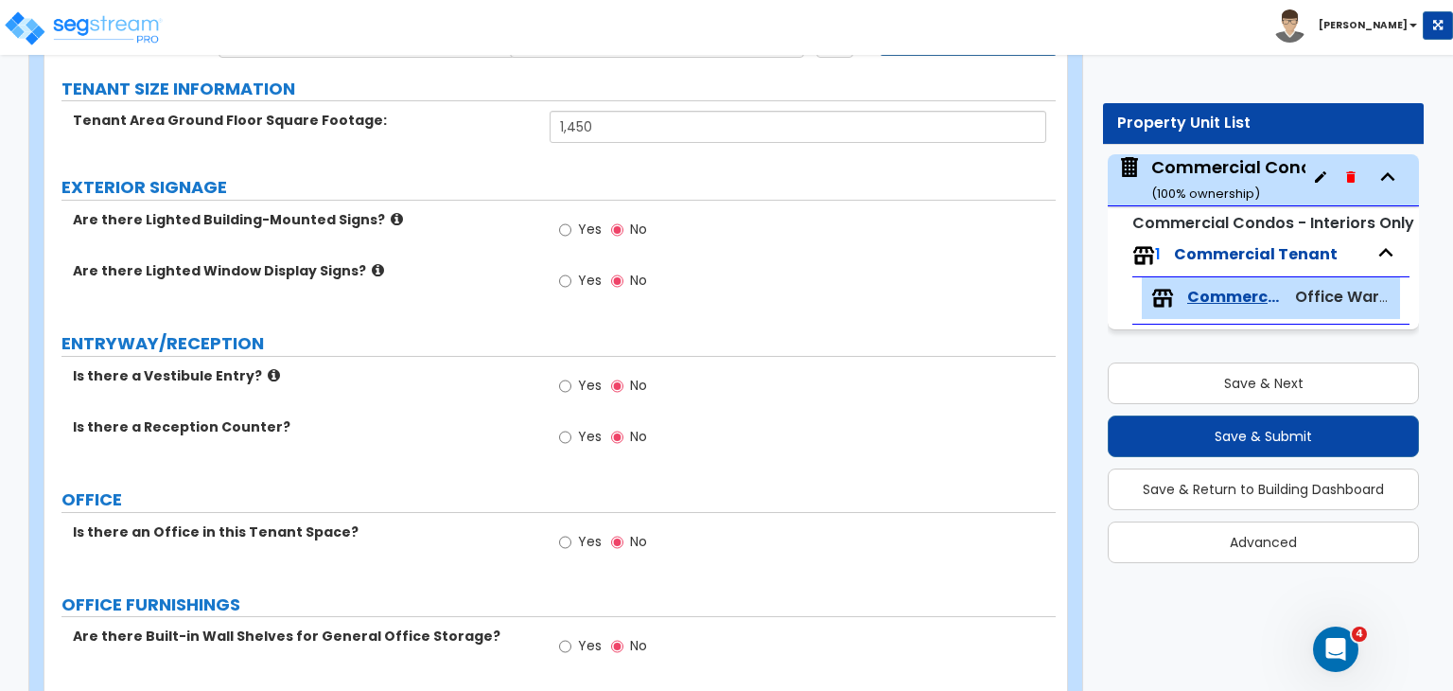
scroll to position [195, 0]
click at [564, 433] on input "Yes" at bounding box center [565, 438] width 12 height 21
radio input "true"
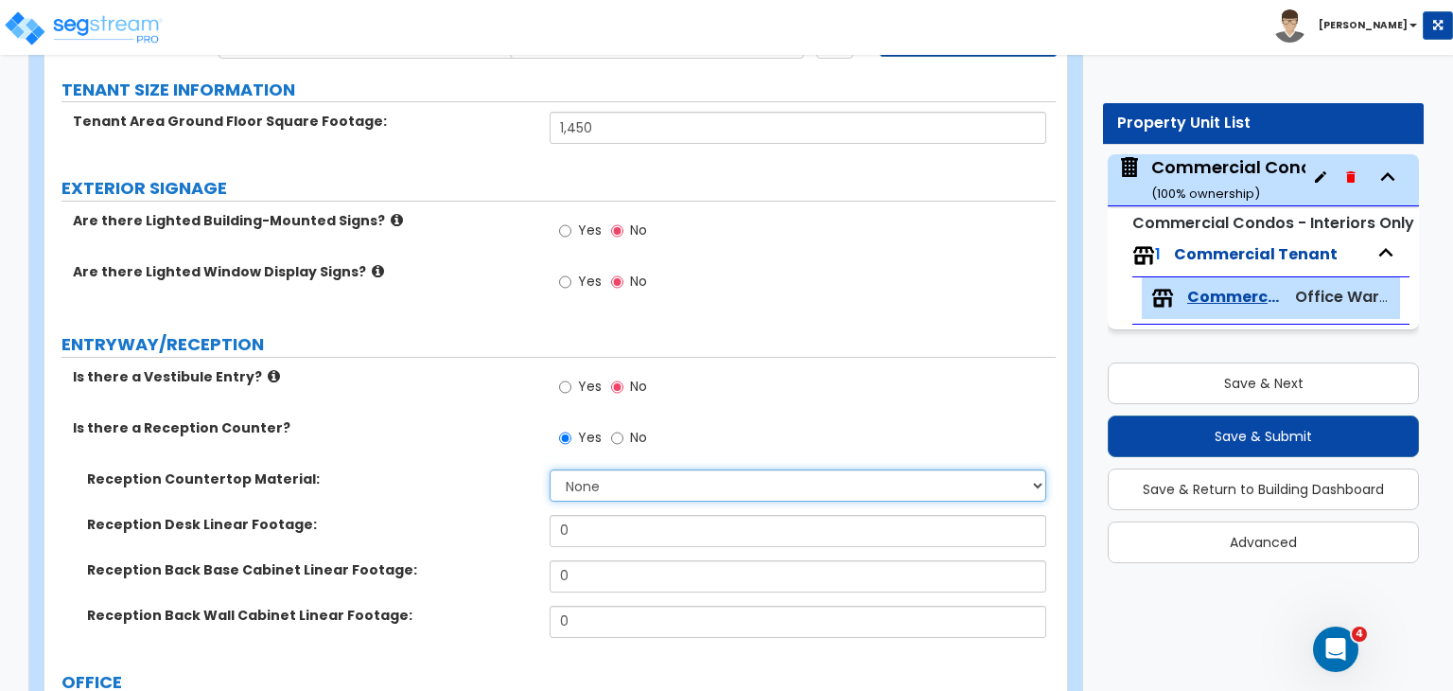
click at [603, 489] on select "None Plastic Laminate Solid Surface Stone Quartz Marble Tile Wood Stainless Ste…" at bounding box center [798, 485] width 496 height 32
select select "1"
click at [550, 469] on select "None Plastic Laminate Solid Surface Stone Quartz Marble Tile Wood Stainless Ste…" at bounding box center [798, 485] width 496 height 32
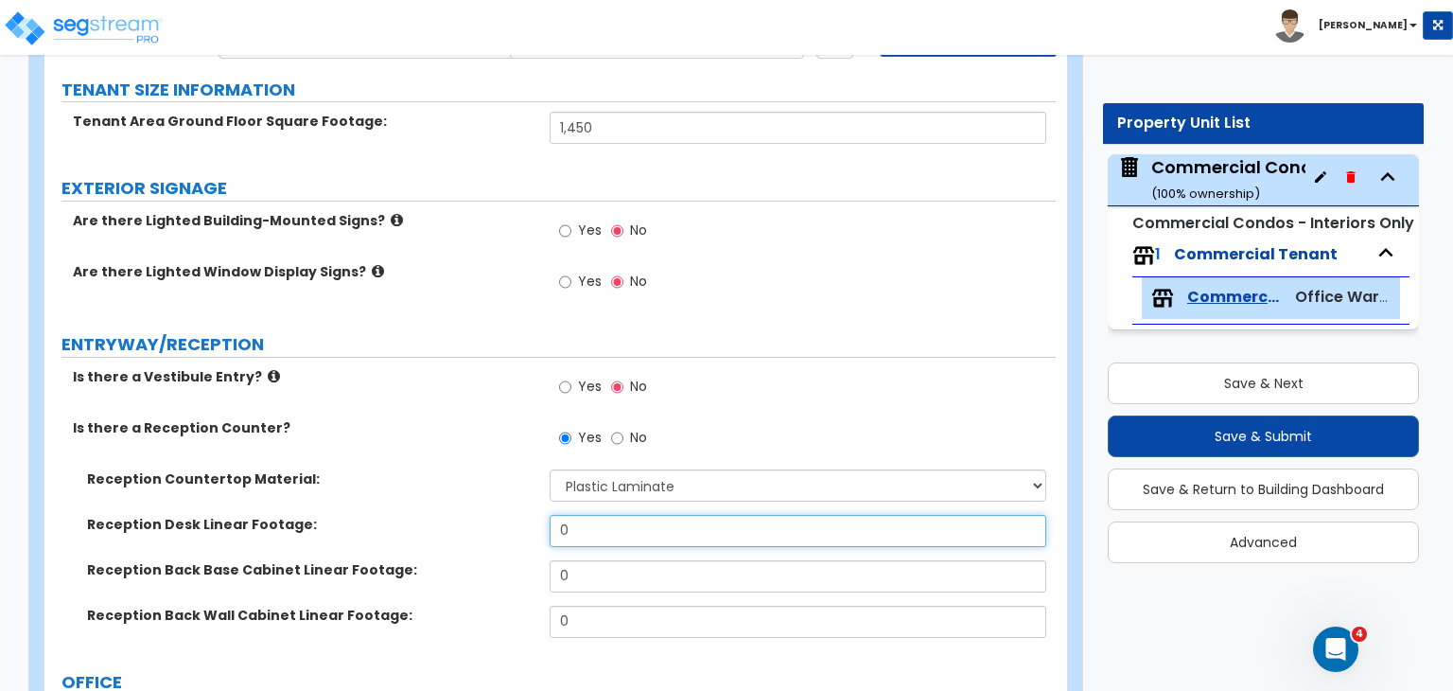
drag, startPoint x: 588, startPoint y: 523, endPoint x: 492, endPoint y: 523, distance: 95.6
click at [492, 523] on div "Reception Desk Linear Footage: 0" at bounding box center [549, 537] width 1011 height 45
type input "6"
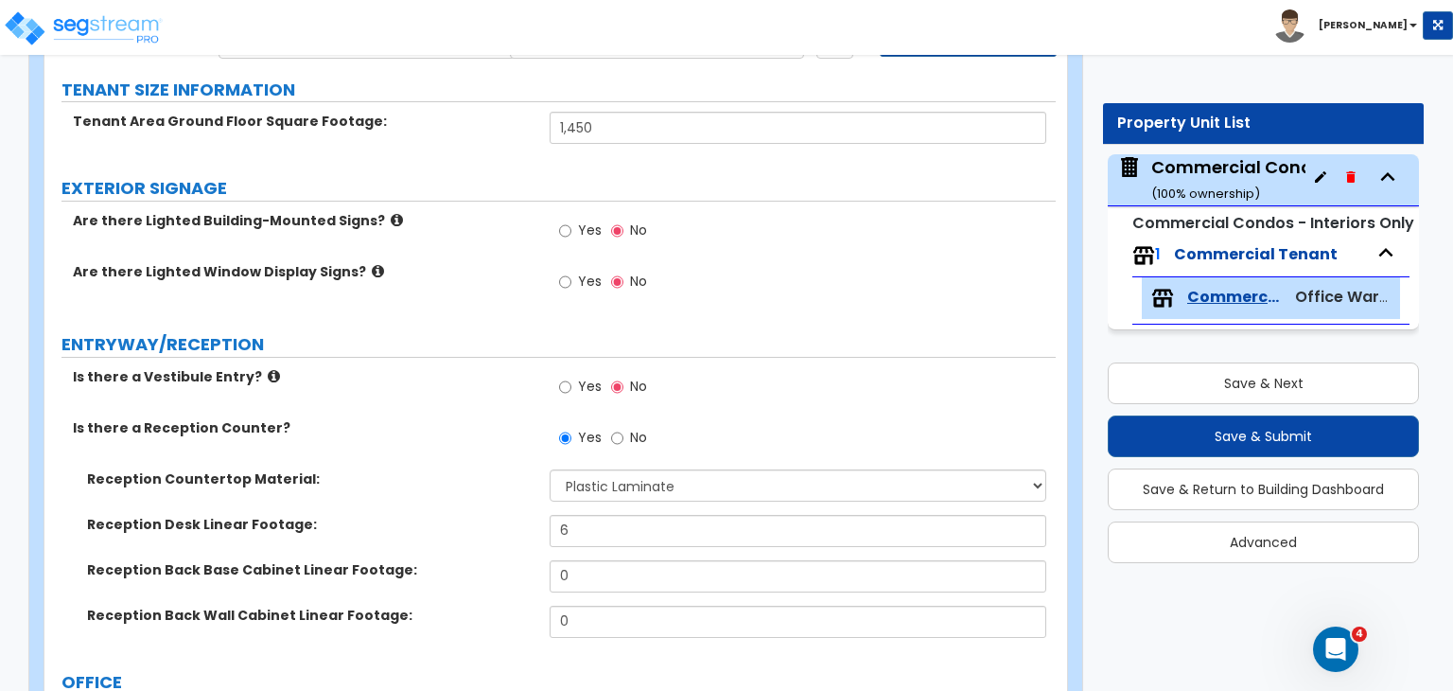
click at [492, 523] on label "Reception Desk Linear Footage:" at bounding box center [311, 524] width 448 height 19
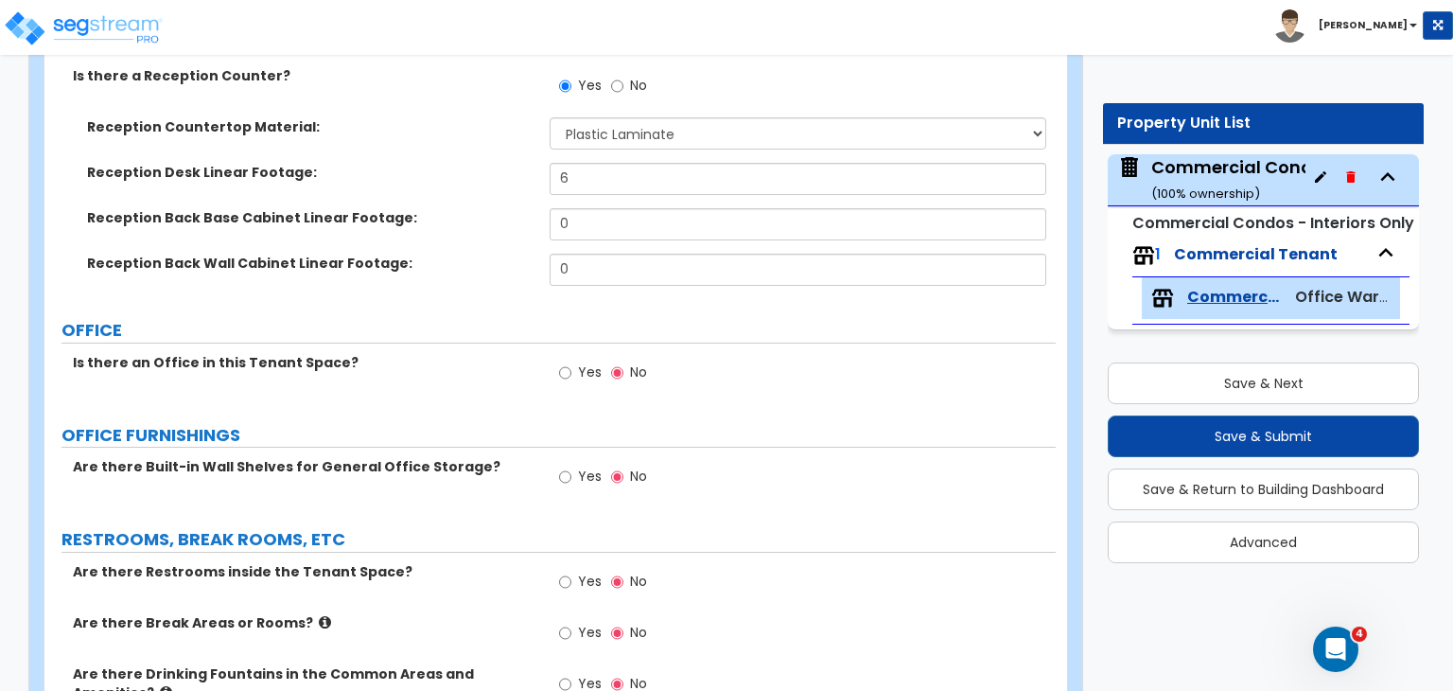
scroll to position [548, 0]
click at [563, 371] on input "Yes" at bounding box center [565, 371] width 12 height 21
radio input "true"
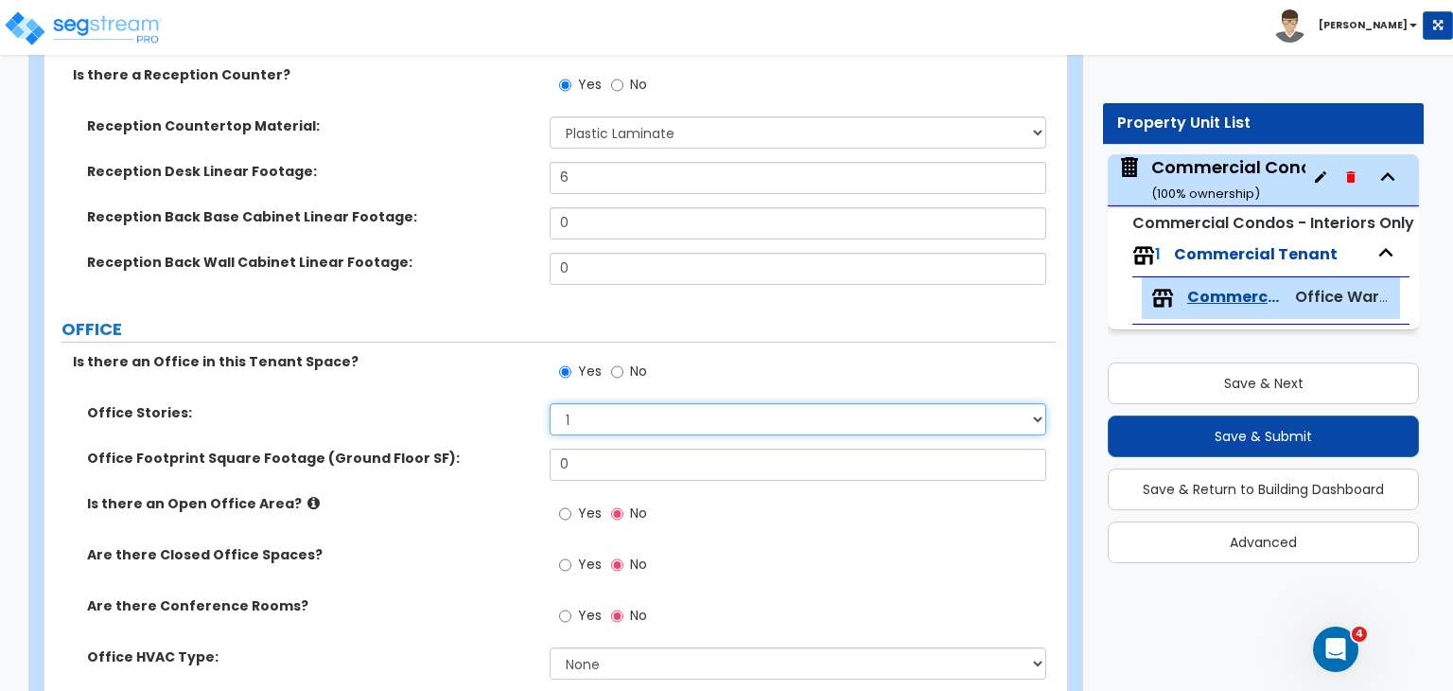
click at [572, 413] on select "1 2 3" at bounding box center [798, 419] width 496 height 32
select select "2"
click at [550, 403] on select "1 2 3" at bounding box center [798, 419] width 496 height 32
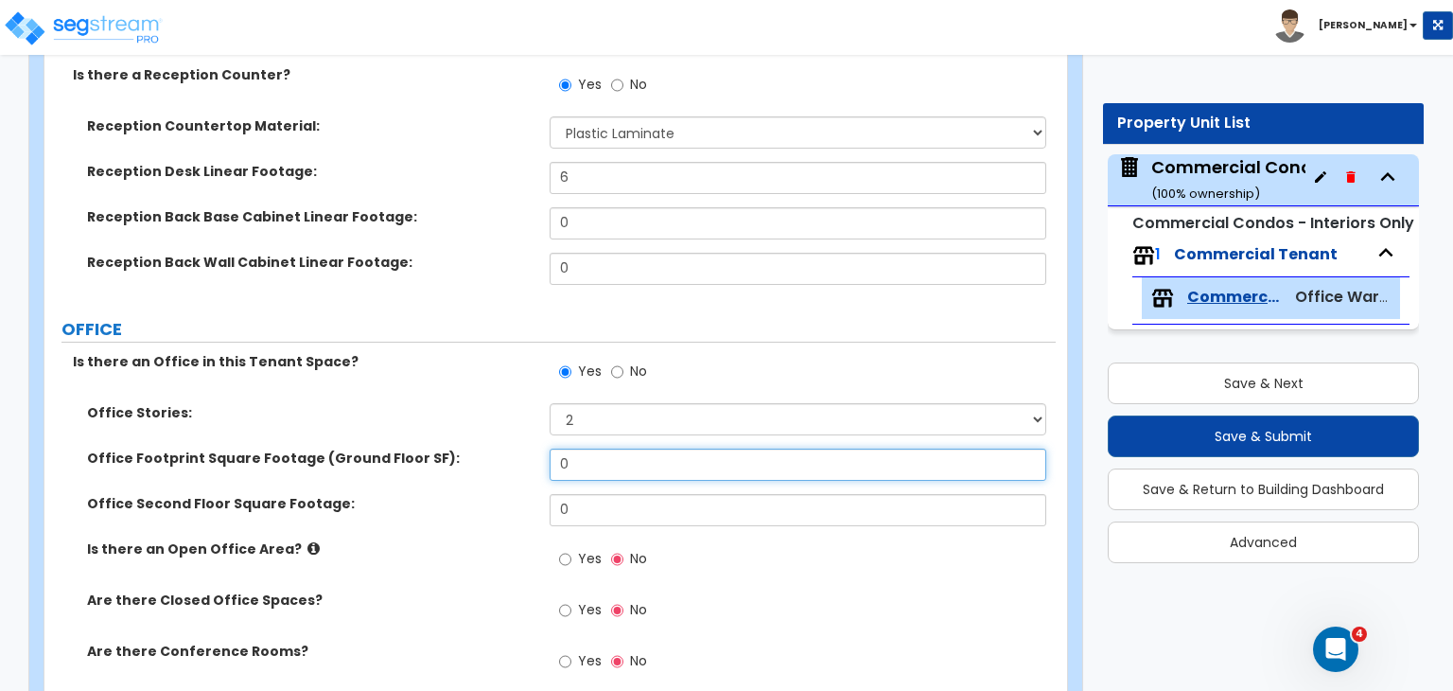
drag, startPoint x: 608, startPoint y: 459, endPoint x: 498, endPoint y: 443, distance: 111.9
click at [498, 443] on div "Office Stories: 1 2 3 Office Footprint Square Footage (Ground Floor SF): 0 Offi…" at bounding box center [550, 570] width 983 height 335
type input "750"
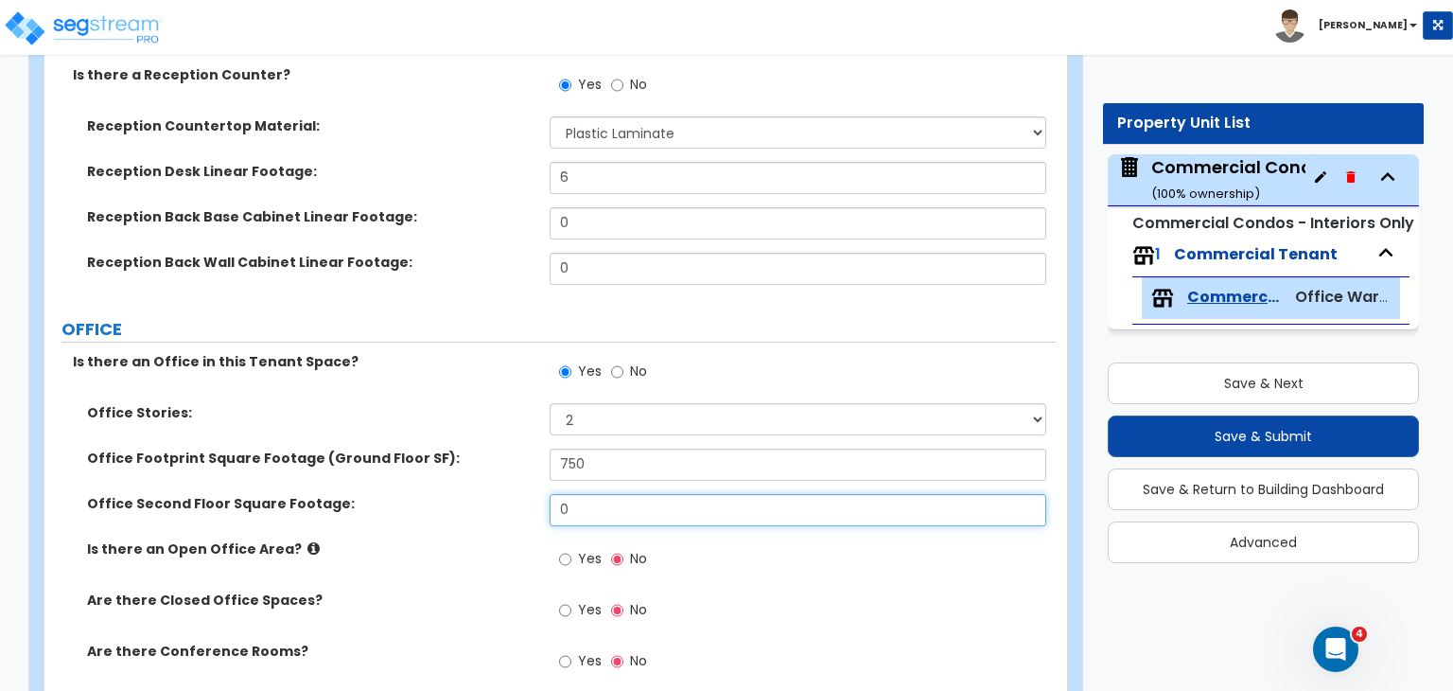
drag, startPoint x: 595, startPoint y: 505, endPoint x: 435, endPoint y: 461, distance: 166.0
click at [435, 461] on div "Office Stories: 1 2 3 Office Footprint Square Footage (Ground Floor SF): 750 Of…" at bounding box center [550, 570] width 983 height 335
type input "750"
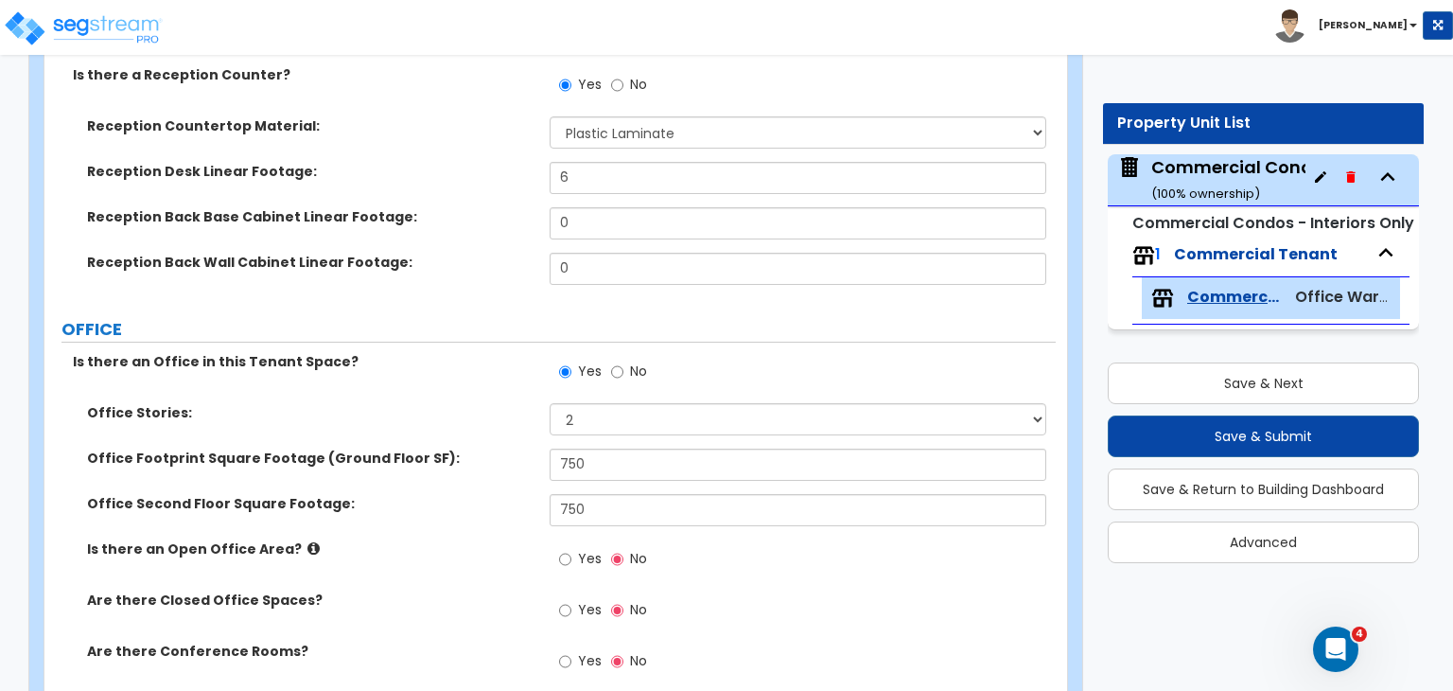
click at [457, 518] on div "Office Second Floor Square Footage: 750" at bounding box center [549, 516] width 1011 height 45
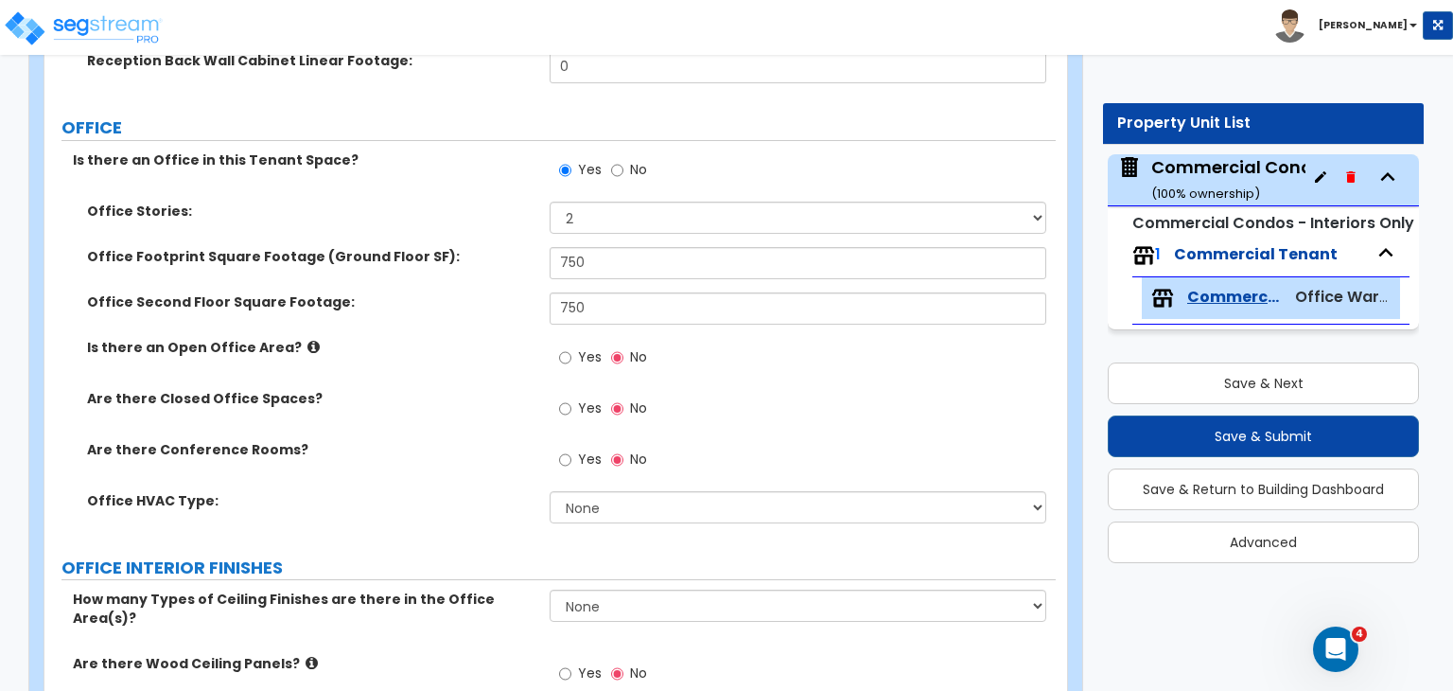
scroll to position [763, 0]
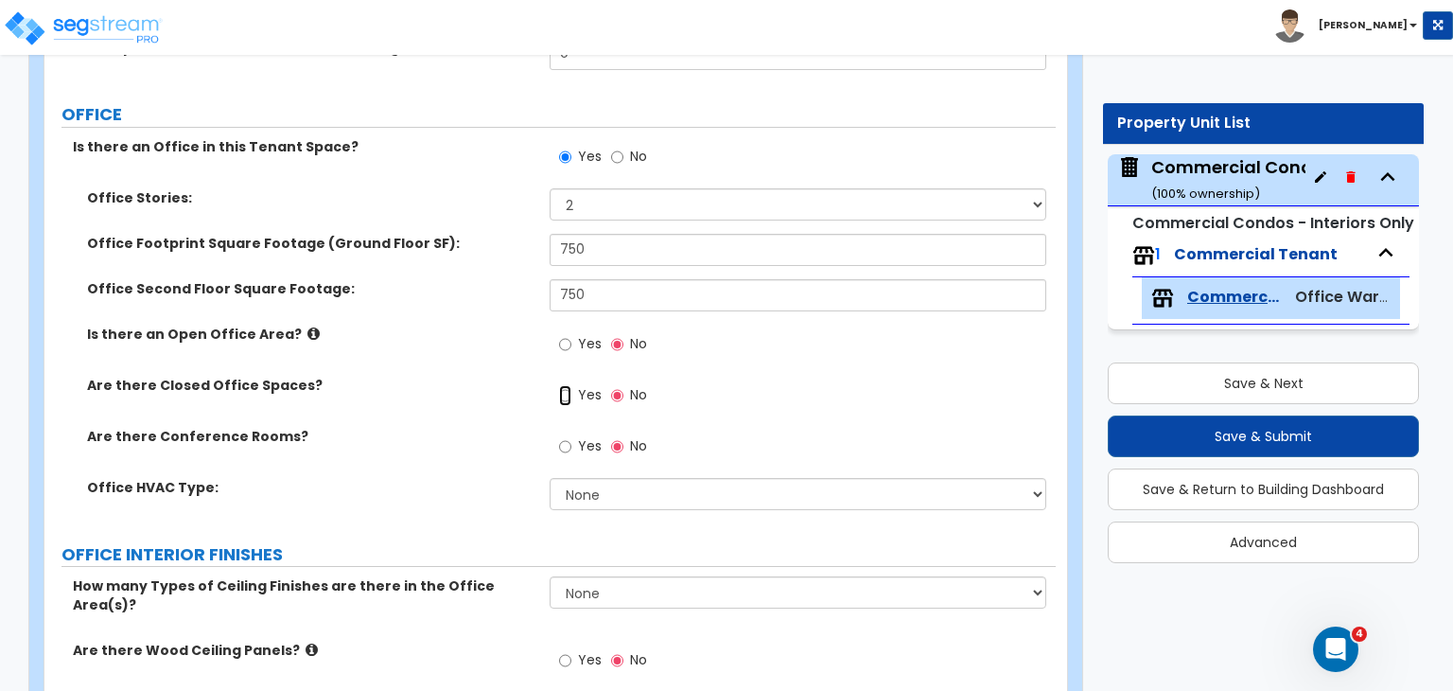
click at [564, 391] on input "Yes" at bounding box center [565, 395] width 12 height 21
radio input "true"
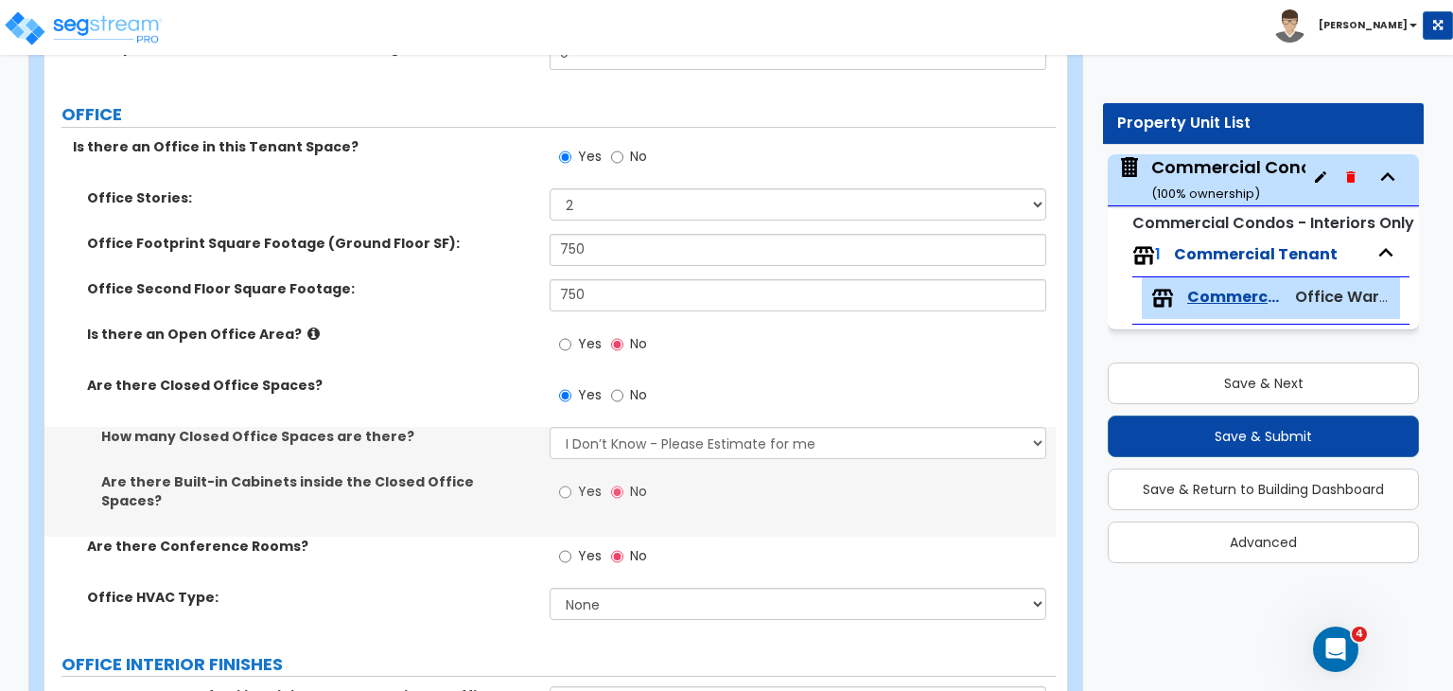
click at [481, 387] on label "Are there Closed Office Spaces?" at bounding box center [311, 385] width 448 height 19
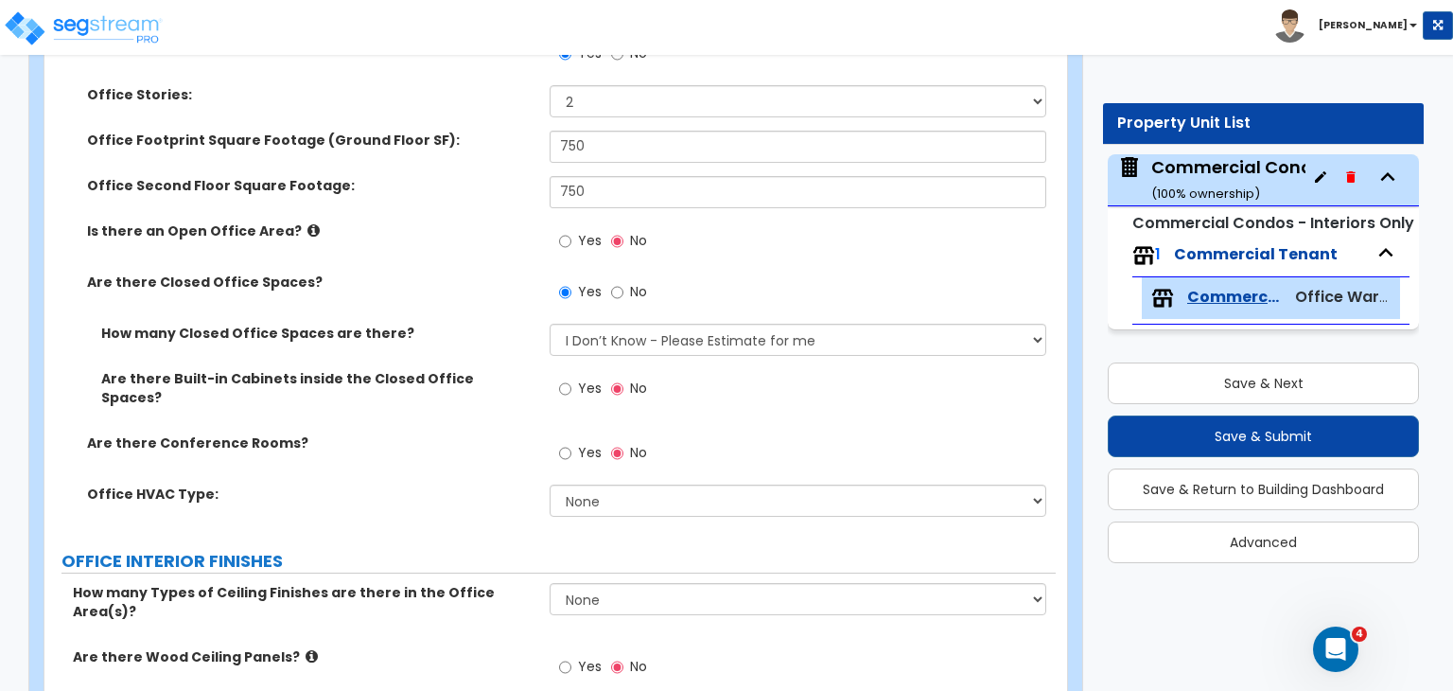
scroll to position [908, 0]
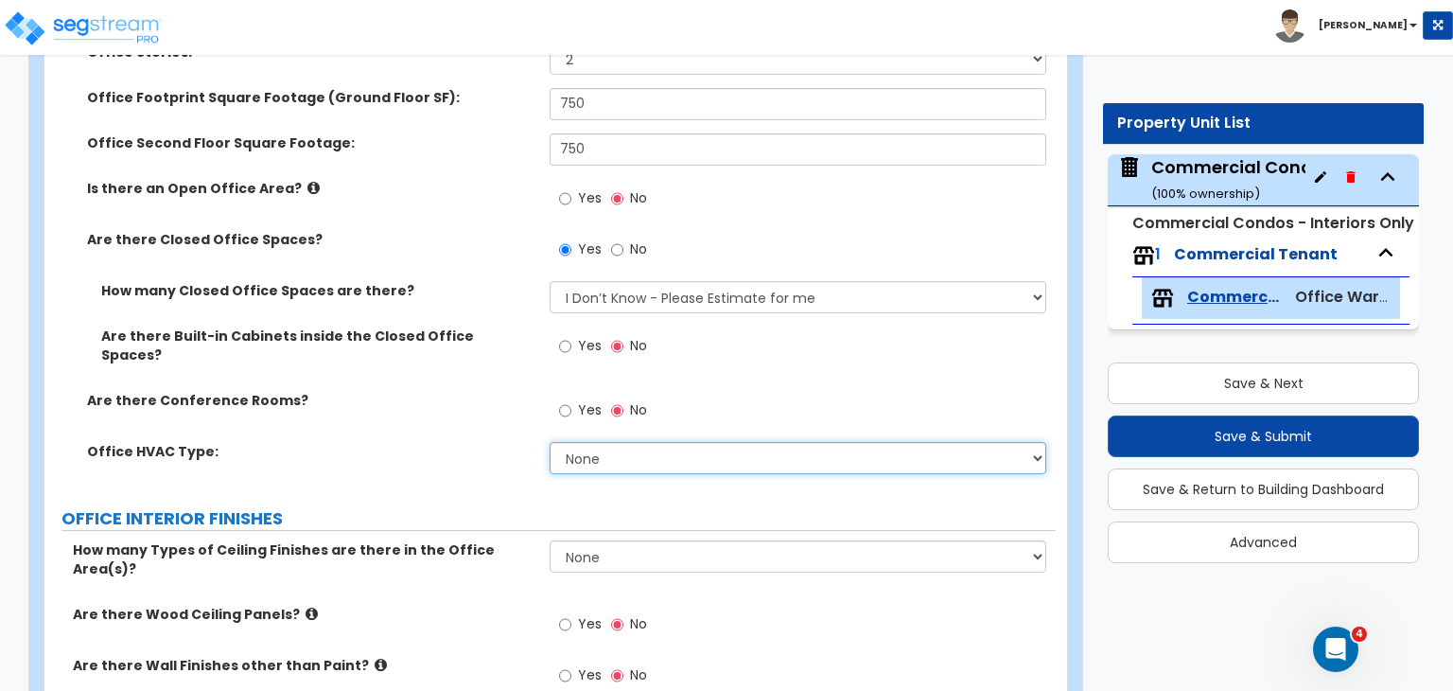
click at [585, 442] on select "None Rooftop Unit Furnace-Condenser Forced Air Split Heating/Cooling Systems He…" at bounding box center [798, 458] width 496 height 32
select select "1"
click at [550, 442] on select "None Rooftop Unit Furnace-Condenser Forced Air Split Heating/Cooling Systems He…" at bounding box center [798, 458] width 496 height 32
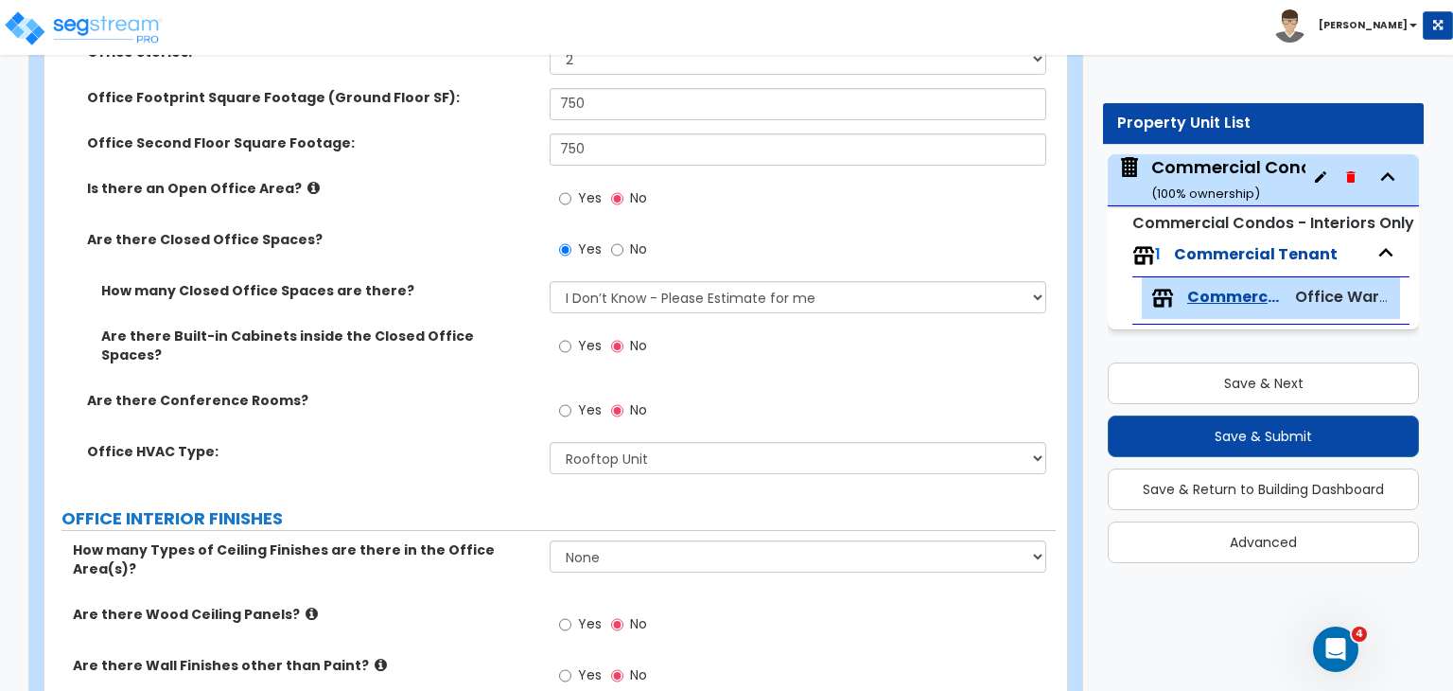
click at [492, 442] on label "Office HVAC Type:" at bounding box center [311, 451] width 448 height 19
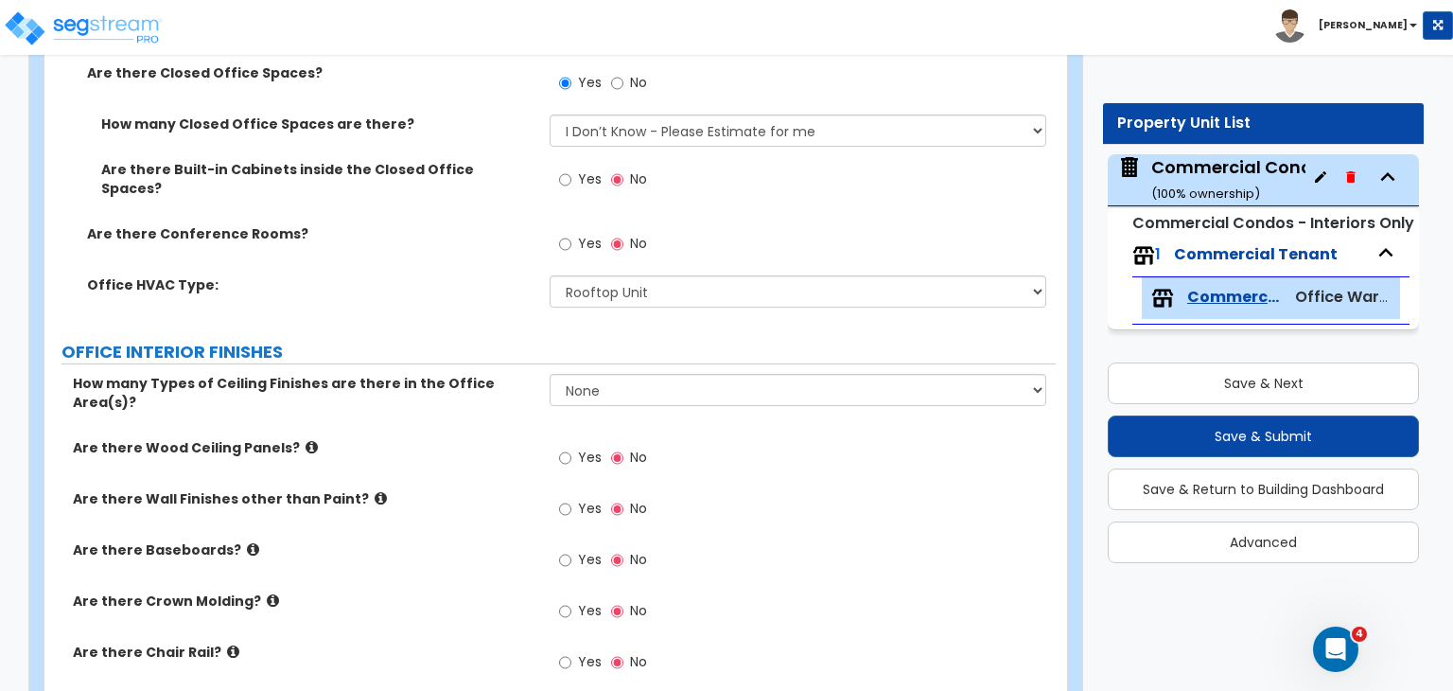
scroll to position [1078, 0]
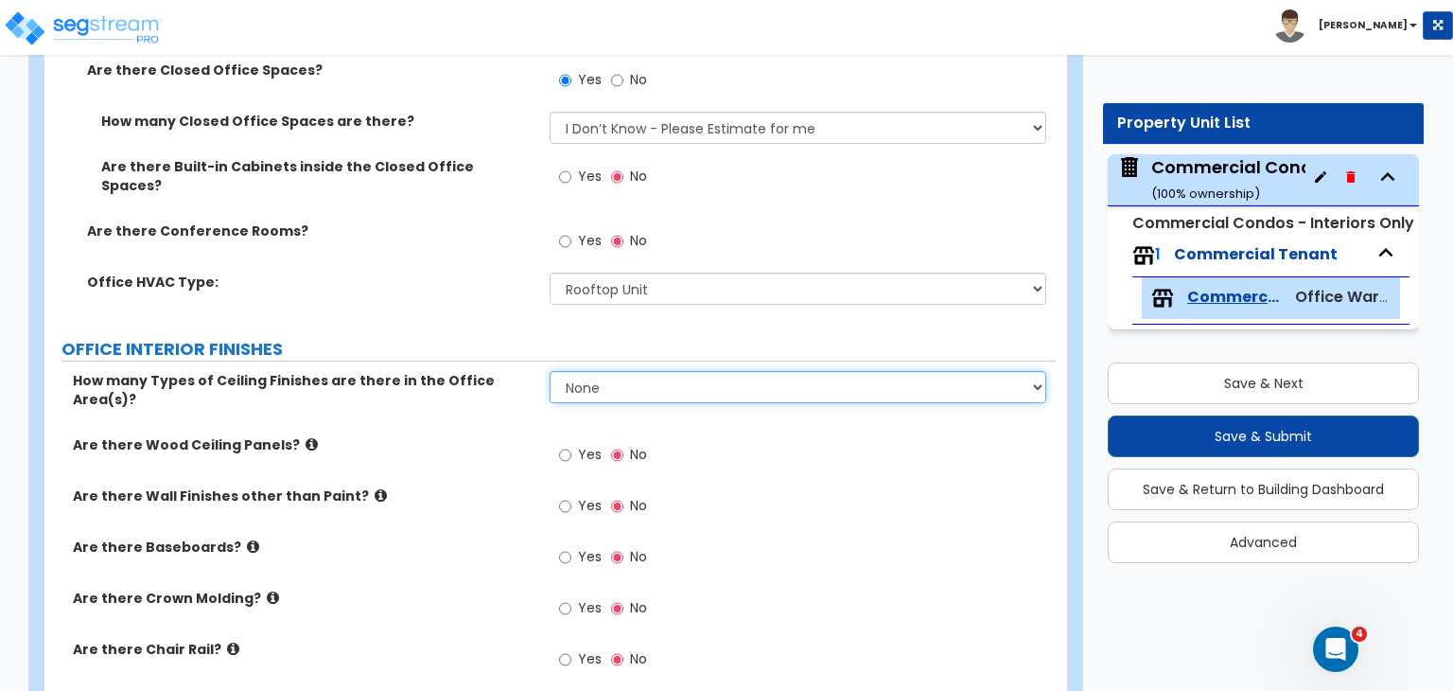
click at [572, 375] on select "None 1 2 3" at bounding box center [798, 387] width 496 height 32
select select "1"
click at [550, 371] on select "None 1 2 3" at bounding box center [798, 387] width 496 height 32
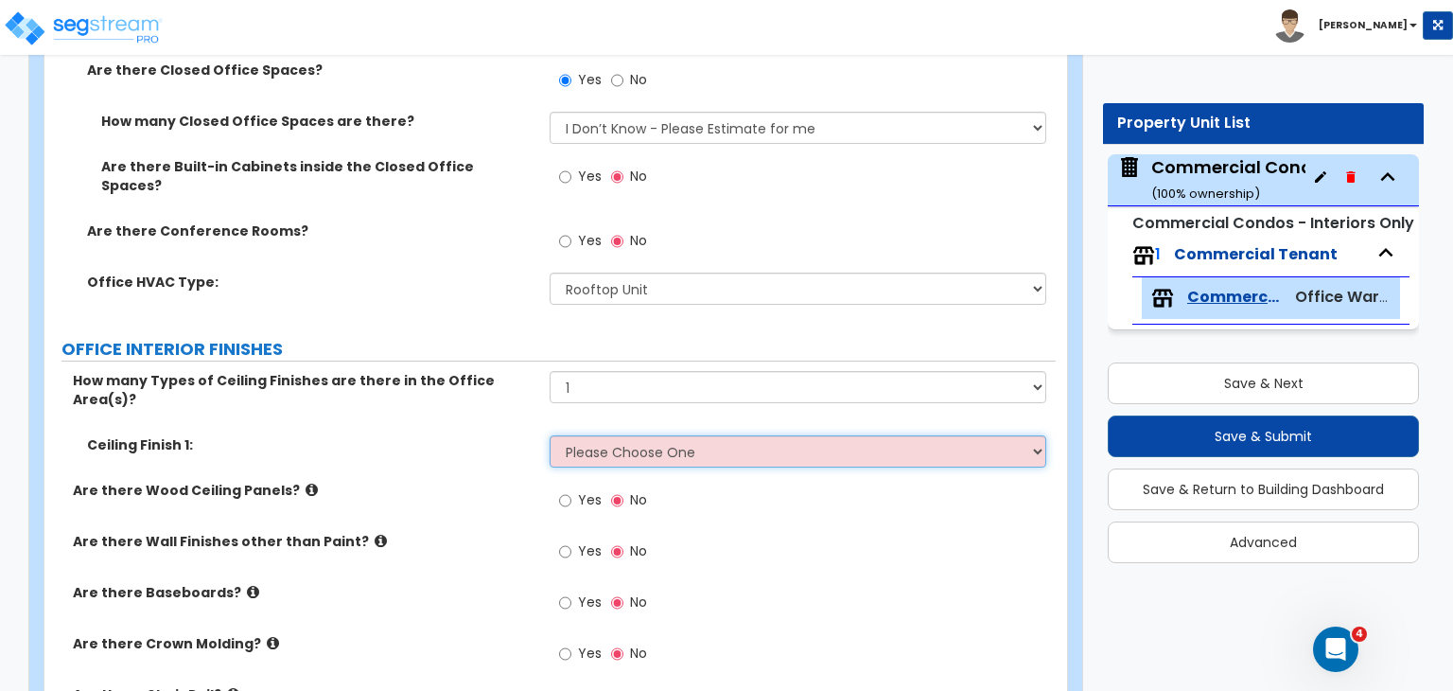
click at [597, 435] on select "Please Choose One Drop Ceiling Open Ceiling Drywall Ceiling" at bounding box center [798, 451] width 496 height 32
select select "1"
click at [550, 435] on select "Please Choose One Drop Ceiling Open Ceiling Drywall Ceiling" at bounding box center [798, 451] width 496 height 32
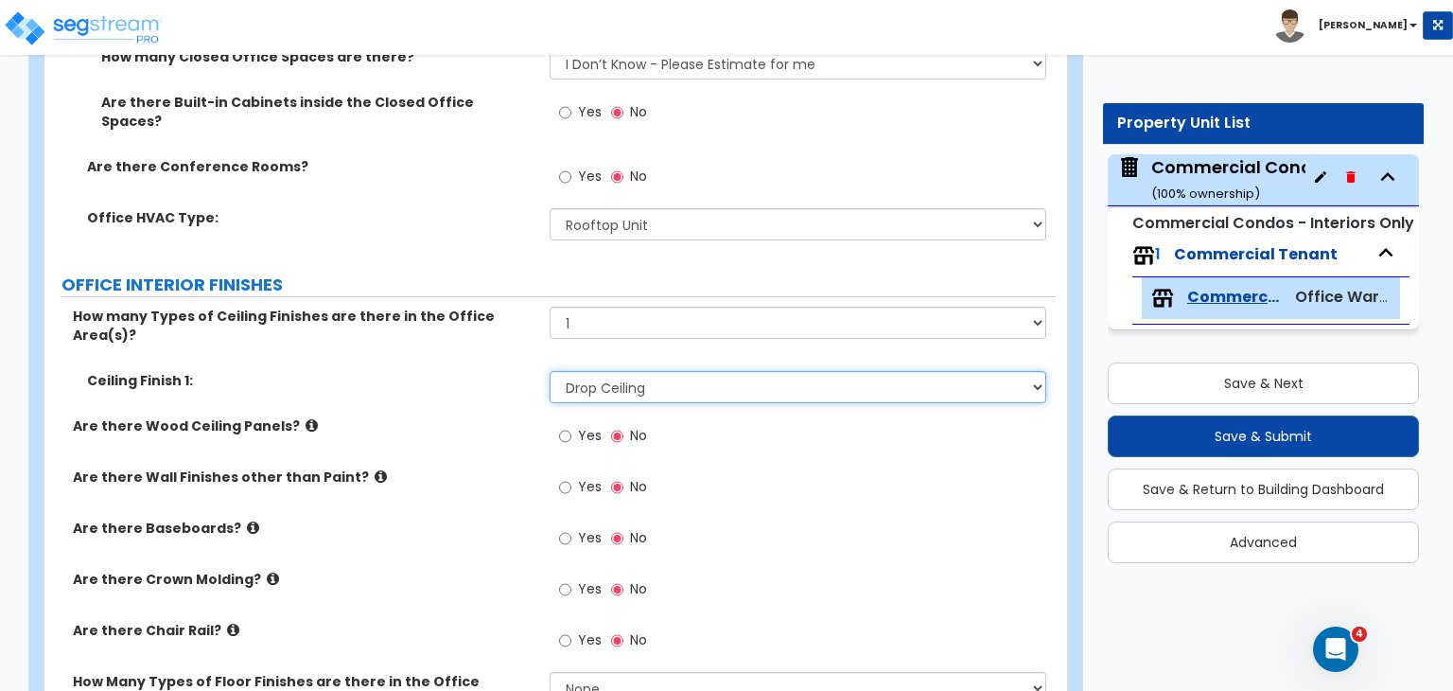
scroll to position [1162, 0]
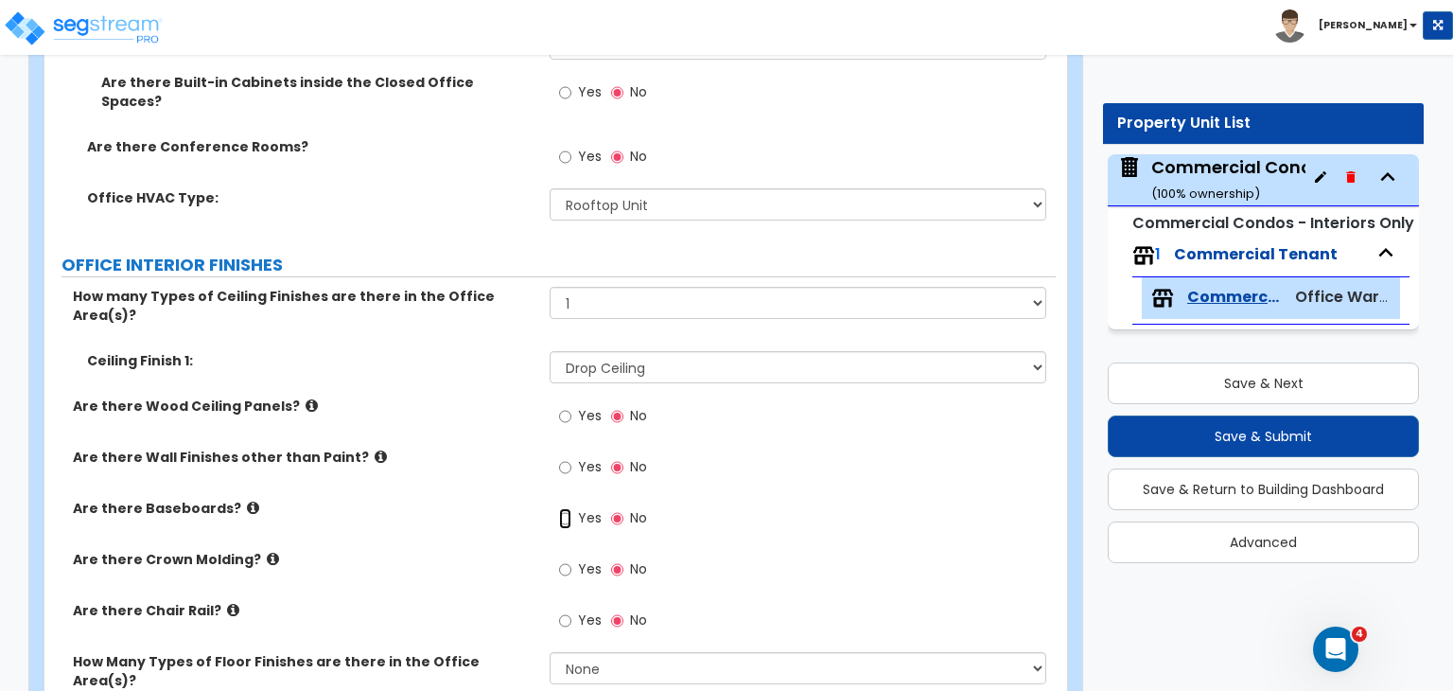
click at [560, 508] on input "Yes" at bounding box center [565, 518] width 12 height 21
radio input "true"
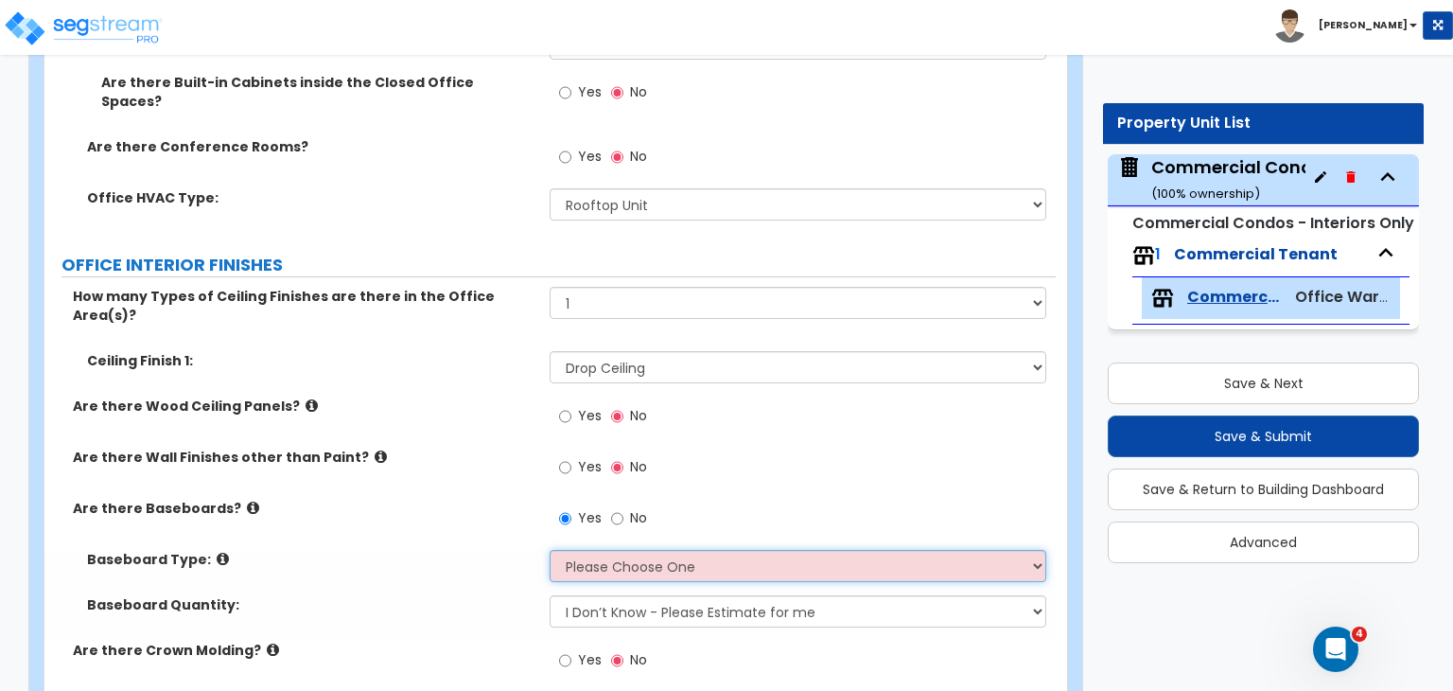
click at [581, 550] on select "Please Choose One Wood Vinyl Carpet Tile" at bounding box center [798, 566] width 496 height 32
select select "2"
click at [550, 550] on select "Please Choose One Wood Vinyl Carpet Tile" at bounding box center [798, 566] width 496 height 32
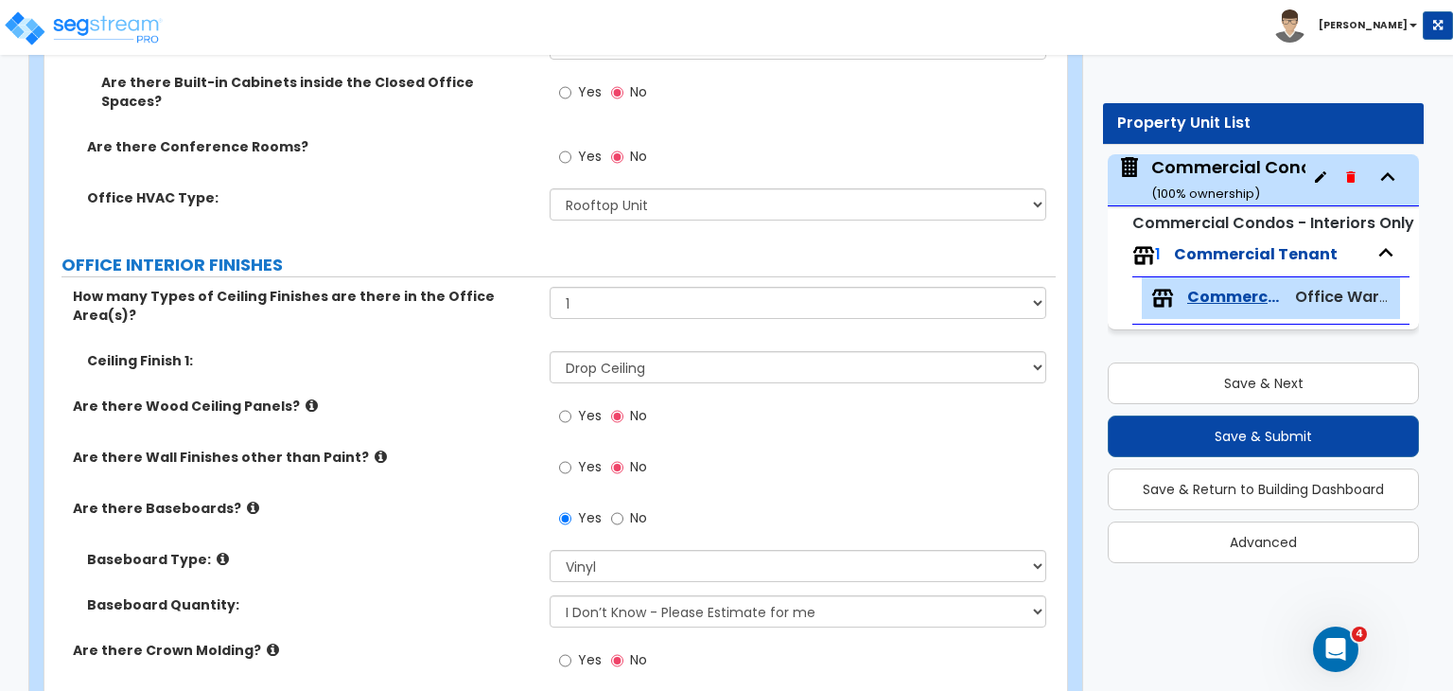
click at [515, 550] on label "Baseboard Type:" at bounding box center [311, 559] width 448 height 19
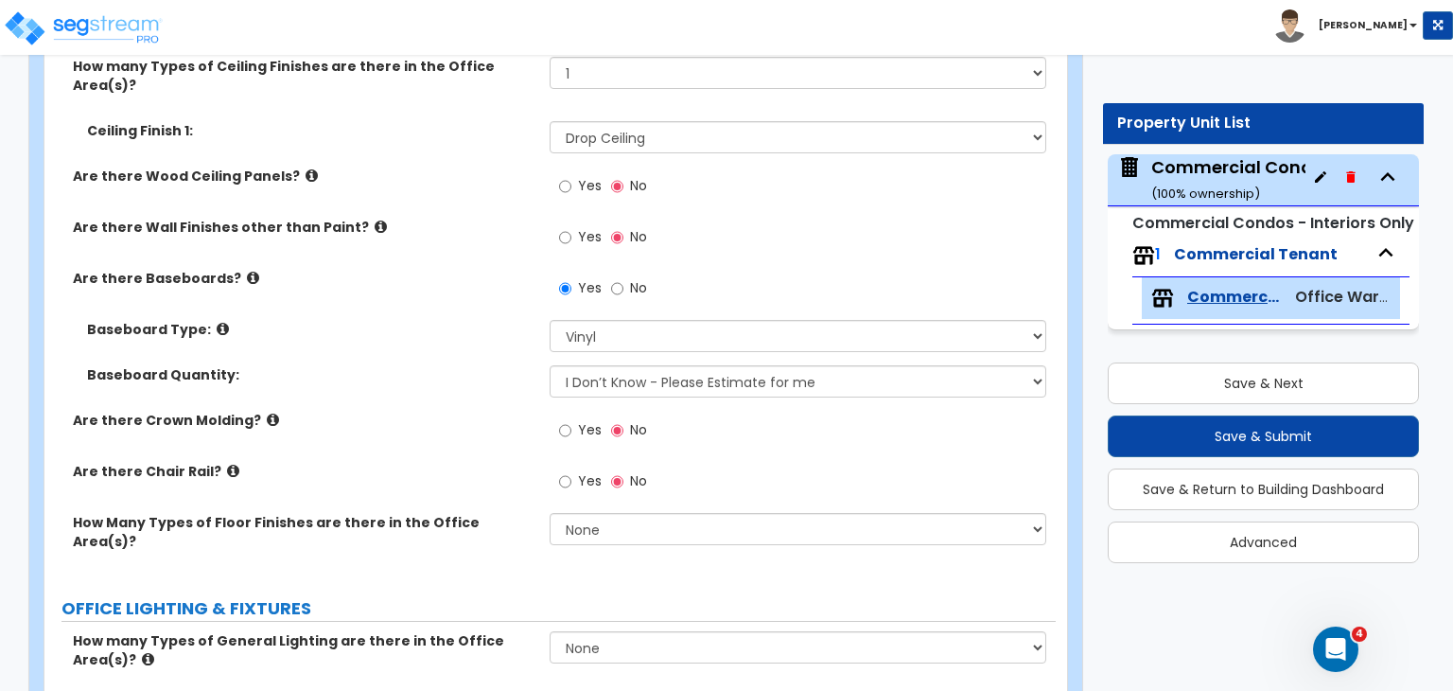
scroll to position [1423, 0]
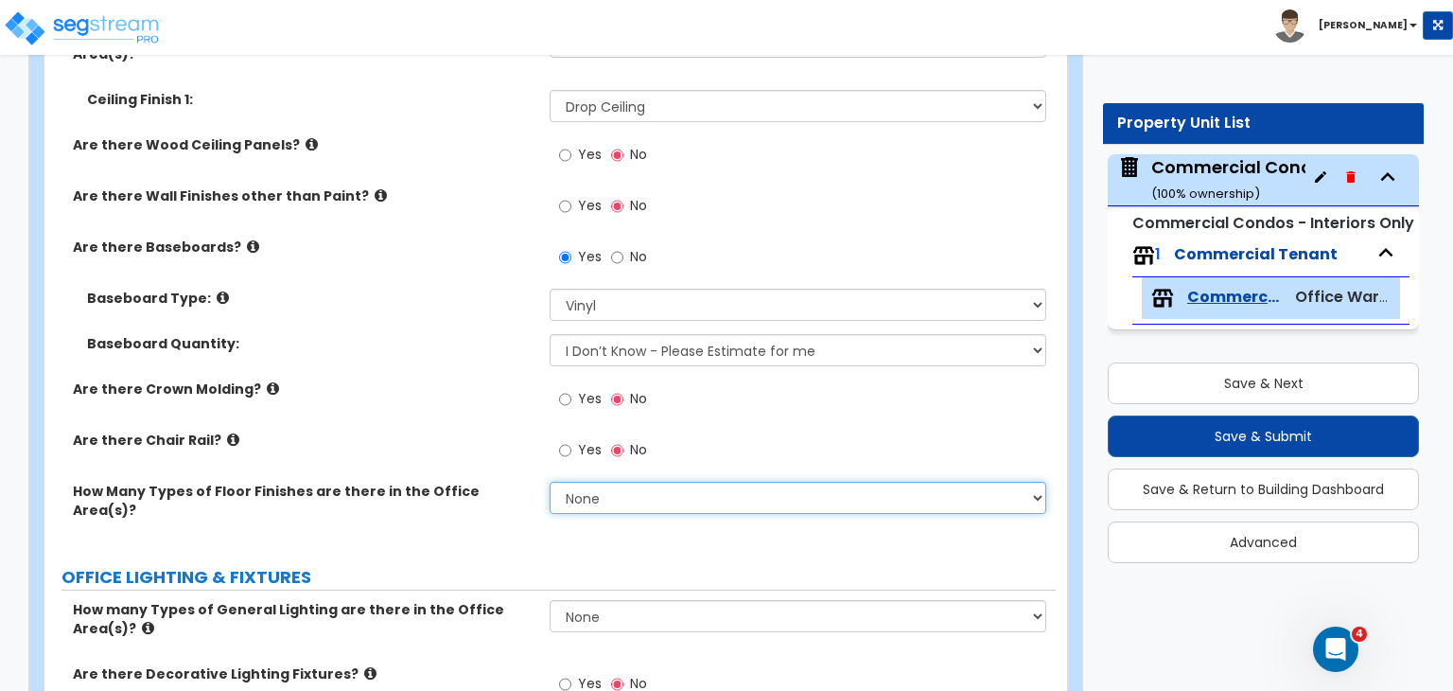
click at [593, 482] on select "None 1 2 3" at bounding box center [798, 498] width 496 height 32
select select "1"
click at [550, 482] on select "None 1 2 3" at bounding box center [798, 498] width 496 height 32
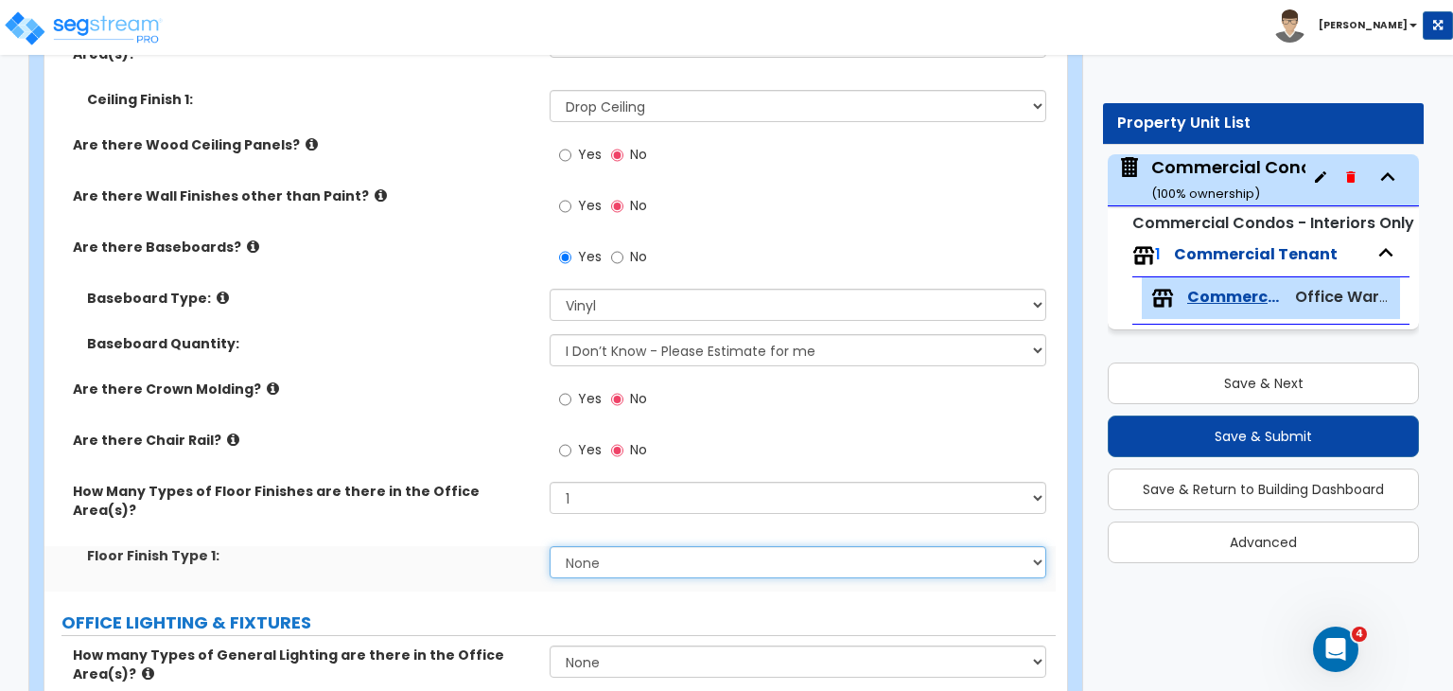
click at [607, 546] on select "None Tile Flooring Hardwood Flooring Resilient Laminate Flooring VCT Flooring S…" at bounding box center [798, 562] width 496 height 32
select select "5"
click at [550, 546] on select "None Tile Flooring Hardwood Flooring Resilient Laminate Flooring VCT Flooring S…" at bounding box center [798, 562] width 496 height 32
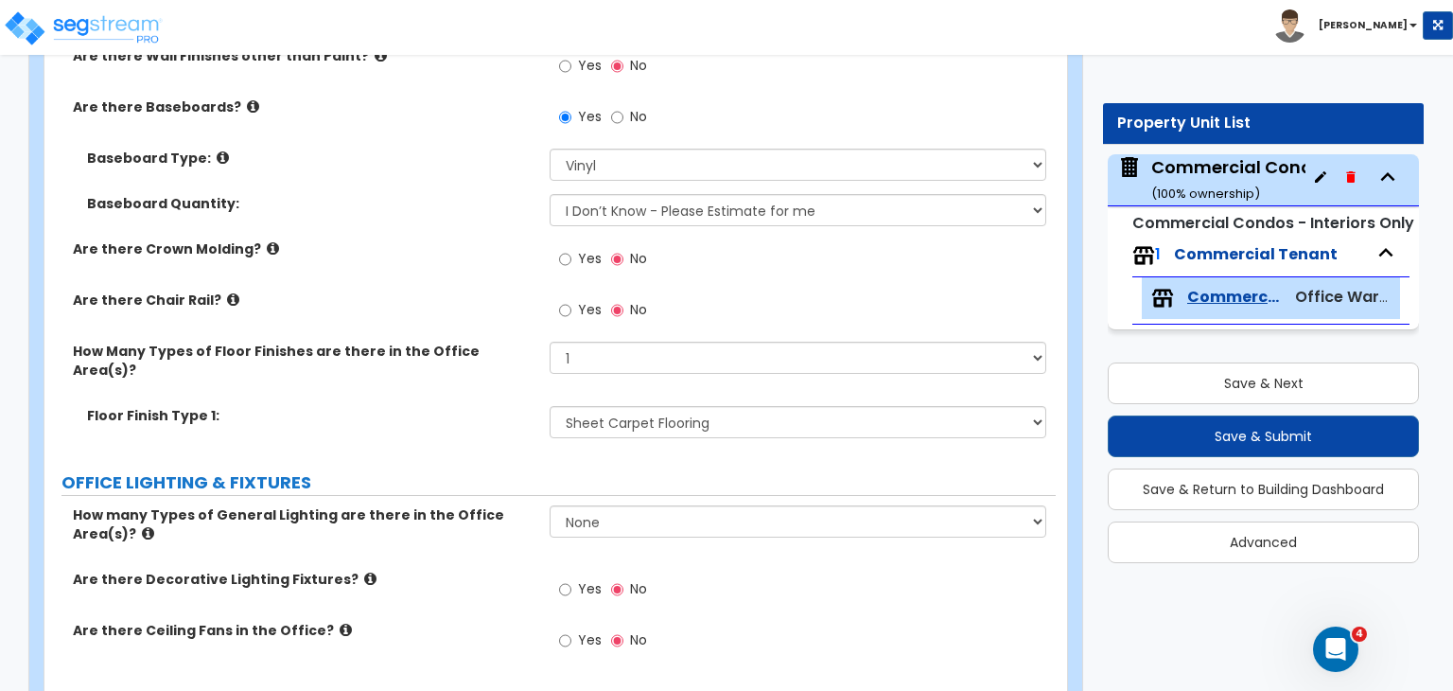
scroll to position [1622, 0]
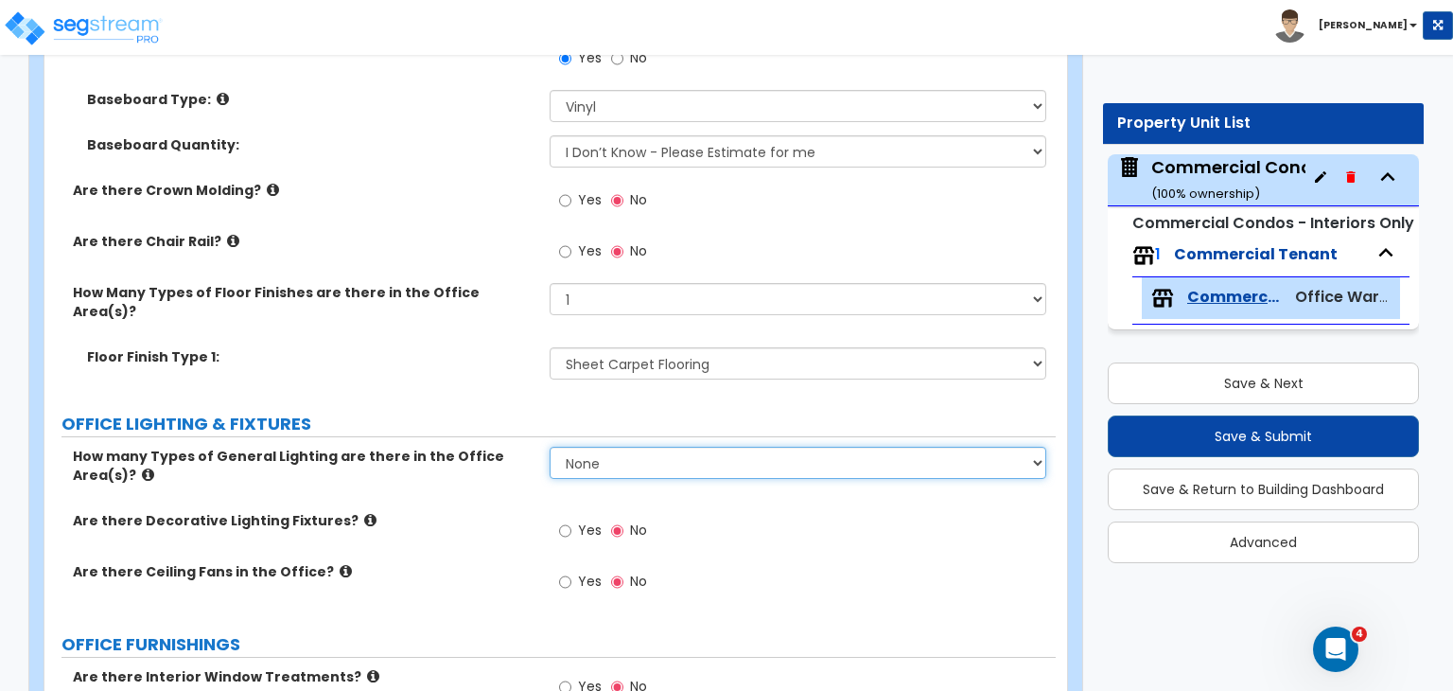
click at [601, 447] on select "None 1 2 3" at bounding box center [798, 463] width 496 height 32
select select "1"
click at [550, 447] on select "None 1 2 3" at bounding box center [798, 463] width 496 height 32
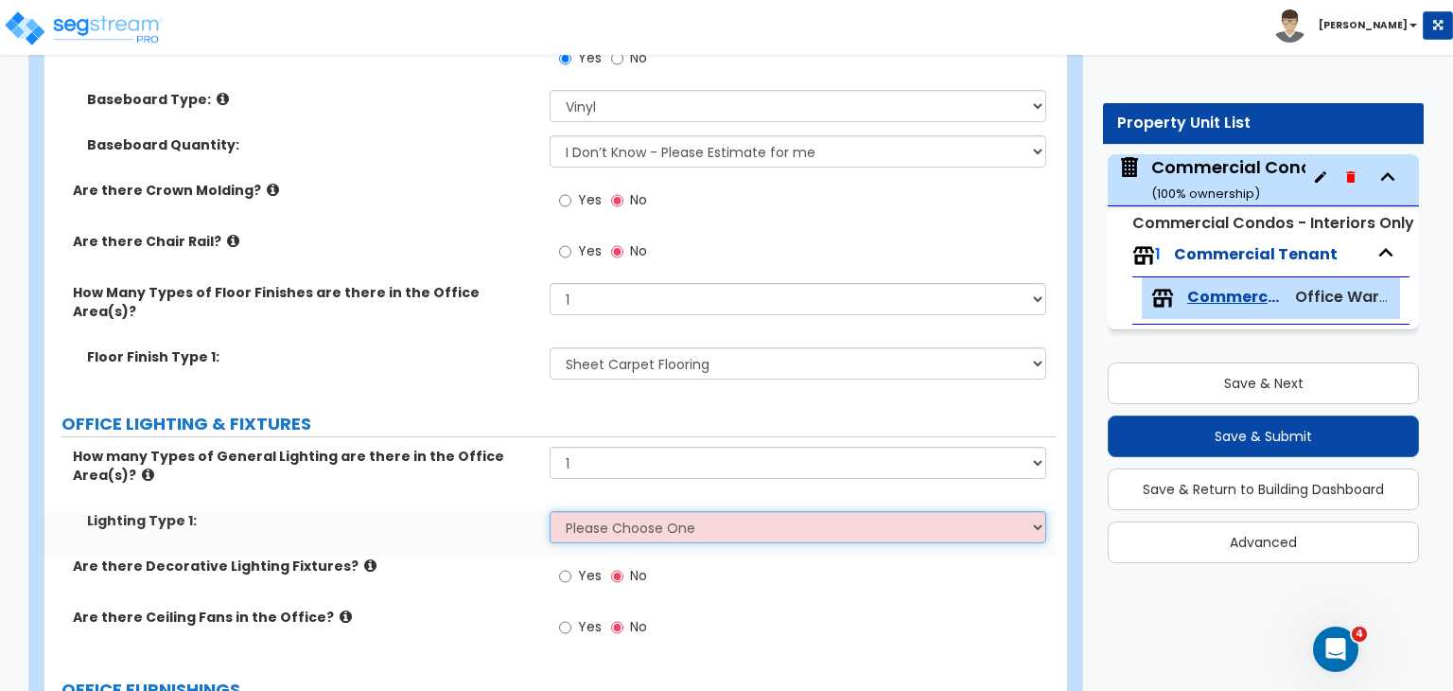
click at [617, 511] on select "Please Choose One LED Surface-Mounted LED Recessed Fluorescent Surface-Mounted …" at bounding box center [798, 527] width 496 height 32
select select "4"
click at [550, 511] on select "Please Choose One LED Surface-Mounted LED Recessed Fluorescent Surface-Mounted …" at bounding box center [798, 527] width 496 height 32
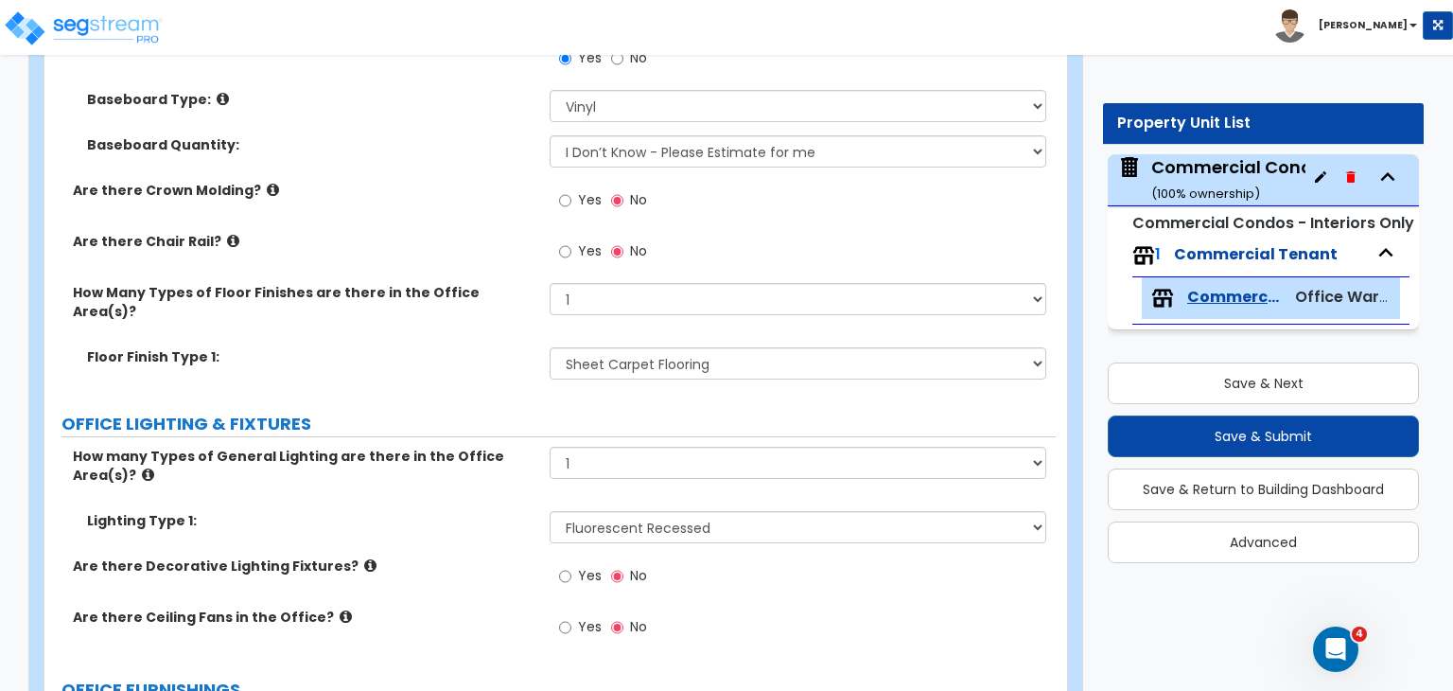
click at [489, 556] on div "Are there Decorative Lighting Fixtures? Yes No" at bounding box center [549, 581] width 1011 height 51
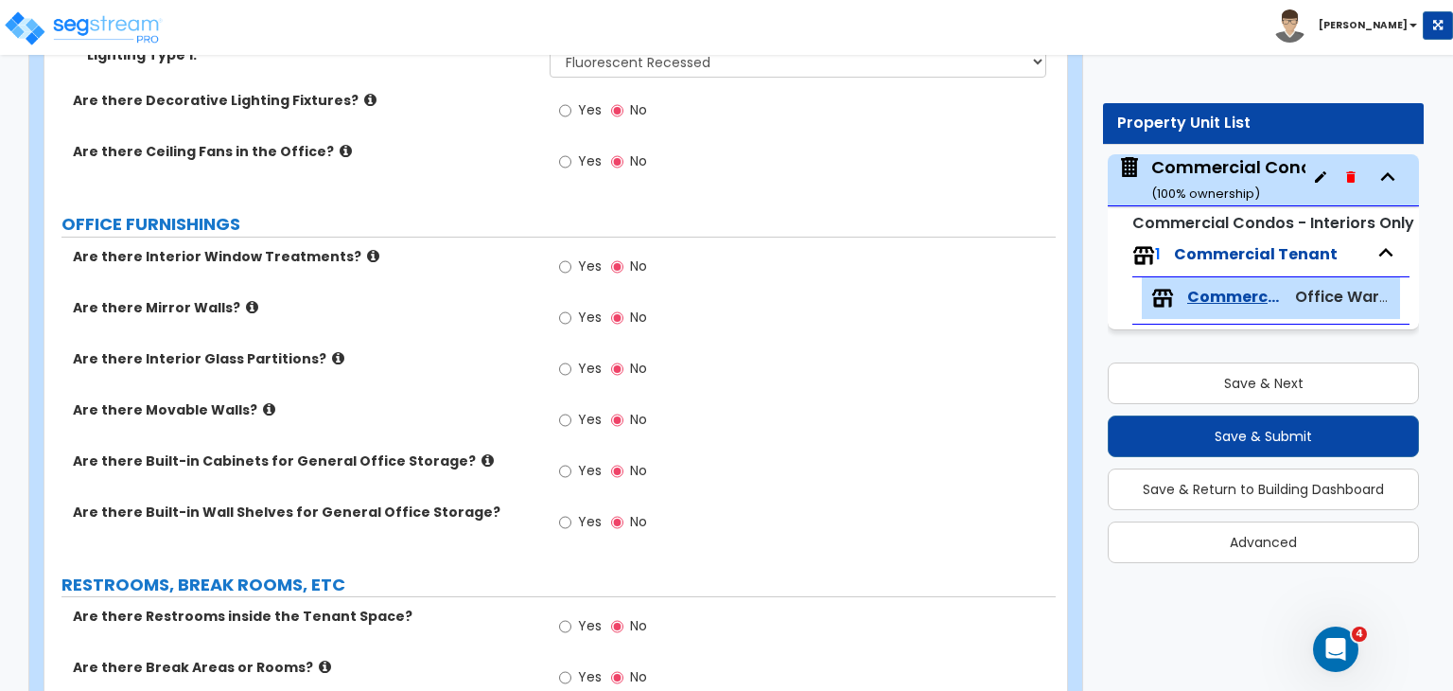
scroll to position [2088, 0]
click at [512, 450] on div "Are there Built-in Cabinets for General Office Storage? Yes No" at bounding box center [549, 475] width 1011 height 51
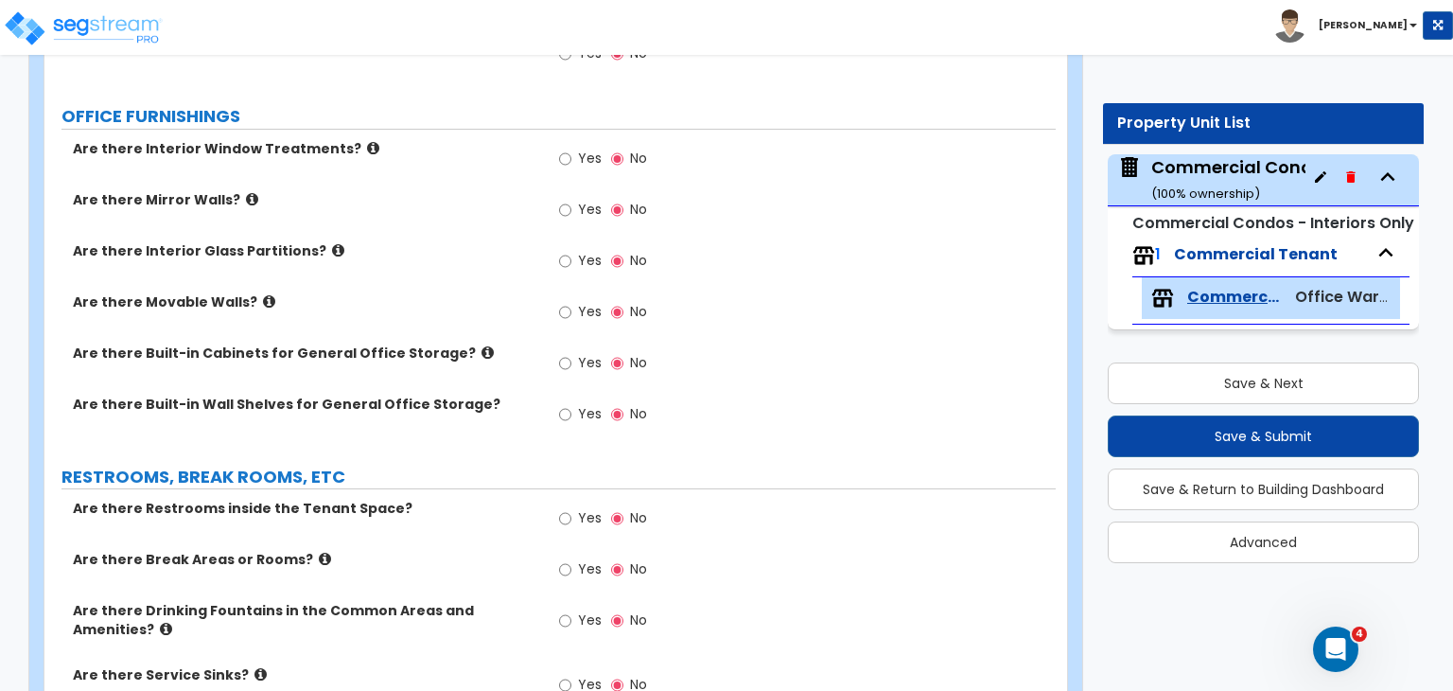
scroll to position [2254, 0]
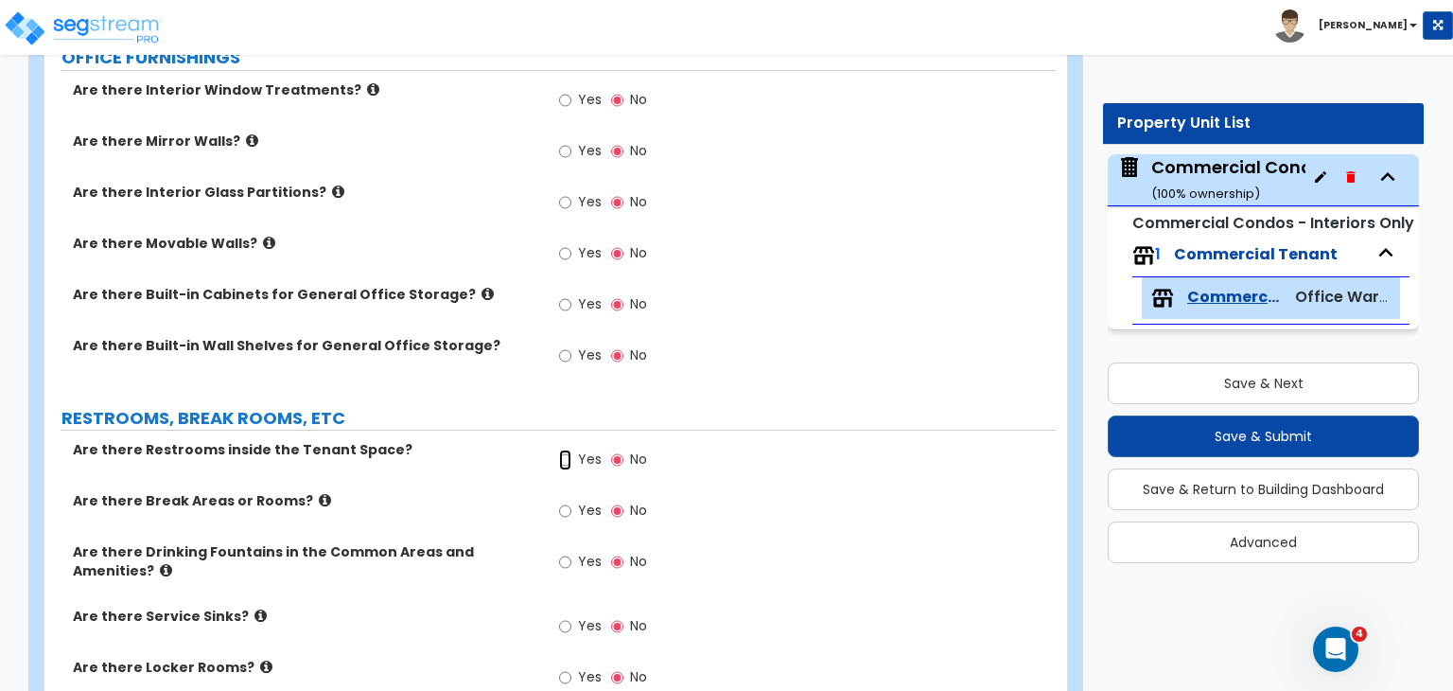
click at [565, 449] on input "Yes" at bounding box center [565, 459] width 12 height 21
radio input "true"
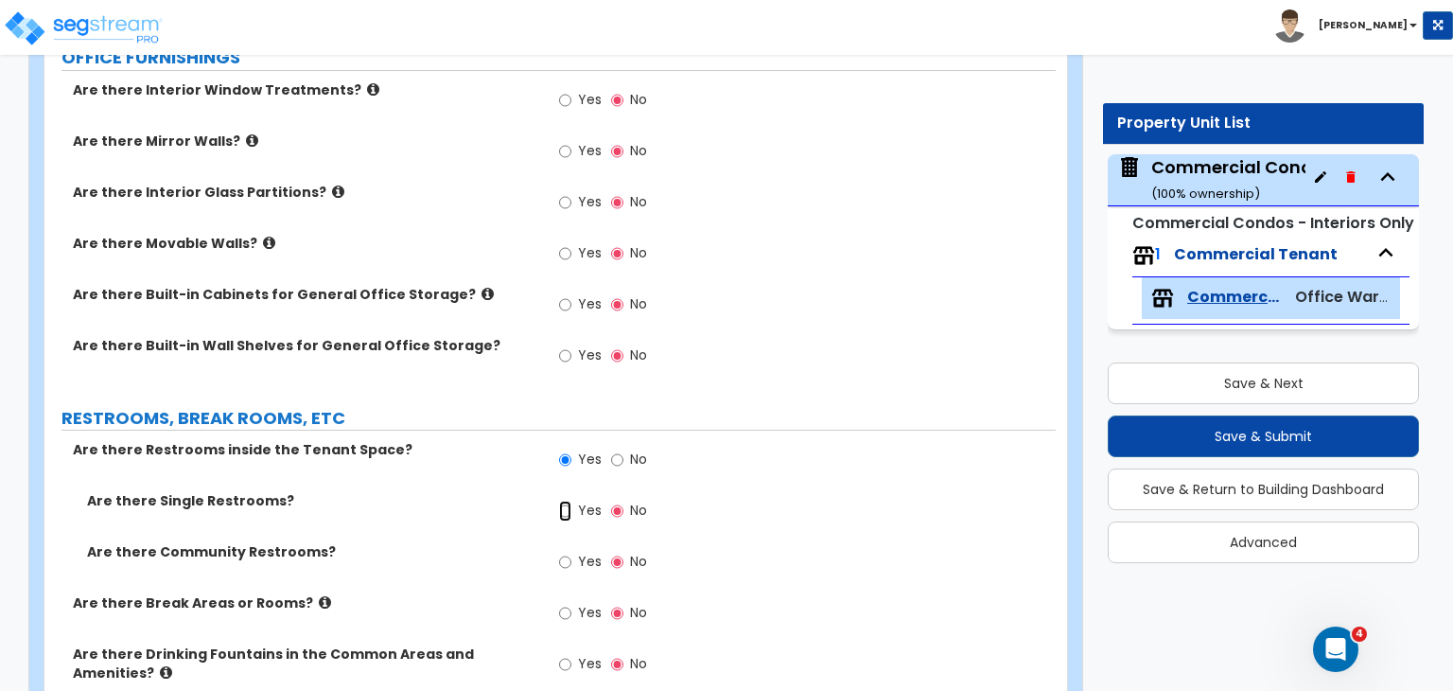
click at [563, 501] on input "Yes" at bounding box center [565, 511] width 12 height 21
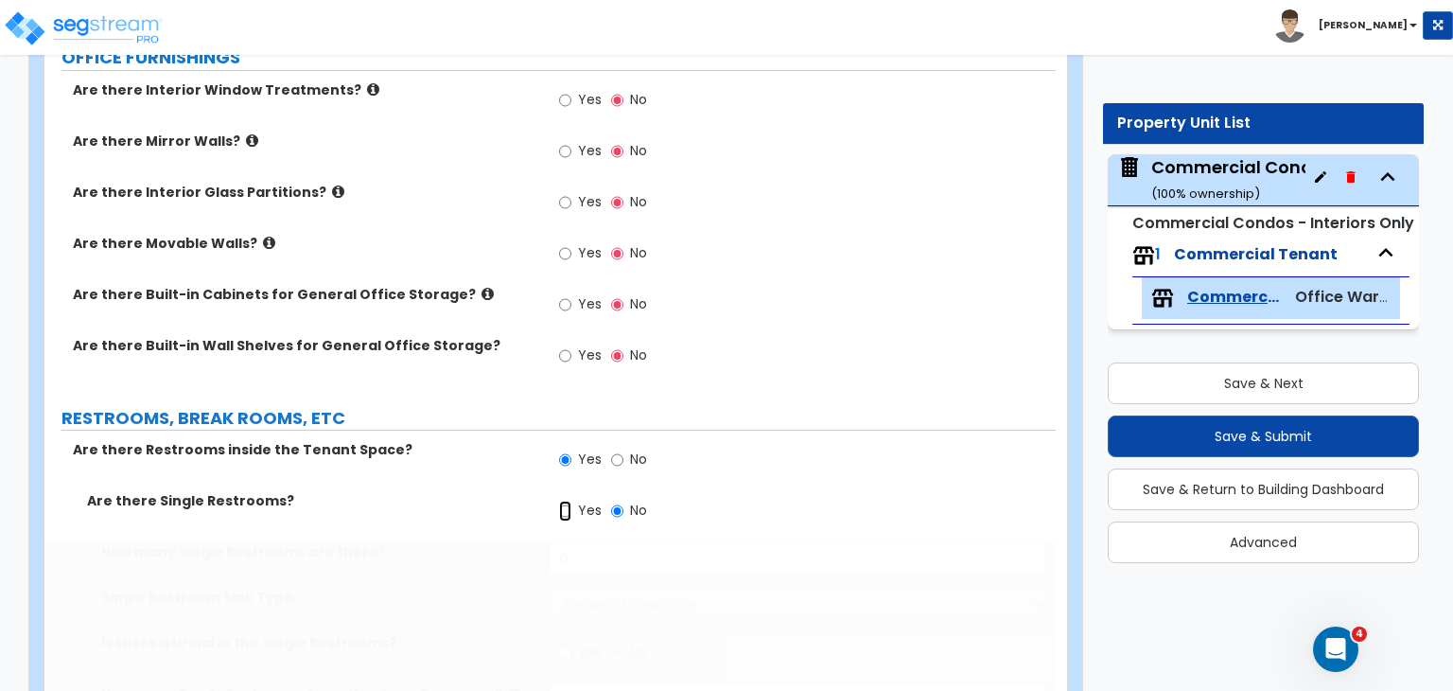
radio input "true"
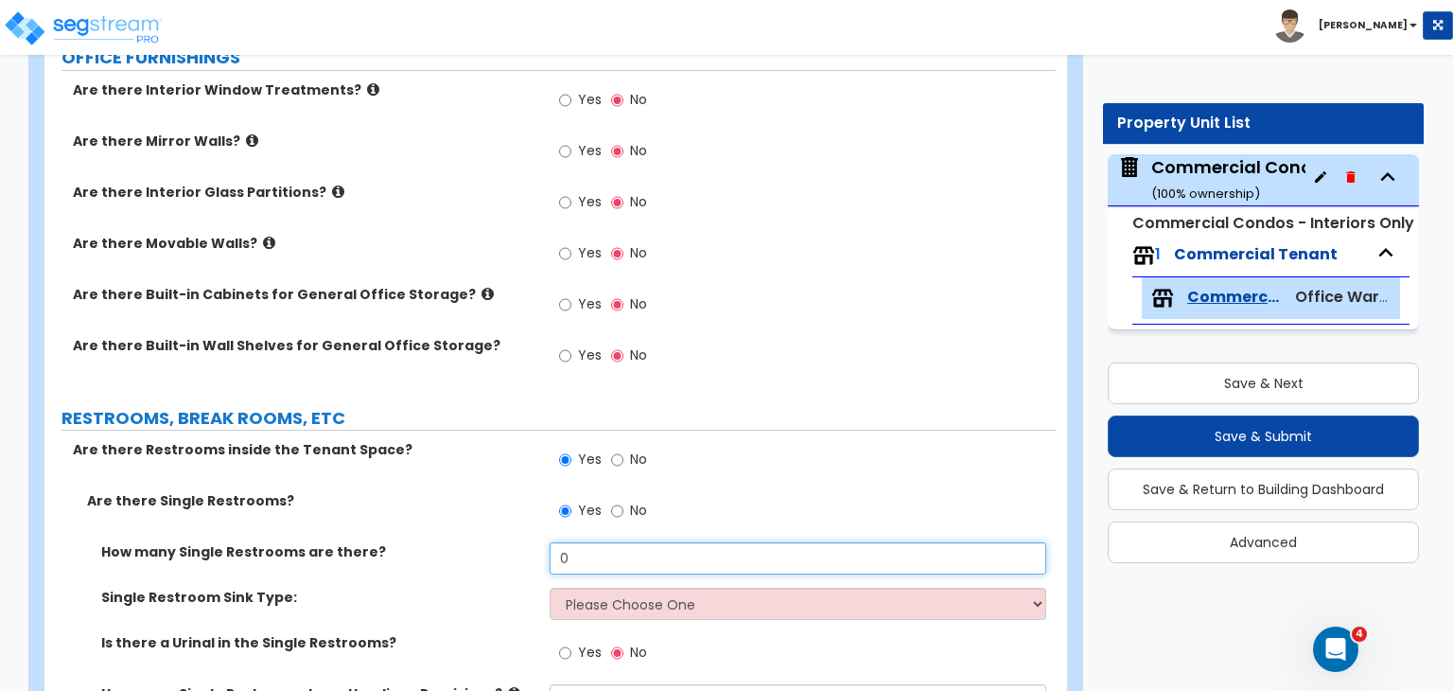
drag, startPoint x: 583, startPoint y: 504, endPoint x: 492, endPoint y: 508, distance: 90.9
click at [492, 542] on div "How many Single Restrooms are there? 0" at bounding box center [549, 564] width 1011 height 45
type input "1"
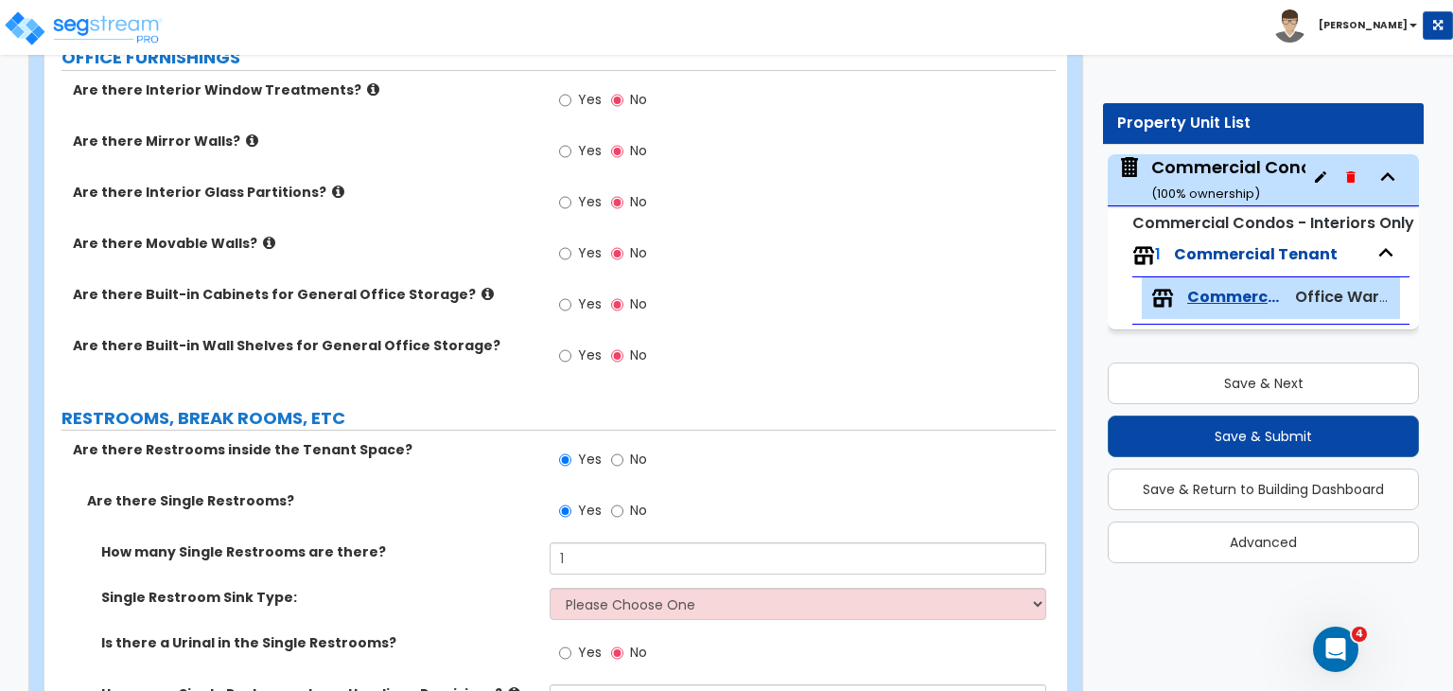
click at [492, 542] on div "How many Single Restrooms are there? 1" at bounding box center [549, 564] width 1011 height 45
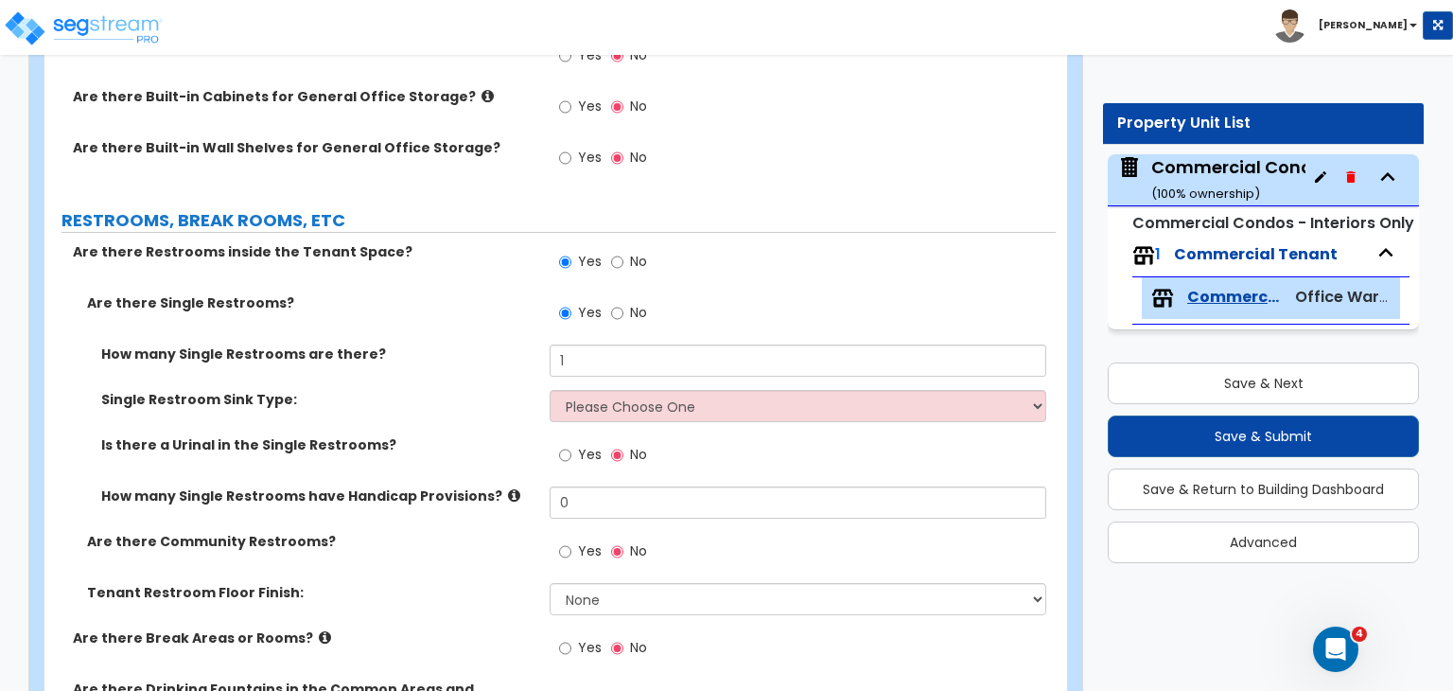
scroll to position [2453, 0]
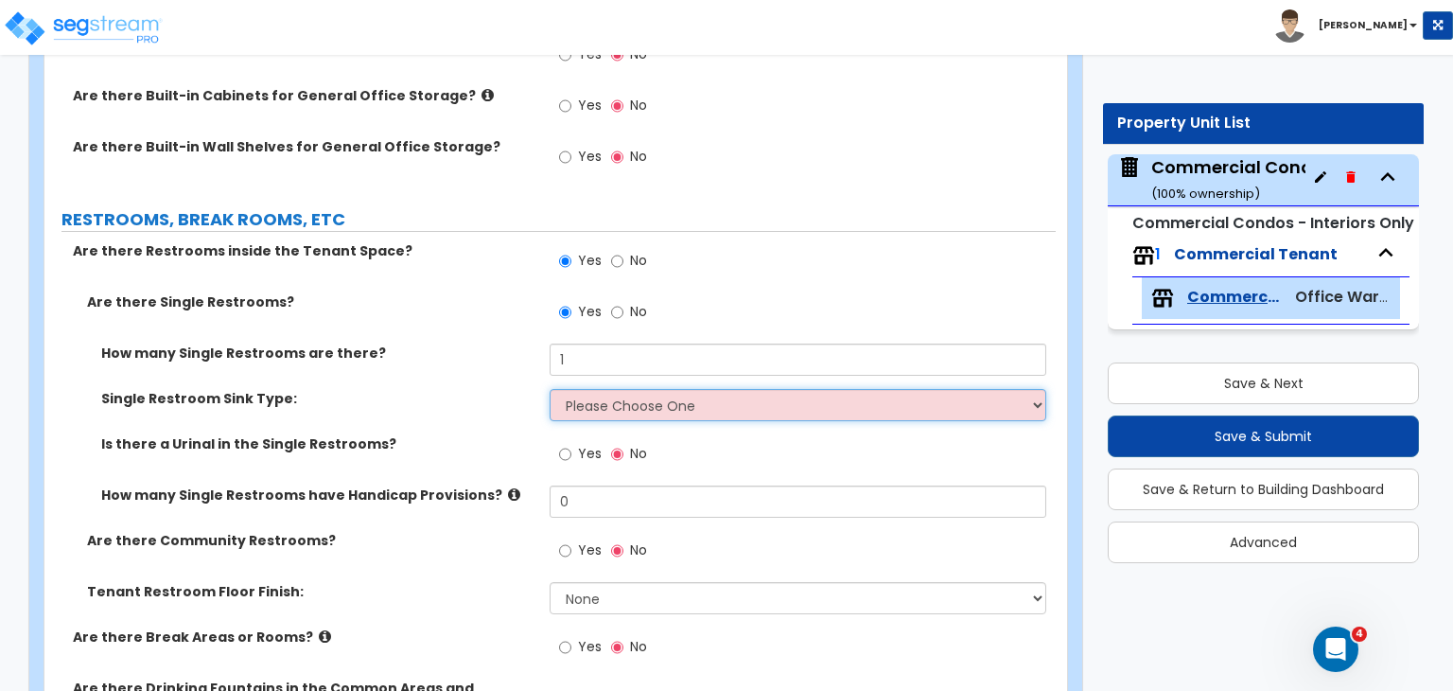
click at [590, 389] on select "Please Choose One Wall-mounted Vanity-mounted" at bounding box center [798, 405] width 496 height 32
select select "1"
click at [550, 389] on select "Please Choose One Wall-mounted Vanity-mounted" at bounding box center [798, 405] width 496 height 32
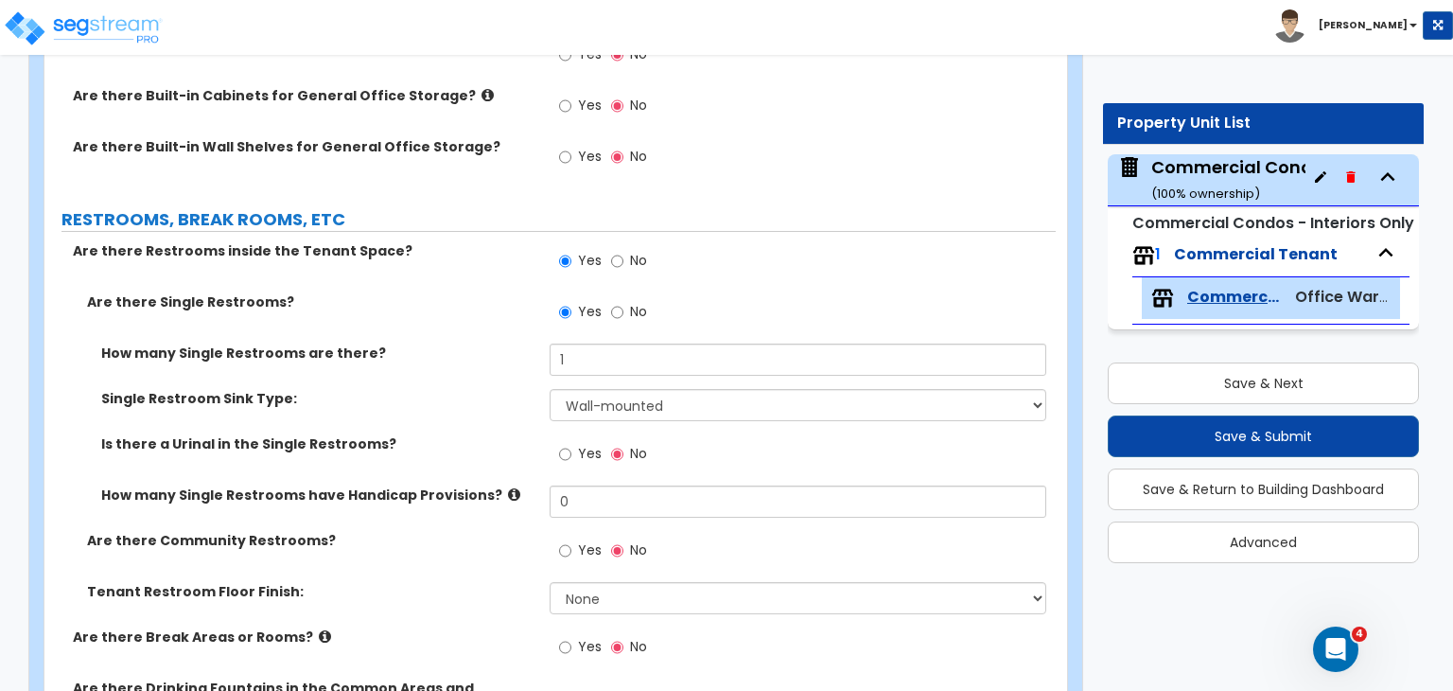
click at [507, 389] on div "Single Restroom Sink Type: Please Choose One Wall-mounted Vanity-mounted" at bounding box center [549, 411] width 1011 height 45
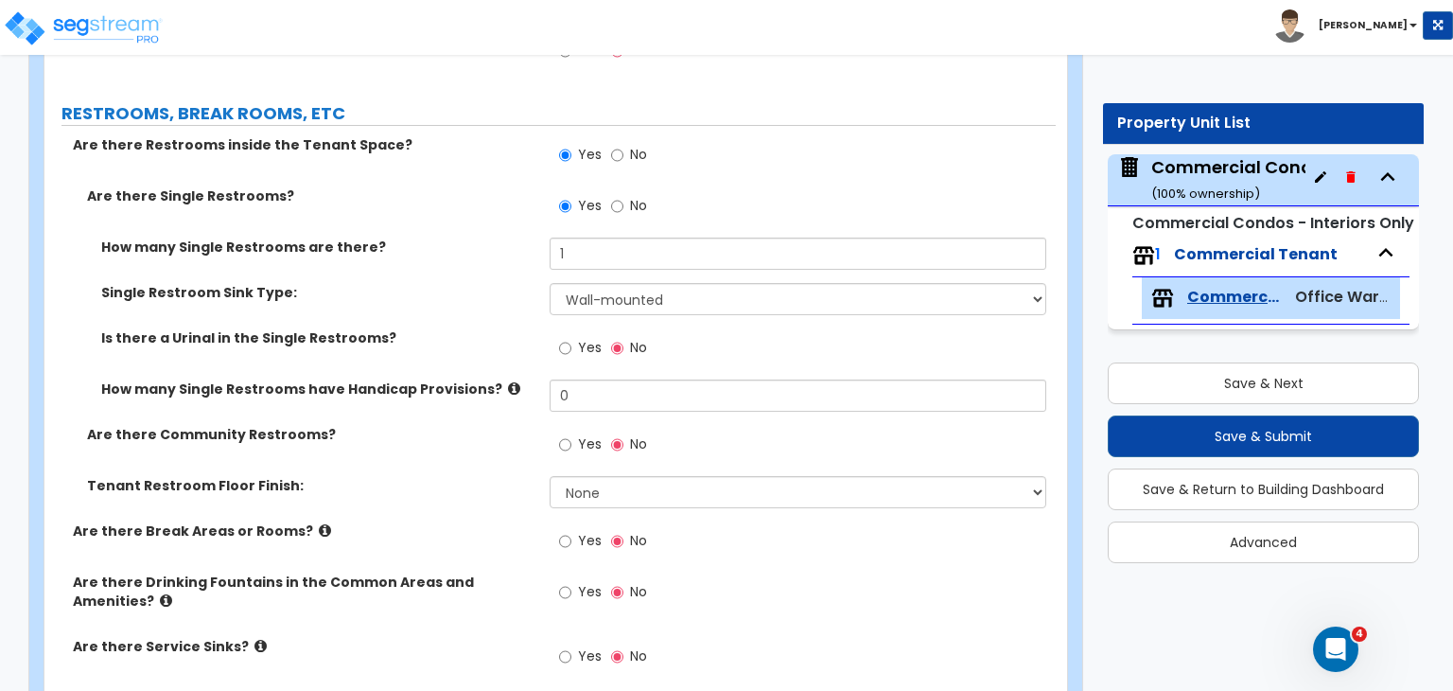
scroll to position [2560, 0]
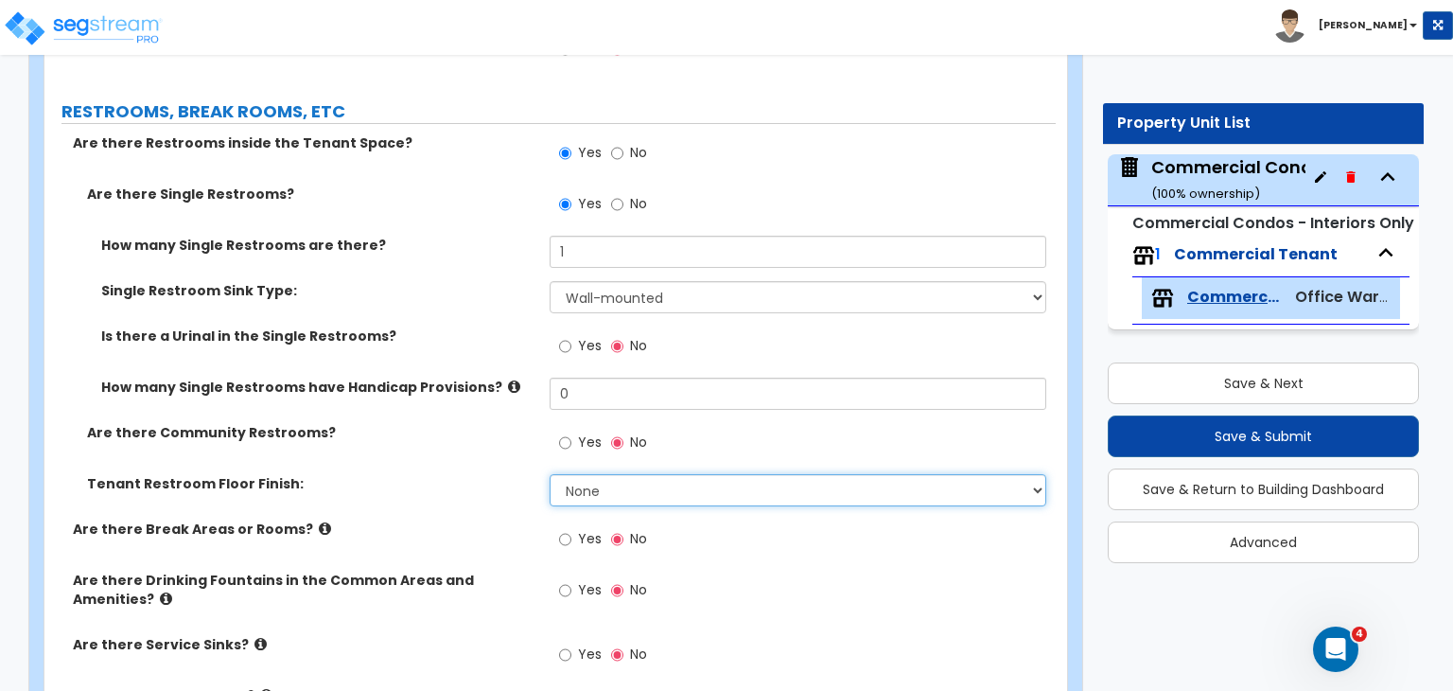
click at [586, 474] on select "None Tile Flooring Resilient Laminate Flooring VCT Flooring Sheet Vinyl Flooring" at bounding box center [798, 490] width 496 height 32
select select "1"
click at [550, 474] on select "None Tile Flooring Resilient Laminate Flooring VCT Flooring Sheet Vinyl Flooring" at bounding box center [798, 490] width 496 height 32
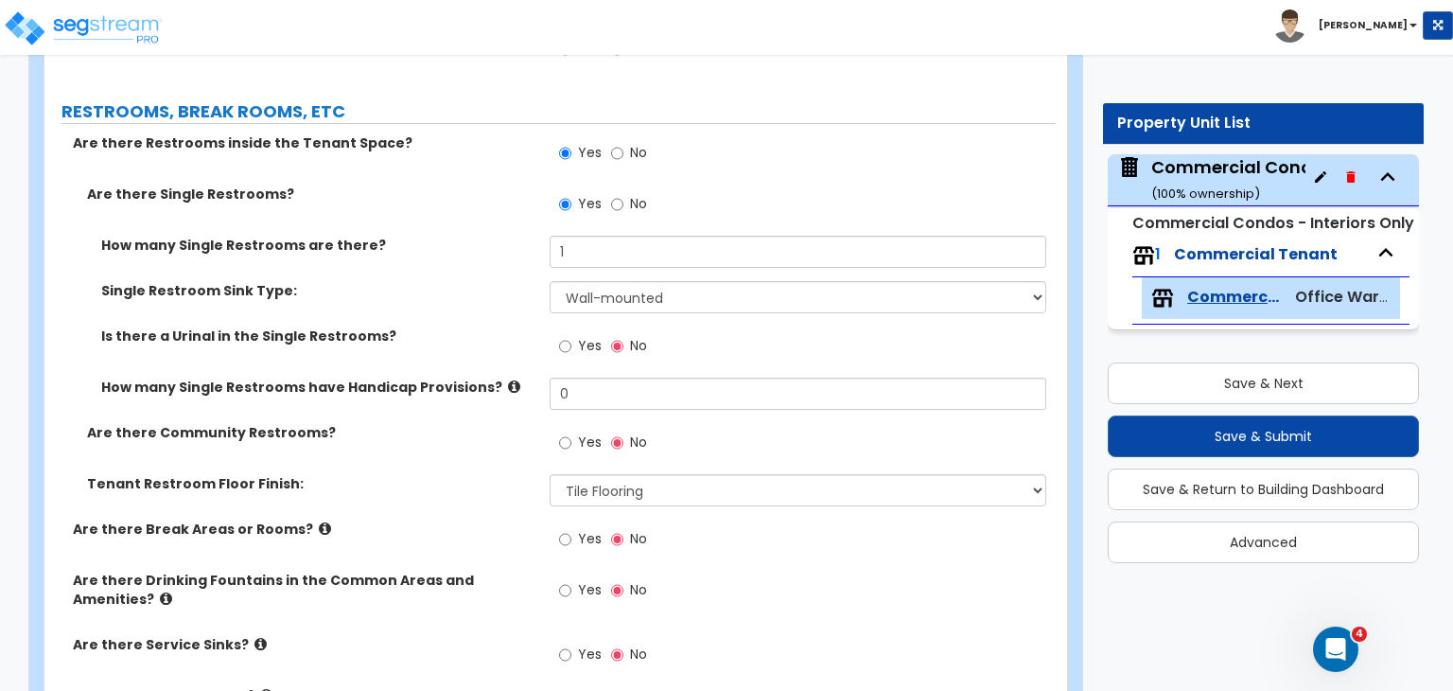
click at [505, 474] on label "Tenant Restroom Floor Finish:" at bounding box center [311, 483] width 448 height 19
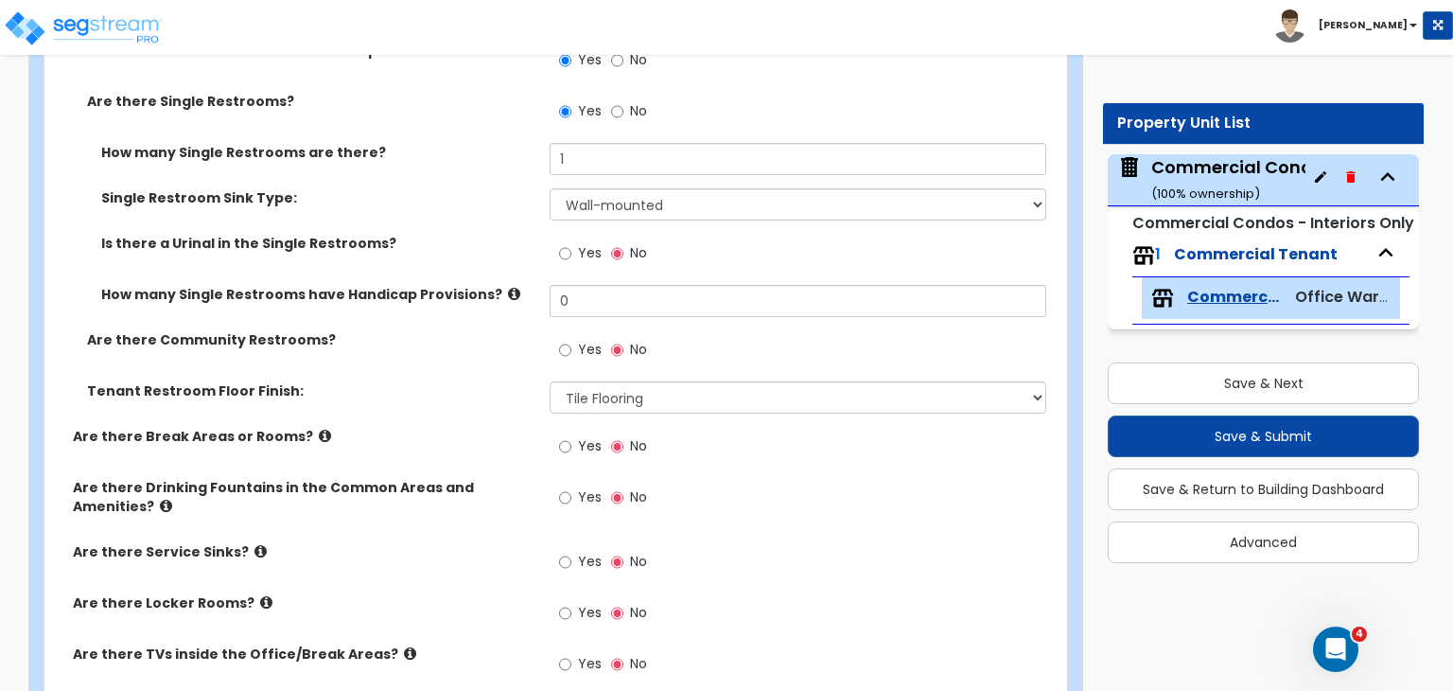
scroll to position [2661, 0]
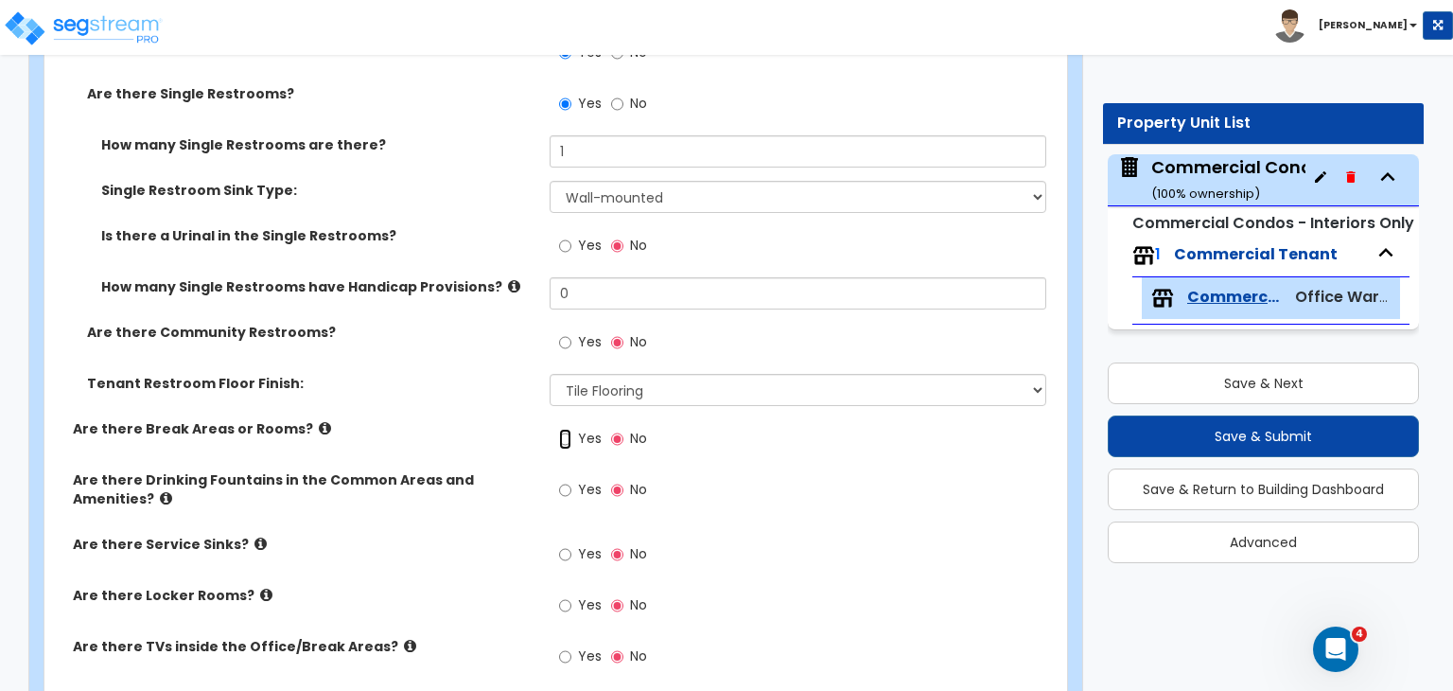
click at [568, 429] on input "Yes" at bounding box center [565, 439] width 12 height 21
radio input "true"
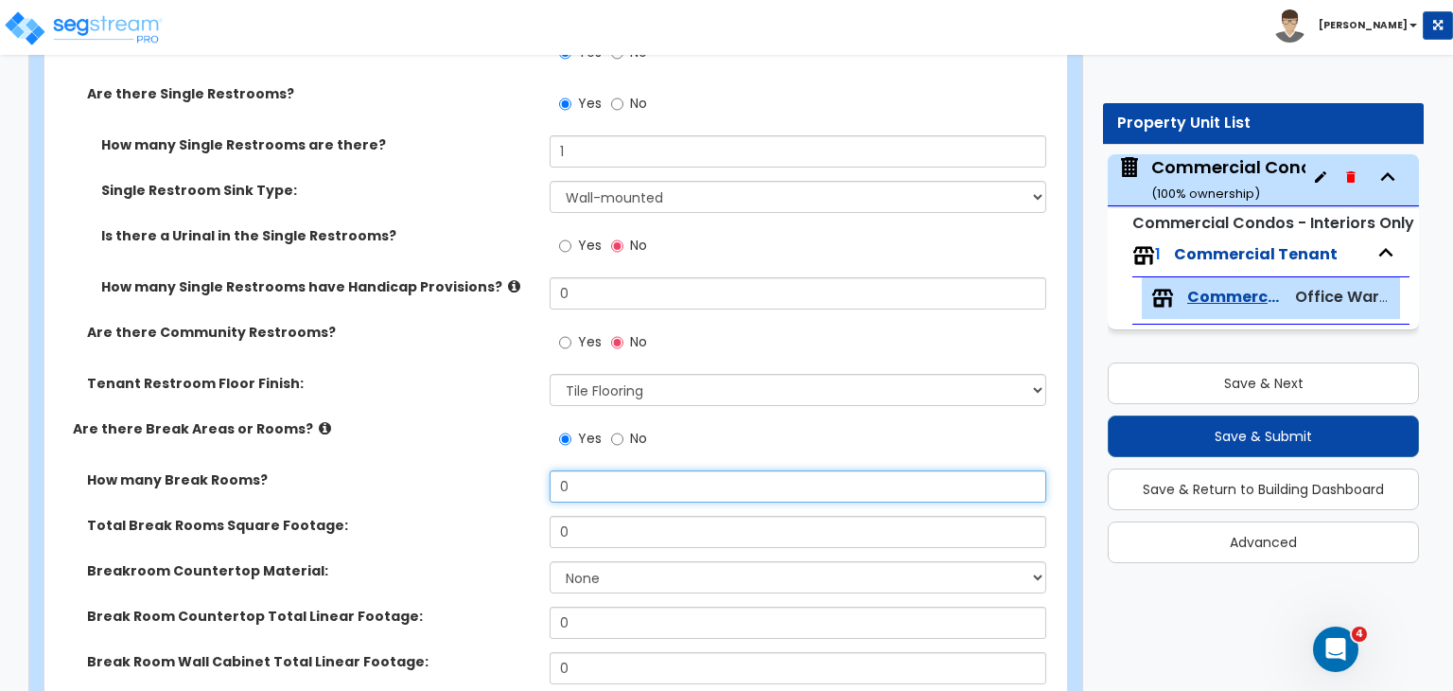
drag, startPoint x: 591, startPoint y: 429, endPoint x: 466, endPoint y: 439, distance: 126.3
click at [466, 470] on div "How many Break Rooms? 0" at bounding box center [549, 492] width 1011 height 45
type input "1"
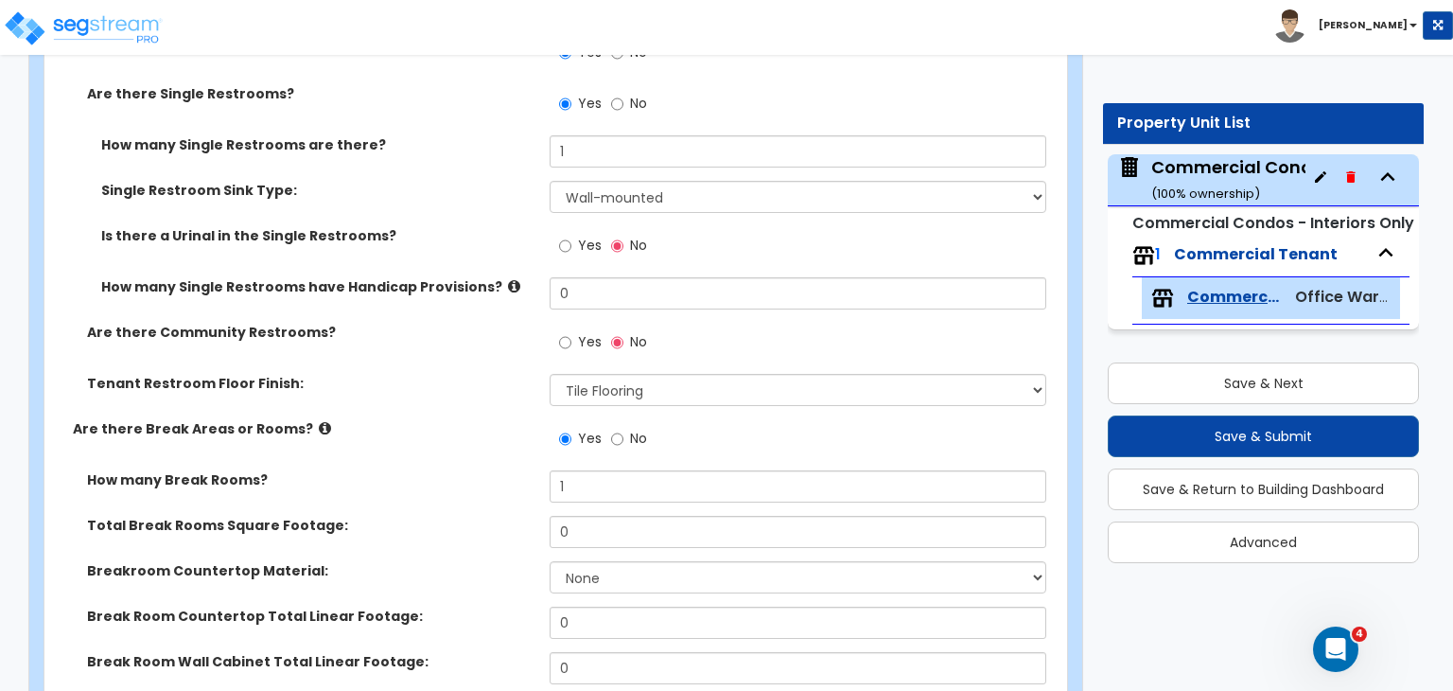
click at [466, 470] on div "How many Break Rooms? 1" at bounding box center [549, 492] width 1011 height 45
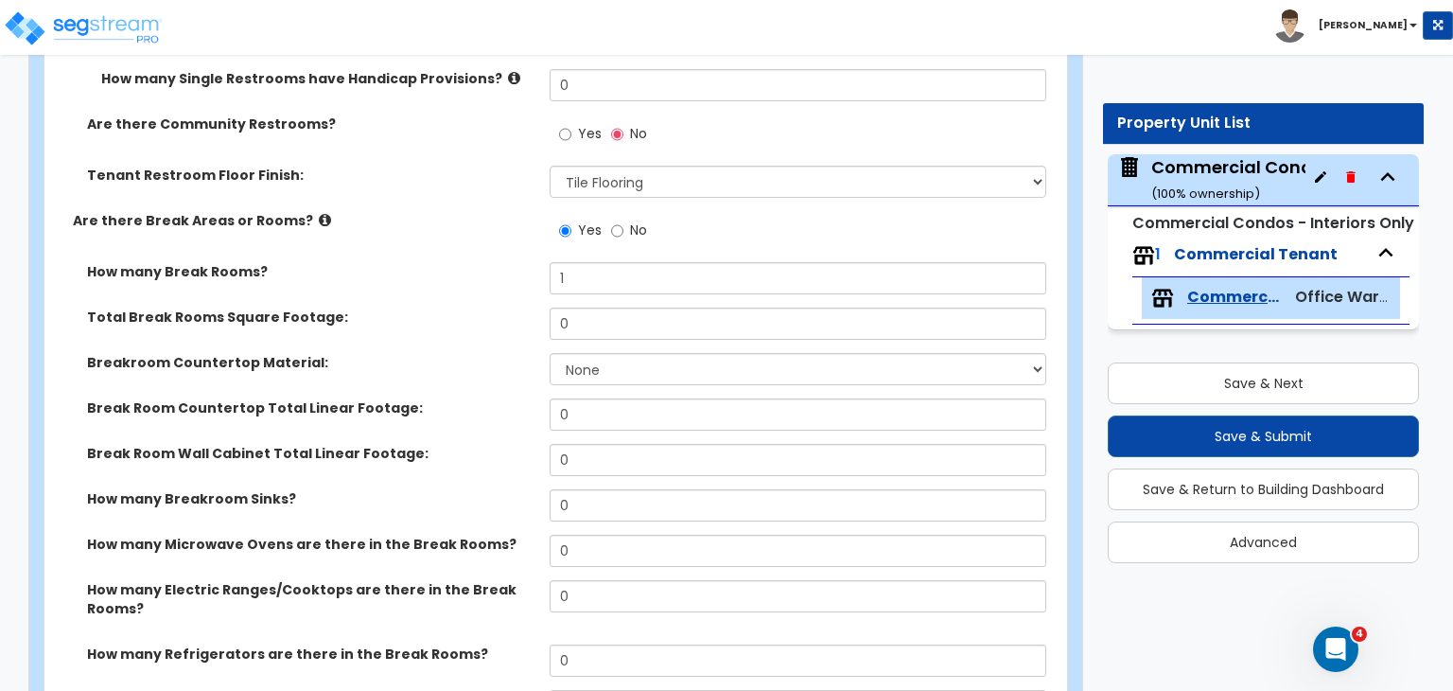
scroll to position [2873, 0]
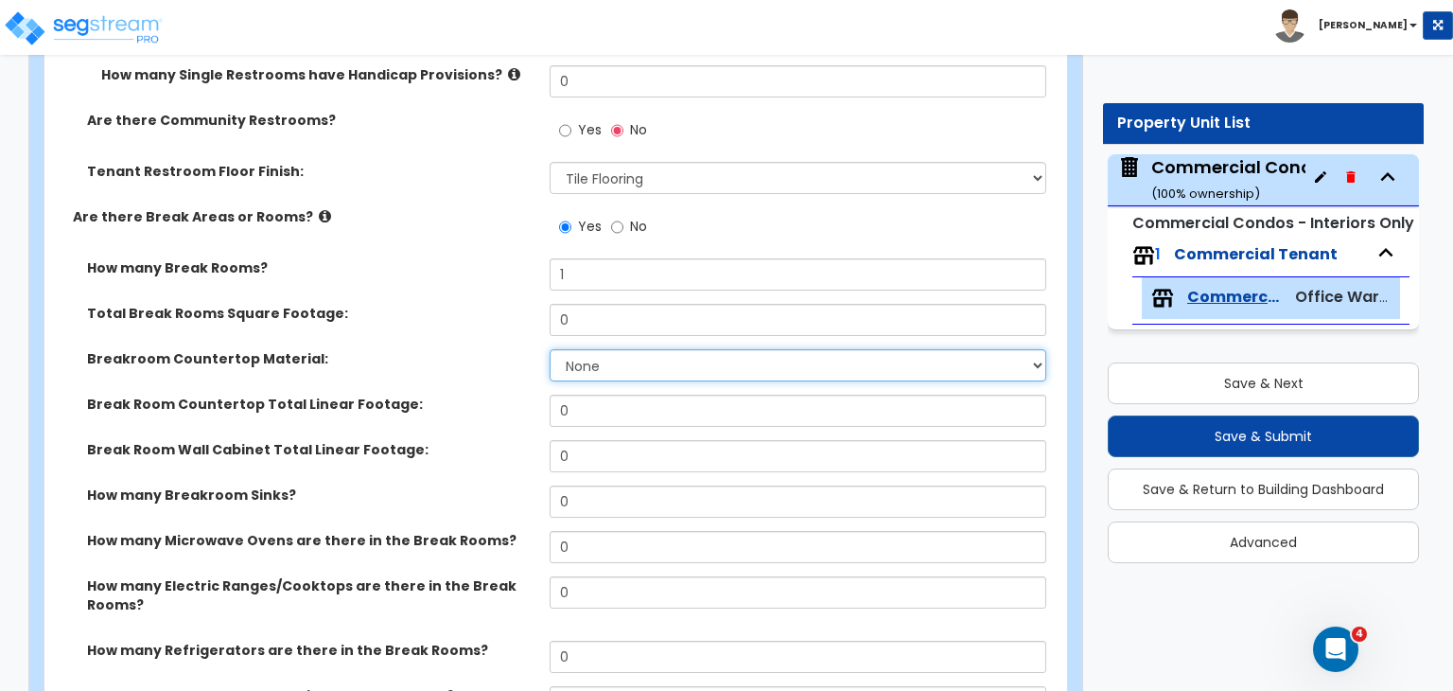
click at [583, 349] on select "None Plastic Laminate Solid Surface Stone Quartz Marble Tile Wood Stainless Ste…" at bounding box center [798, 365] width 496 height 32
select select "1"
click at [550, 349] on select "None Plastic Laminate Solid Surface Stone Quartz Marble Tile Wood Stainless Ste…" at bounding box center [798, 365] width 496 height 32
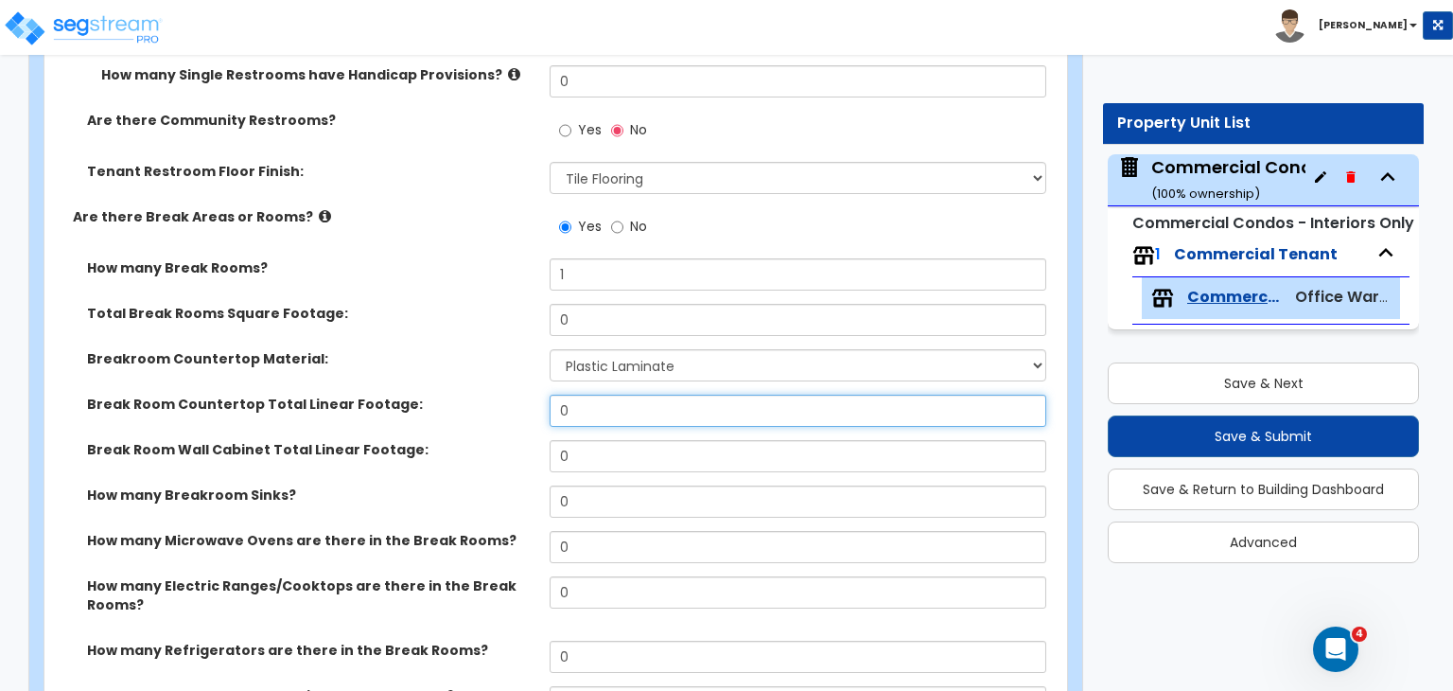
drag, startPoint x: 606, startPoint y: 364, endPoint x: 530, endPoint y: 367, distance: 75.7
click at [530, 395] on div "Break Room Countertop Total Linear Footage: 0" at bounding box center [549, 417] width 1011 height 45
type input "6"
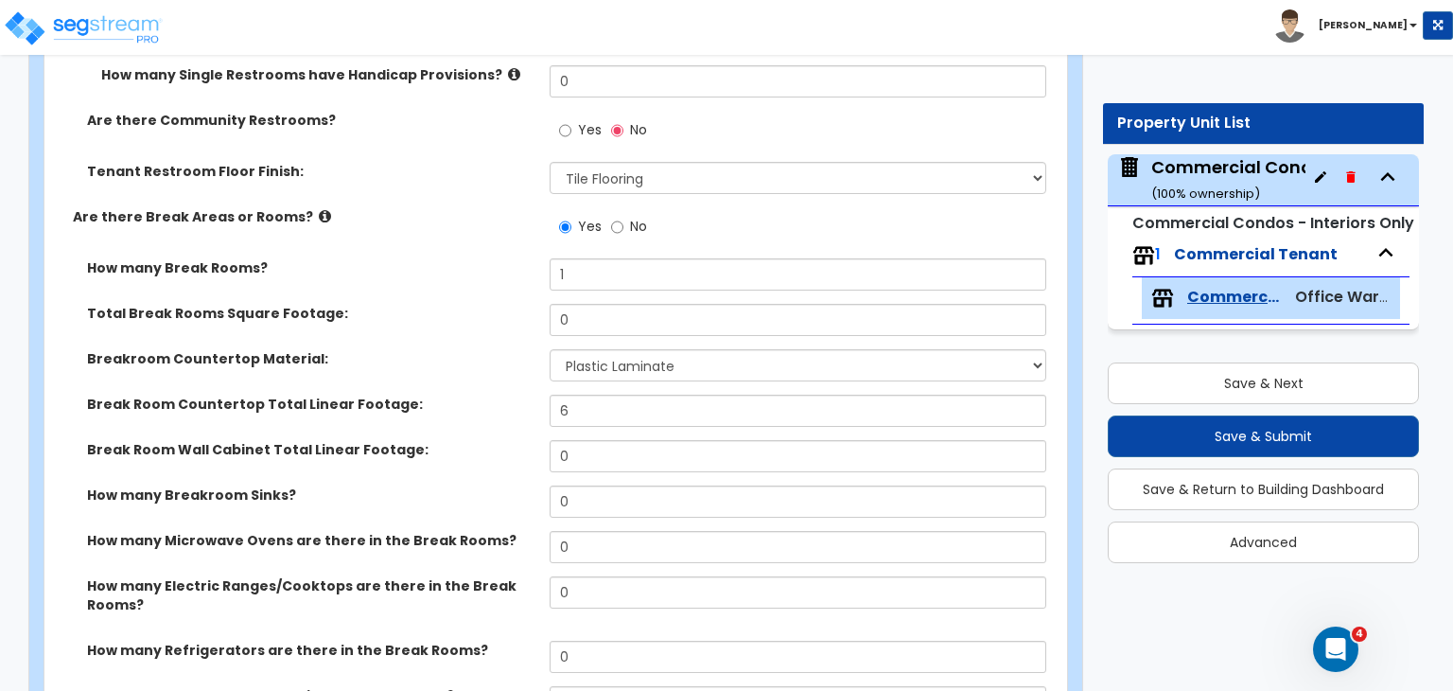
click at [530, 395] on div "Break Room Countertop Total Linear Footage: 6" at bounding box center [549, 417] width 1011 height 45
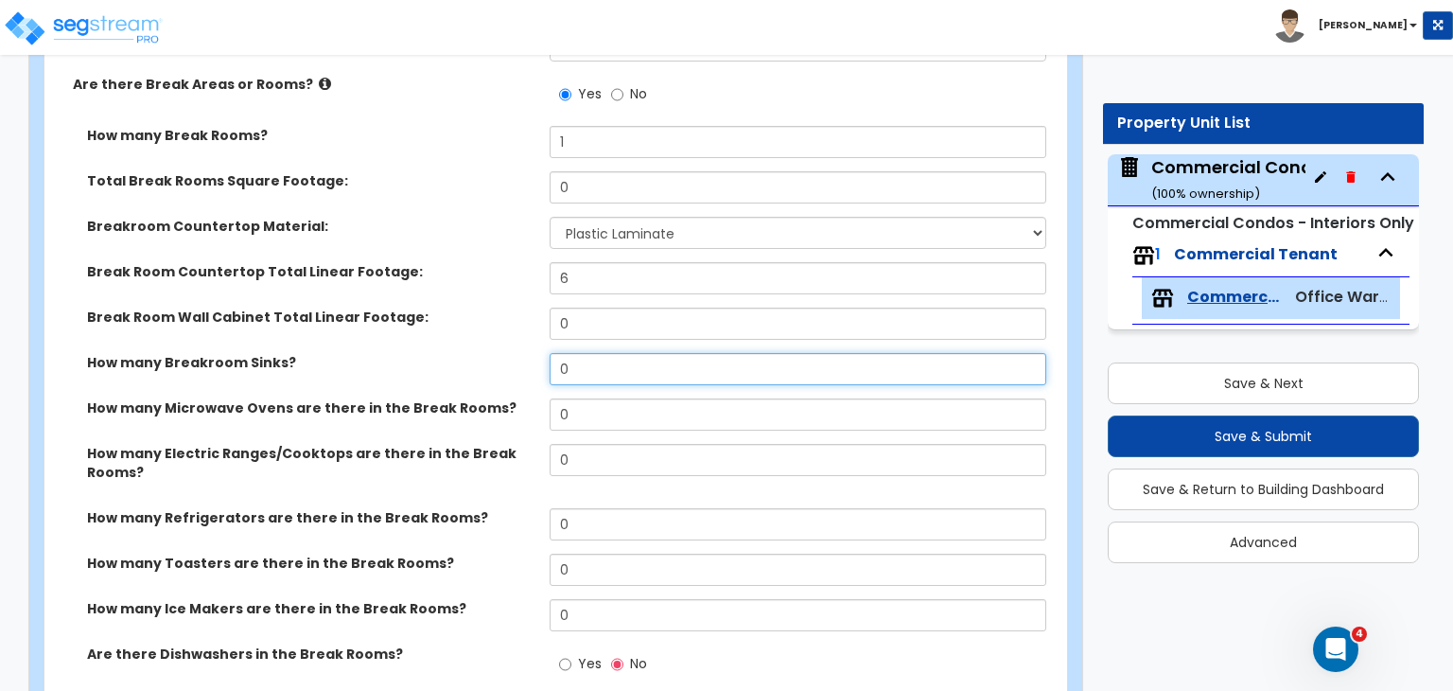
drag, startPoint x: 587, startPoint y: 315, endPoint x: 491, endPoint y: 316, distance: 95.6
click at [491, 353] on div "How many Breakroom Sinks? 0" at bounding box center [549, 375] width 1011 height 45
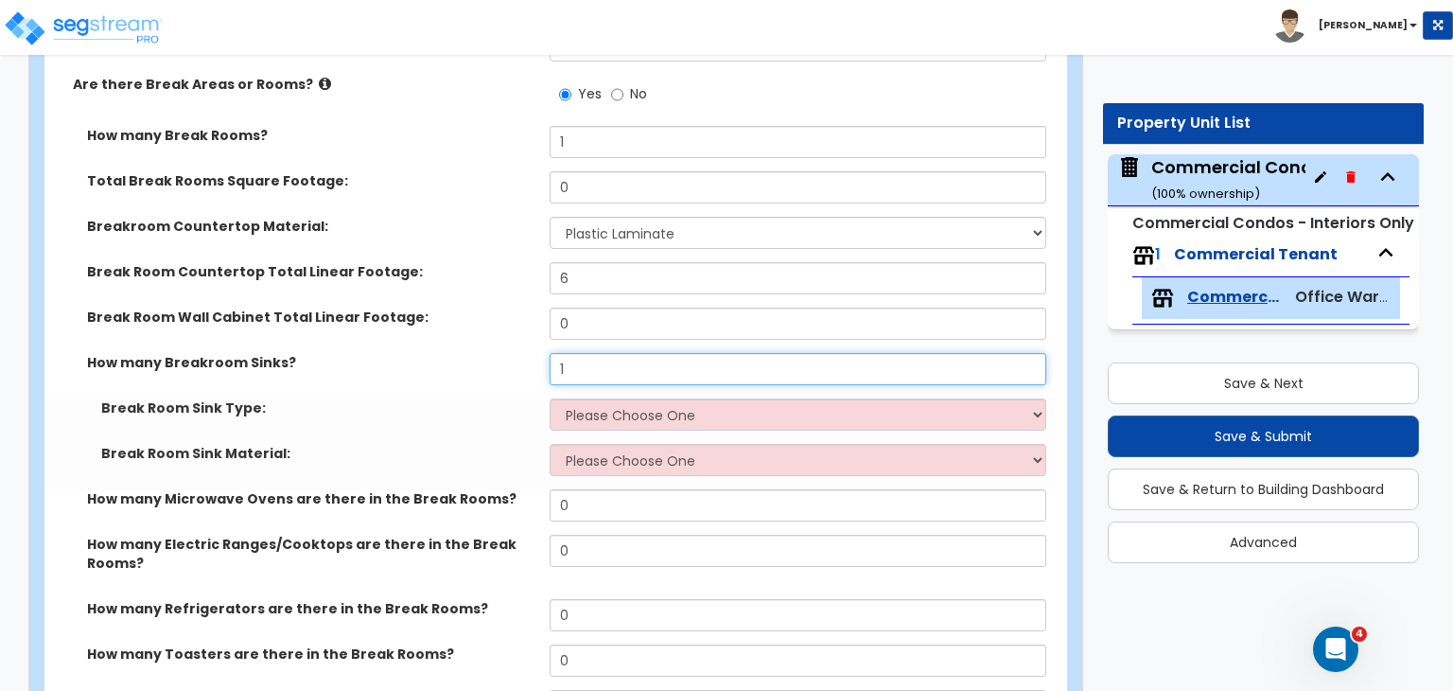
type input "1"
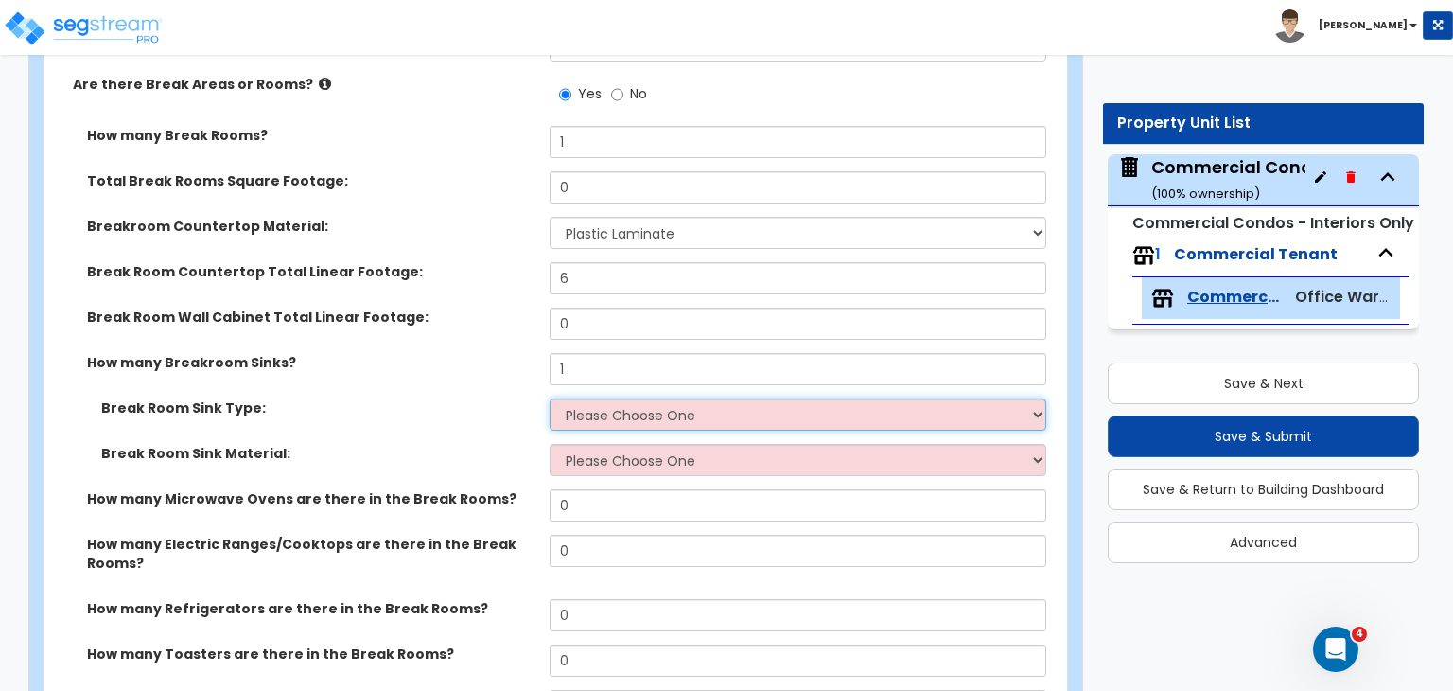
click at [594, 398] on select "Please Choose One Single Sink Double Sink" at bounding box center [798, 414] width 496 height 32
select select "2"
click at [550, 398] on select "Please Choose One Single Sink Double Sink" at bounding box center [798, 414] width 496 height 32
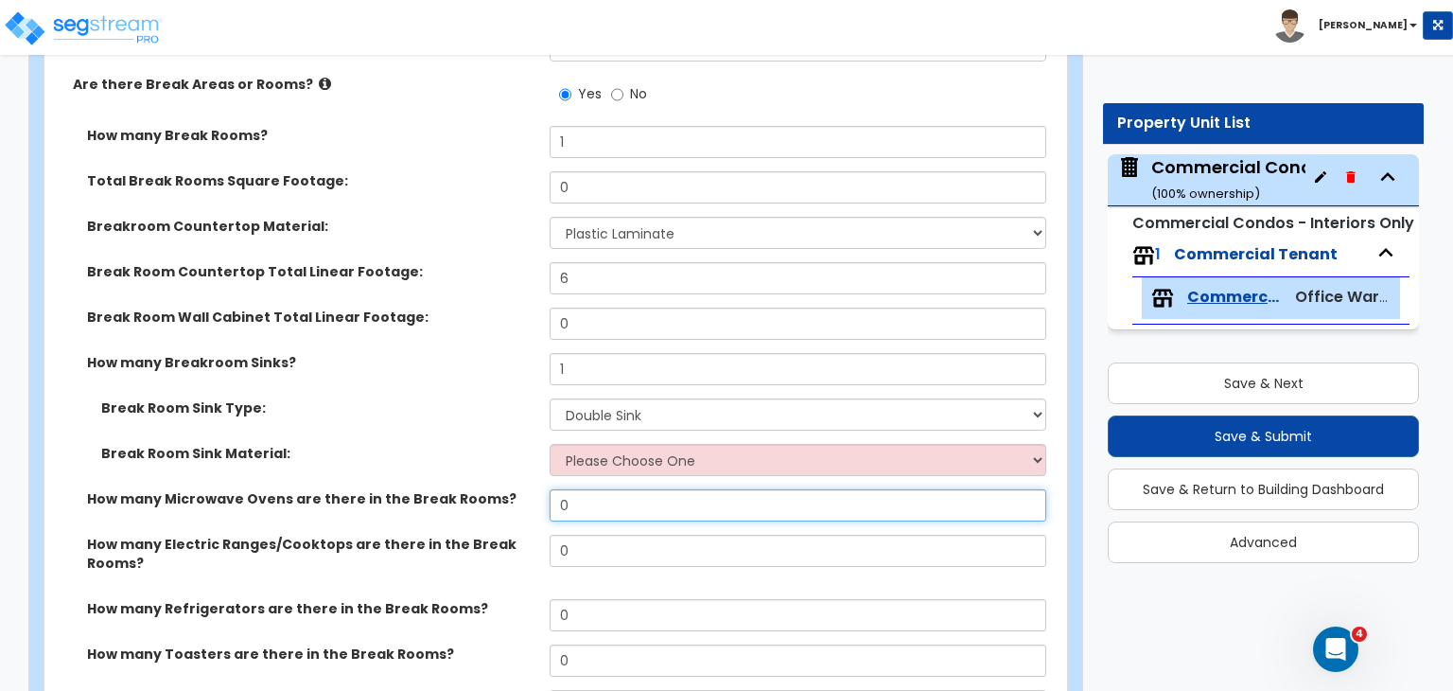
drag, startPoint x: 600, startPoint y: 445, endPoint x: 484, endPoint y: 444, distance: 115.4
click at [484, 489] on div "How many Microwave Ovens are there in the Break Rooms? 0" at bounding box center [549, 511] width 1011 height 45
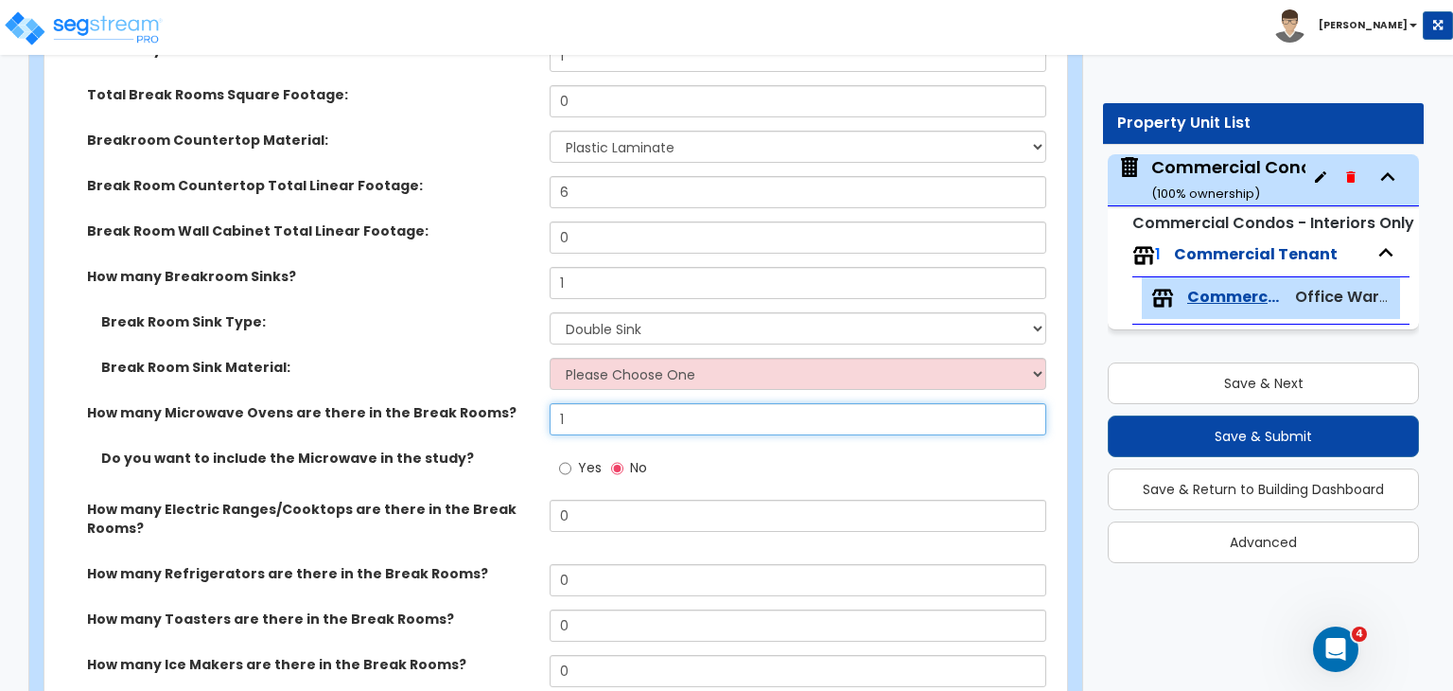
scroll to position [3111, 0]
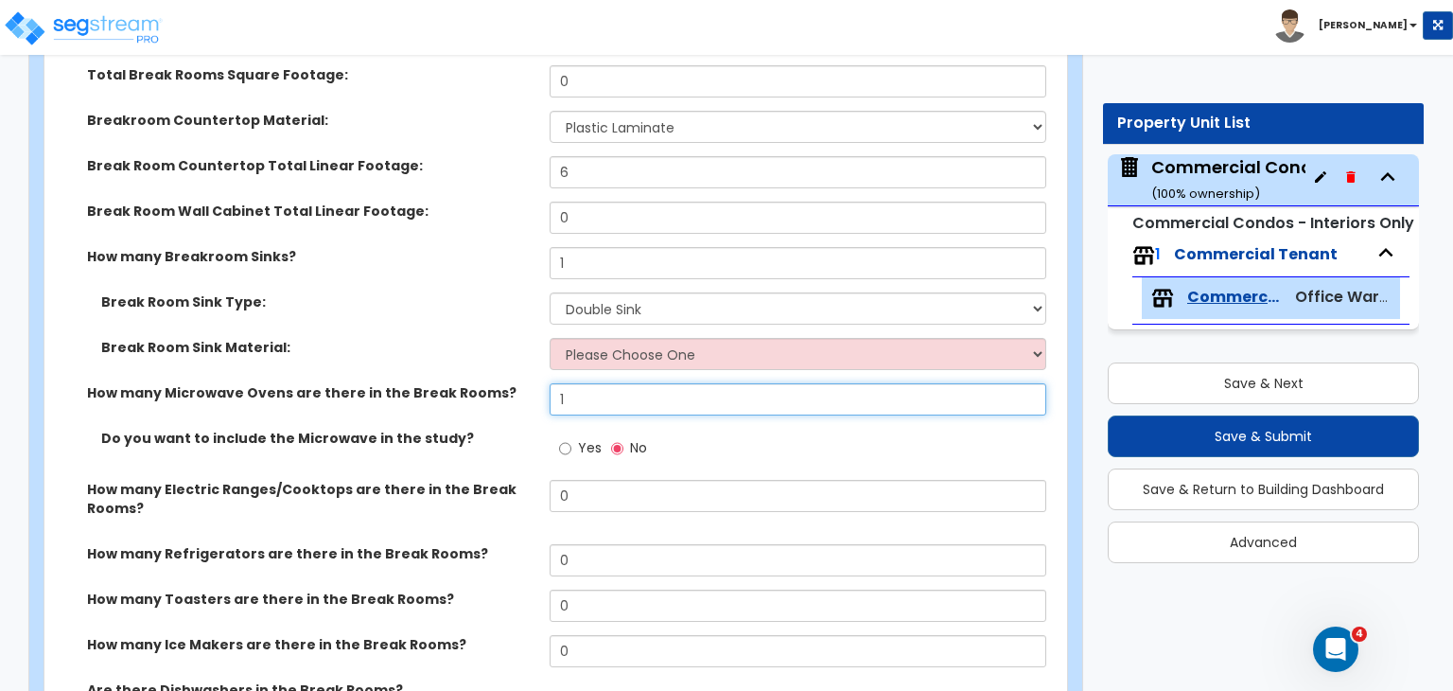
type input "1"
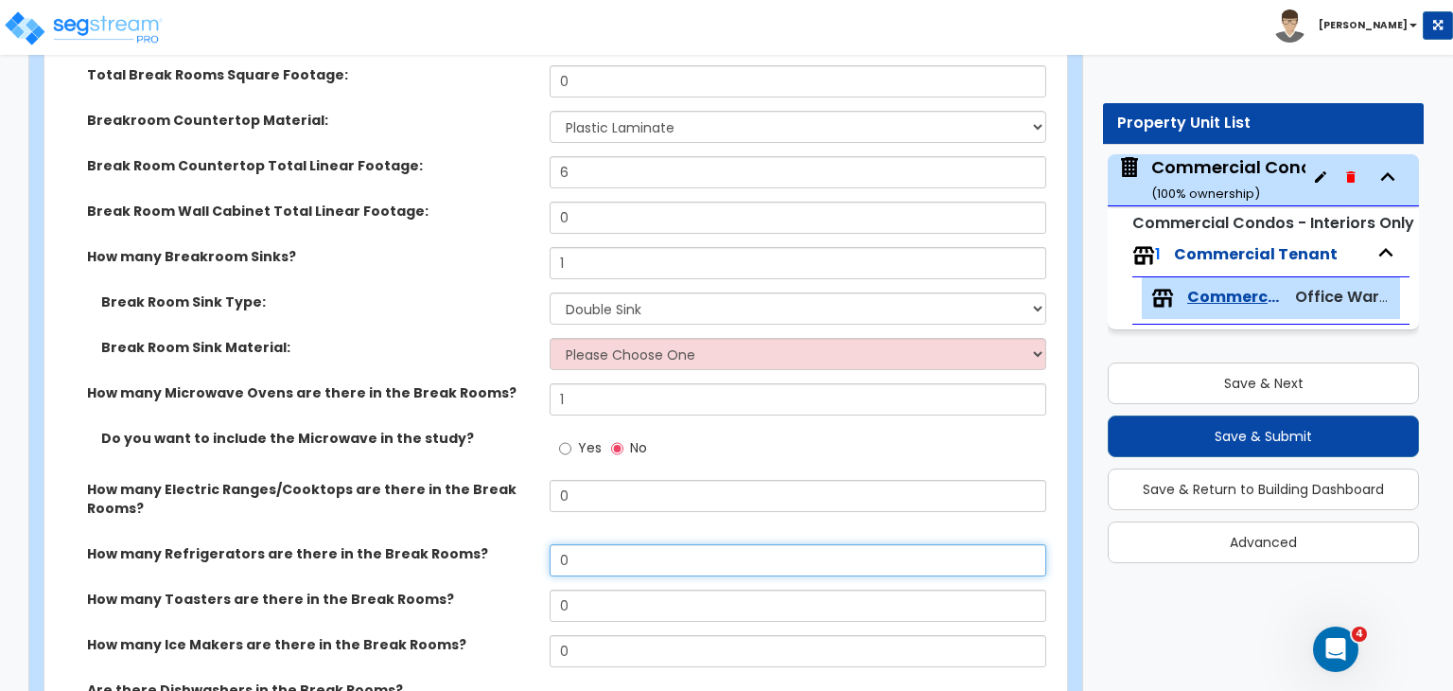
drag, startPoint x: 578, startPoint y: 504, endPoint x: 489, endPoint y: 499, distance: 89.1
click at [489, 544] on div "How many Refrigerators are there in the Break Rooms? 0" at bounding box center [549, 566] width 1011 height 45
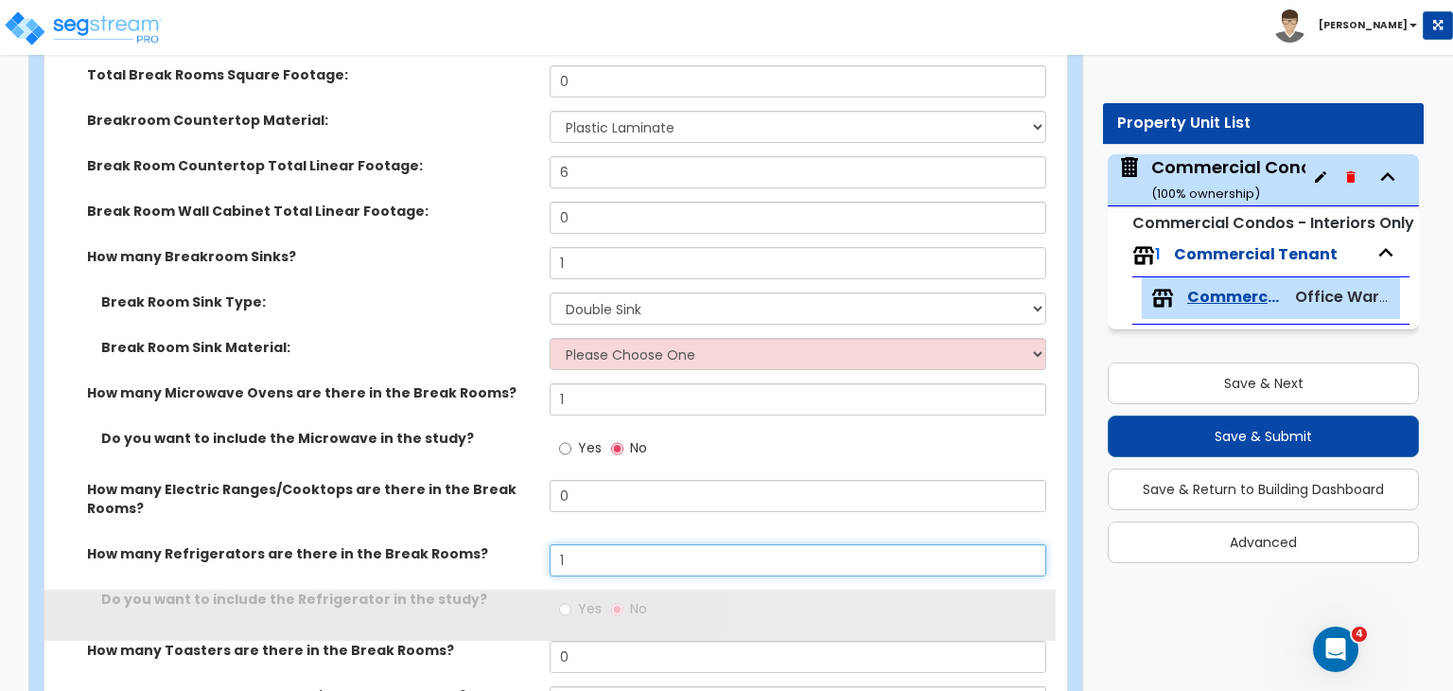
type input "1"
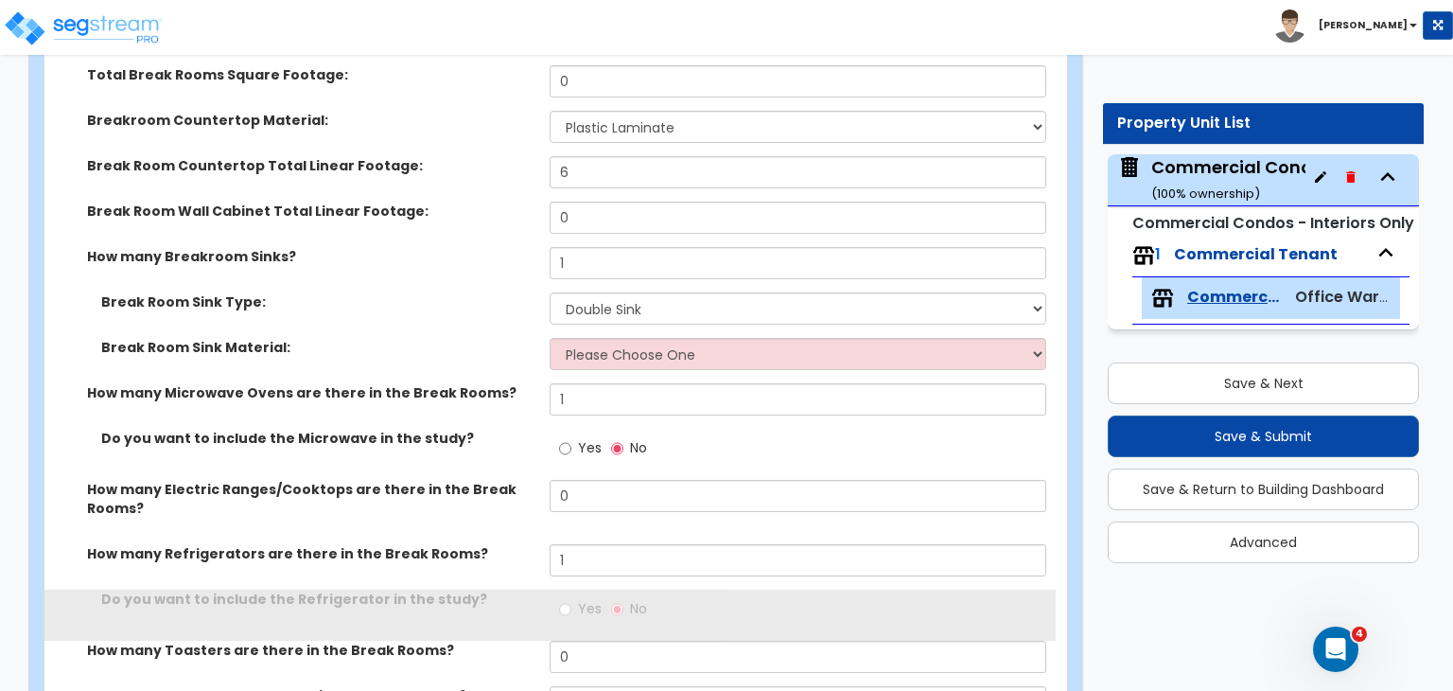
click at [489, 544] on label "How many Refrigerators are there in the Break Rooms?" at bounding box center [311, 553] width 448 height 19
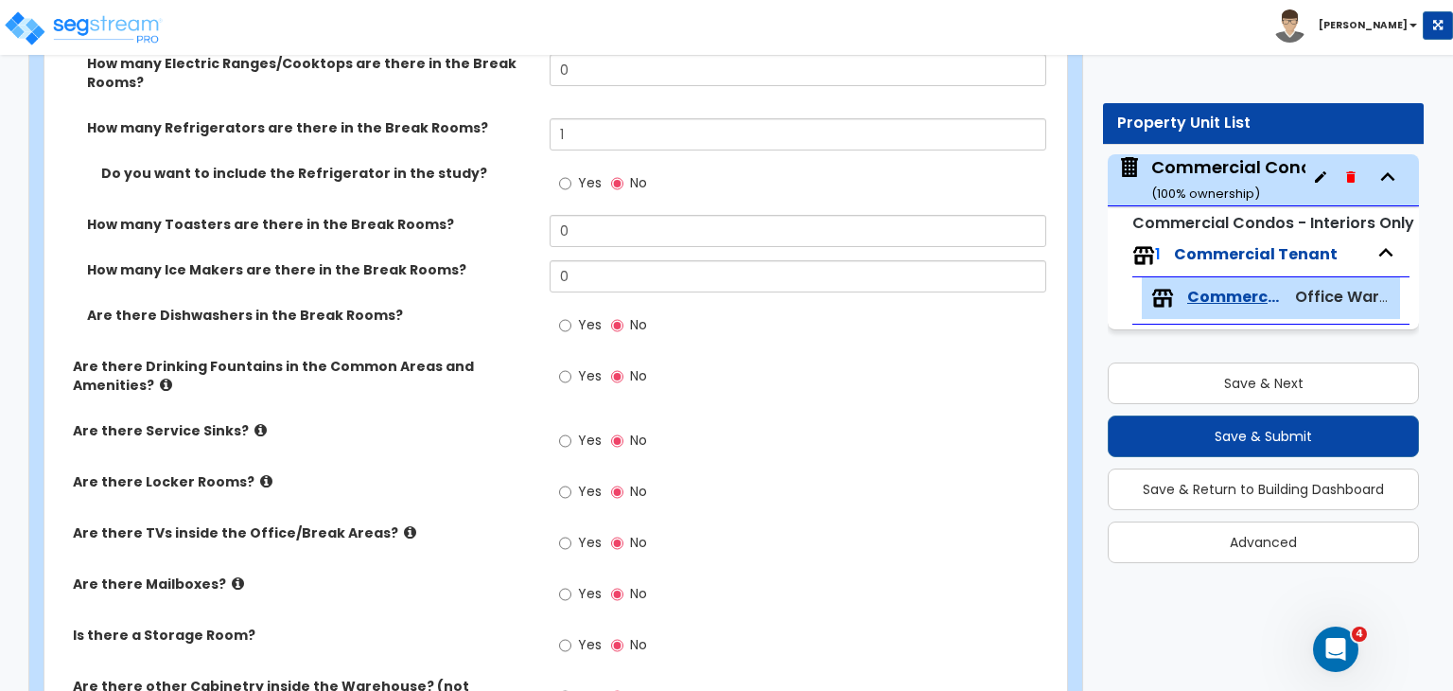
scroll to position [3548, 0]
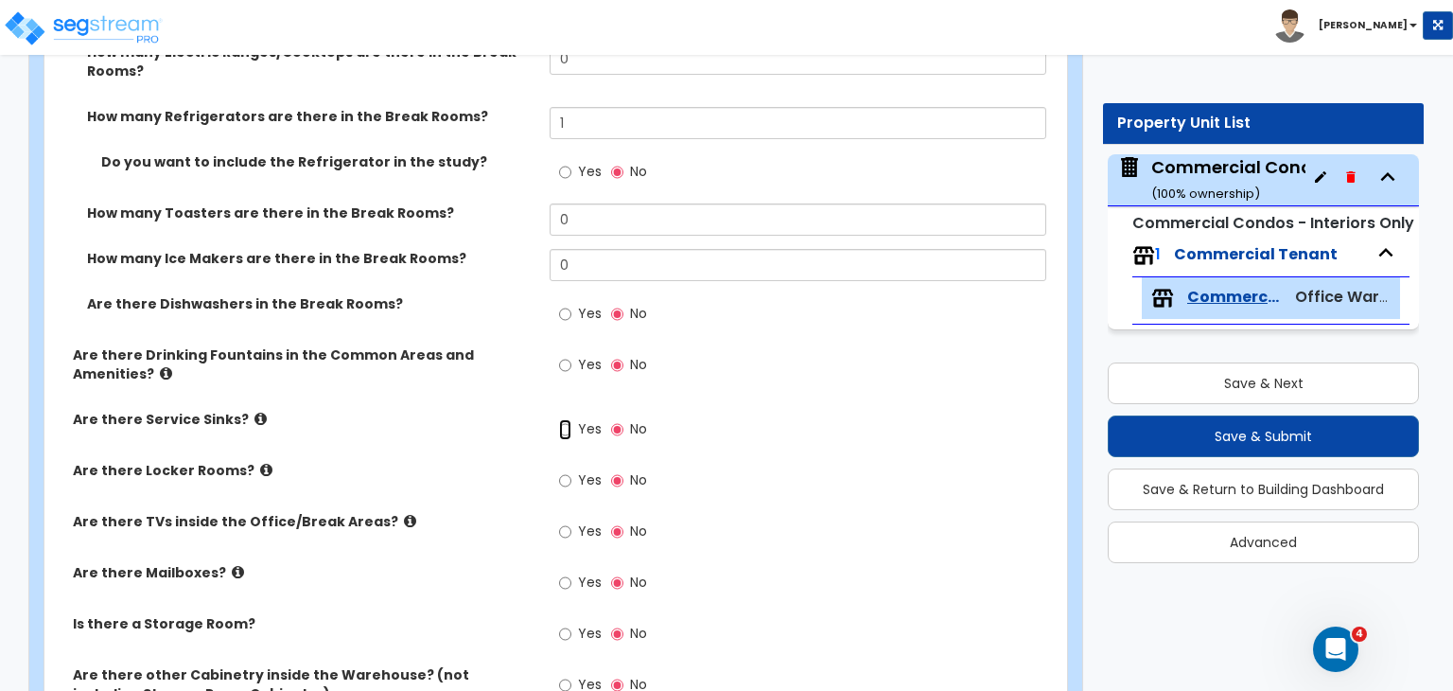
click at [566, 419] on input "Yes" at bounding box center [565, 429] width 12 height 21
radio input "true"
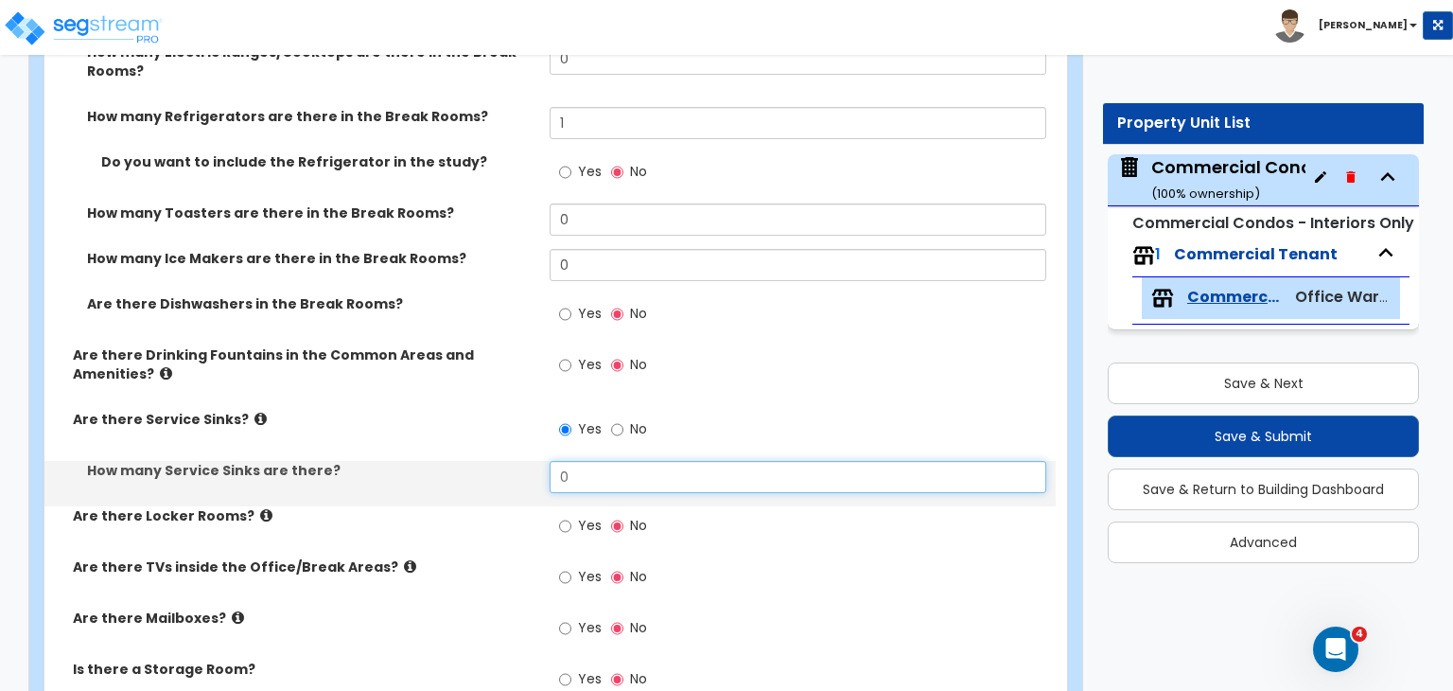
drag, startPoint x: 583, startPoint y: 425, endPoint x: 492, endPoint y: 421, distance: 90.9
click at [492, 461] on div "How many Service Sinks are there? 0" at bounding box center [549, 483] width 1011 height 45
type input "1"
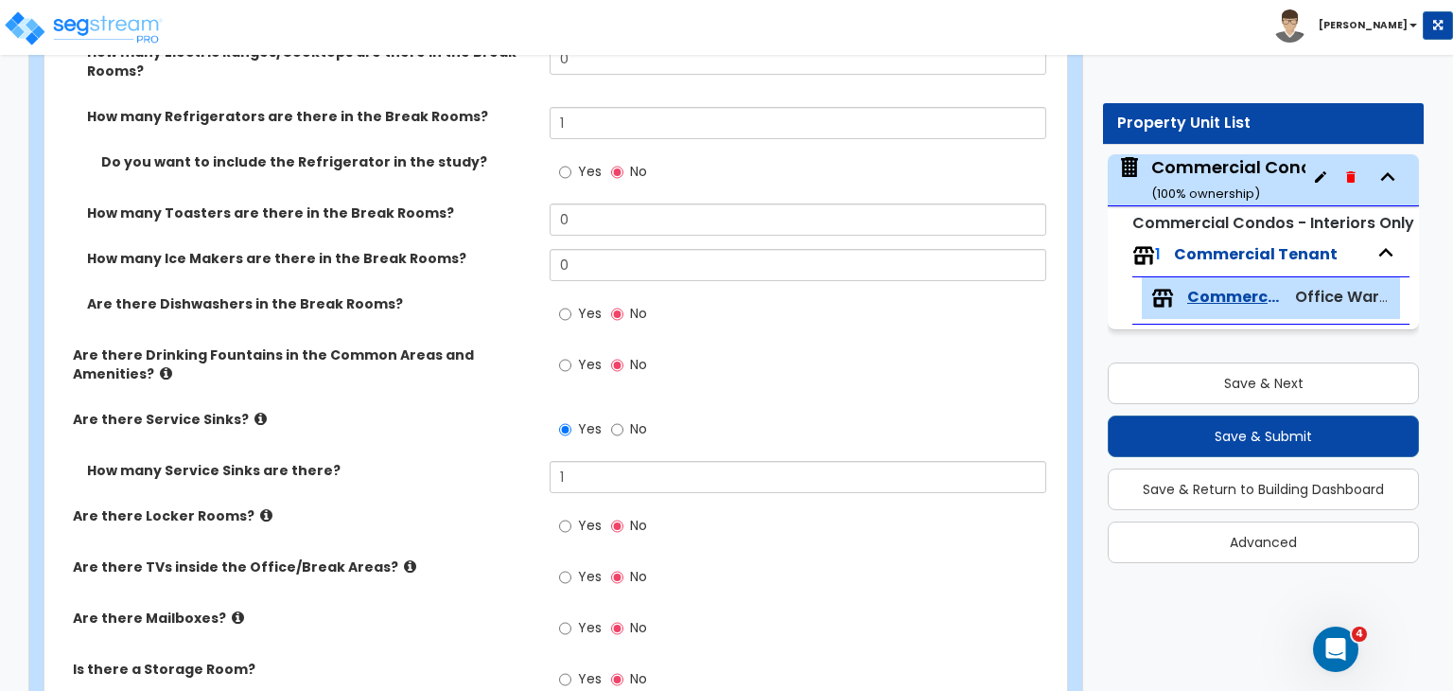
click at [492, 461] on label "How many Service Sinks are there?" at bounding box center [311, 470] width 448 height 19
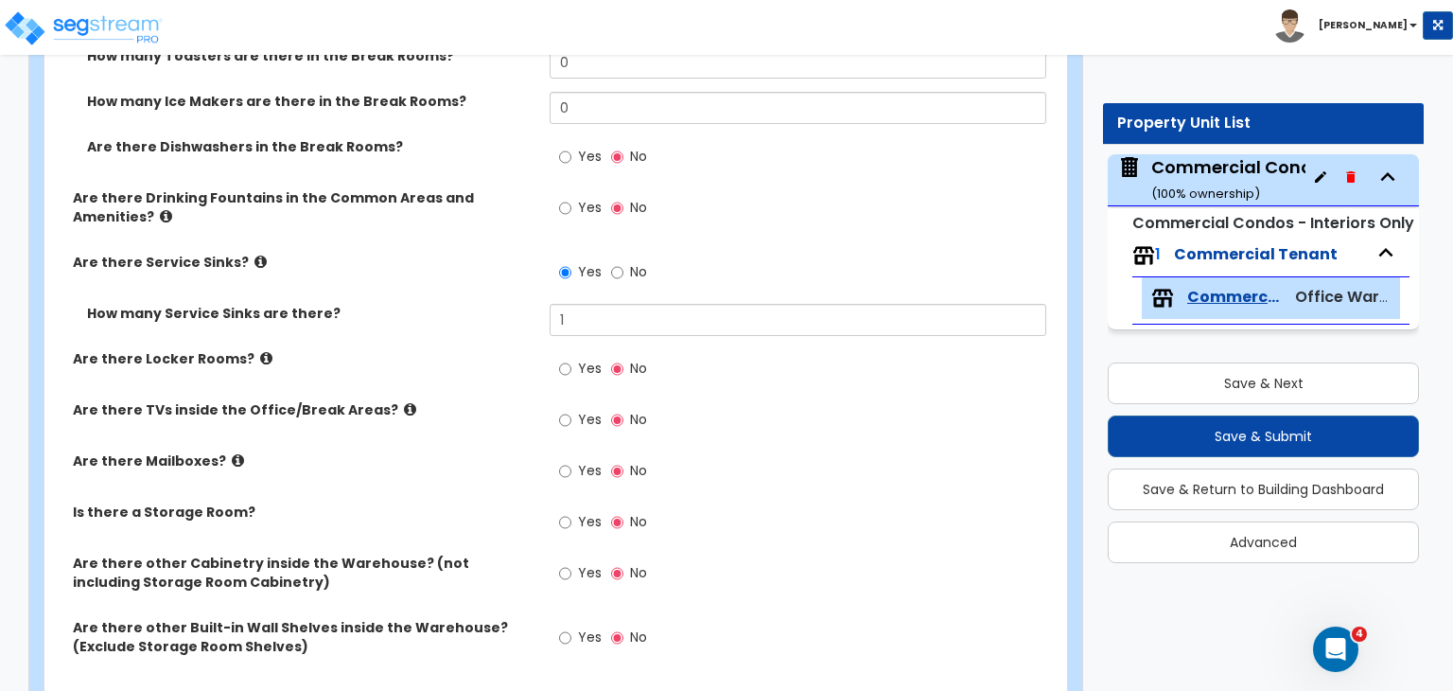
scroll to position [3709, 0]
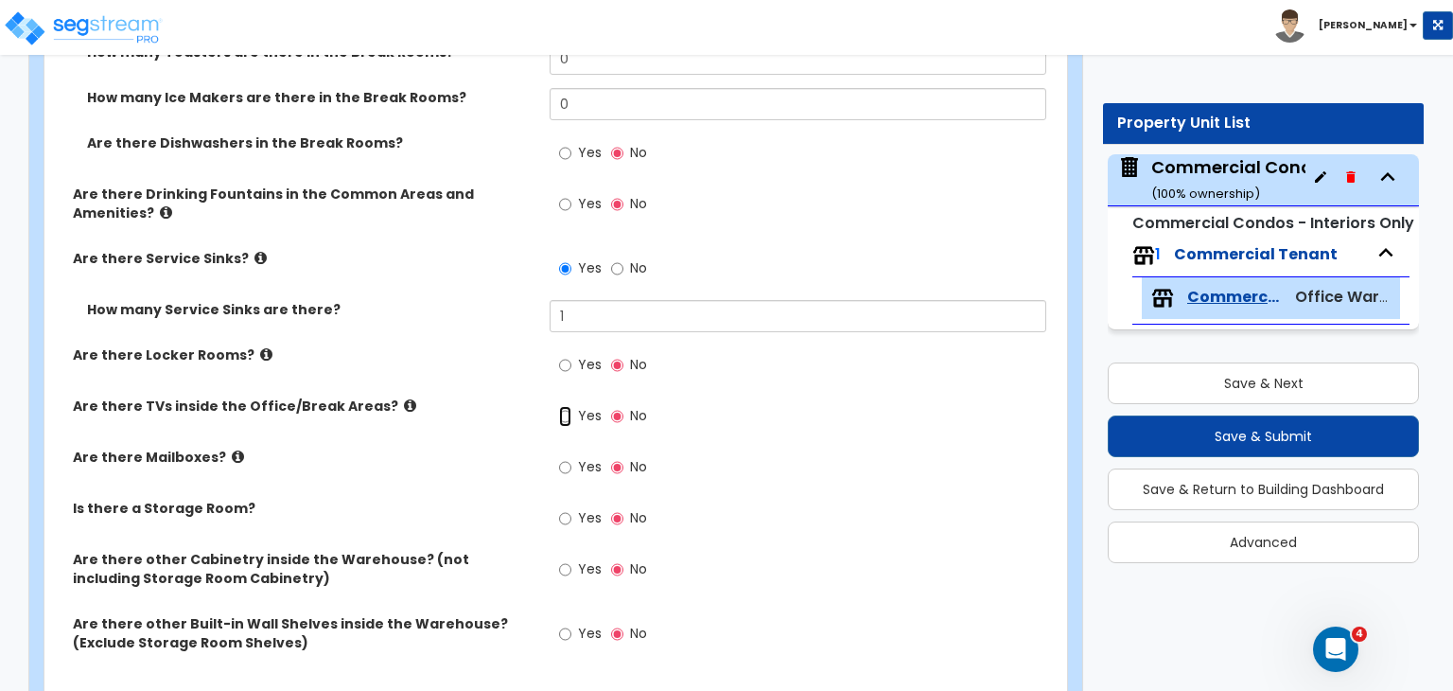
click at [560, 406] on input "Yes" at bounding box center [565, 416] width 12 height 21
radio input "true"
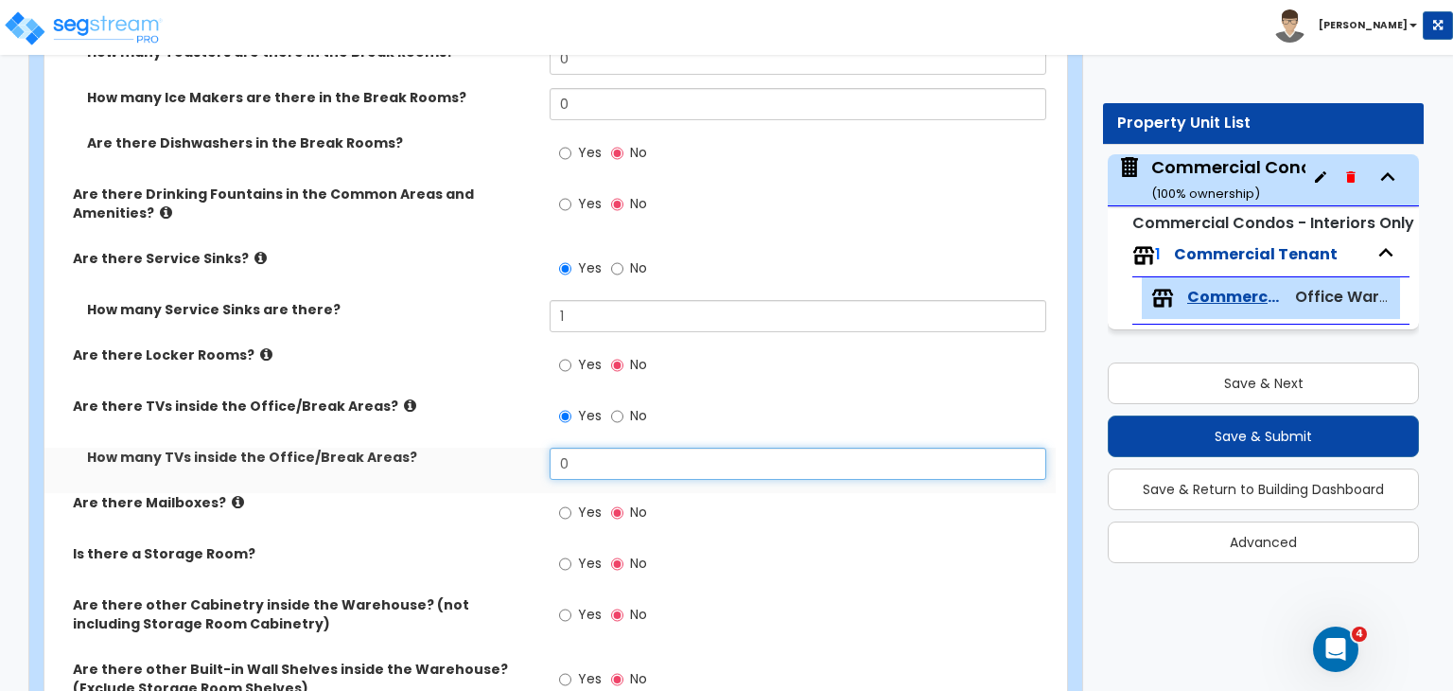
drag, startPoint x: 581, startPoint y: 402, endPoint x: 509, endPoint y: 408, distance: 72.1
click at [509, 448] on div "How many TVs inside the Office/Break Areas? 0" at bounding box center [549, 470] width 1011 height 45
type input "1"
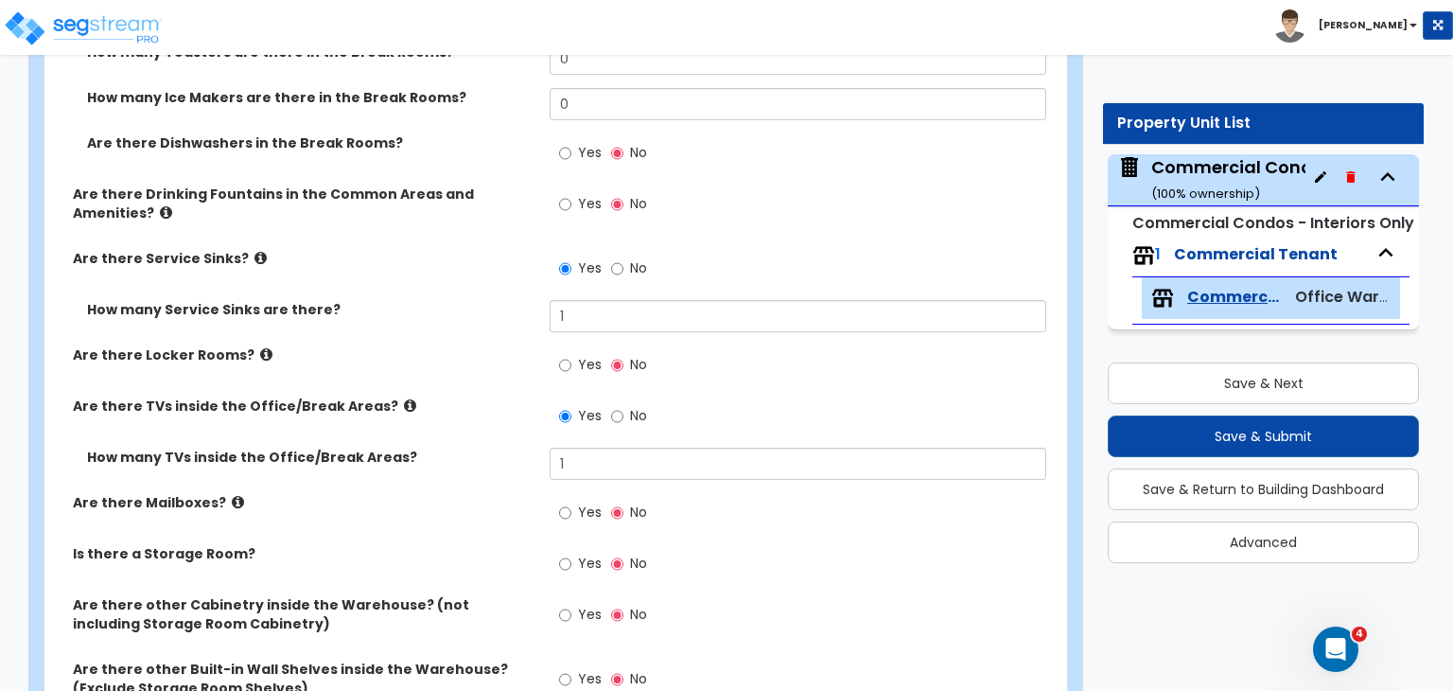
click at [509, 448] on label "How many TVs inside the Office/Break Areas?" at bounding box center [311, 457] width 448 height 19
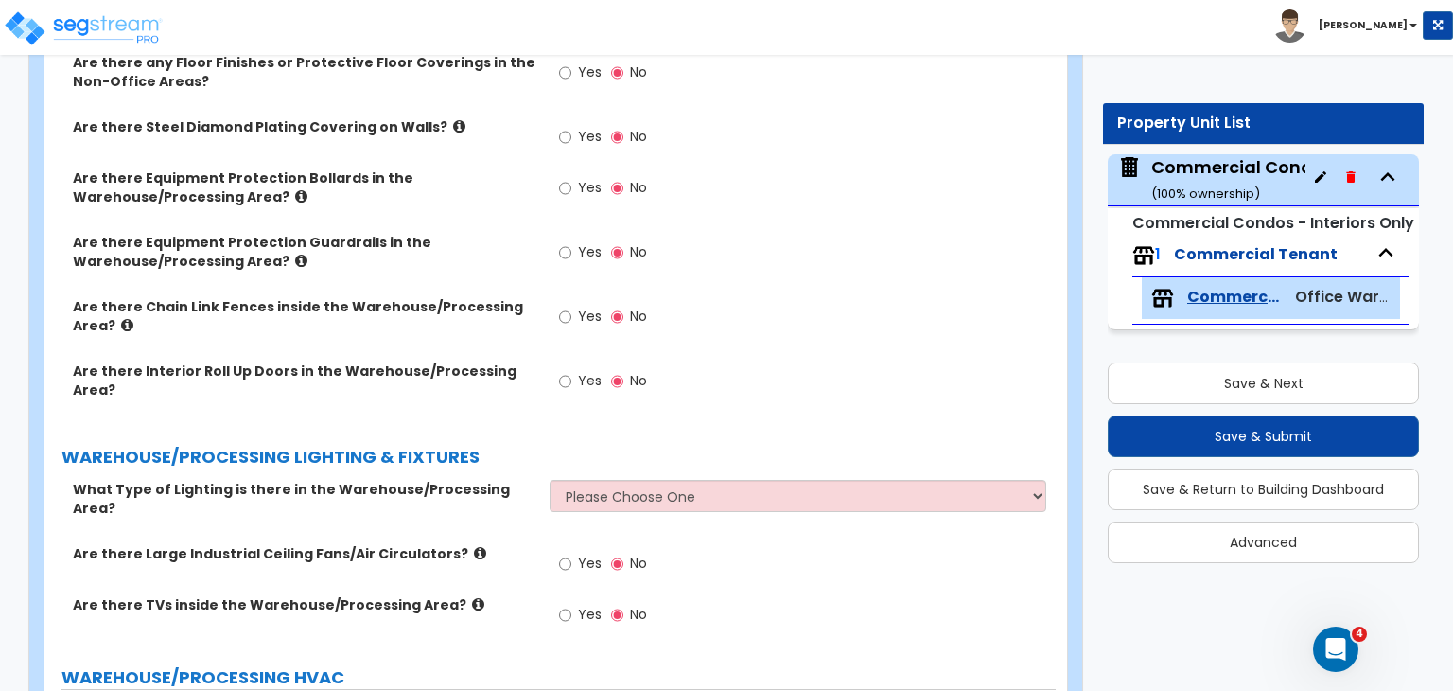
scroll to position [5902, 0]
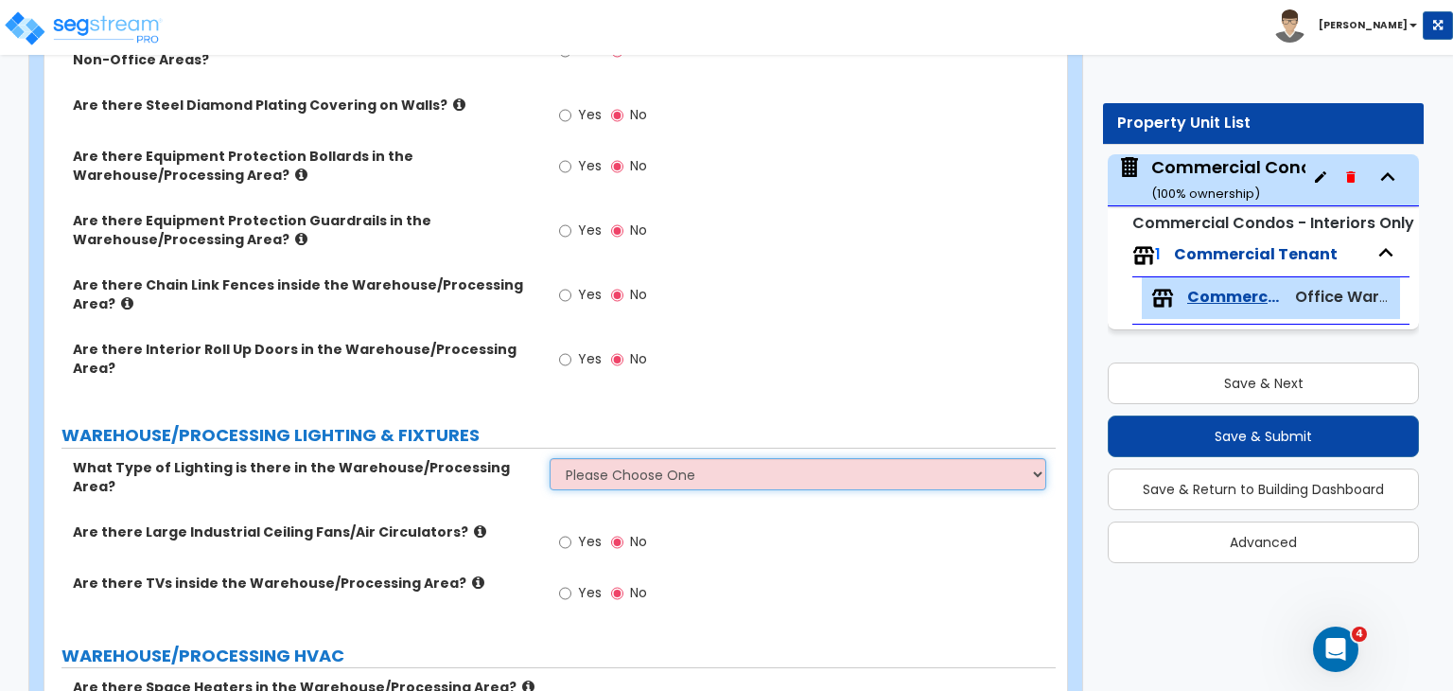
click at [589, 458] on select "Please Choose One High Bay Round Fixtures High Bay Fluorescent Tube Lighting Hi…" at bounding box center [798, 474] width 496 height 32
select select "2"
click at [550, 458] on select "Please Choose One High Bay Round Fixtures High Bay Fluorescent Tube Lighting Hi…" at bounding box center [798, 474] width 496 height 32
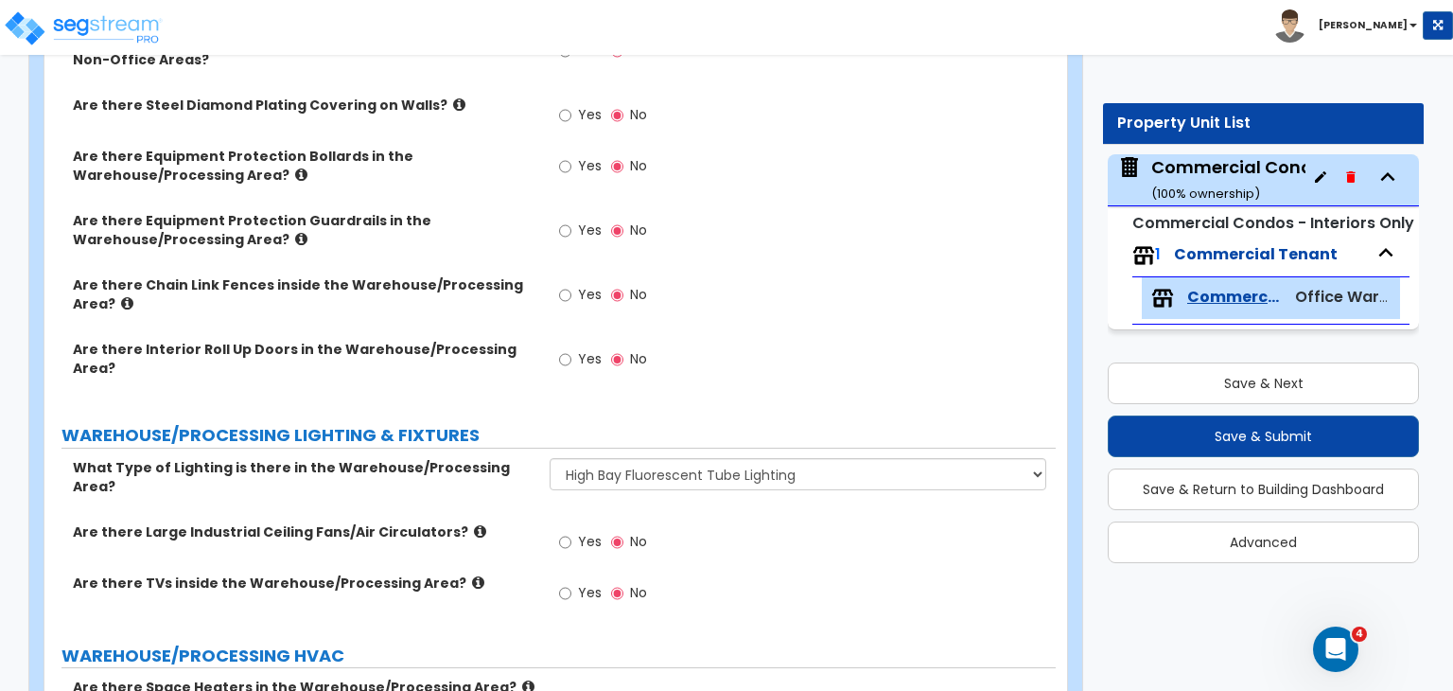
click at [528, 522] on label "Are there Large Industrial Ceiling Fans/Air Circulators?" at bounding box center [304, 531] width 463 height 19
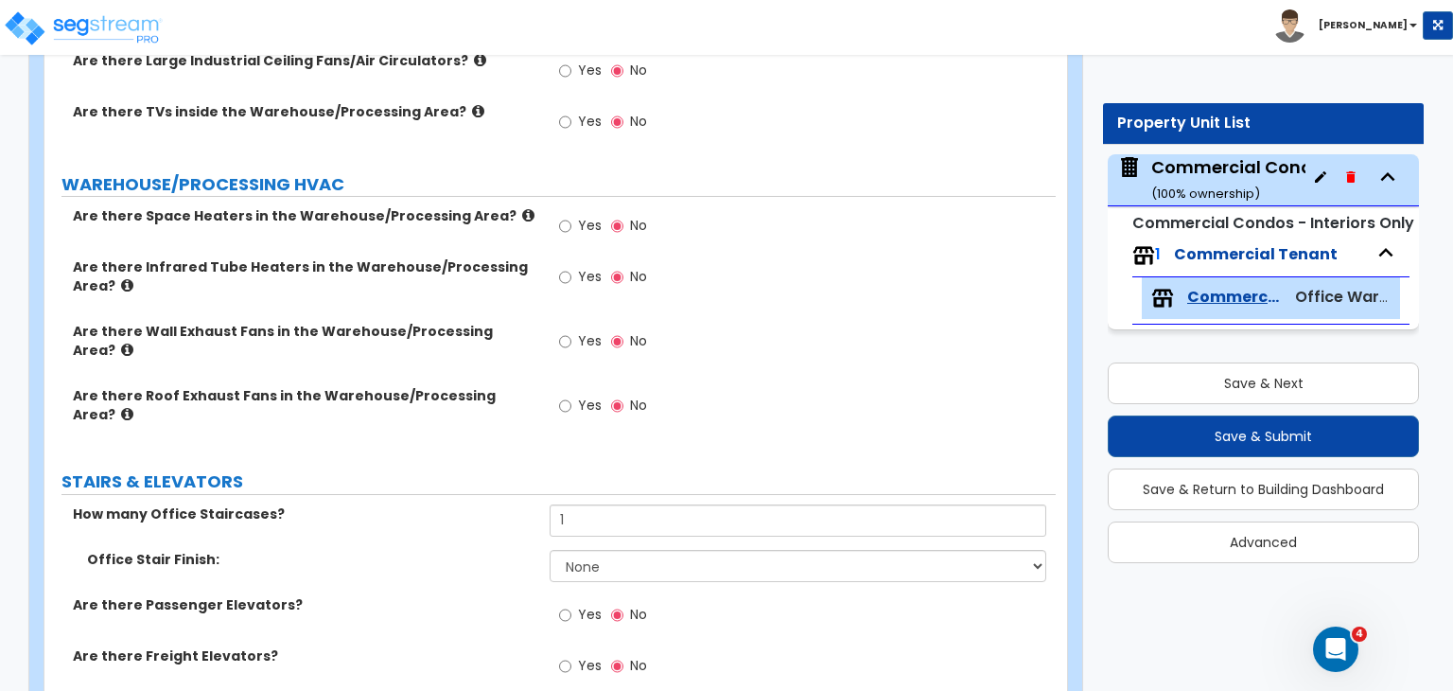
scroll to position [6380, 0]
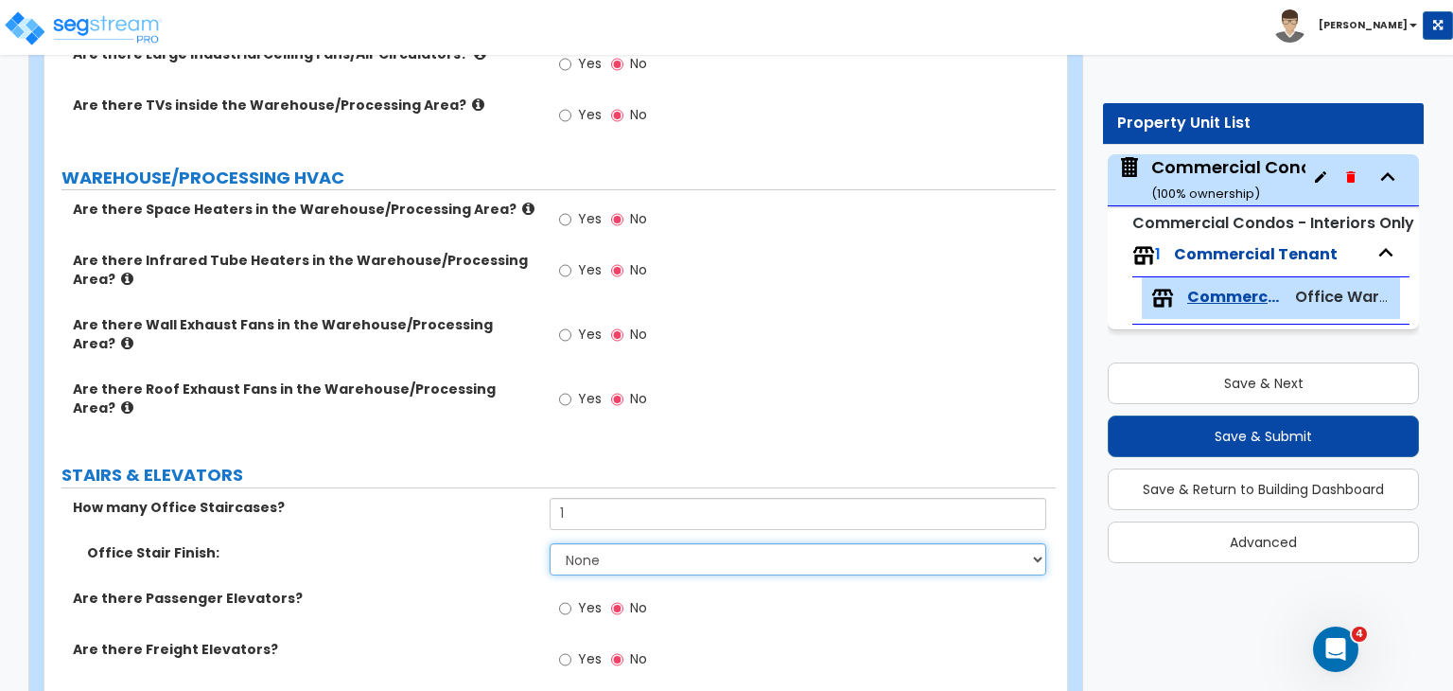
click at [577, 543] on select "None Tile Wood Laminate VCT Sheet Carpet Sheet Vinyl Carpet Tile" at bounding box center [798, 559] width 496 height 32
select select "5"
click at [550, 543] on select "None Tile Wood Laminate VCT Sheet Carpet Sheet Vinyl Carpet Tile" at bounding box center [798, 559] width 496 height 32
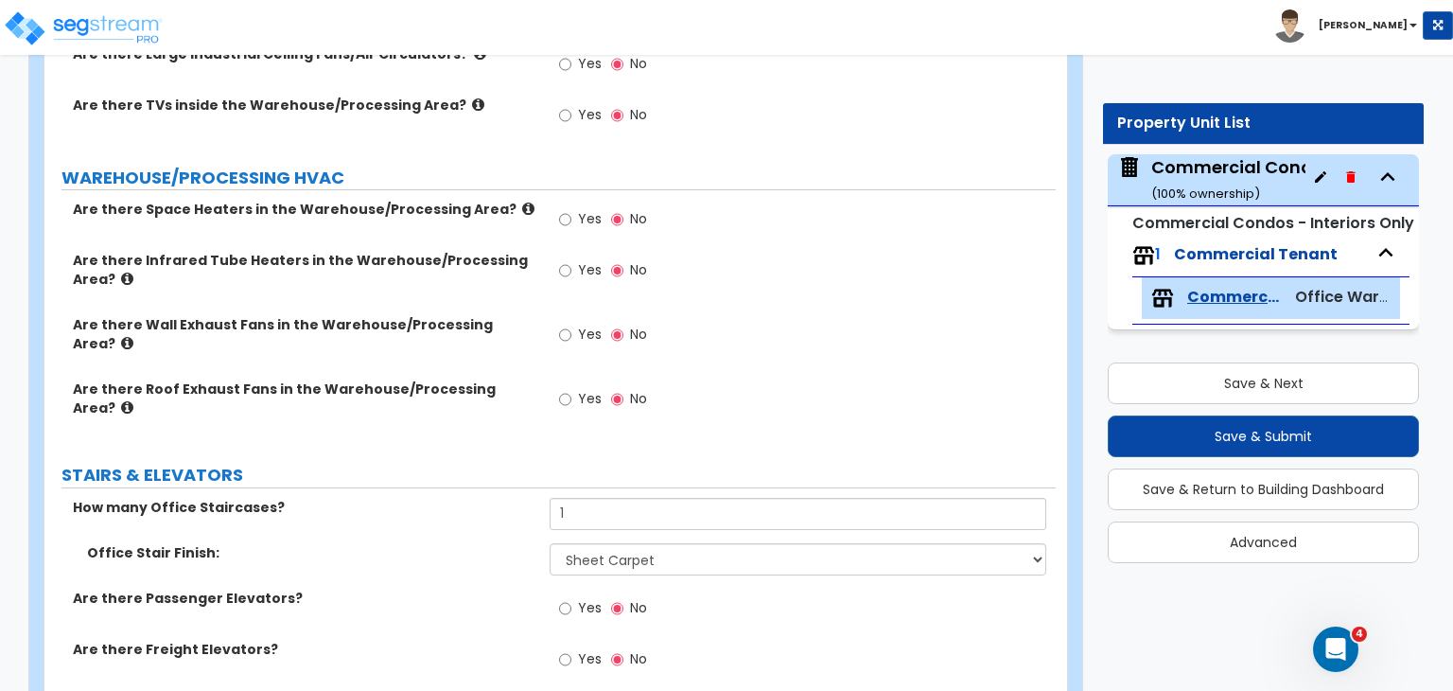
click at [494, 589] on label "Are there Passenger Elevators?" at bounding box center [304, 598] width 463 height 19
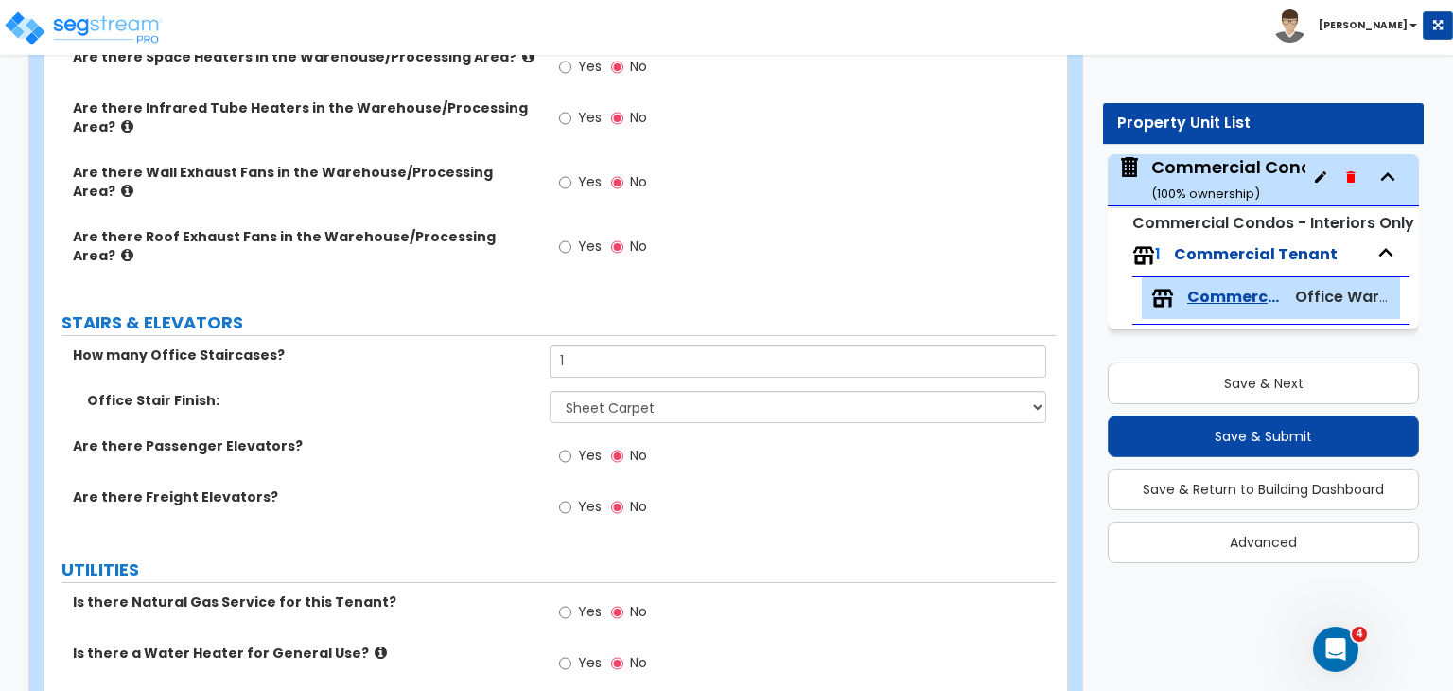
scroll to position [6534, 0]
click at [568, 601] on input "Yes" at bounding box center [565, 611] width 12 height 21
radio input "true"
click at [565, 652] on input "Yes" at bounding box center [565, 662] width 12 height 21
radio input "true"
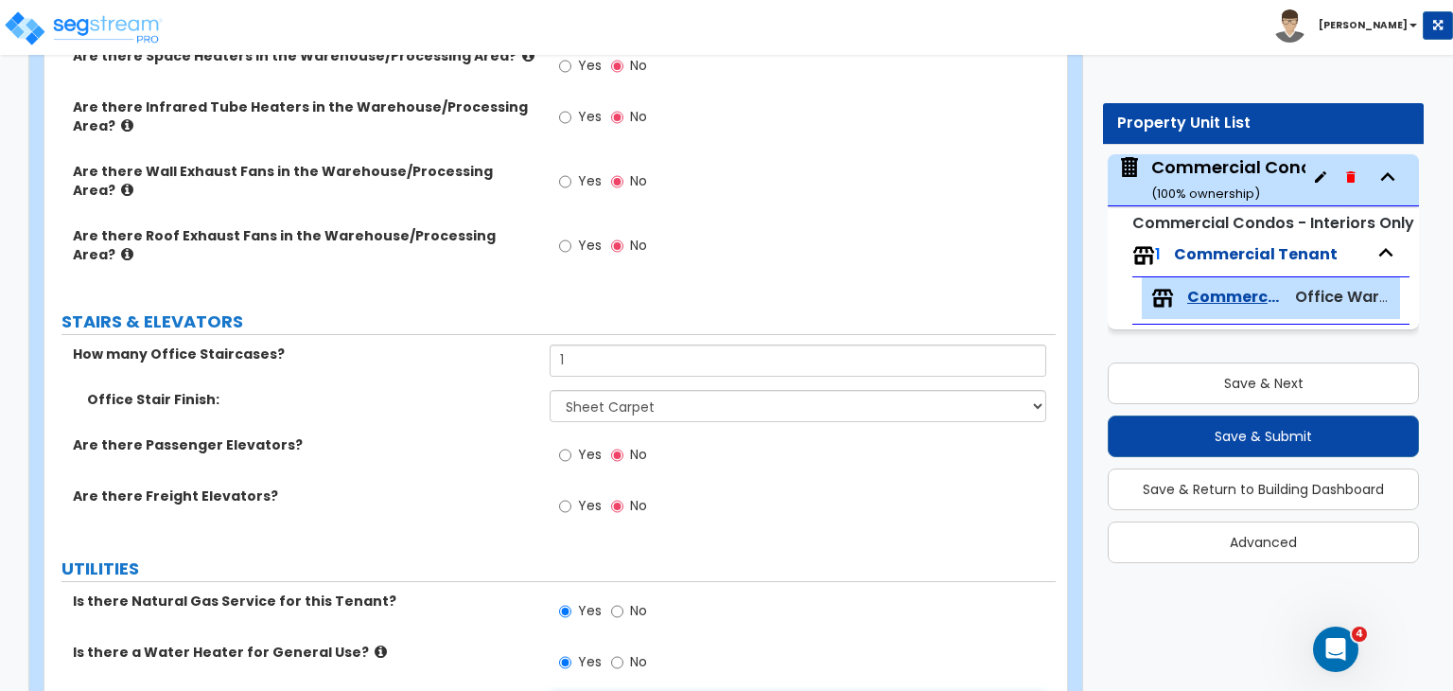
select select "1"
click at [1170, 381] on button "Save & Next" at bounding box center [1263, 383] width 311 height 42
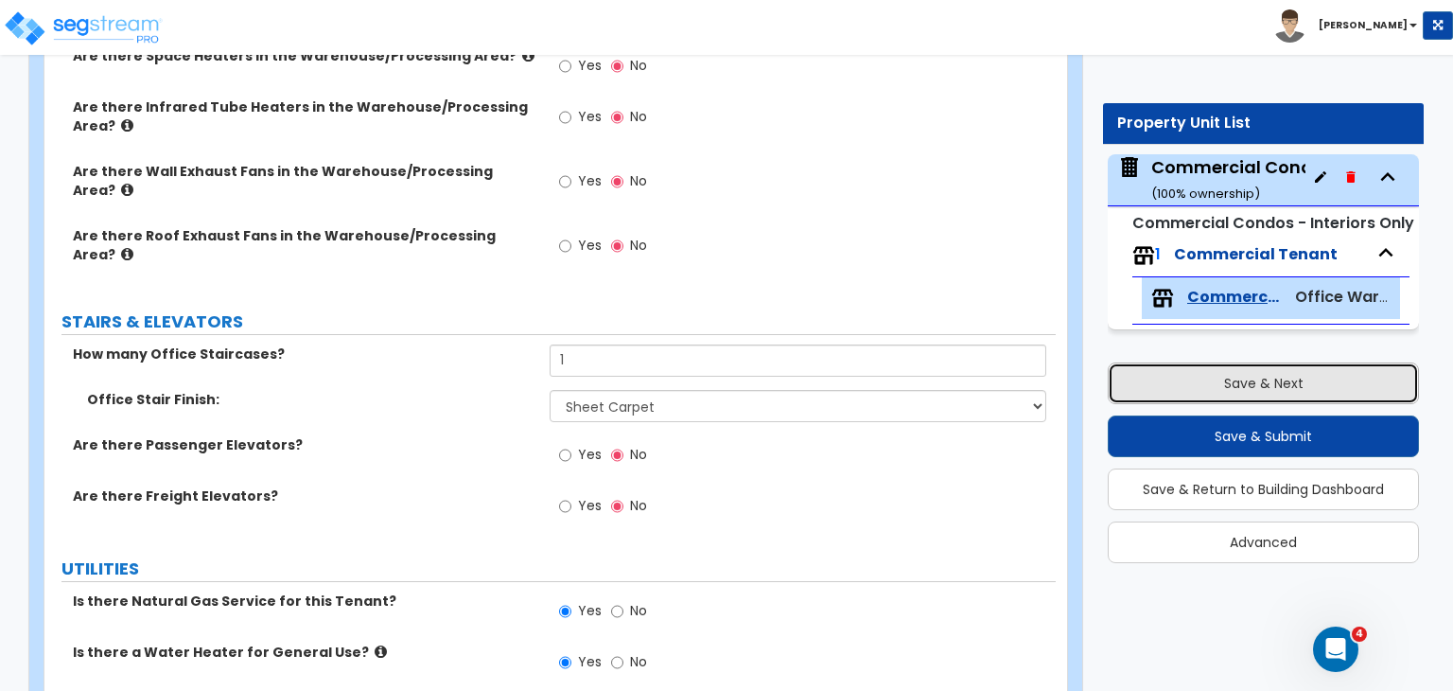
type input "1450"
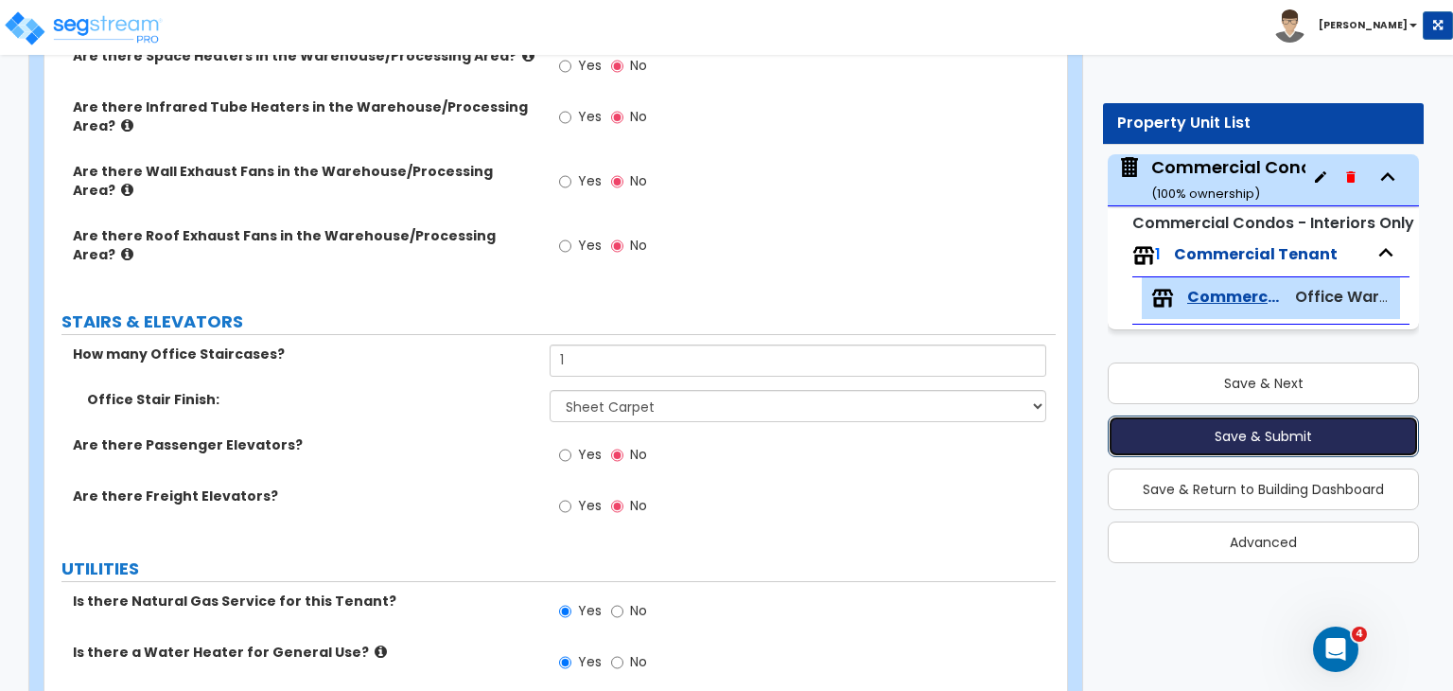
click at [1212, 437] on button "Save & Submit" at bounding box center [1263, 436] width 311 height 42
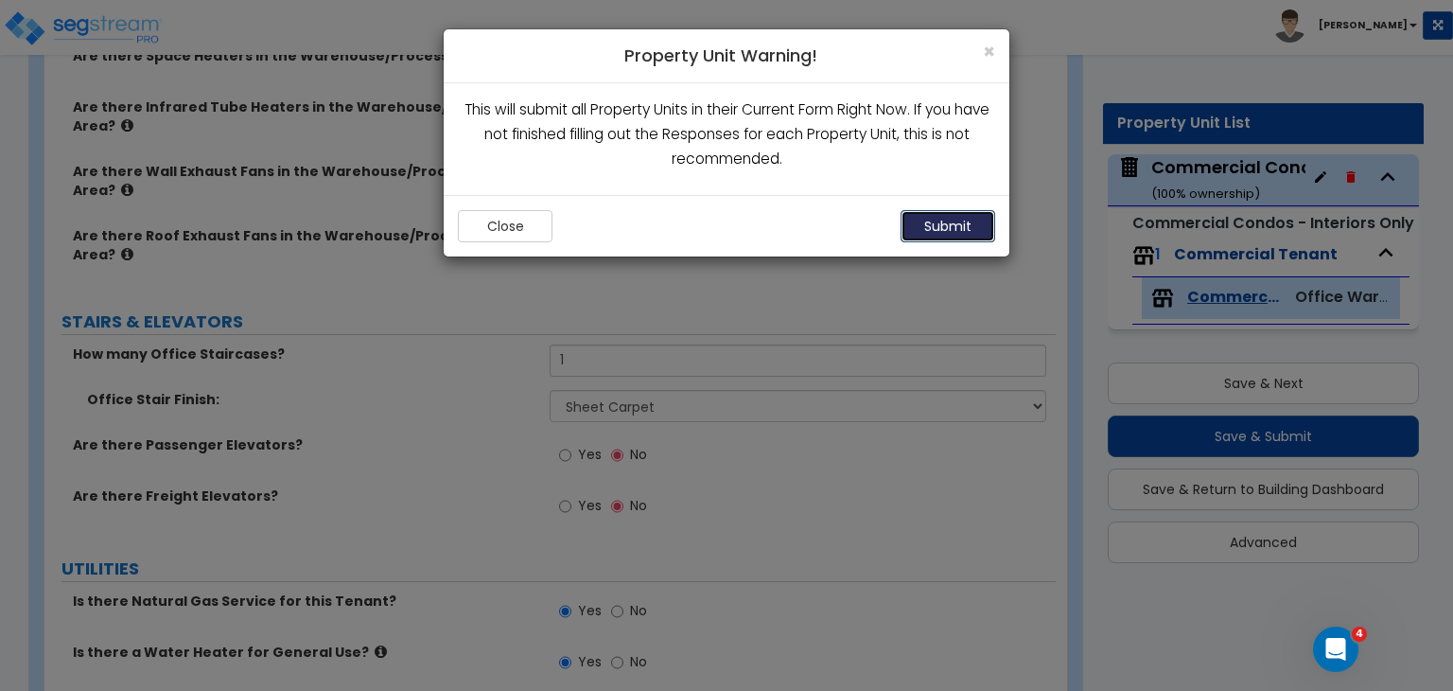
click at [960, 224] on button "Submit" at bounding box center [948, 226] width 95 height 32
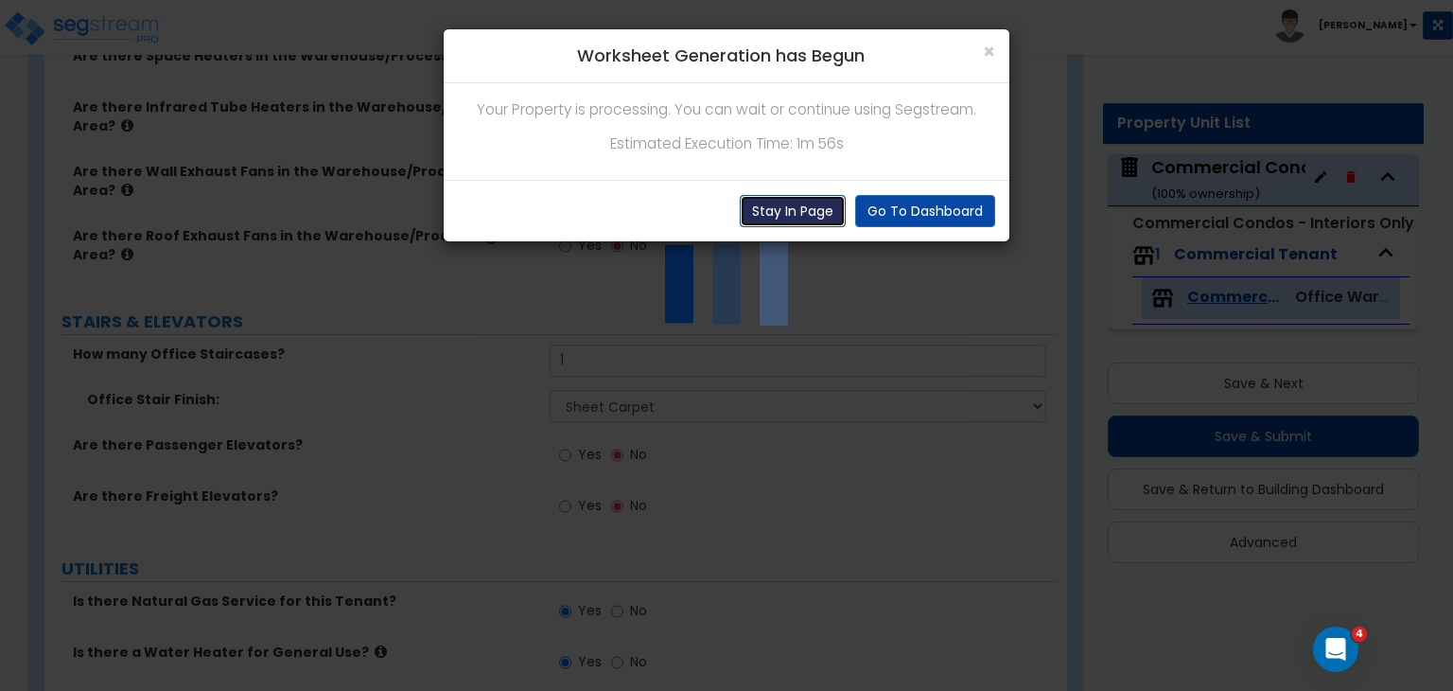
click at [804, 213] on button "Stay In Page" at bounding box center [793, 211] width 106 height 32
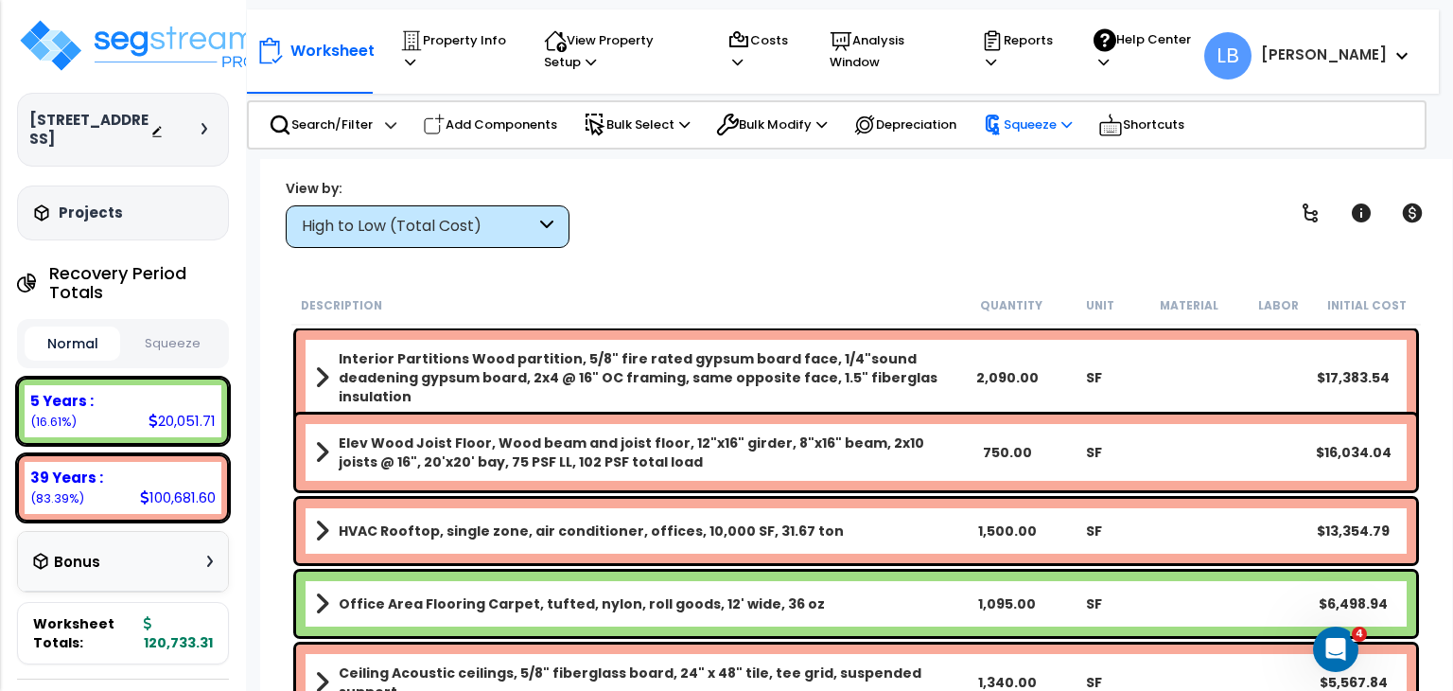
click at [1023, 126] on p "Squeeze" at bounding box center [1027, 124] width 89 height 21
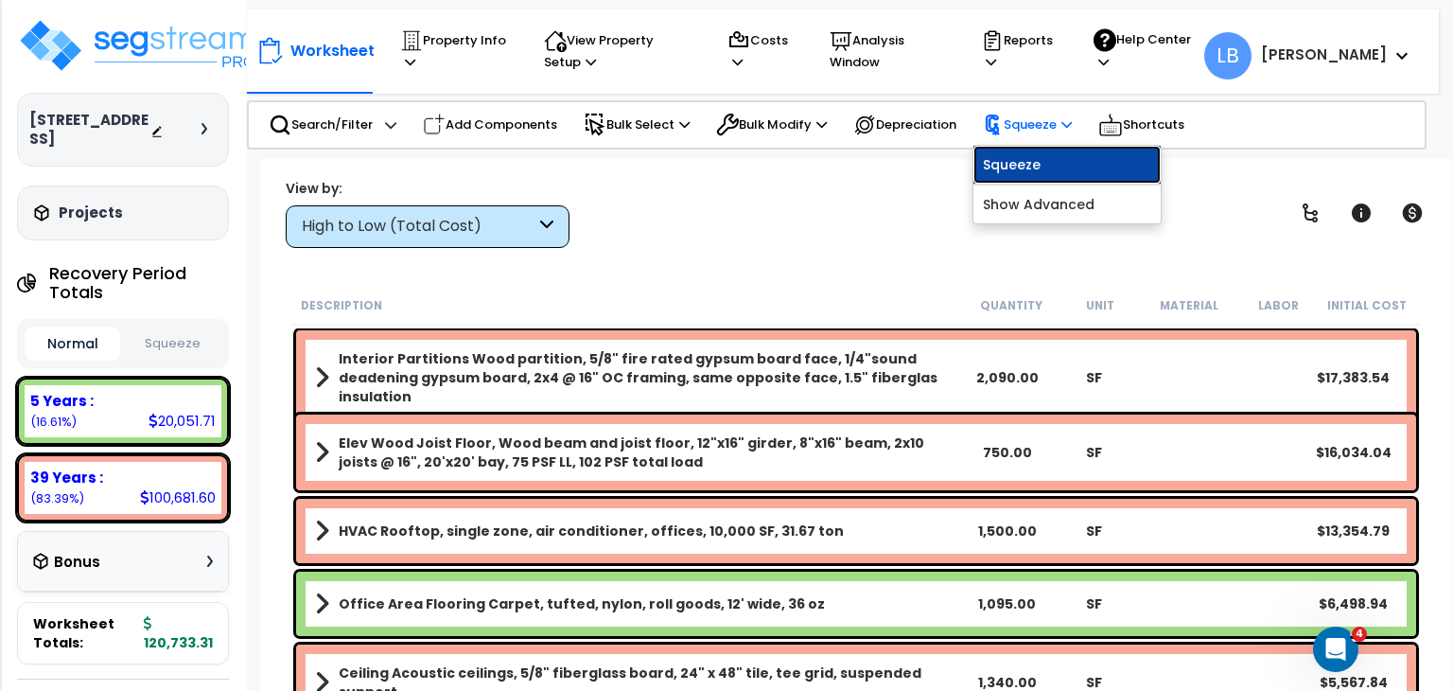
click at [1025, 167] on link "Squeeze" at bounding box center [1067, 165] width 187 height 38
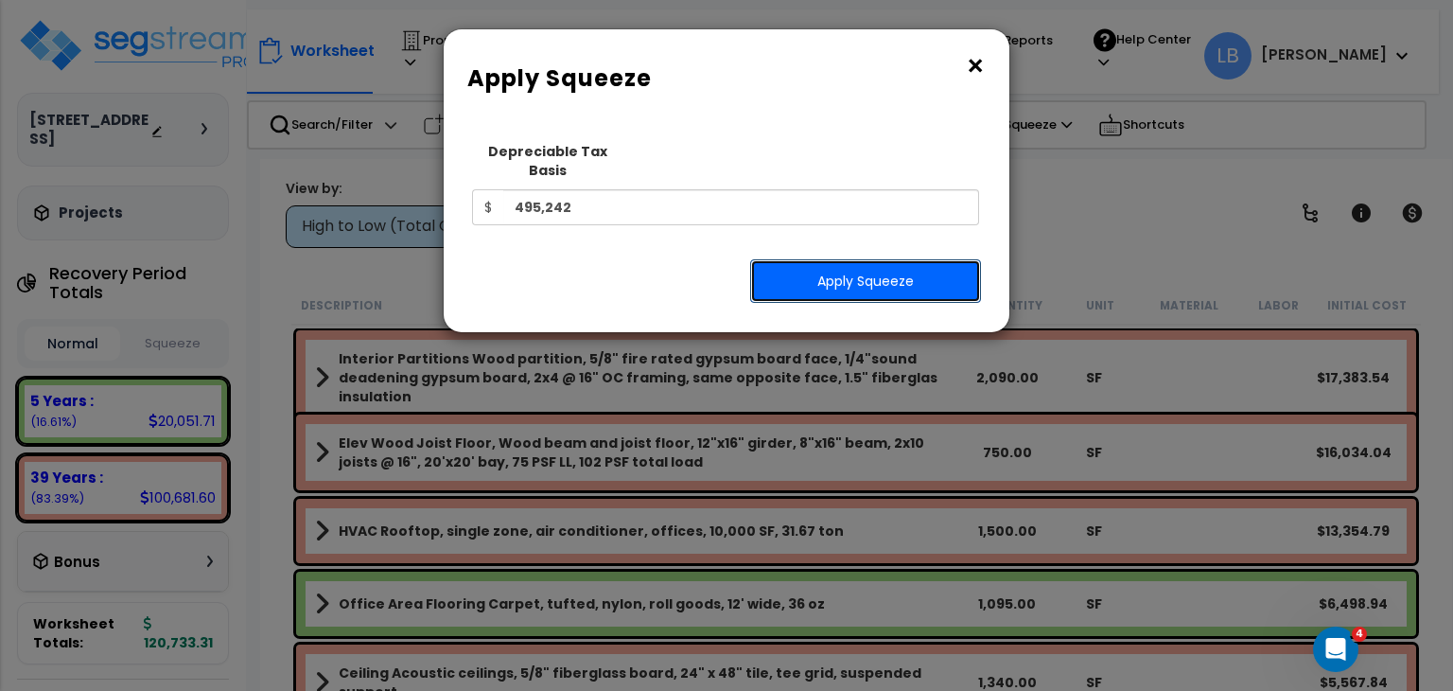
click at [836, 263] on button "Apply Squeeze" at bounding box center [865, 281] width 231 height 44
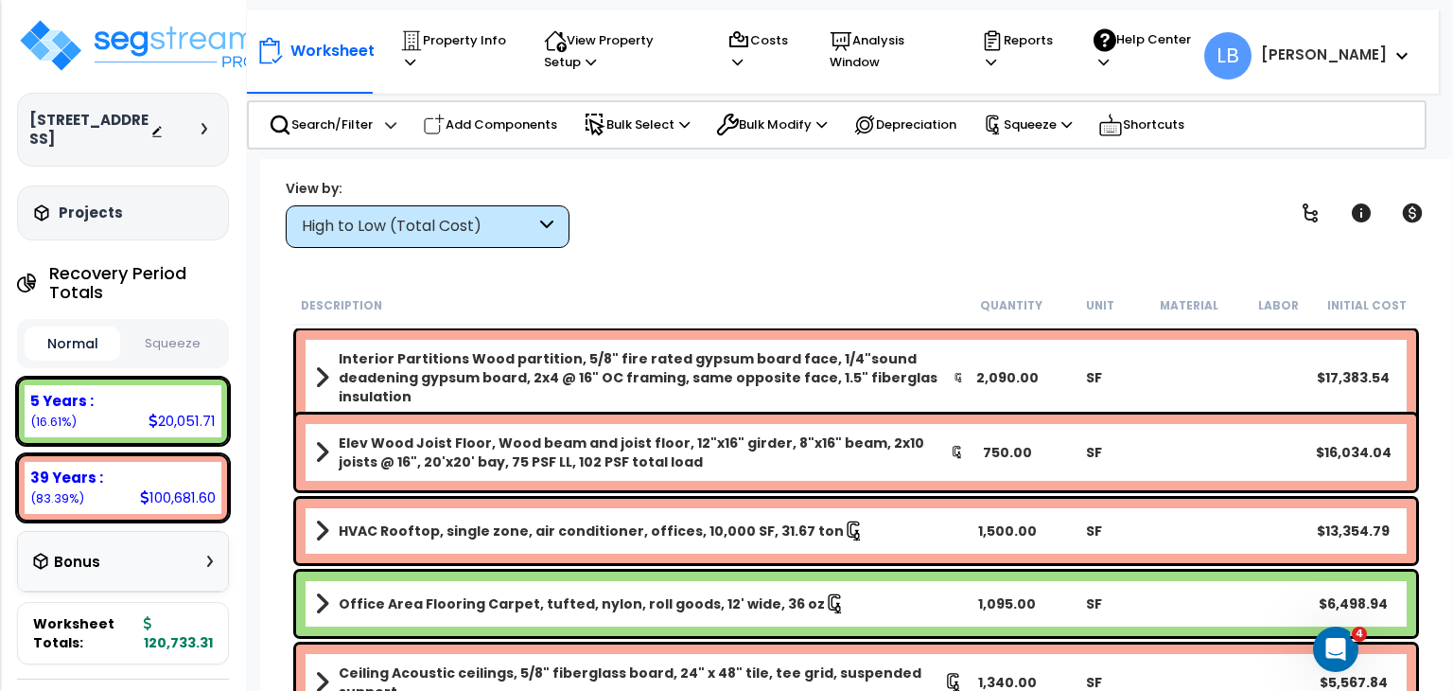
click at [171, 337] on button "Squeeze" at bounding box center [173, 343] width 96 height 33
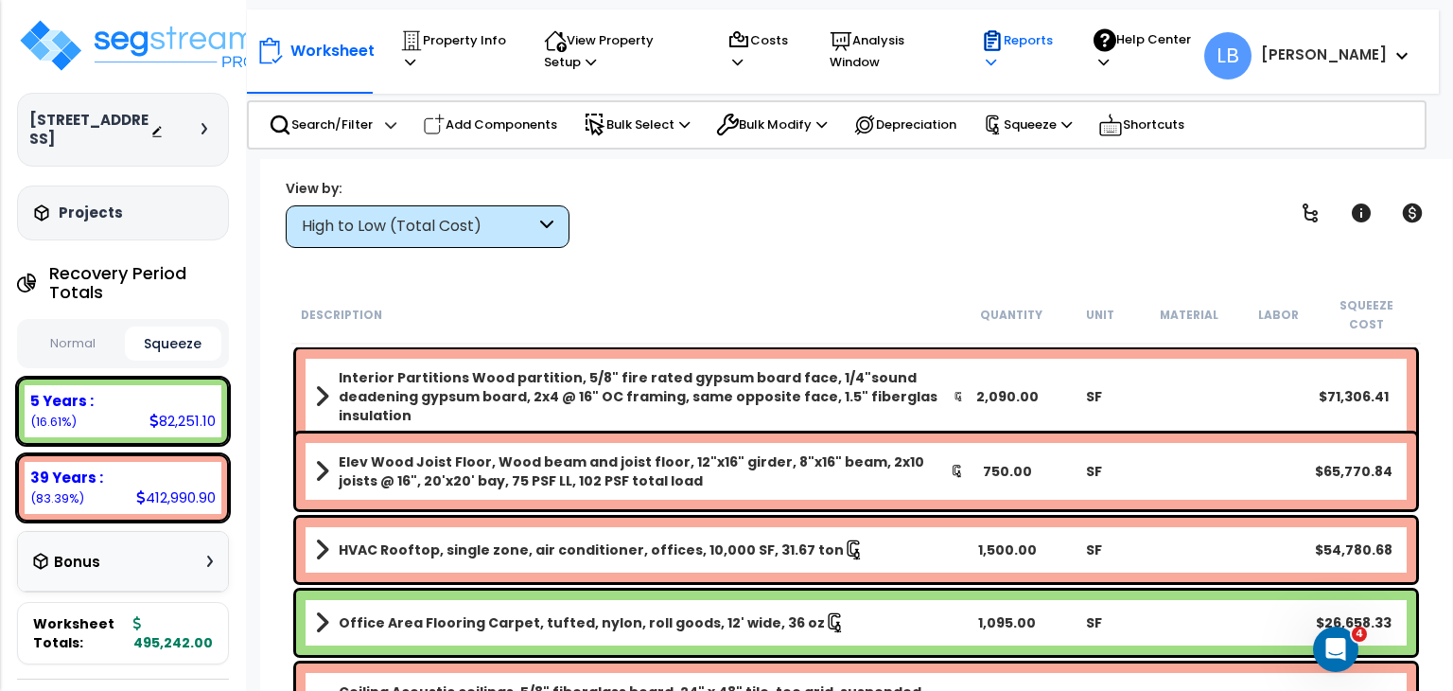
click at [1058, 38] on p "Reports" at bounding box center [1019, 51] width 77 height 44
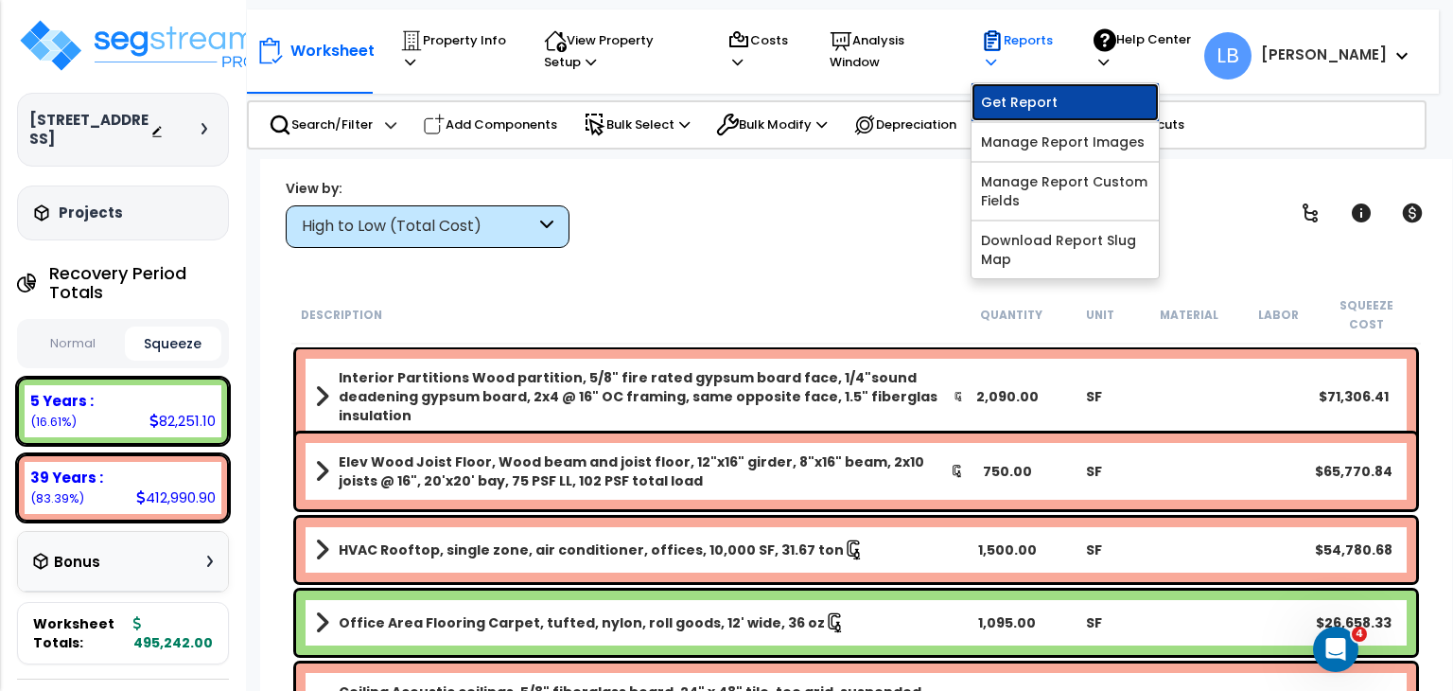
click at [1075, 97] on link "Get Report" at bounding box center [1065, 102] width 187 height 38
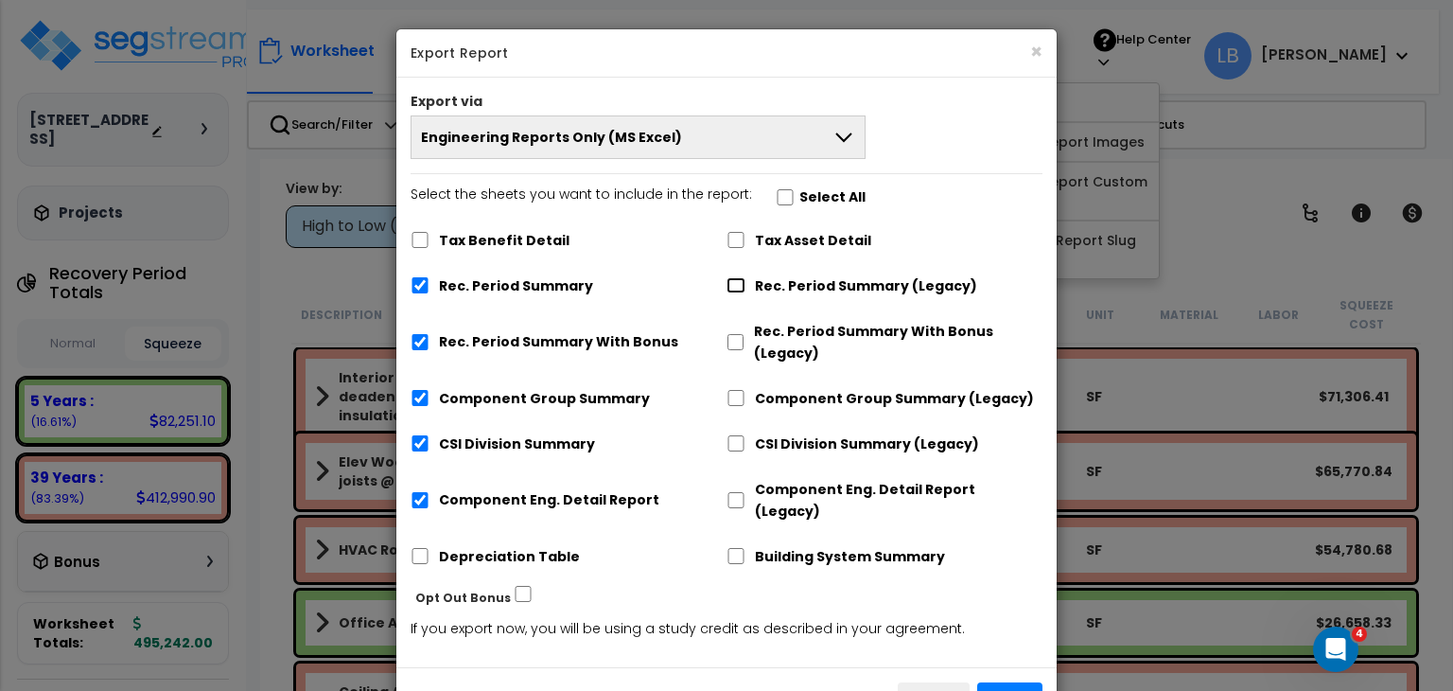
click at [730, 282] on input "Rec. Period Summary (Legacy)" at bounding box center [736, 285] width 19 height 16
checkbox input "true"
checkbox input "false"
click at [734, 397] on input "Component Group Summary (Legacy)" at bounding box center [736, 398] width 19 height 16
checkbox input "true"
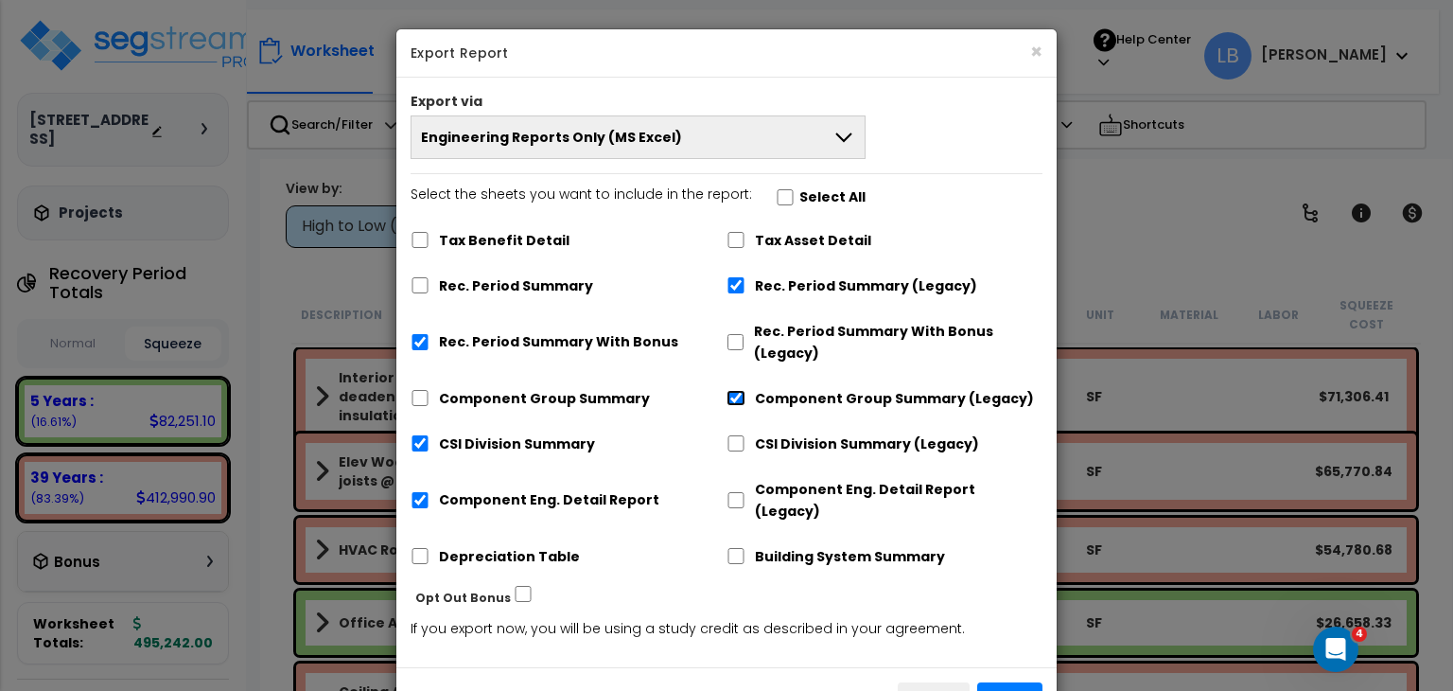
checkbox input "false"
click at [735, 435] on input "CSI Division Summary (Legacy)" at bounding box center [736, 443] width 19 height 16
checkbox input "true"
checkbox input "false"
click at [736, 492] on input "Component Eng. Detail Report (Legacy)" at bounding box center [736, 500] width 19 height 16
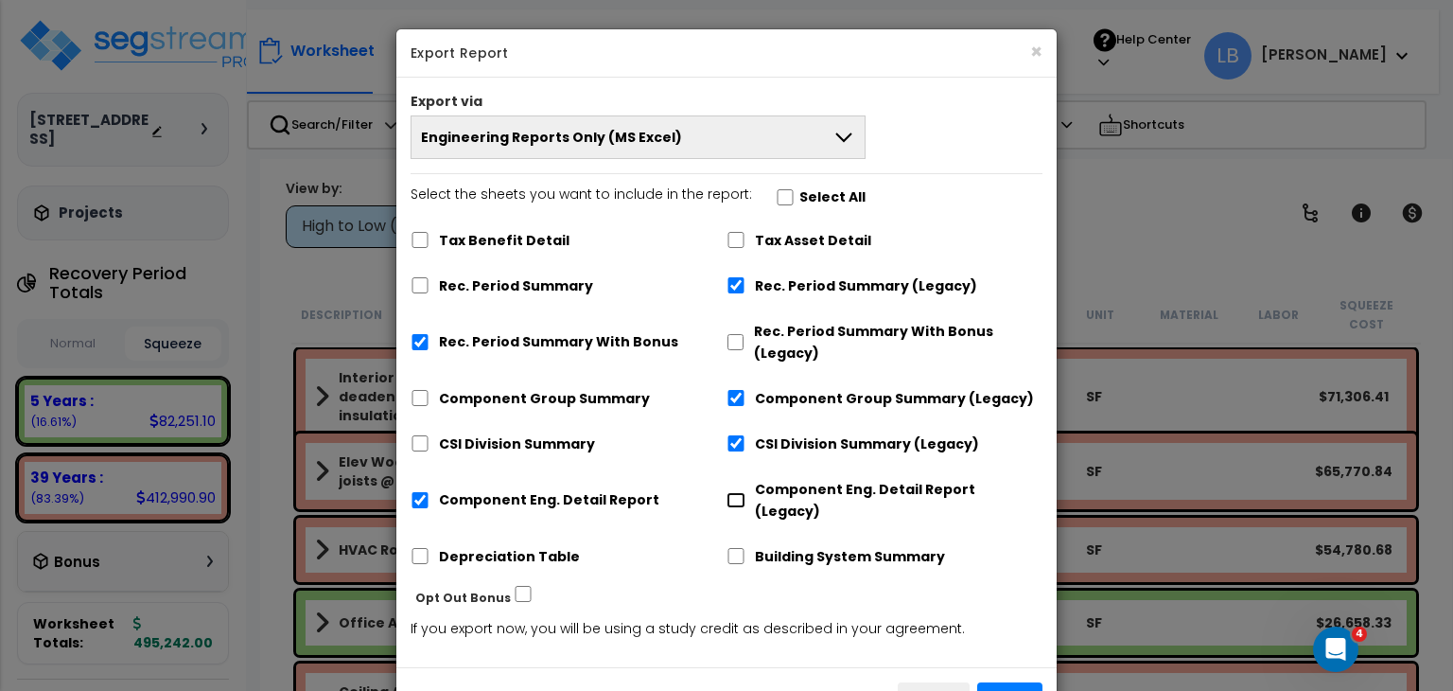
checkbox input "true"
checkbox input "false"
click at [414, 338] on input "Rec. Period Summary With Bonus" at bounding box center [420, 342] width 19 height 16
checkbox input "false"
click at [1004, 682] on button "Export" at bounding box center [1009, 698] width 65 height 32
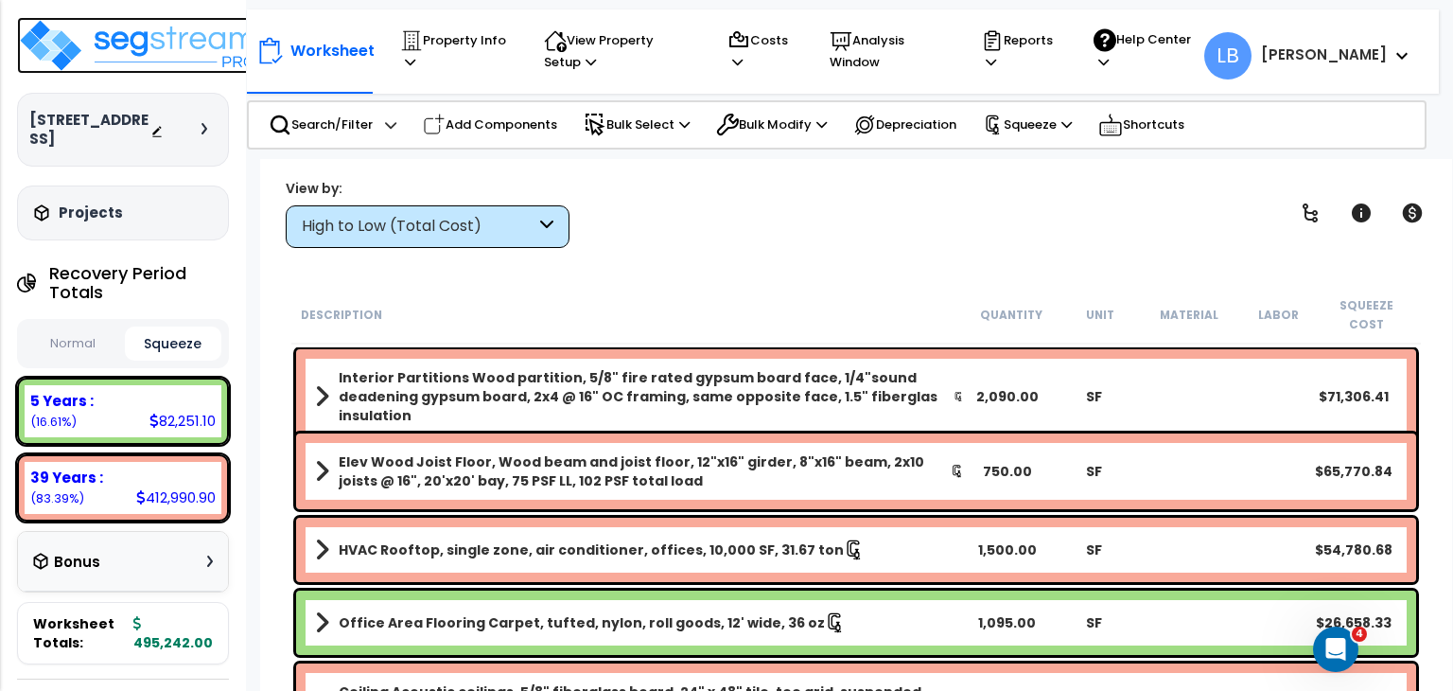
click at [139, 50] on img at bounding box center [140, 45] width 246 height 57
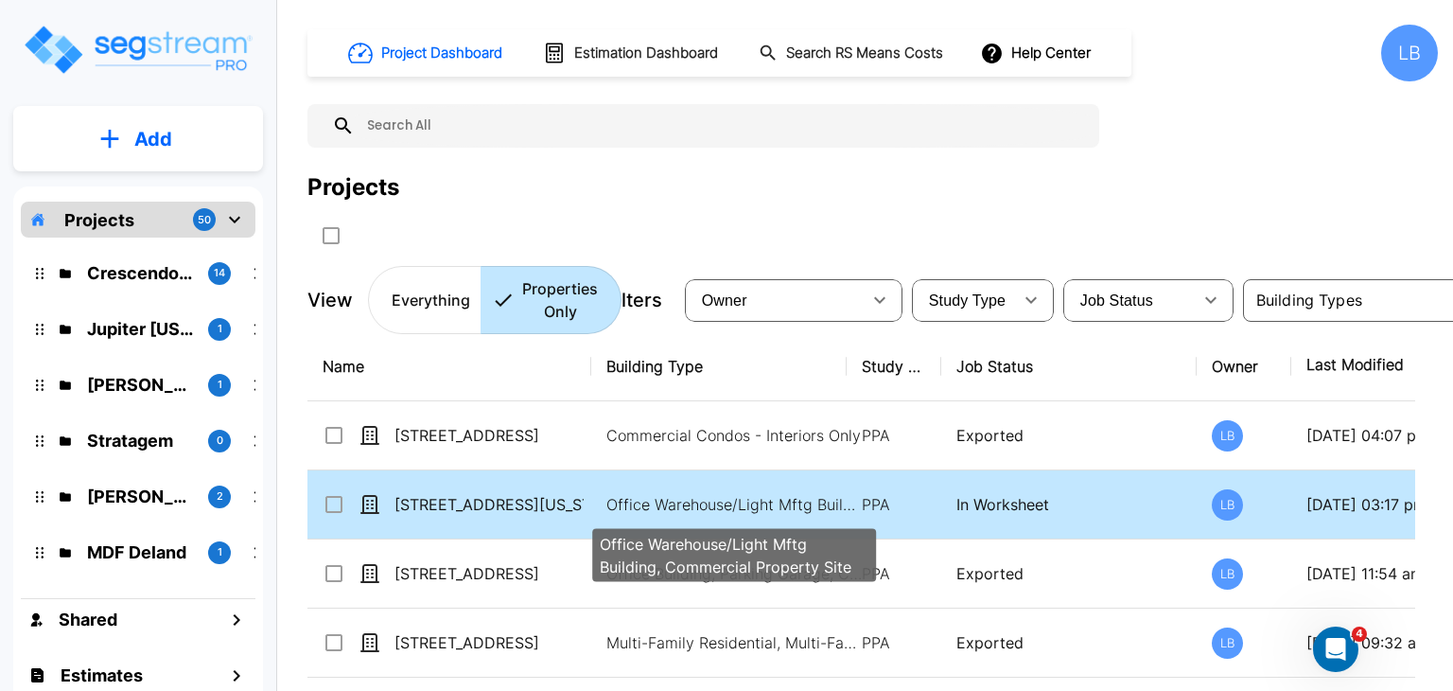
click at [651, 501] on p "Office Warehouse/Light Mftg Building, Commercial Property Site" at bounding box center [734, 504] width 255 height 23
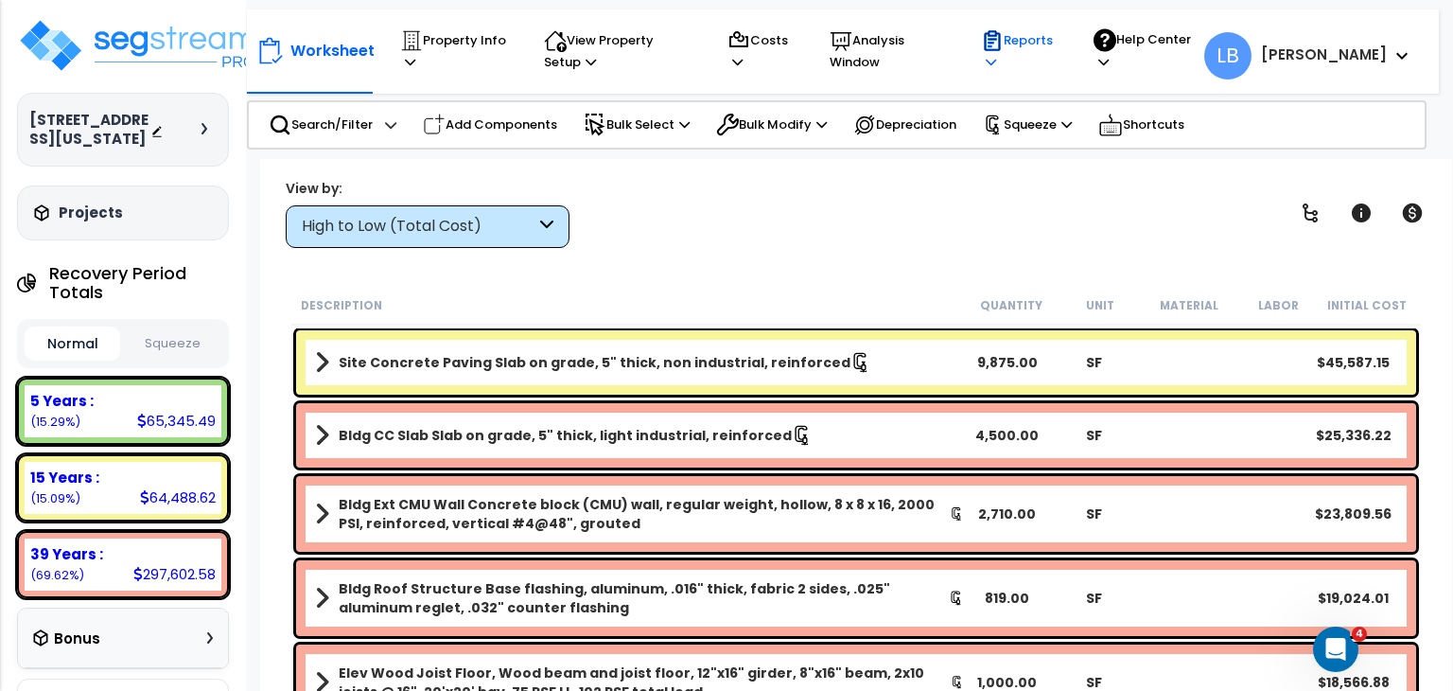
click at [1058, 43] on p "Reports" at bounding box center [1019, 51] width 77 height 44
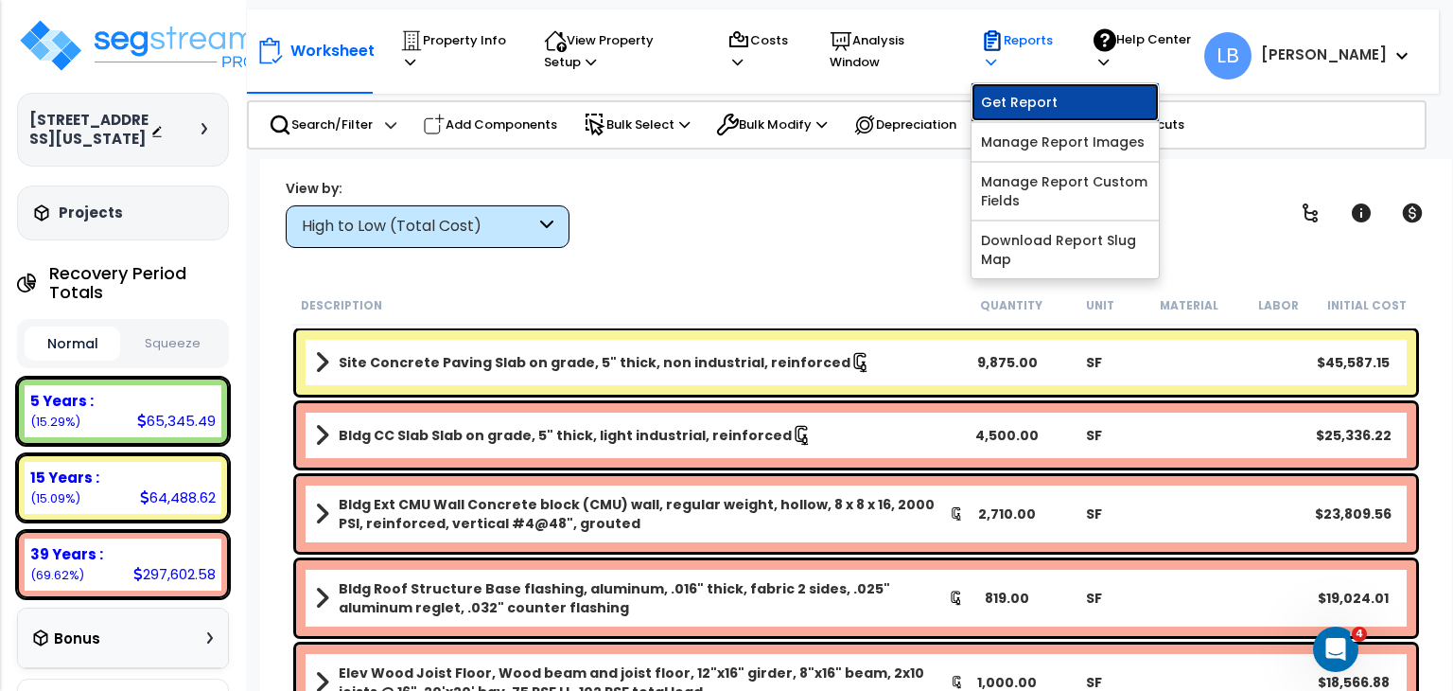
click at [1075, 103] on link "Get Report" at bounding box center [1065, 102] width 187 height 38
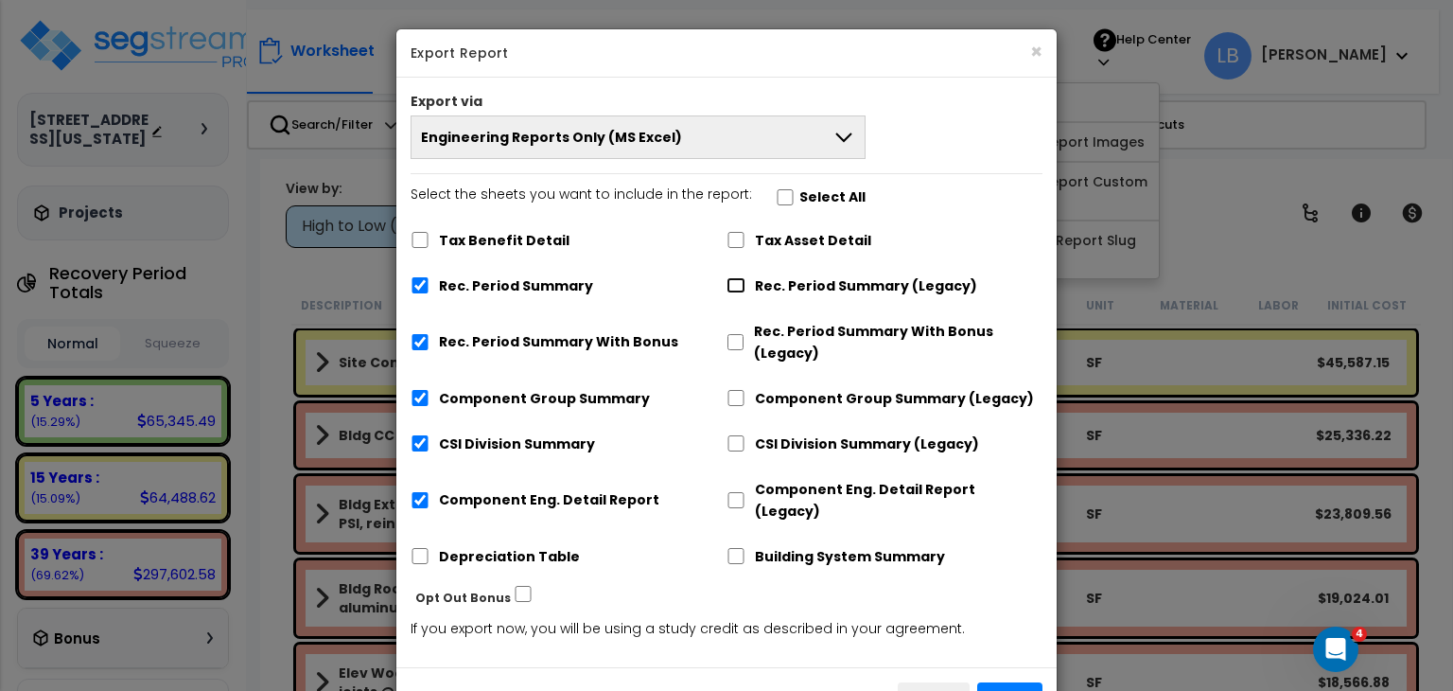
click at [732, 285] on input "Rec. Period Summary (Legacy)" at bounding box center [736, 285] width 19 height 16
checkbox input "true"
checkbox input "false"
click at [736, 396] on input "Component Group Summary (Legacy)" at bounding box center [736, 398] width 19 height 16
checkbox input "true"
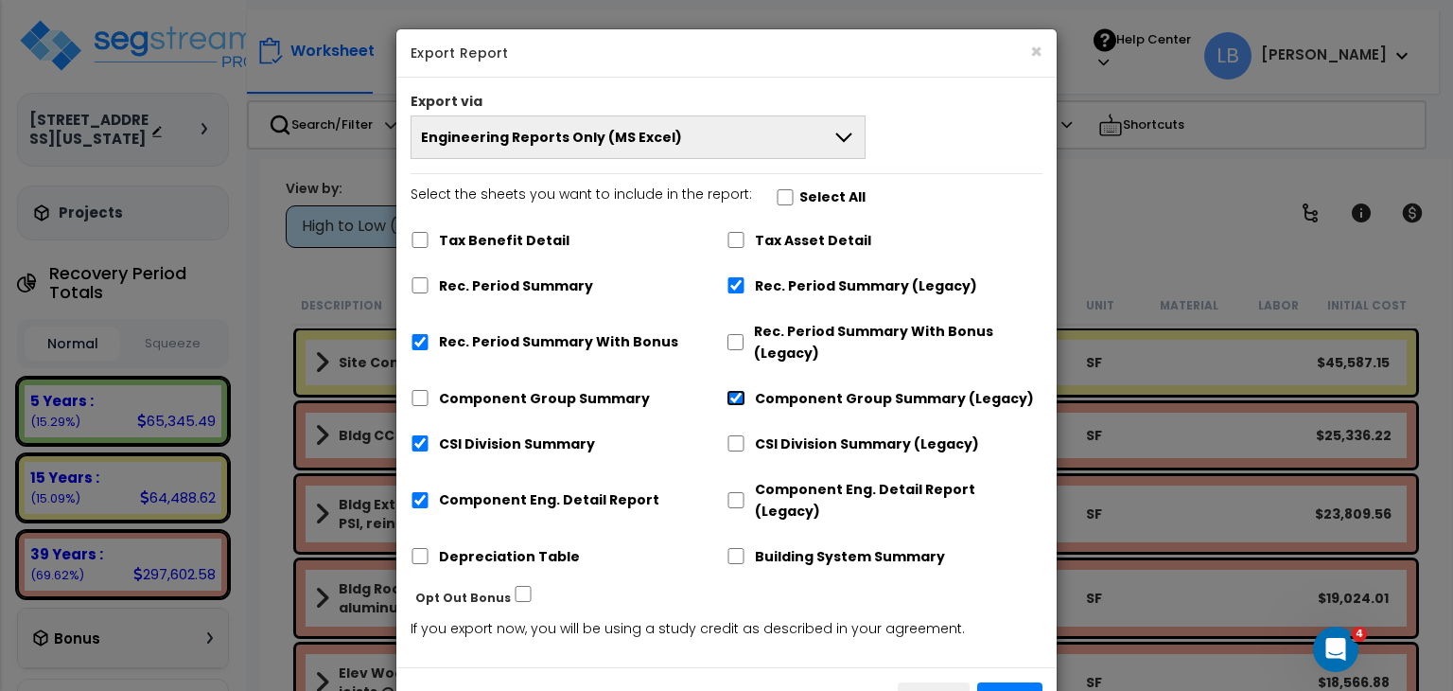
checkbox input "false"
click at [738, 451] on div "CSI Division Summary (Legacy)" at bounding box center [885, 442] width 316 height 36
click at [739, 442] on input "CSI Division Summary (Legacy)" at bounding box center [736, 443] width 19 height 16
checkbox input "true"
checkbox input "false"
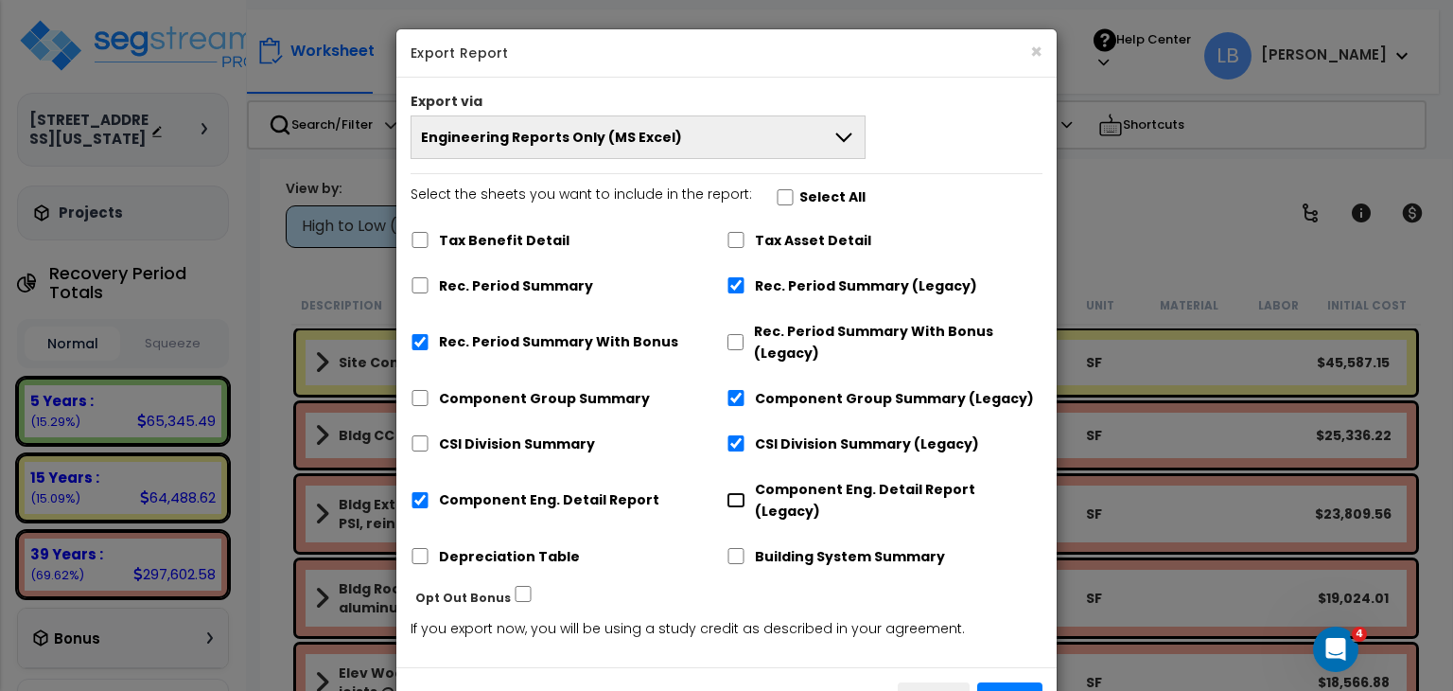
click at [736, 492] on input "Component Eng. Detail Report (Legacy)" at bounding box center [736, 500] width 19 height 16
checkbox input "true"
checkbox input "false"
click at [419, 338] on input "Rec. Period Summary With Bonus" at bounding box center [420, 342] width 19 height 16
checkbox input "false"
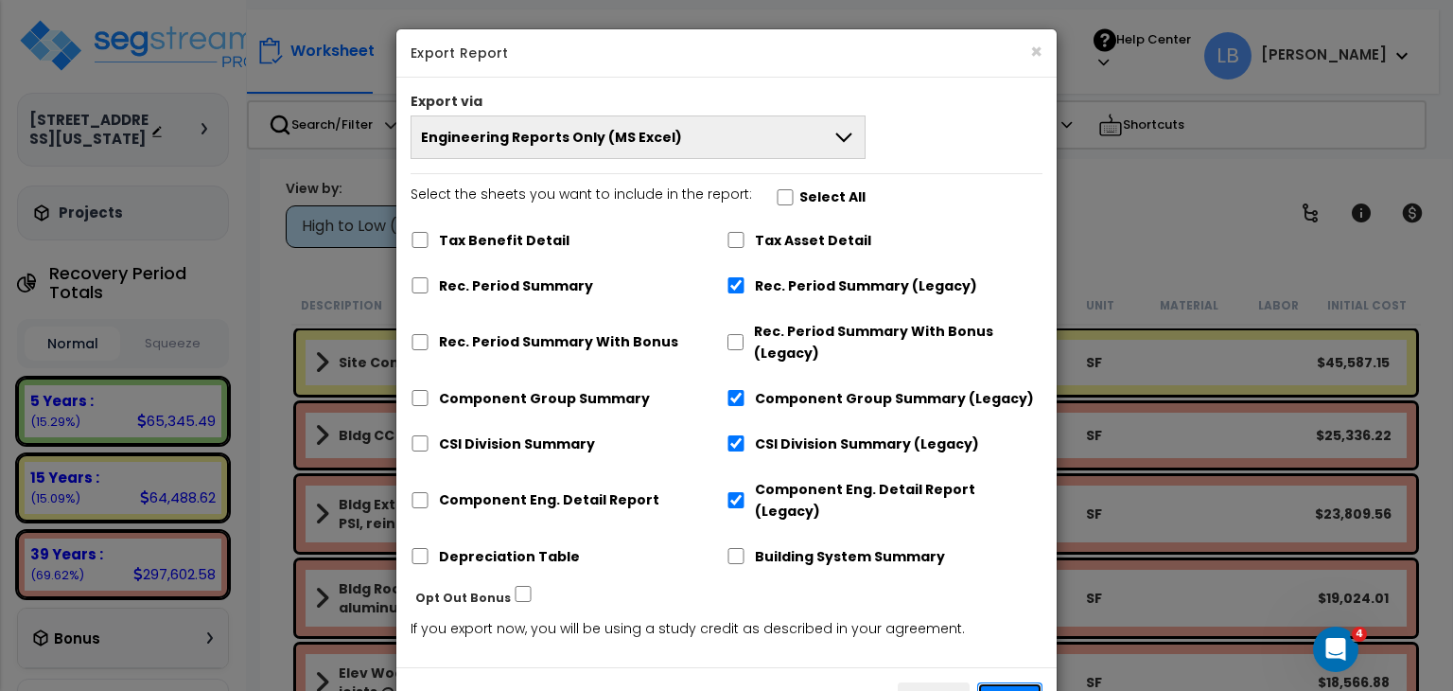
click at [994, 682] on button "Export" at bounding box center [1009, 698] width 65 height 32
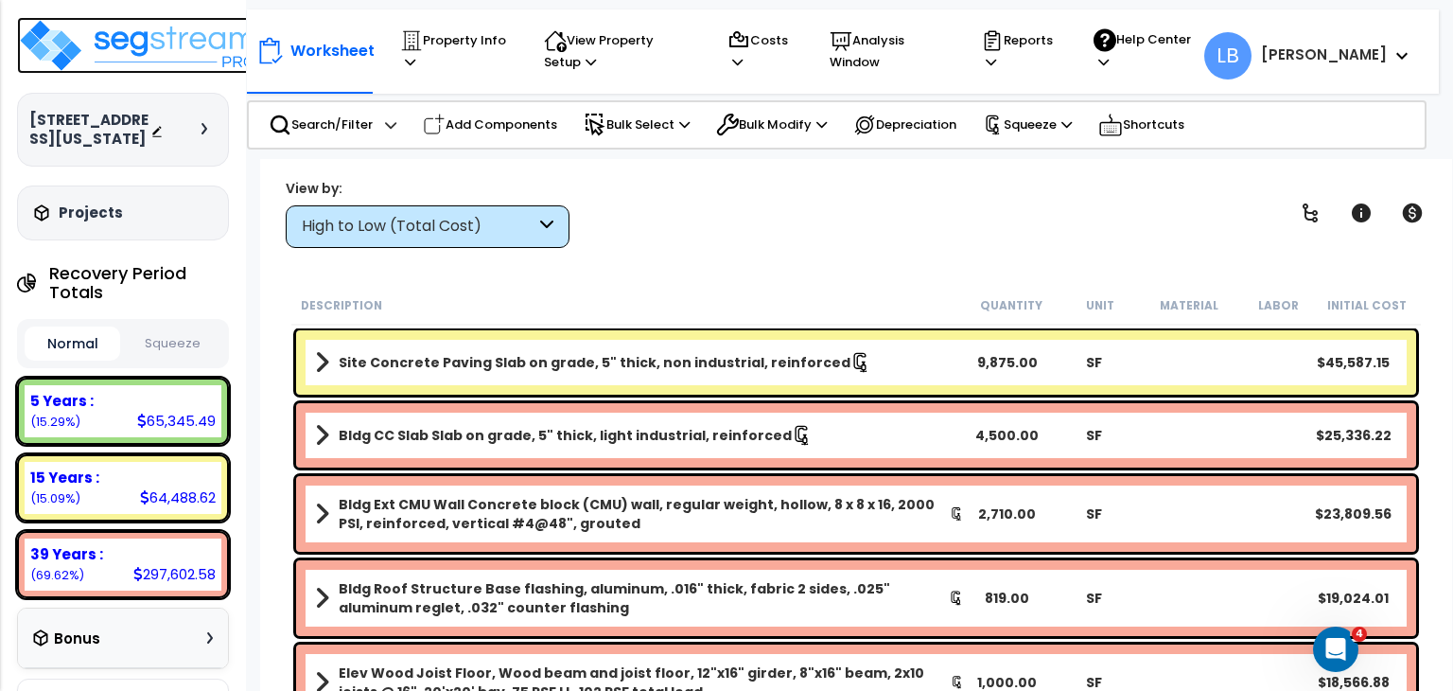
click at [159, 40] on img at bounding box center [140, 45] width 246 height 57
